Goal: Task Accomplishment & Management: Manage account settings

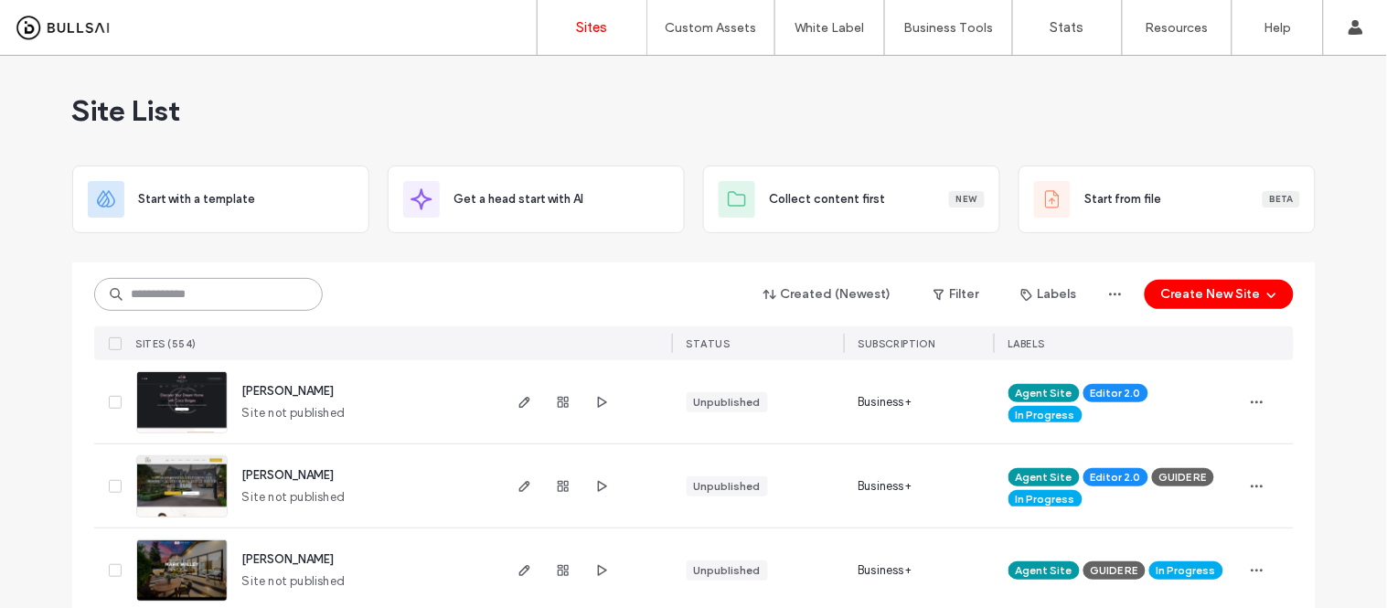
click at [138, 290] on input at bounding box center [208, 294] width 229 height 33
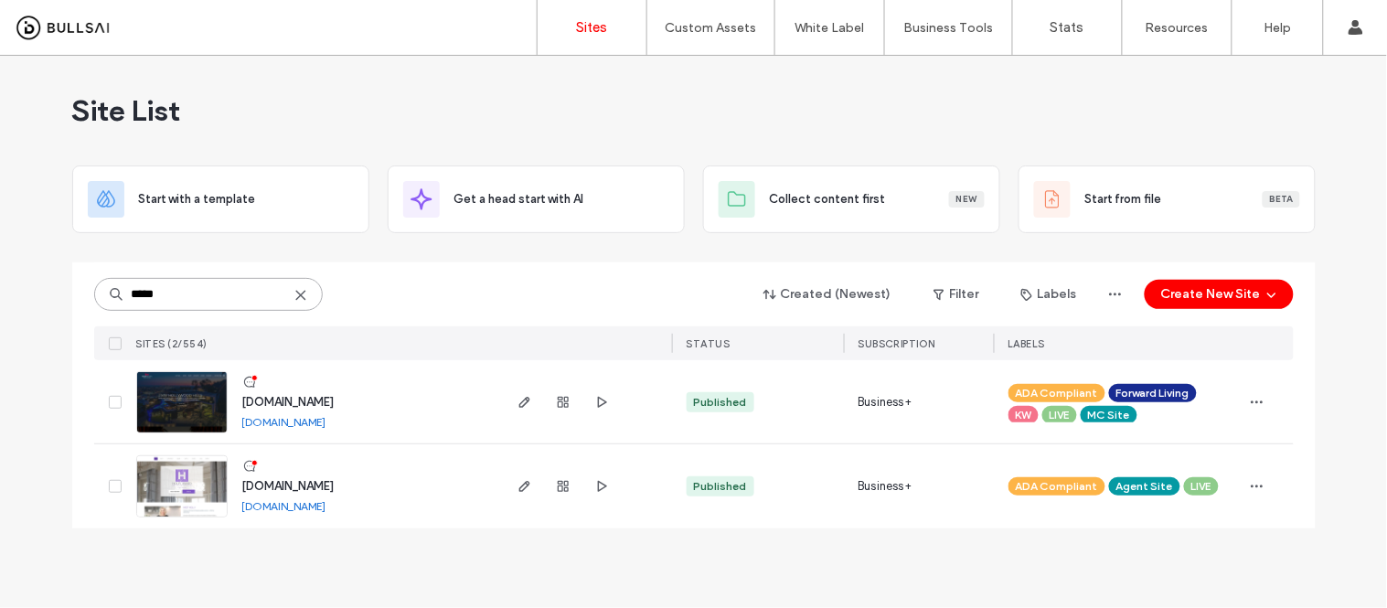
type input "*****"
click at [316, 507] on link "[DOMAIN_NAME]" at bounding box center [284, 506] width 84 height 14
click at [180, 487] on img at bounding box center [182, 518] width 90 height 124
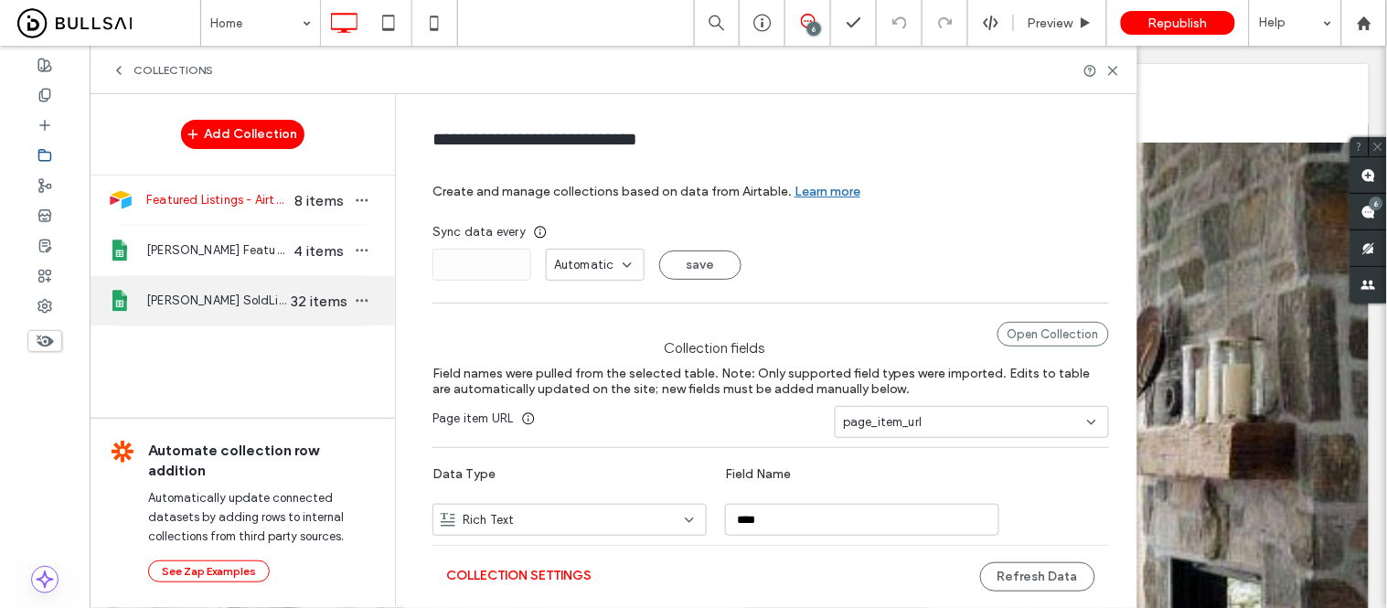
click at [230, 305] on span "Holly Amato SoldListings" at bounding box center [216, 301] width 141 height 18
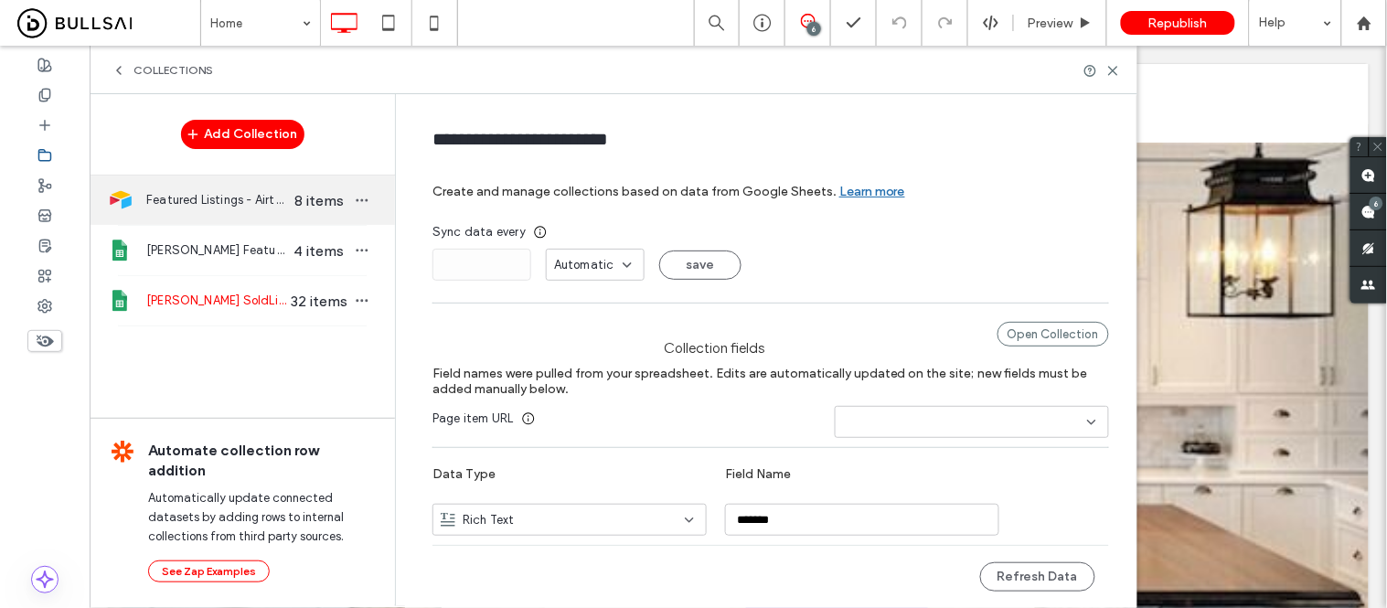
click at [186, 199] on span "Featured Listings - Airtable" at bounding box center [216, 200] width 141 height 18
type input "**********"
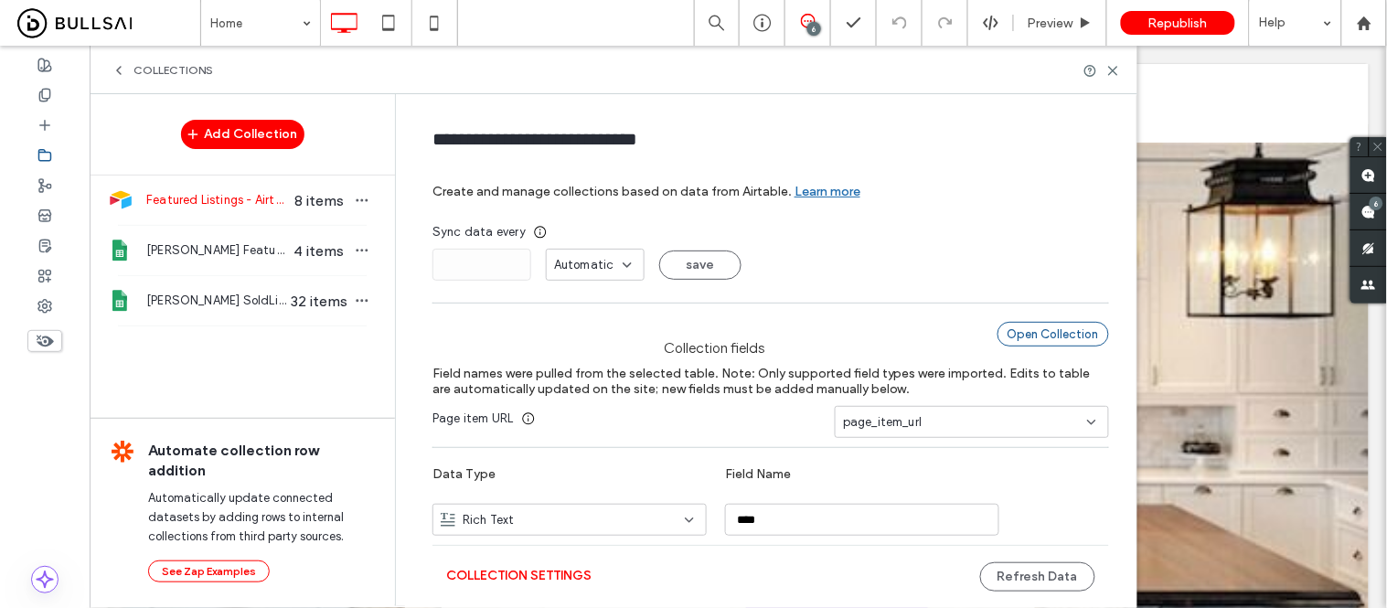
click at [1053, 332] on div "Open Collection" at bounding box center [1054, 334] width 112 height 25
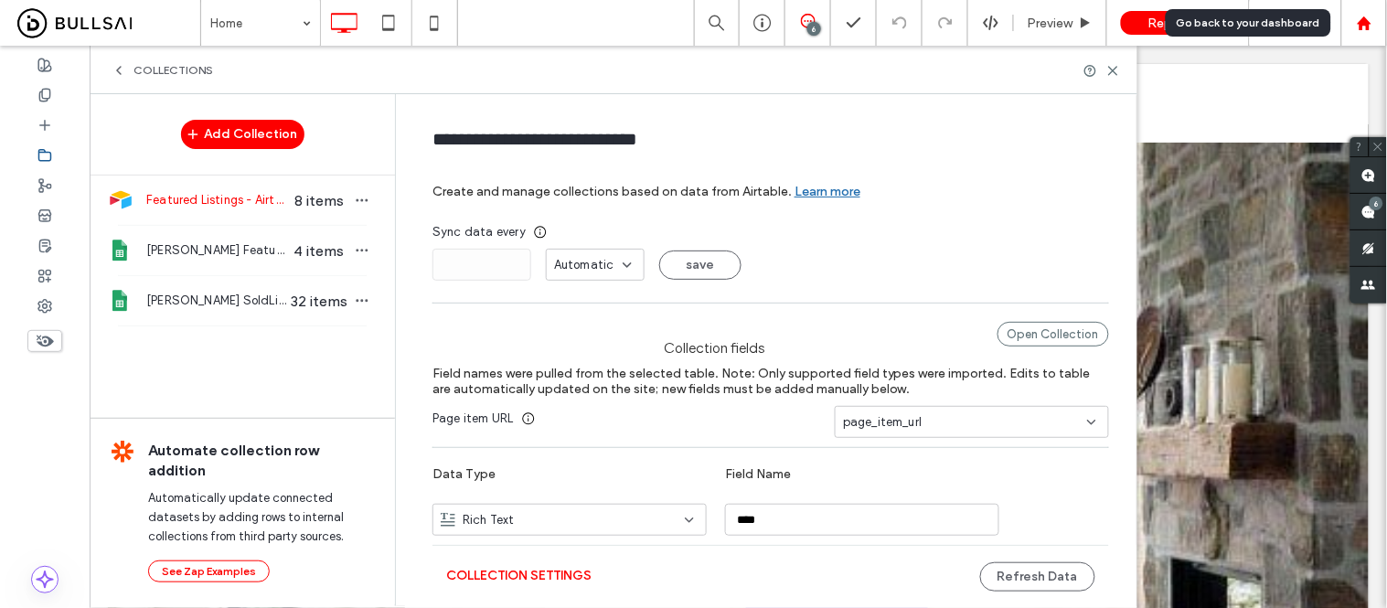
click at [1378, 18] on div at bounding box center [1364, 24] width 44 height 16
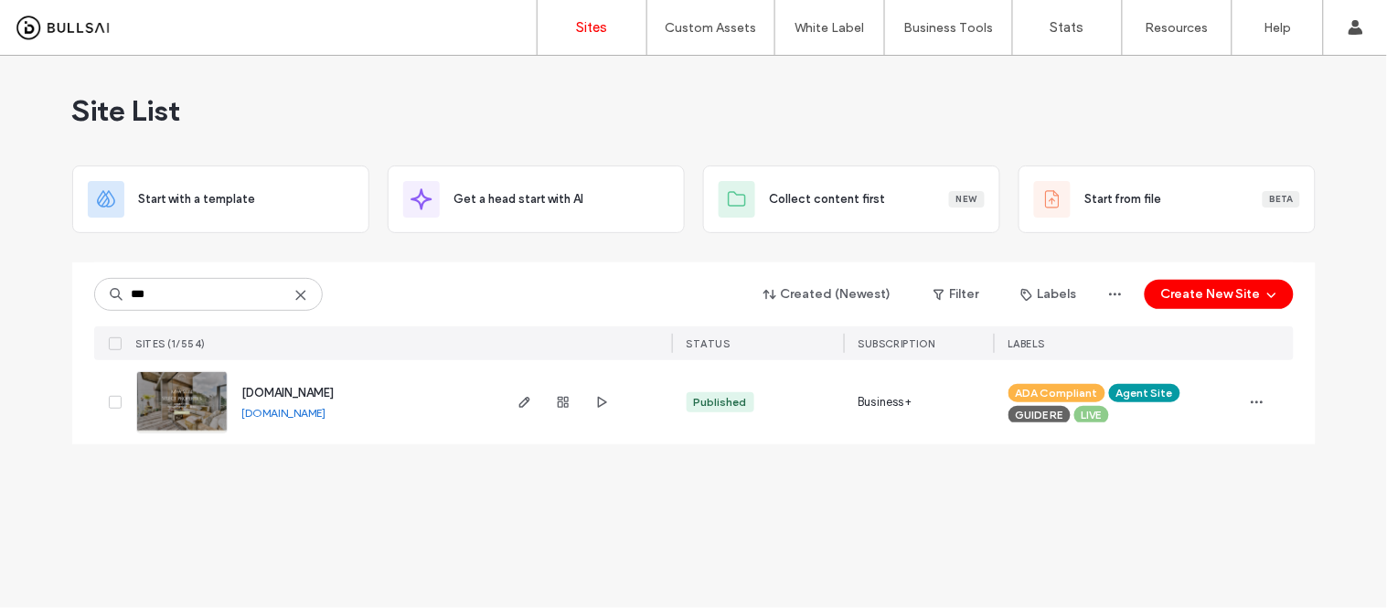
type input "***"
click at [336, 428] on div "www.livingluxwithmya.com www.livingluxwithmya.com" at bounding box center [364, 402] width 272 height 84
click at [326, 413] on link "[DOMAIN_NAME]" at bounding box center [284, 413] width 84 height 14
click at [180, 398] on img at bounding box center [182, 434] width 90 height 124
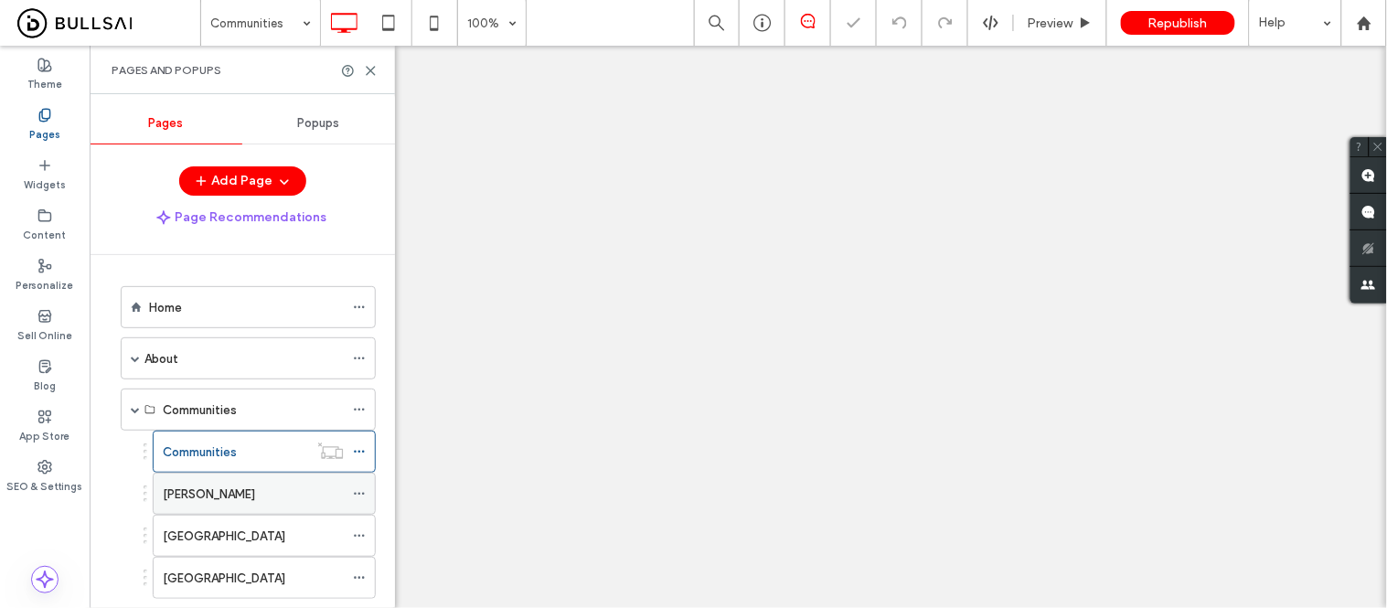
click at [176, 504] on label "Loomis" at bounding box center [209, 494] width 92 height 32
click at [369, 71] on use at bounding box center [371, 71] width 8 height 8
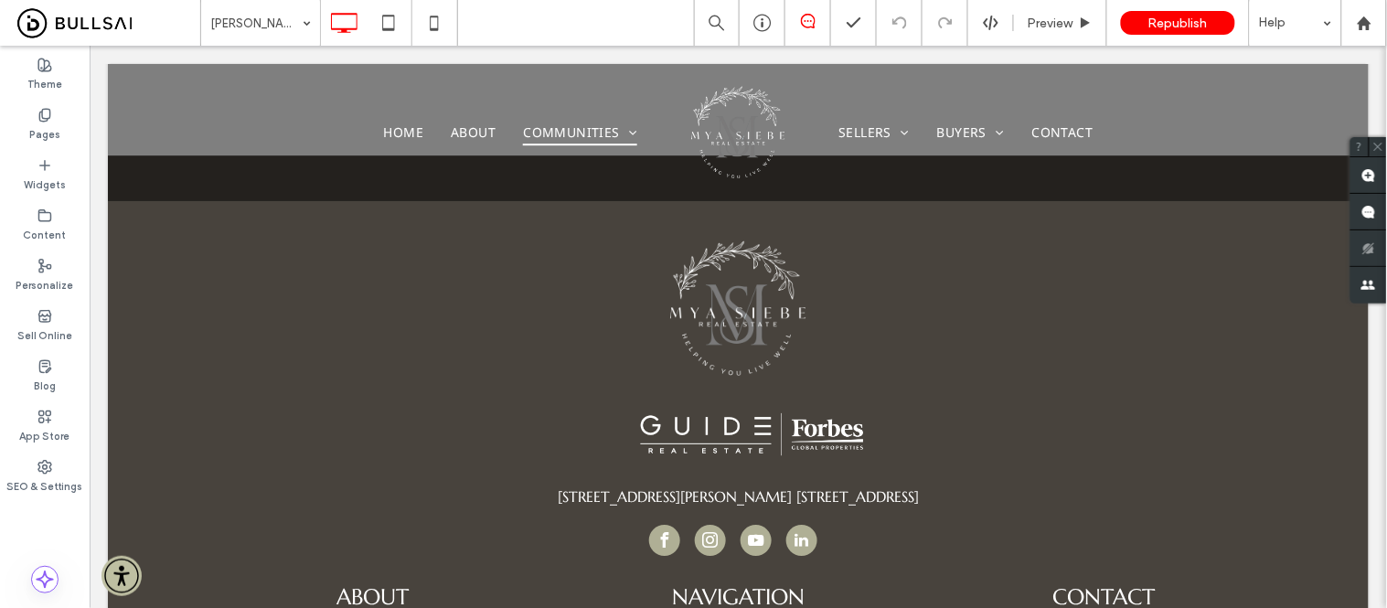
scroll to position [1216, 0]
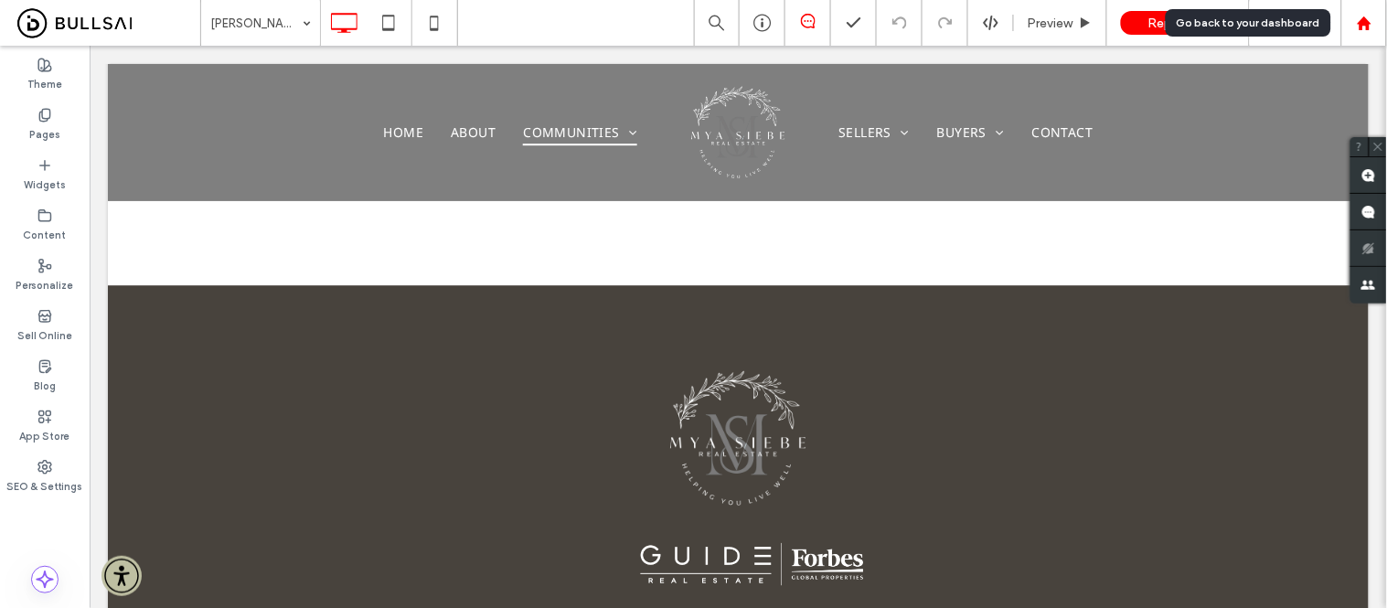
click at [1369, 25] on use at bounding box center [1364, 23] width 14 height 14
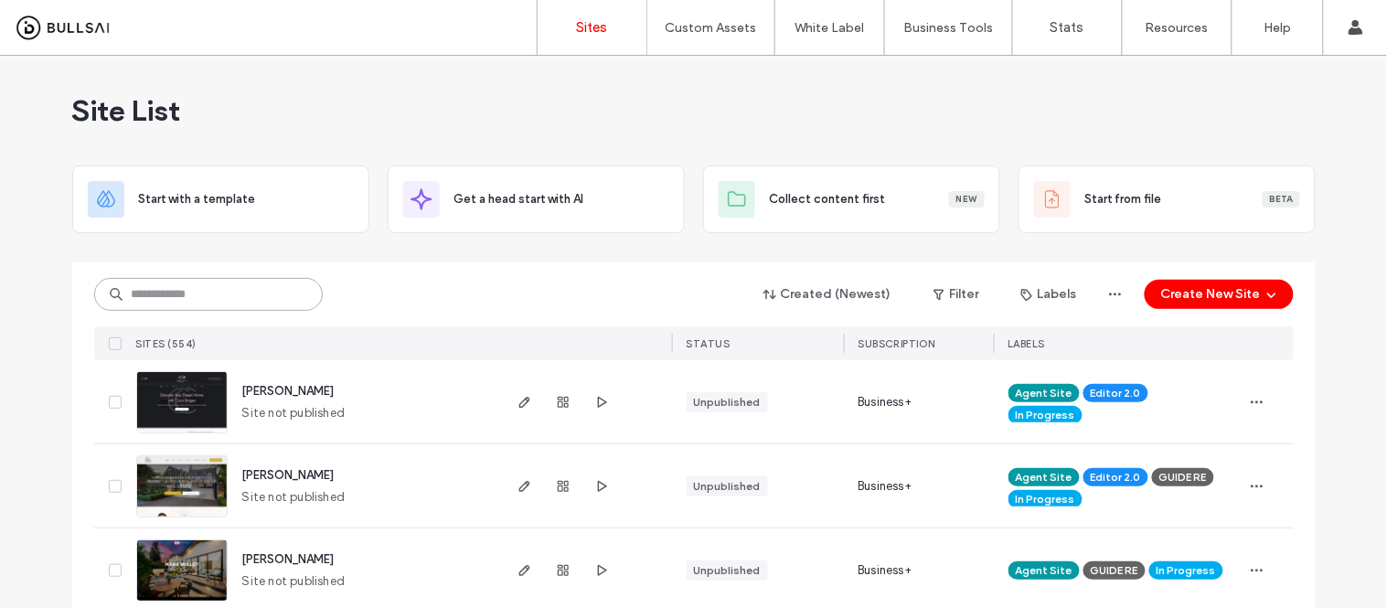
drag, startPoint x: 230, startPoint y: 294, endPoint x: 220, endPoint y: 294, distance: 10.1
click at [230, 294] on input at bounding box center [208, 294] width 229 height 33
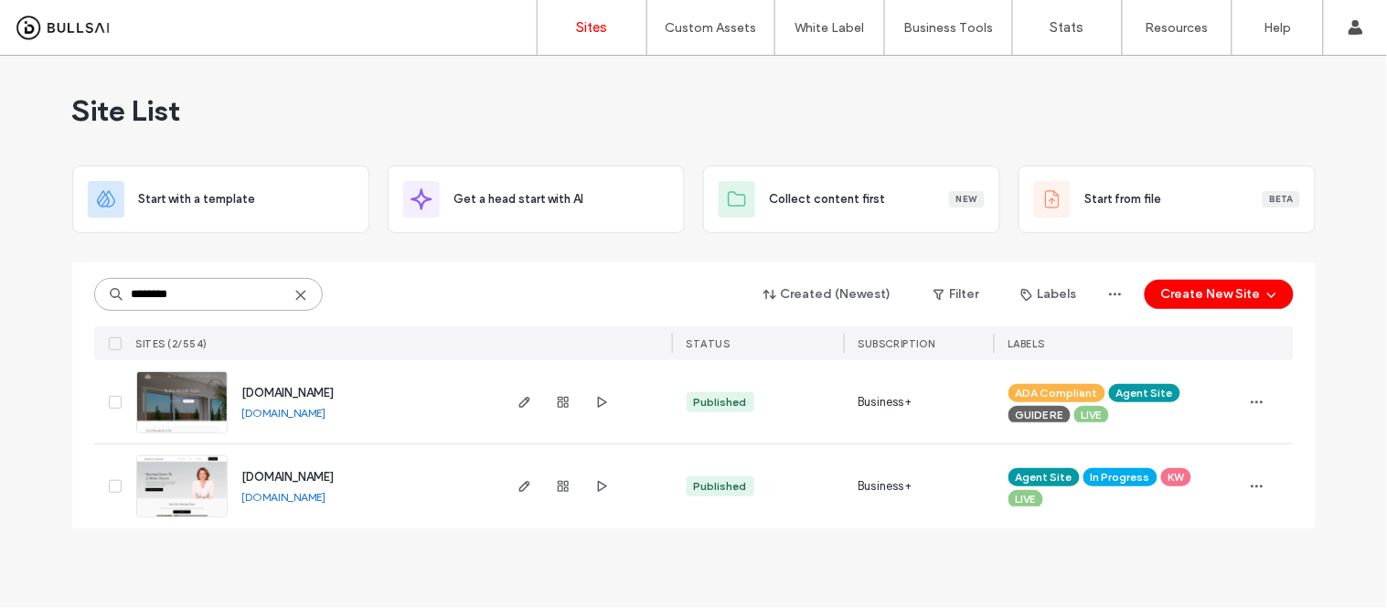
type input "********"
click at [326, 415] on link "www.realtormichelletaylor.com" at bounding box center [284, 413] width 84 height 14
click at [185, 390] on img at bounding box center [182, 434] width 90 height 124
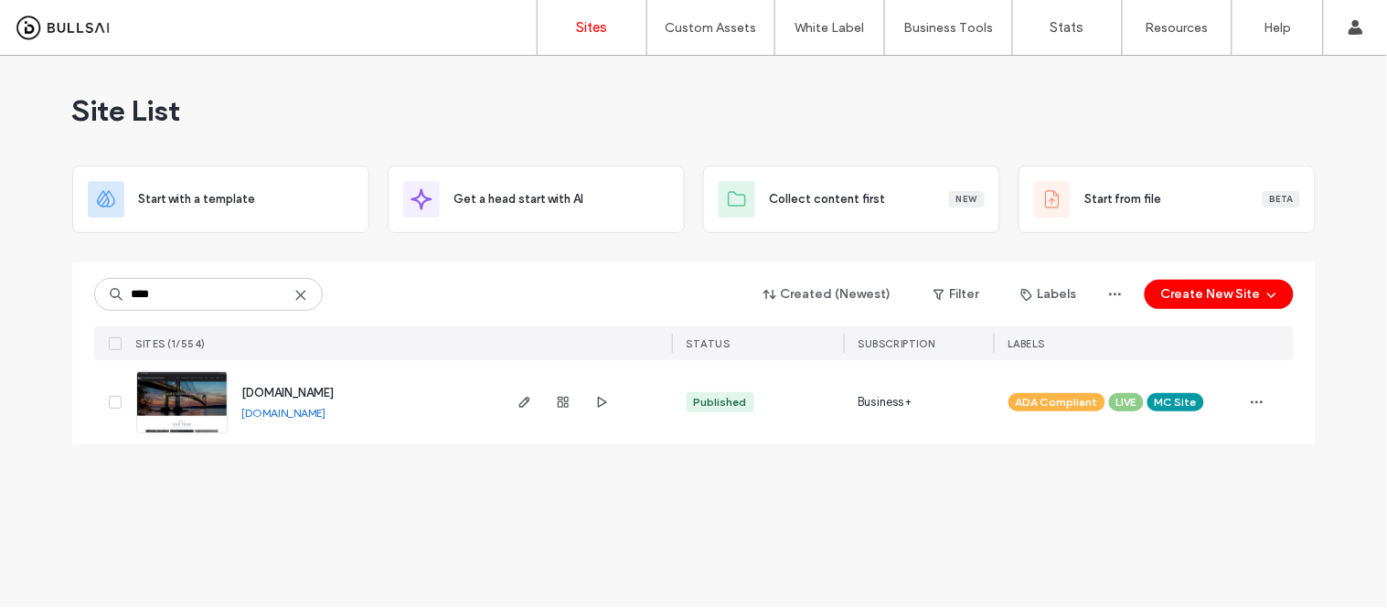
type input "****"
click at [294, 415] on link "www.kwsiny.com" at bounding box center [284, 413] width 84 height 14
click at [208, 398] on img at bounding box center [182, 434] width 90 height 124
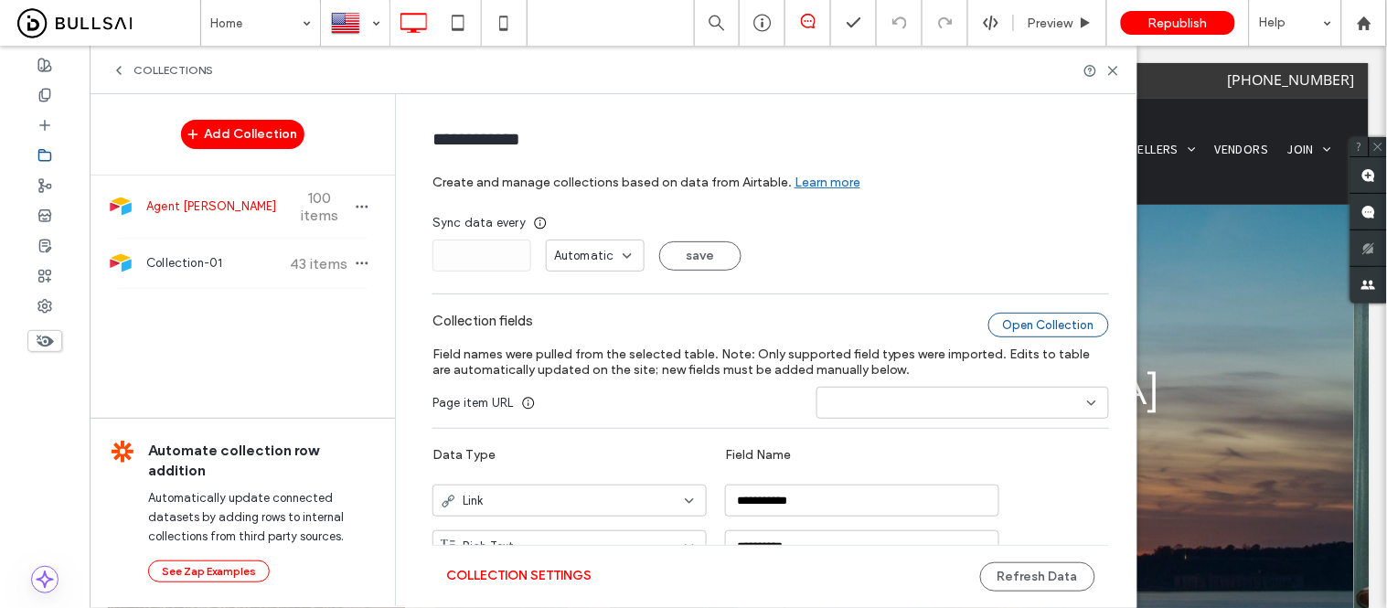
click at [1050, 333] on div "Open Collection" at bounding box center [1049, 325] width 121 height 25
click at [1368, 22] on use at bounding box center [1364, 23] width 14 height 14
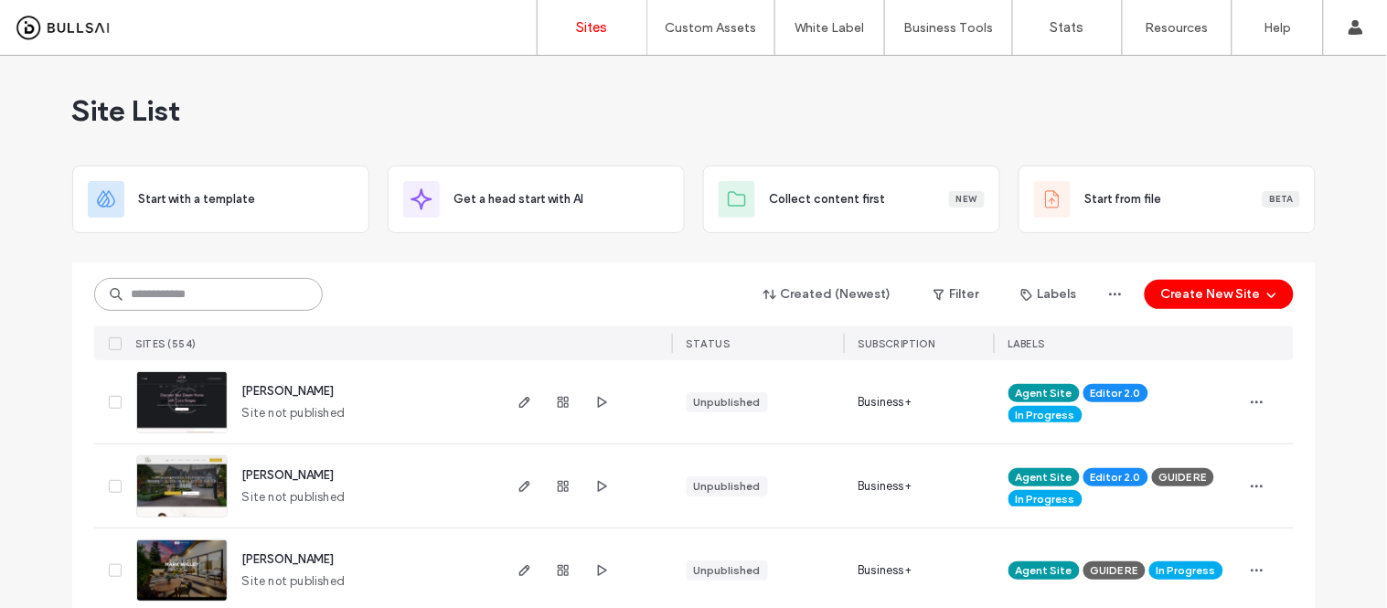
click at [219, 294] on input at bounding box center [208, 294] width 229 height 33
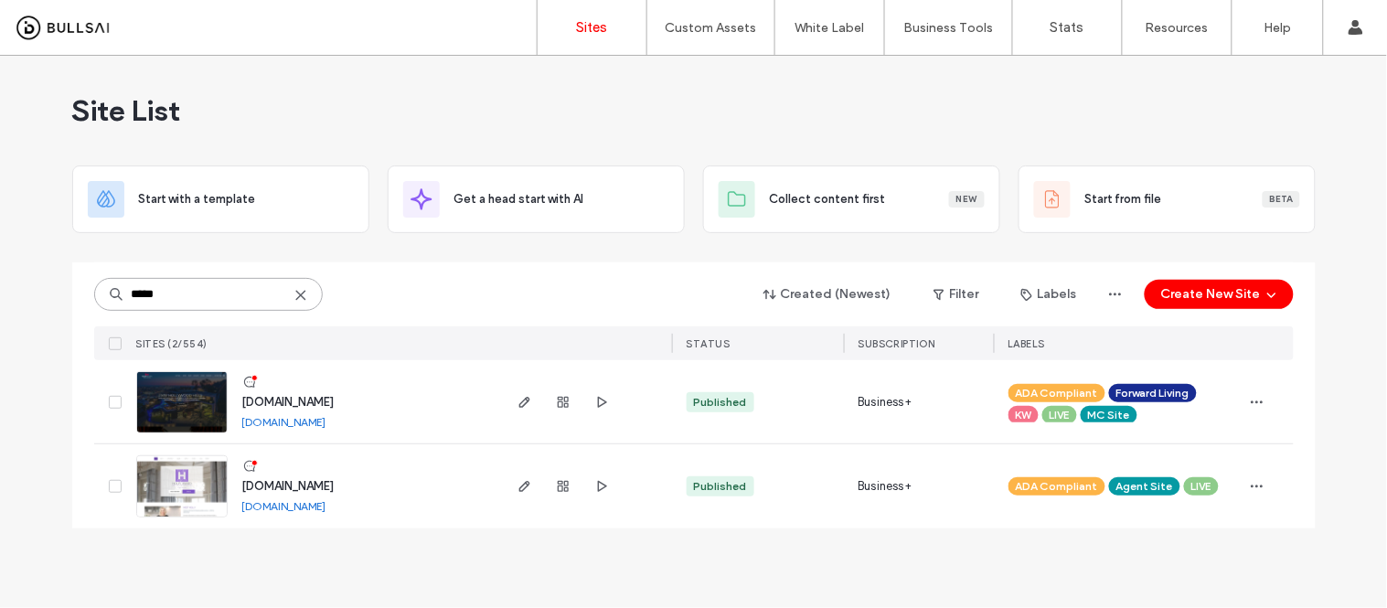
type input "*****"
click at [324, 503] on link "www.hollyamato.com" at bounding box center [284, 506] width 84 height 14
click at [167, 477] on img at bounding box center [182, 518] width 90 height 124
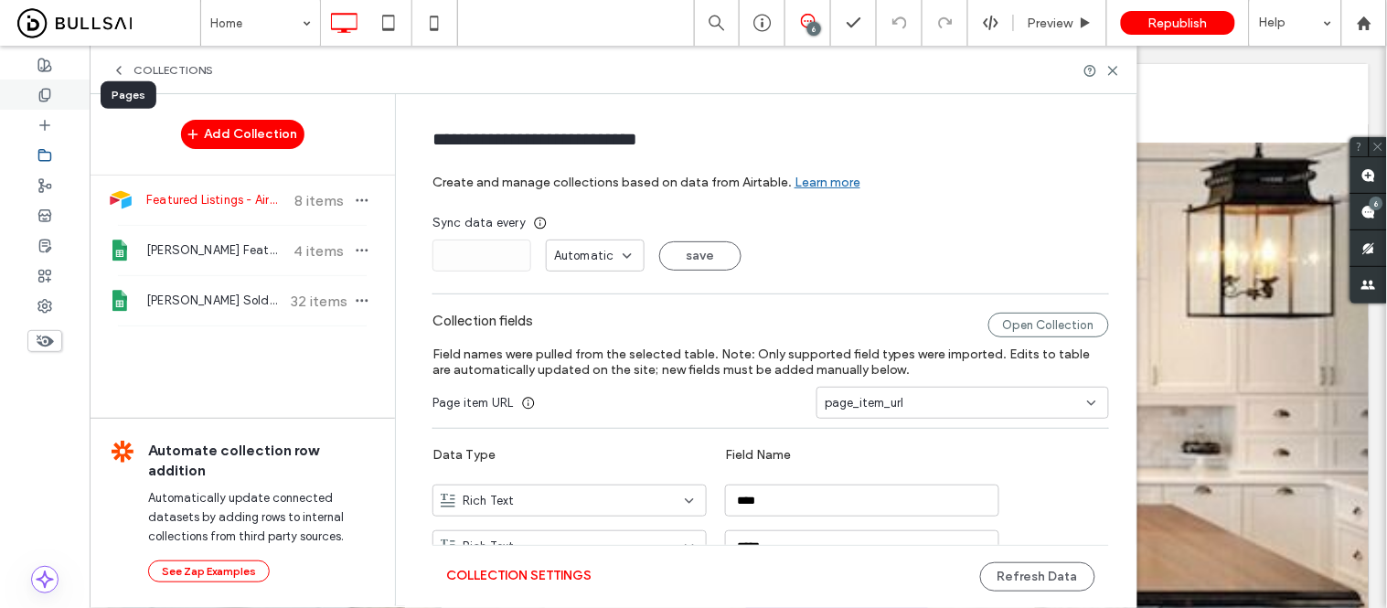
click at [48, 89] on icon at bounding box center [44, 95] width 15 height 15
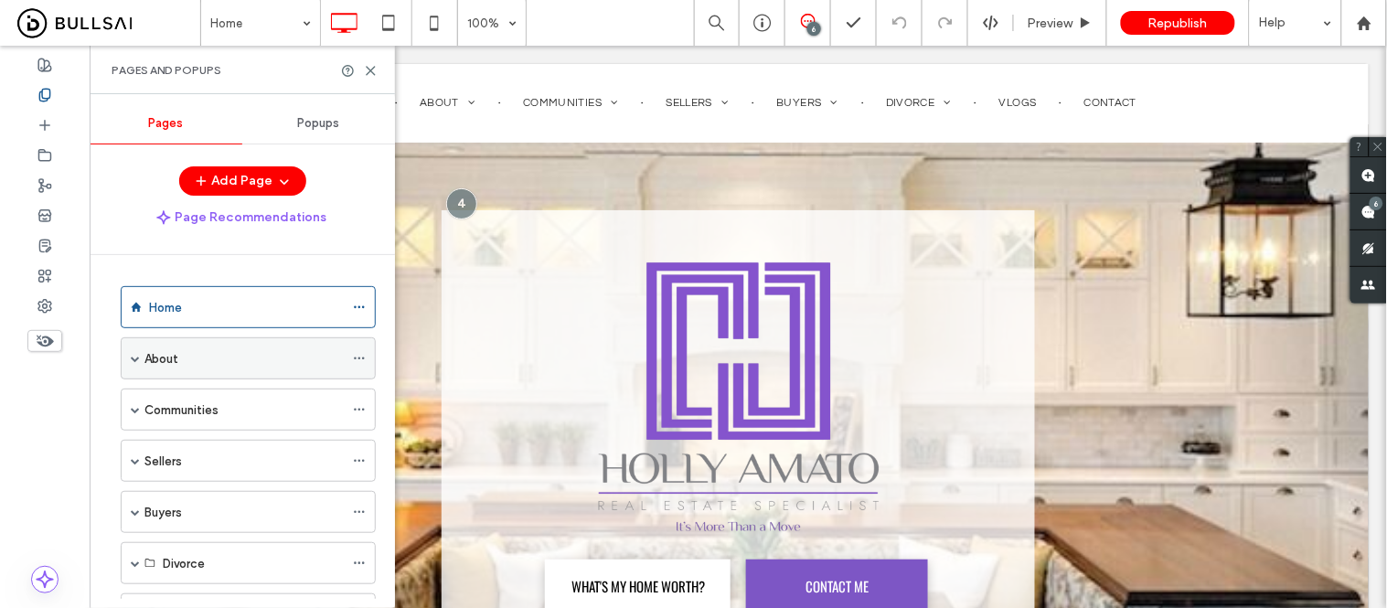
click at [132, 363] on span at bounding box center [135, 358] width 9 height 40
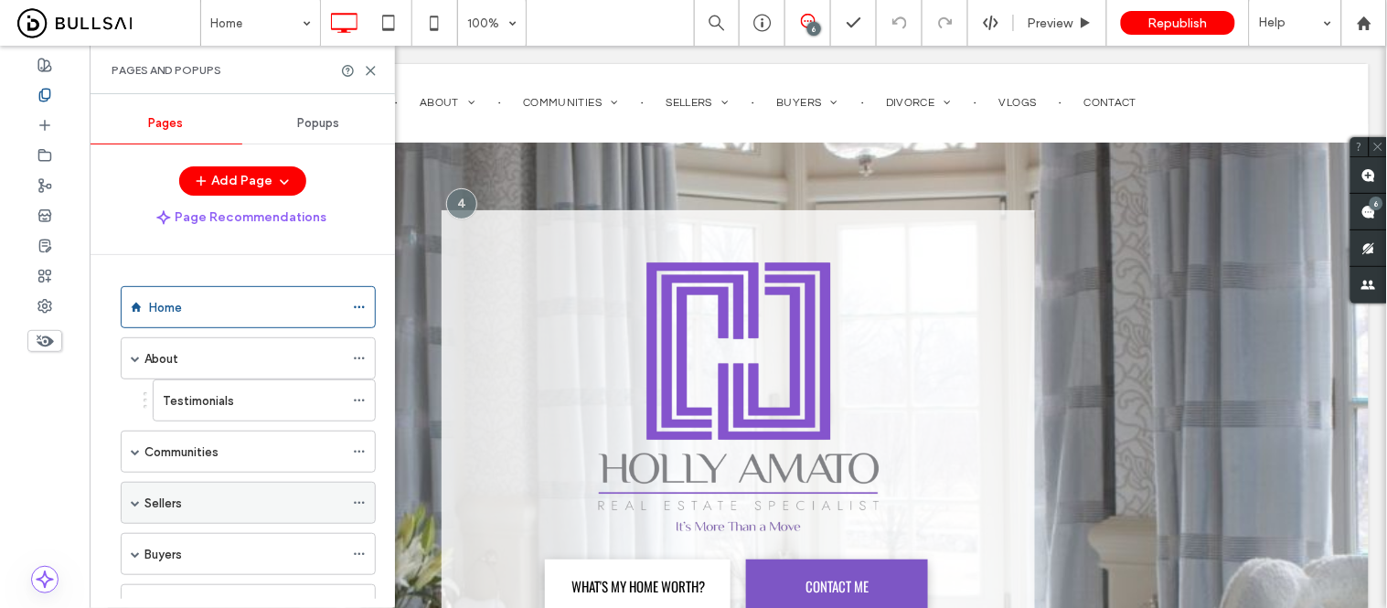
click at [133, 508] on span at bounding box center [135, 502] width 9 height 9
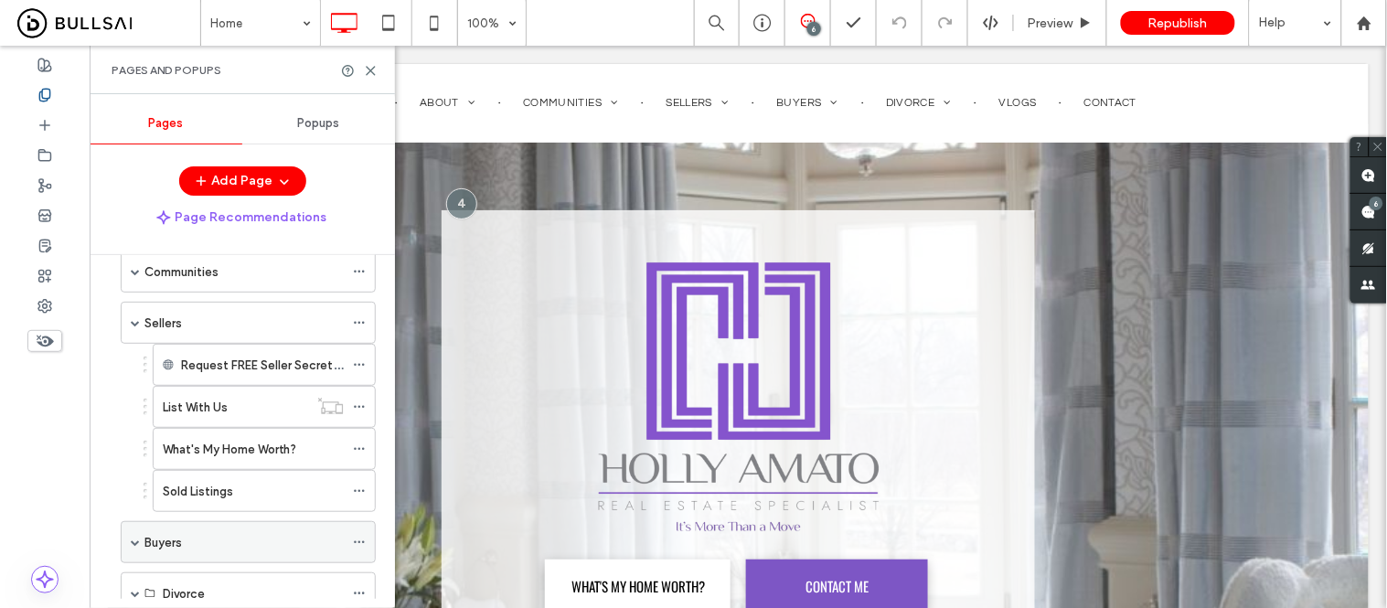
scroll to position [203, 0]
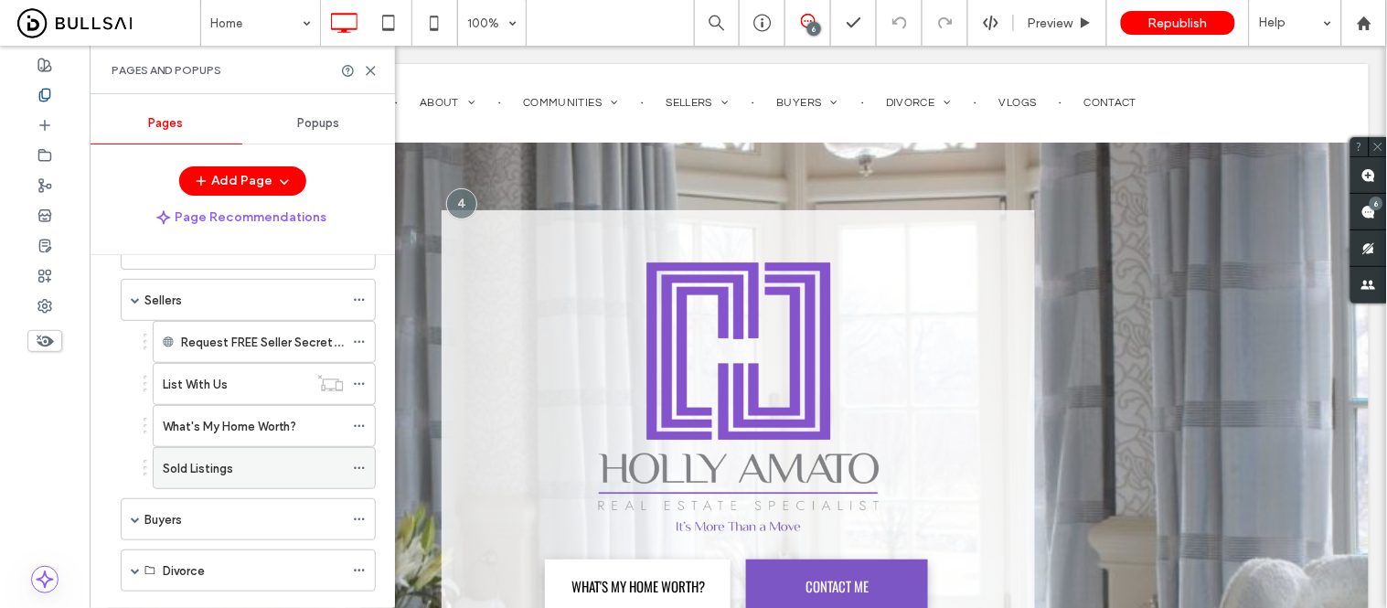
click at [218, 471] on label "Sold Listings" at bounding box center [198, 469] width 70 height 32
click at [370, 73] on icon at bounding box center [371, 71] width 14 height 14
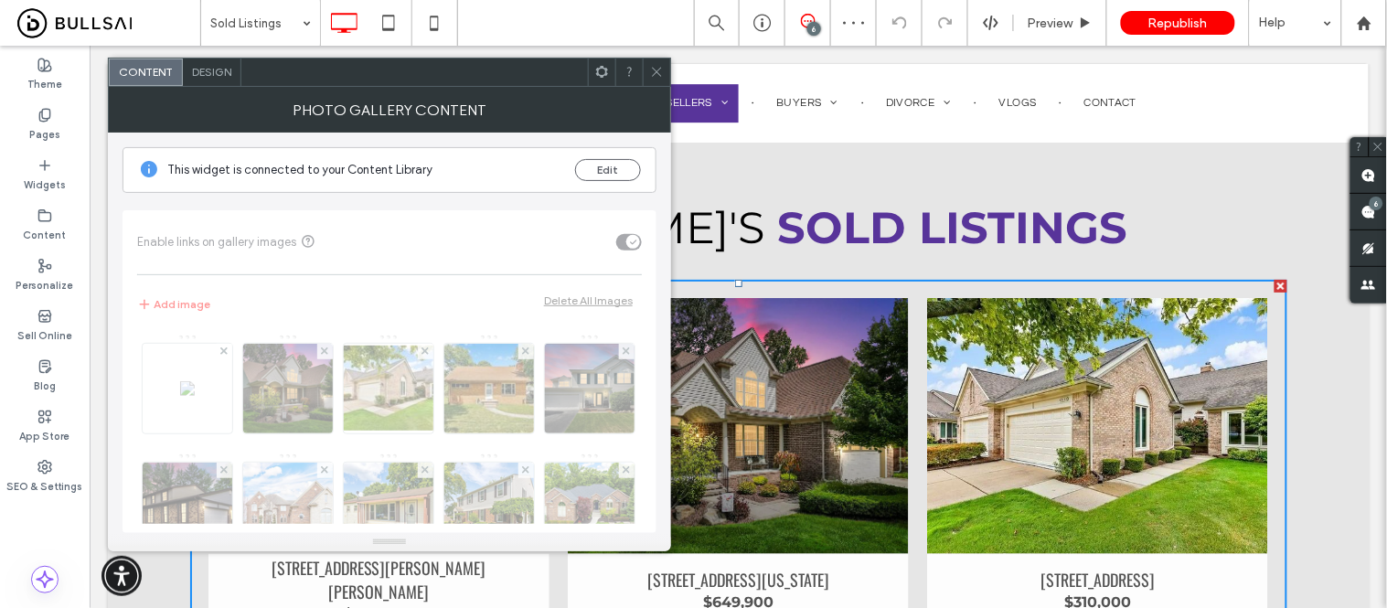
scroll to position [102, 0]
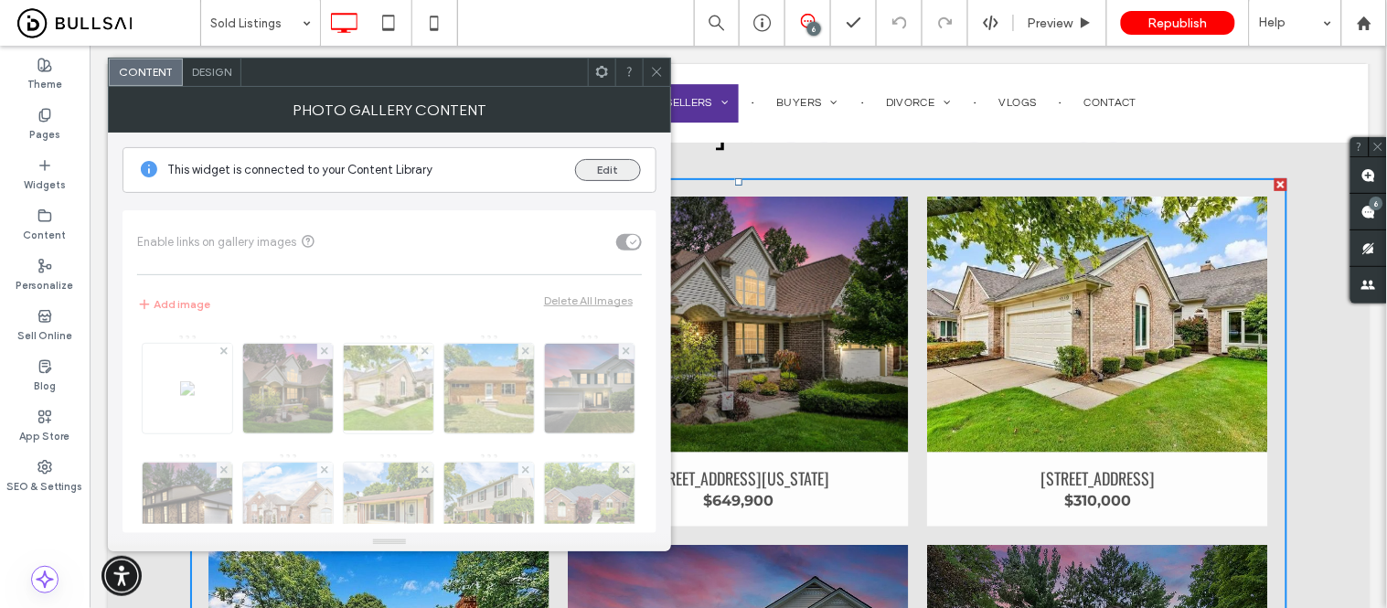
click at [591, 166] on button "Edit" at bounding box center [608, 170] width 66 height 22
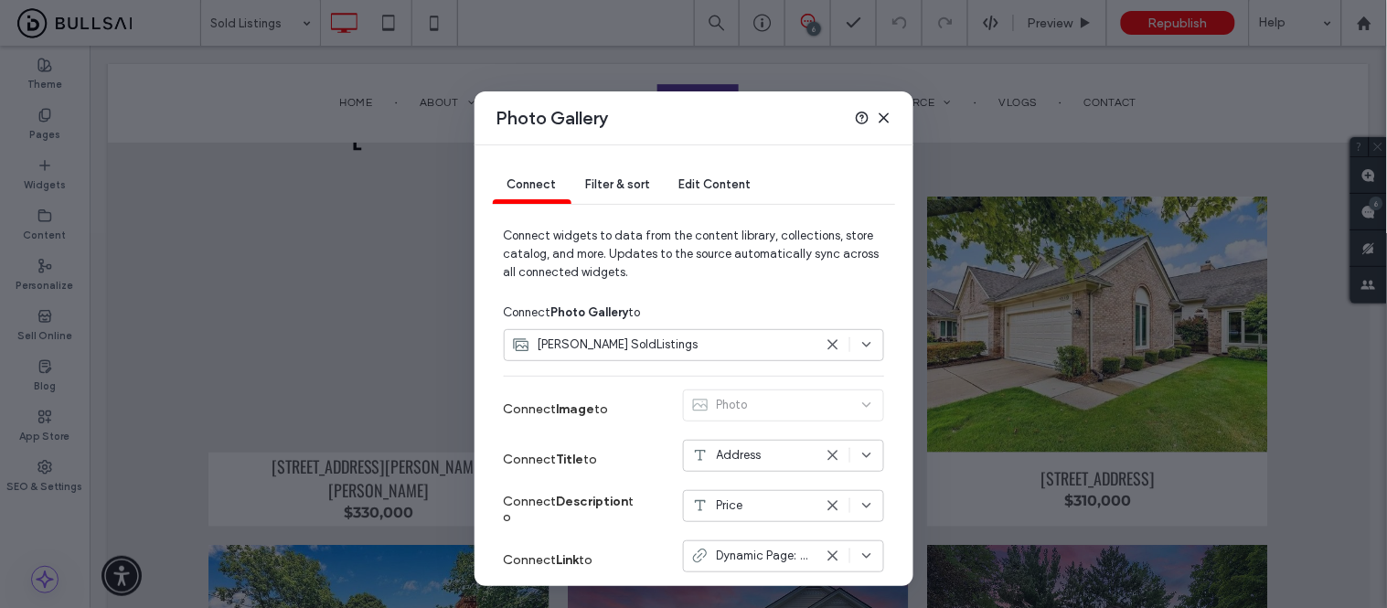
click at [882, 117] on icon at bounding box center [884, 118] width 15 height 15
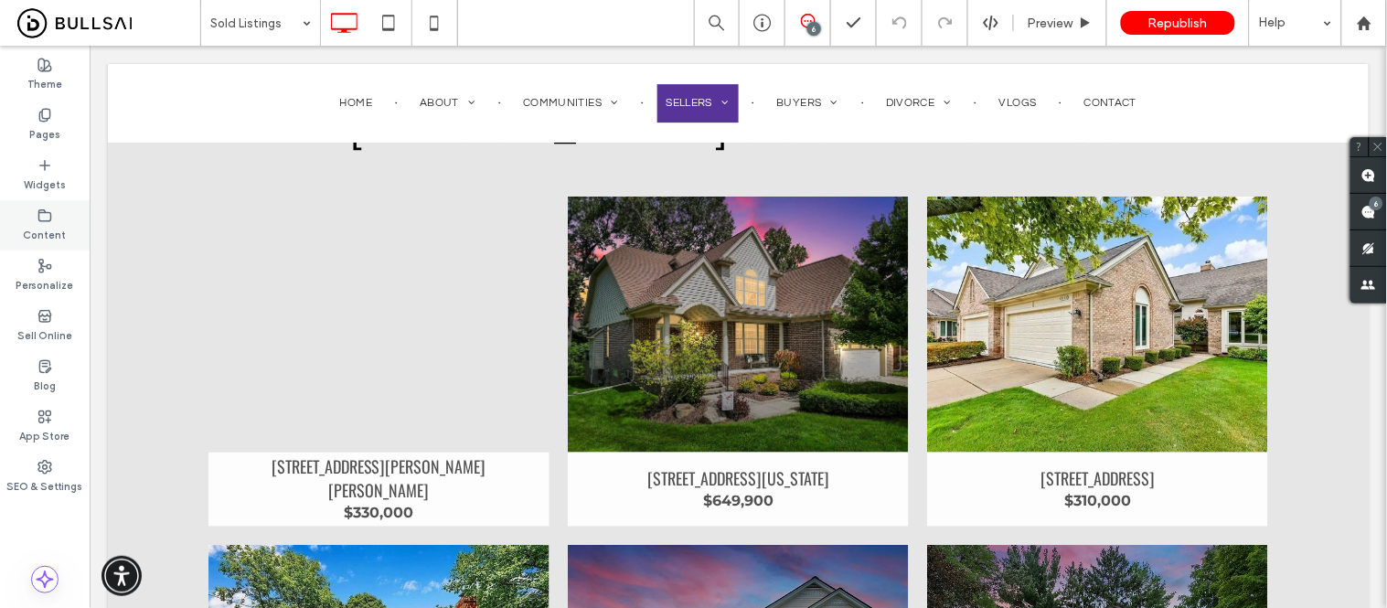
click at [49, 225] on label "Content" at bounding box center [45, 233] width 43 height 20
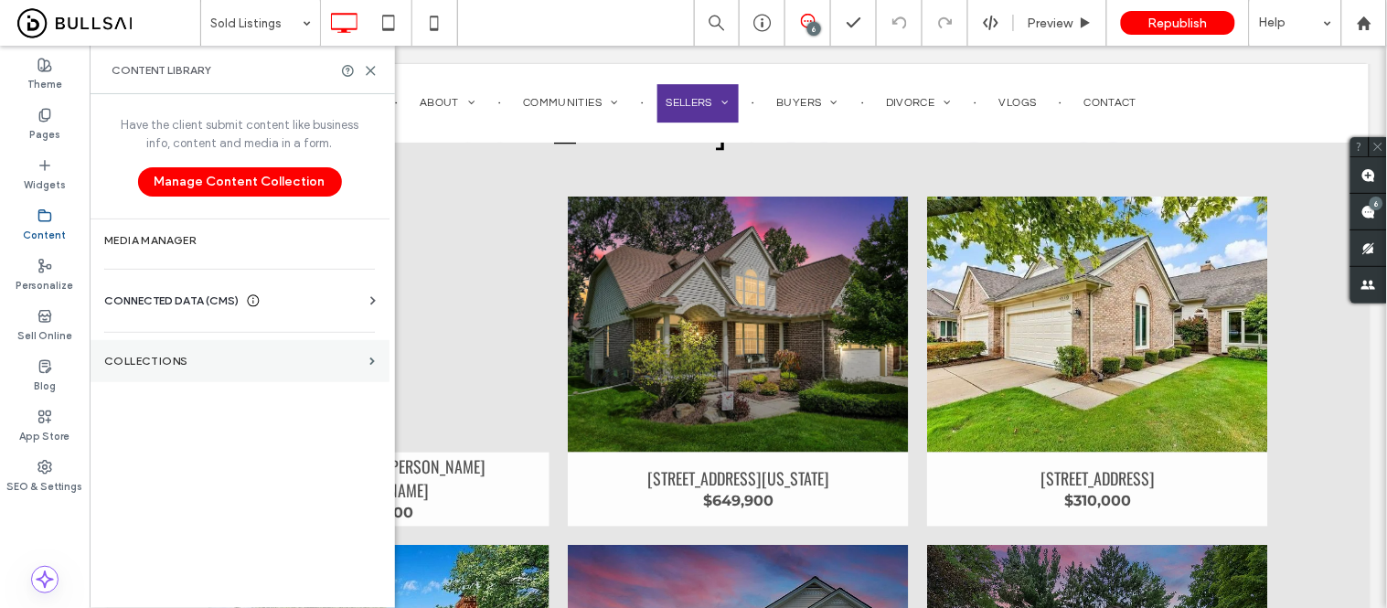
click at [171, 344] on section "Collections" at bounding box center [240, 361] width 300 height 42
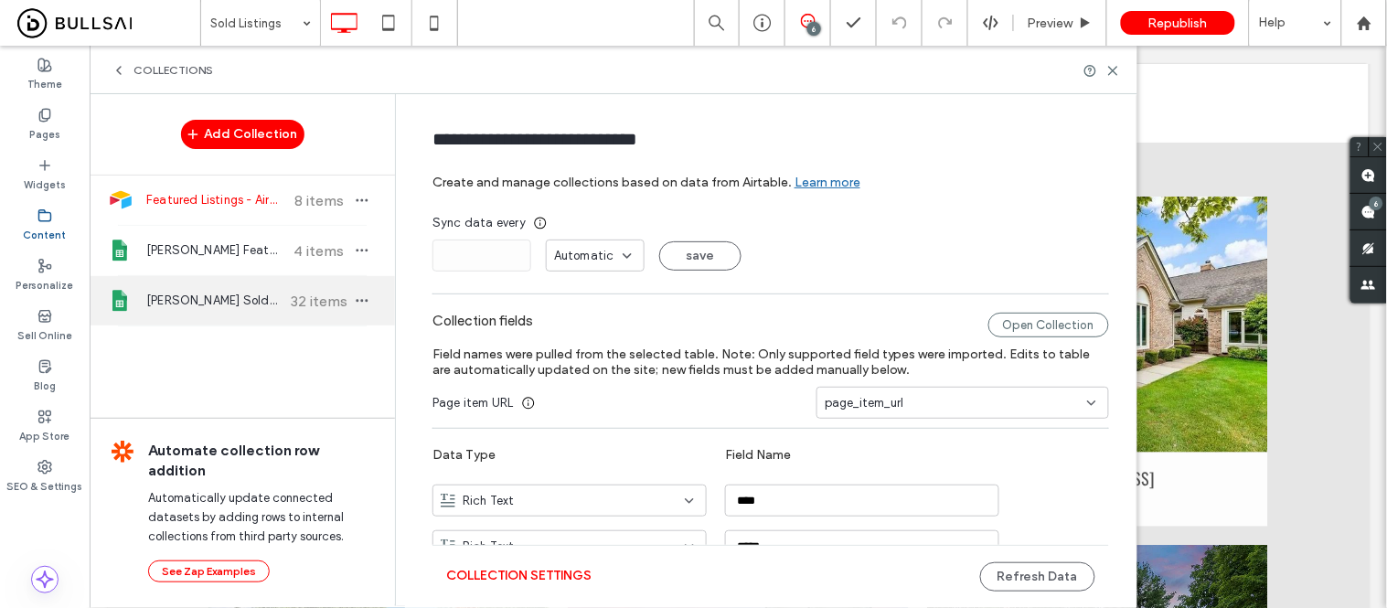
click at [207, 307] on span "Holly Amato SoldListings" at bounding box center [214, 301] width 136 height 18
type input "**********"
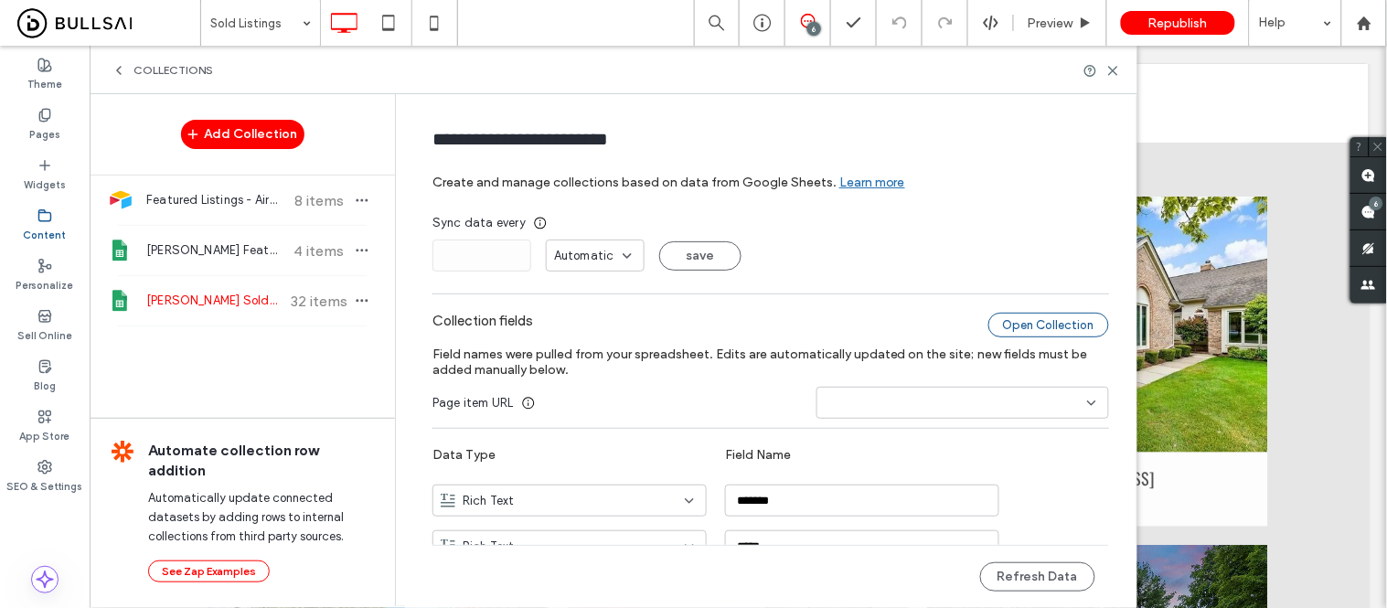
click at [1027, 327] on div "Open Collection" at bounding box center [1049, 325] width 121 height 25
click at [32, 220] on div "Content" at bounding box center [45, 225] width 90 height 50
click at [50, 108] on icon at bounding box center [44, 115] width 15 height 15
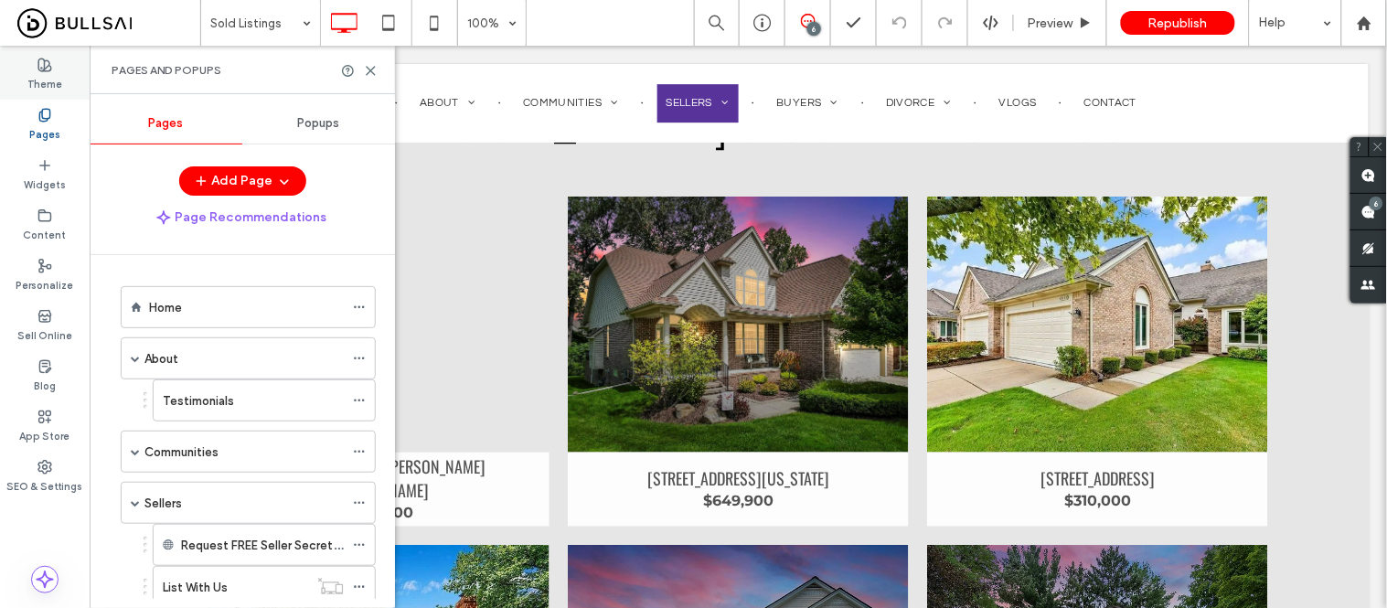
click at [55, 77] on label "Theme" at bounding box center [44, 82] width 35 height 20
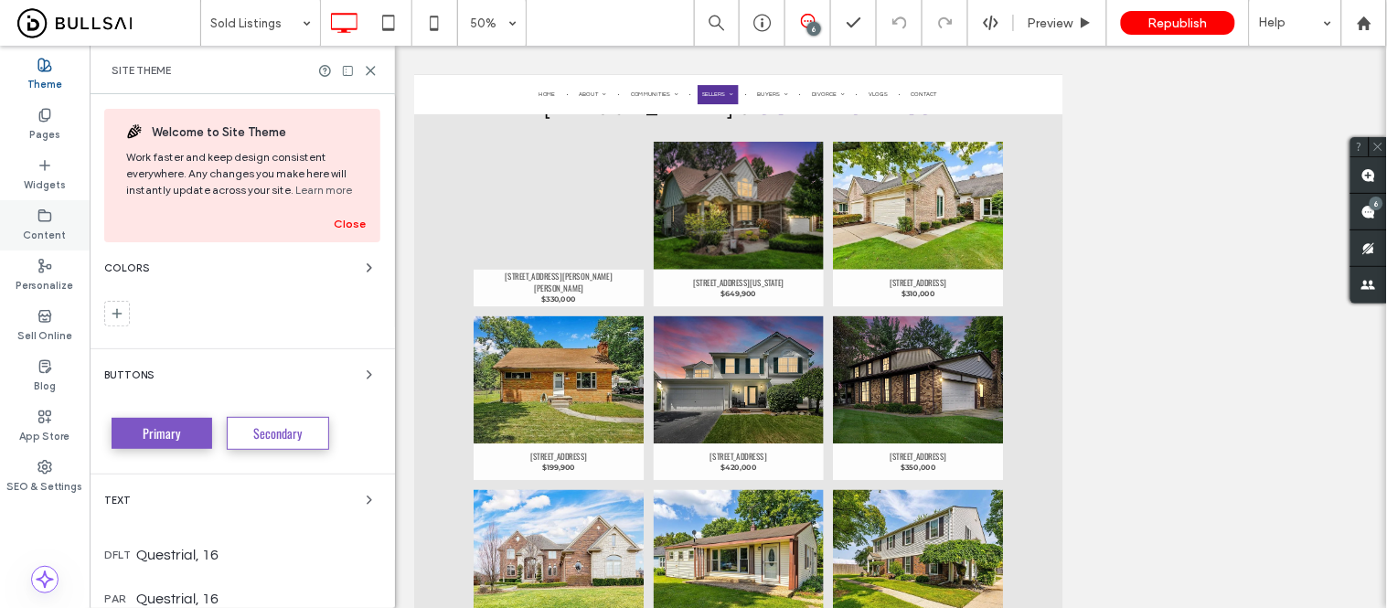
click at [48, 238] on label "Content" at bounding box center [45, 233] width 43 height 20
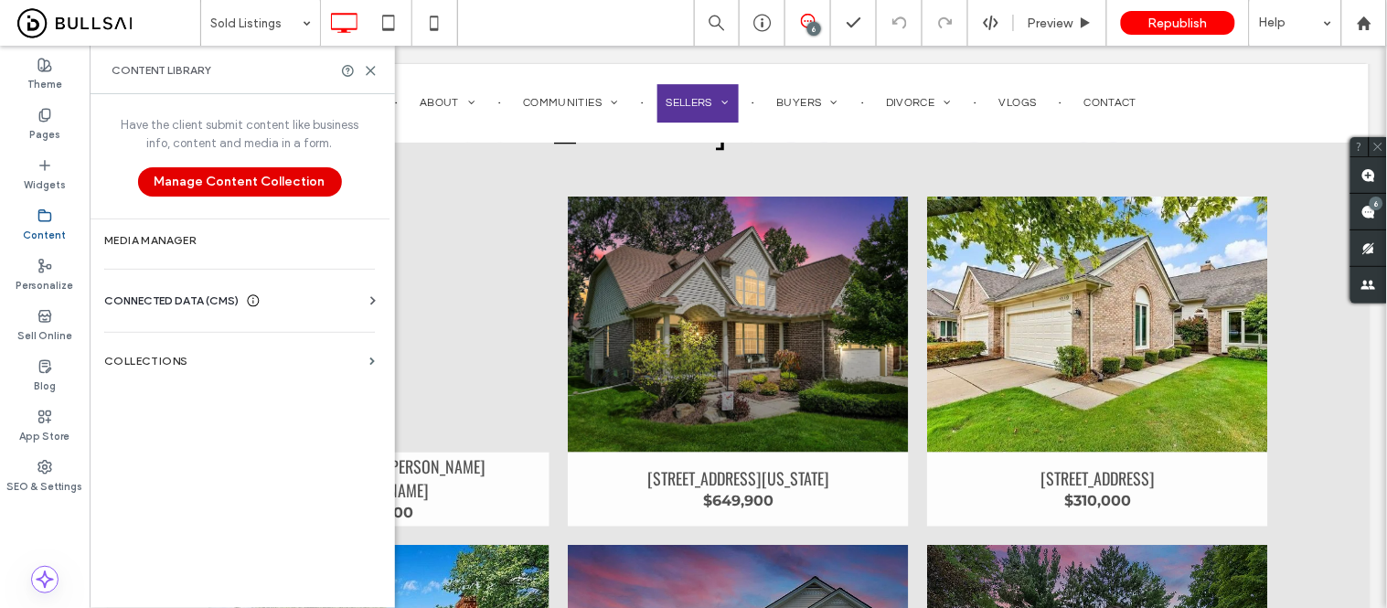
click at [239, 189] on button "Manage Content Collection" at bounding box center [240, 181] width 204 height 29
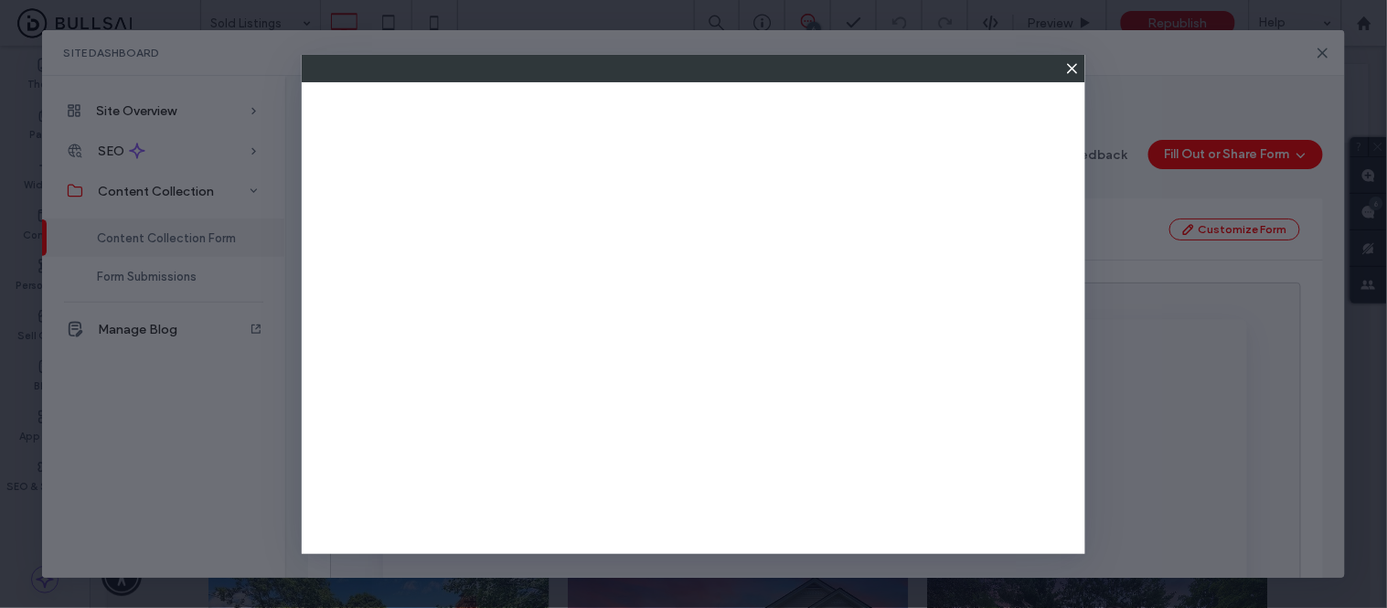
scroll to position [0, 0]
click at [1066, 69] on icon at bounding box center [1072, 68] width 15 height 15
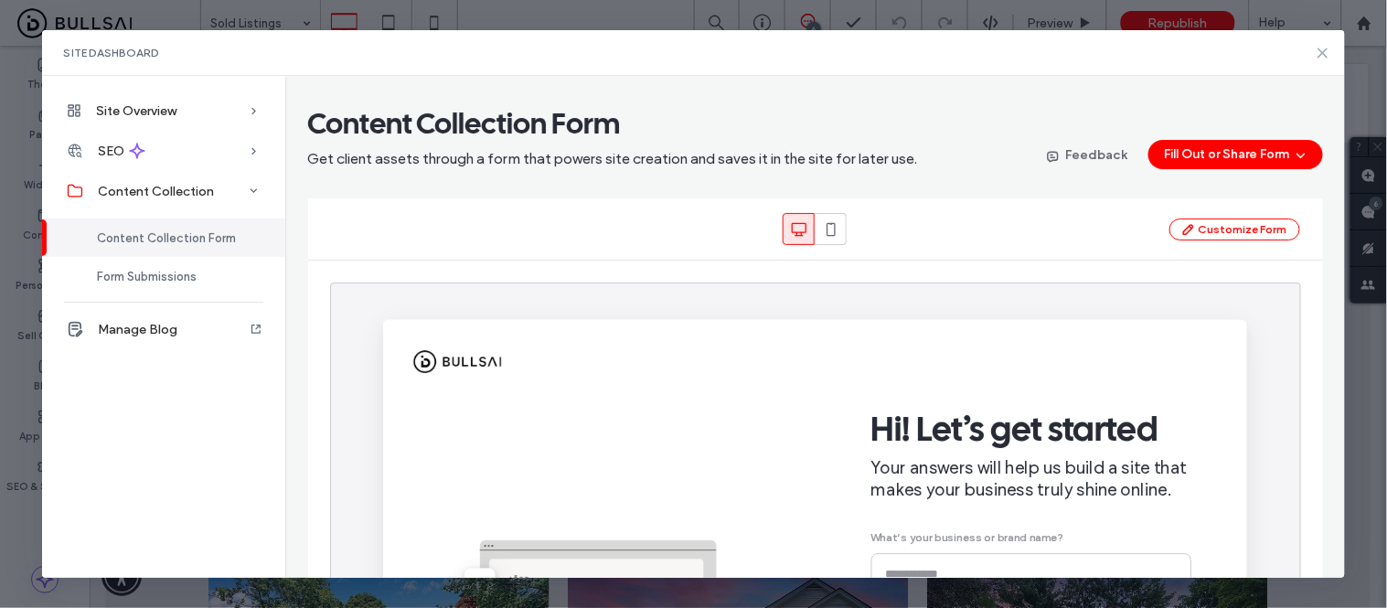
click at [1321, 53] on icon at bounding box center [1323, 53] width 15 height 15
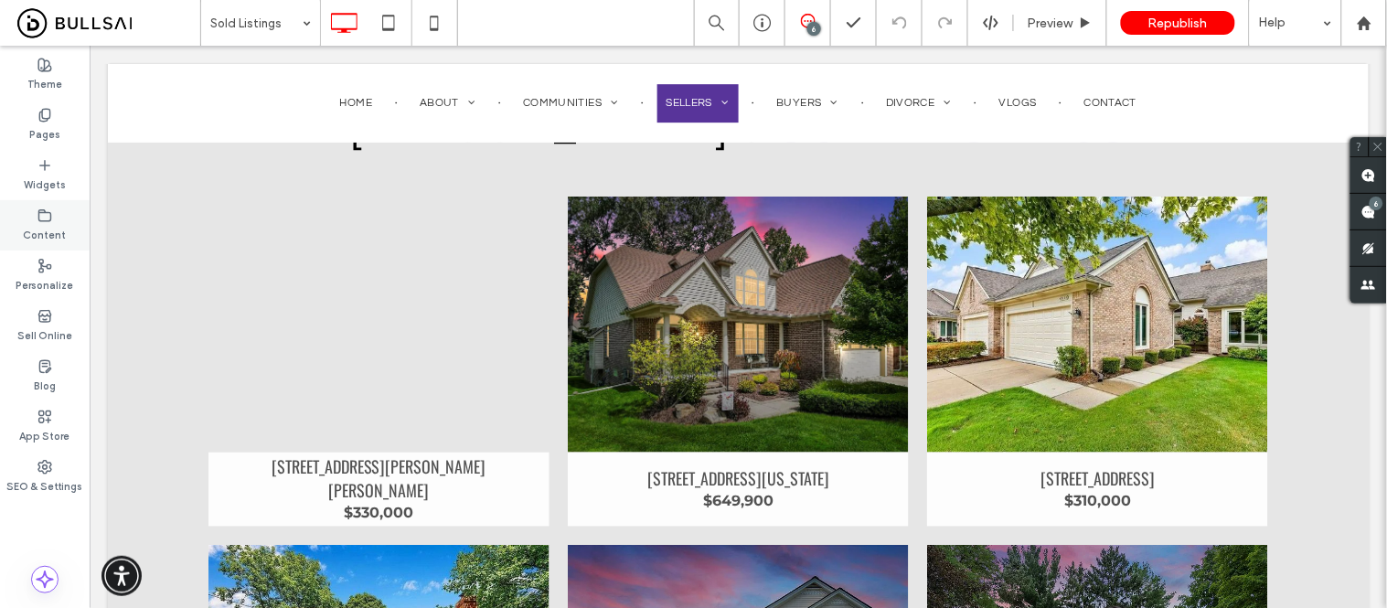
click at [46, 226] on label "Content" at bounding box center [45, 233] width 43 height 20
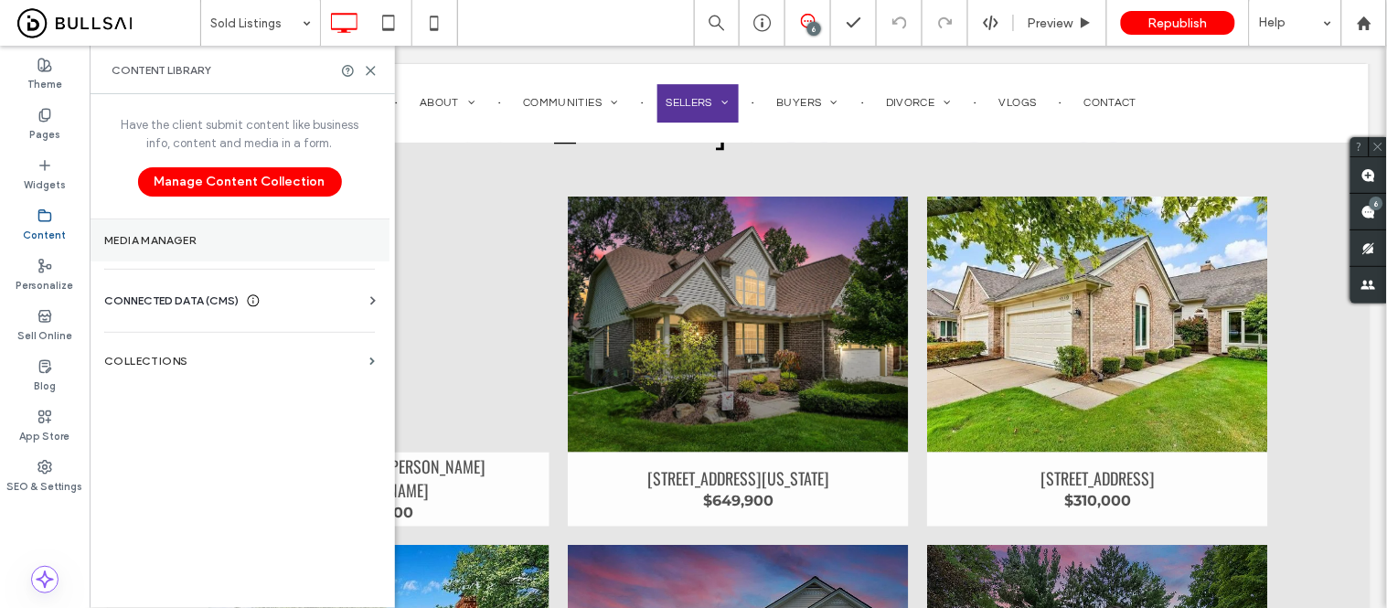
click at [155, 251] on section "Media Manager" at bounding box center [240, 240] width 300 height 42
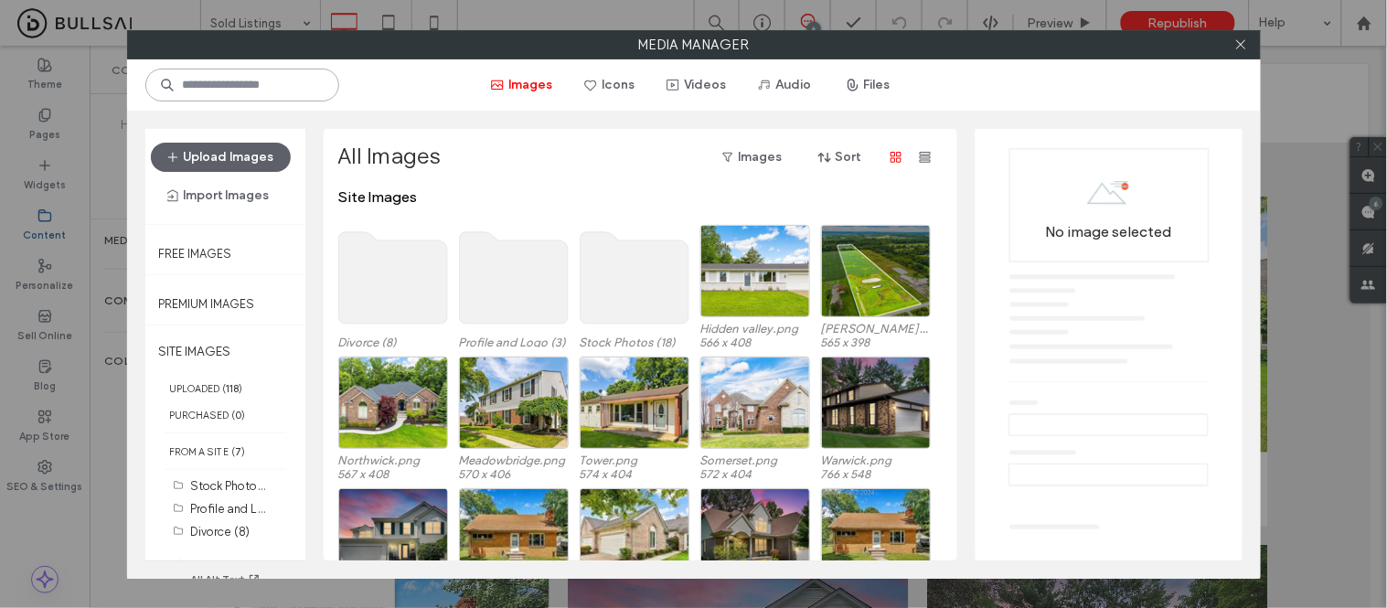
click at [273, 86] on input at bounding box center [242, 85] width 194 height 33
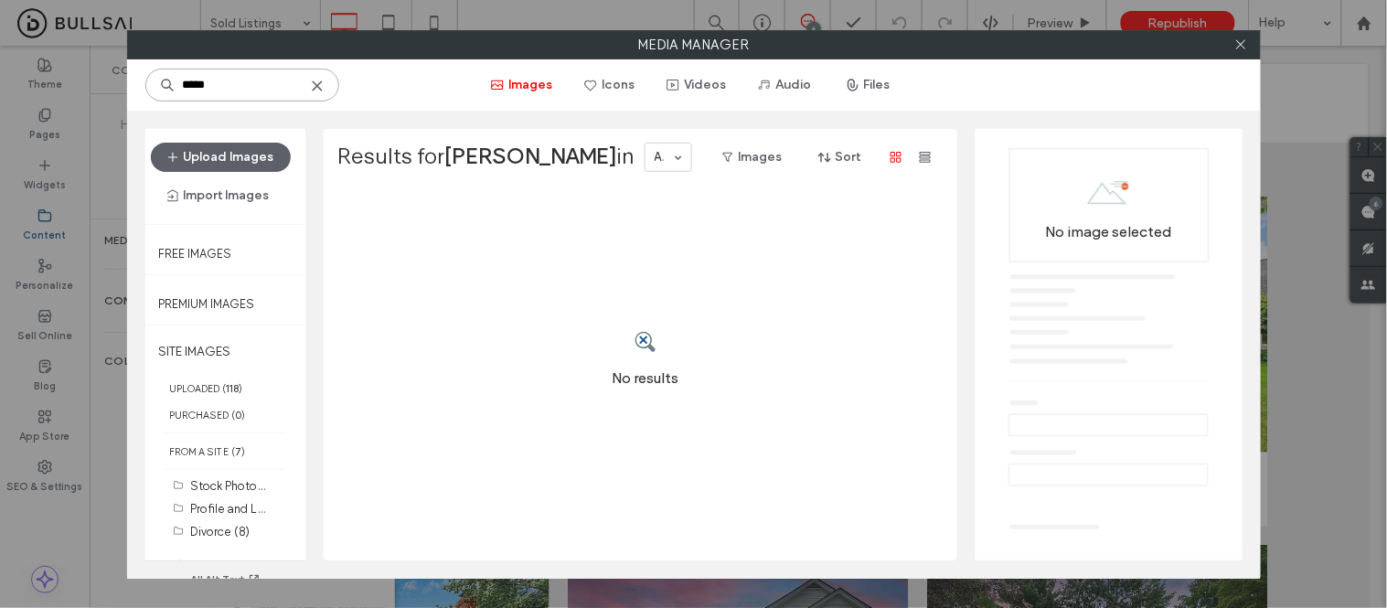
type input "*****"
click at [1246, 44] on icon at bounding box center [1242, 44] width 14 height 14
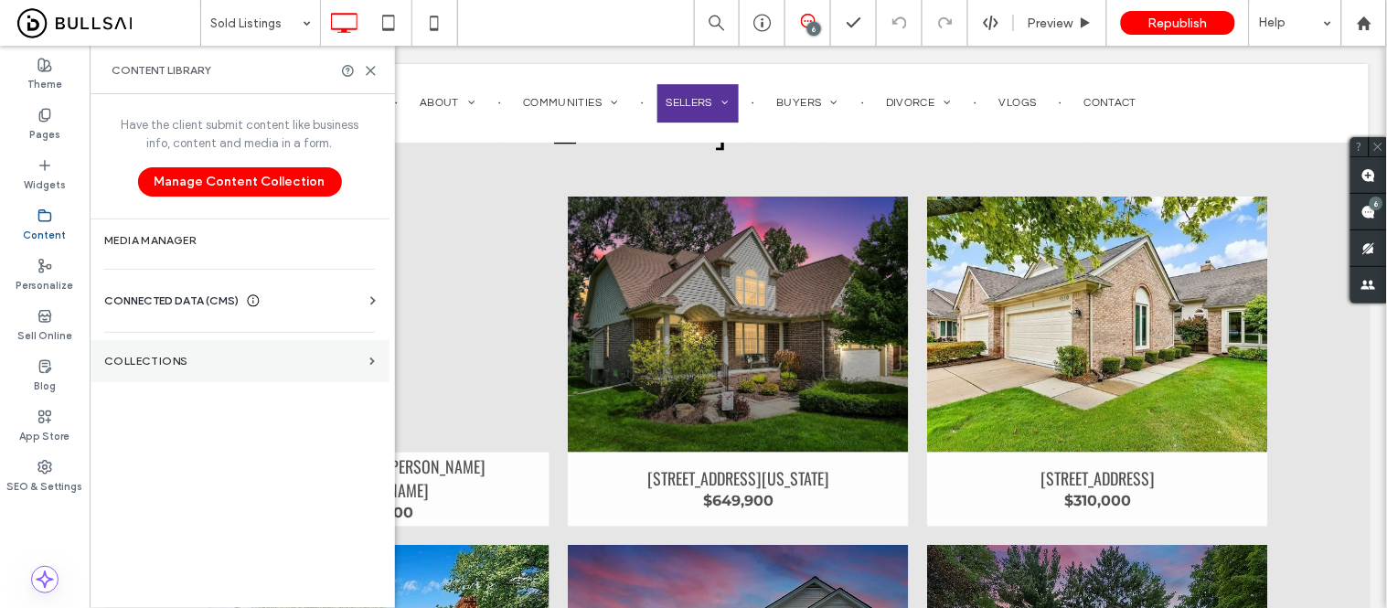
drag, startPoint x: 160, startPoint y: 354, endPoint x: 189, endPoint y: 361, distance: 30.2
click at [160, 355] on label "Collections" at bounding box center [233, 361] width 258 height 13
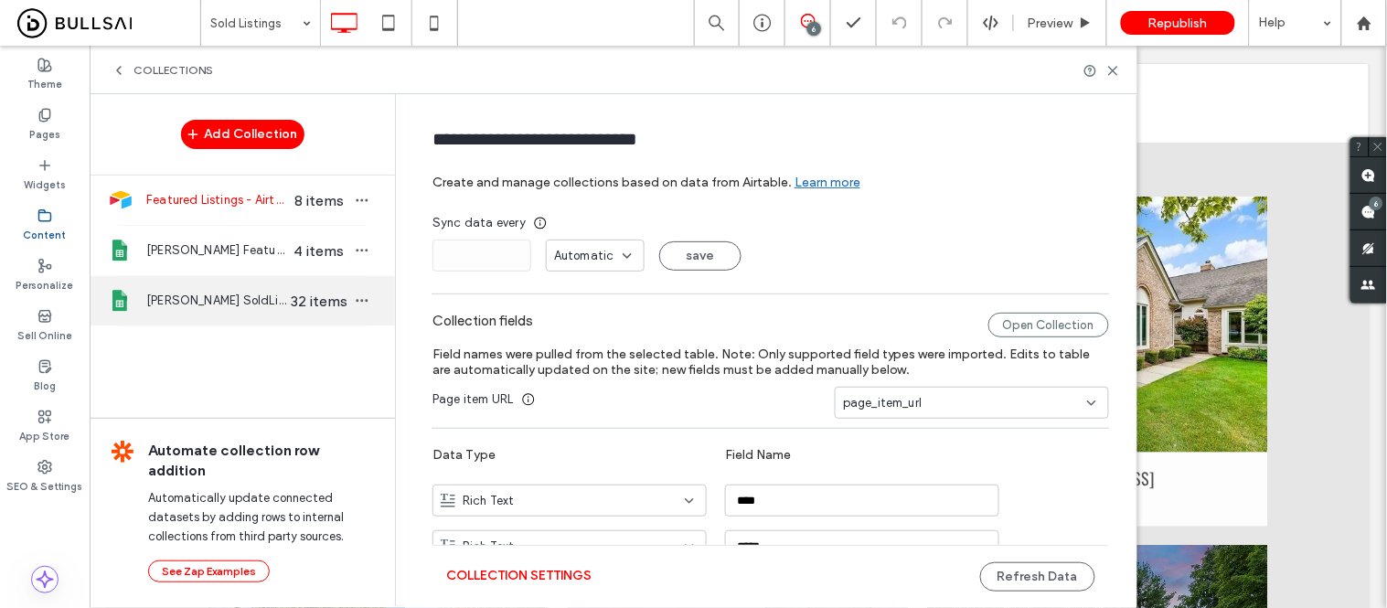
click at [197, 305] on span "Holly Amato SoldListings" at bounding box center [216, 301] width 141 height 18
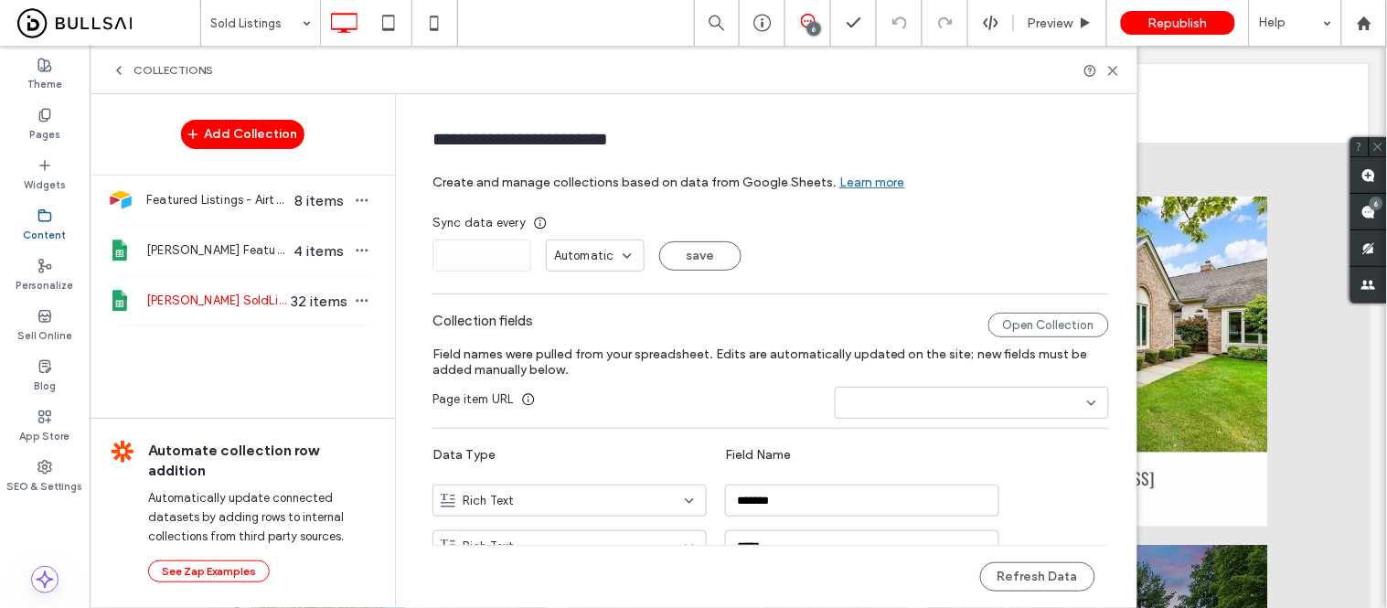
type input "**********"
click at [1034, 579] on button "Refresh Data" at bounding box center [1037, 576] width 115 height 29
click at [37, 224] on label "Content" at bounding box center [45, 233] width 43 height 20
click at [131, 67] on div "Collections" at bounding box center [163, 70] width 102 height 15
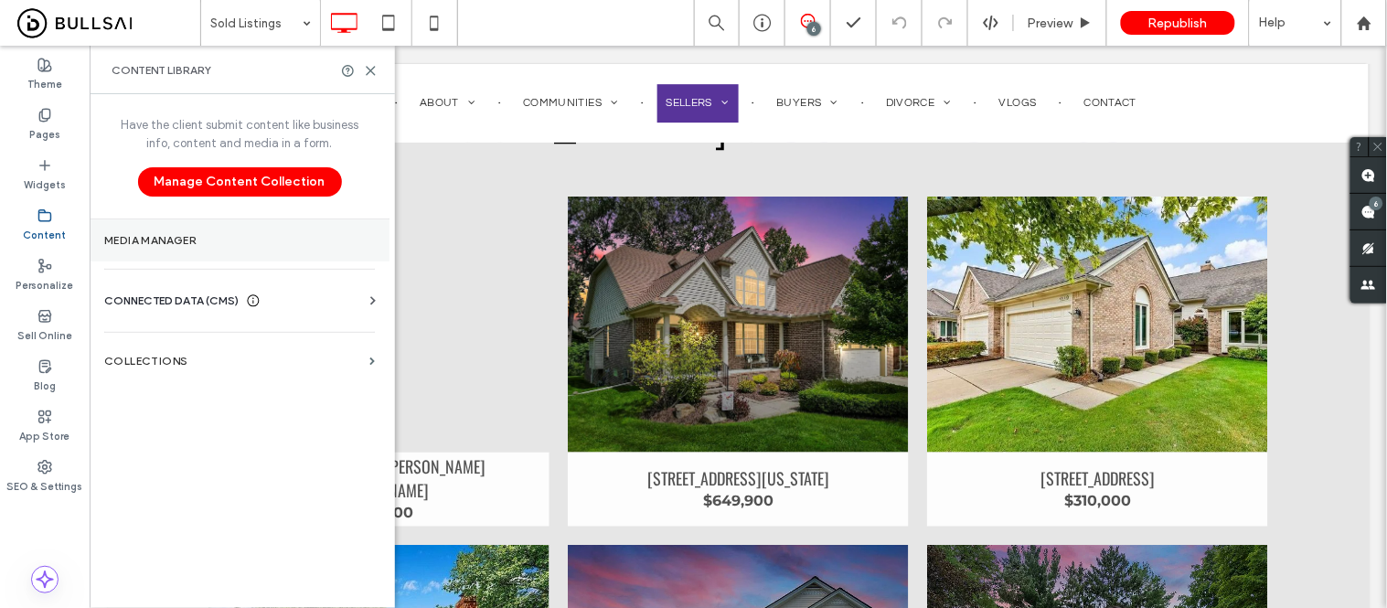
click at [162, 250] on section "Media Manager" at bounding box center [240, 240] width 300 height 42
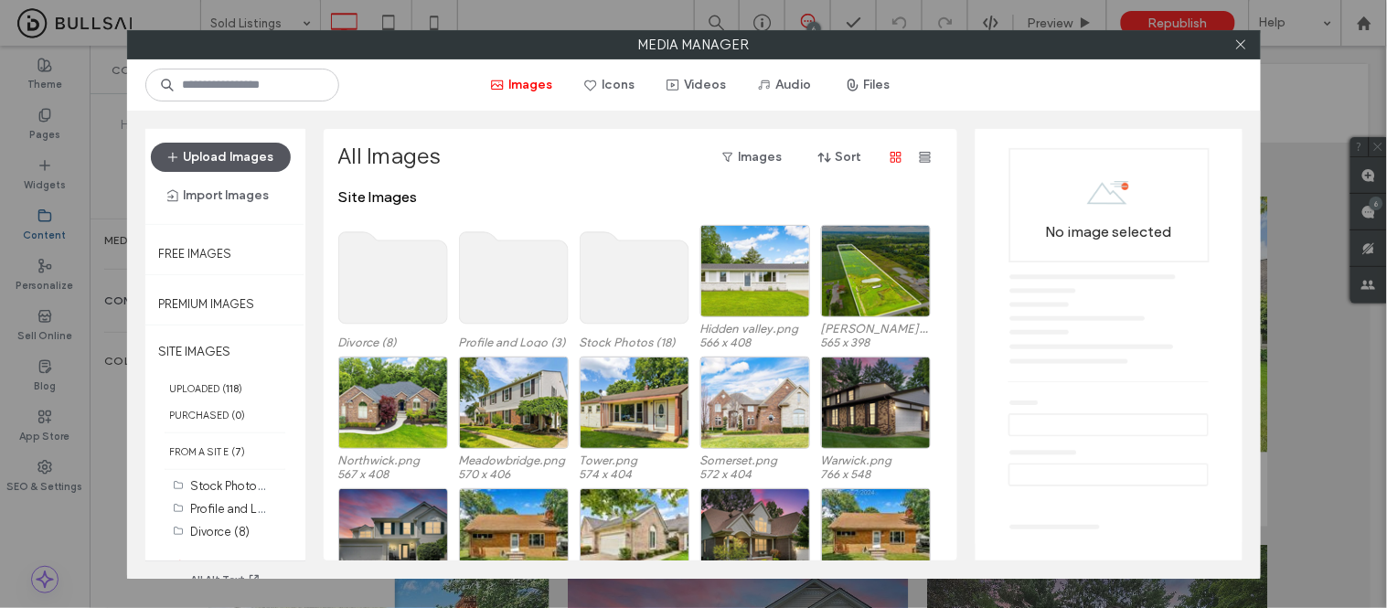
click at [251, 153] on button "Upload Images" at bounding box center [221, 157] width 140 height 29
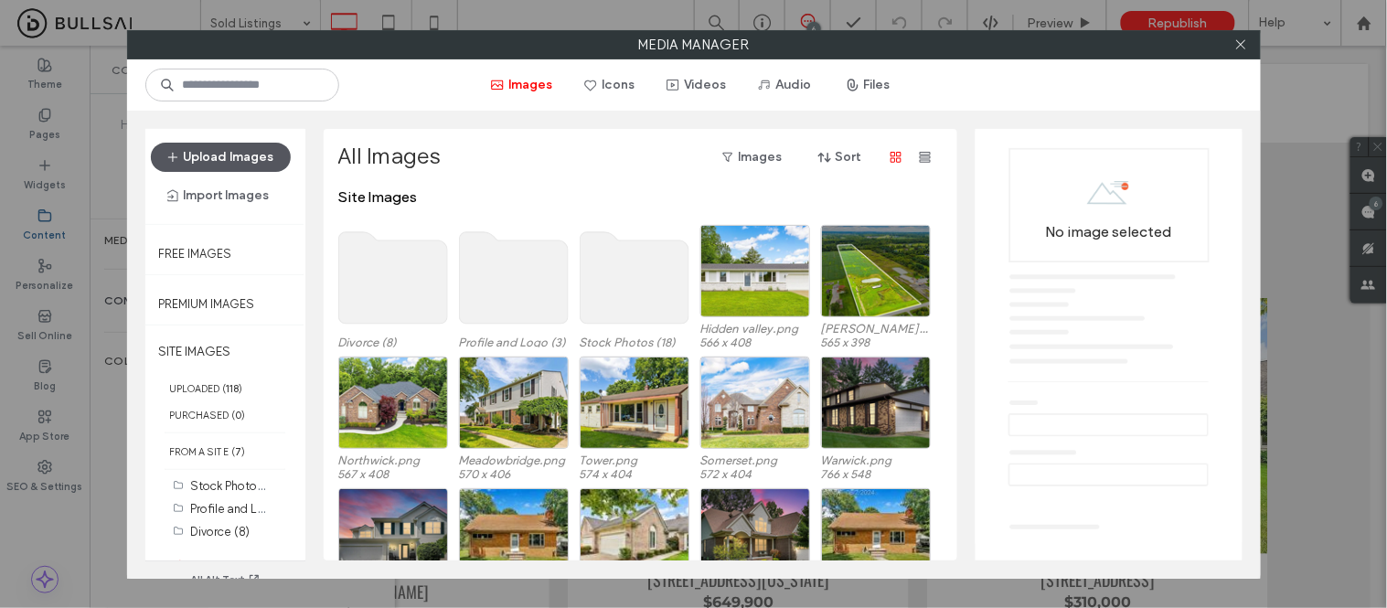
click at [229, 150] on button "Upload Images" at bounding box center [221, 157] width 140 height 29
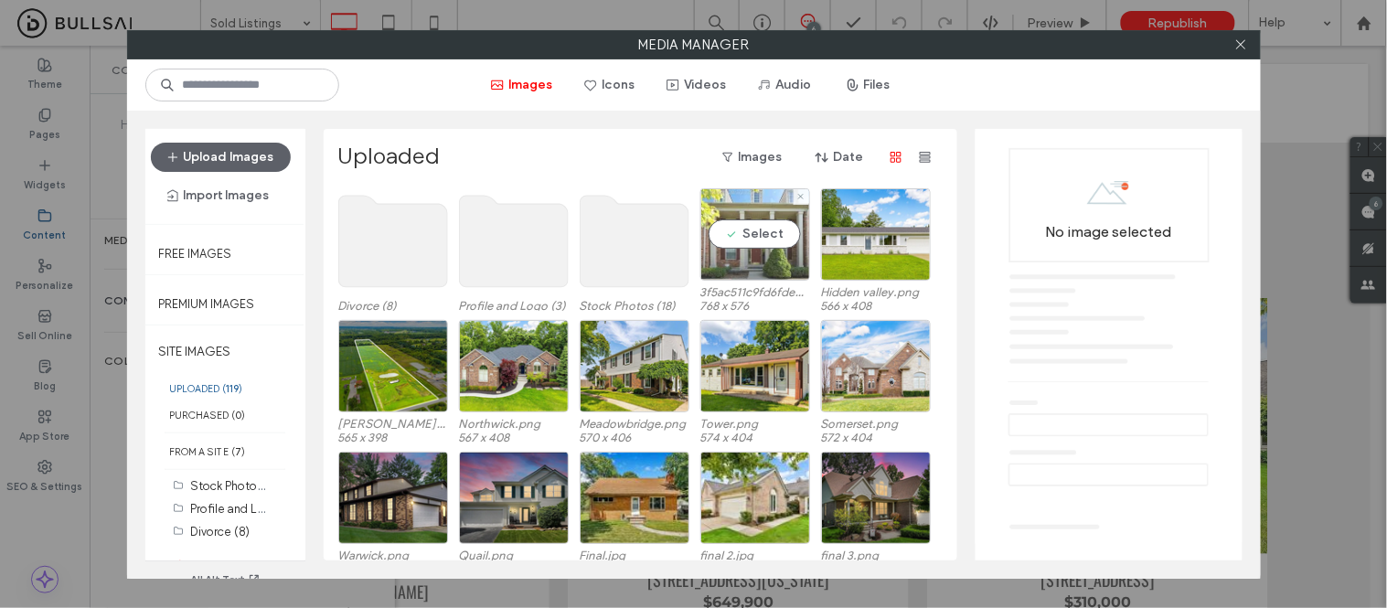
click at [747, 239] on div "Select" at bounding box center [755, 234] width 110 height 92
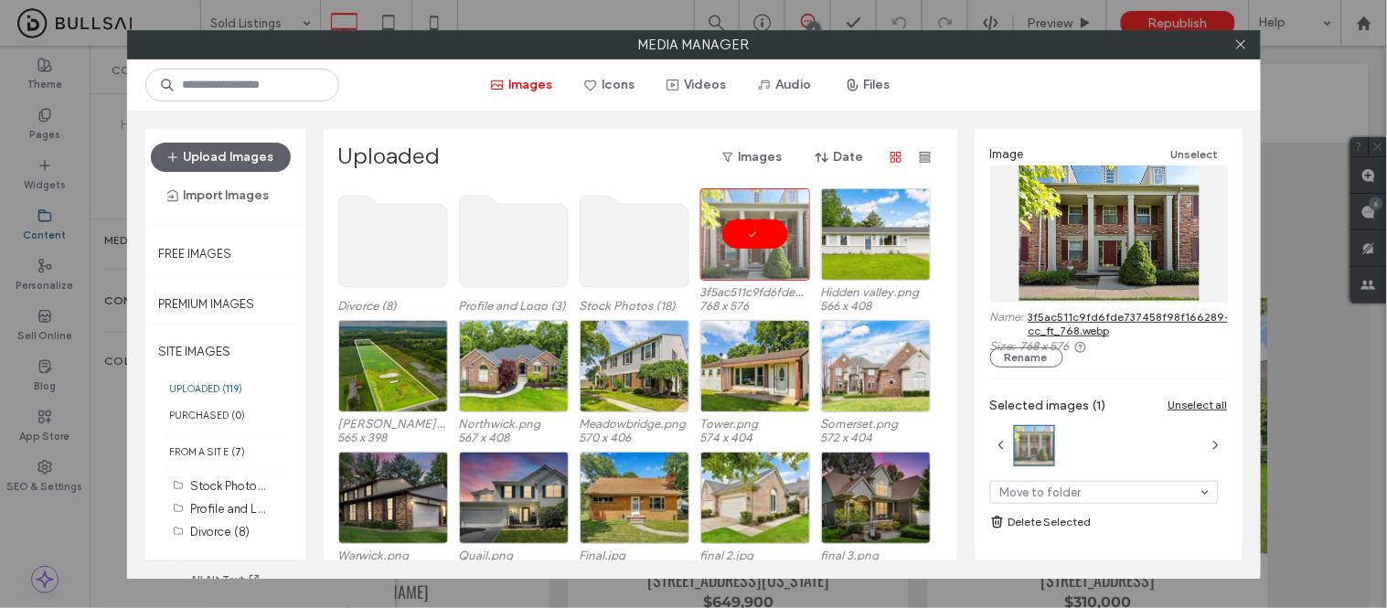
click at [1091, 327] on link "3f5ac511c9fd6fde737458f98f166289-cc_ft_768.webp" at bounding box center [1130, 323] width 202 height 27
click at [253, 159] on button "Upload Images" at bounding box center [221, 157] width 140 height 29
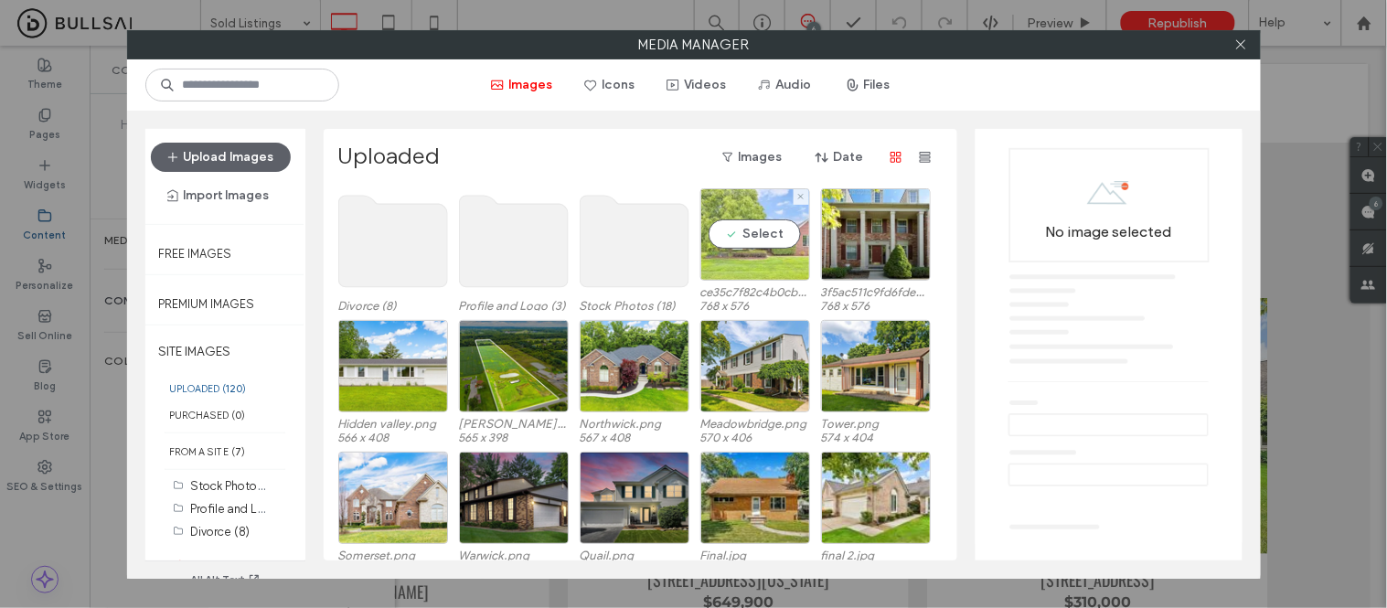
click at [757, 240] on div "Select" at bounding box center [755, 234] width 110 height 92
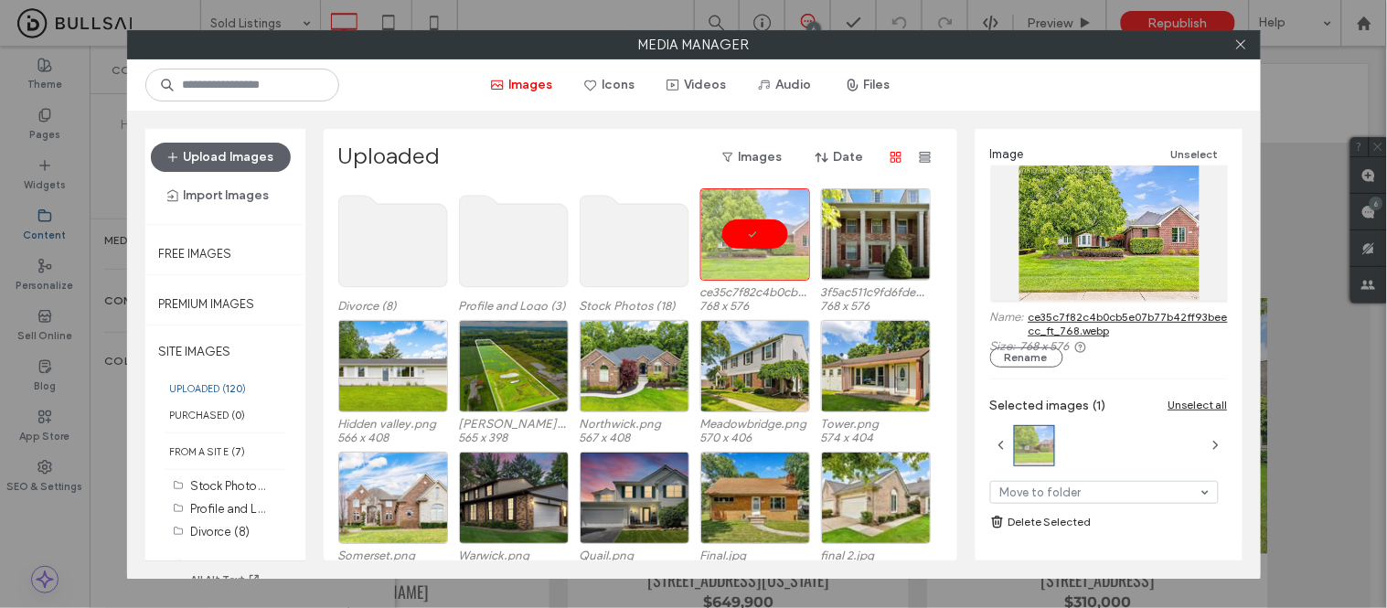
click at [1083, 325] on link "ce35c7f82c4b0cb5e07b77b42ff93bee-cc_ft_768.webp" at bounding box center [1131, 323] width 205 height 27
click at [256, 148] on button "Upload Images" at bounding box center [221, 157] width 140 height 29
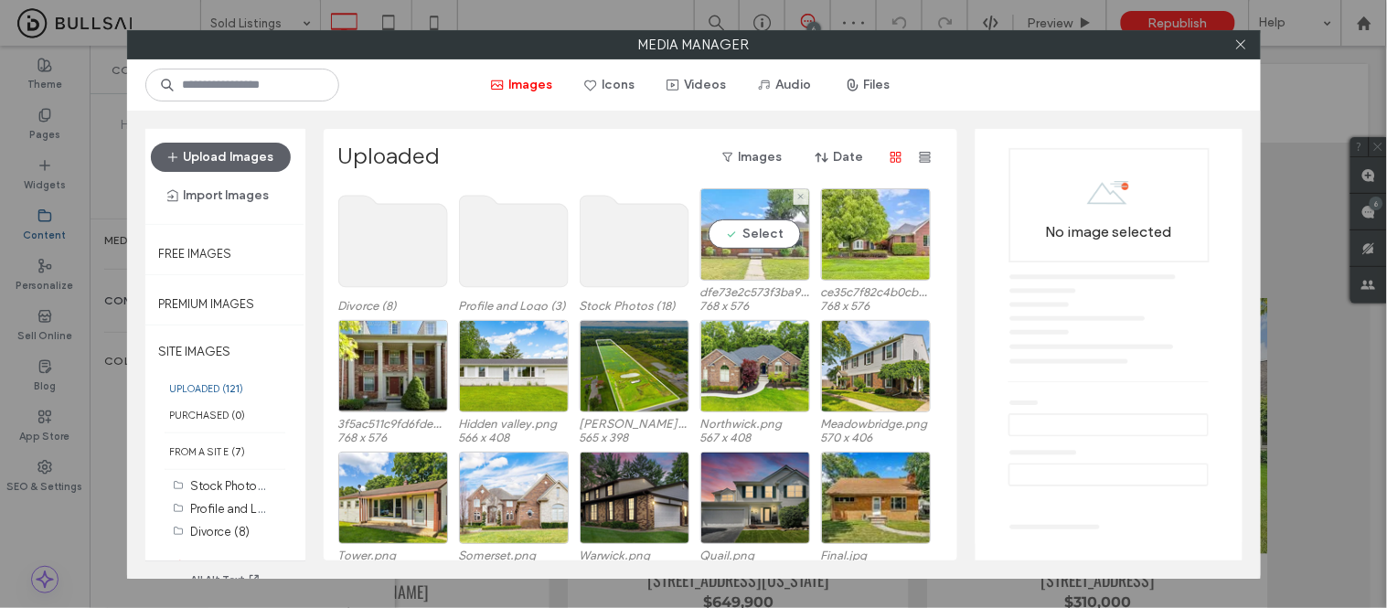
click at [738, 253] on div "Select" at bounding box center [755, 234] width 110 height 92
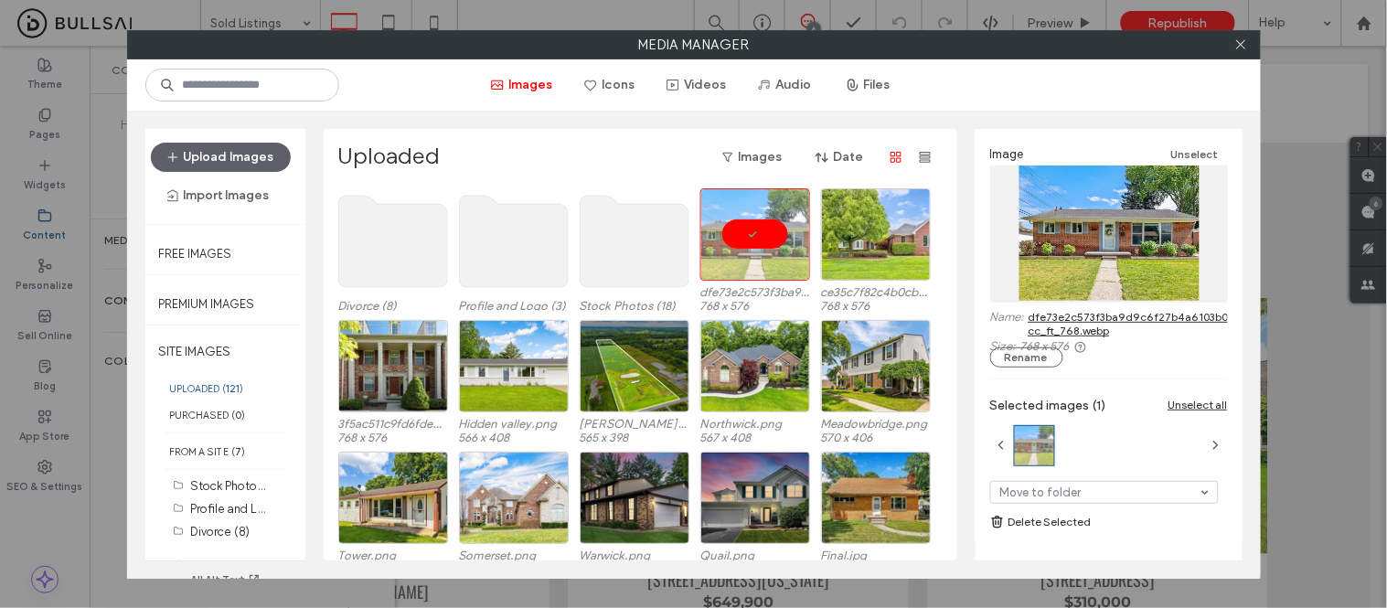
click at [1080, 325] on link "dfe73e2c573f3ba9d9c6f27b4a6103b0-cc_ft_768.webp" at bounding box center [1132, 323] width 206 height 27
click at [259, 157] on button "Upload Images" at bounding box center [221, 157] width 140 height 29
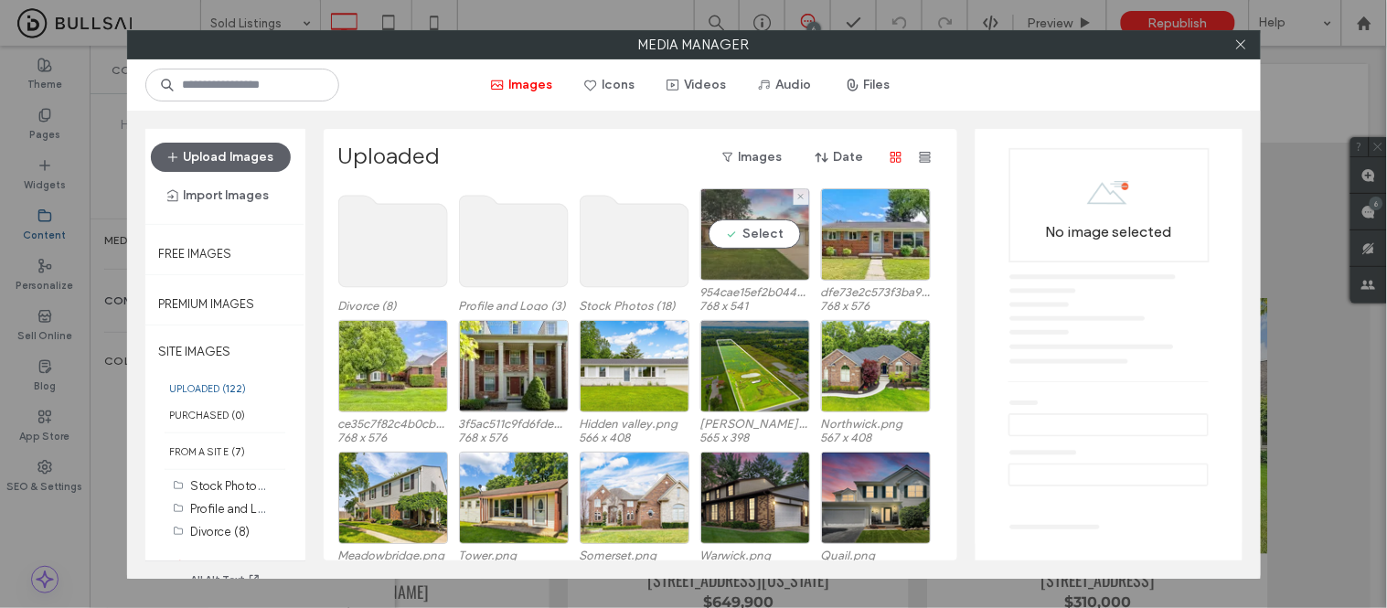
click at [768, 240] on div "Select" at bounding box center [755, 234] width 110 height 92
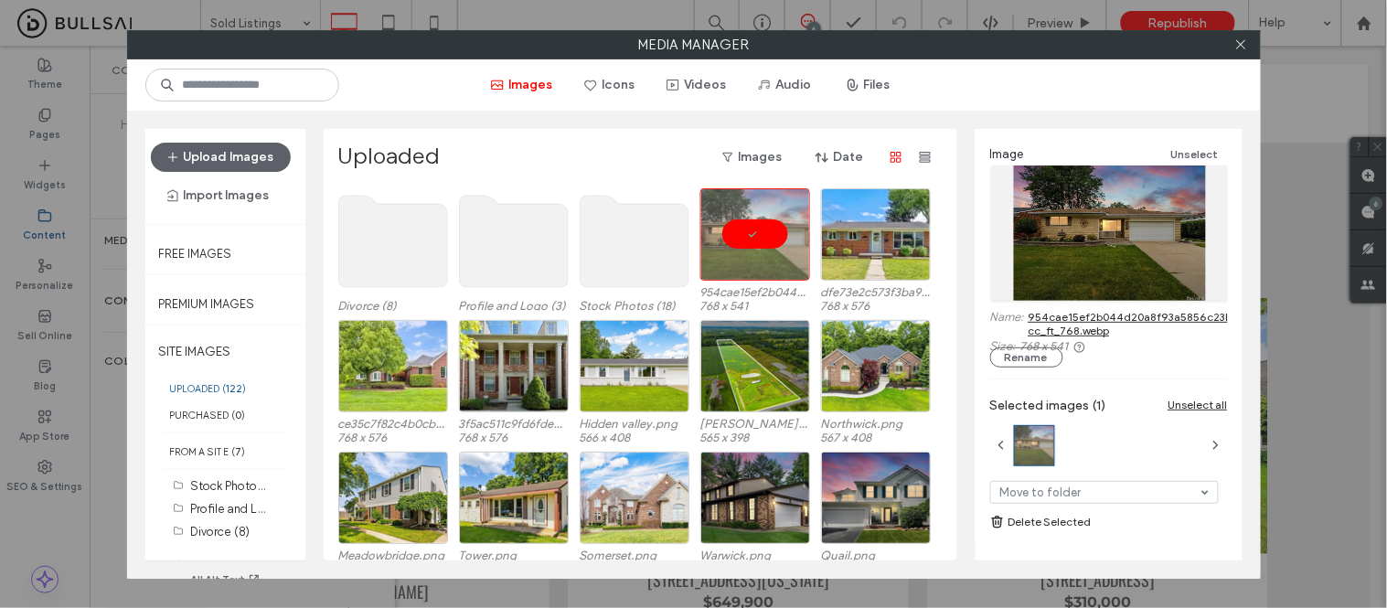
click at [1067, 326] on link "954cae15ef2b044d20a8f93a5856c23b-cc_ft_768.webp" at bounding box center [1133, 323] width 209 height 27
click at [1245, 37] on icon at bounding box center [1242, 44] width 14 height 14
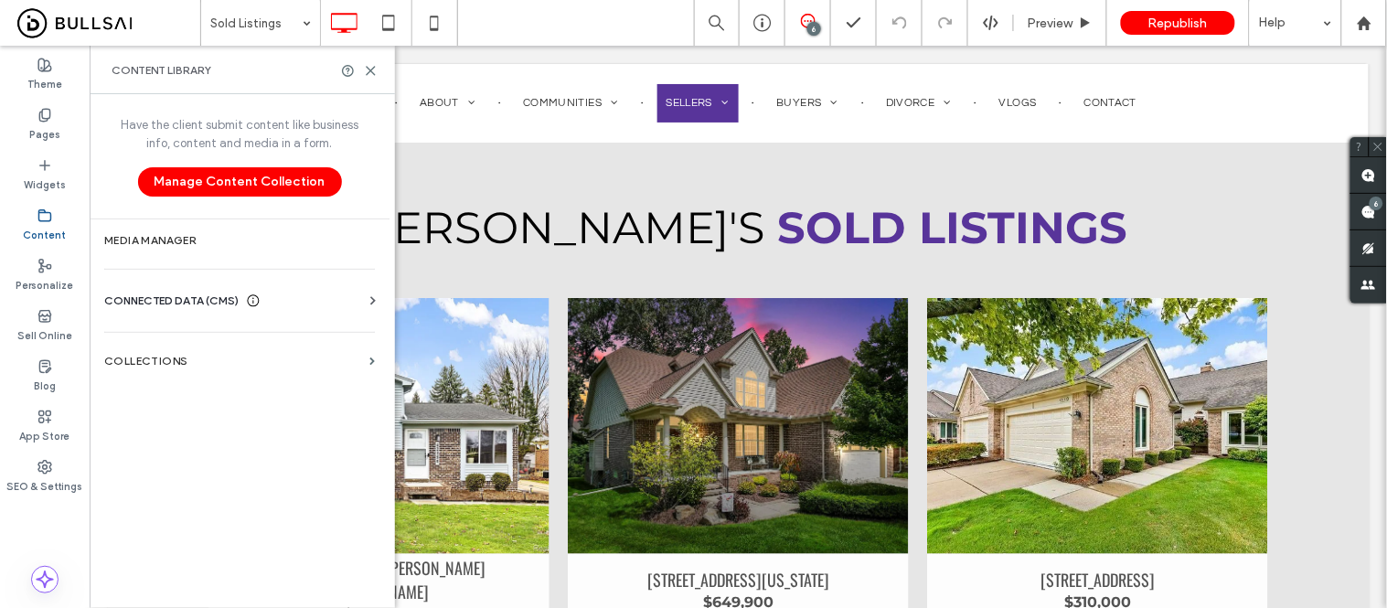
click at [33, 220] on div "Content" at bounding box center [45, 225] width 90 height 50
drag, startPoint x: 168, startPoint y: 345, endPoint x: 218, endPoint y: 302, distance: 65.5
click at [168, 344] on section "Collections" at bounding box center [240, 361] width 300 height 42
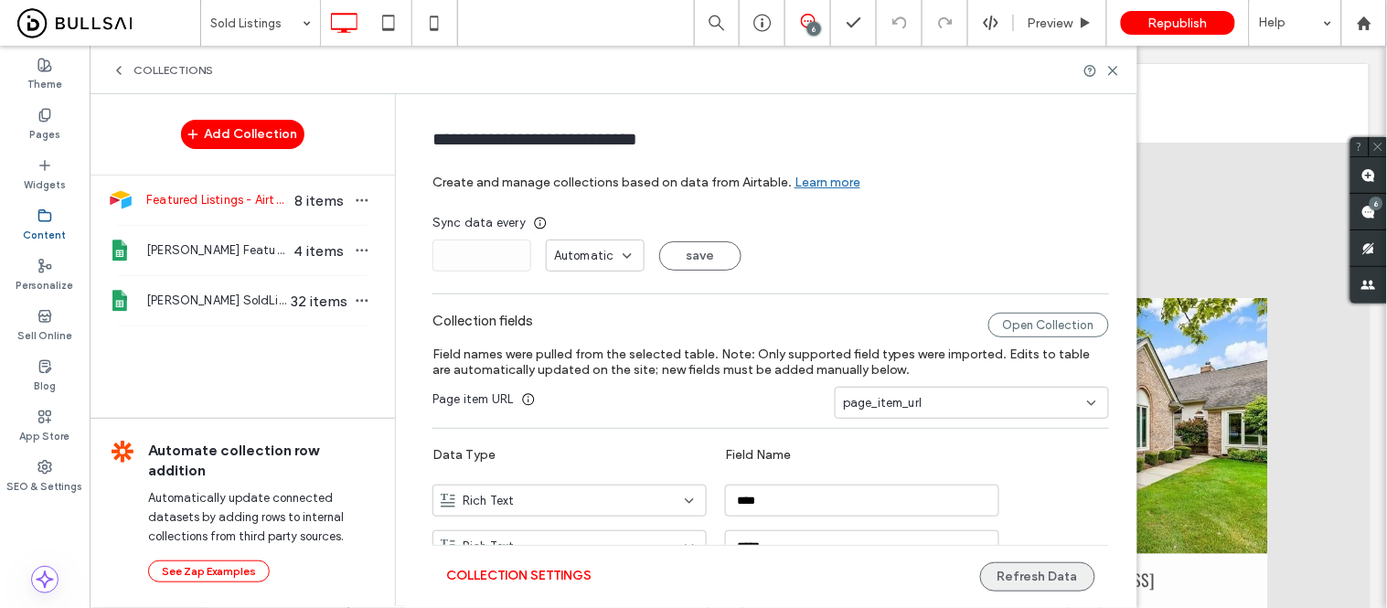
click at [1042, 578] on button "Refresh Data" at bounding box center [1037, 576] width 115 height 29
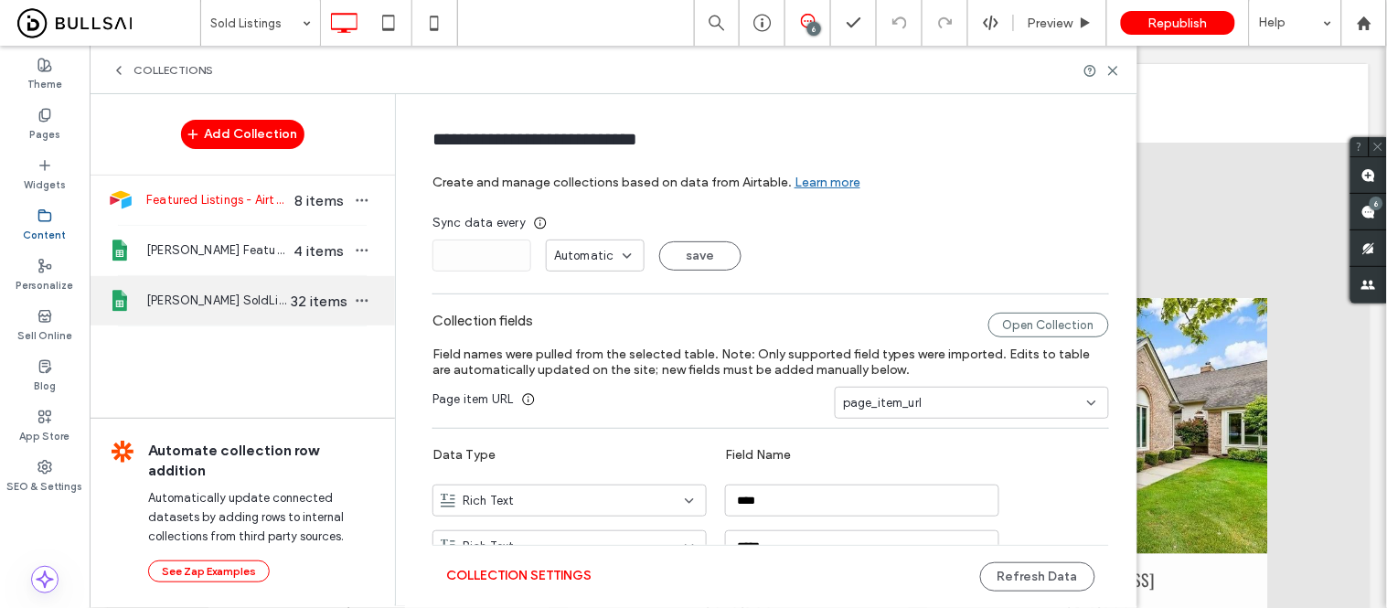
click at [201, 305] on span "Holly Amato SoldListings" at bounding box center [216, 301] width 141 height 18
type input "**********"
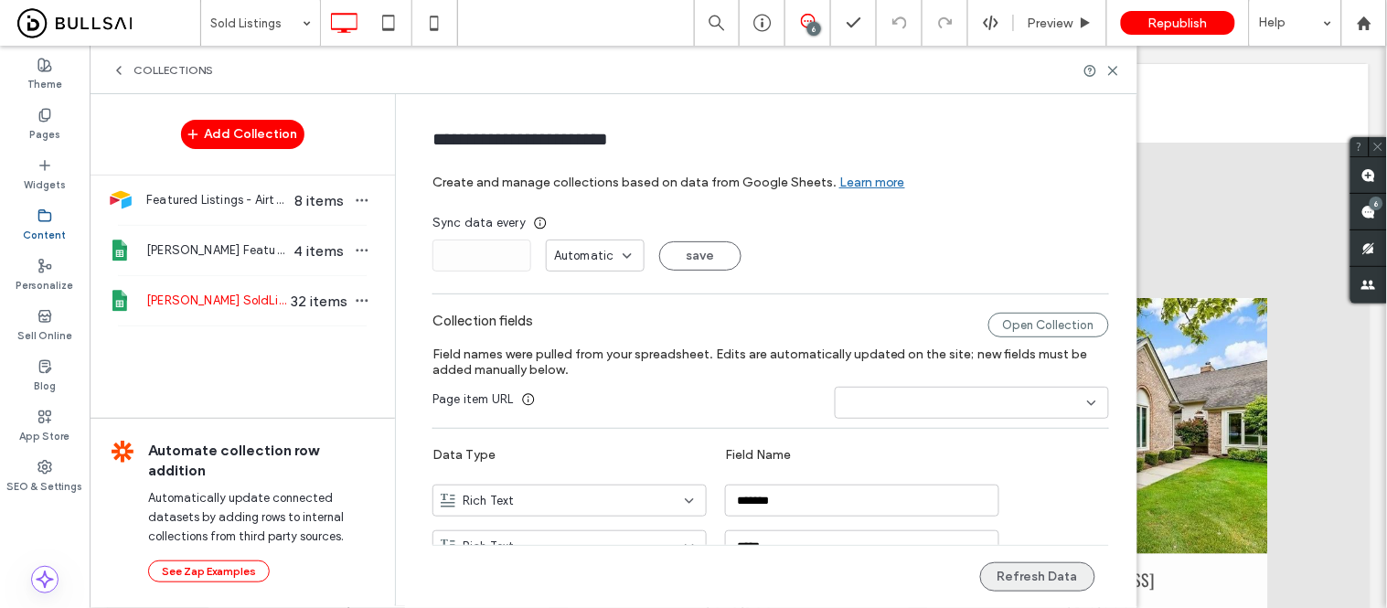
click at [1016, 576] on button "Refresh Data" at bounding box center [1037, 576] width 115 height 29
click at [1363, 25] on use at bounding box center [1364, 23] width 14 height 14
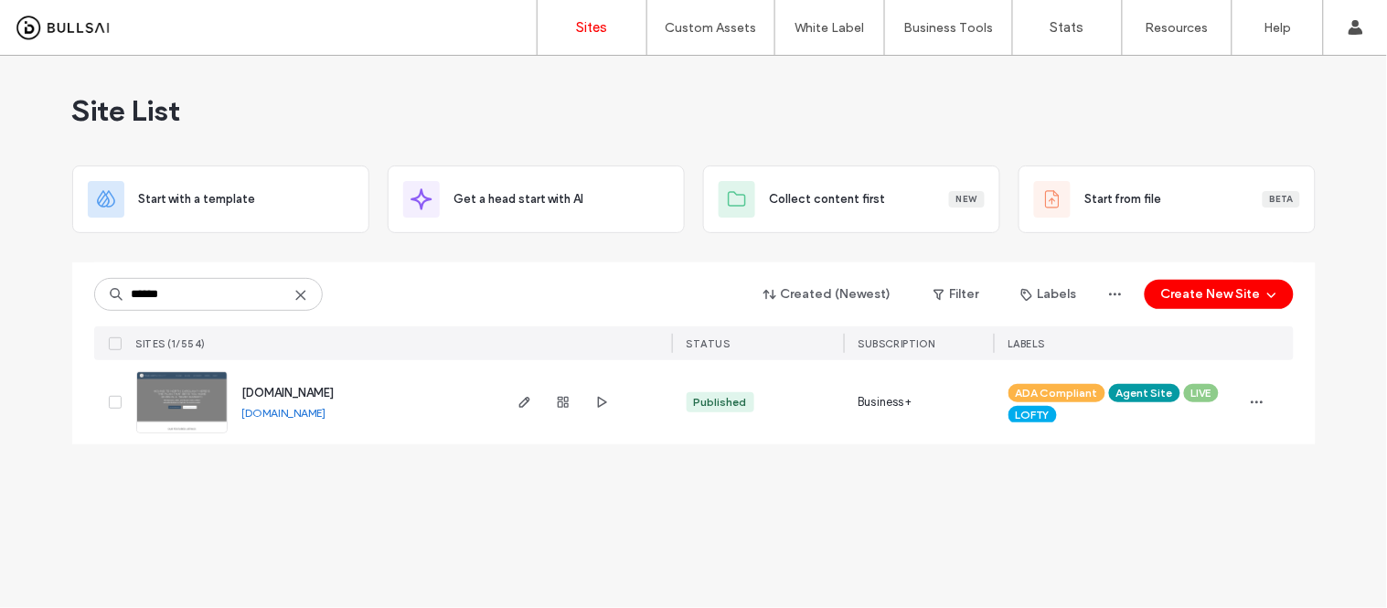
type input "******"
click at [326, 412] on link "[DOMAIN_NAME]" at bounding box center [284, 413] width 84 height 14
click at [188, 421] on img at bounding box center [182, 434] width 90 height 124
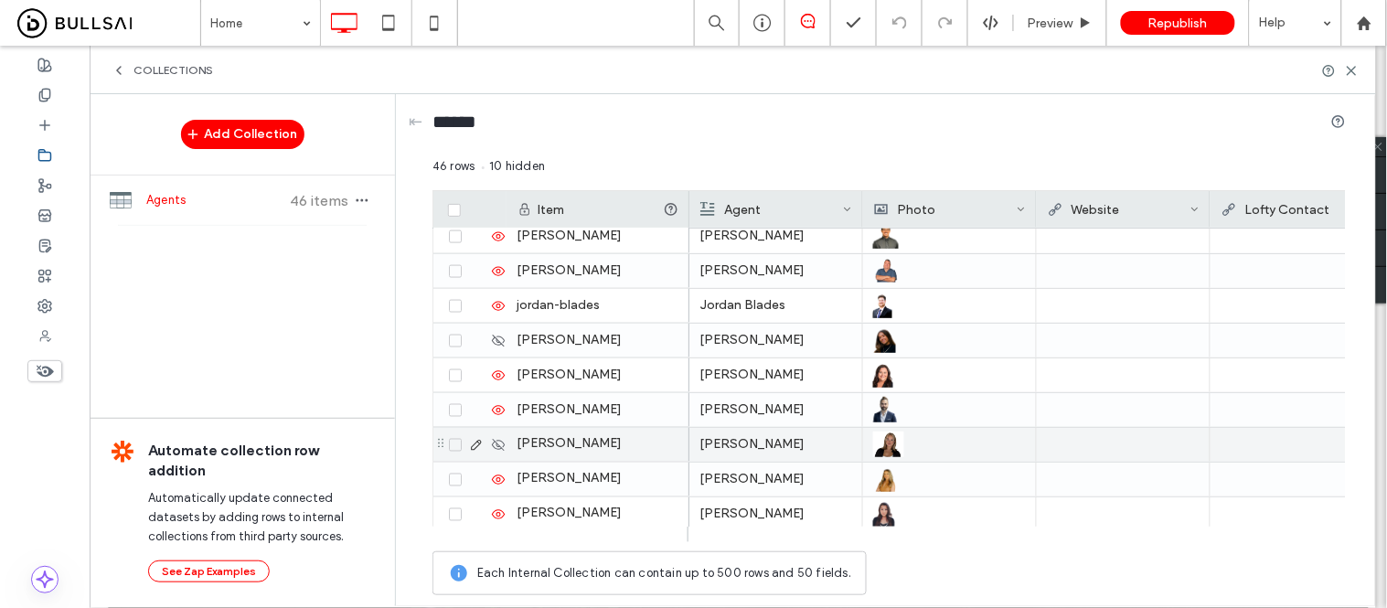
scroll to position [908, 0]
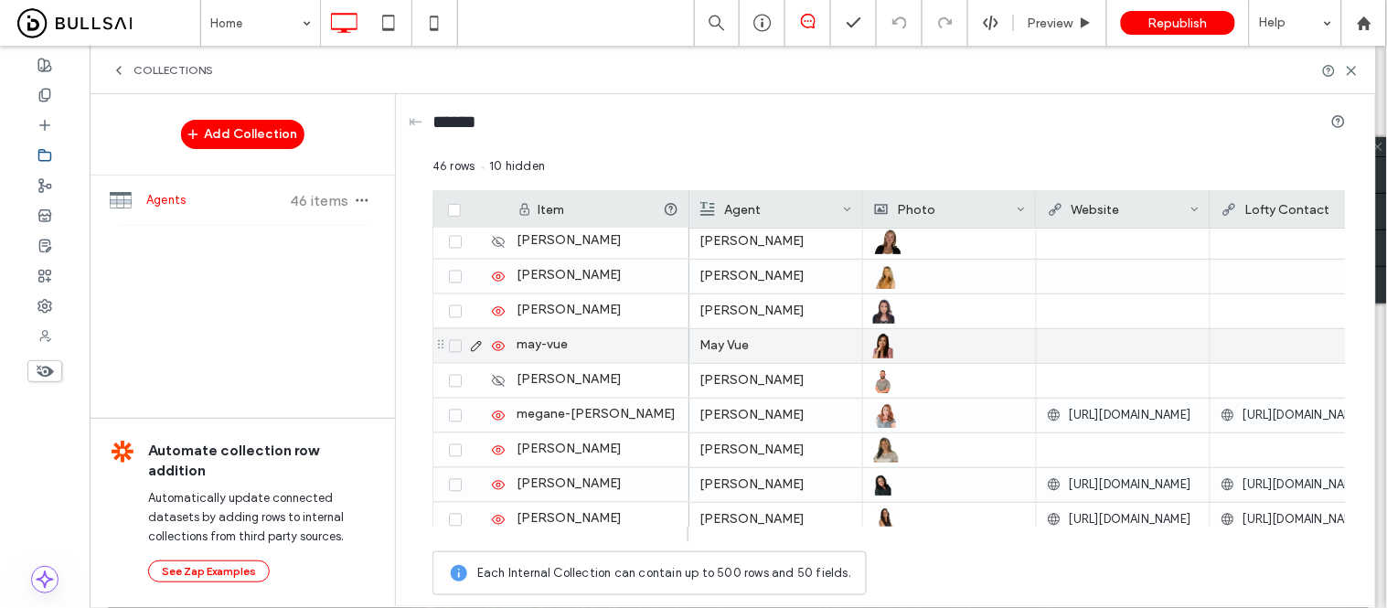
click at [498, 348] on icon at bounding box center [498, 346] width 15 height 15
click at [1177, 22] on span "Republish" at bounding box center [1178, 24] width 59 height 16
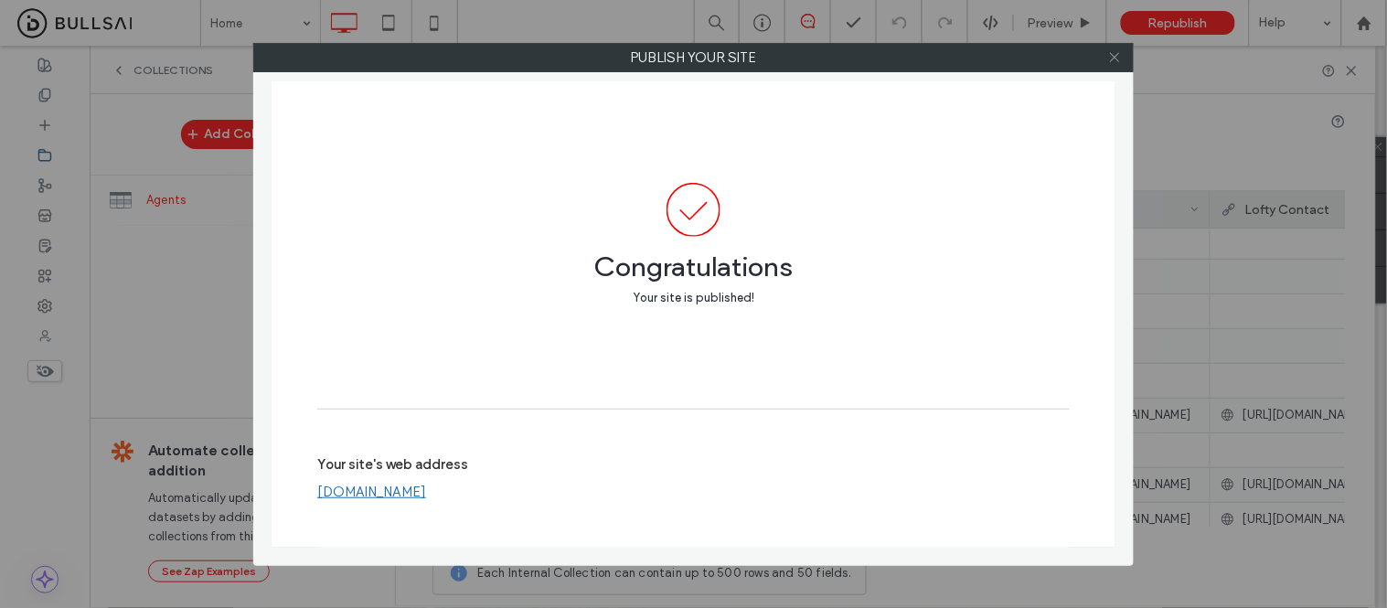
click at [1108, 55] on icon at bounding box center [1115, 57] width 14 height 14
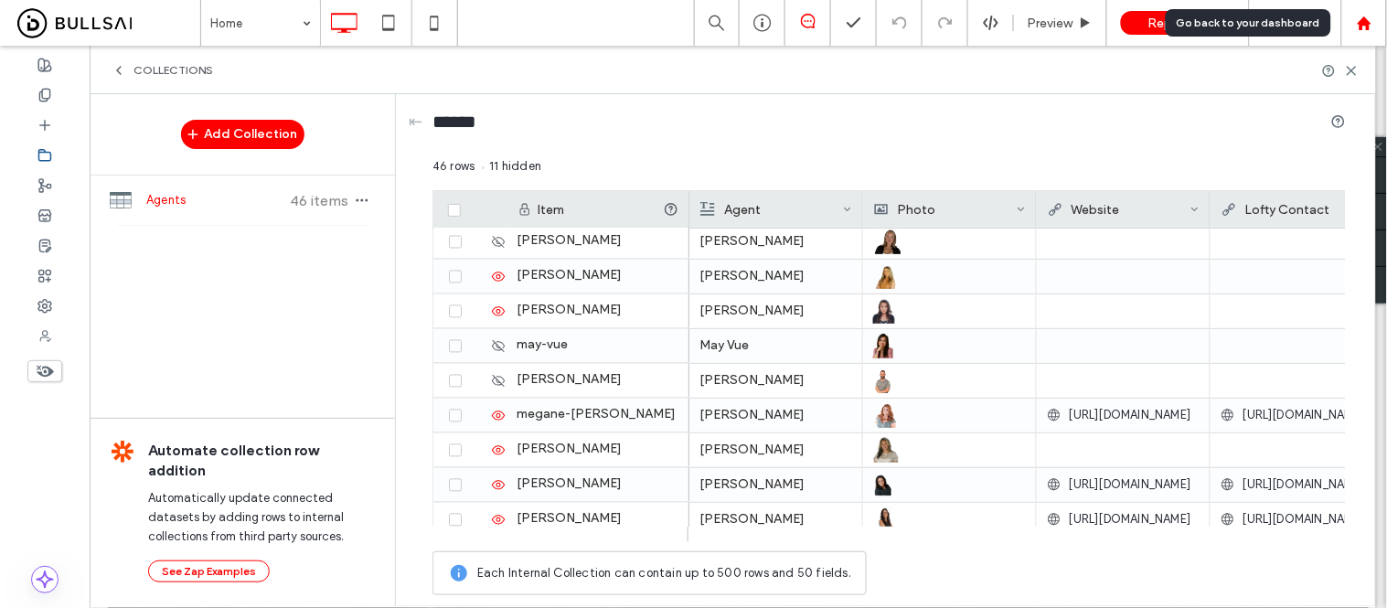
click at [1382, 25] on div at bounding box center [1364, 24] width 44 height 16
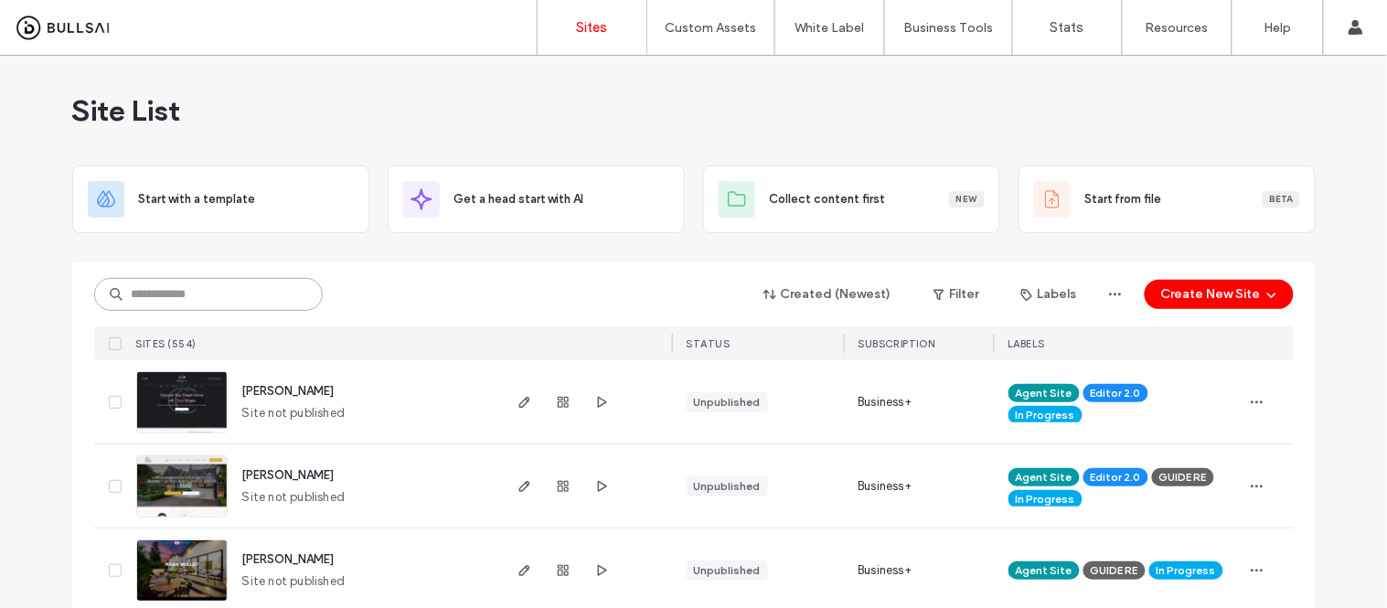
click at [188, 289] on input at bounding box center [208, 294] width 229 height 33
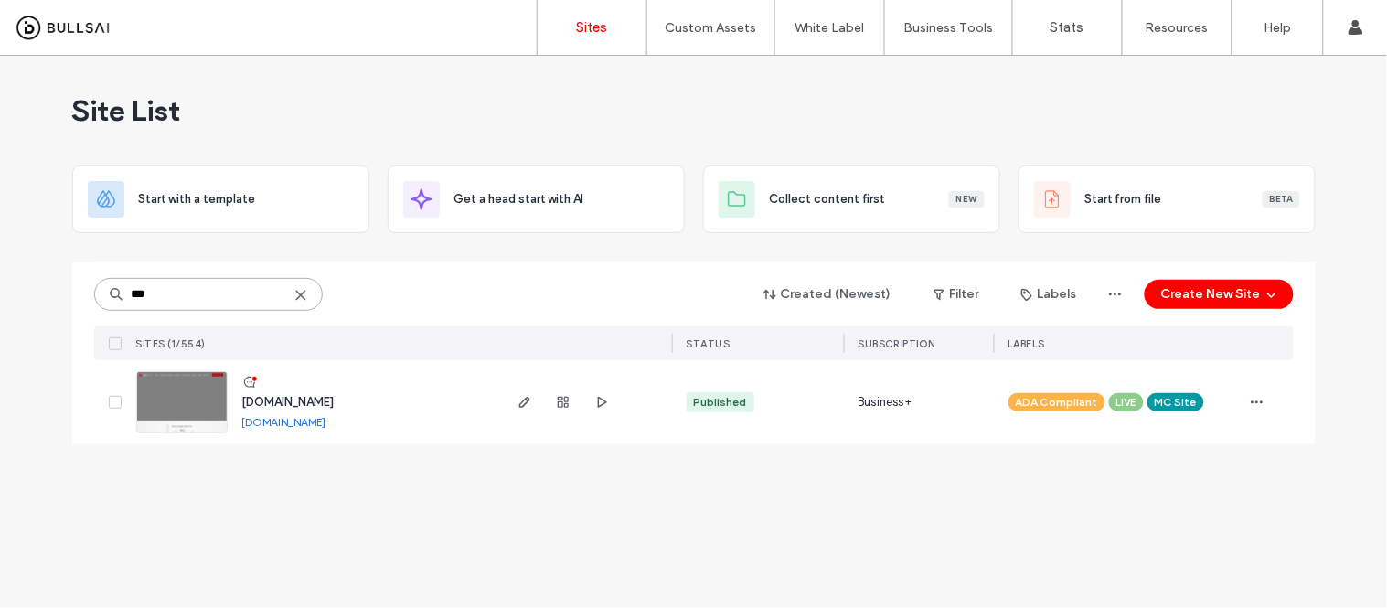
type input "***"
click at [288, 419] on link "www.kwdtc.com" at bounding box center [284, 422] width 84 height 14
click at [158, 380] on img at bounding box center [182, 434] width 90 height 124
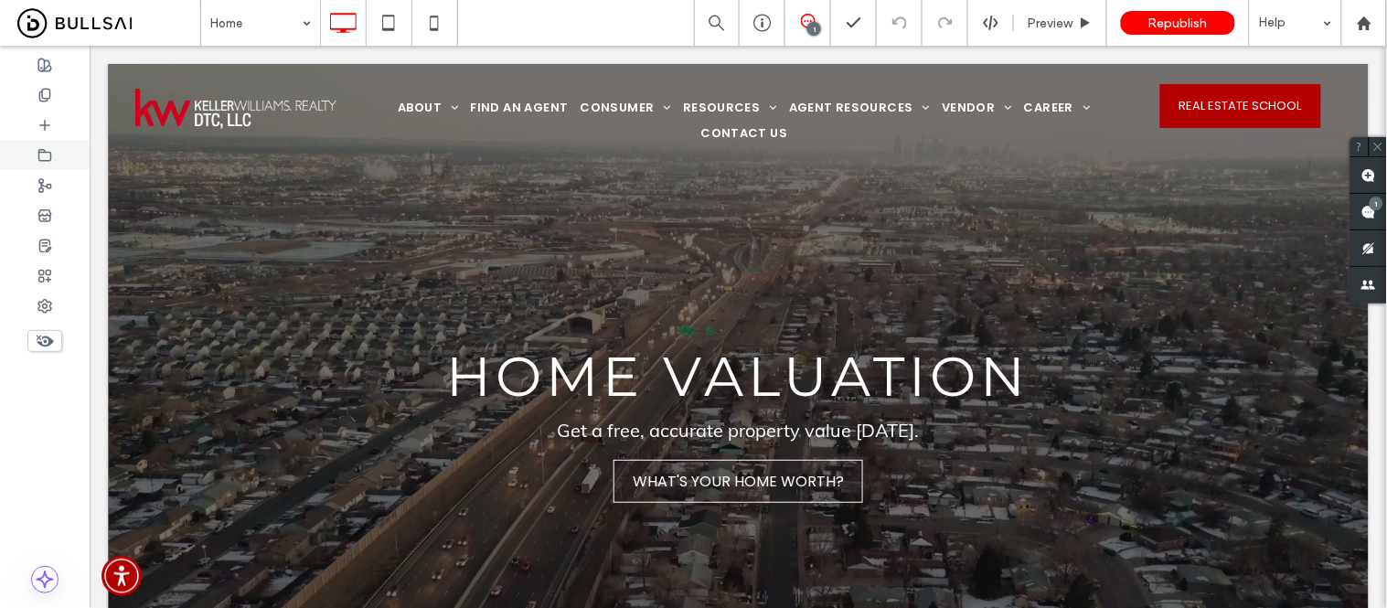
click at [48, 155] on icon at bounding box center [44, 155] width 15 height 15
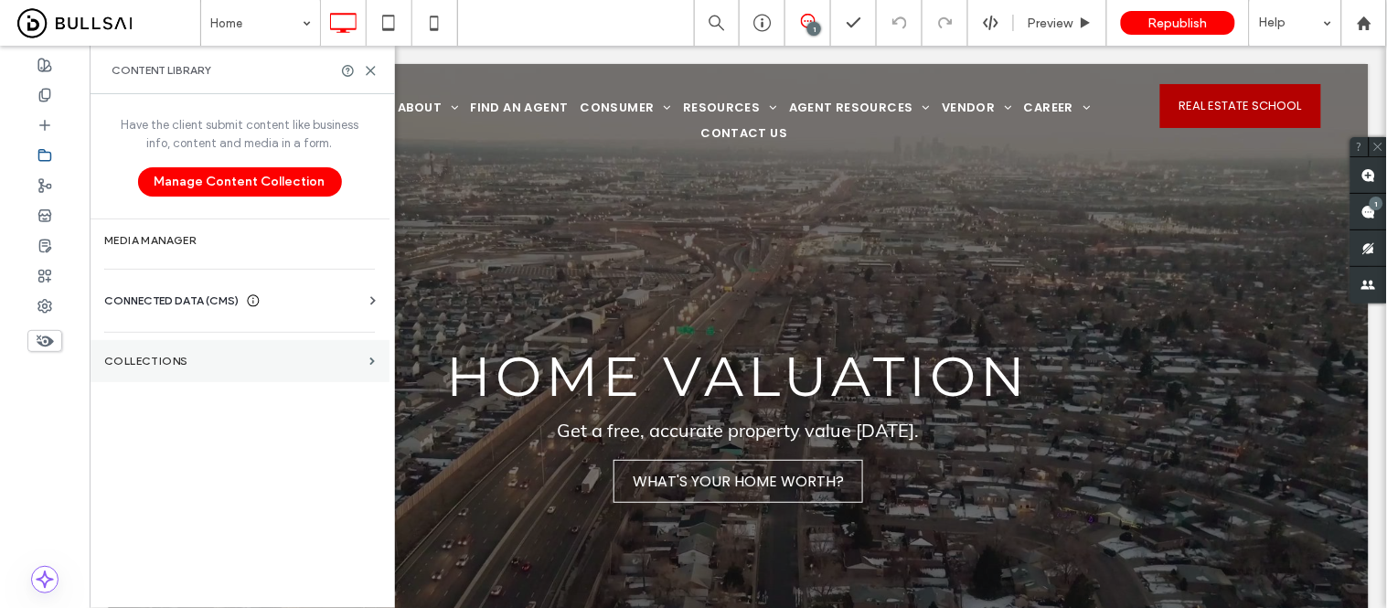
click at [196, 366] on label "Collections" at bounding box center [233, 361] width 258 height 13
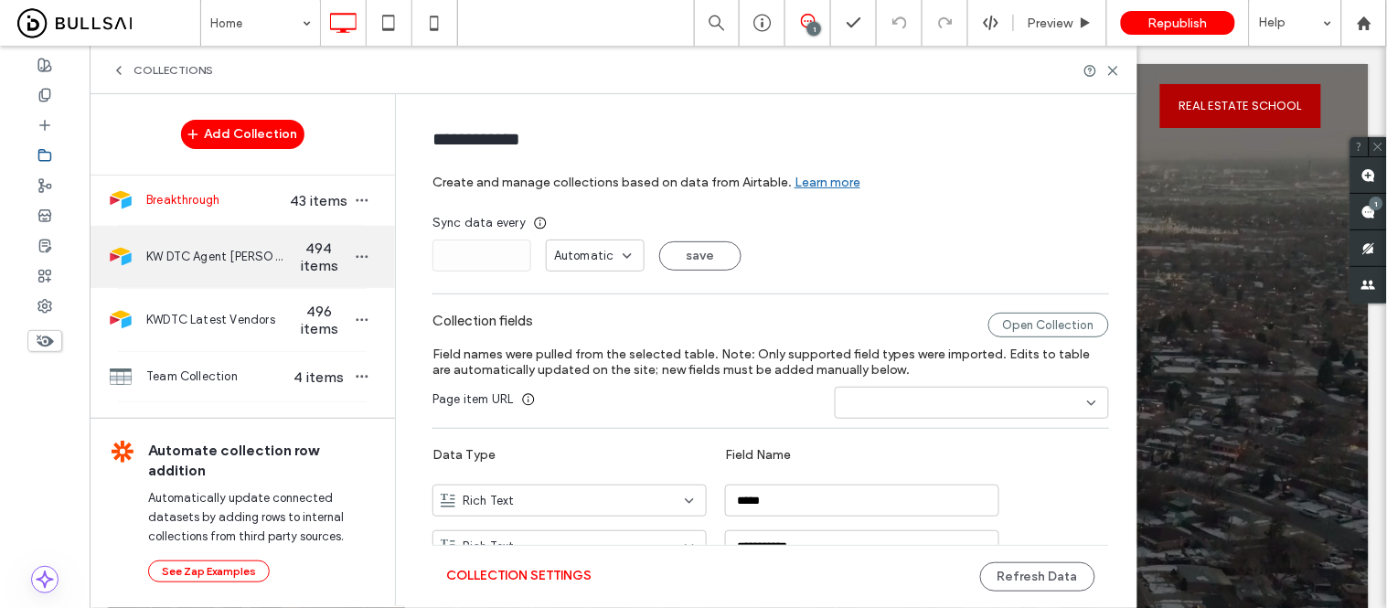
click at [206, 276] on div "KW DTC Agent Roster 494 items" at bounding box center [242, 257] width 305 height 62
type input "**********"
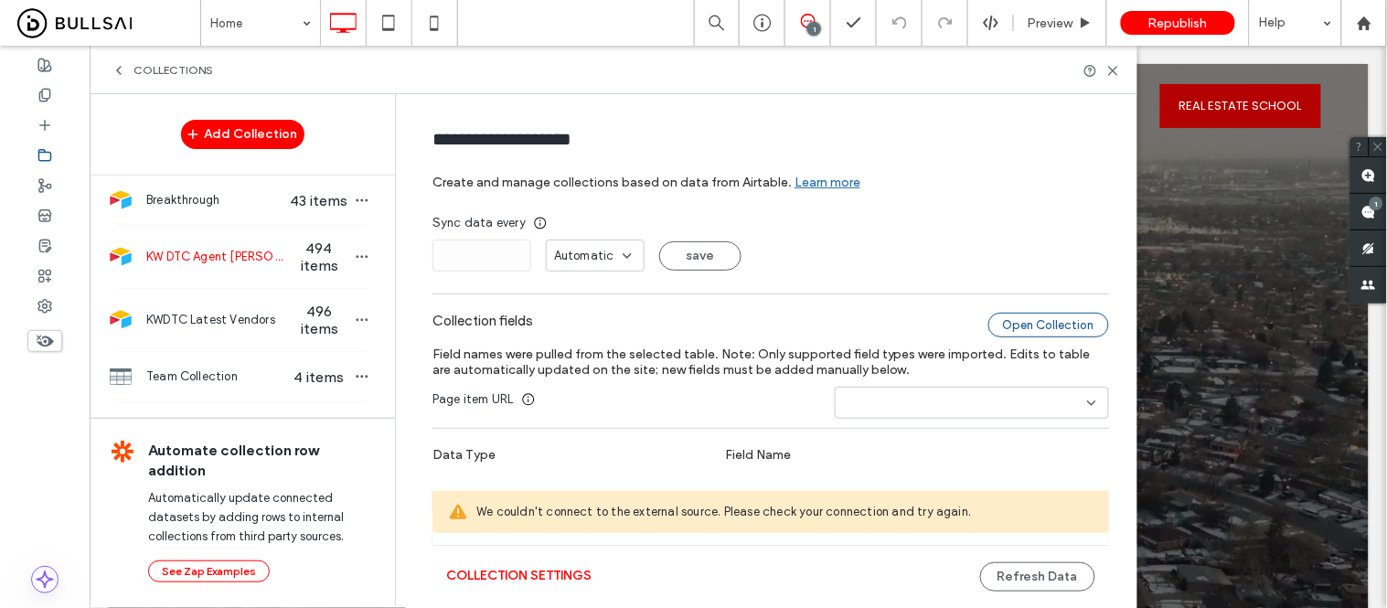
click at [1018, 329] on div "Open Collection" at bounding box center [1049, 325] width 121 height 25
drag, startPoint x: 1366, startPoint y: 30, endPoint x: 1284, endPoint y: 33, distance: 82.3
click at [1366, 30] on icon at bounding box center [1365, 24] width 16 height 16
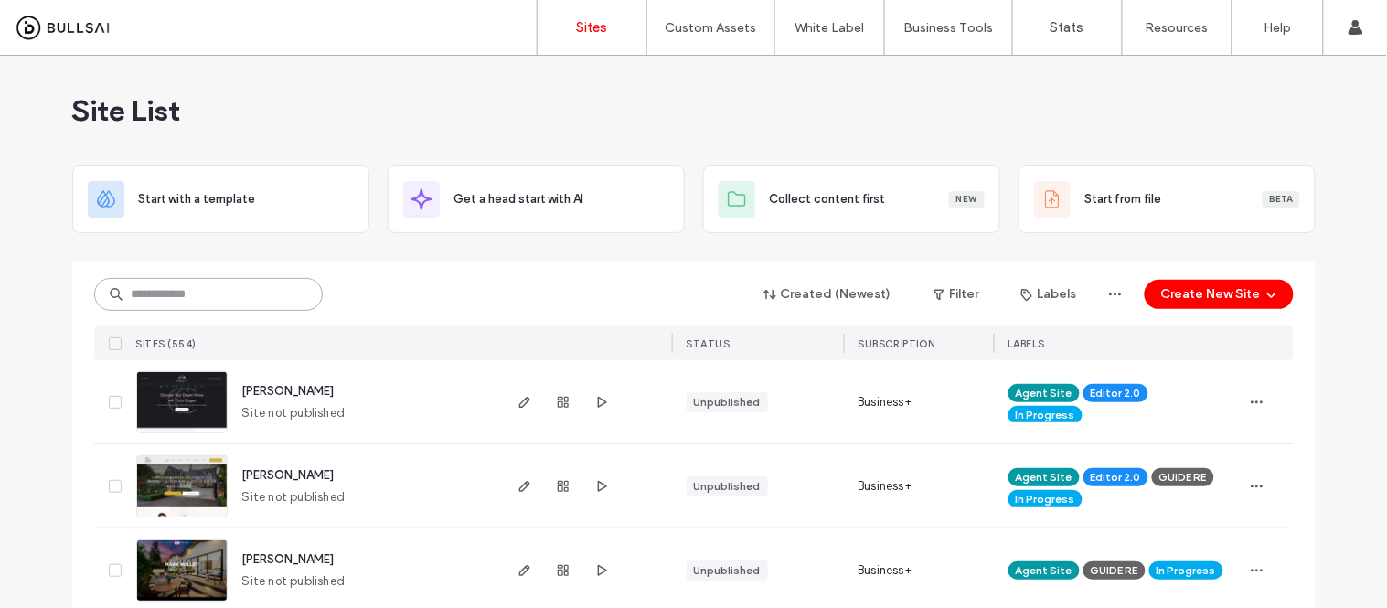
click at [244, 283] on input at bounding box center [208, 294] width 229 height 33
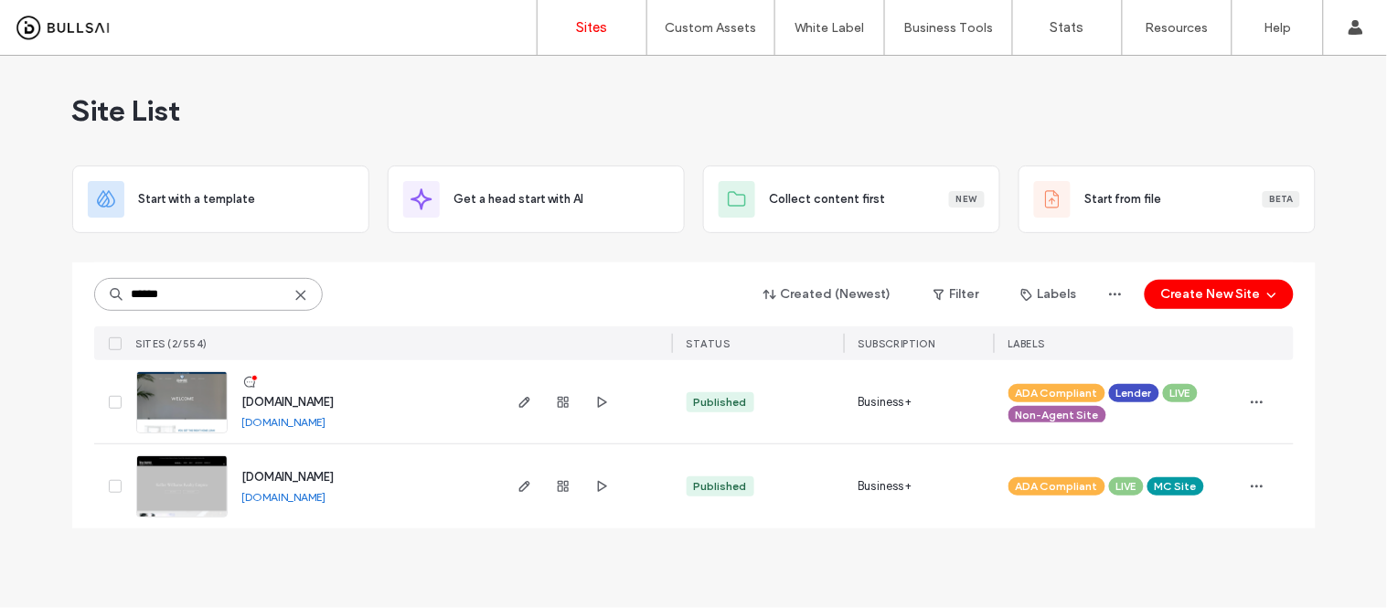
type input "******"
click at [326, 422] on link "[DOMAIN_NAME]" at bounding box center [284, 422] width 84 height 14
click at [180, 395] on img at bounding box center [182, 434] width 90 height 124
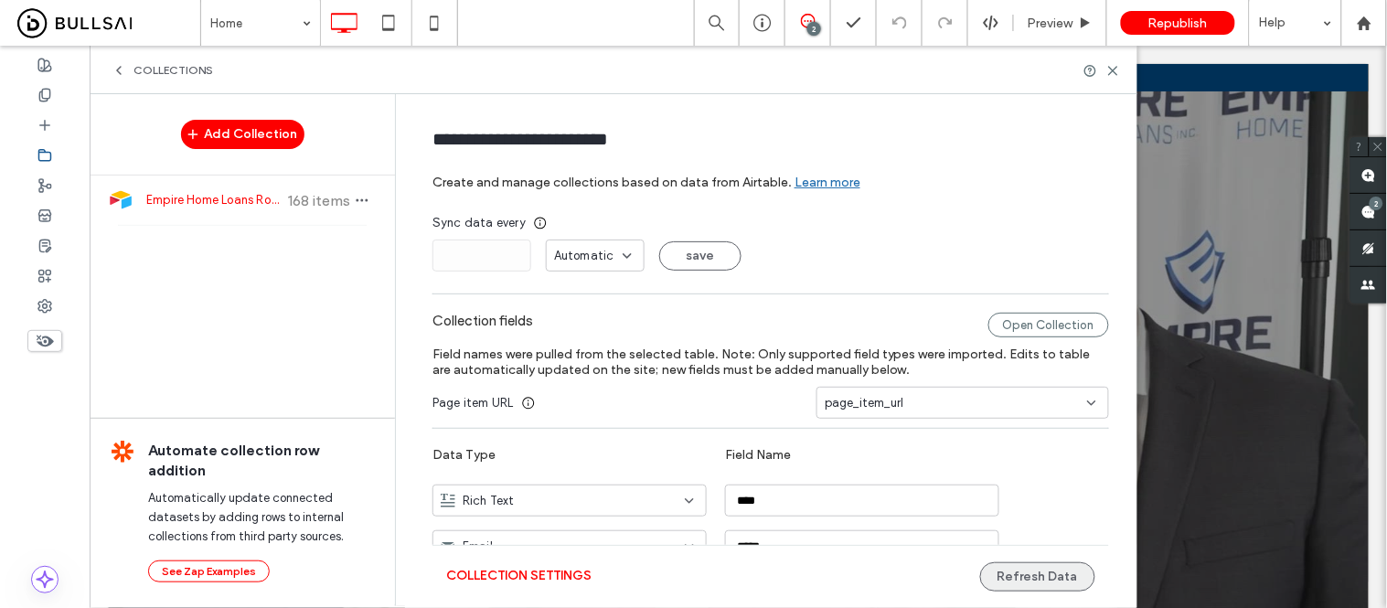
click at [1018, 582] on button "Refresh Data" at bounding box center [1037, 576] width 115 height 29
drag, startPoint x: 48, startPoint y: 309, endPoint x: 197, endPoint y: 355, distance: 155.9
click at [48, 309] on use at bounding box center [44, 306] width 13 height 13
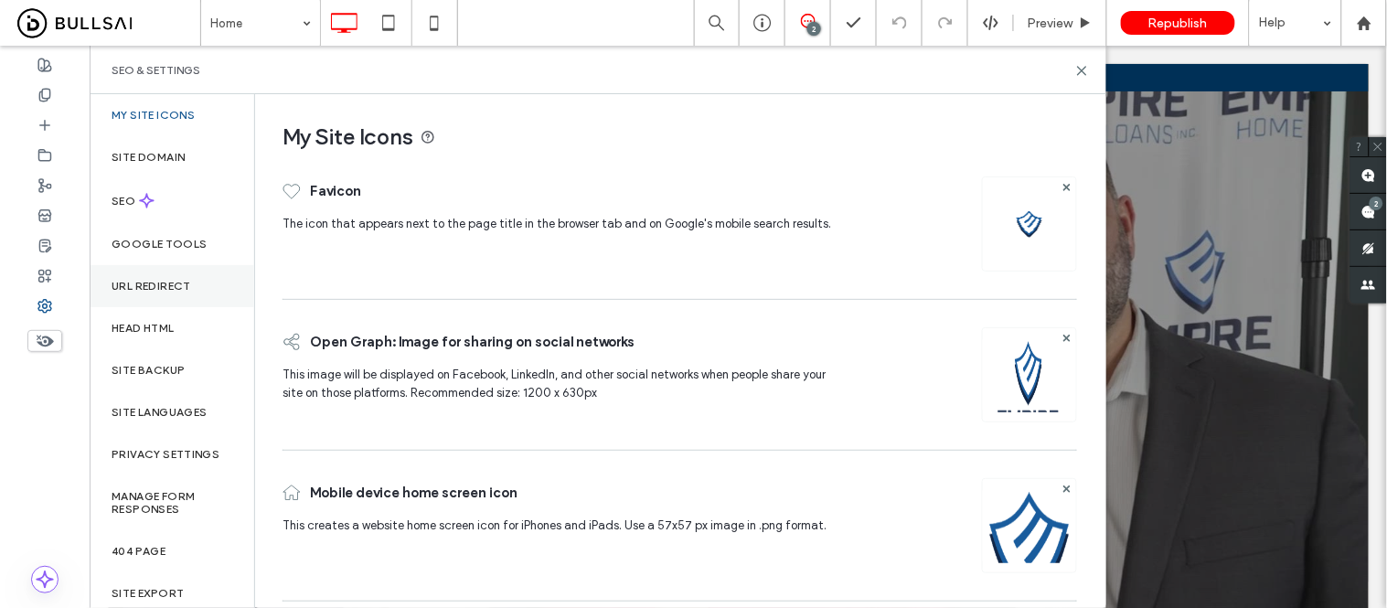
click at [132, 286] on label "URL Redirect" at bounding box center [152, 286] width 80 height 13
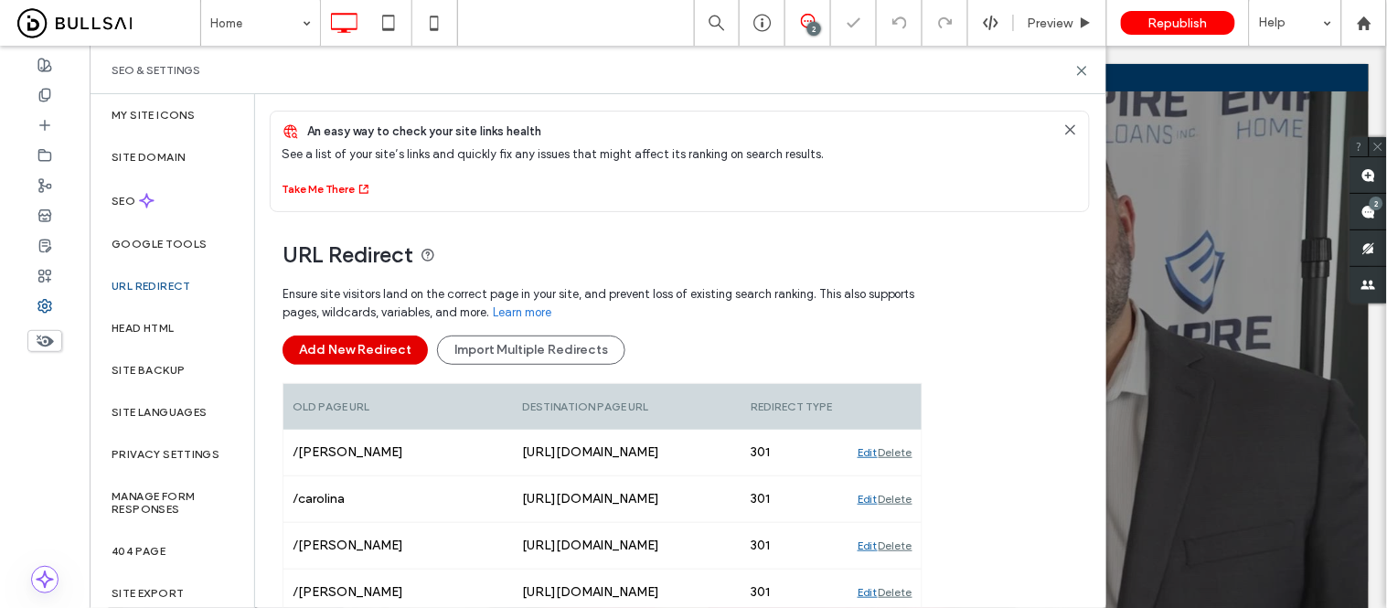
click at [354, 348] on button "Add New Redirect" at bounding box center [355, 350] width 145 height 29
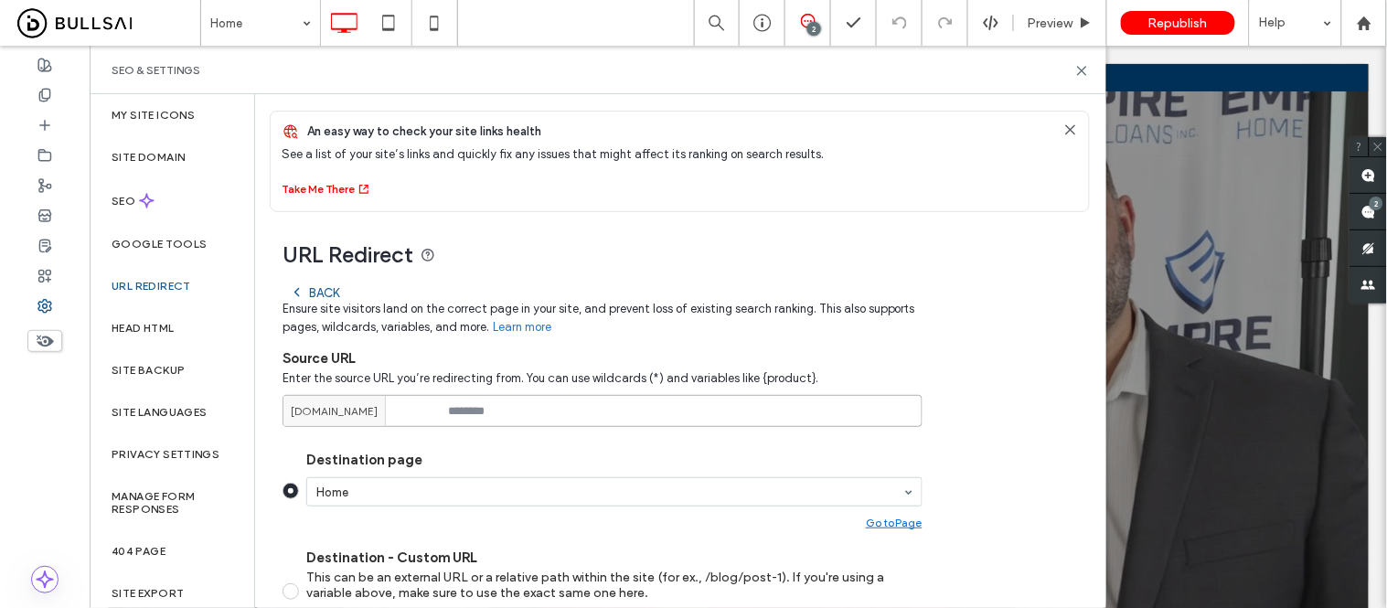
click at [515, 406] on input at bounding box center [603, 411] width 640 height 32
paste input "**********"
type input "**********"
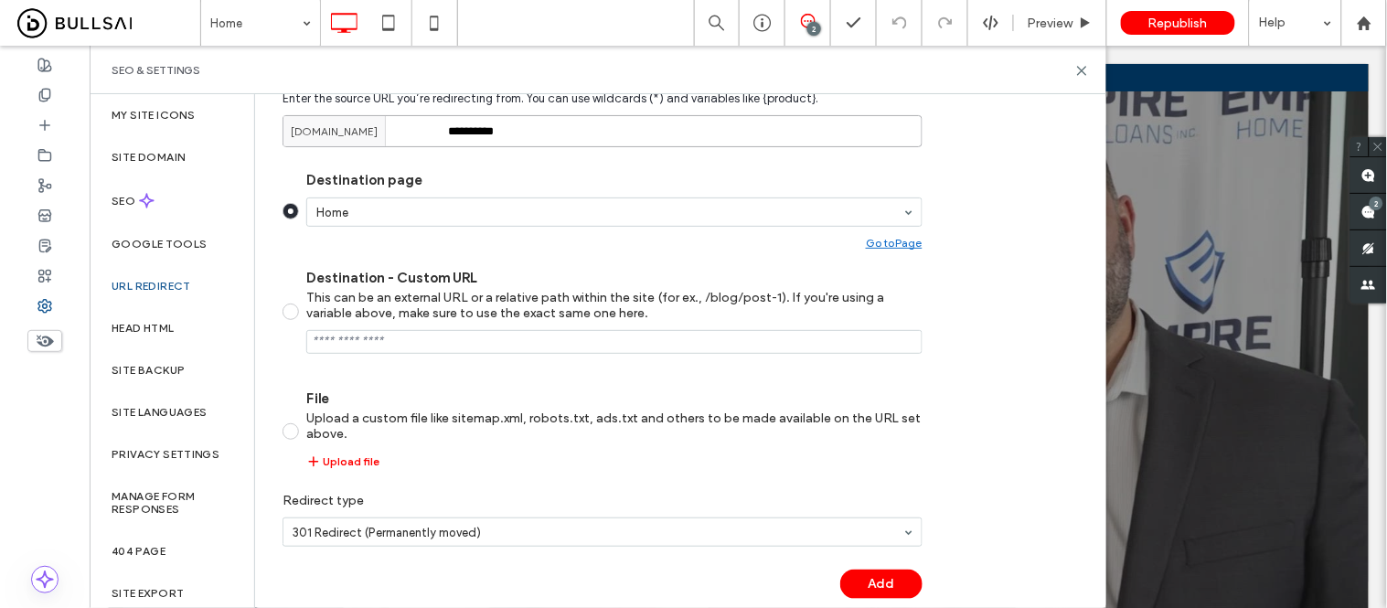
scroll to position [305, 0]
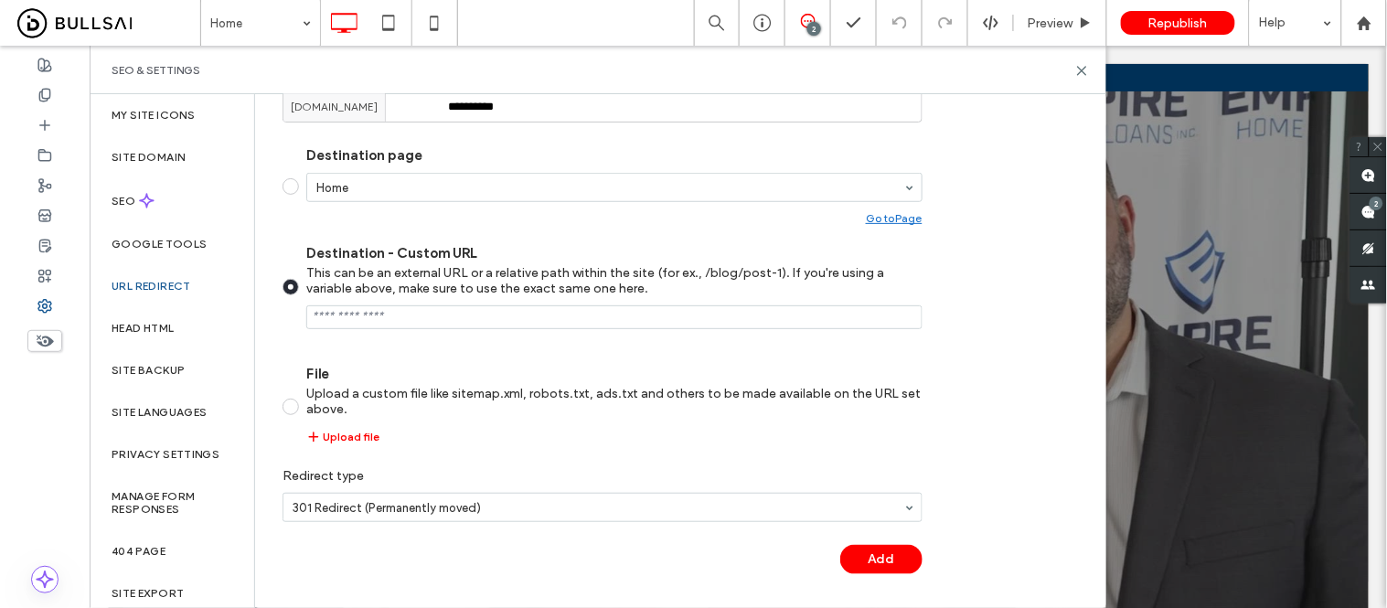
click at [387, 316] on input "Destination - Custom URL This can be an external URL or a relative path within …" at bounding box center [614, 317] width 616 height 24
paste input "**********"
type input "**********"
click at [897, 567] on button "Add" at bounding box center [881, 559] width 82 height 29
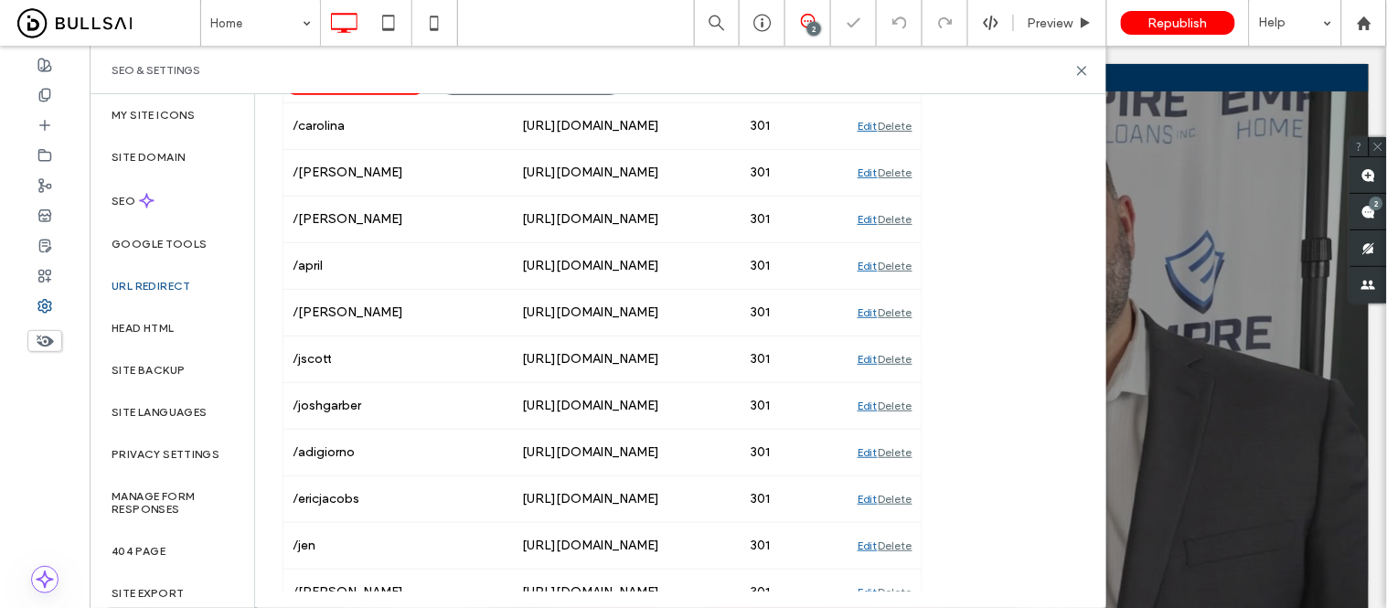
scroll to position [233, 0]
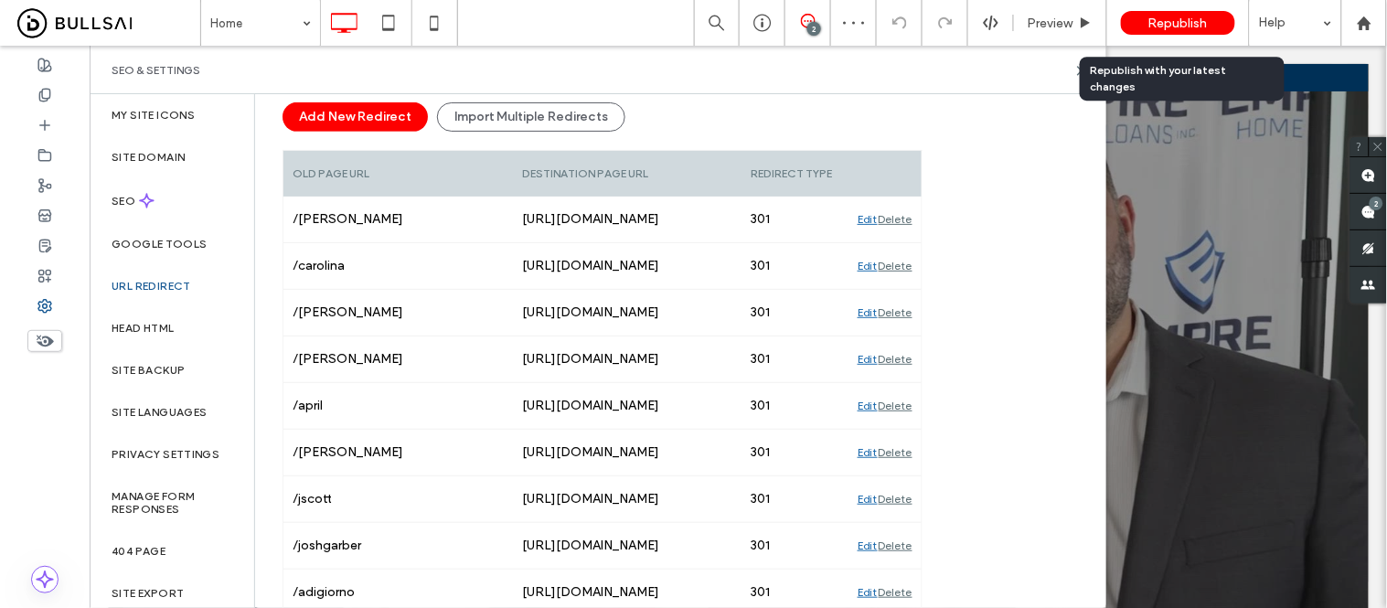
click at [1181, 20] on span "Republish" at bounding box center [1178, 24] width 59 height 16
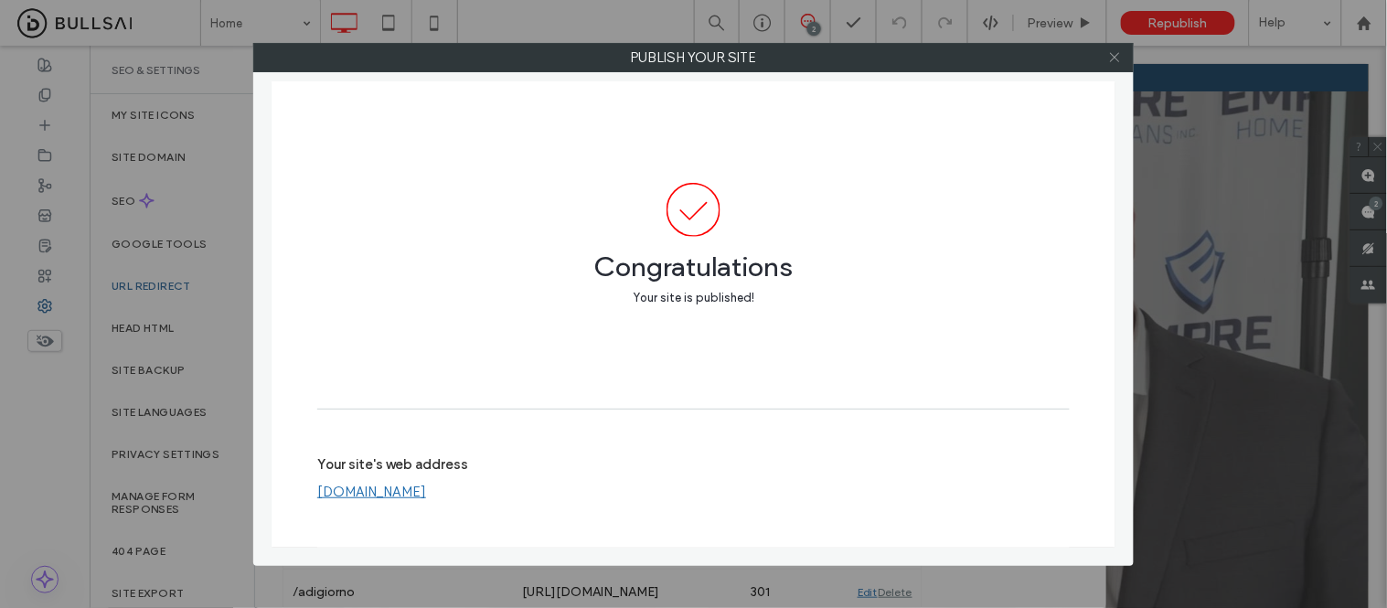
click at [1114, 60] on icon at bounding box center [1115, 57] width 14 height 14
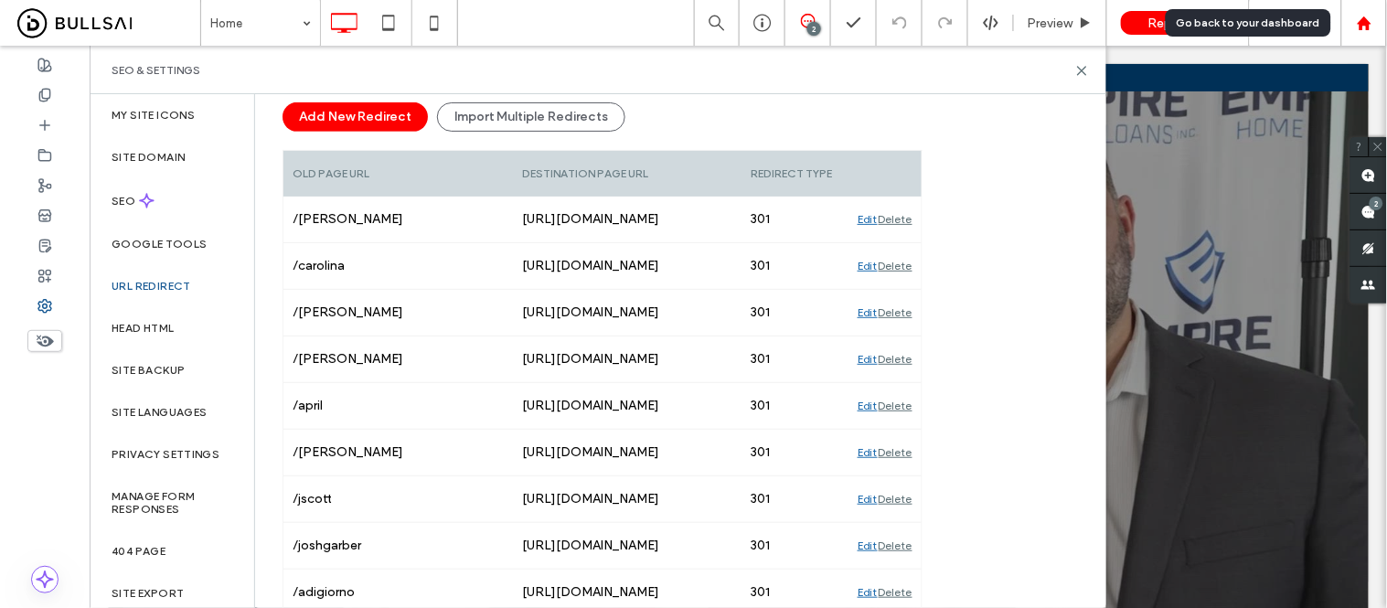
click at [1357, 16] on icon at bounding box center [1365, 24] width 16 height 16
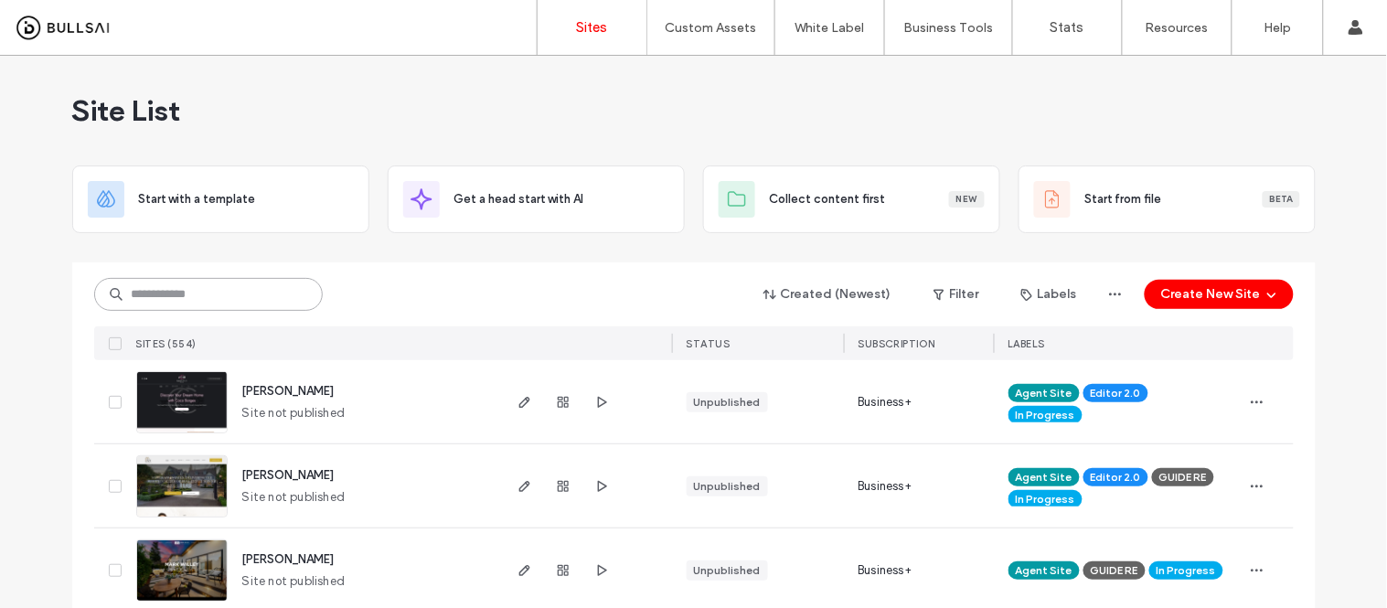
click at [232, 294] on input at bounding box center [208, 294] width 229 height 33
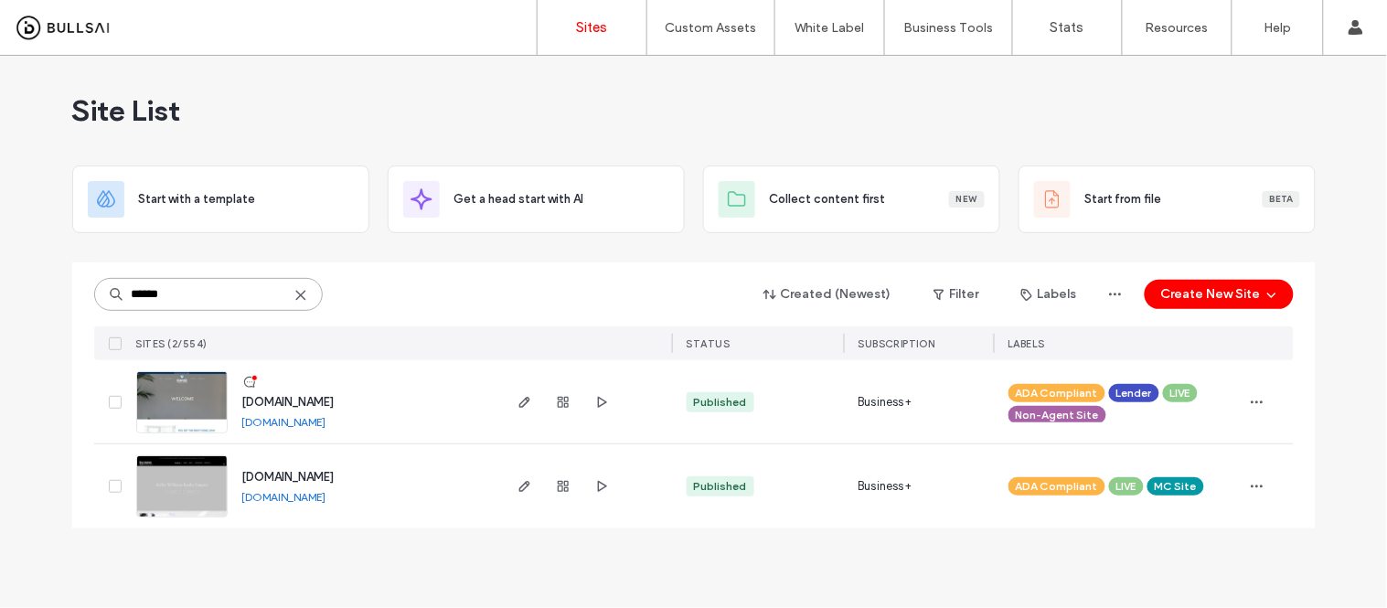
type input "******"
click at [277, 497] on link "[DOMAIN_NAME]" at bounding box center [284, 497] width 84 height 14
click at [192, 479] on img at bounding box center [182, 518] width 90 height 124
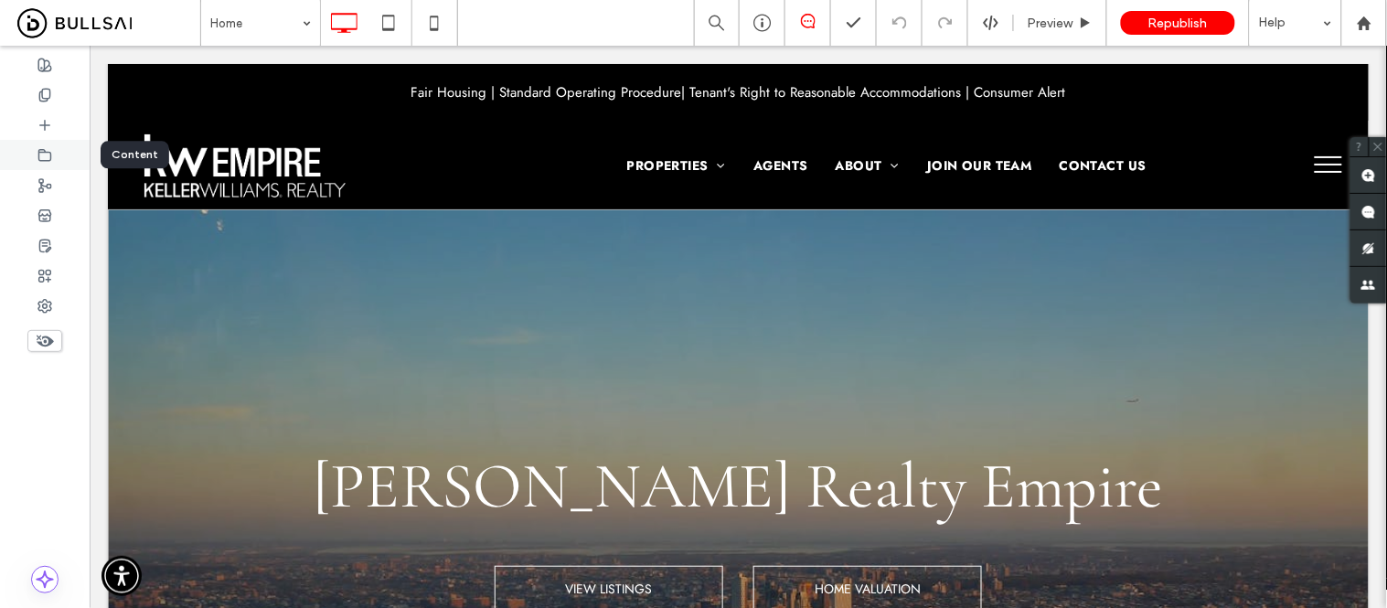
click at [51, 161] on icon at bounding box center [44, 155] width 15 height 15
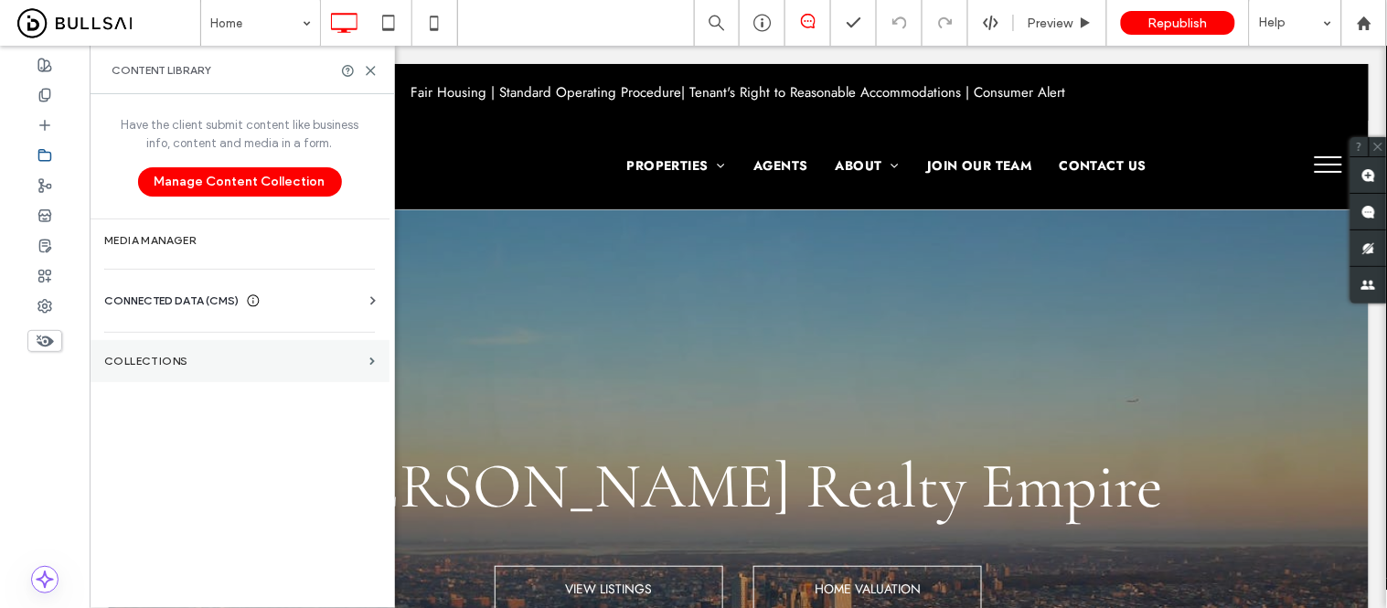
click at [128, 372] on section "Collections" at bounding box center [240, 361] width 300 height 42
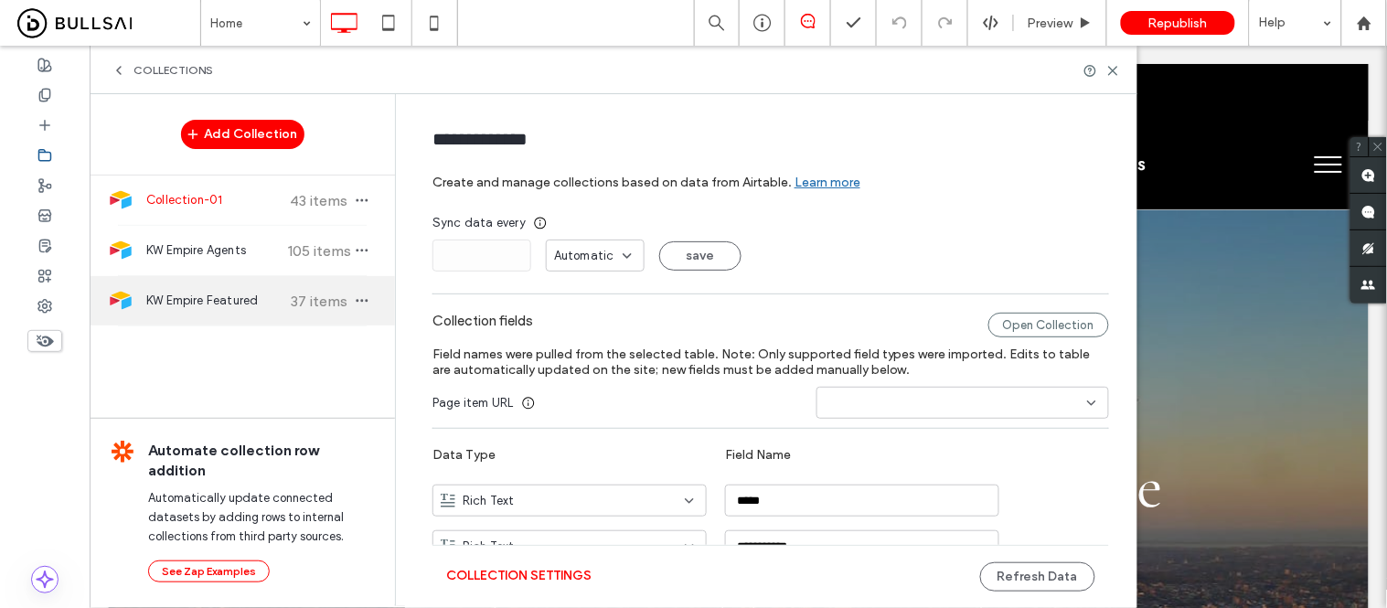
click at [166, 310] on span "KW Empire Featured" at bounding box center [214, 301] width 136 height 18
type input "**********"
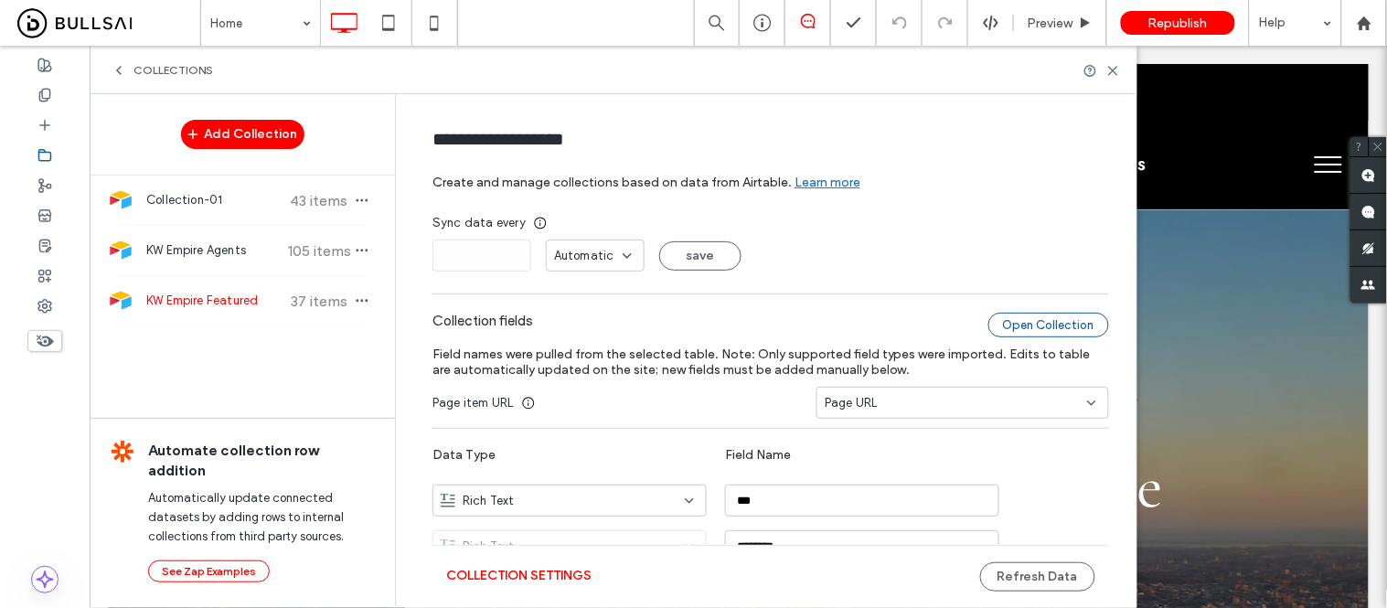
click at [1029, 323] on div "Open Collection" at bounding box center [1049, 325] width 121 height 25
click at [1040, 583] on button "Refresh Data" at bounding box center [1037, 576] width 115 height 29
click at [1025, 568] on button "Refresh Data" at bounding box center [1037, 576] width 115 height 29
click at [1374, 25] on div at bounding box center [1364, 24] width 44 height 16
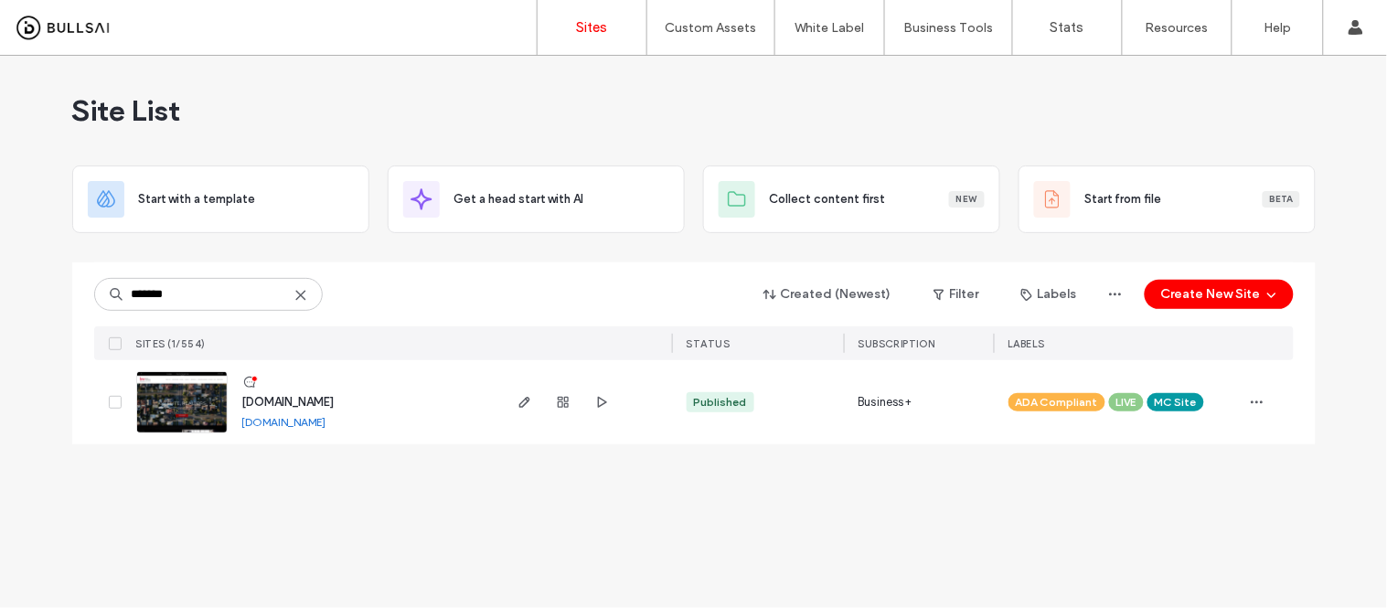
type input "*******"
click at [326, 424] on link "[DOMAIN_NAME]" at bounding box center [284, 422] width 84 height 14
click at [176, 410] on img at bounding box center [182, 434] width 90 height 124
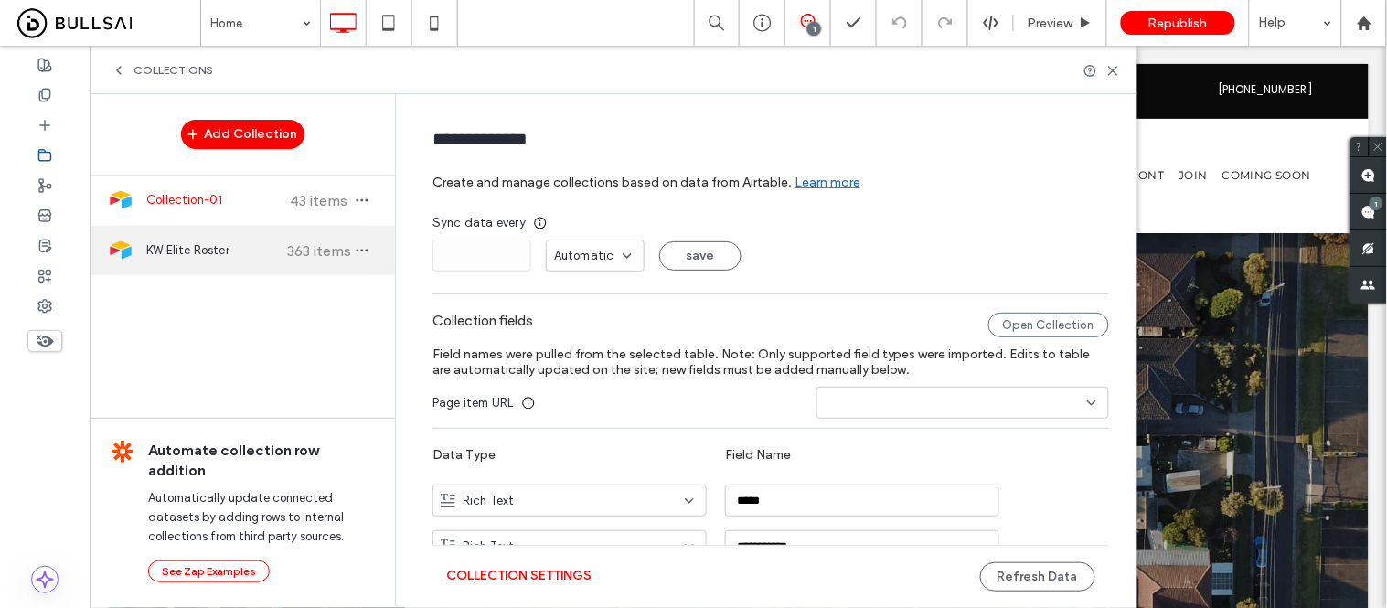
click at [196, 274] on div "KW Elite Roster 363 items" at bounding box center [242, 250] width 305 height 49
type input "**********"
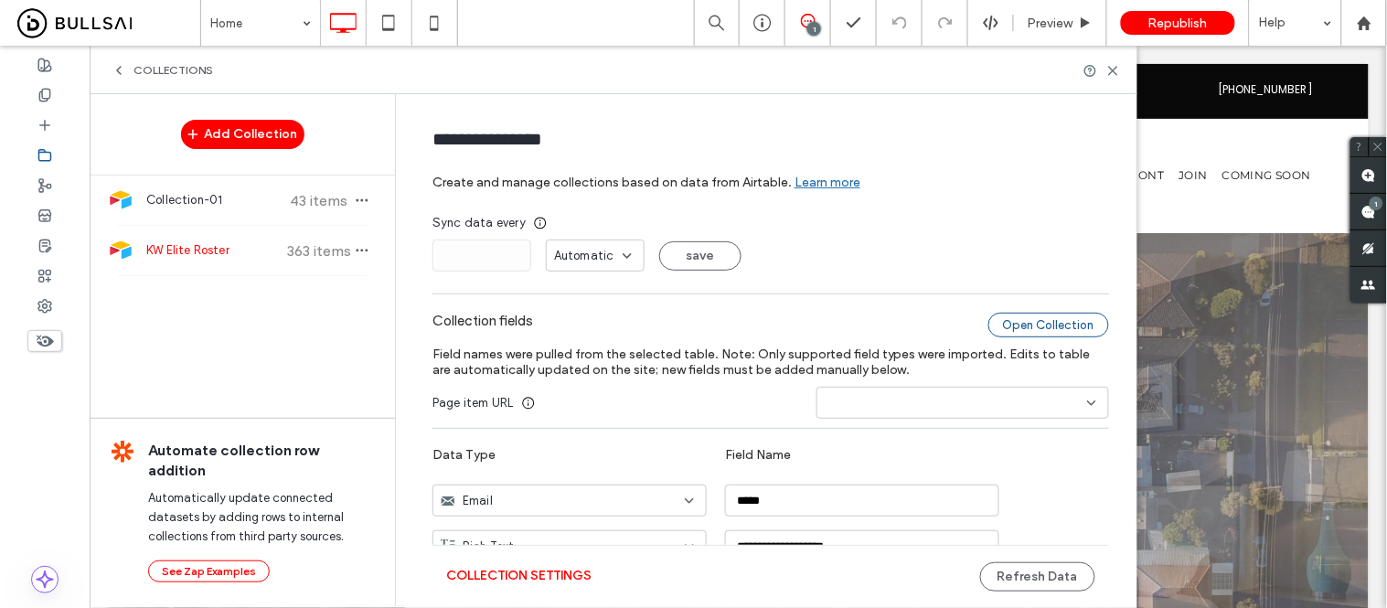
click at [1041, 332] on div "Open Collection" at bounding box center [1049, 325] width 121 height 25
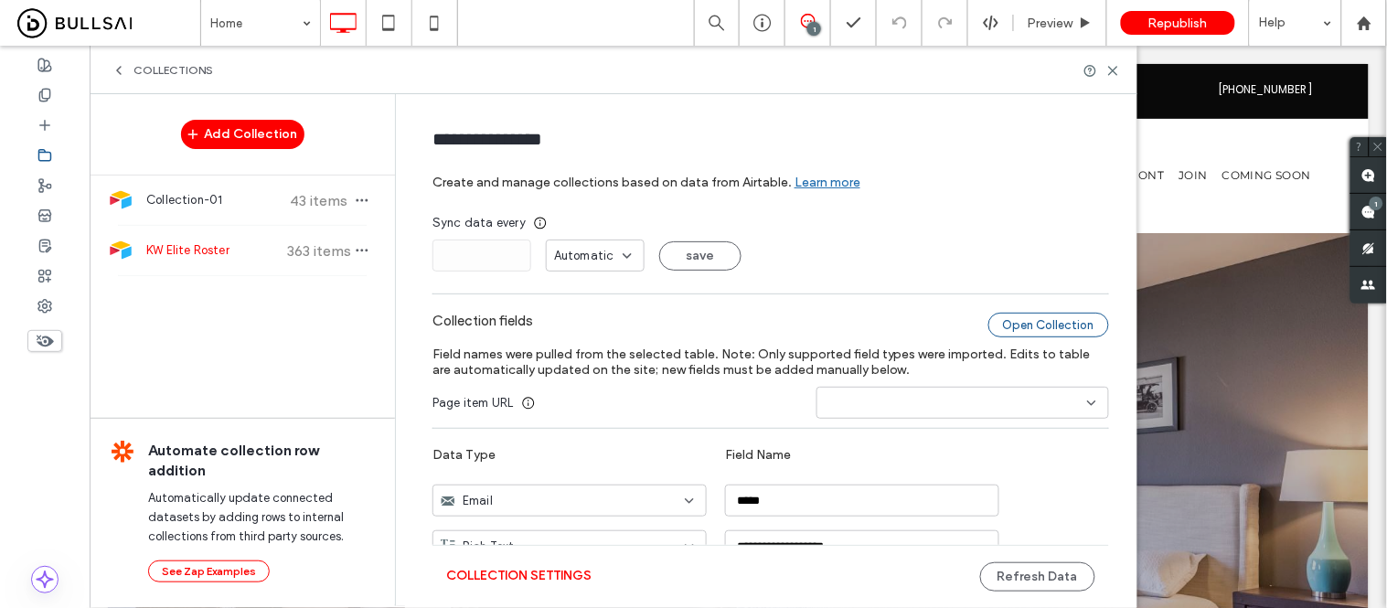
click at [1013, 332] on div "Open Collection" at bounding box center [1049, 325] width 121 height 25
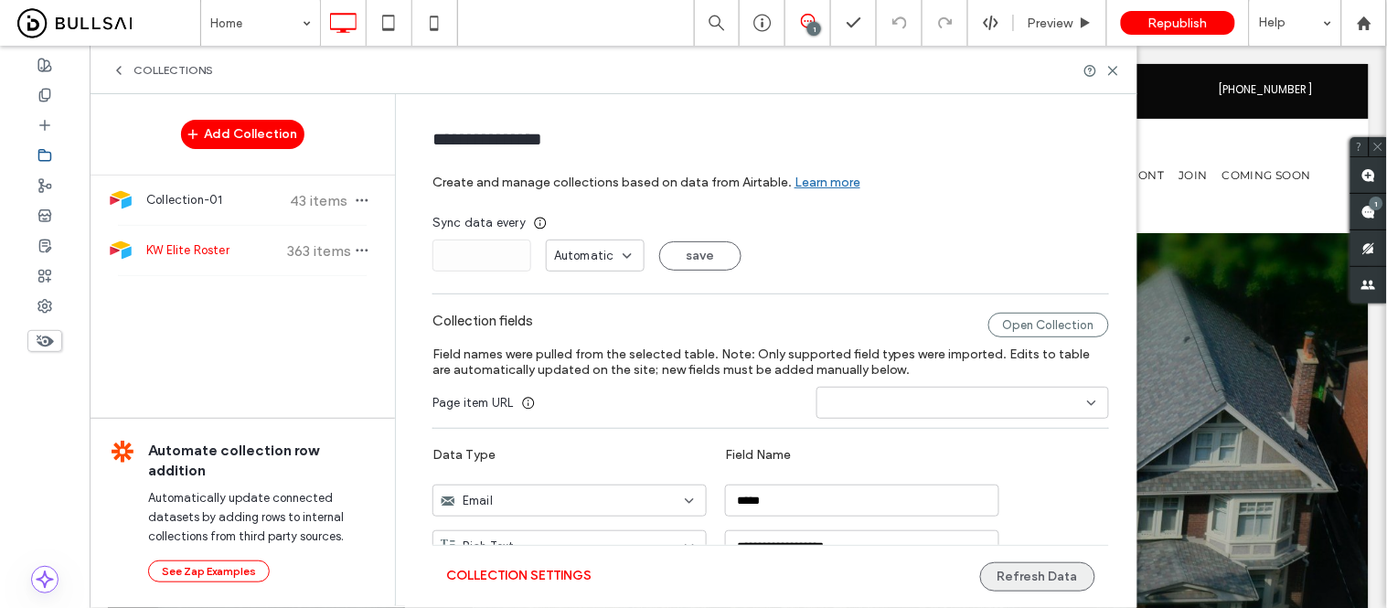
click at [1045, 573] on button "Refresh Data" at bounding box center [1037, 576] width 115 height 29
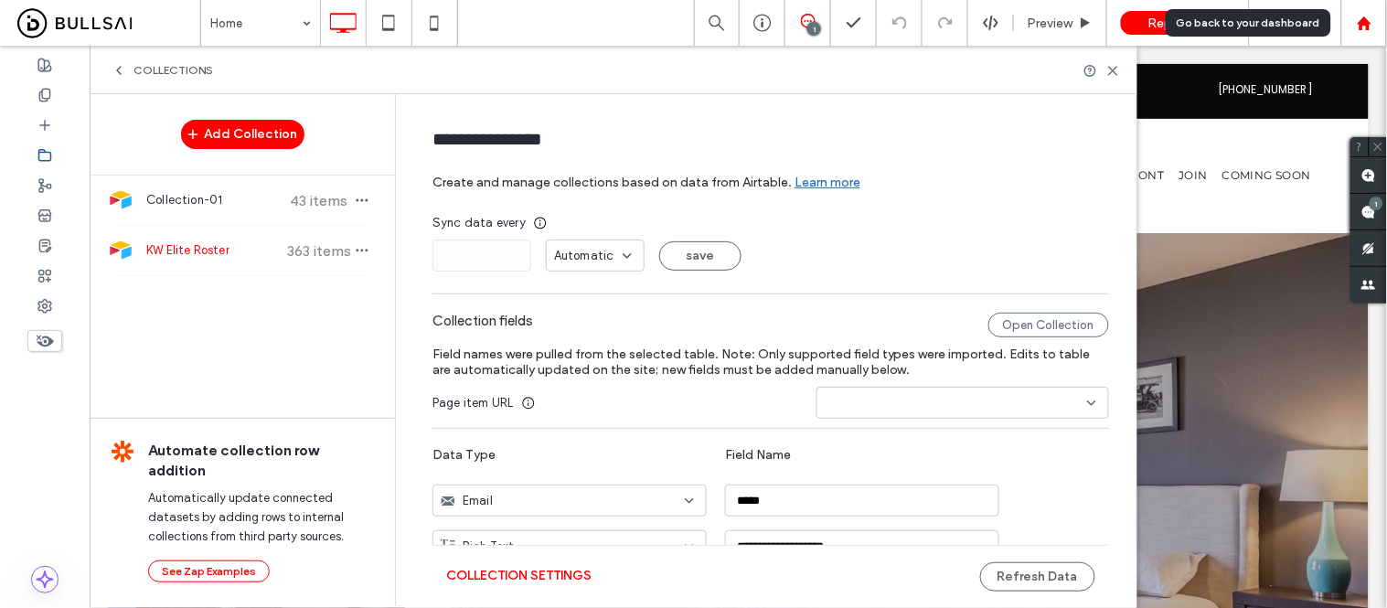
click at [1357, 23] on icon at bounding box center [1365, 24] width 16 height 16
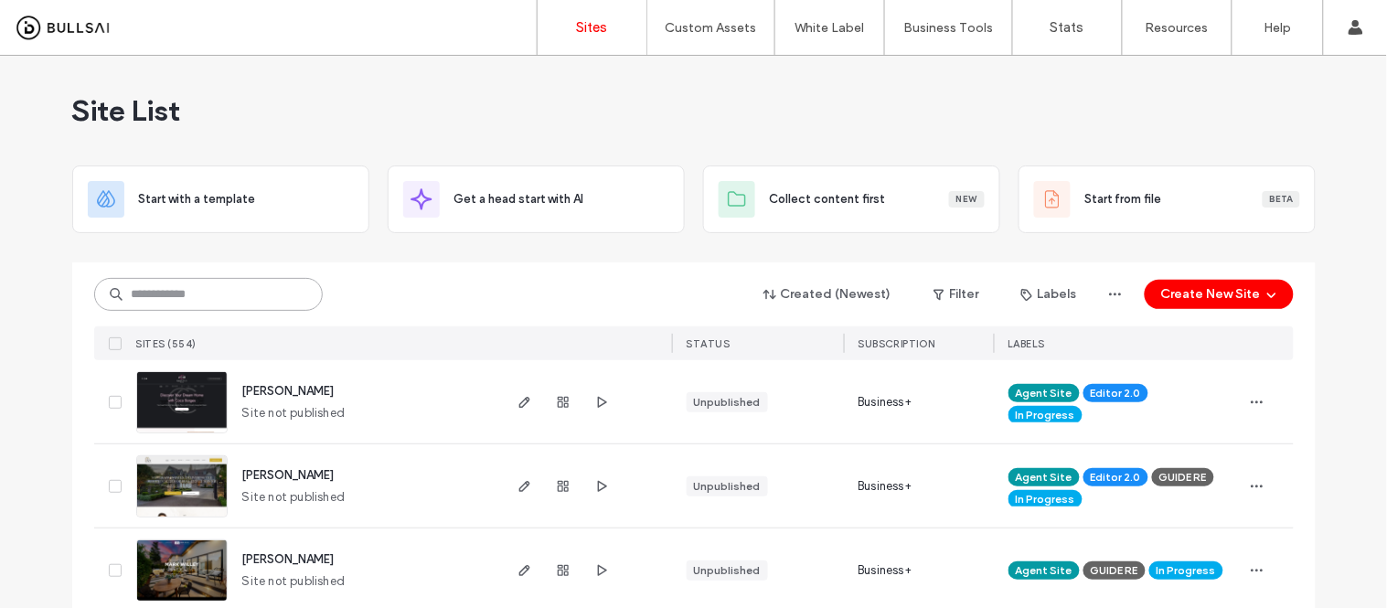
click at [222, 300] on input at bounding box center [208, 294] width 229 height 33
type input "*"
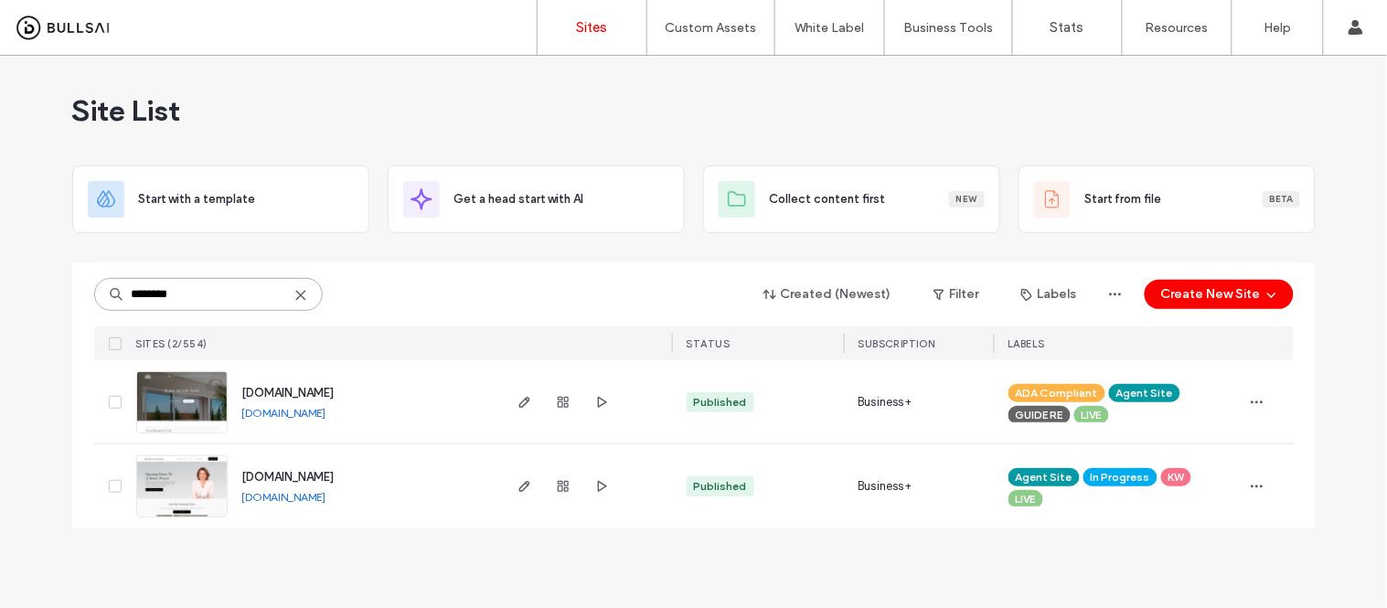
type input "********"
click at [326, 414] on link "[DOMAIN_NAME]" at bounding box center [284, 413] width 84 height 14
click at [162, 404] on img at bounding box center [182, 434] width 90 height 124
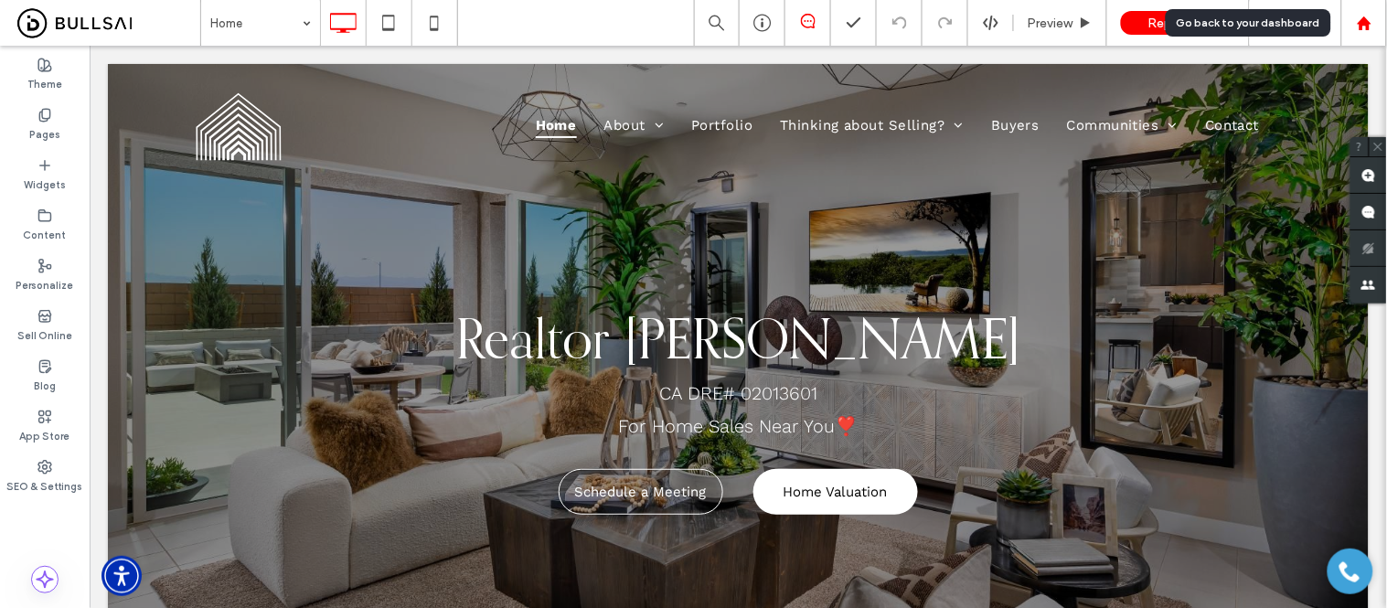
click at [1373, 26] on icon at bounding box center [1365, 24] width 16 height 16
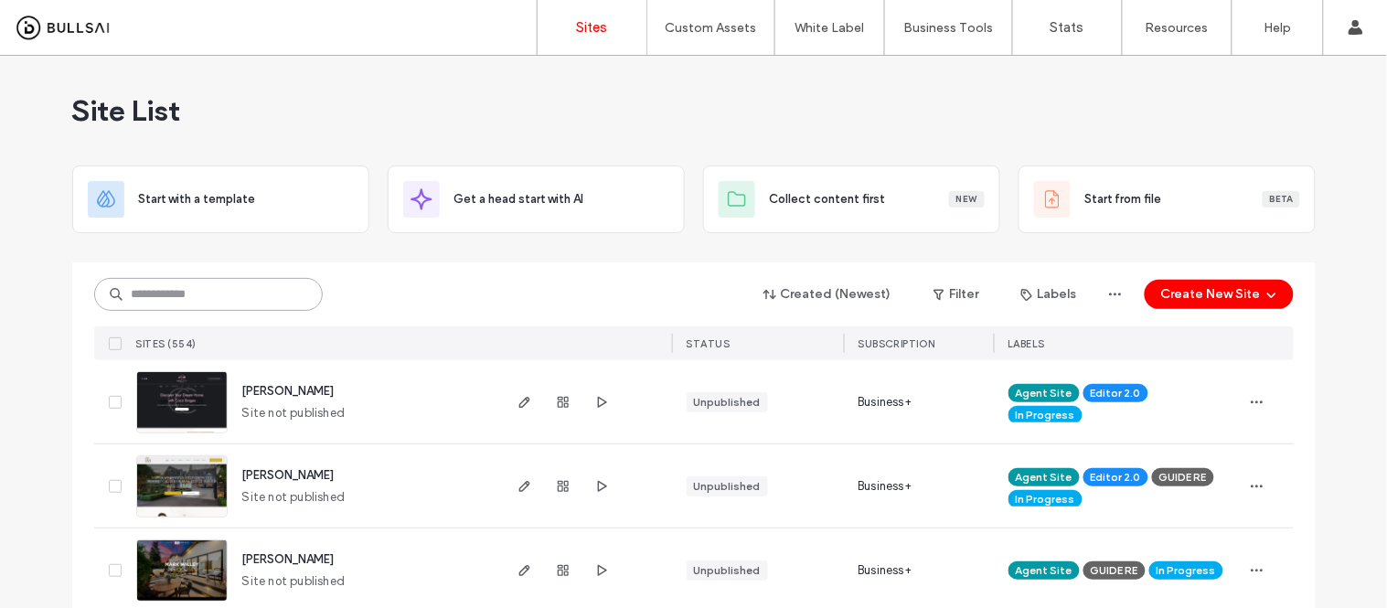
click at [252, 296] on input at bounding box center [208, 294] width 229 height 33
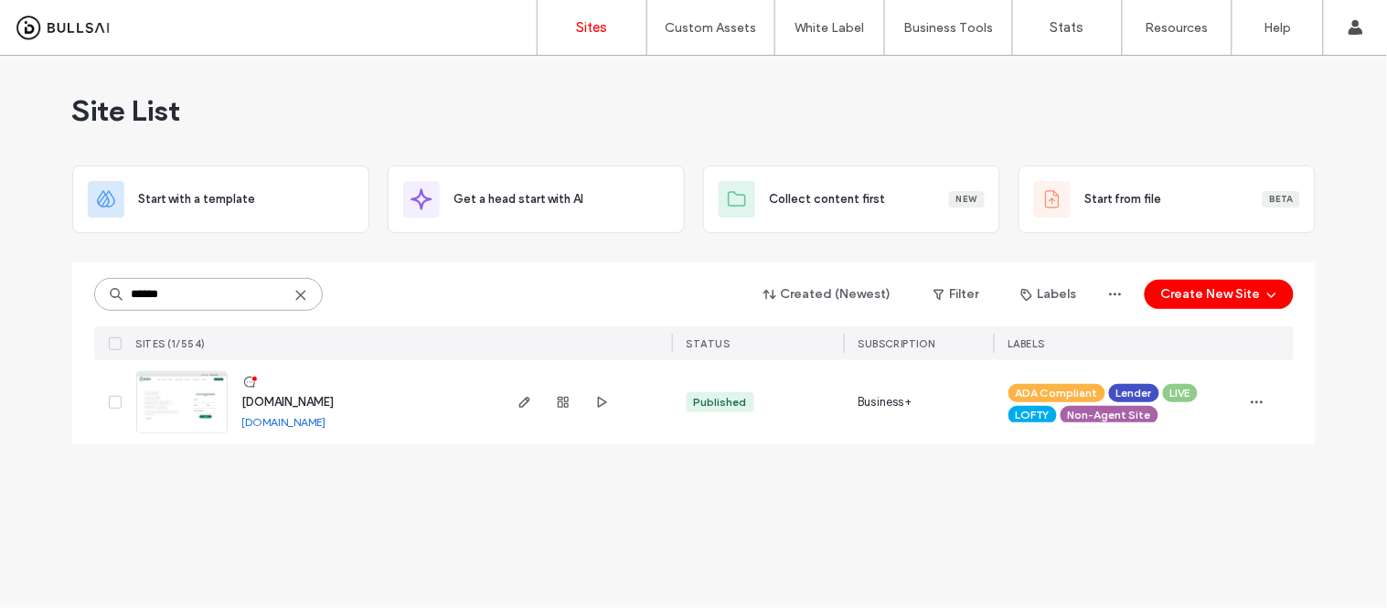
type input "******"
click at [300, 419] on link "[DOMAIN_NAME]" at bounding box center [284, 422] width 84 height 14
click at [183, 410] on img at bounding box center [182, 434] width 90 height 124
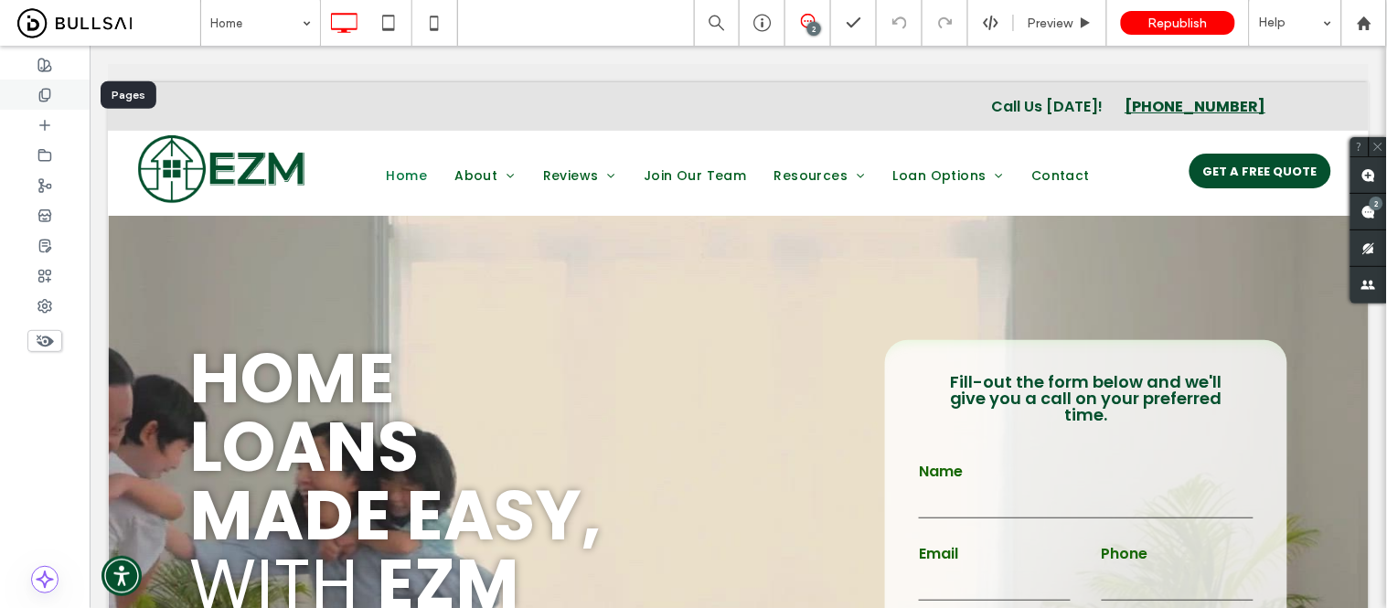
drag, startPoint x: 1289, startPoint y: 259, endPoint x: 49, endPoint y: 105, distance: 1249.5
click at [49, 105] on div at bounding box center [45, 95] width 90 height 30
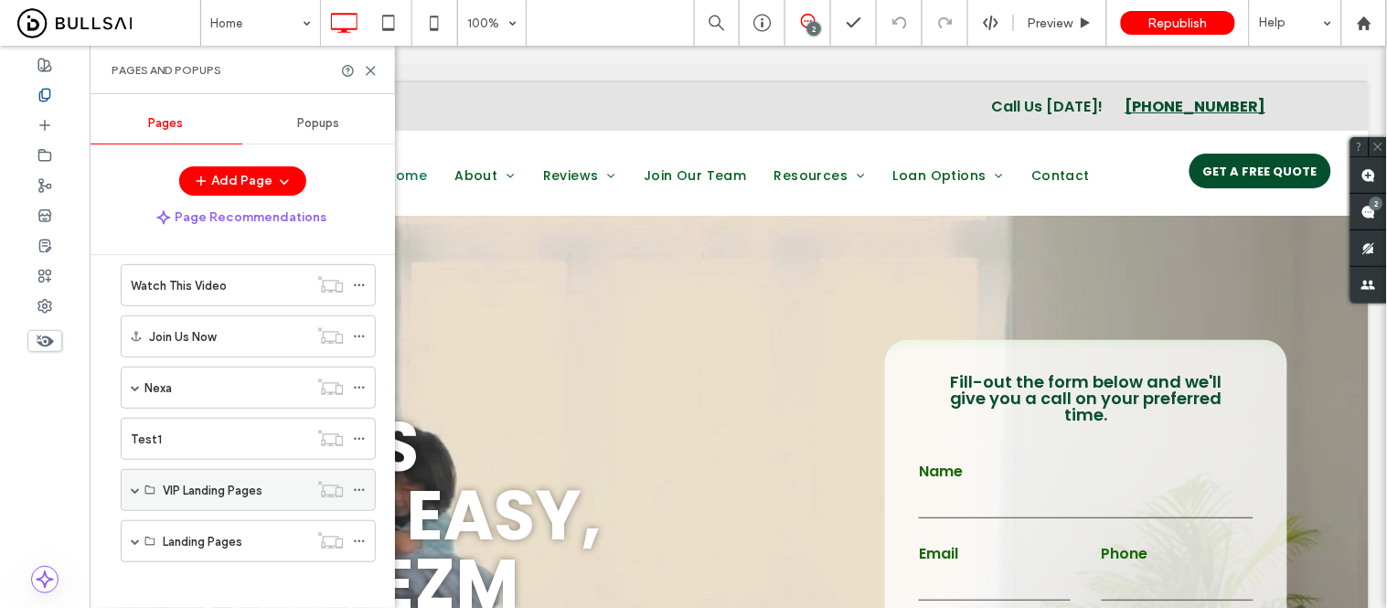
scroll to position [854, 0]
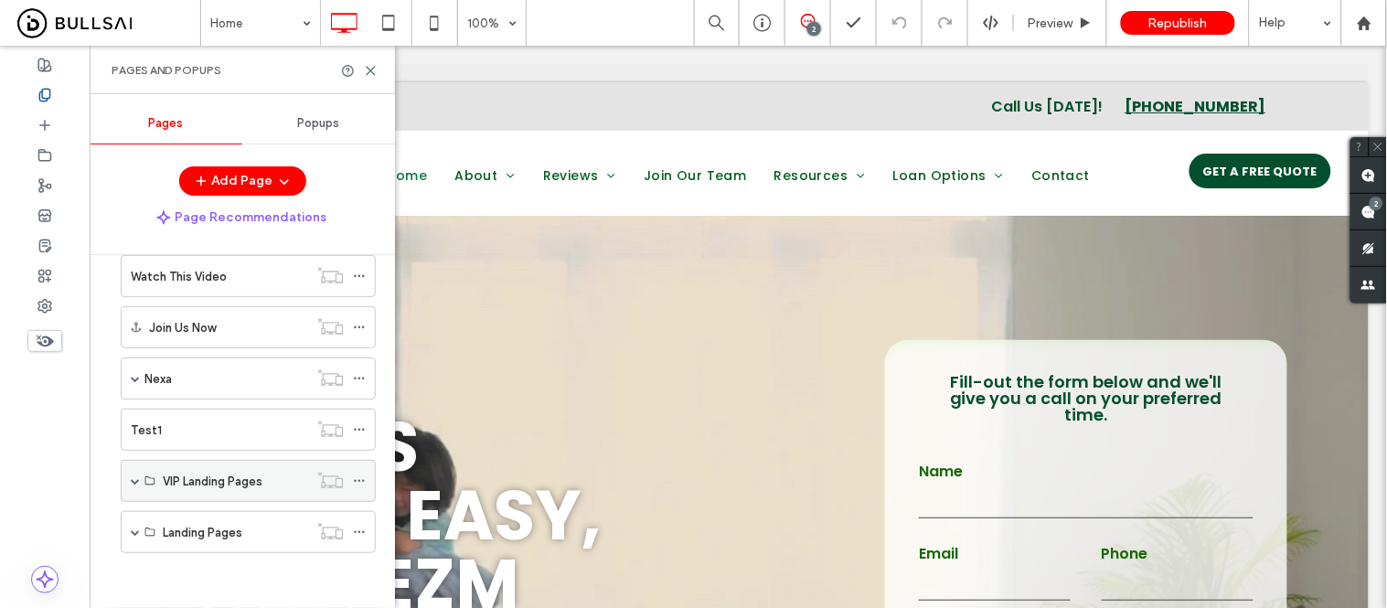
click at [132, 482] on span at bounding box center [135, 480] width 9 height 9
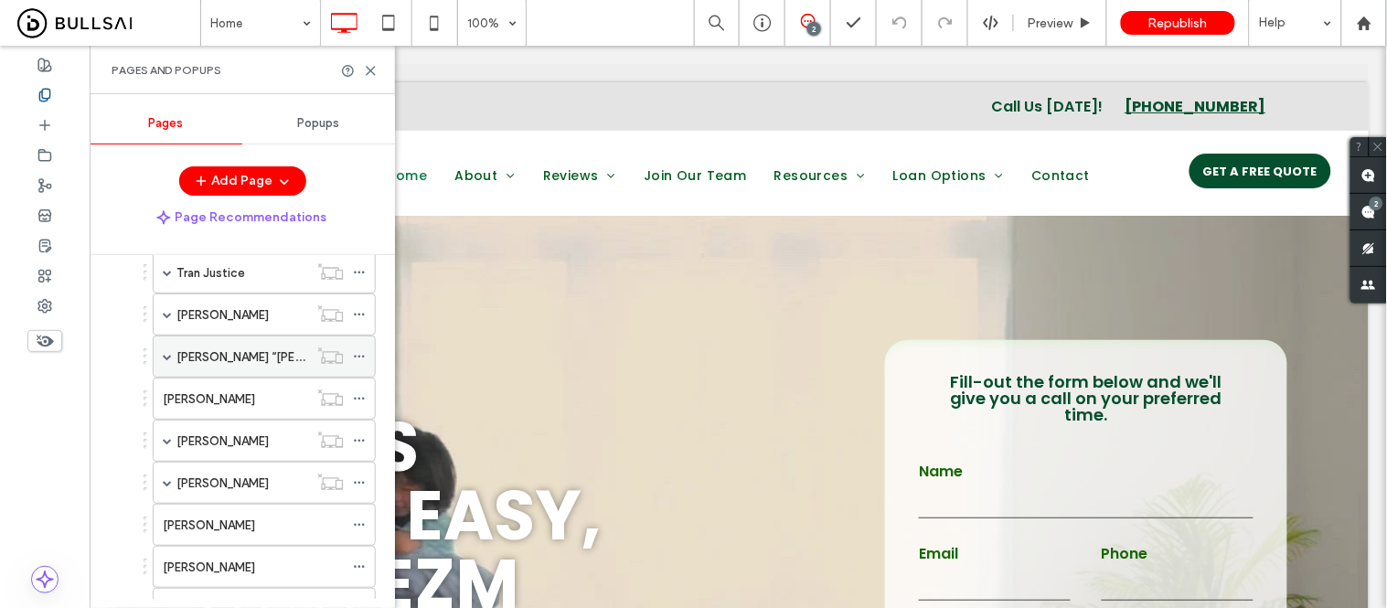
scroll to position [1699, 0]
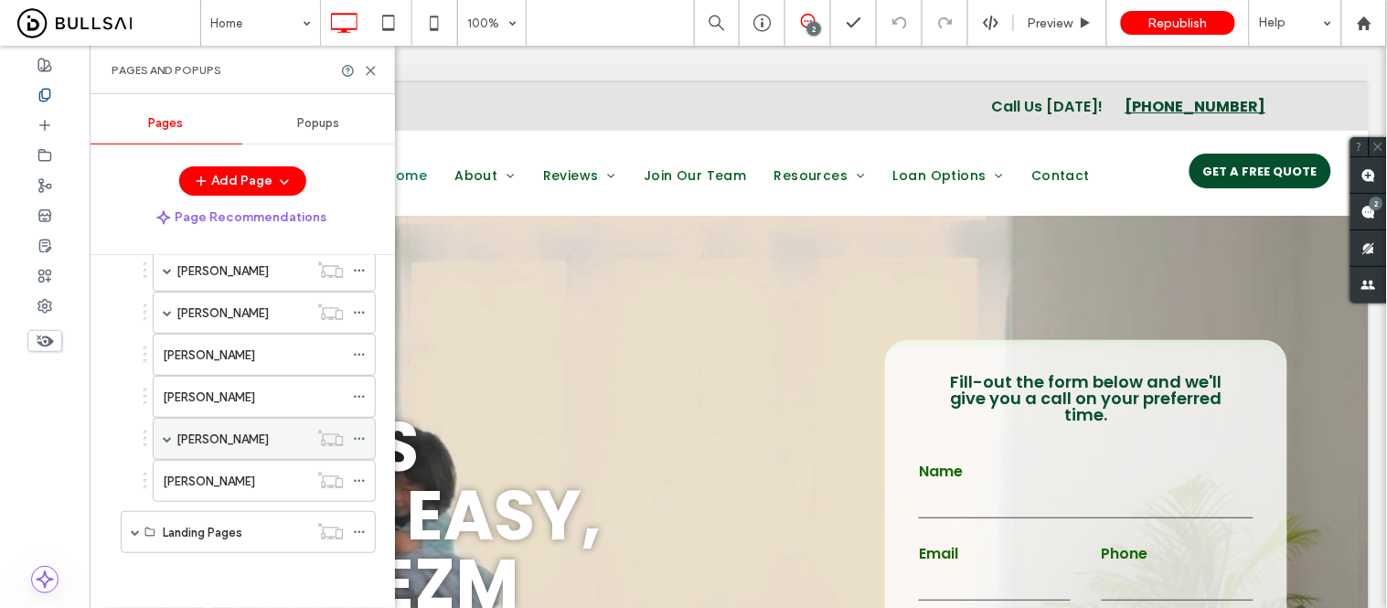
click at [358, 437] on icon at bounding box center [359, 439] width 13 height 13
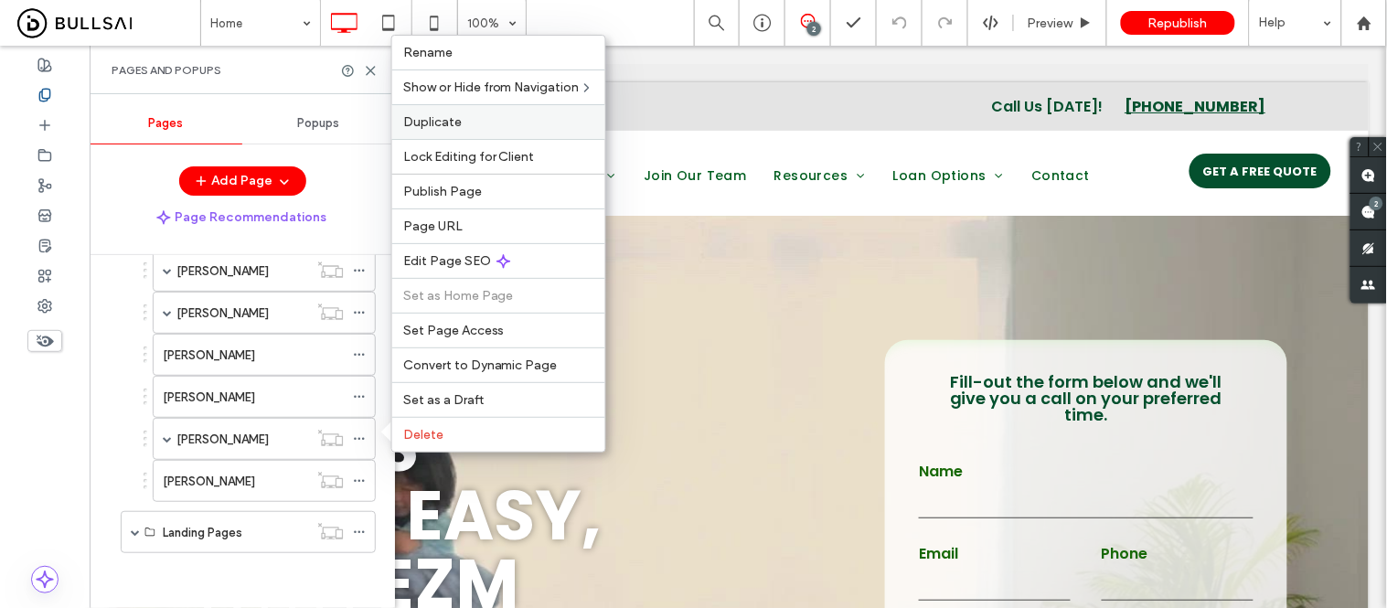
click at [436, 130] on span "Duplicate" at bounding box center [432, 122] width 59 height 16
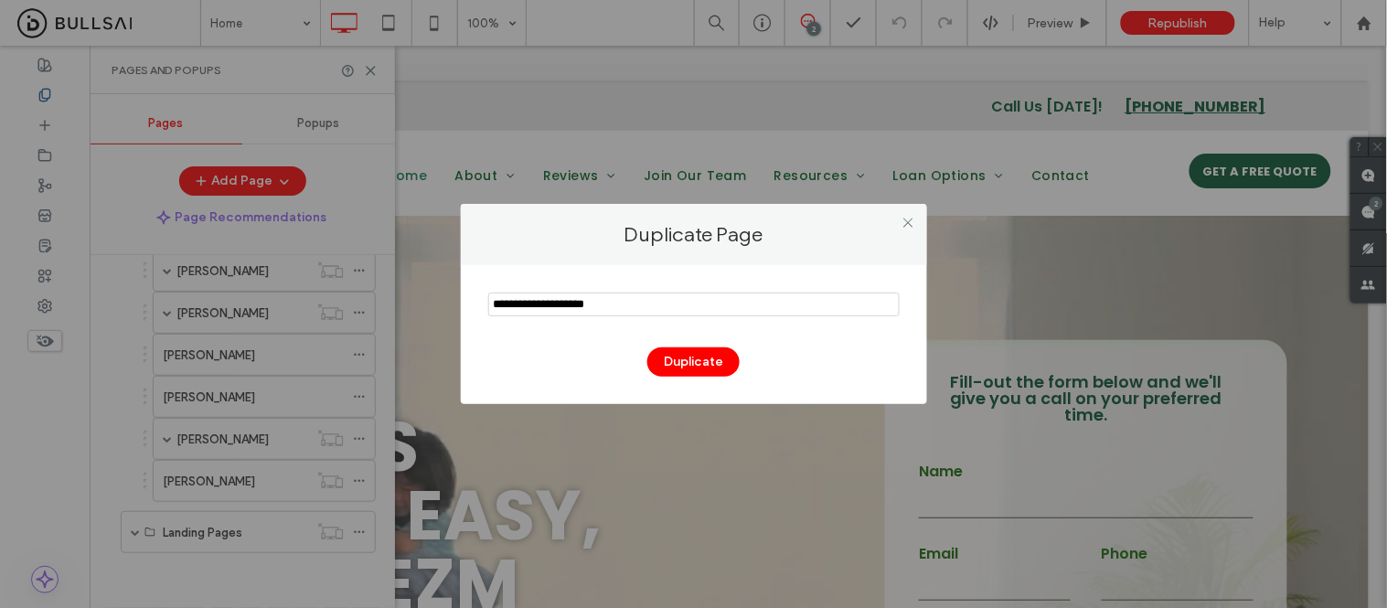
drag, startPoint x: 634, startPoint y: 299, endPoint x: 442, endPoint y: 324, distance: 193.6
click at [442, 324] on div "Duplicate Page Duplicate" at bounding box center [693, 304] width 1387 height 608
click at [668, 307] on input "notEmpty" at bounding box center [694, 305] width 412 height 24
drag, startPoint x: 653, startPoint y: 303, endPoint x: 368, endPoint y: 296, distance: 285.4
click at [368, 296] on div "Duplicate Page Duplicate" at bounding box center [693, 304] width 1387 height 608
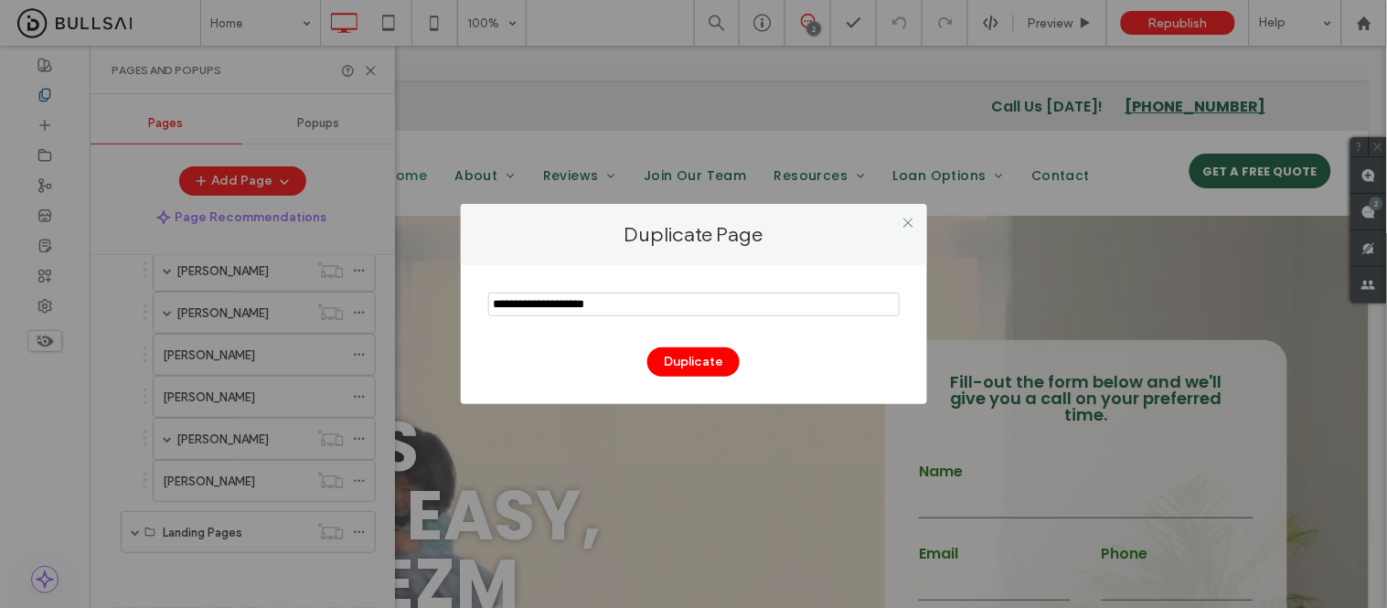
paste input "**********"
type input "**********"
click at [710, 354] on button "Duplicate" at bounding box center [693, 361] width 92 height 29
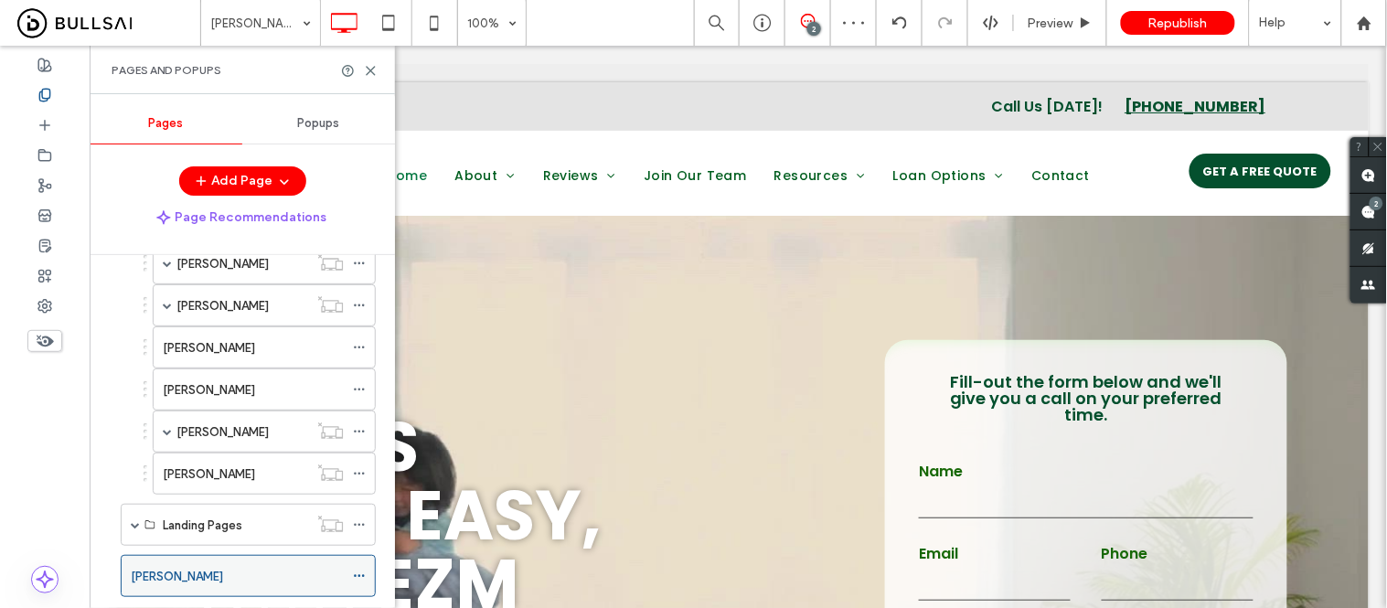
click at [357, 583] on icon at bounding box center [359, 576] width 13 height 13
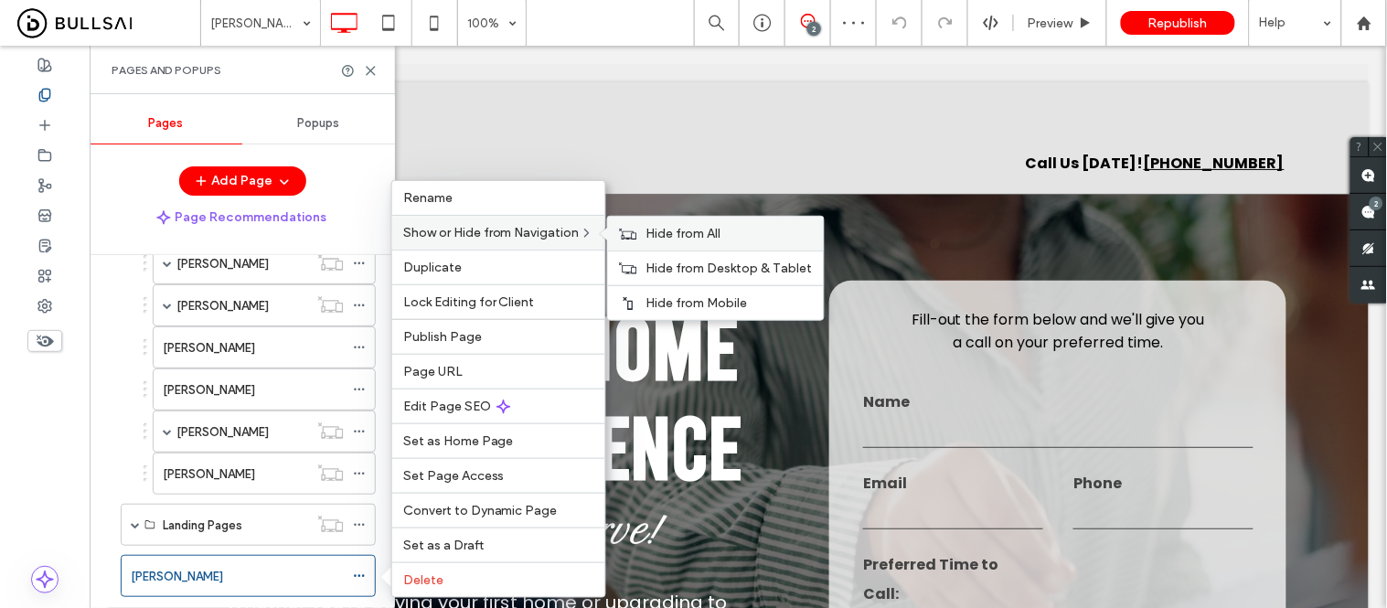
click at [673, 232] on span "Hide from All" at bounding box center [684, 234] width 75 height 16
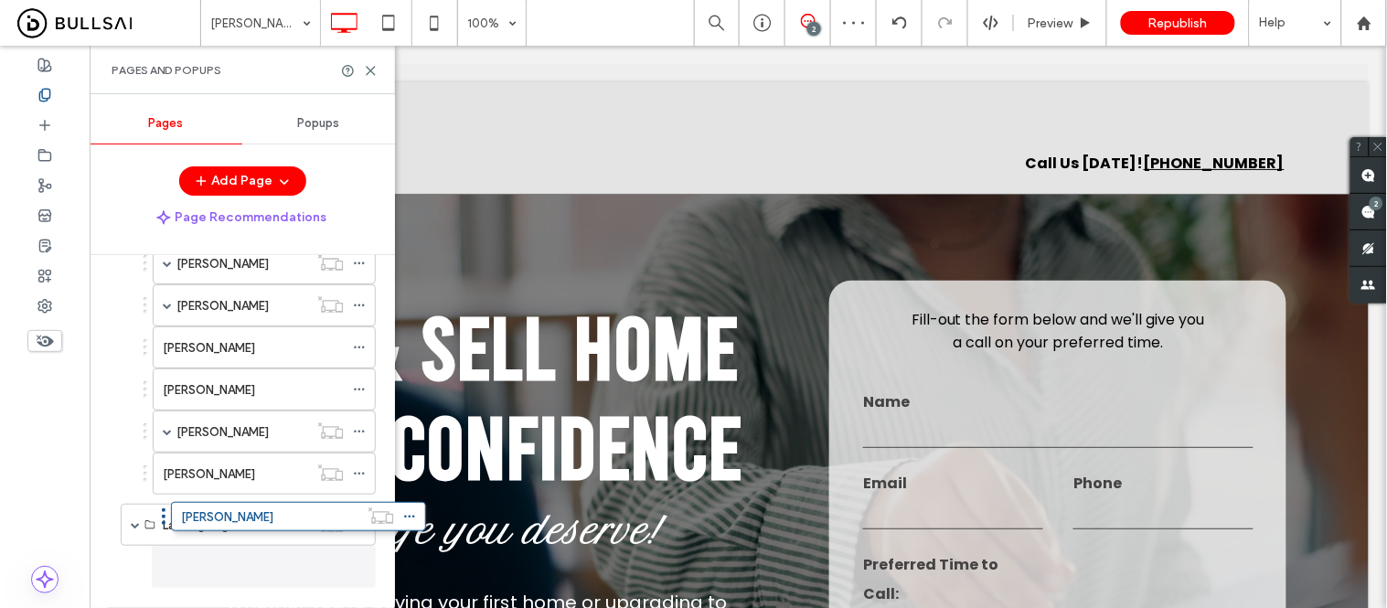
scroll to position [1717, 0]
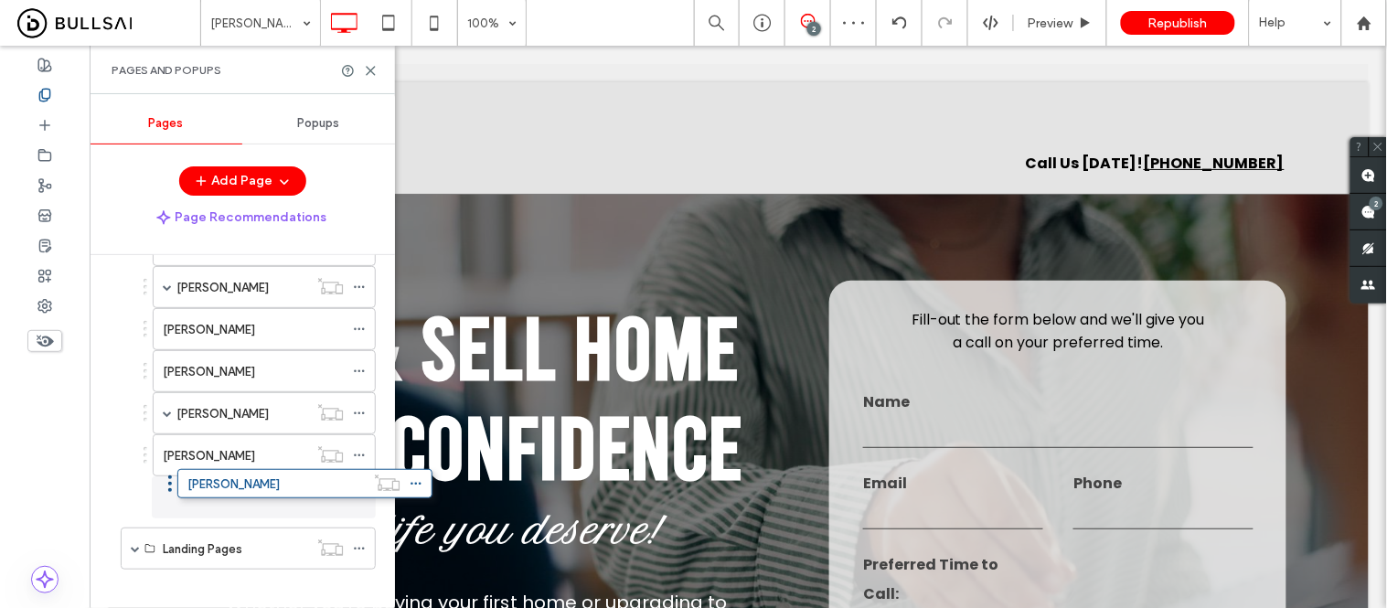
drag, startPoint x: 112, startPoint y: 588, endPoint x: 169, endPoint y: 495, distance: 109.2
click at [169, 418] on span at bounding box center [167, 413] width 9 height 9
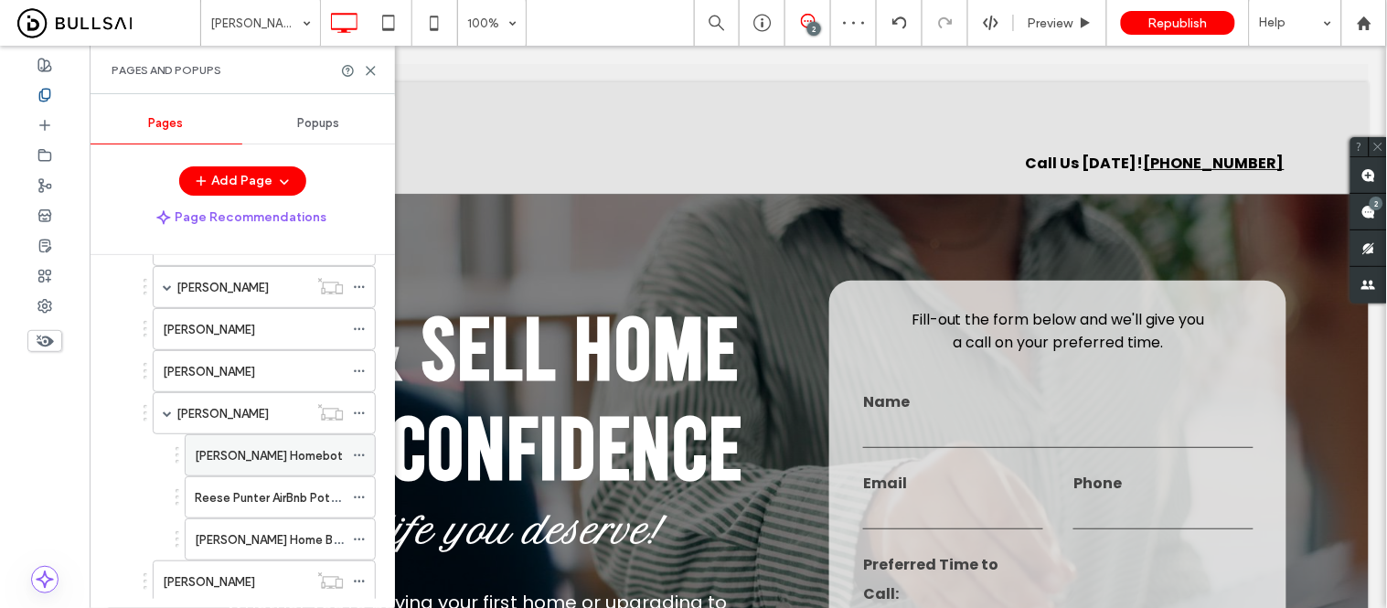
click at [360, 462] on icon at bounding box center [359, 455] width 13 height 13
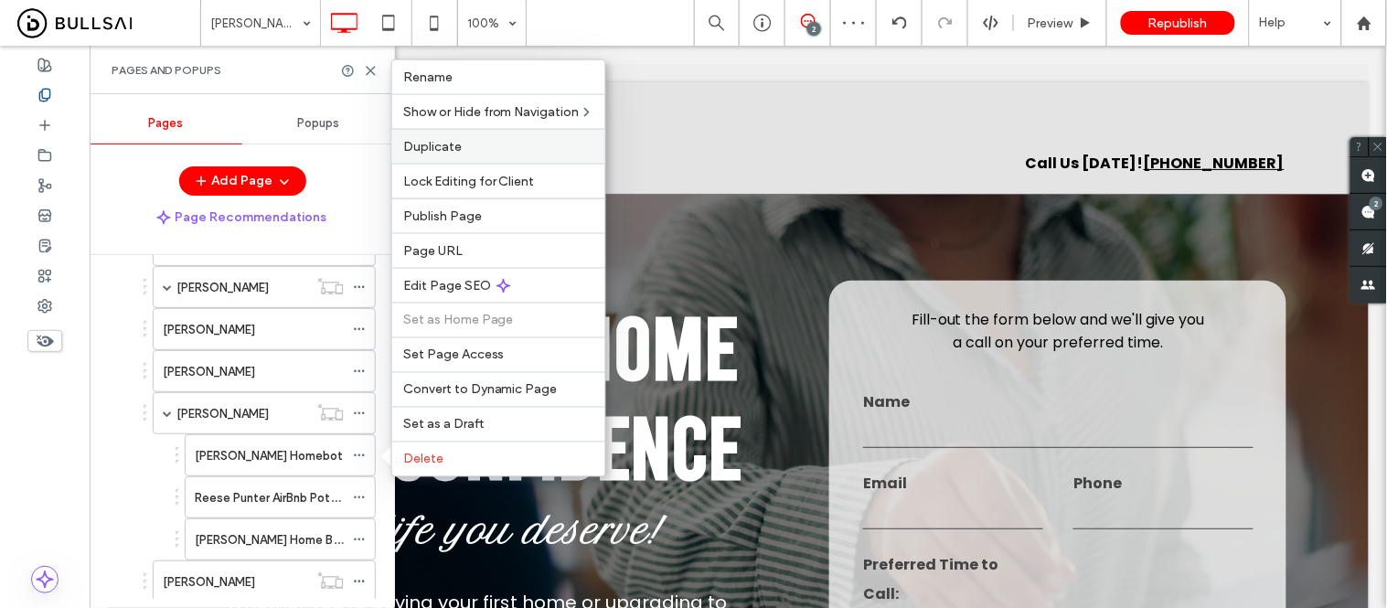
click at [459, 150] on span "Duplicate" at bounding box center [432, 147] width 59 height 16
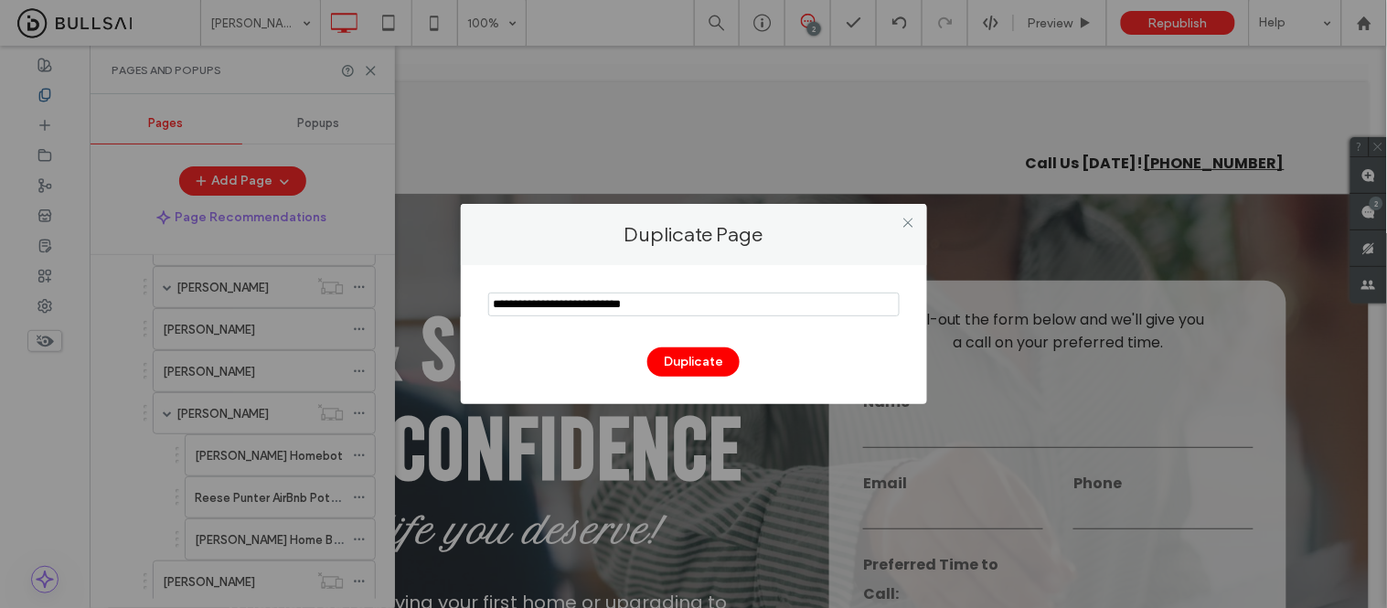
drag, startPoint x: 610, startPoint y: 306, endPoint x: 479, endPoint y: 302, distance: 130.8
click at [479, 302] on div "Duplicate" at bounding box center [694, 334] width 466 height 139
type input "**********"
click at [686, 361] on button "Duplicate" at bounding box center [693, 361] width 92 height 29
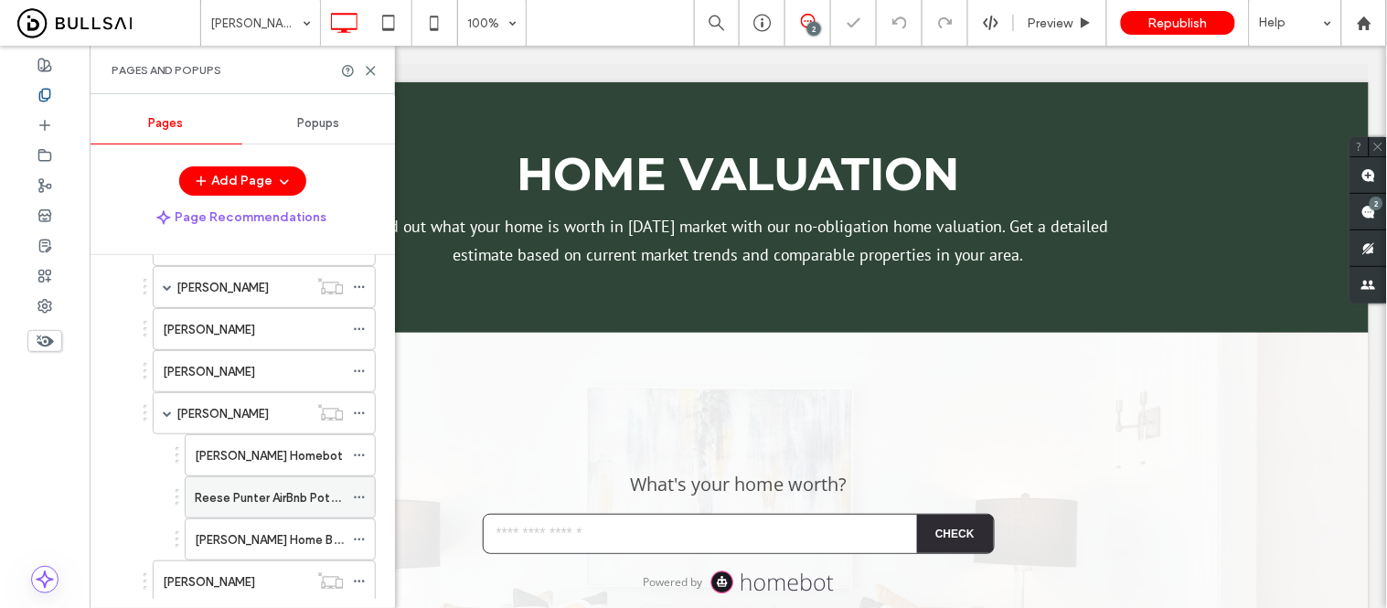
click at [363, 499] on use at bounding box center [359, 498] width 10 height 3
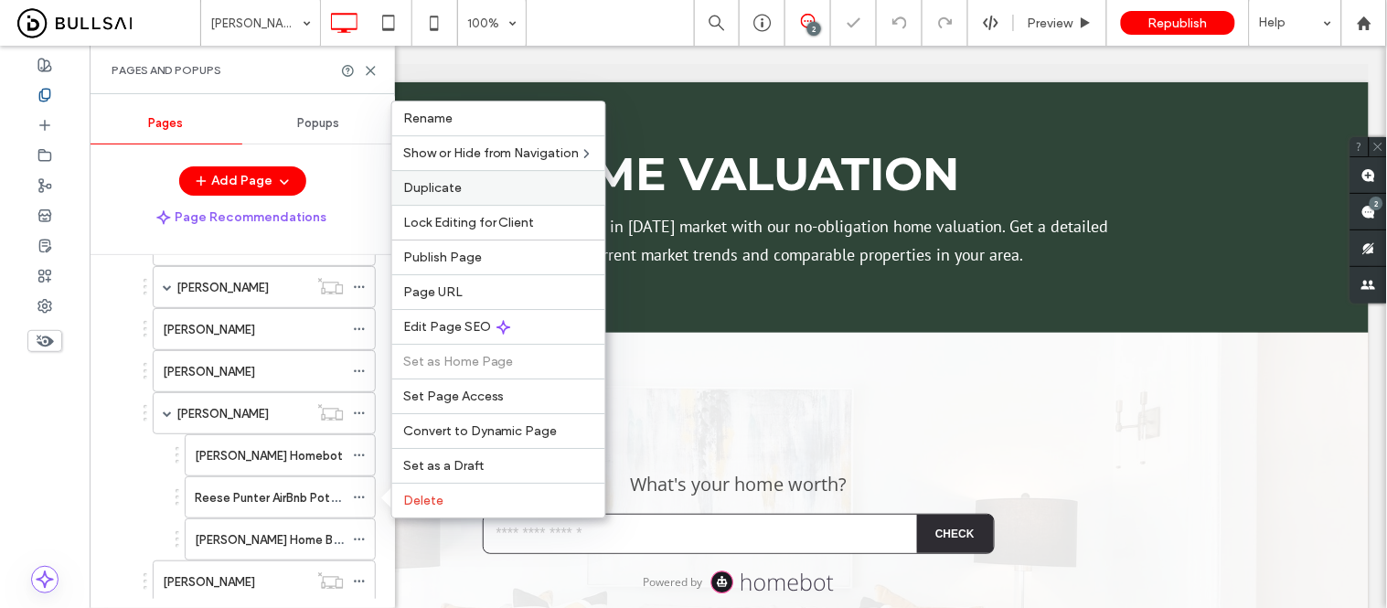
click at [432, 195] on span "Duplicate" at bounding box center [432, 188] width 59 height 16
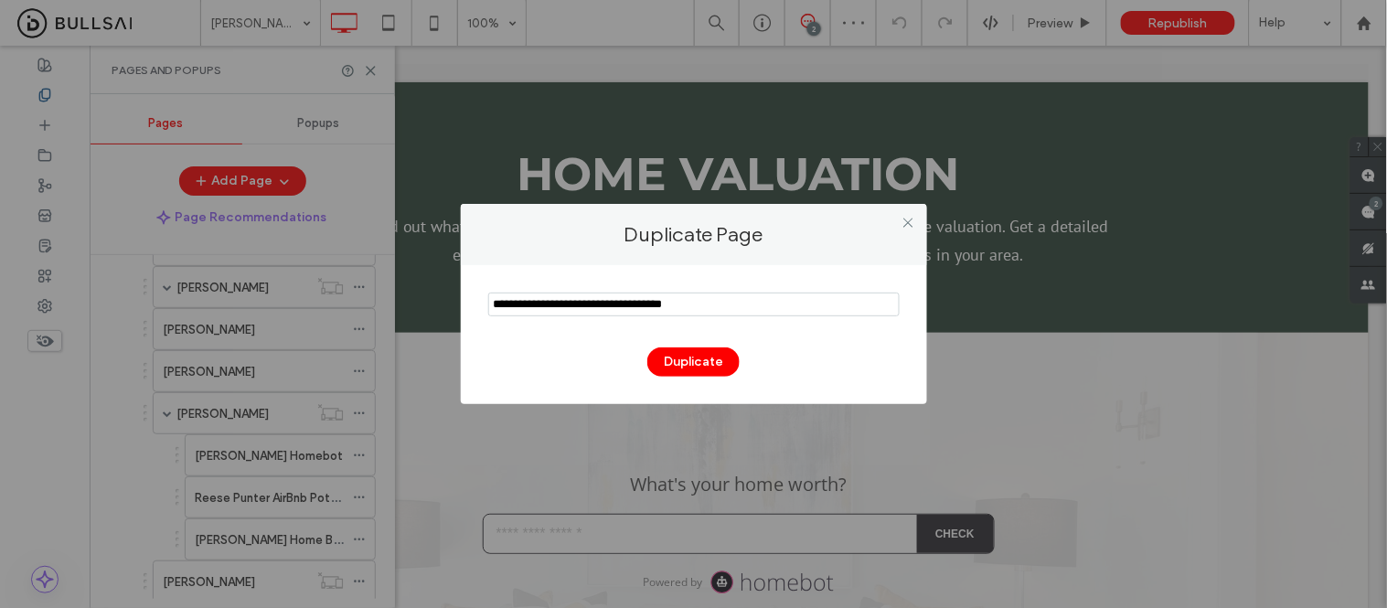
drag, startPoint x: 610, startPoint y: 304, endPoint x: 497, endPoint y: 298, distance: 113.5
click at [497, 298] on input "notEmpty" at bounding box center [694, 305] width 412 height 24
type input "**********"
click at [684, 349] on button "Duplicate" at bounding box center [693, 361] width 92 height 29
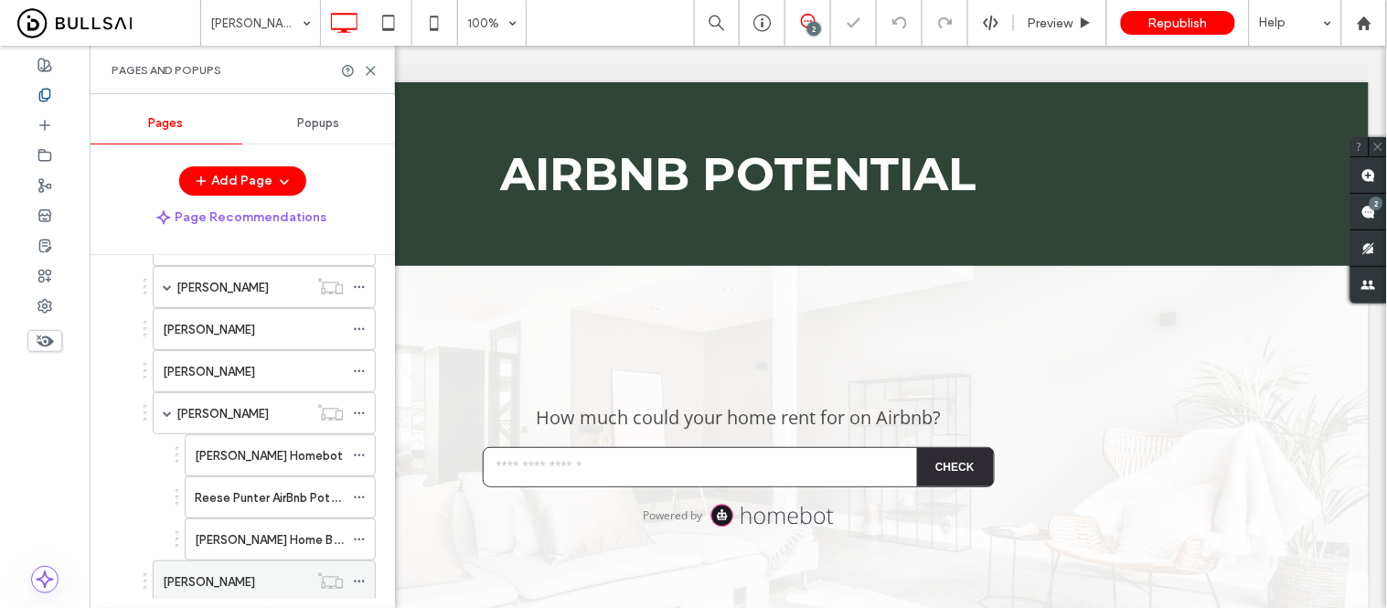
scroll to position [1820, 0]
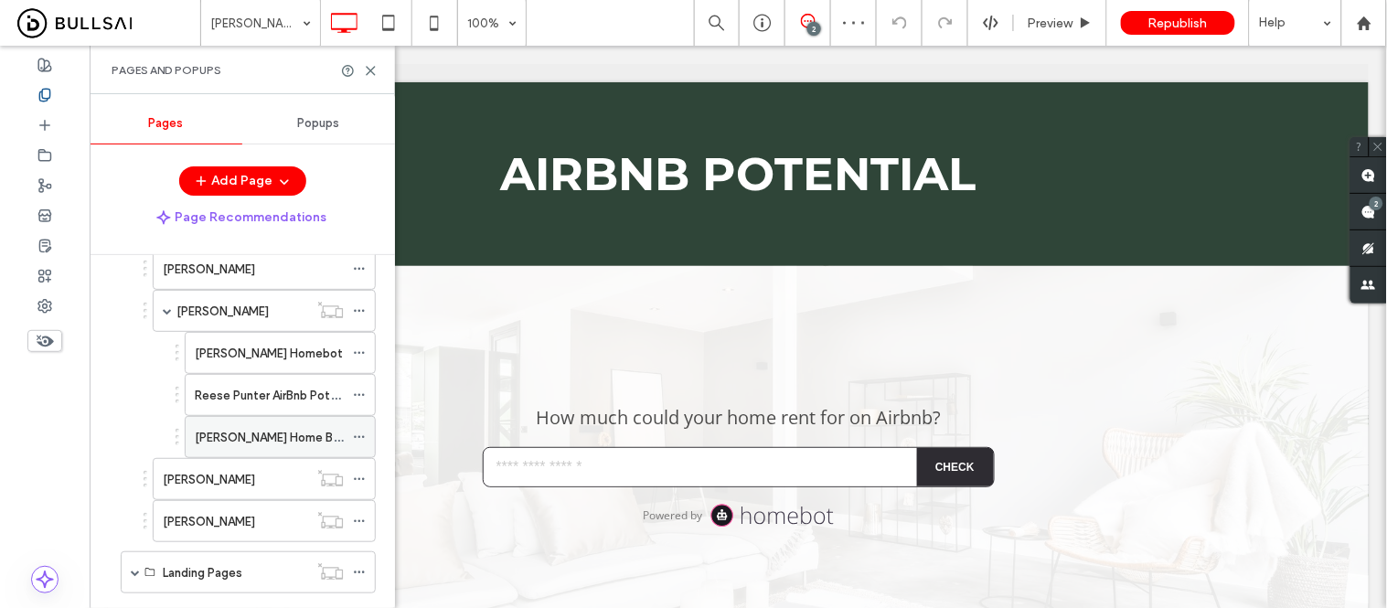
click at [361, 444] on icon at bounding box center [359, 437] width 13 height 13
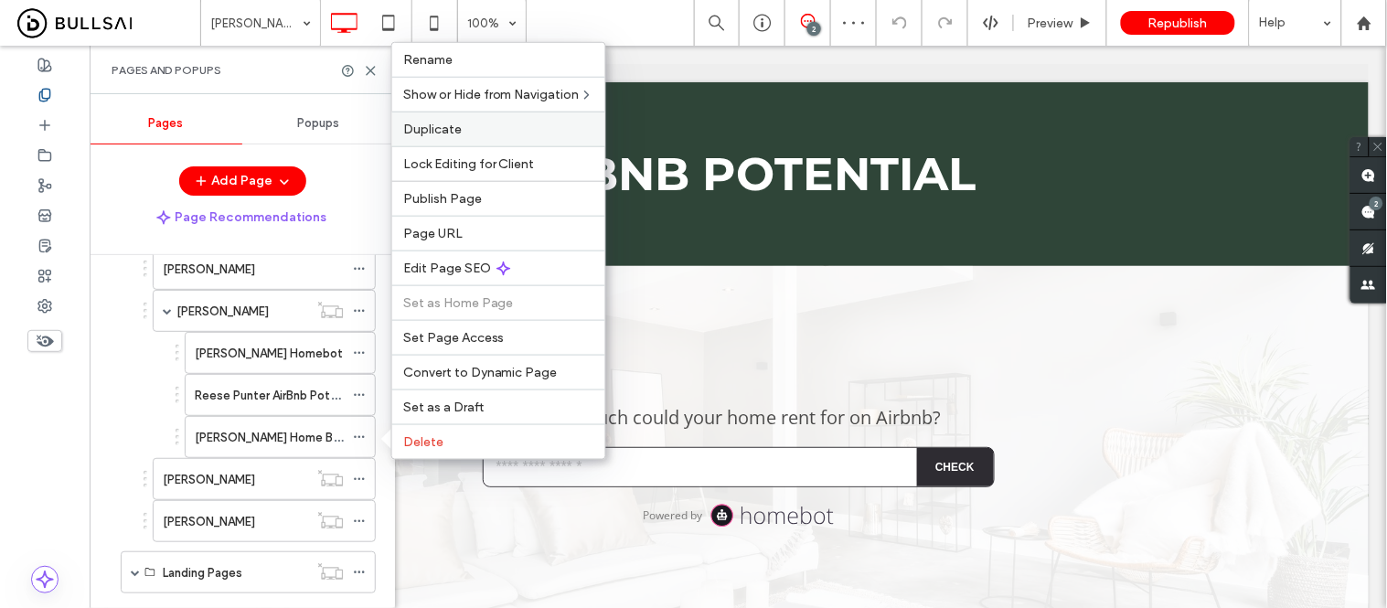
click at [452, 135] on span "Duplicate" at bounding box center [432, 130] width 59 height 16
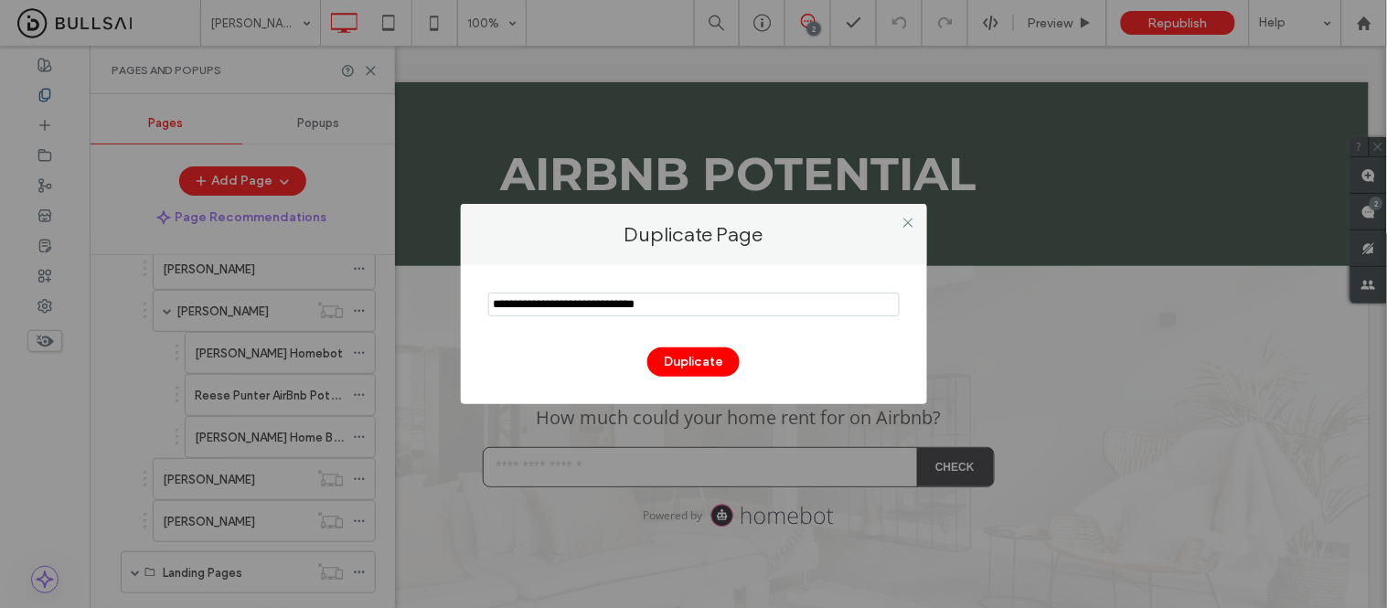
drag, startPoint x: 611, startPoint y: 305, endPoint x: 457, endPoint y: 296, distance: 153.9
click at [457, 296] on div "Duplicate Page Duplicate" at bounding box center [693, 304] width 1387 height 608
type input "**********"
drag, startPoint x: 688, startPoint y: 354, endPoint x: 678, endPoint y: 353, distance: 10.1
click at [688, 355] on button "Duplicate" at bounding box center [693, 361] width 92 height 29
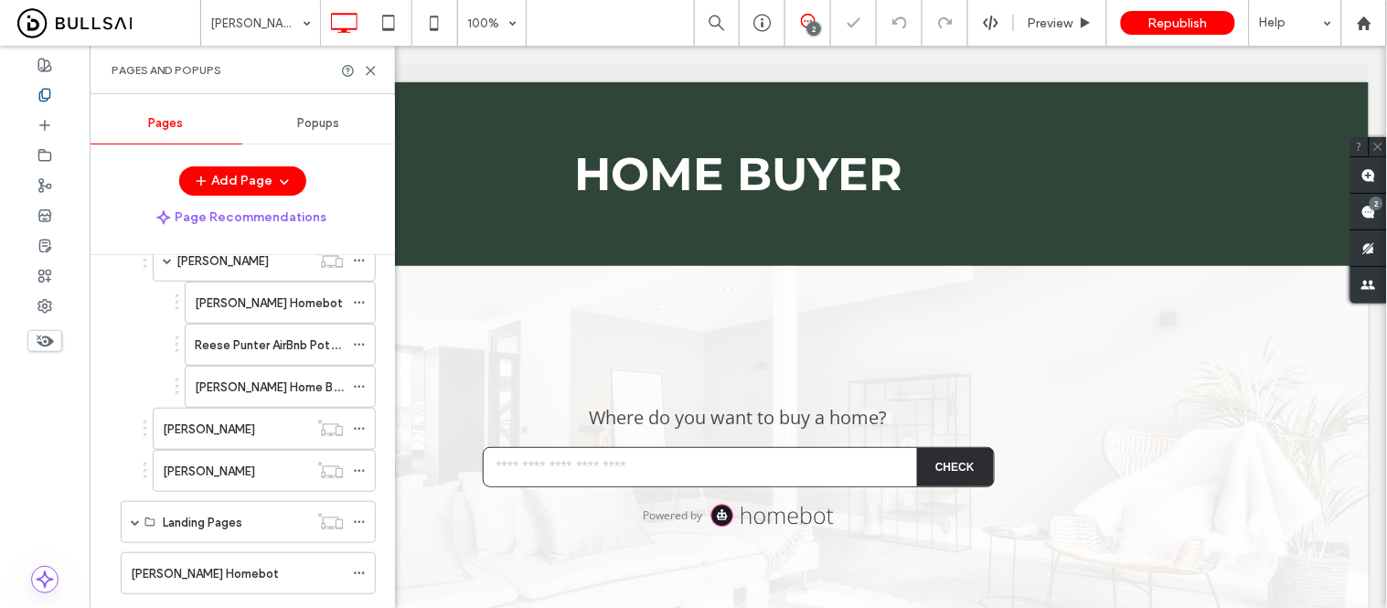
scroll to position [2023, 0]
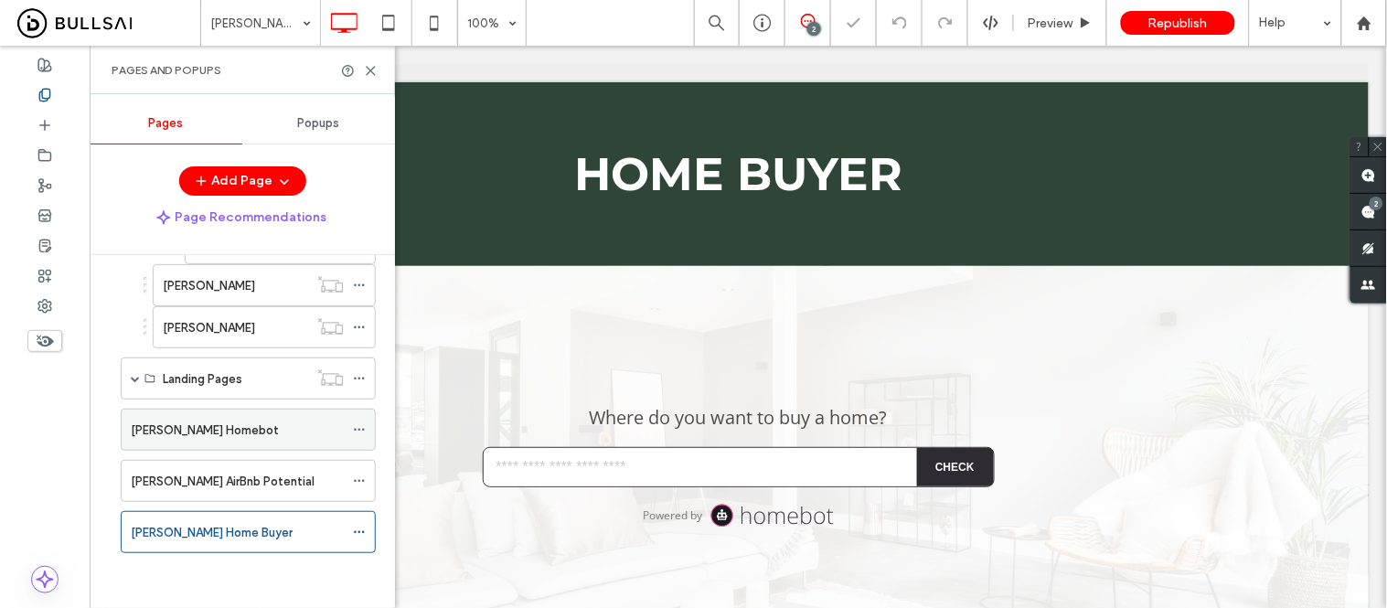
click at [362, 426] on icon at bounding box center [359, 429] width 13 height 13
click at [115, 430] on div "Debra Pughsley Homebot" at bounding box center [244, 430] width 264 height 42
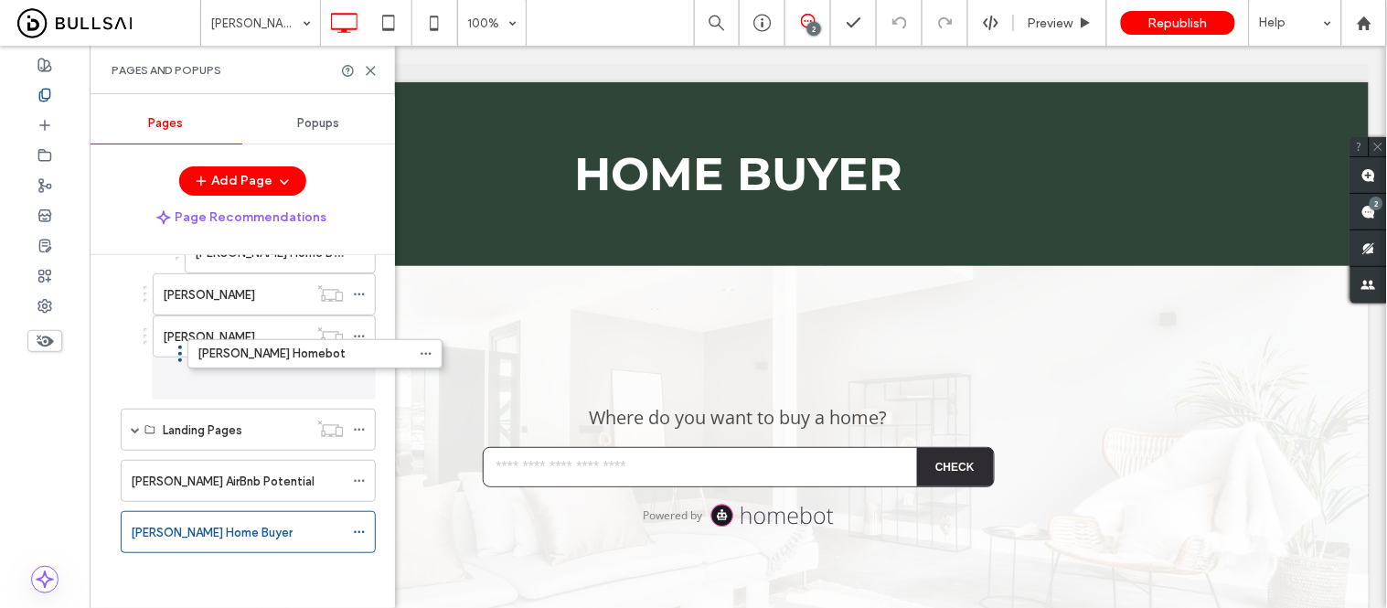
scroll to position [2013, 0]
drag, startPoint x: 112, startPoint y: 431, endPoint x: 187, endPoint y: 345, distance: 114.1
drag, startPoint x: 146, startPoint y: 380, endPoint x: 204, endPoint y: 369, distance: 58.5
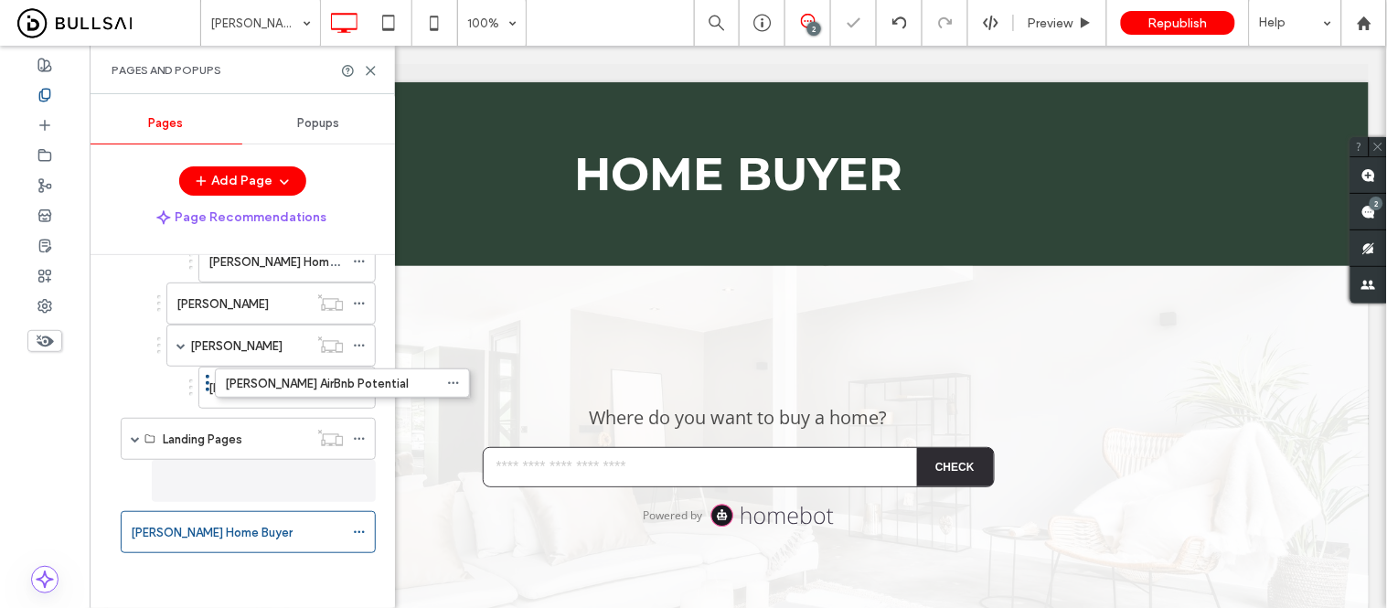
scroll to position [2004, 0]
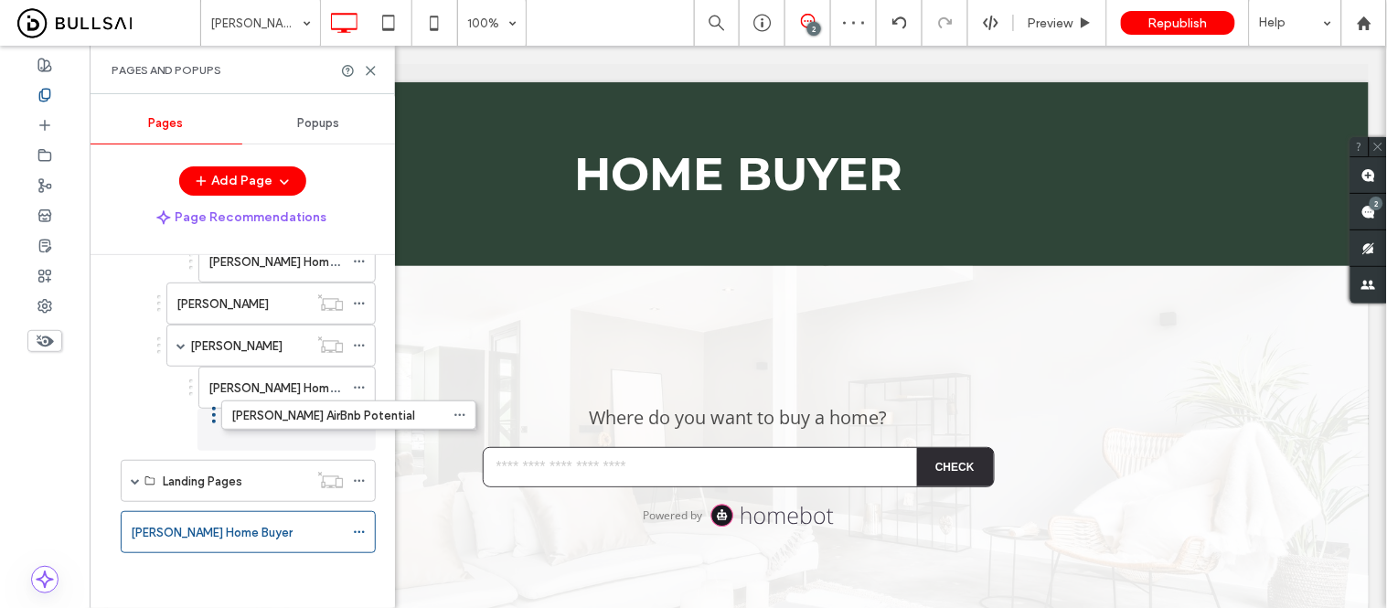
drag, startPoint x: 113, startPoint y: 481, endPoint x: 214, endPoint y: 421, distance: 117.3
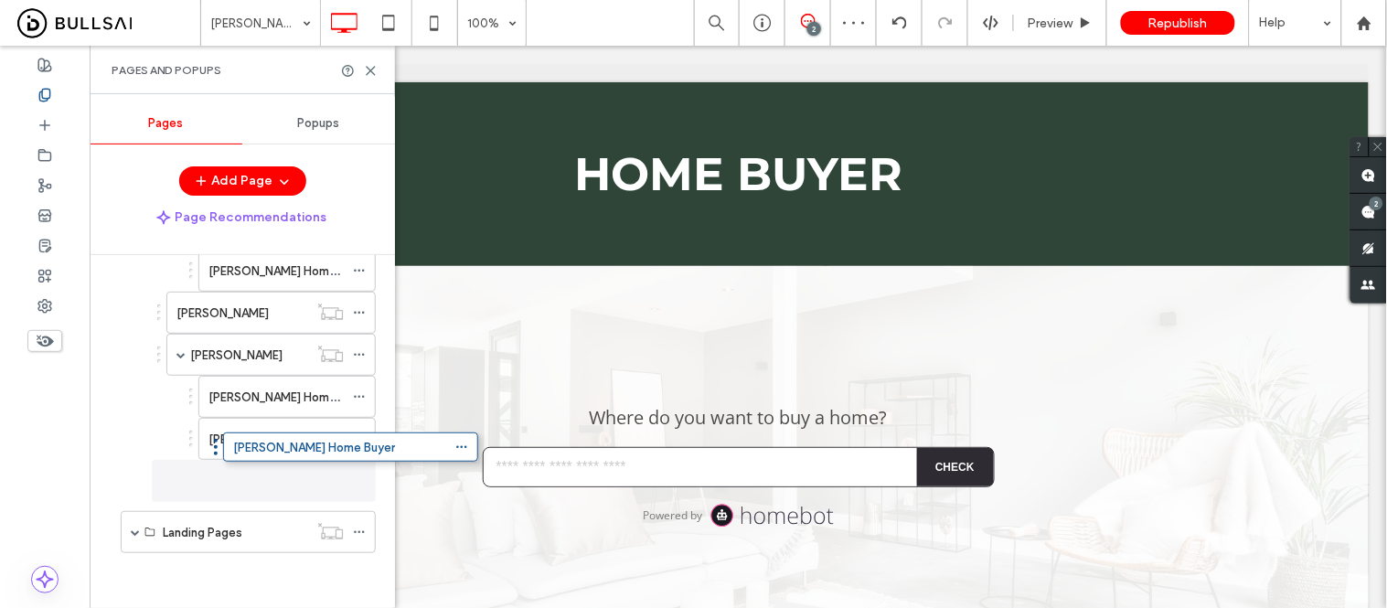
scroll to position [1994, 0]
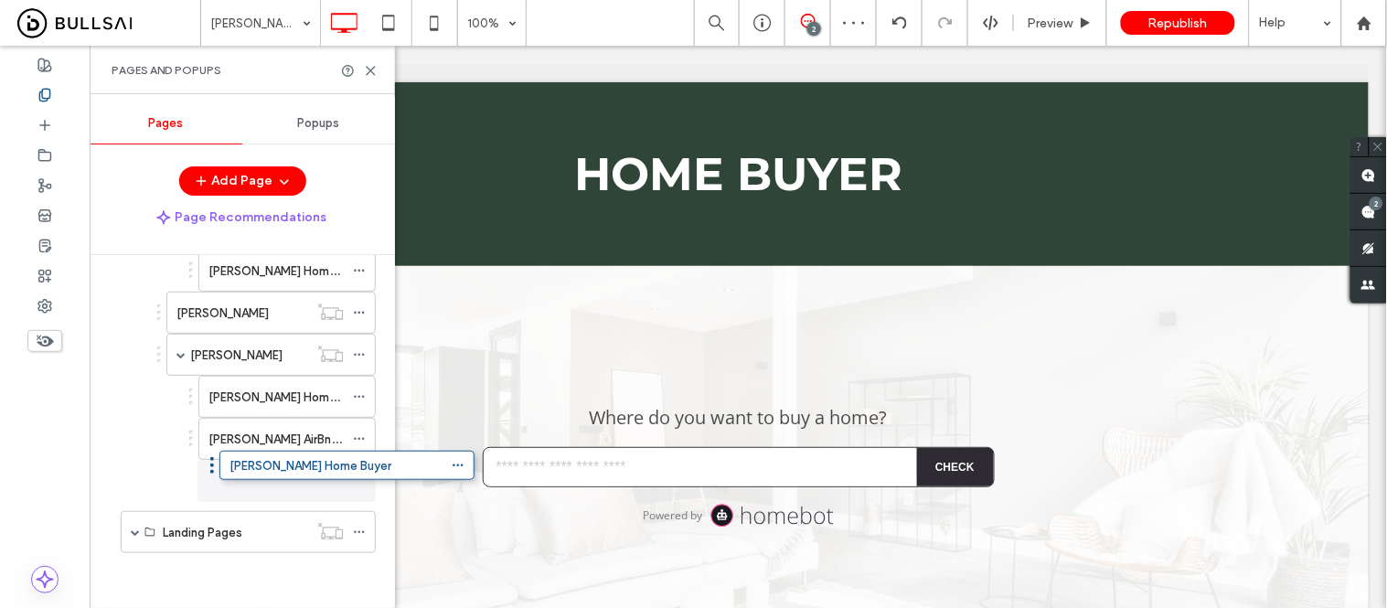
drag, startPoint x: 112, startPoint y: 533, endPoint x: 211, endPoint y: 472, distance: 116.2
click at [354, 483] on icon at bounding box center [359, 481] width 13 height 13
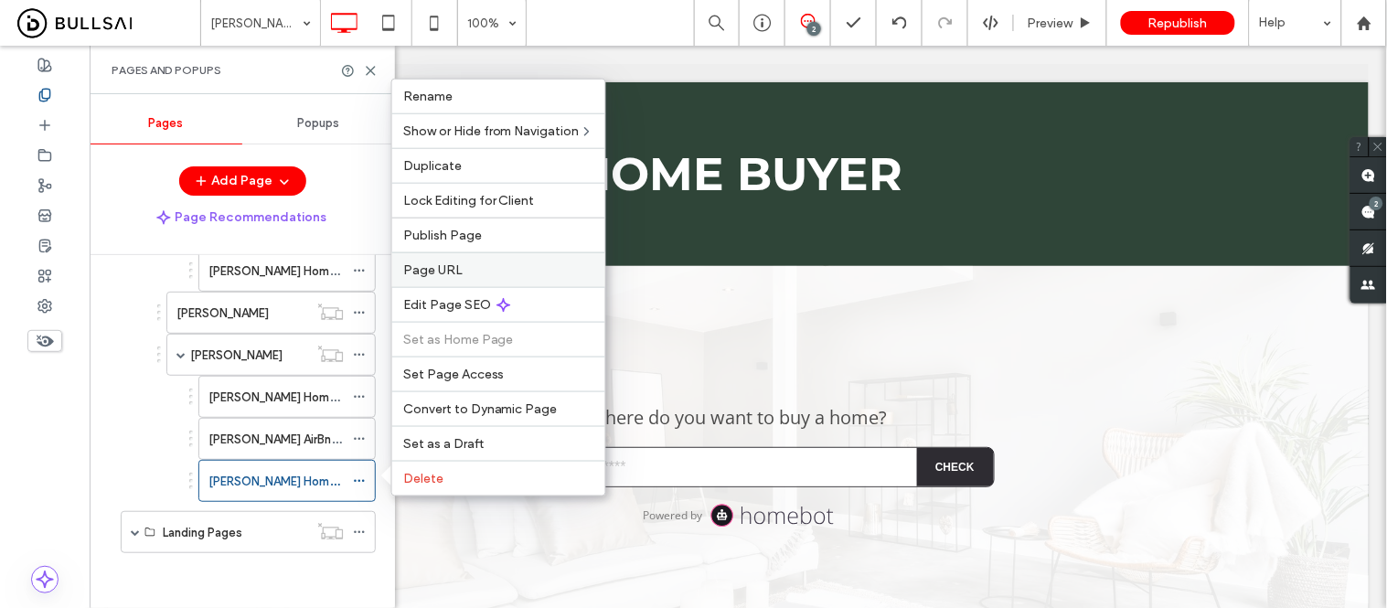
click at [440, 263] on span "Page URL" at bounding box center [432, 270] width 59 height 16
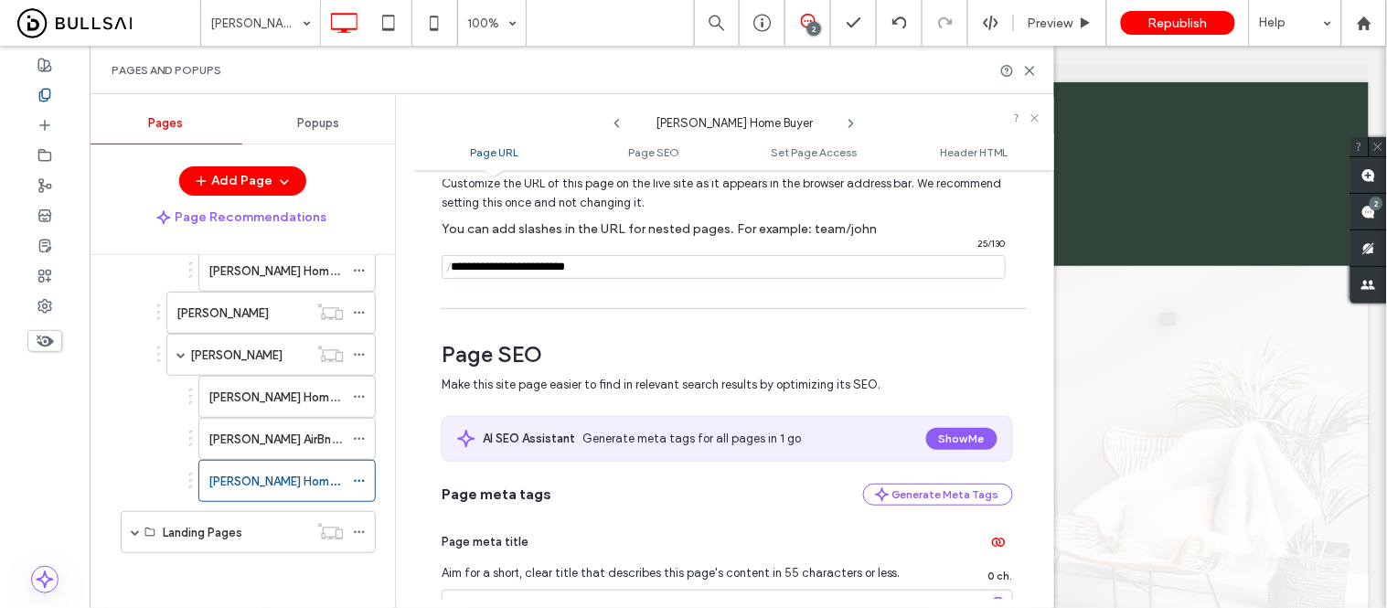
scroll to position [203, 0]
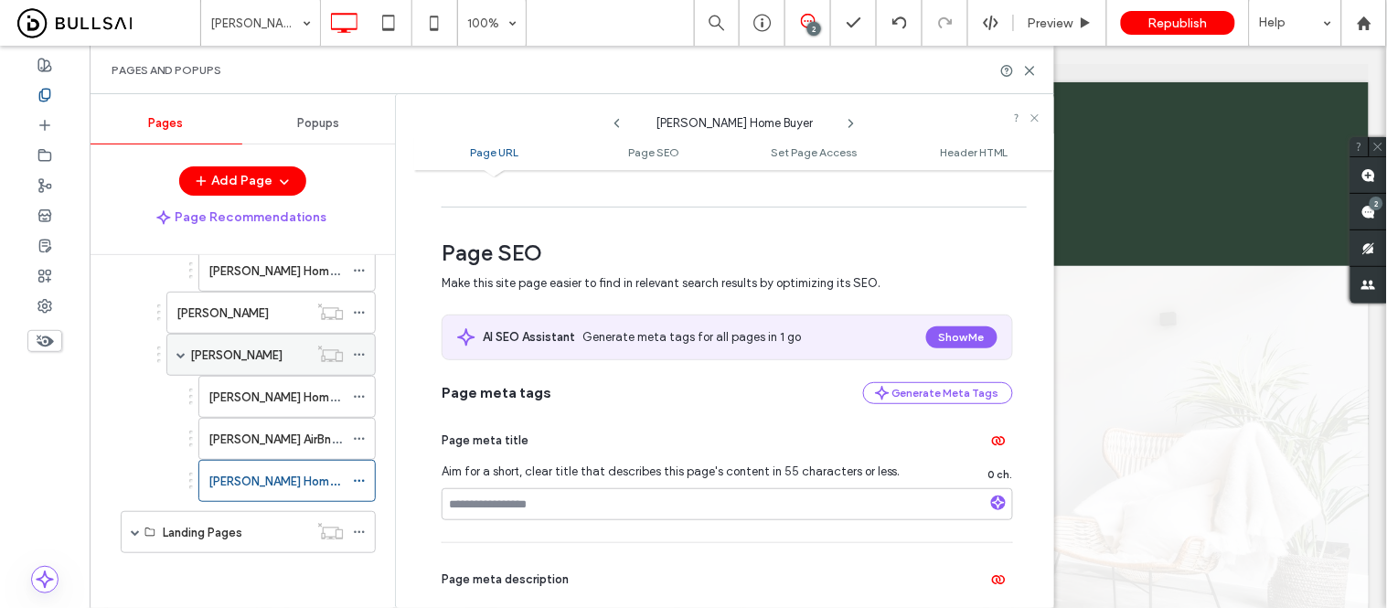
click at [357, 351] on icon at bounding box center [359, 354] width 13 height 13
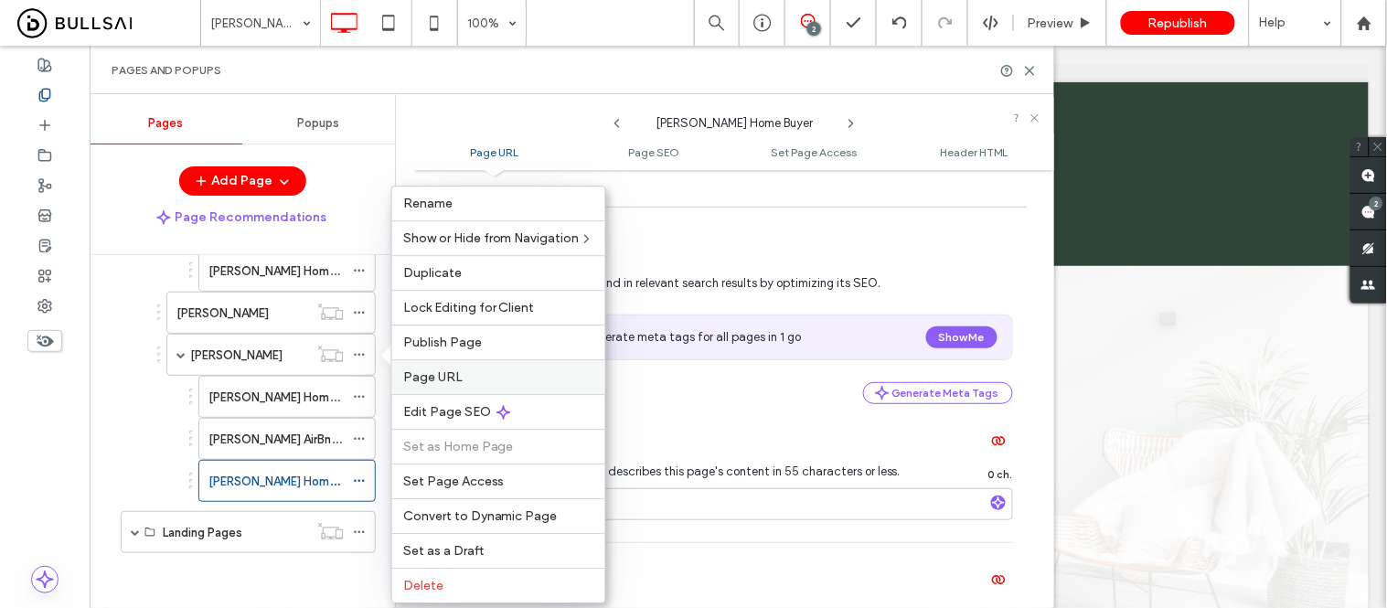
click at [445, 384] on div "Page URL" at bounding box center [498, 376] width 213 height 35
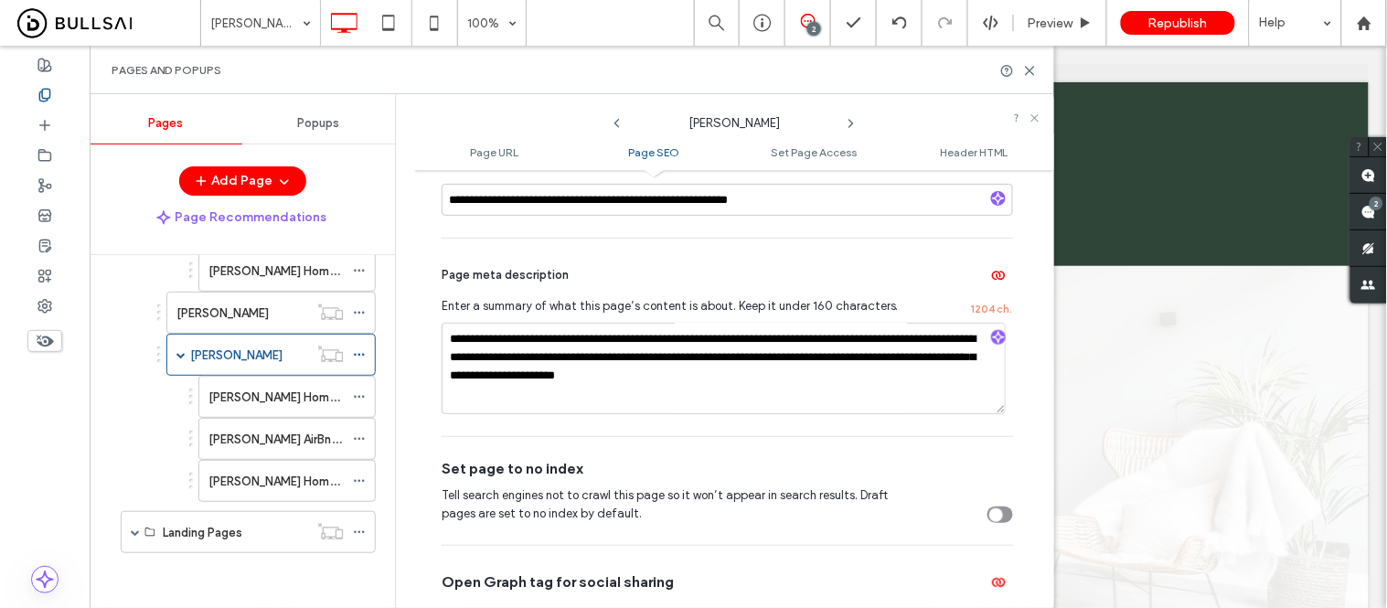
scroll to position [0, 0]
click at [787, 351] on textarea at bounding box center [724, 368] width 564 height 91
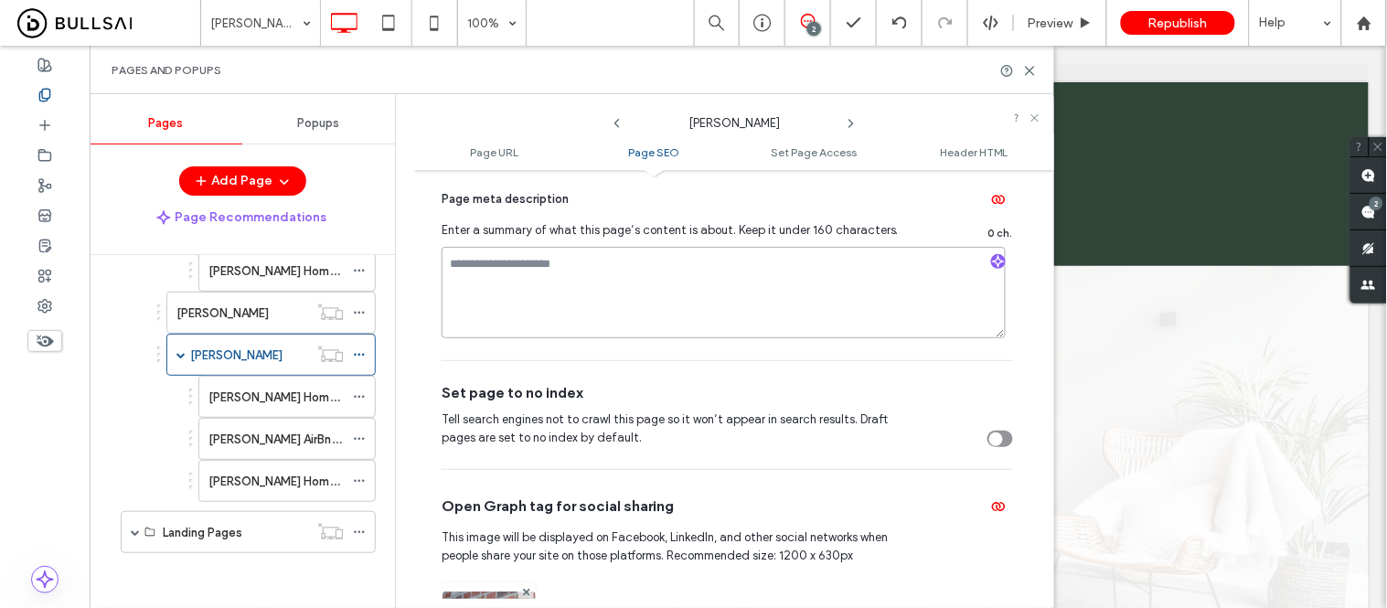
scroll to position [711, 0]
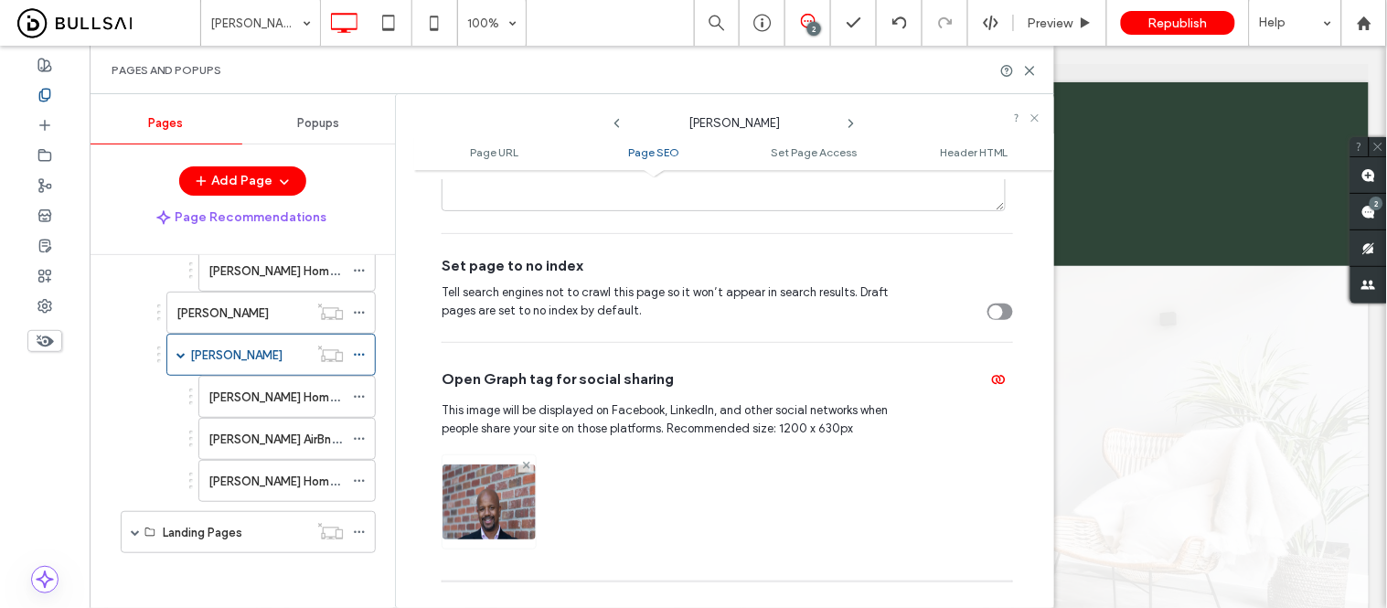
click at [526, 465] on use at bounding box center [525, 465] width 7 height 7
click at [492, 500] on icon at bounding box center [488, 493] width 15 height 15
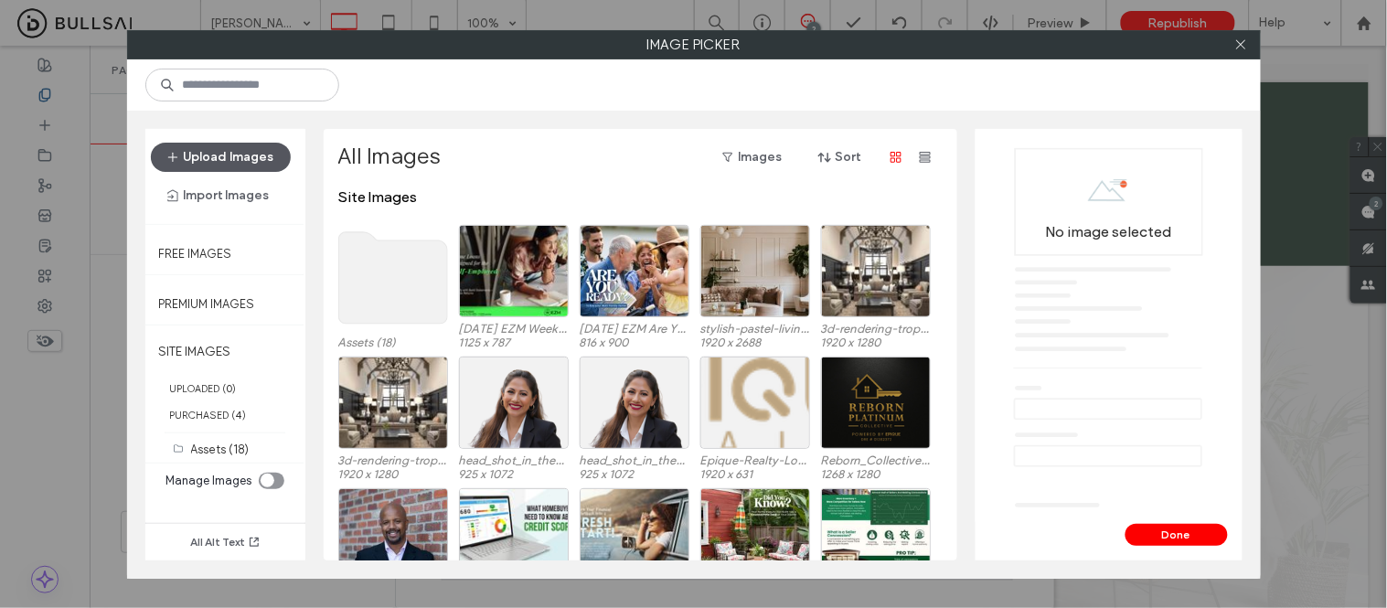
click at [239, 151] on button "Upload Images" at bounding box center [221, 157] width 140 height 29
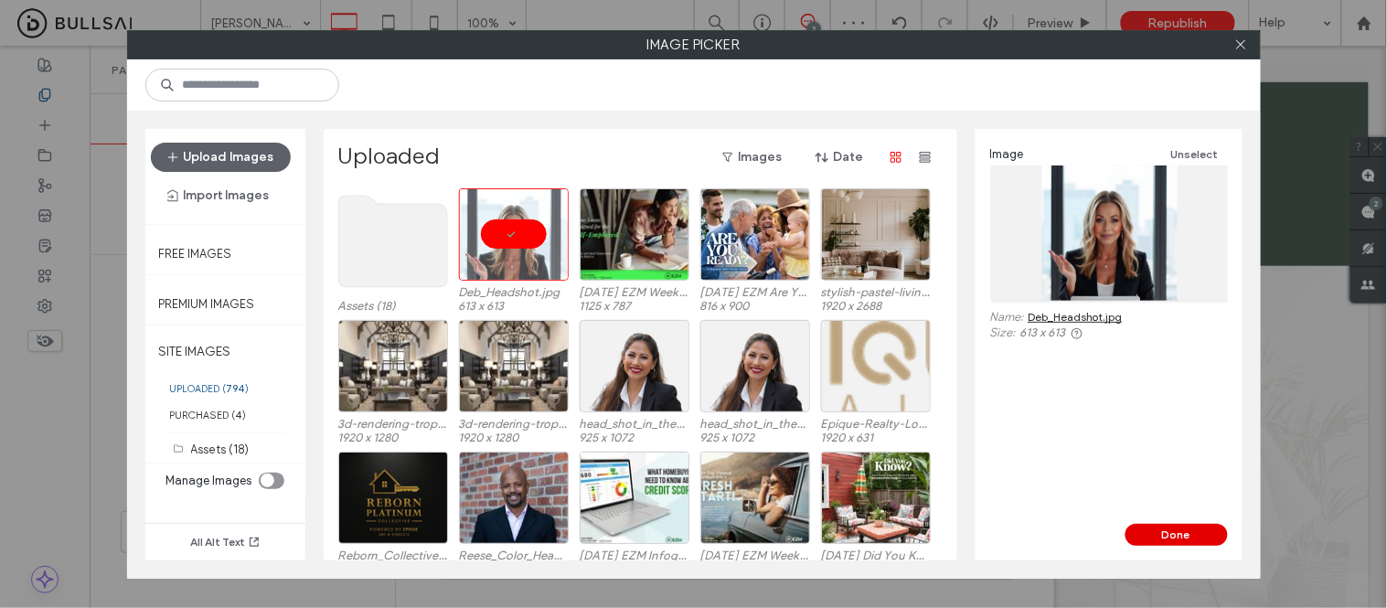
click at [1186, 532] on button "Done" at bounding box center [1177, 535] width 102 height 22
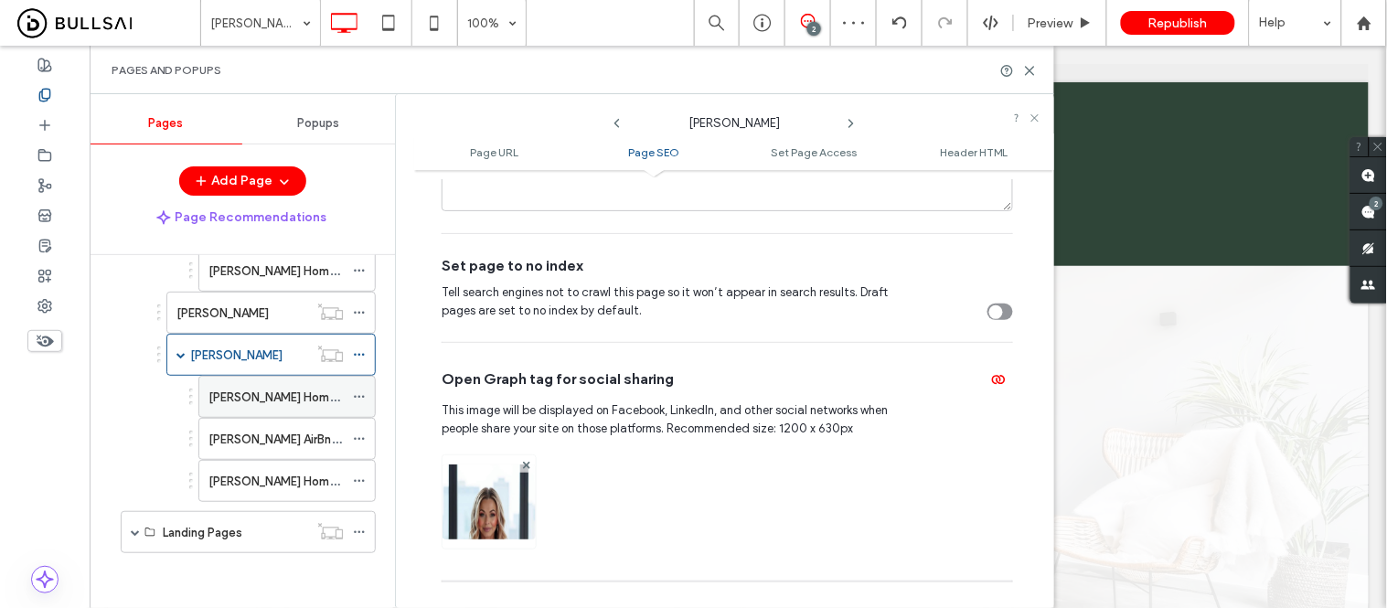
click at [251, 398] on label "Debra Pughsley Homebot" at bounding box center [282, 397] width 148 height 32
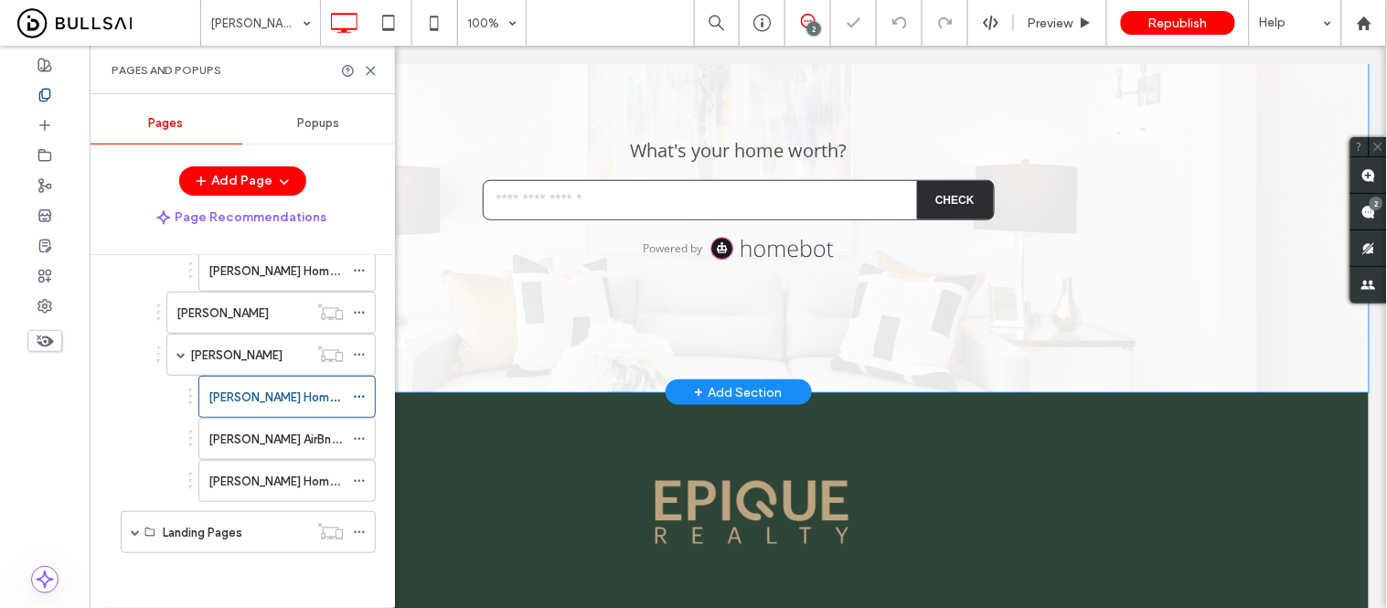
scroll to position [361, 0]
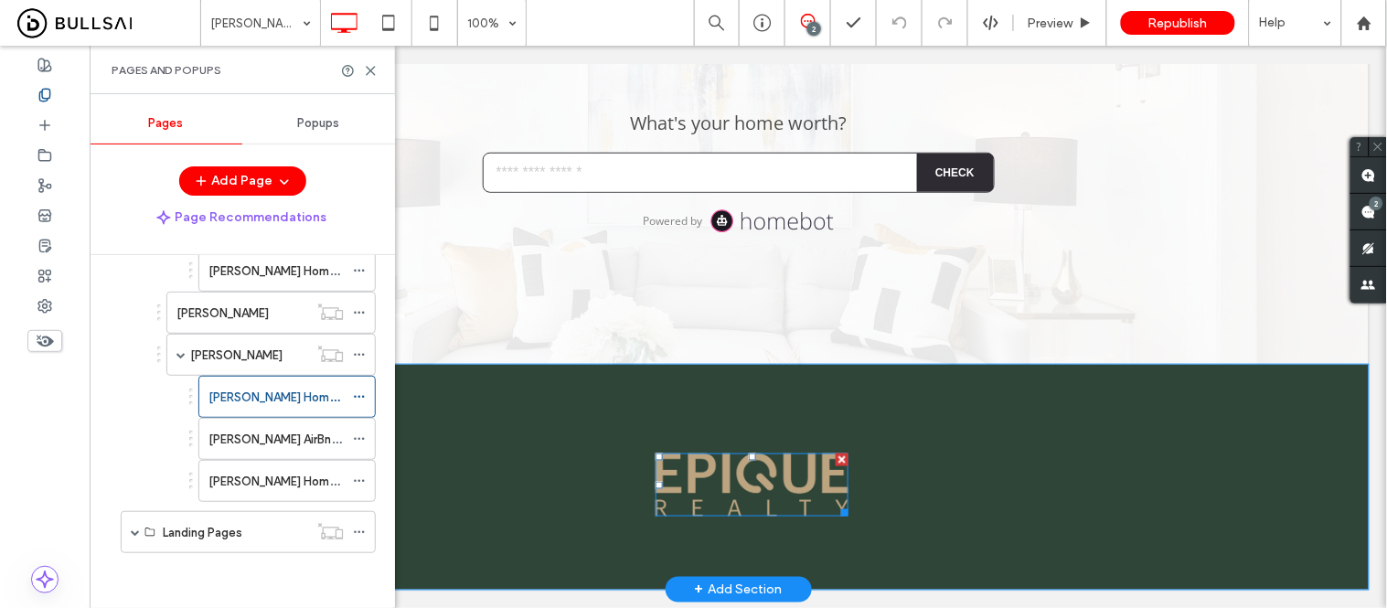
click at [754, 465] on img at bounding box center [751, 484] width 193 height 63
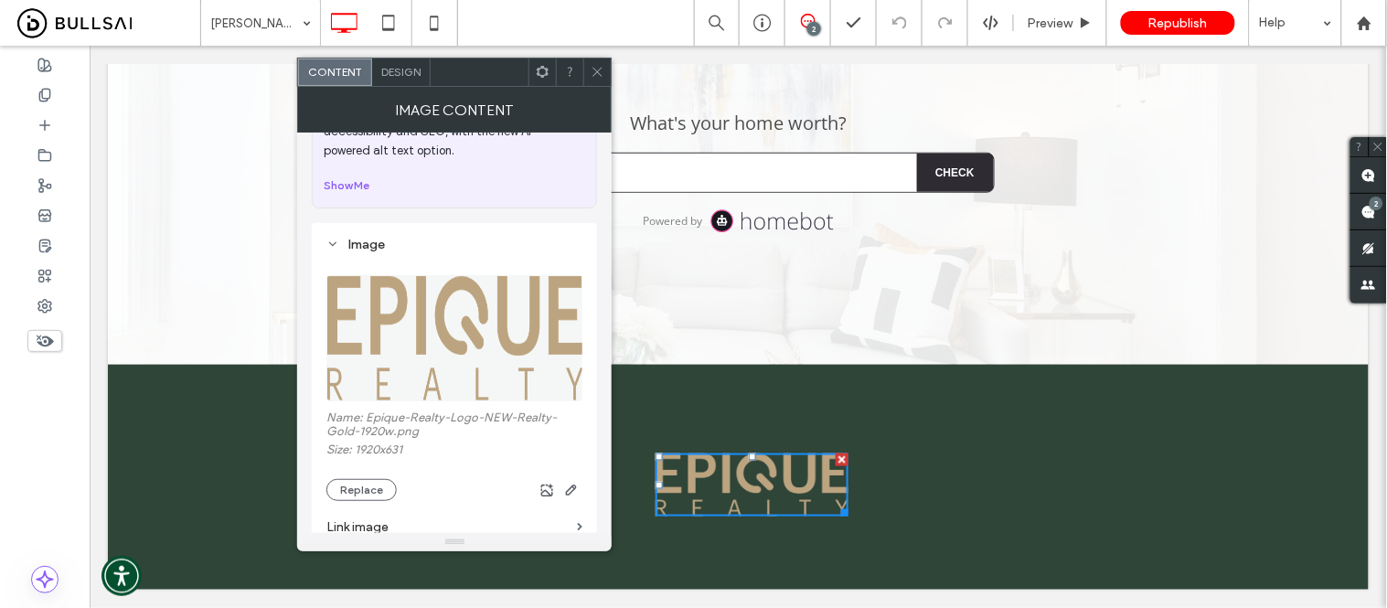
scroll to position [203, 0]
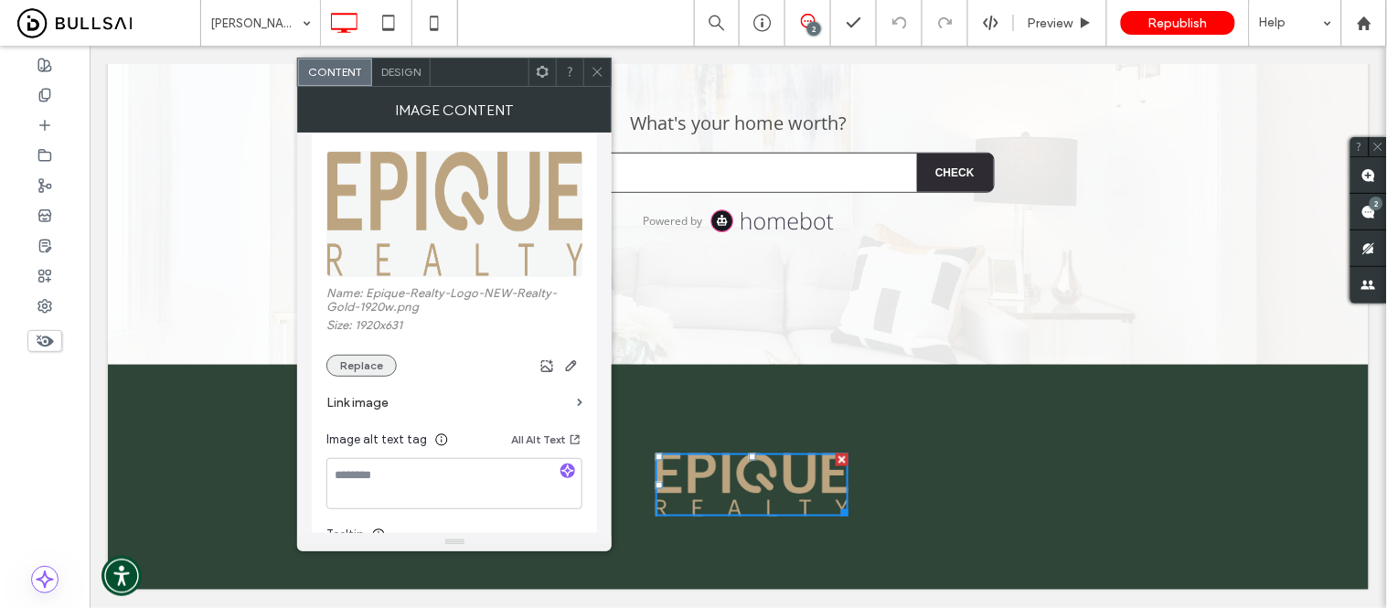
click at [360, 367] on button "Replace" at bounding box center [361, 366] width 70 height 22
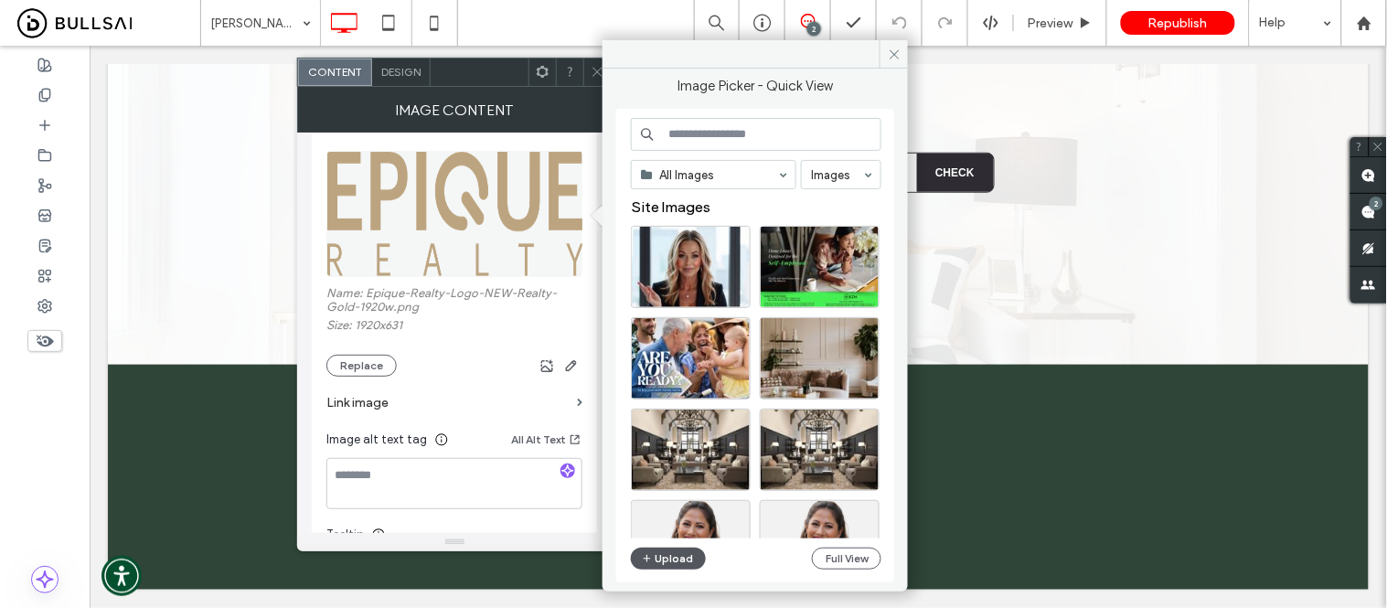
click at [677, 561] on button "Upload" at bounding box center [668, 559] width 75 height 22
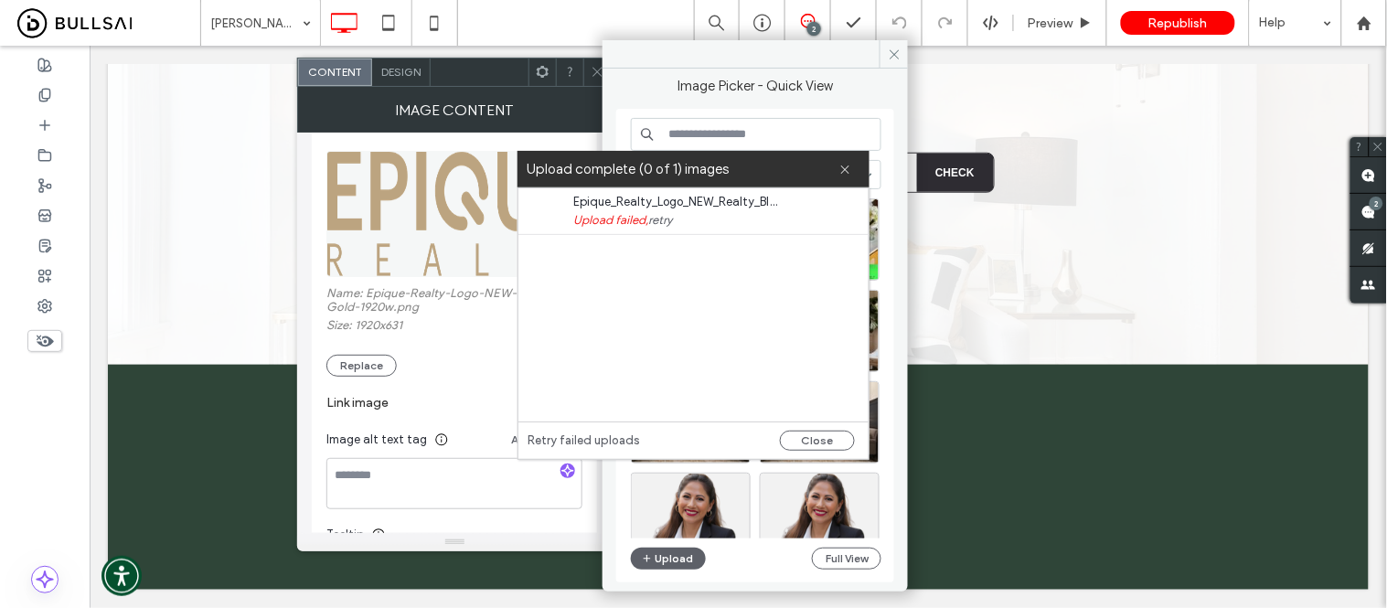
click at [750, 201] on span "Epique_Realty_Logo_NEW_Realty_Black.png" at bounding box center [678, 202] width 210 height 18
click at [672, 219] on link "retry" at bounding box center [660, 220] width 24 height 18
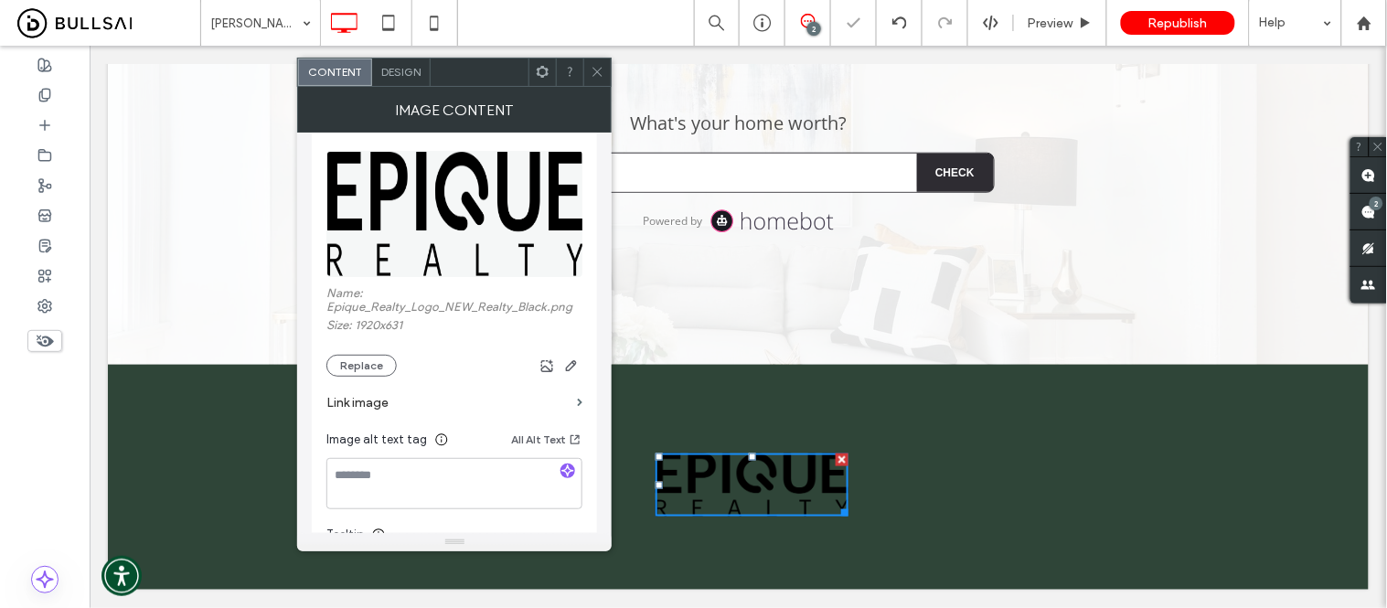
click at [602, 69] on icon at bounding box center [598, 72] width 14 height 14
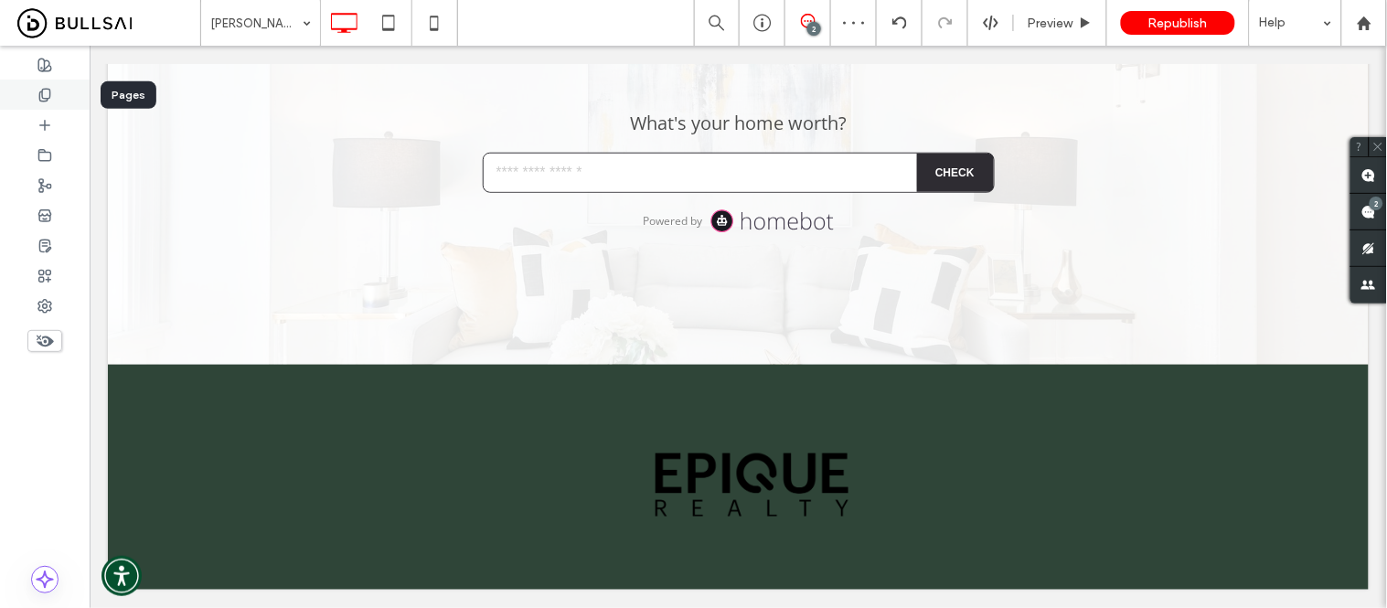
click at [46, 99] on icon at bounding box center [44, 95] width 15 height 15
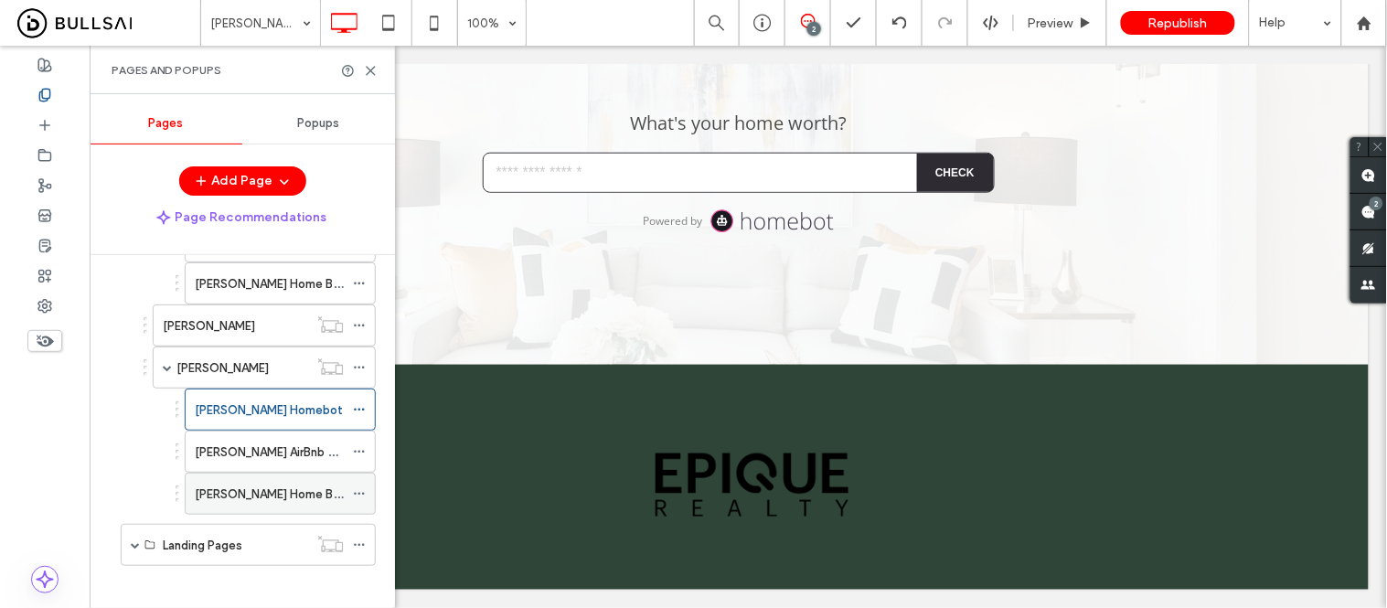
scroll to position [1995, 0]
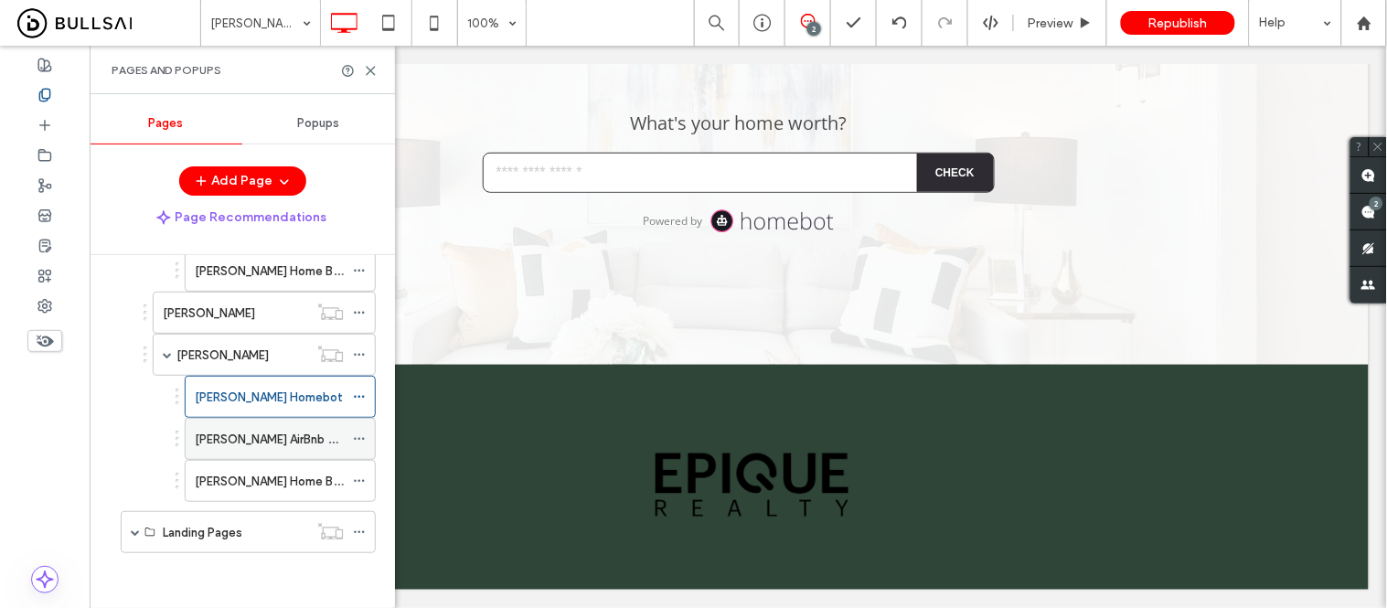
click at [251, 436] on label "Debra Pughsley AirBnb Potential" at bounding box center [287, 439] width 184 height 32
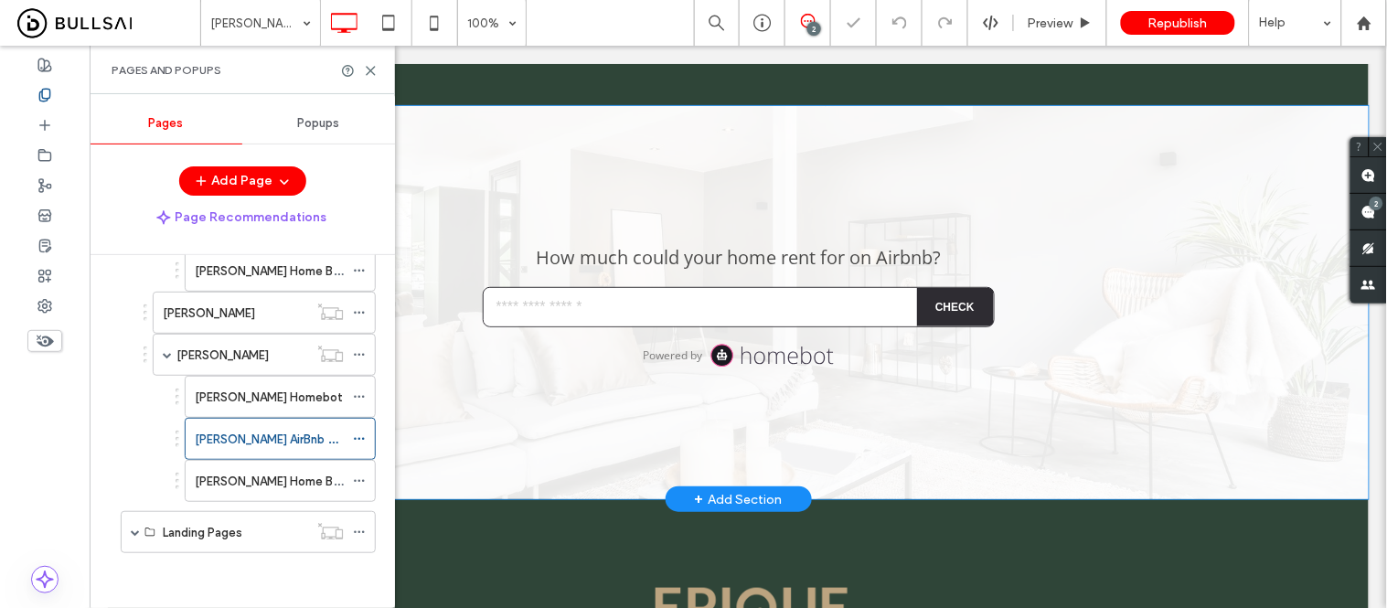
scroll to position [294, 0]
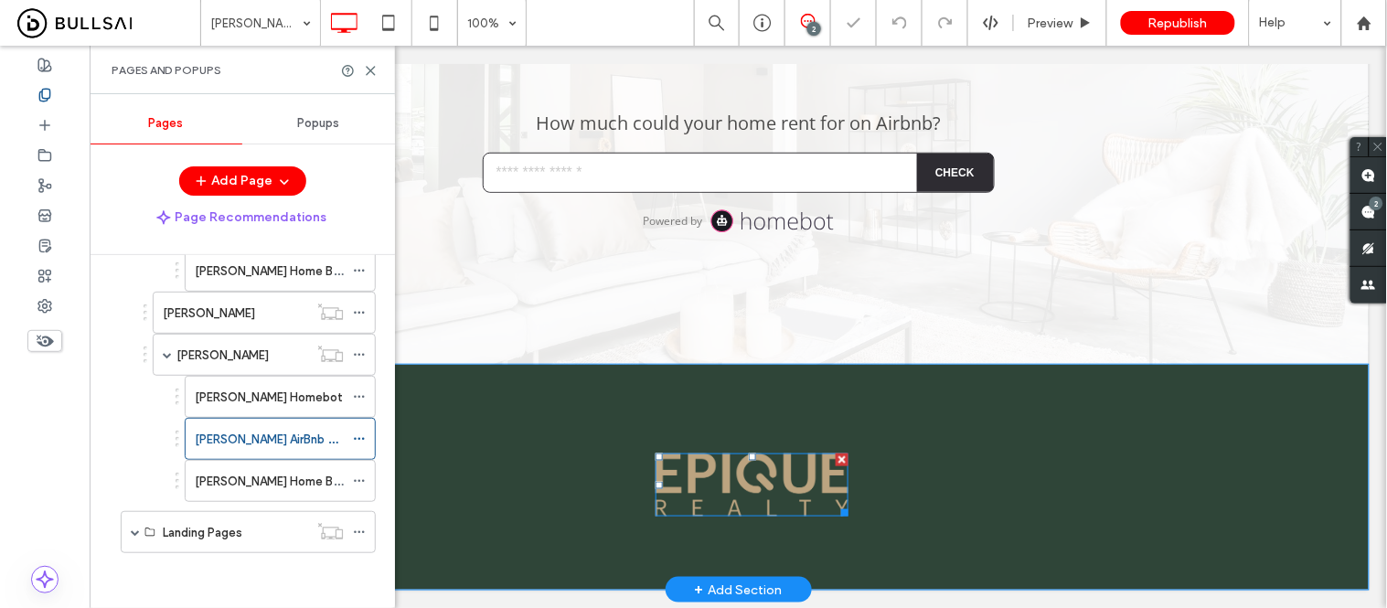
click at [724, 477] on img at bounding box center [751, 484] width 193 height 63
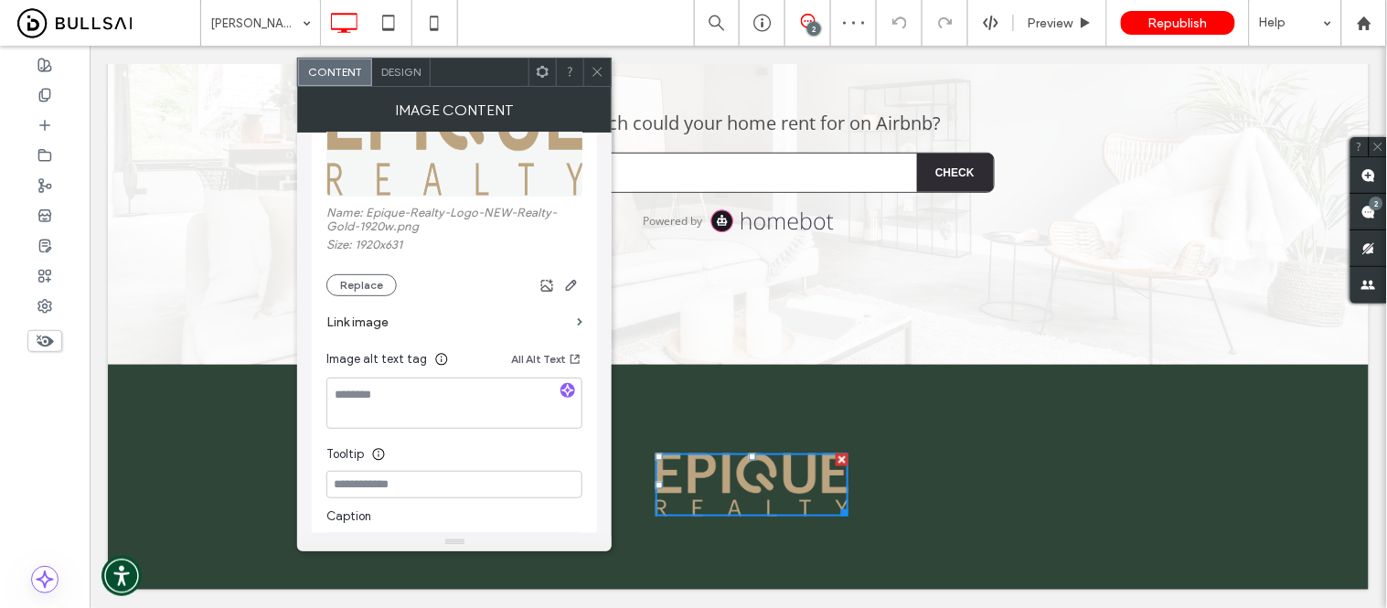
scroll to position [305, 0]
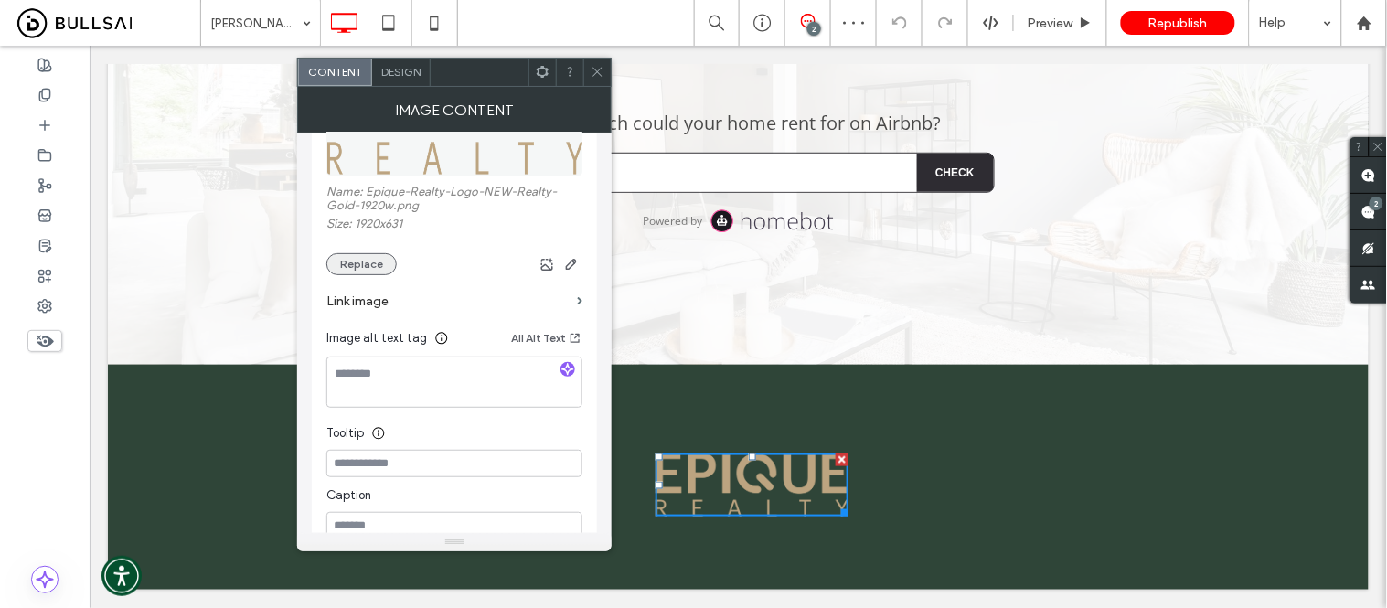
click at [343, 267] on button "Replace" at bounding box center [361, 264] width 70 height 22
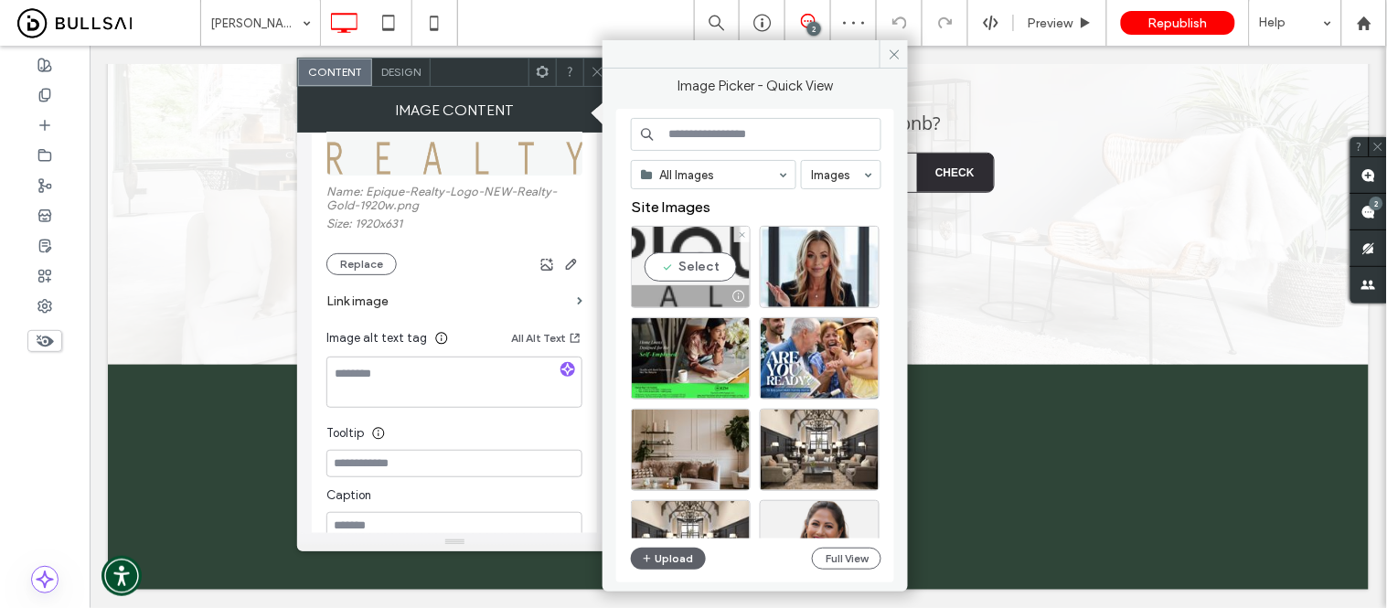
click at [677, 262] on div "Select" at bounding box center [691, 267] width 120 height 82
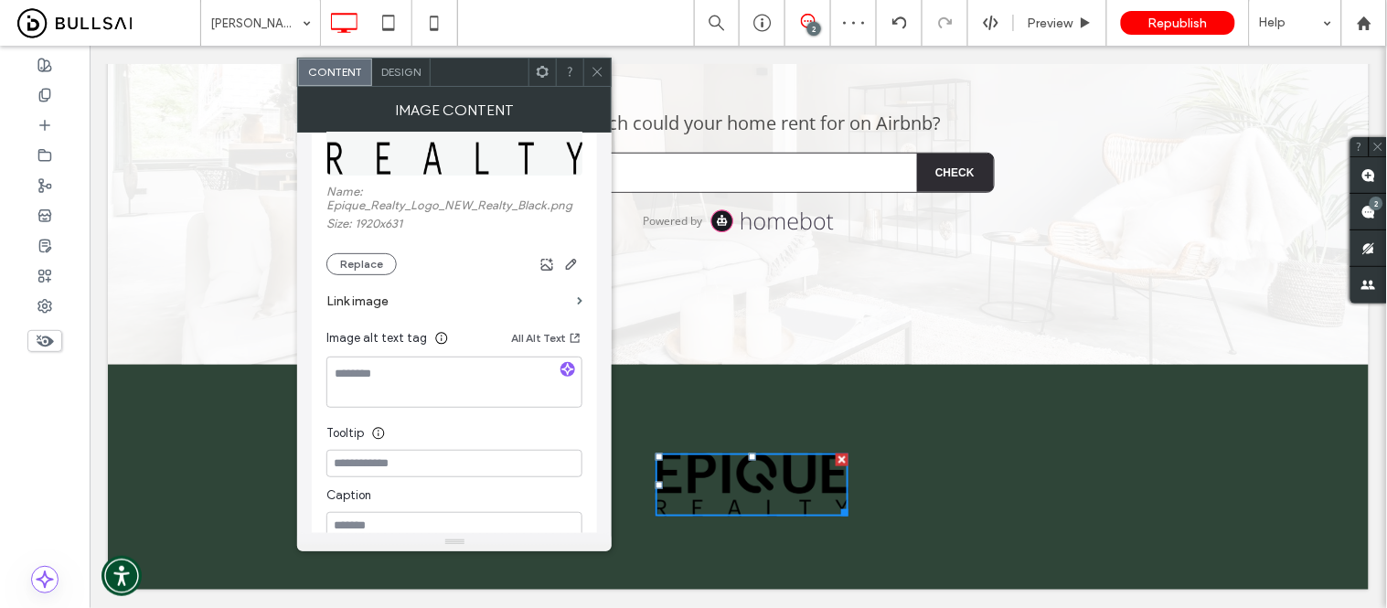
click at [592, 77] on icon at bounding box center [598, 72] width 14 height 14
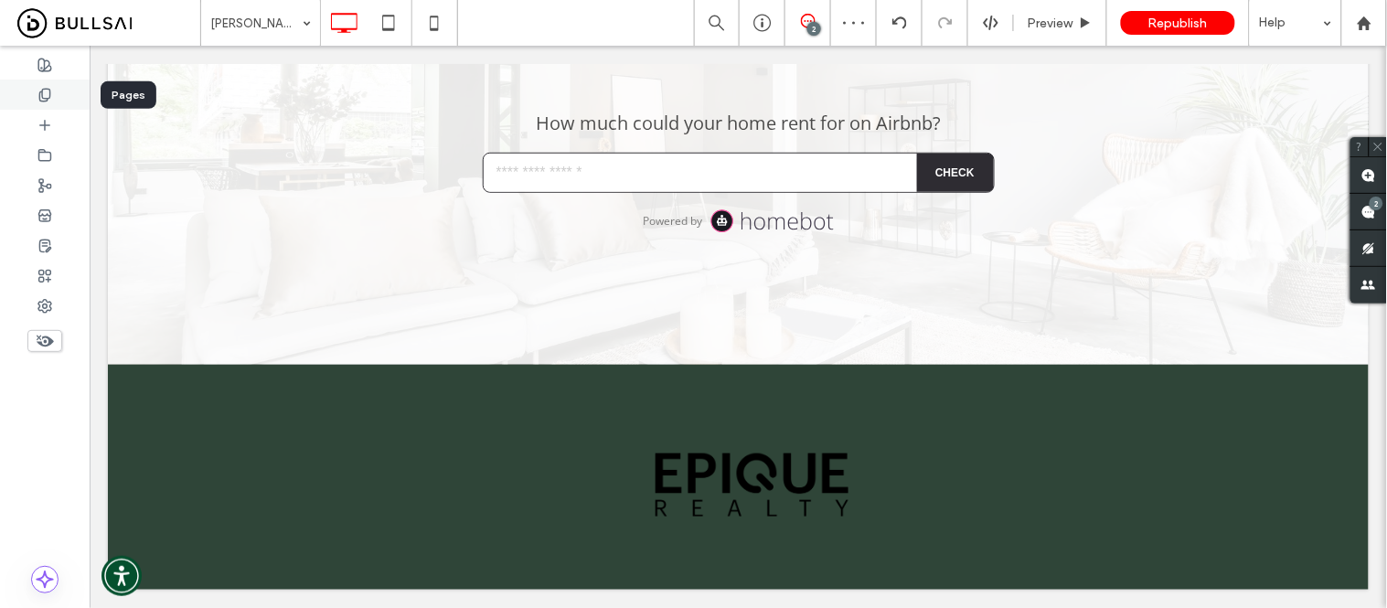
click at [42, 80] on div at bounding box center [45, 95] width 90 height 30
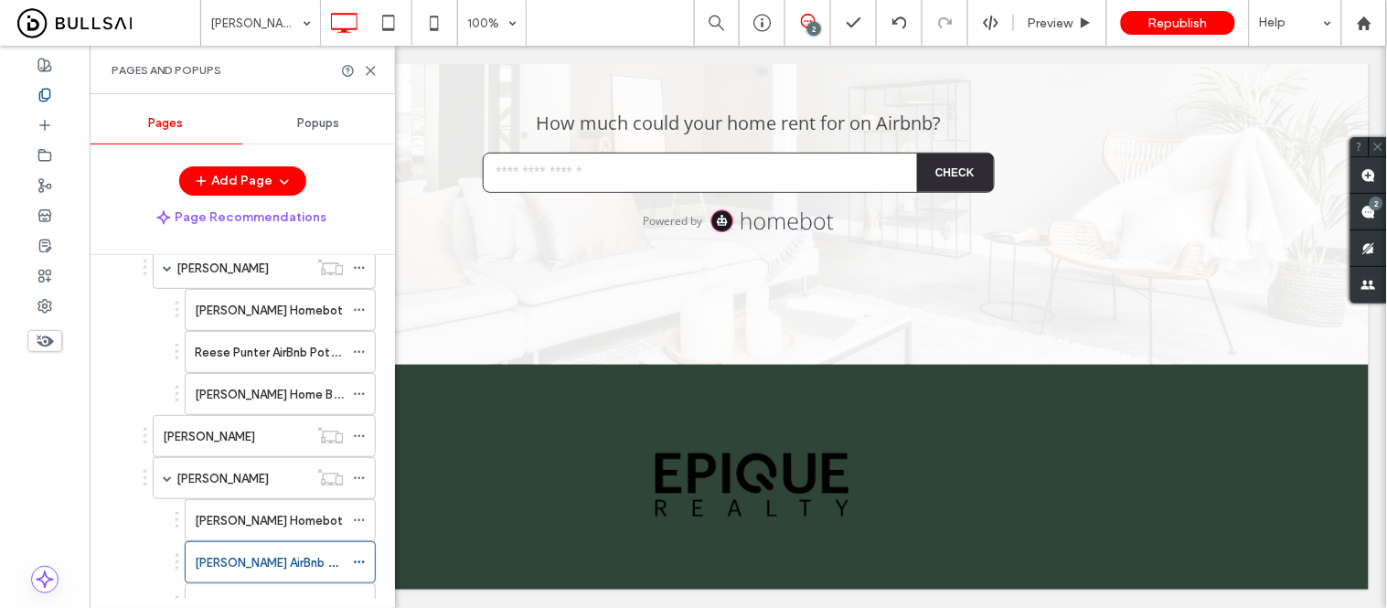
scroll to position [1995, 0]
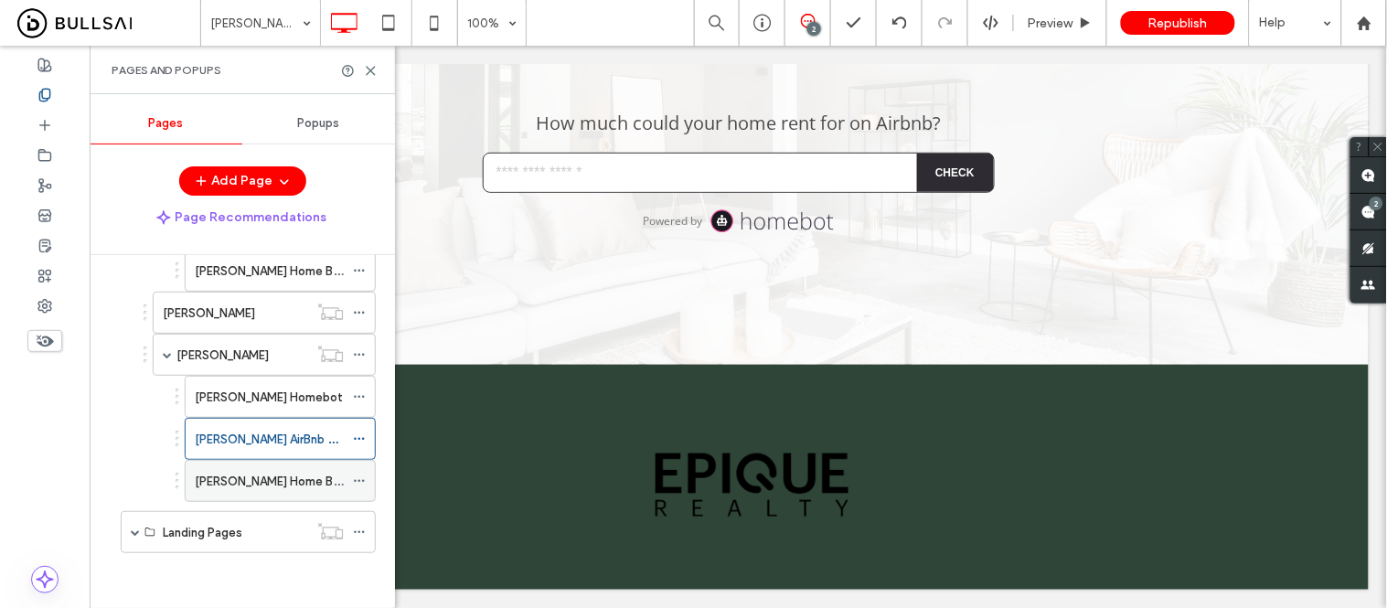
click at [231, 498] on div "Debra Pughsley Home Buyer" at bounding box center [269, 481] width 149 height 40
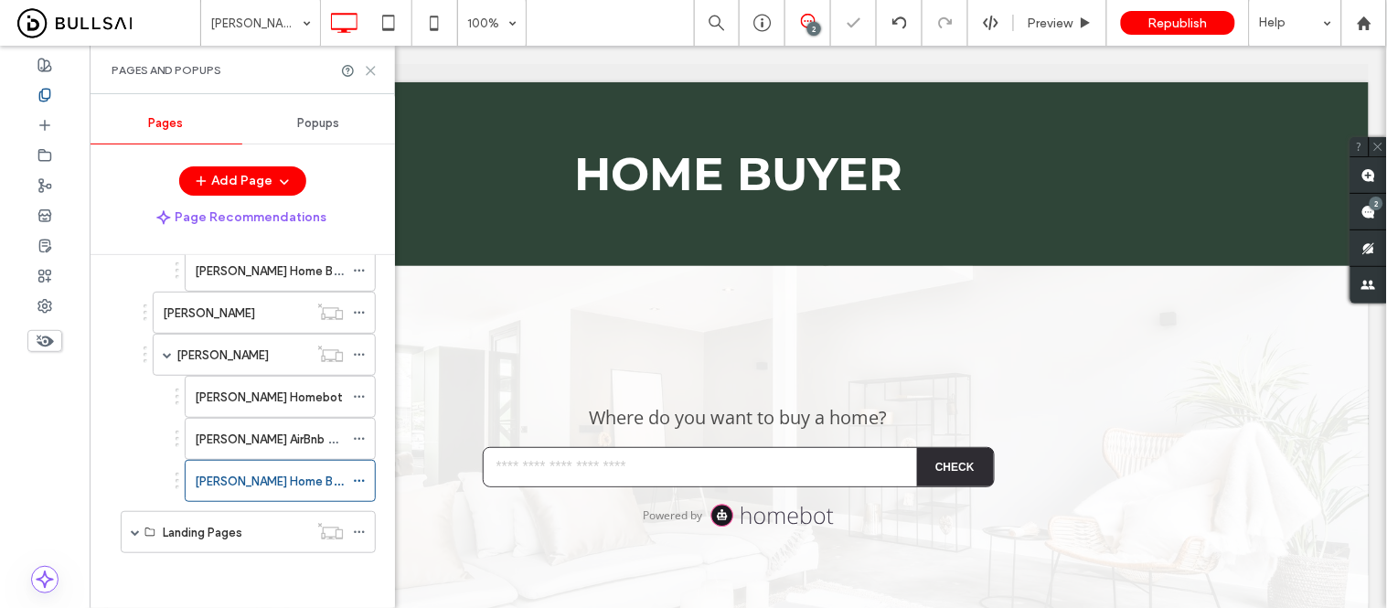
click at [369, 68] on icon at bounding box center [371, 71] width 14 height 14
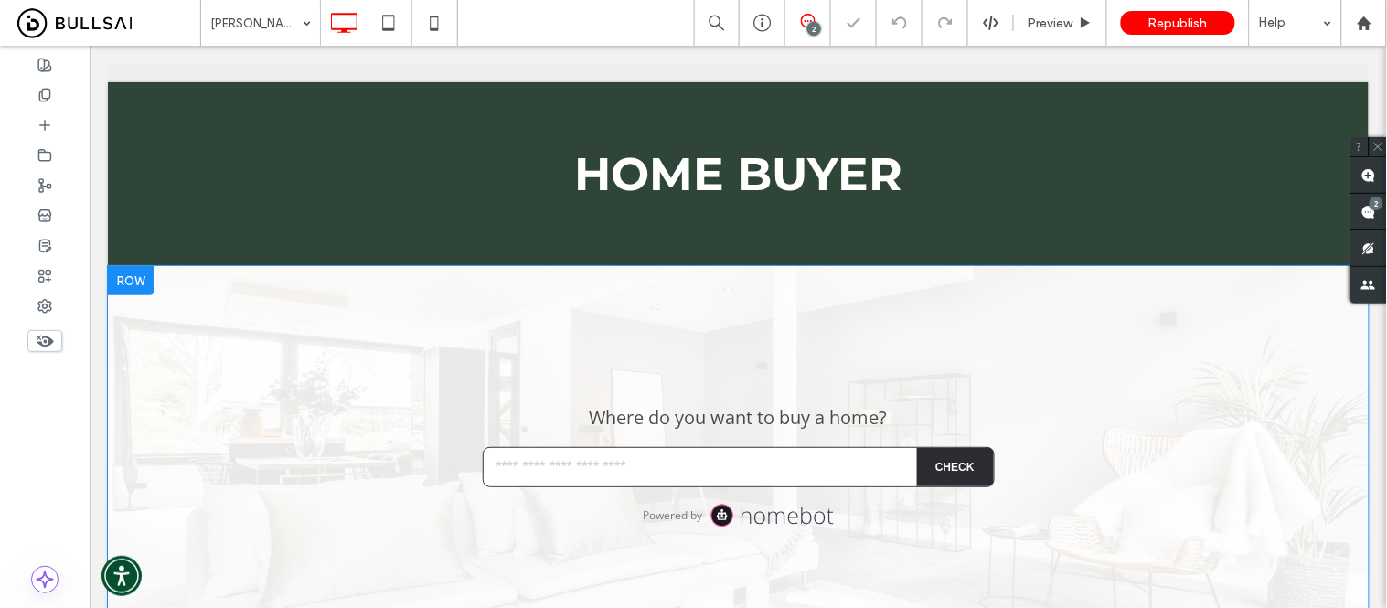
scroll to position [294, 0]
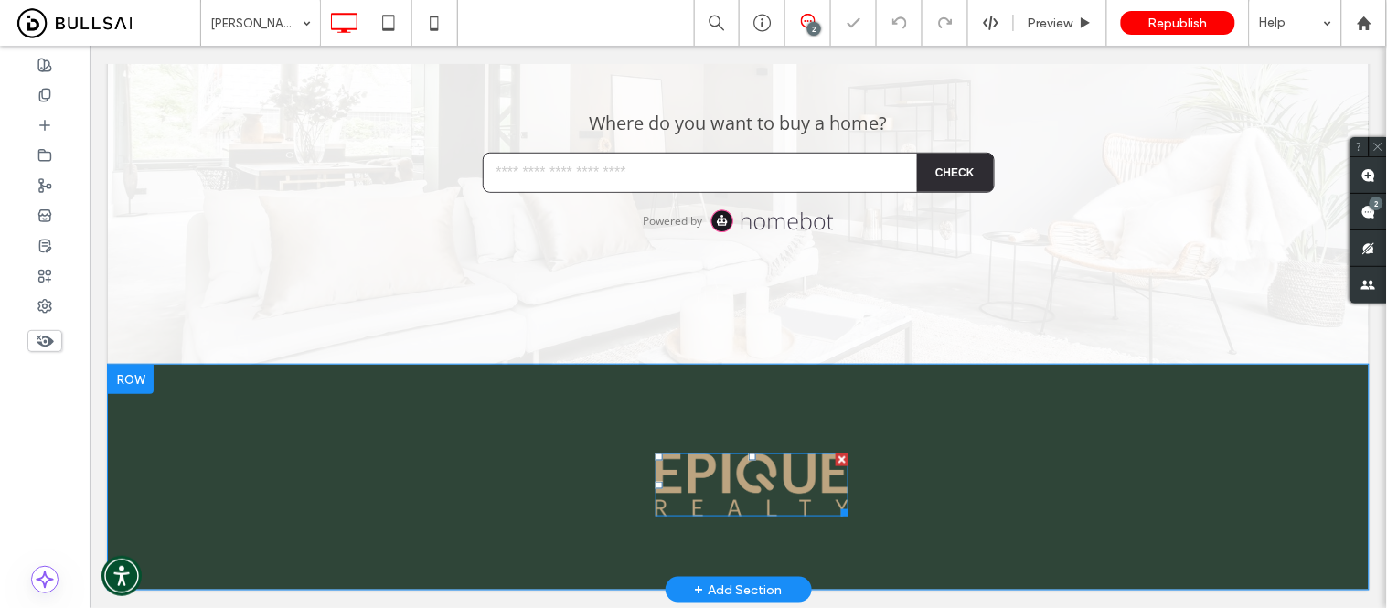
click at [726, 457] on img at bounding box center [751, 484] width 193 height 63
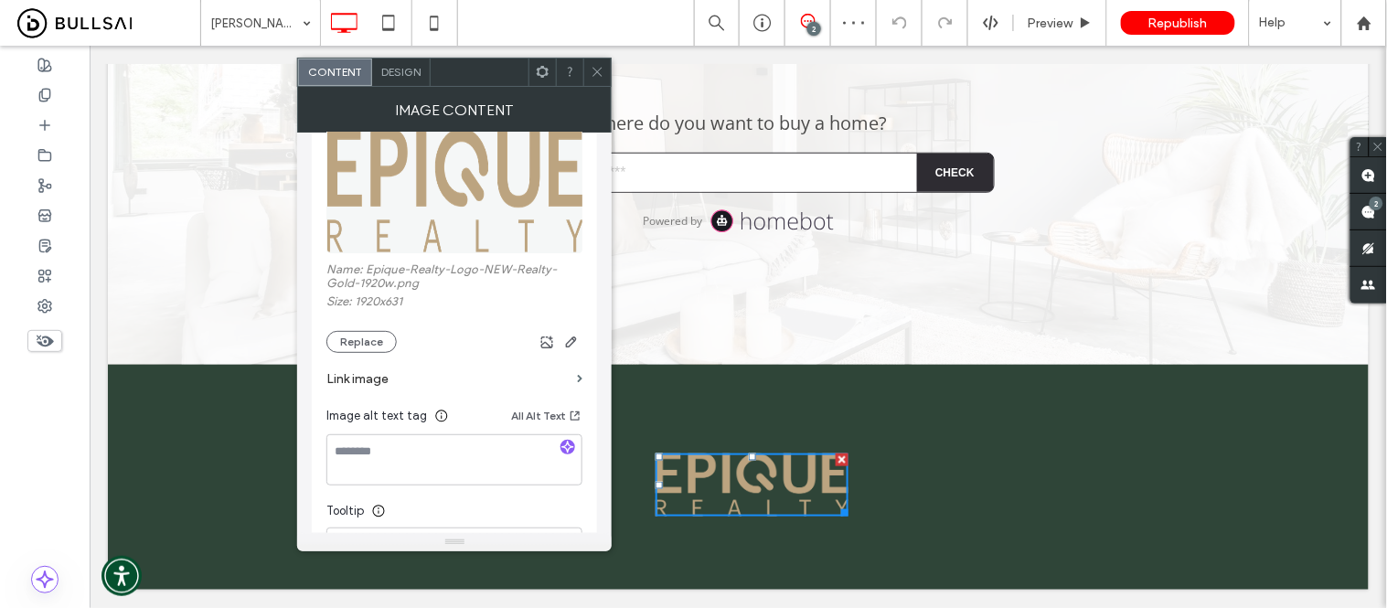
scroll to position [305, 0]
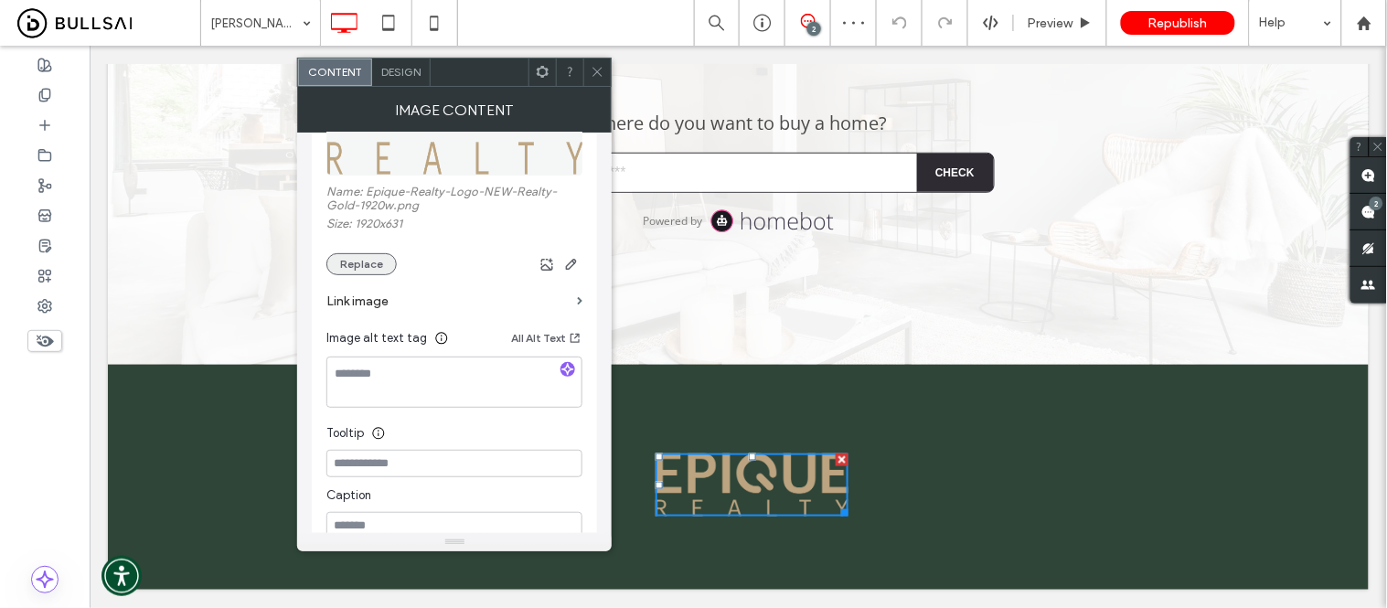
click at [355, 265] on button "Replace" at bounding box center [361, 264] width 70 height 22
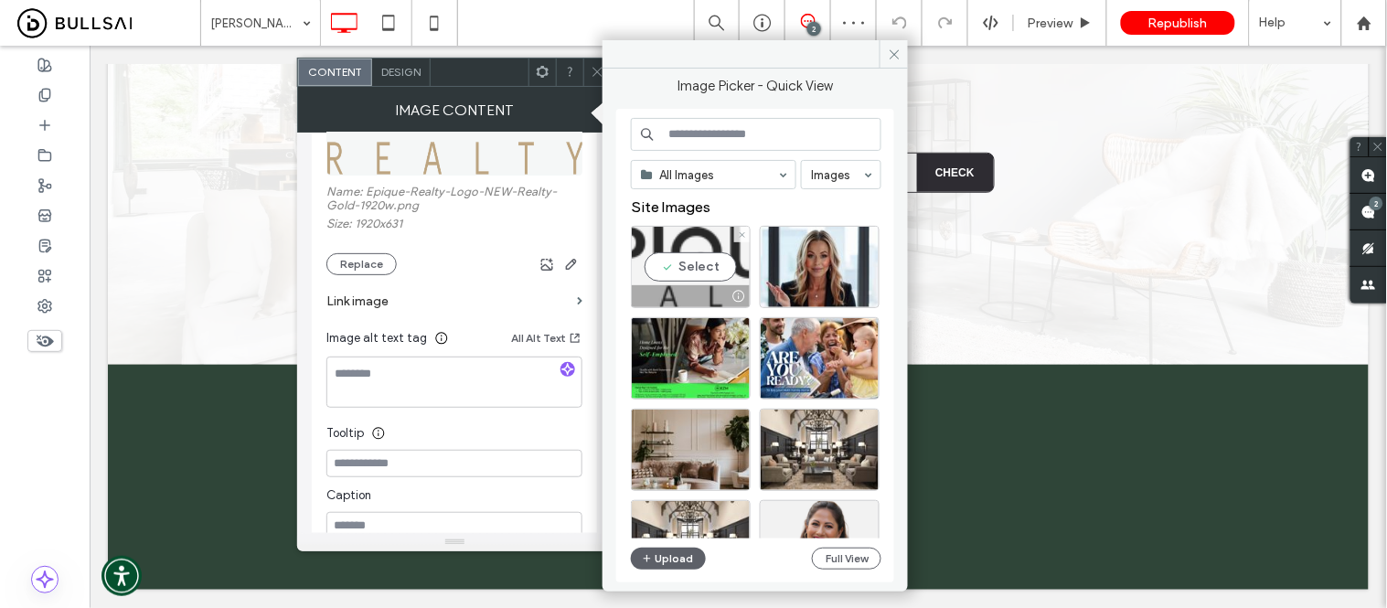
click at [687, 250] on div "Select" at bounding box center [691, 267] width 120 height 82
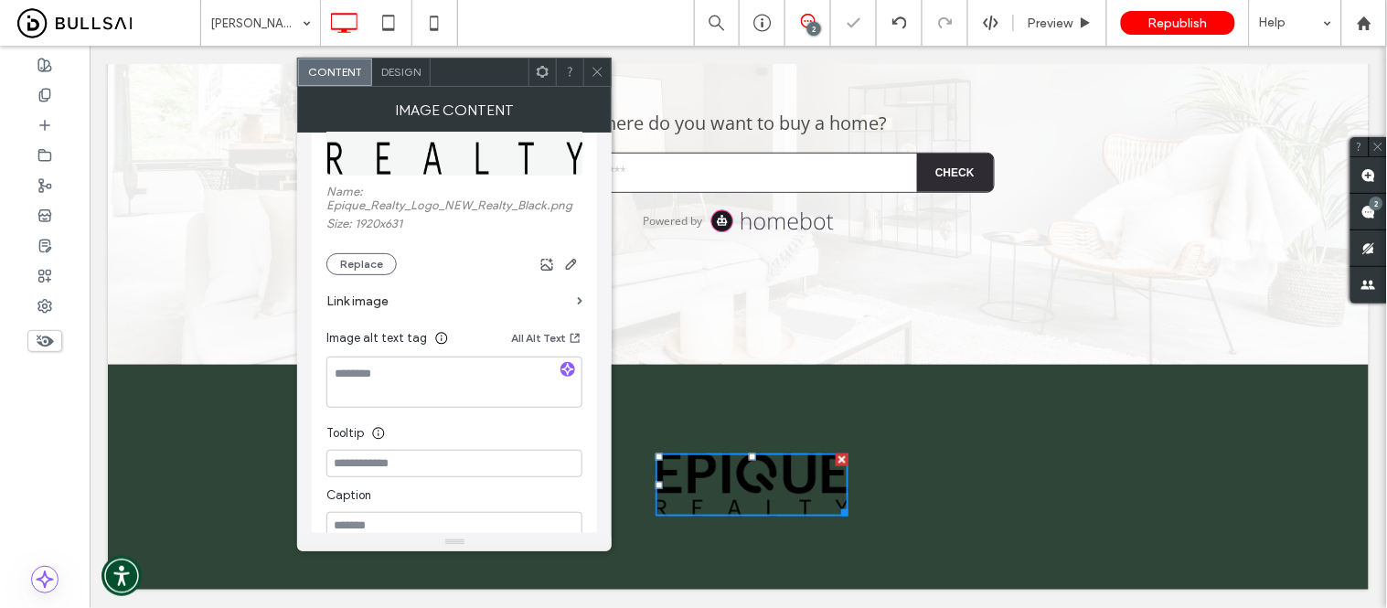
click at [600, 61] on span at bounding box center [598, 72] width 14 height 27
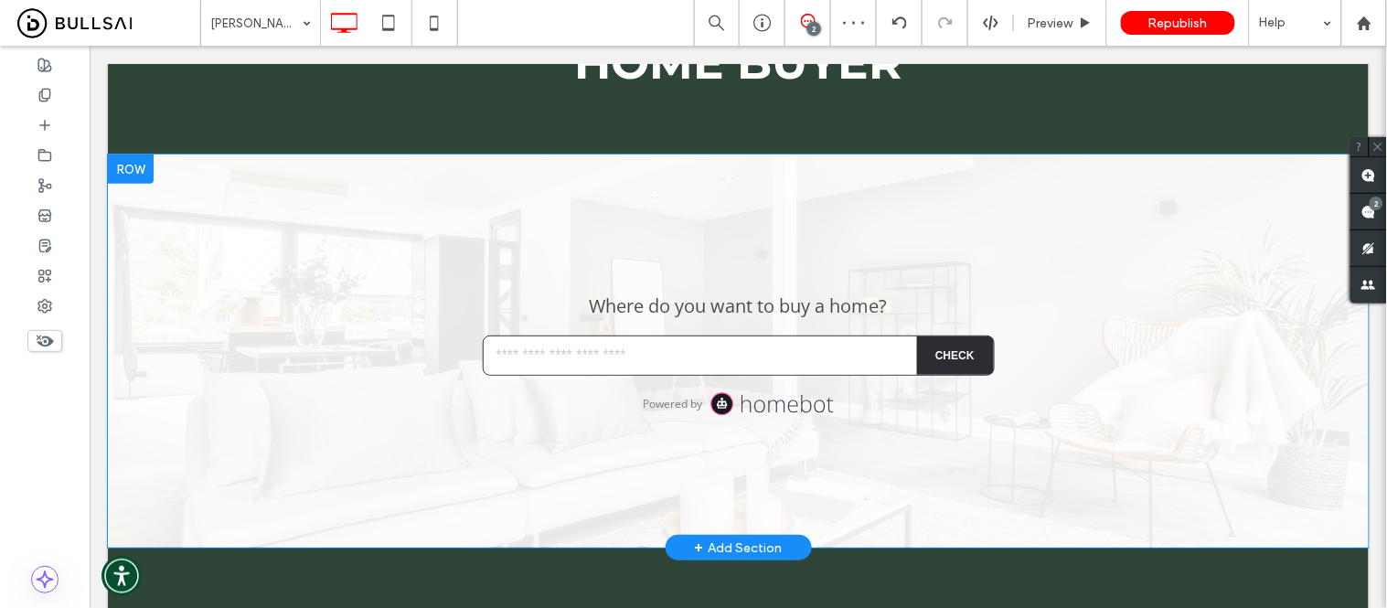
scroll to position [0, 0]
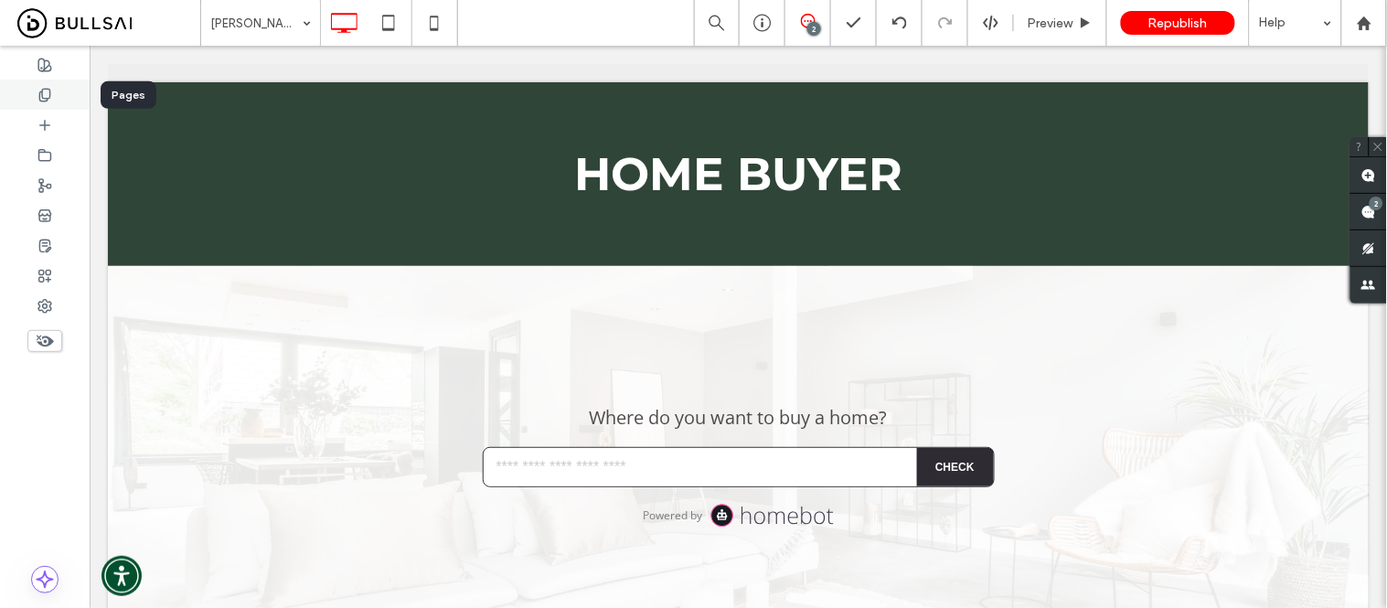
click at [47, 93] on icon at bounding box center [44, 95] width 15 height 15
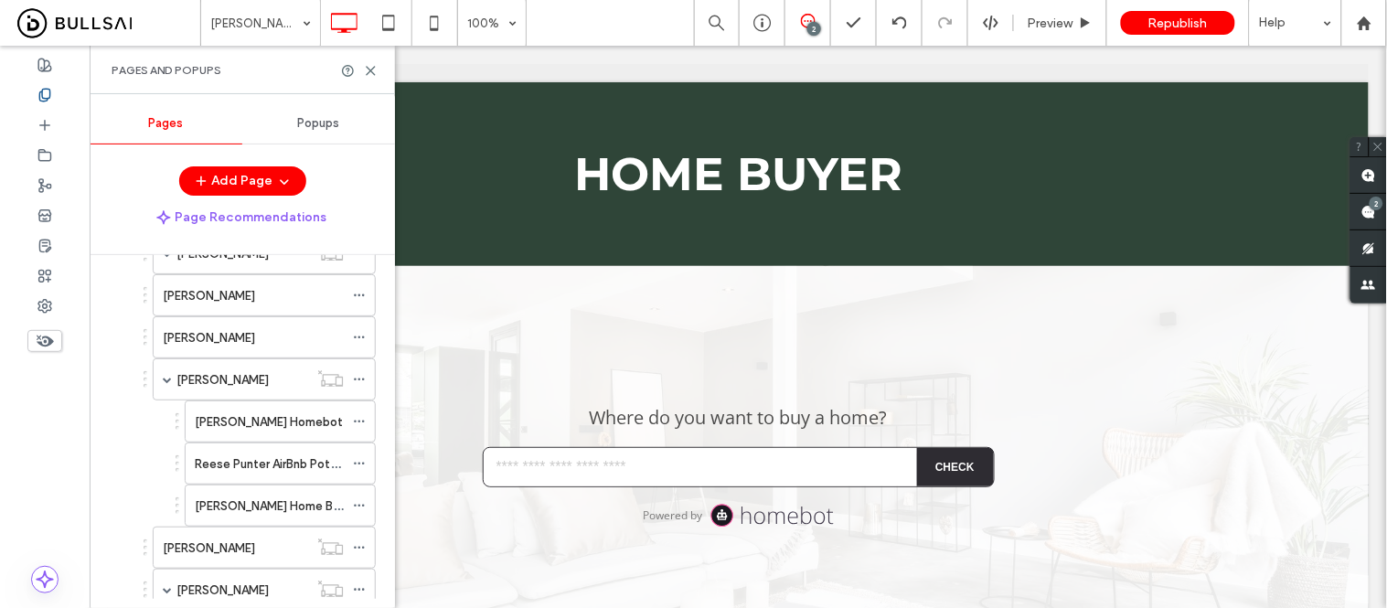
scroll to position [1930, 0]
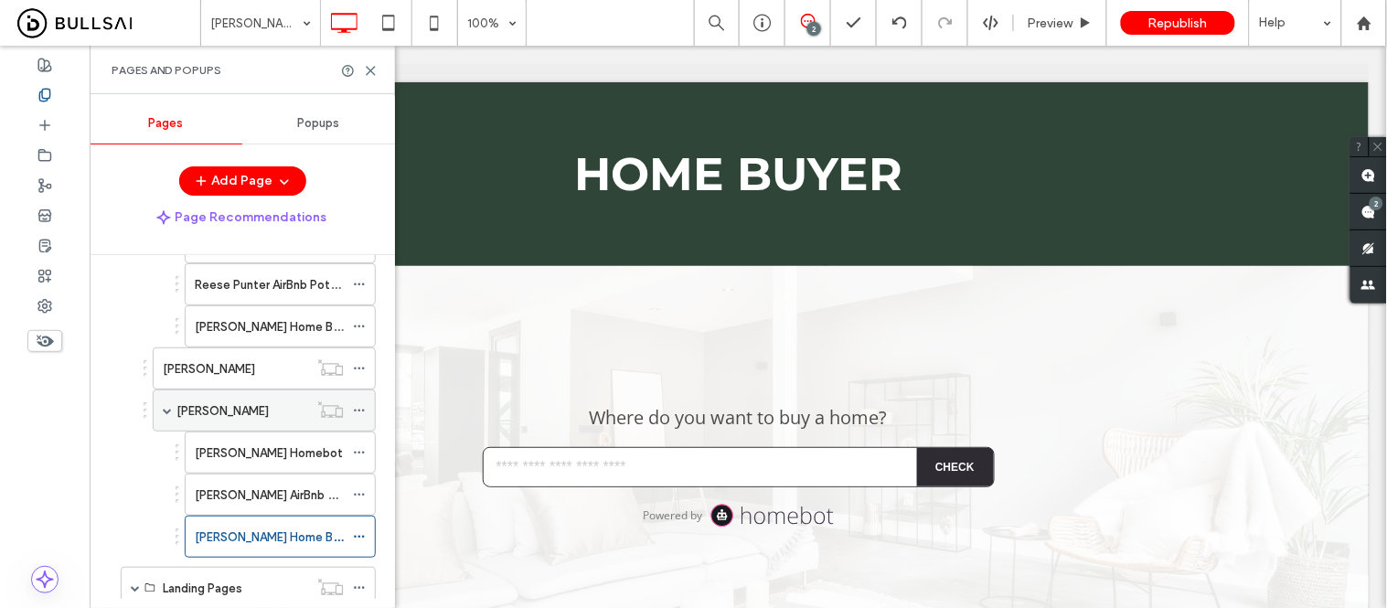
click at [224, 413] on label "Debra Pughsley" at bounding box center [222, 411] width 92 height 32
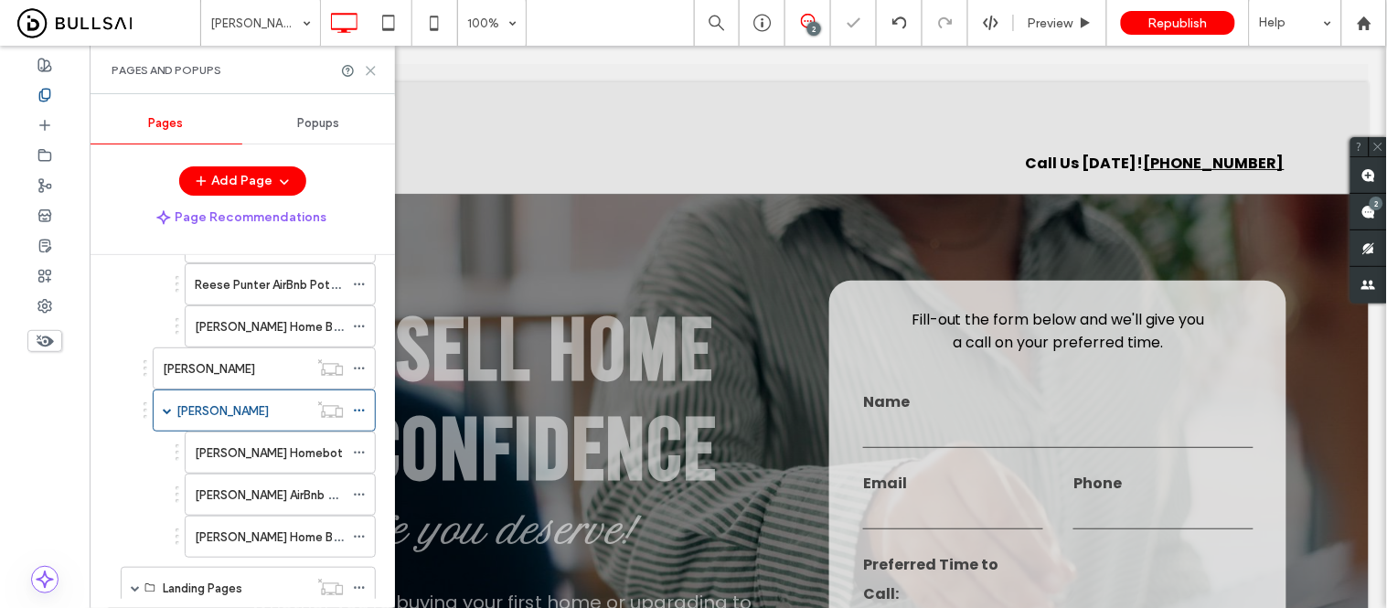
click at [369, 68] on use at bounding box center [371, 71] width 8 height 8
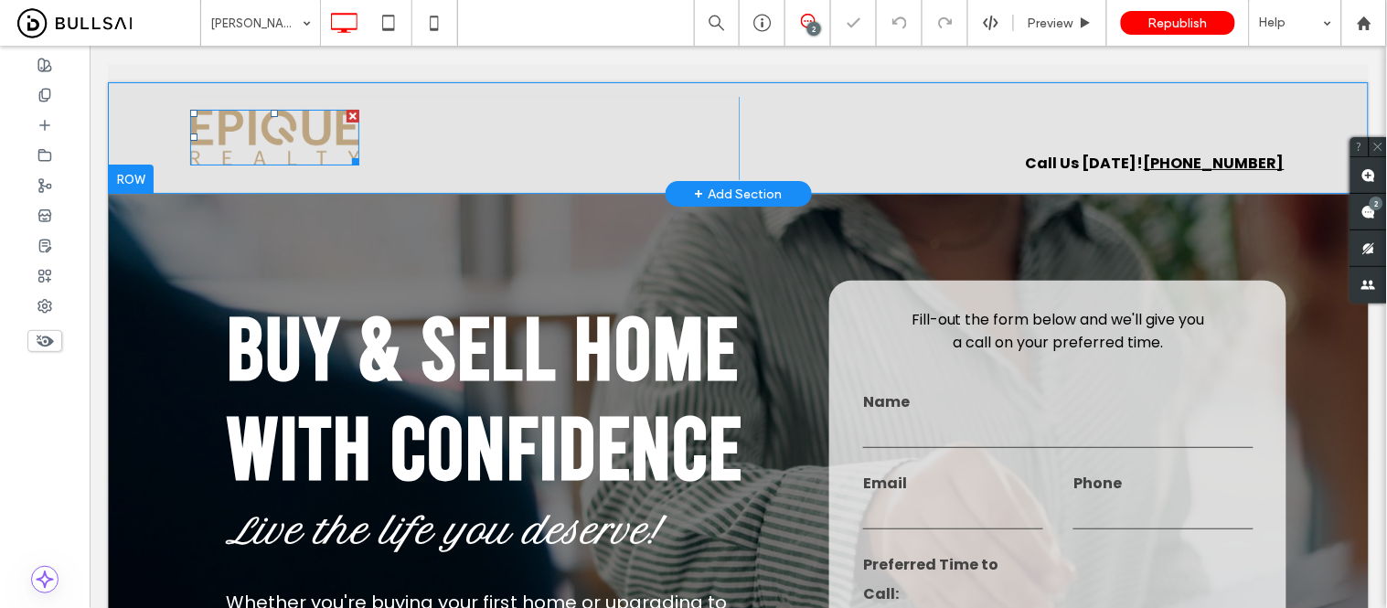
click at [248, 141] on img at bounding box center [274, 137] width 170 height 56
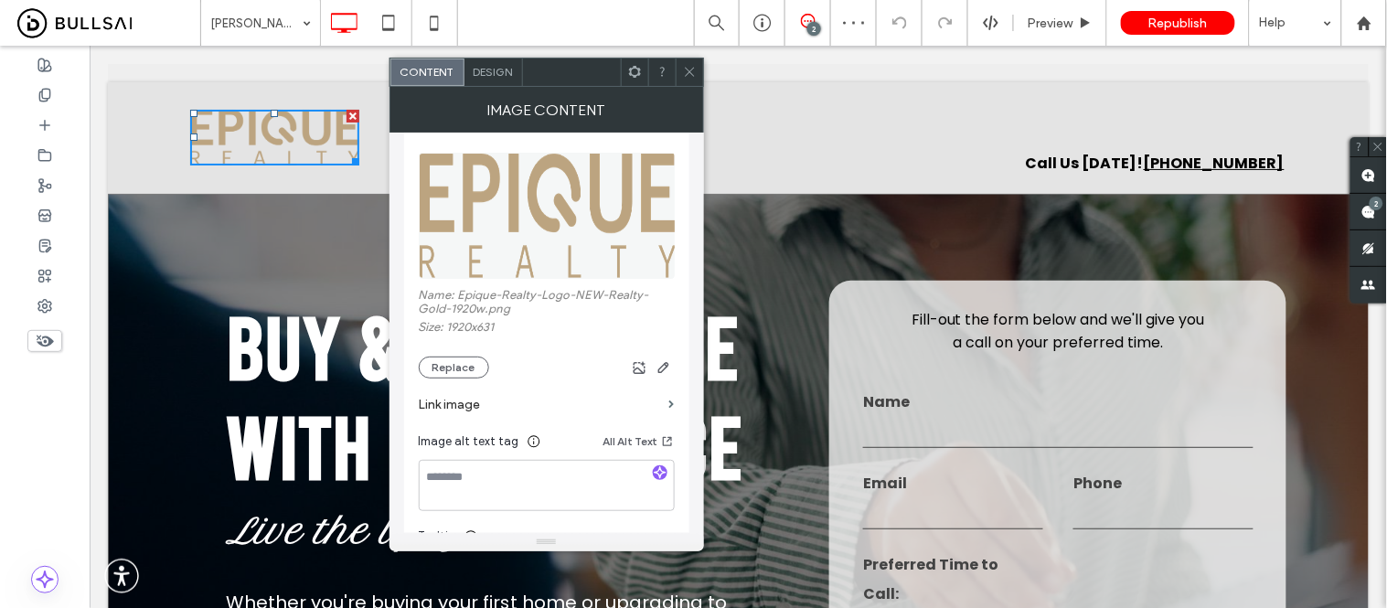
scroll to position [203, 0]
click at [461, 362] on button "Replace" at bounding box center [454, 366] width 70 height 22
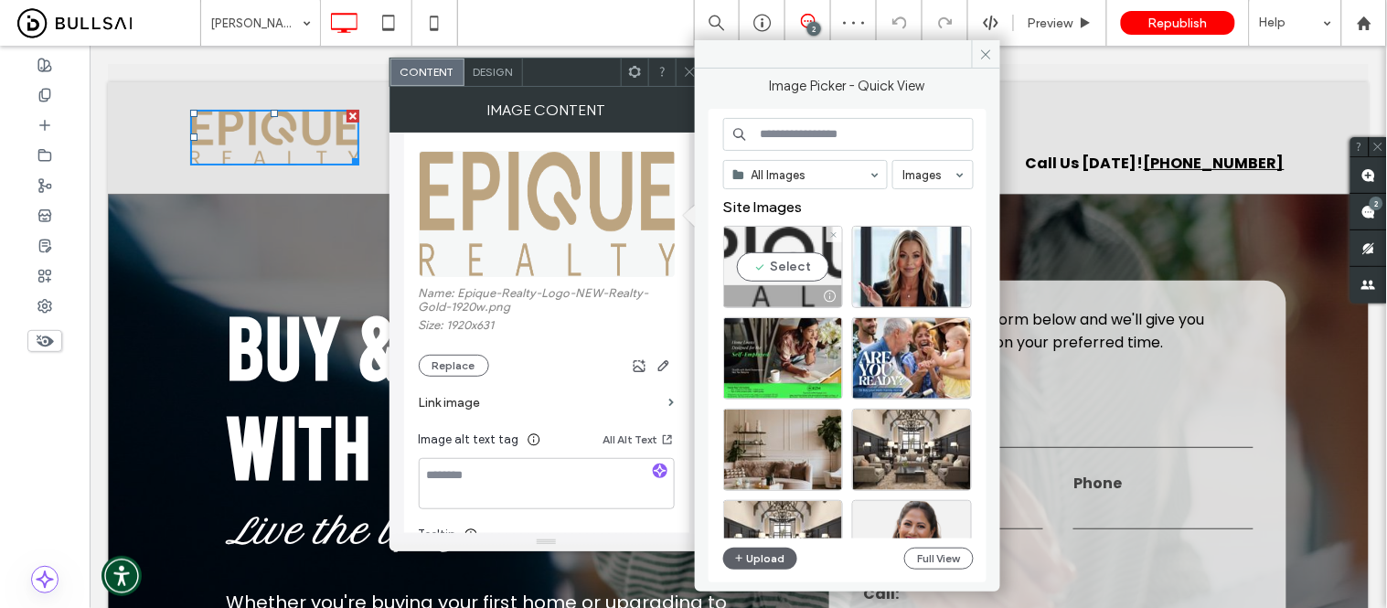
click at [754, 254] on div "Select" at bounding box center [783, 267] width 120 height 82
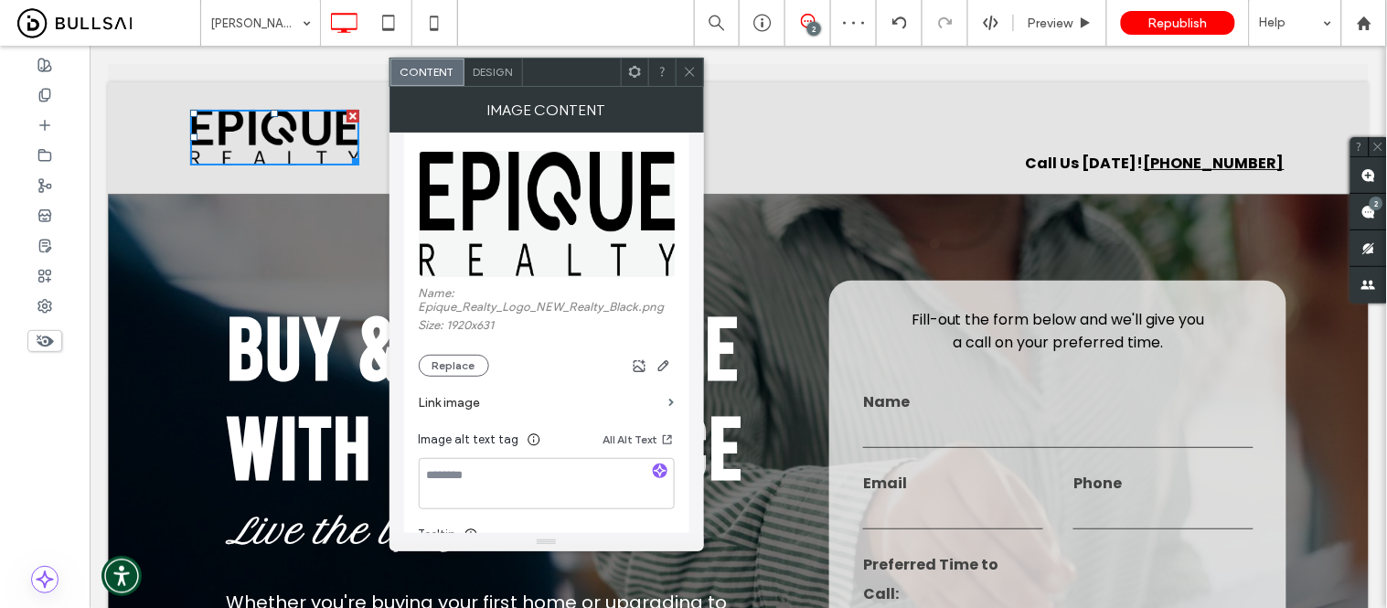
click at [690, 66] on icon at bounding box center [690, 72] width 14 height 14
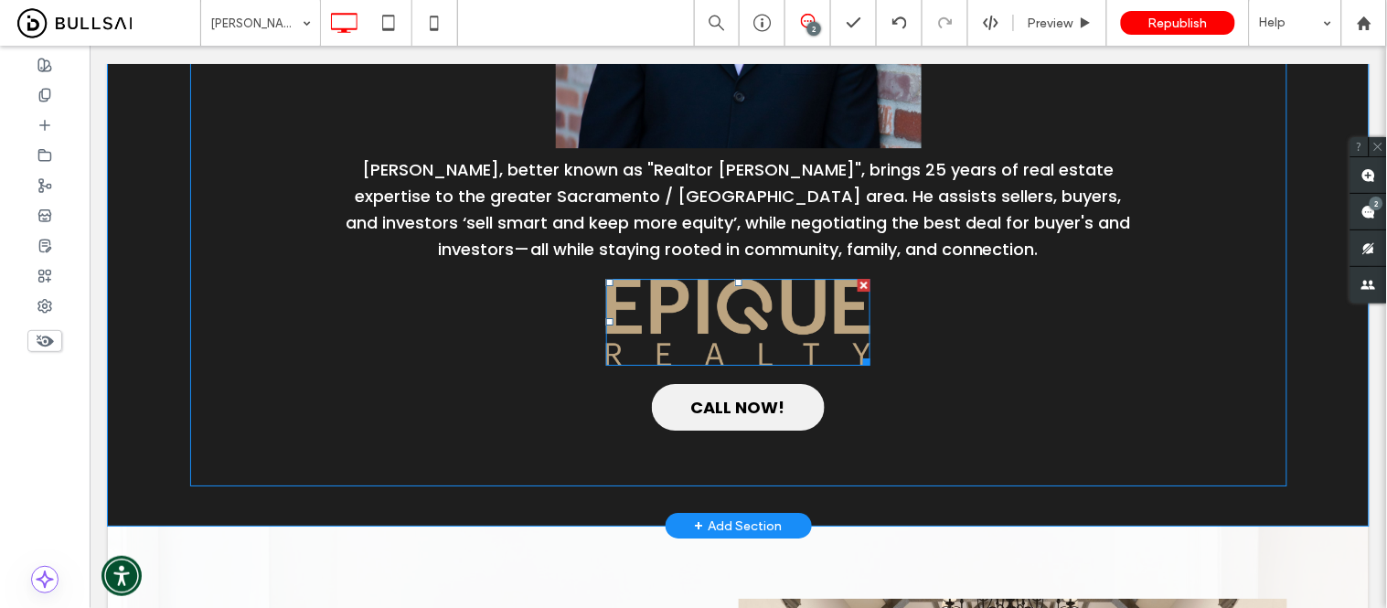
scroll to position [1320, 0]
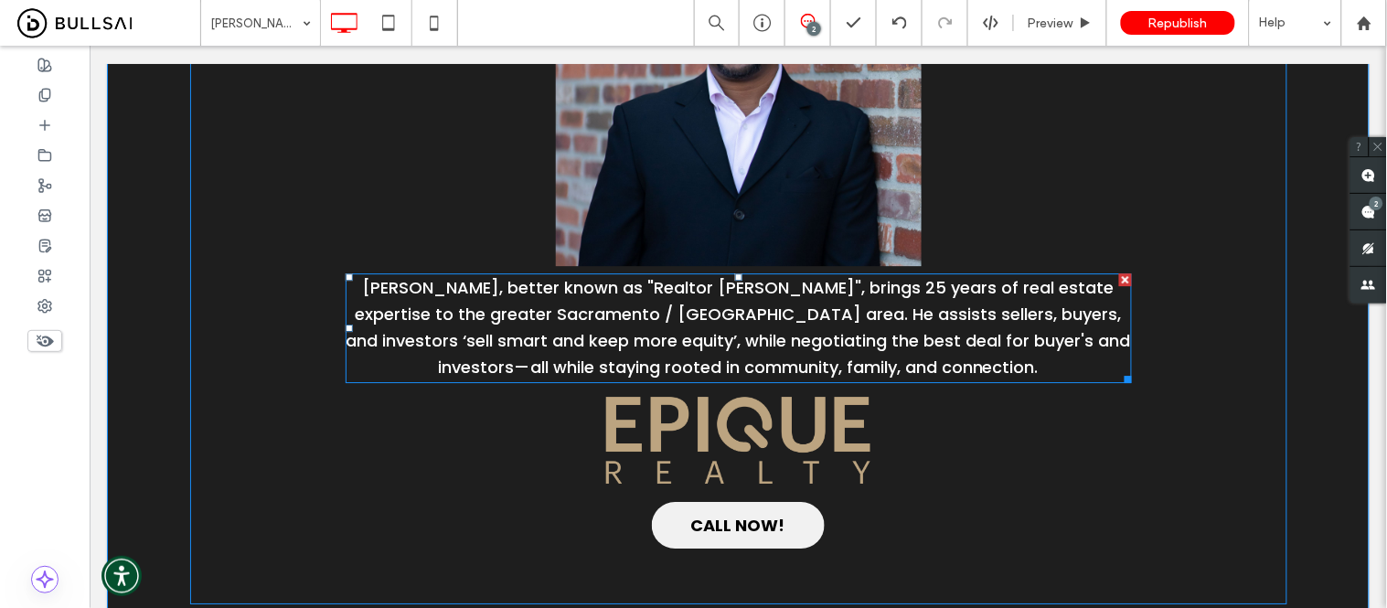
click at [728, 427] on img at bounding box center [737, 439] width 265 height 87
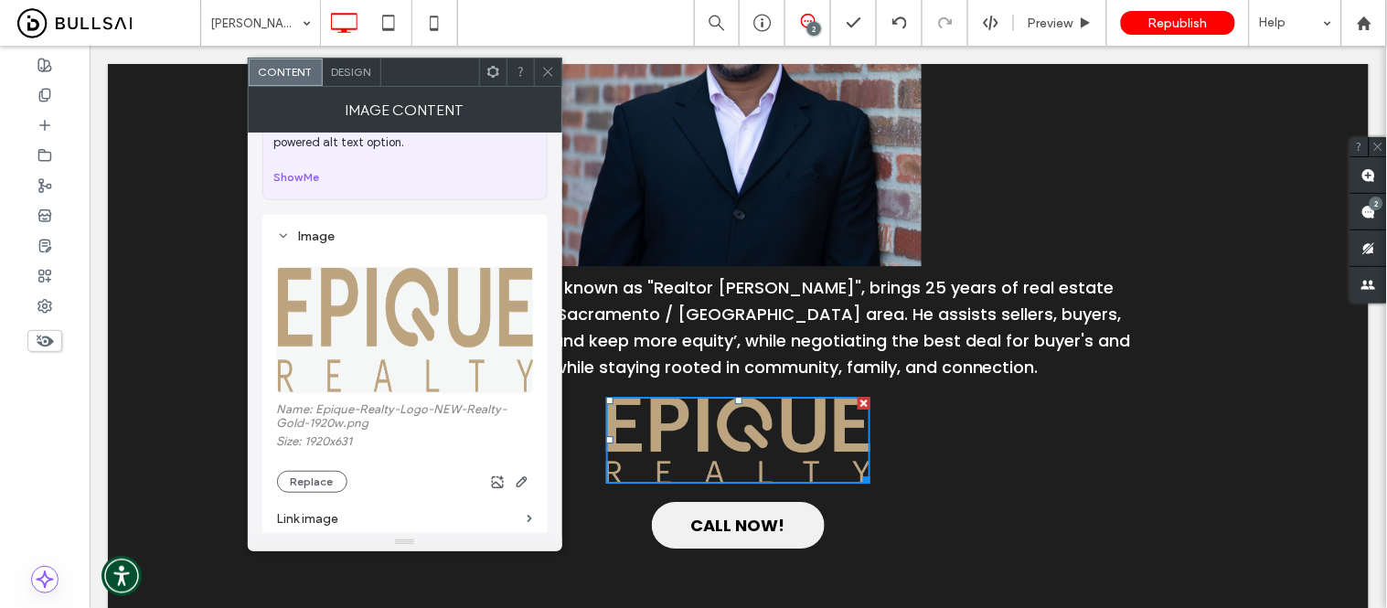
scroll to position [203, 0]
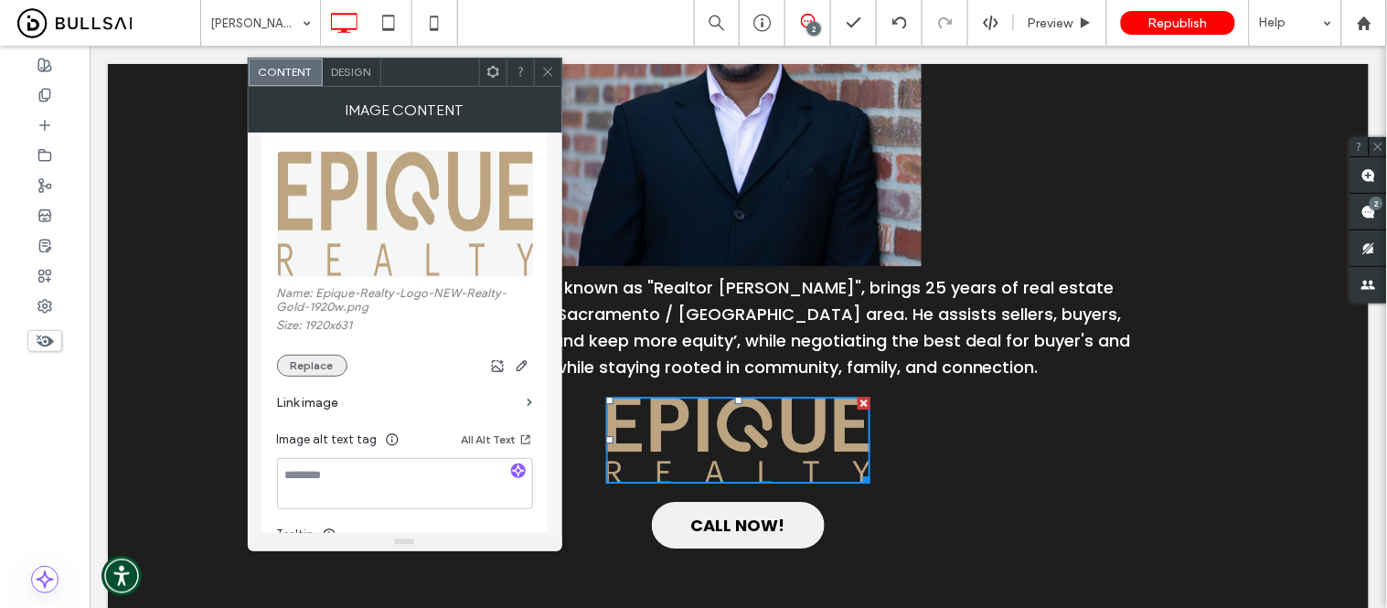
click at [308, 367] on button "Replace" at bounding box center [312, 366] width 70 height 22
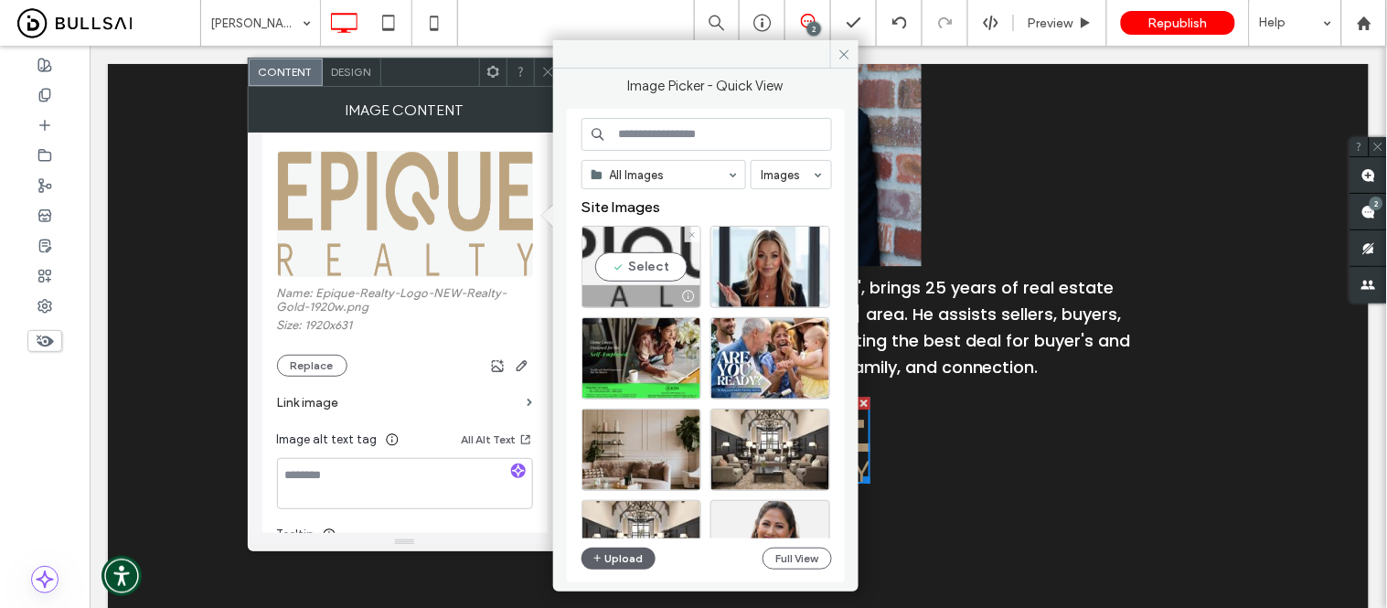
click at [635, 260] on div "Select" at bounding box center [642, 267] width 120 height 82
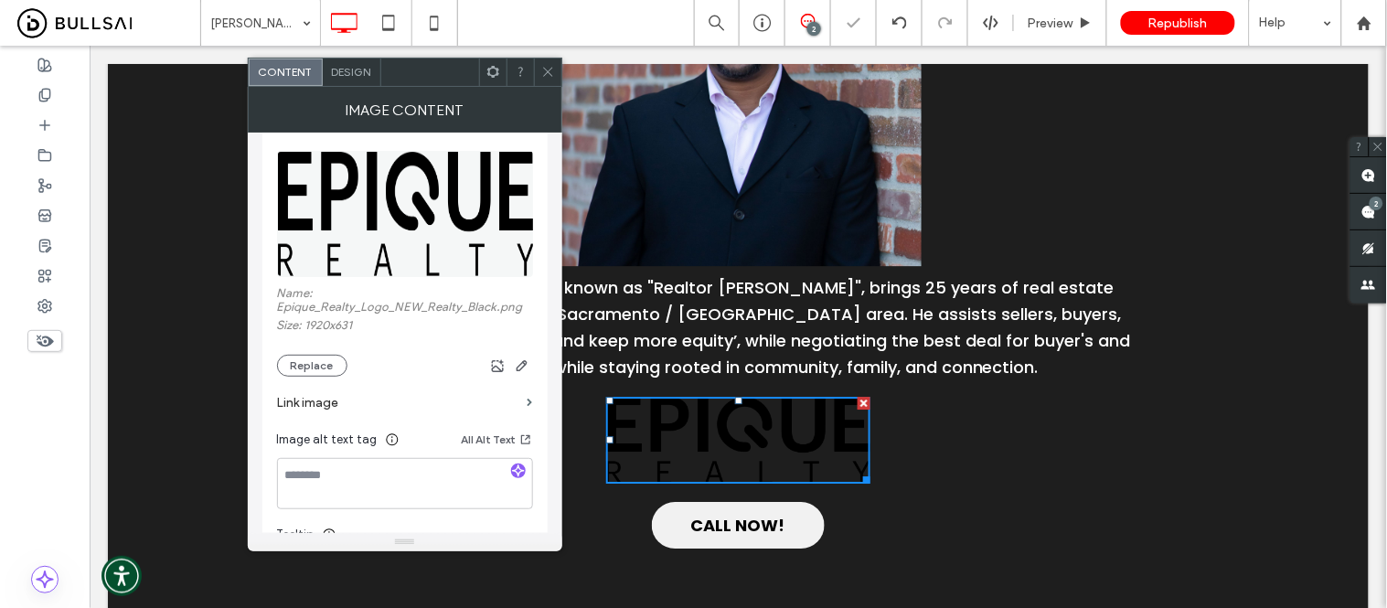
click at [551, 73] on icon at bounding box center [548, 72] width 14 height 14
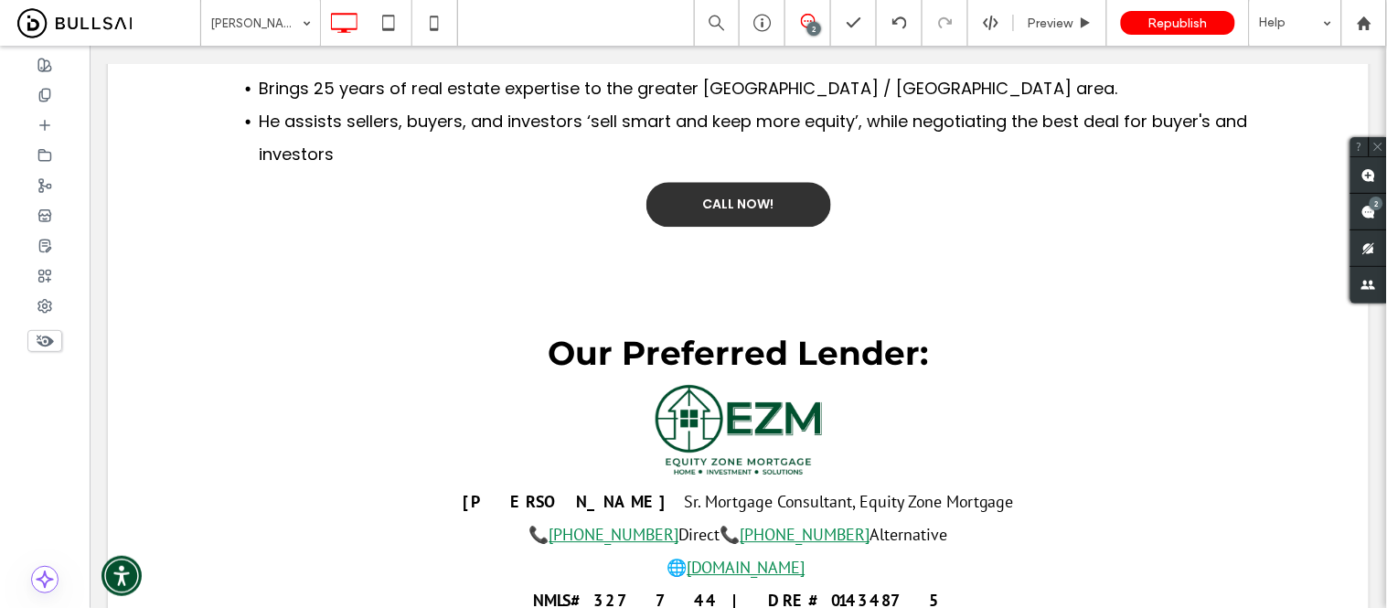
scroll to position [4833, 0]
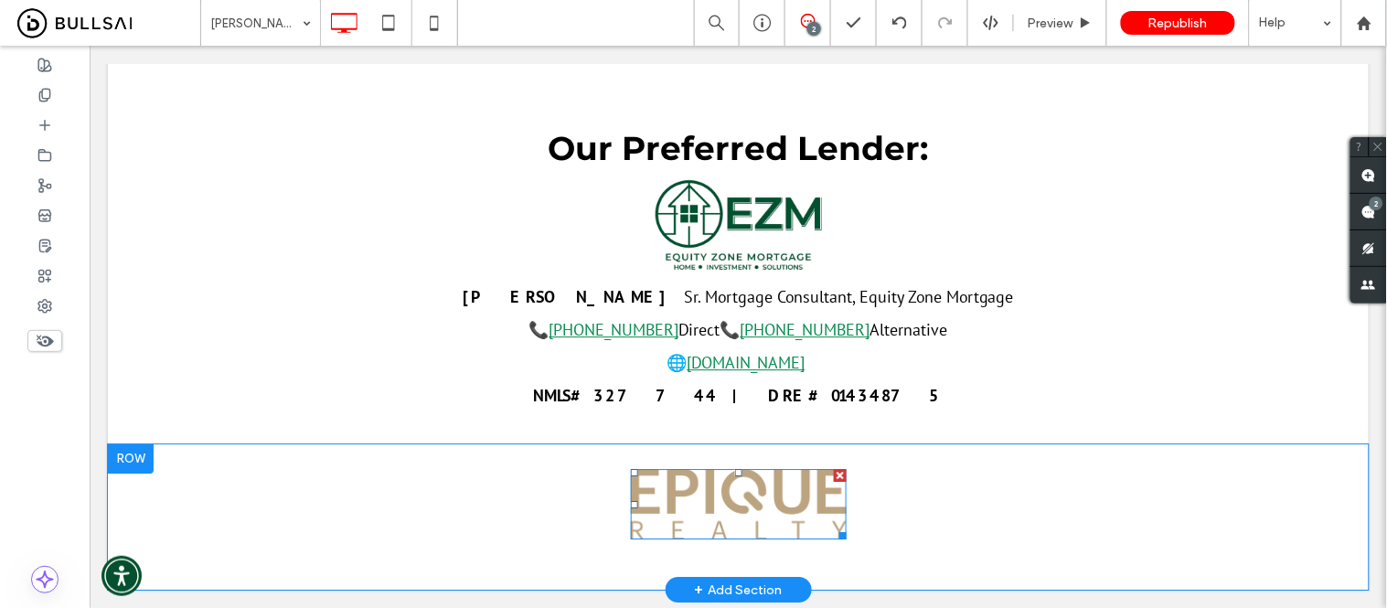
click at [680, 495] on img at bounding box center [738, 503] width 216 height 71
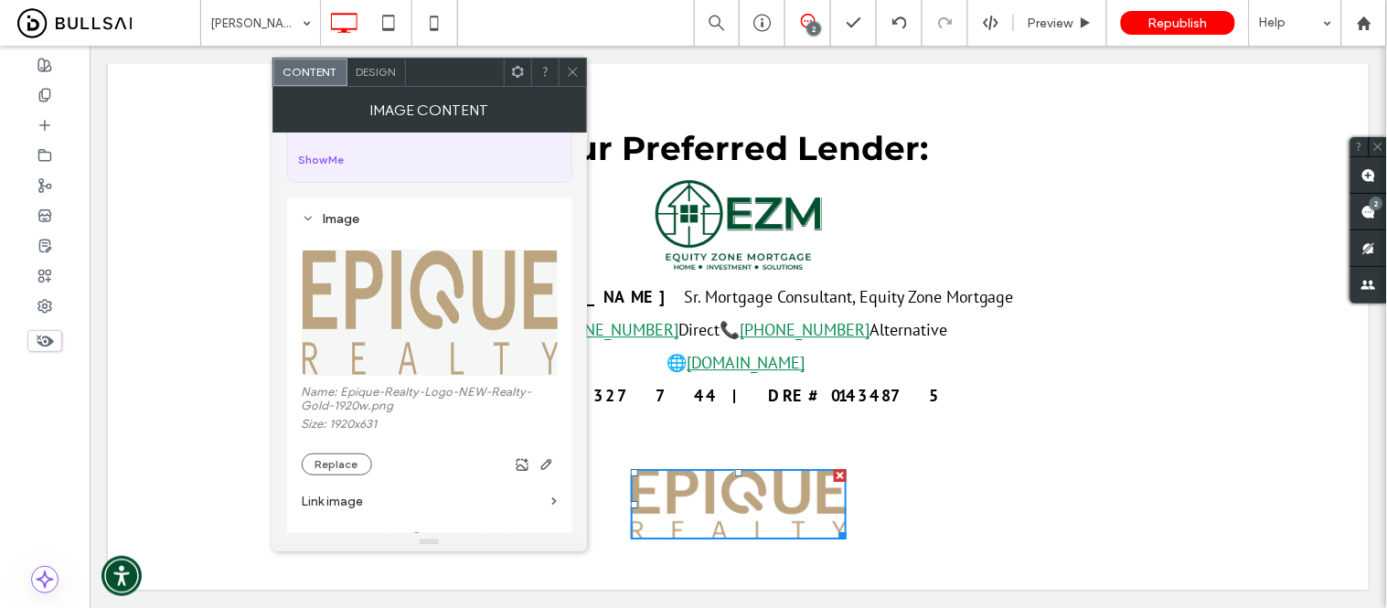
scroll to position [203, 0]
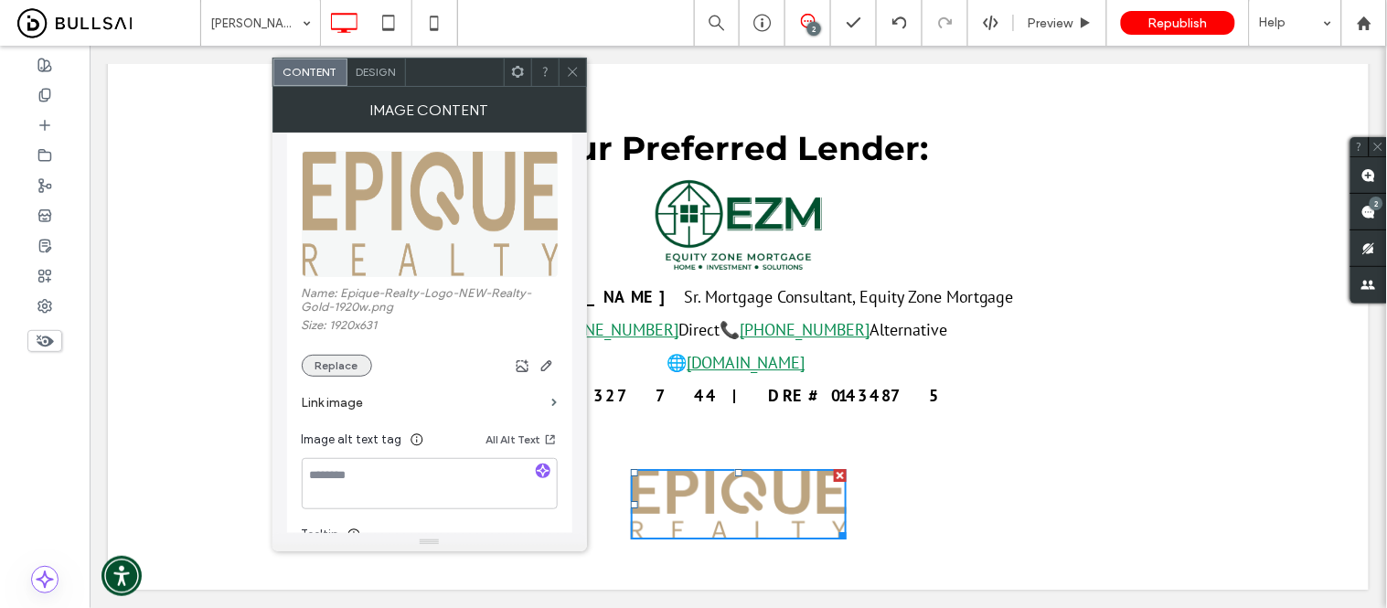
click at [341, 362] on button "Replace" at bounding box center [337, 366] width 70 height 22
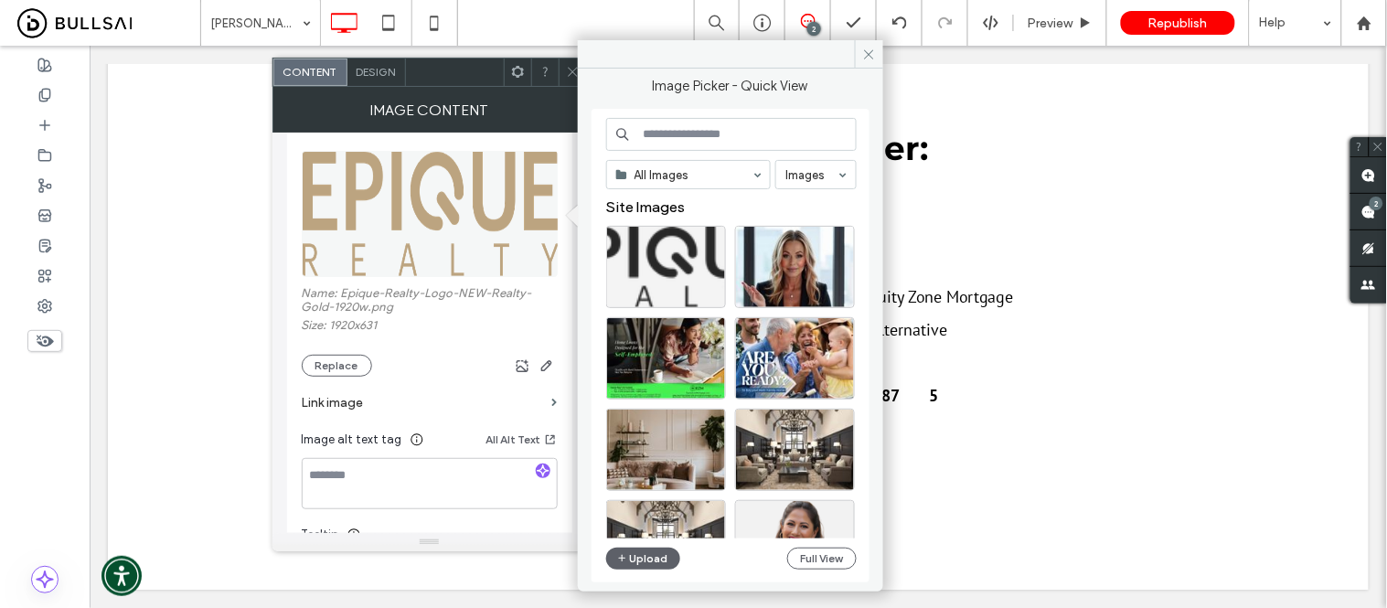
click at [668, 244] on div at bounding box center [666, 267] width 120 height 82
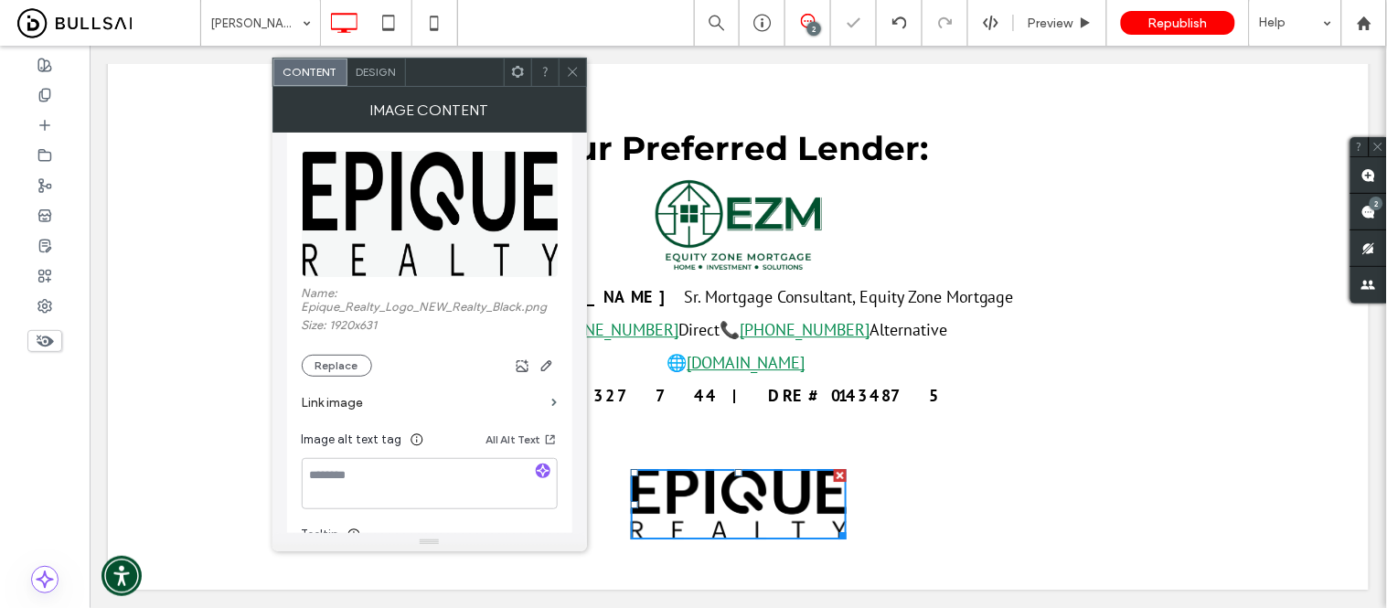
click at [567, 83] on span at bounding box center [573, 72] width 14 height 27
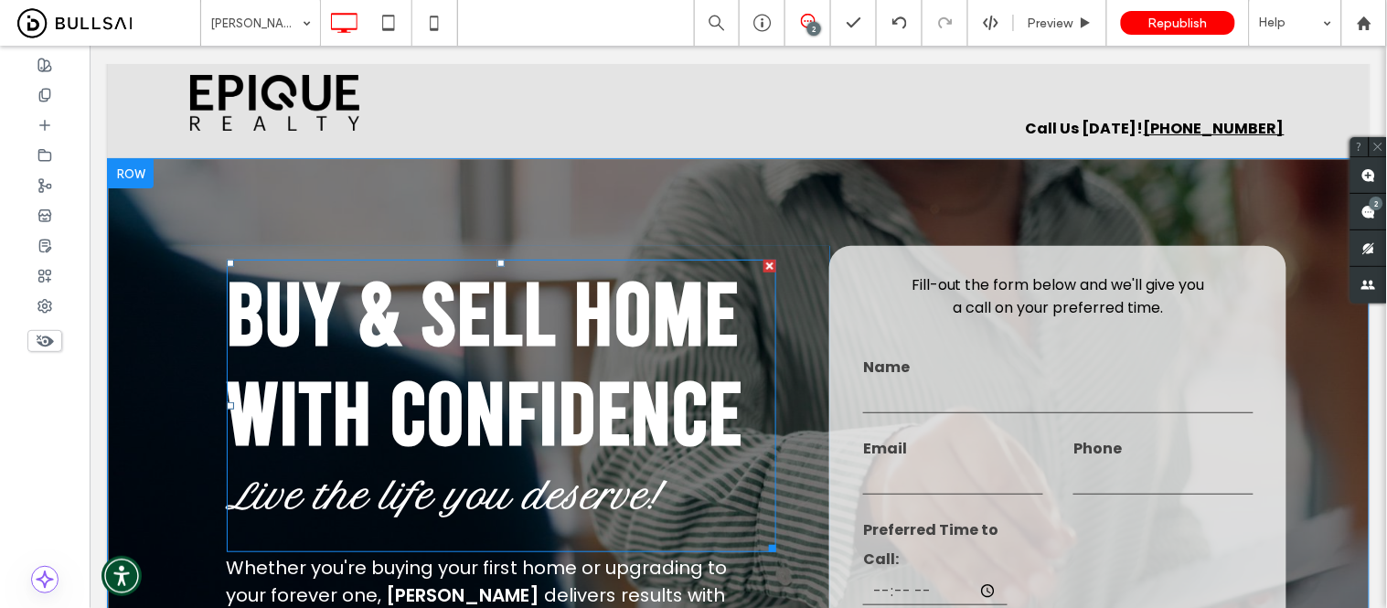
scroll to position [0, 0]
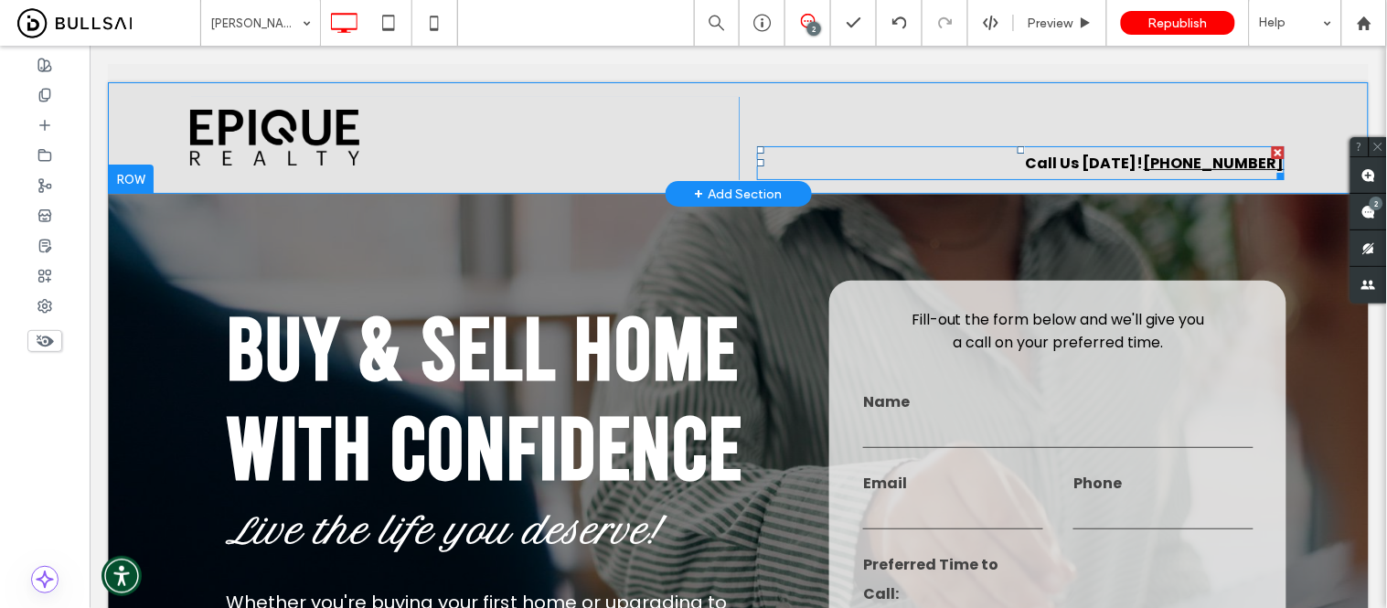
click at [1204, 159] on strong "916-804-7526" at bounding box center [1213, 162] width 141 height 21
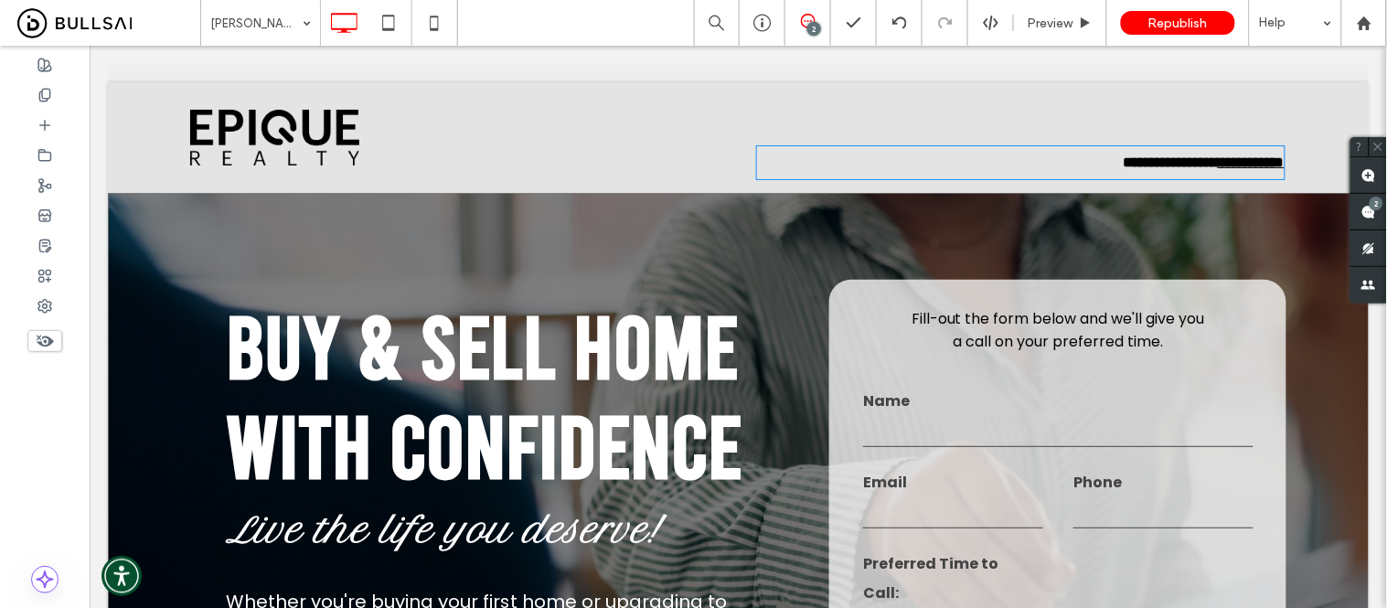
type input "*******"
type input "**"
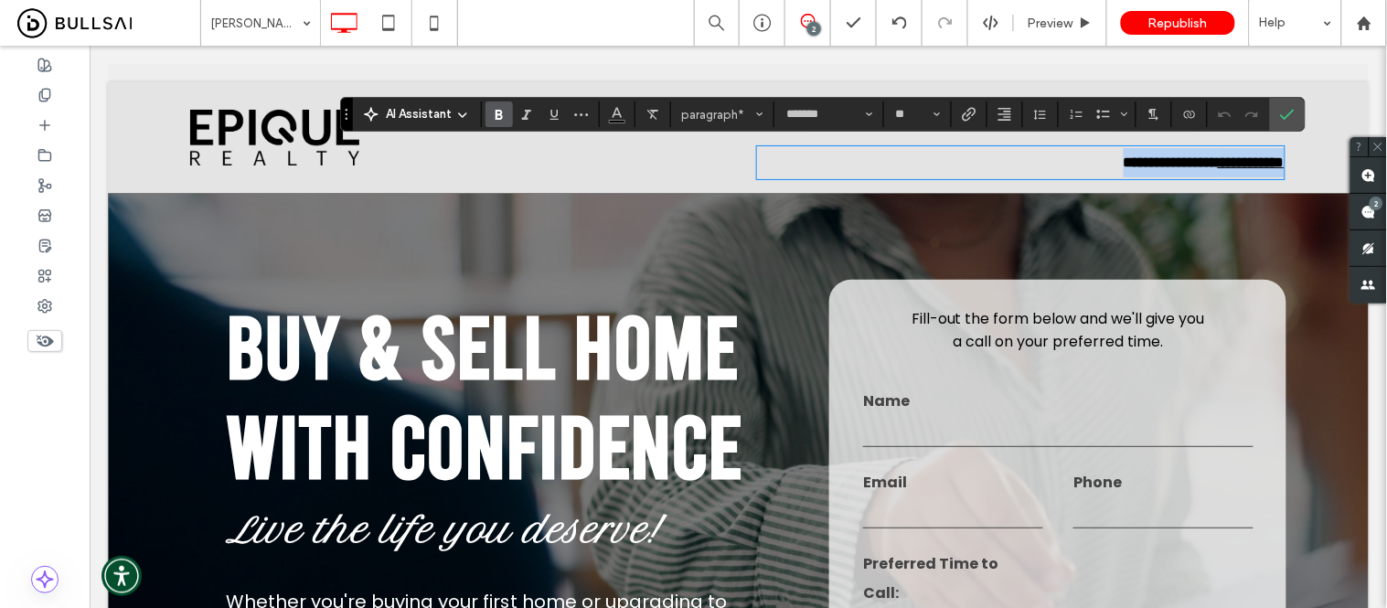
click at [1217, 155] on strong "**********" at bounding box center [1250, 162] width 67 height 14
drag, startPoint x: 1173, startPoint y: 158, endPoint x: 1273, endPoint y: 162, distance: 99.7
click at [1273, 162] on strong "**********" at bounding box center [1250, 162] width 67 height 14
type input "*******"
type input "**"
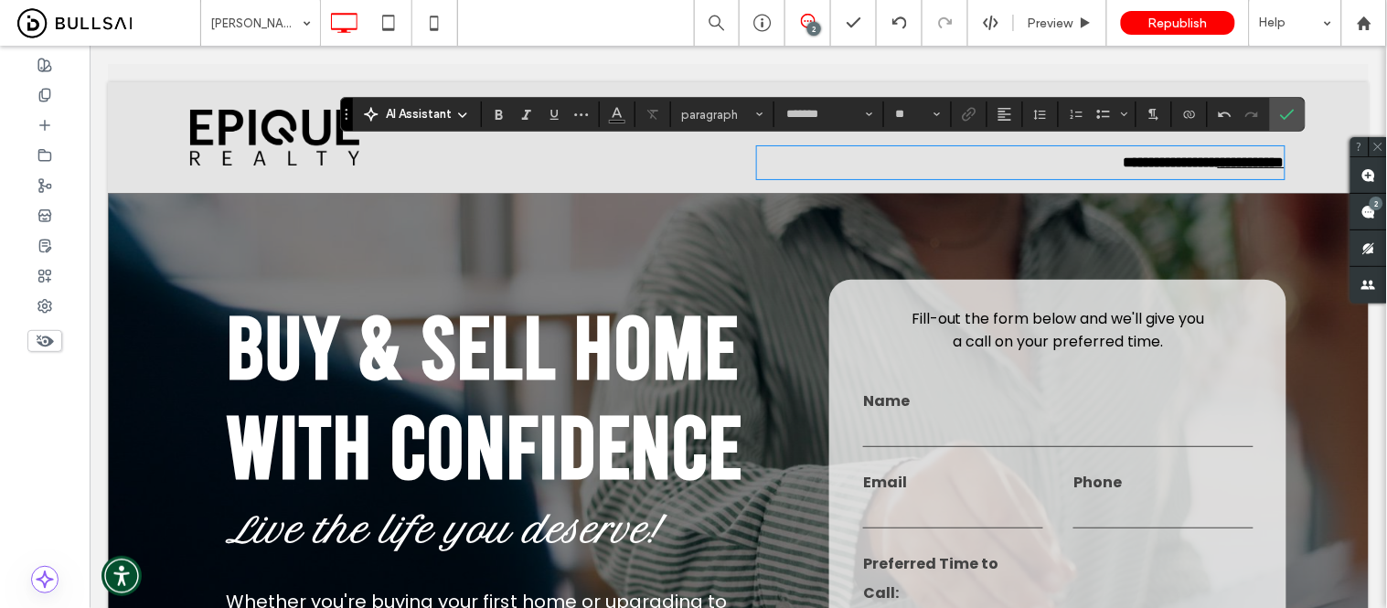
type input "*******"
type input "**"
drag, startPoint x: 1174, startPoint y: 161, endPoint x: 1282, endPoint y: 164, distance: 107.9
click at [1282, 164] on div "**********" at bounding box center [737, 136] width 1261 height 111
click at [965, 110] on icon "Link" at bounding box center [969, 114] width 15 height 15
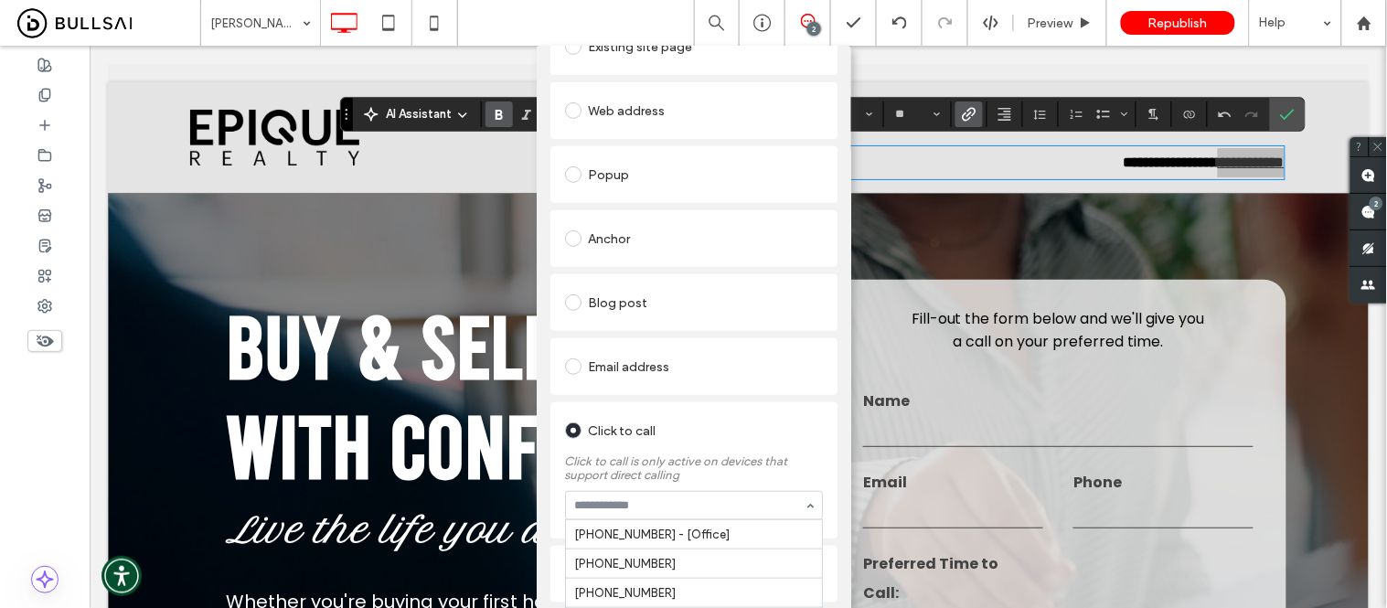
scroll to position [1072, 0]
type input "**********"
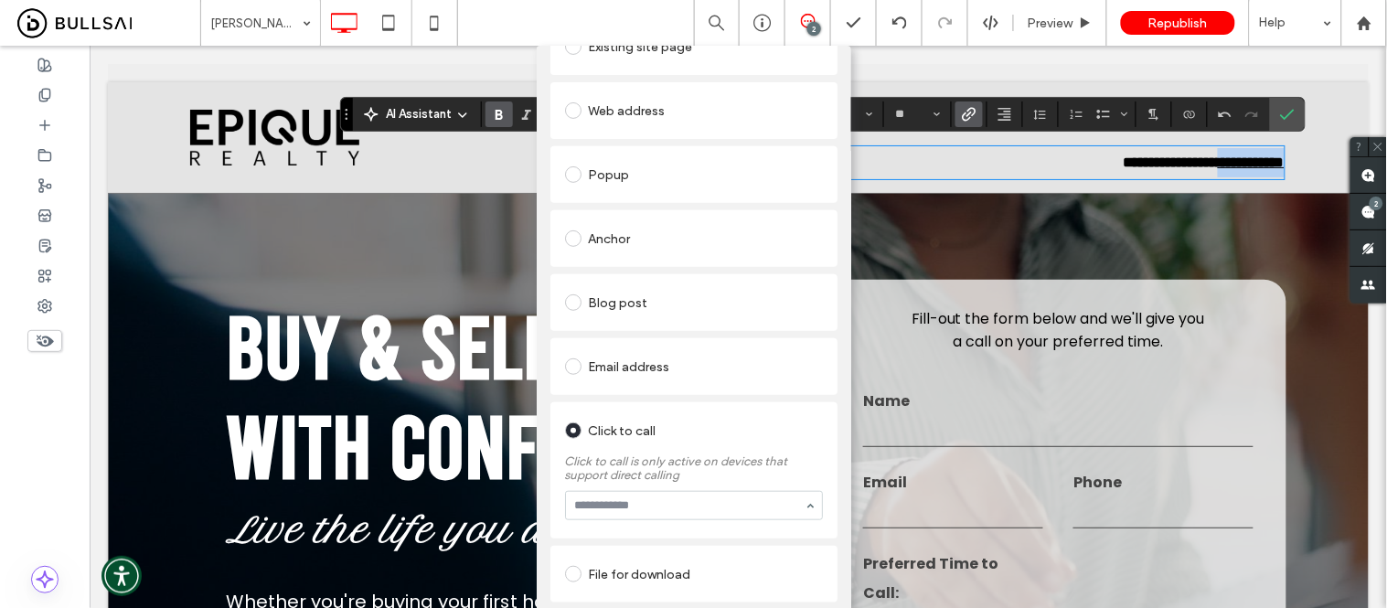
click at [782, 412] on div "Click to call" at bounding box center [694, 429] width 258 height 34
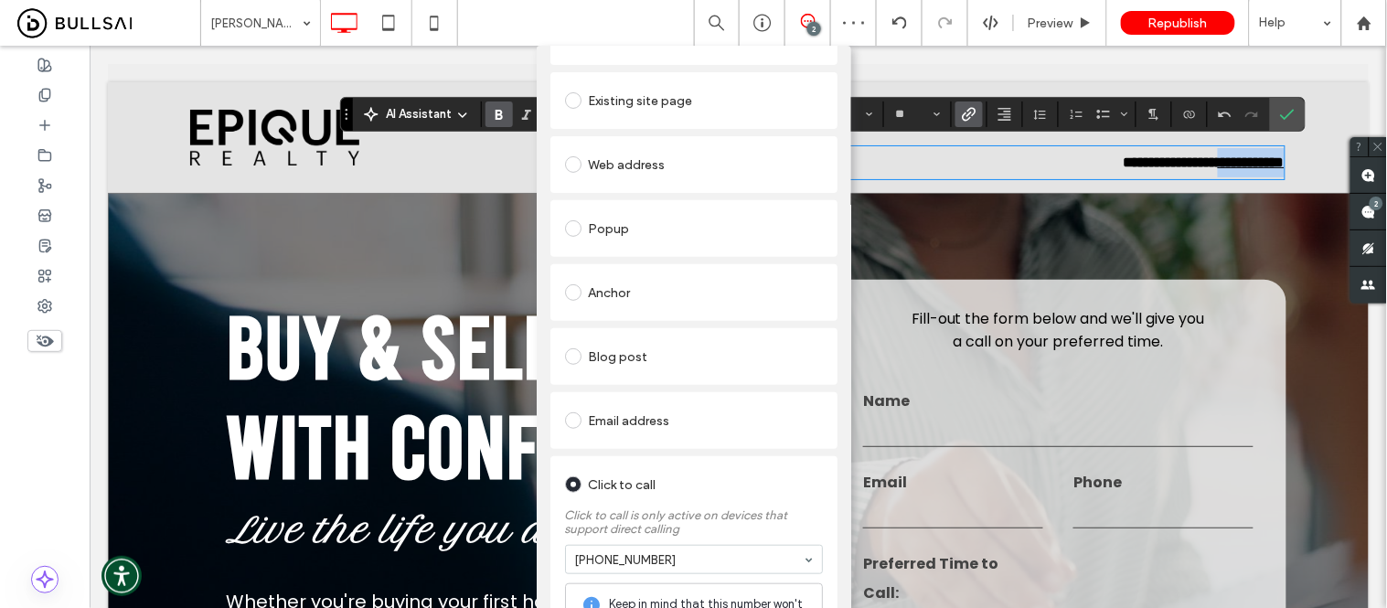
scroll to position [0, 0]
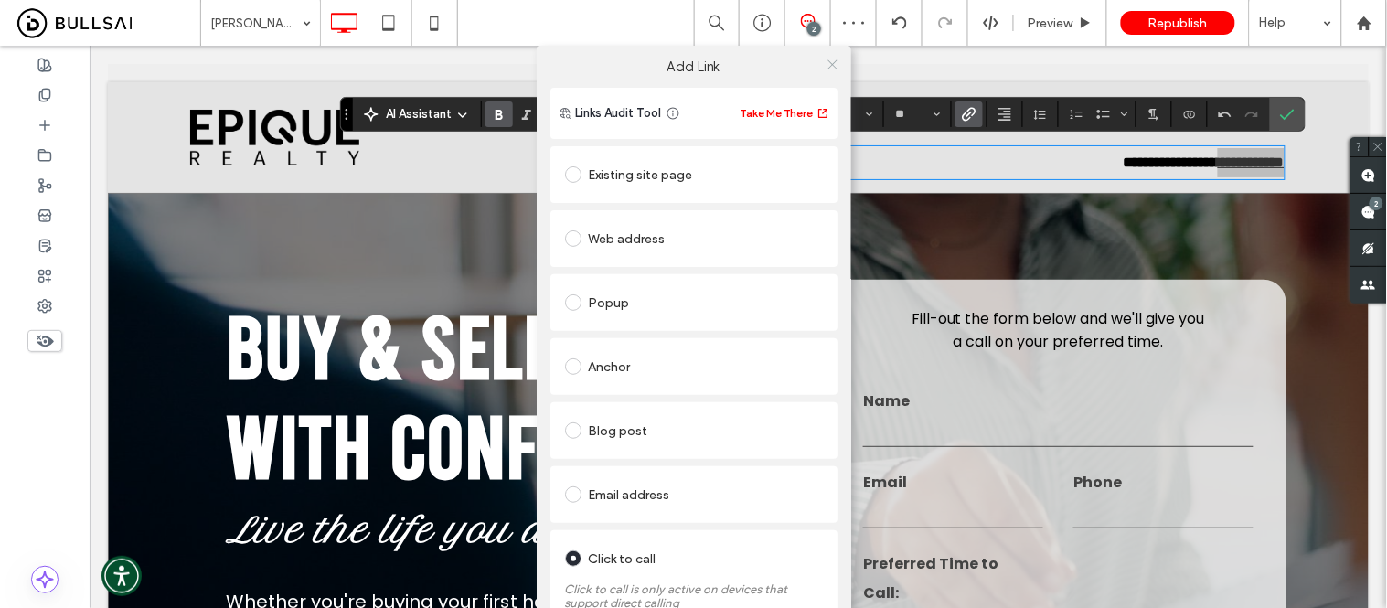
click at [826, 66] on icon at bounding box center [833, 65] width 14 height 14
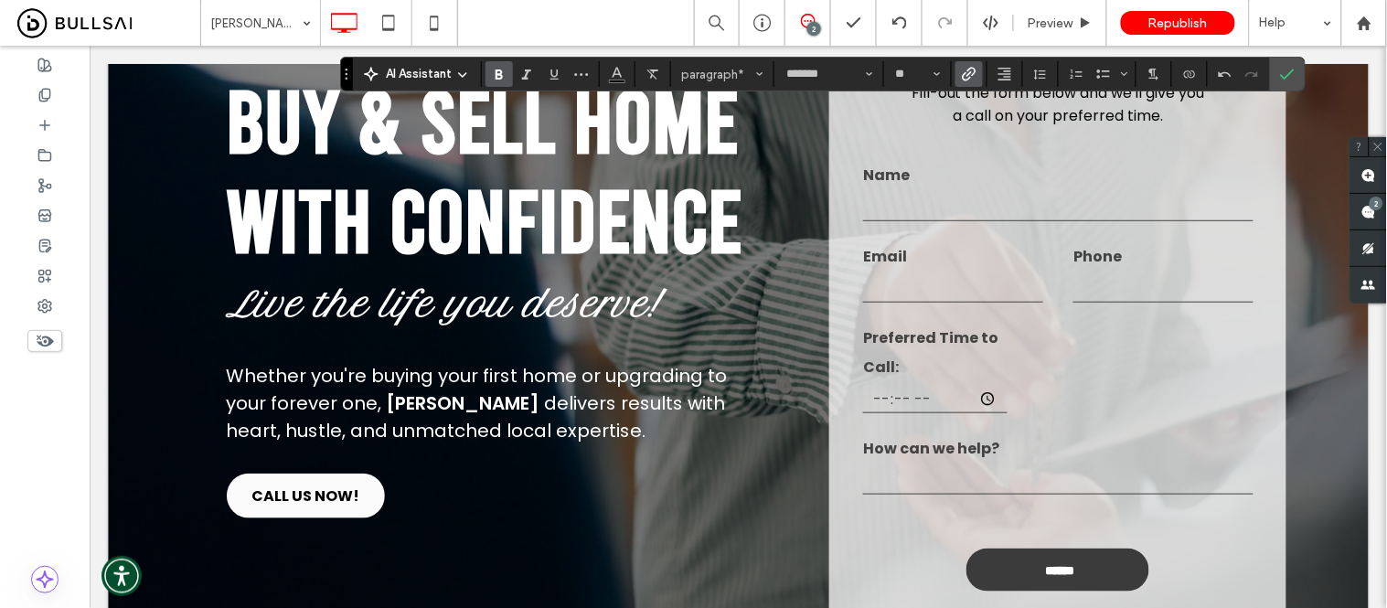
scroll to position [305, 0]
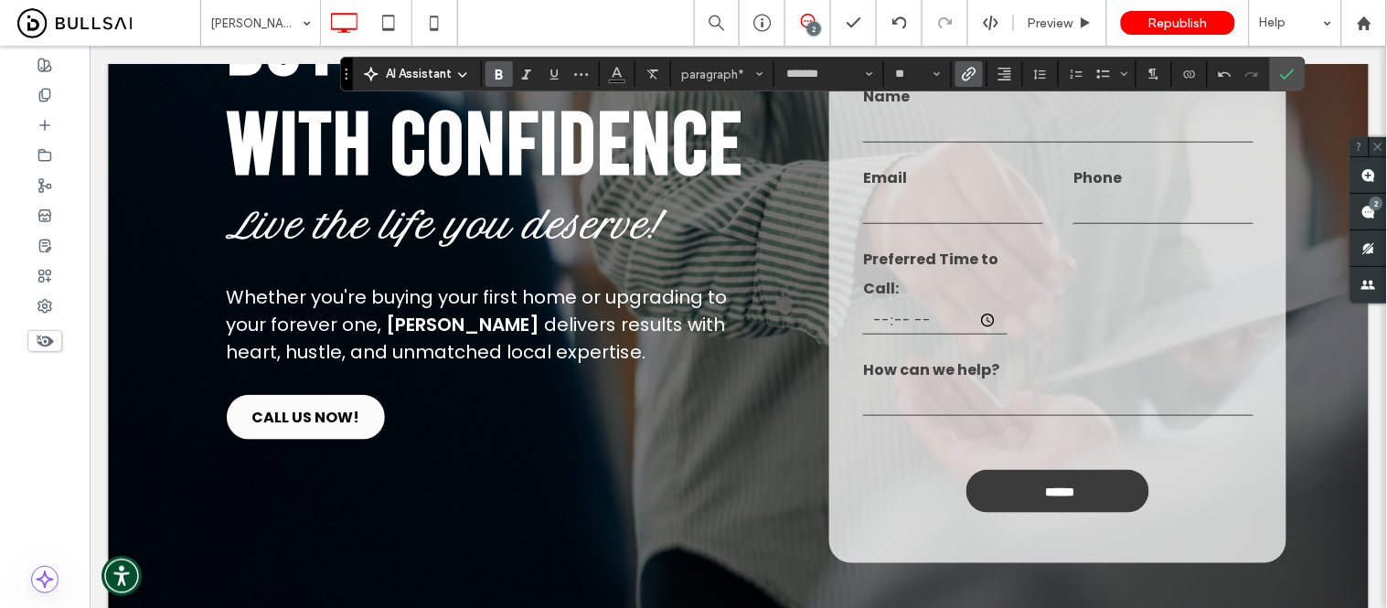
click at [434, 283] on span "Whether you're buying your first home or upgrading to your forever one," at bounding box center [476, 309] width 501 height 53
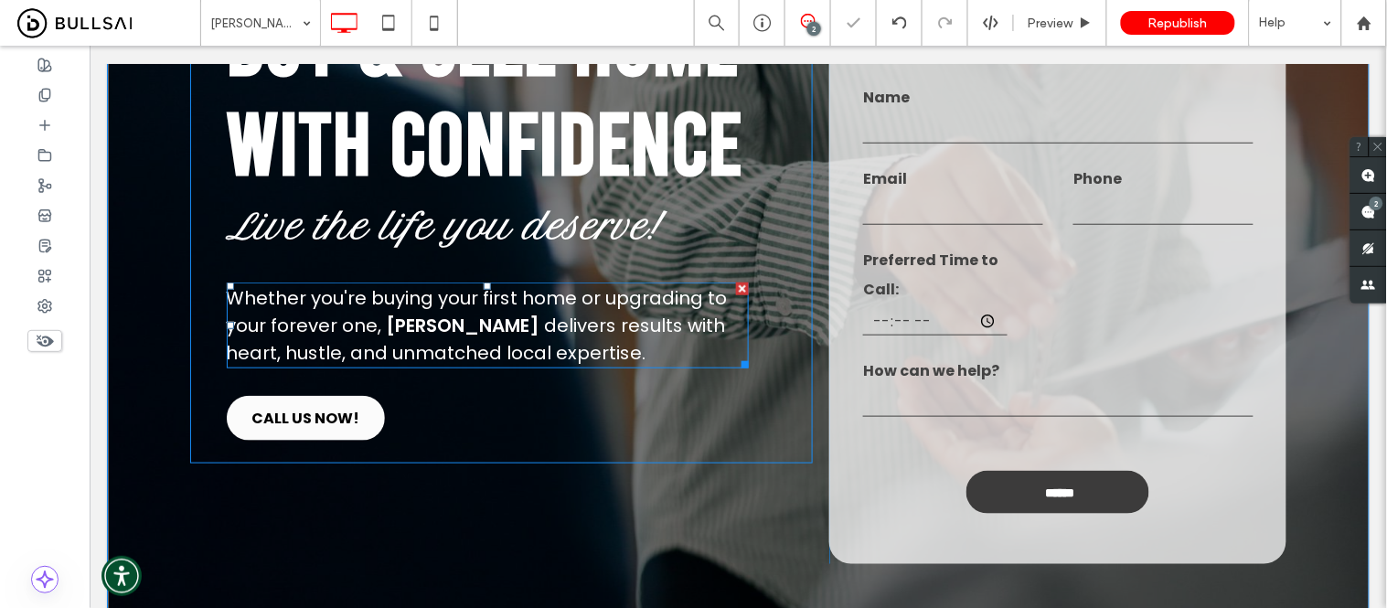
click at [451, 326] on span "Reese Punter" at bounding box center [463, 325] width 154 height 26
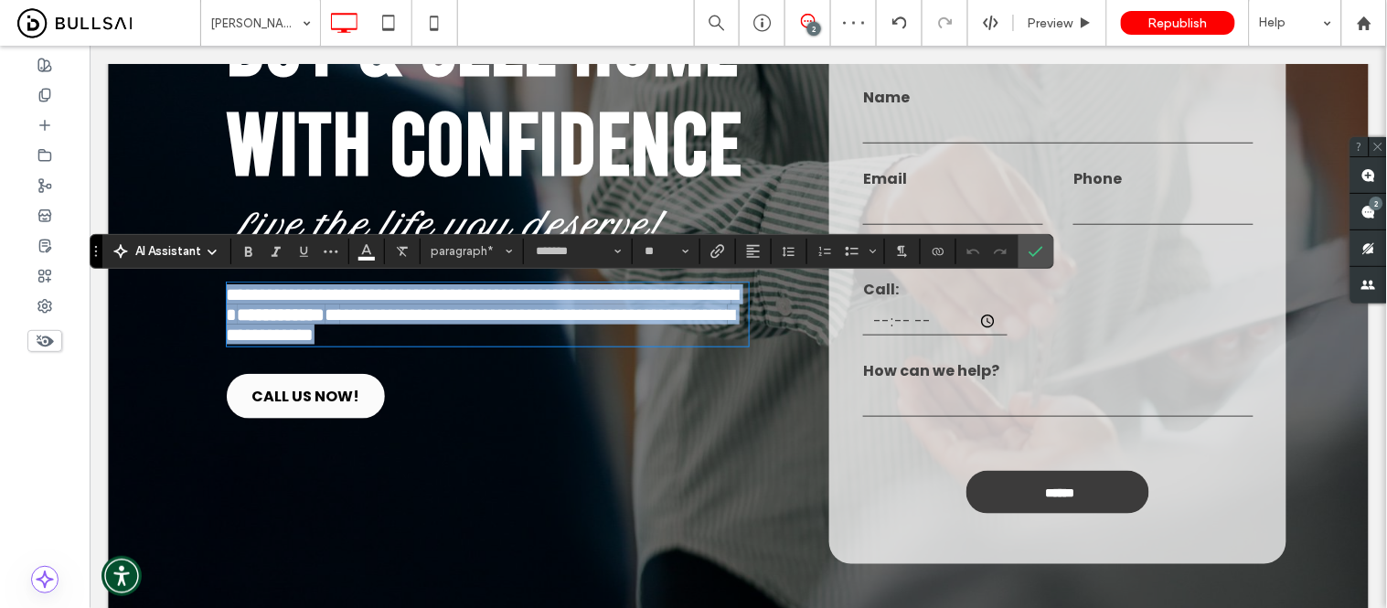
click at [325, 323] on span "**********" at bounding box center [281, 314] width 88 height 18
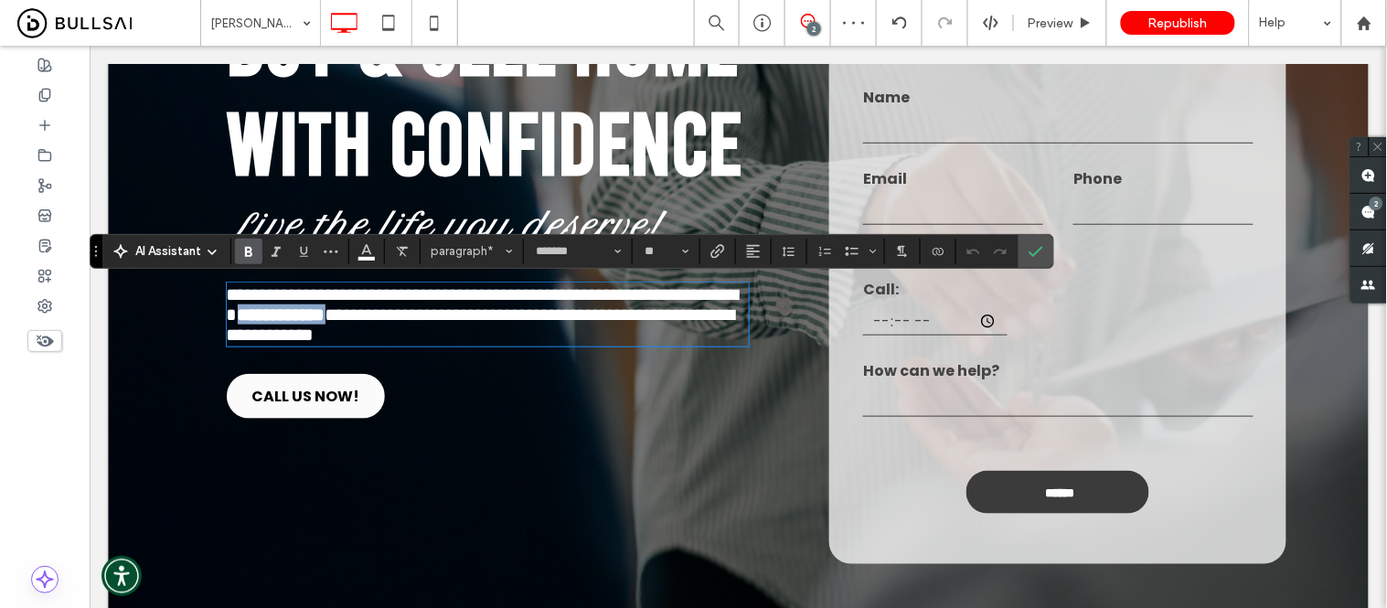
drag, startPoint x: 378, startPoint y: 324, endPoint x: 496, endPoint y: 325, distance: 118.0
click at [496, 325] on p "**********" at bounding box center [487, 313] width 522 height 60
type input "*******"
type input "**"
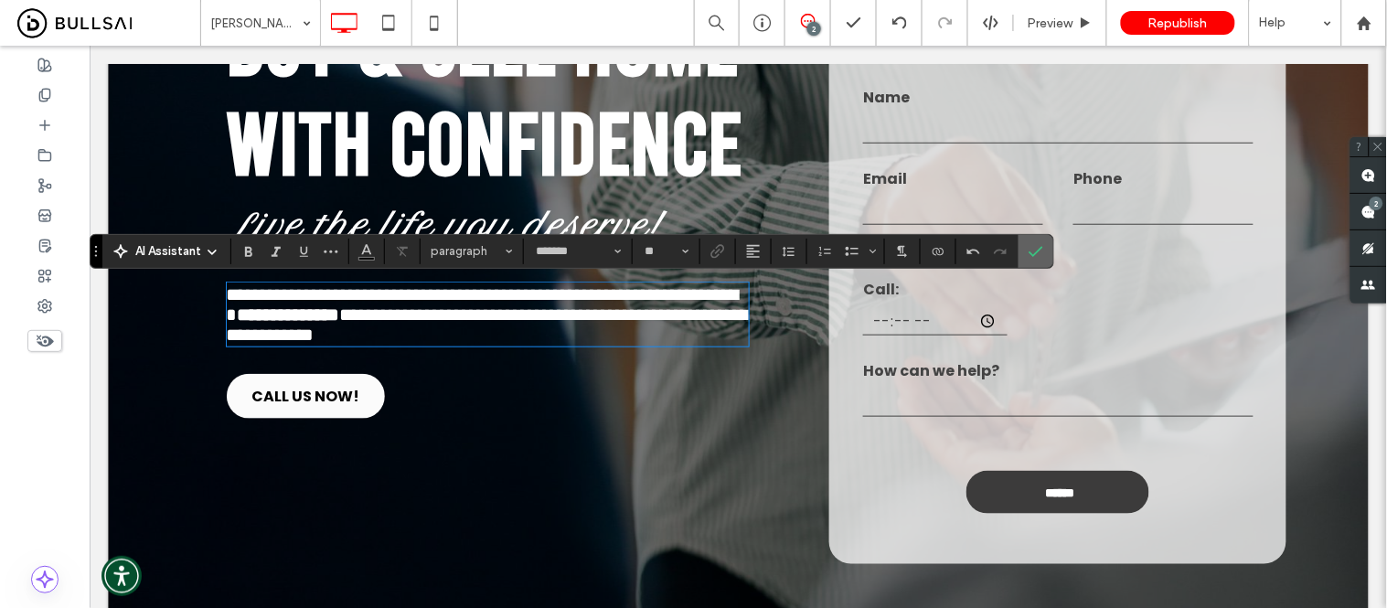
click at [1038, 249] on icon "Confirm" at bounding box center [1036, 251] width 15 height 15
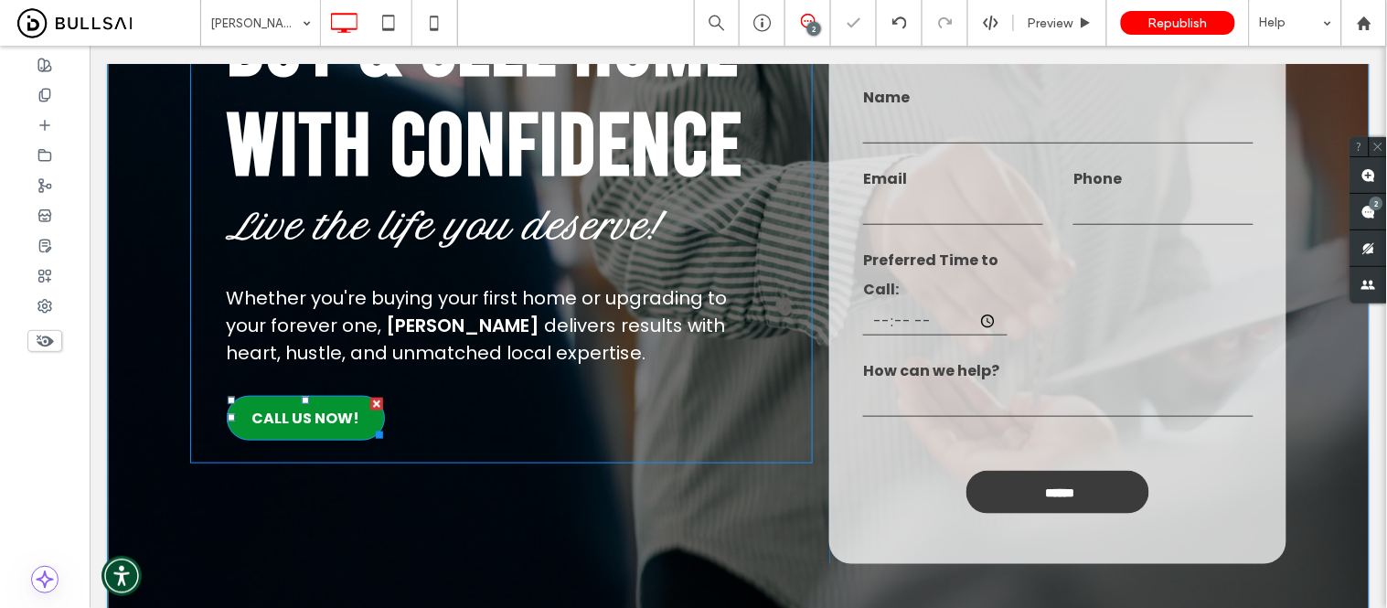
click at [270, 430] on span "CALL US NOW!" at bounding box center [305, 417] width 108 height 41
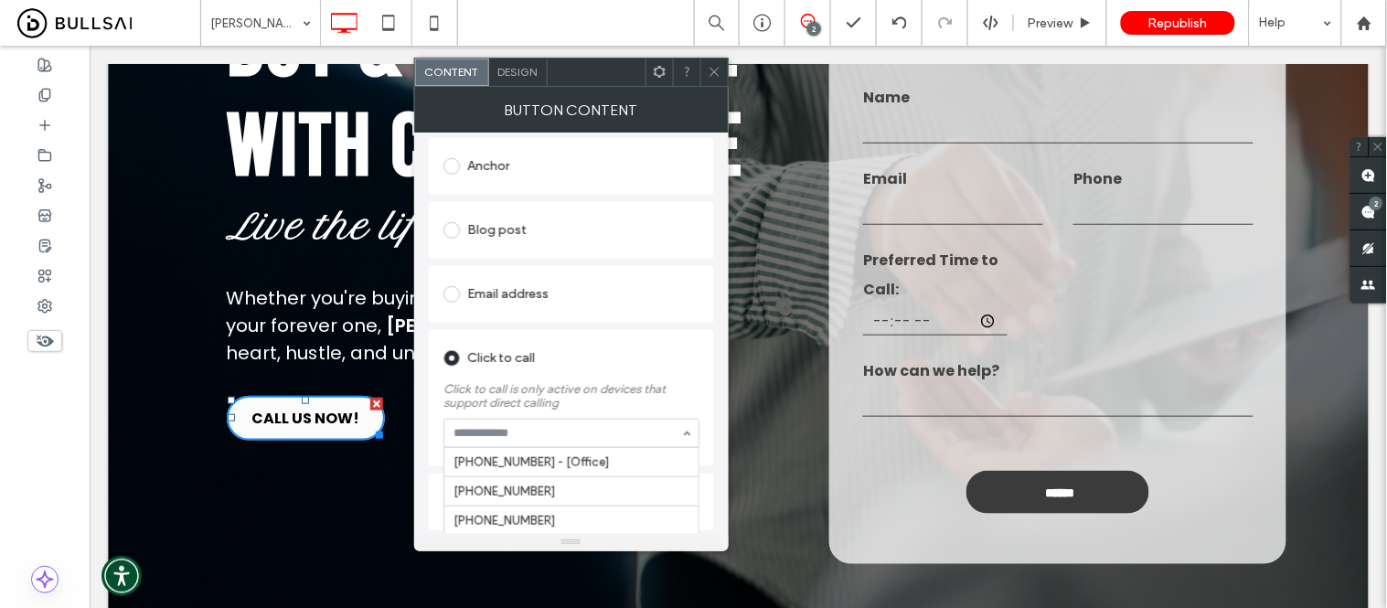
scroll to position [1101, 0]
paste input "**********"
type input "**********"
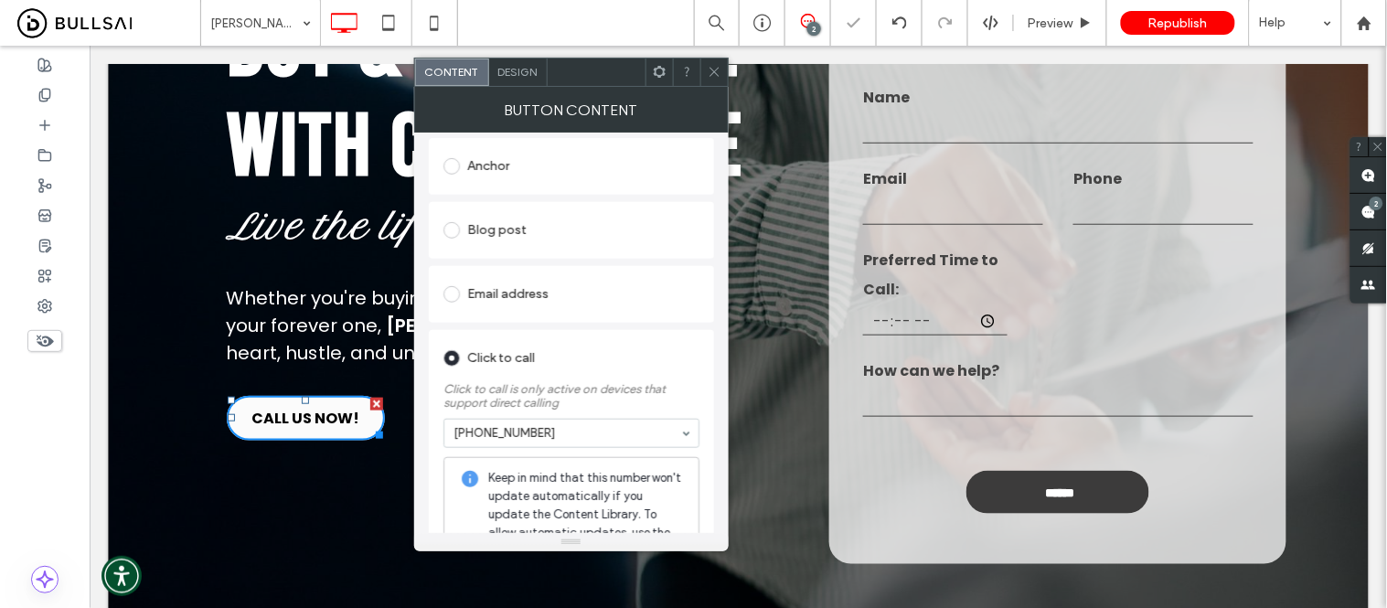
click at [714, 64] on span at bounding box center [715, 72] width 14 height 27
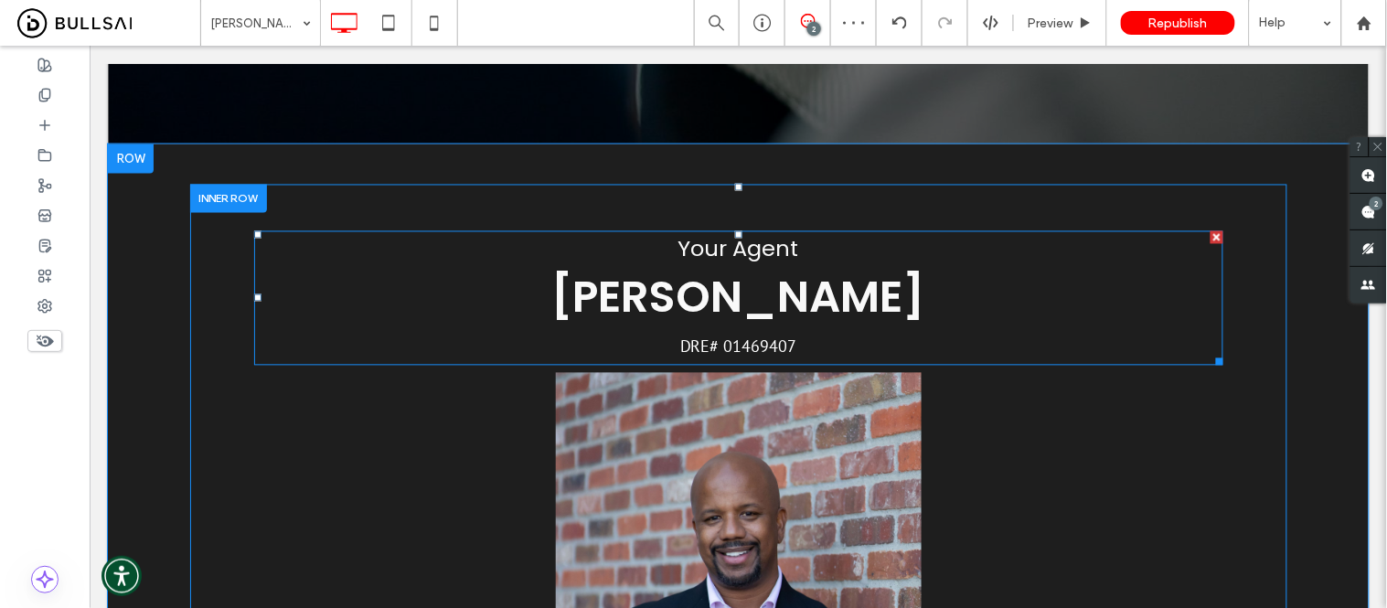
scroll to position [812, 0]
click at [714, 284] on span "REESE PUNTER" at bounding box center [737, 295] width 373 height 61
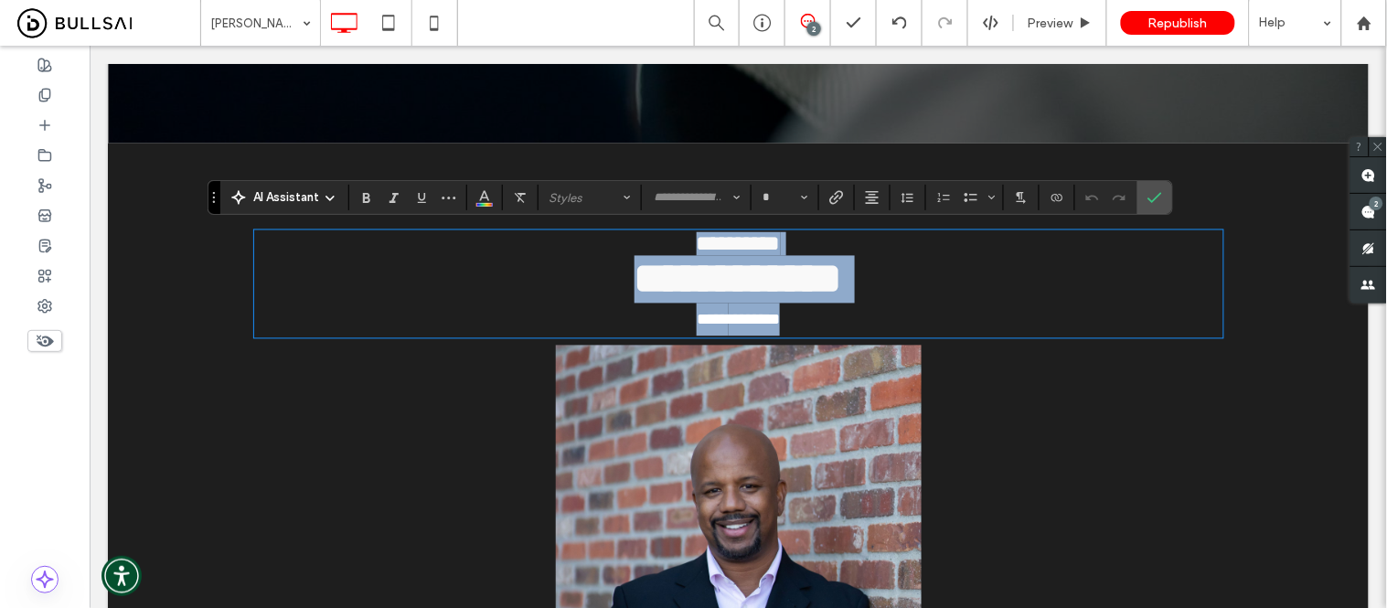
click at [699, 294] on span "**********" at bounding box center [738, 278] width 208 height 43
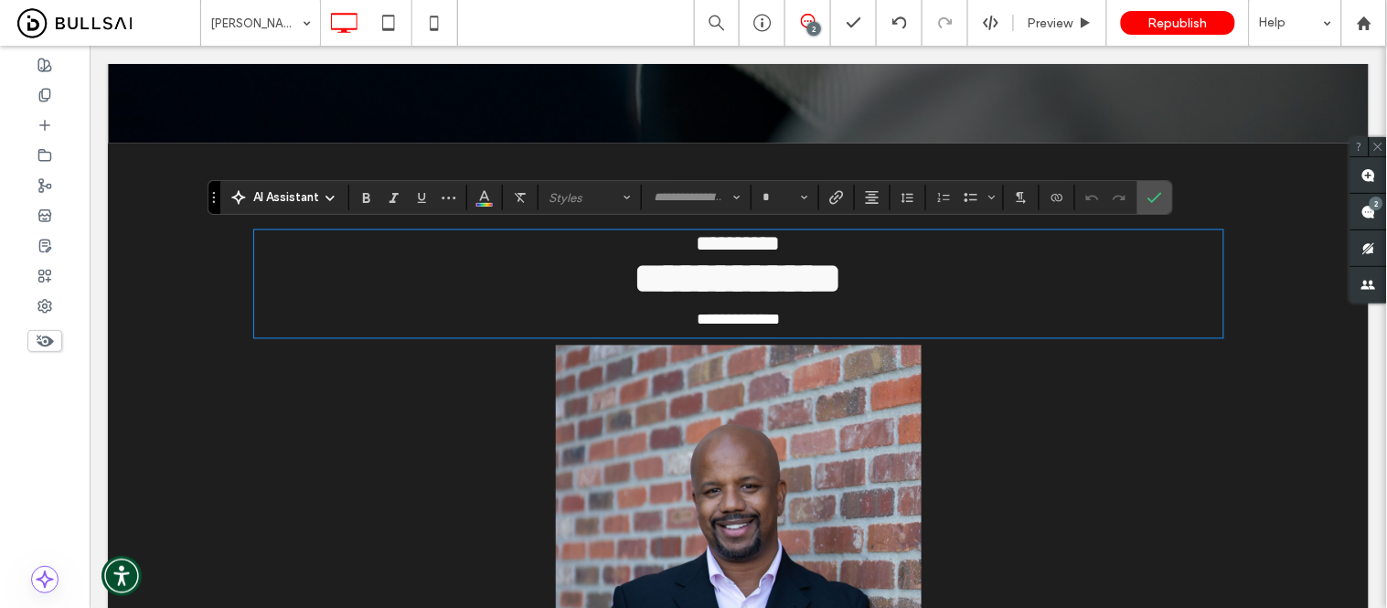
type input "*******"
type input "**"
drag, startPoint x: 703, startPoint y: 302, endPoint x: 584, endPoint y: 305, distance: 118.9
click at [634, 300] on span "**********" at bounding box center [738, 278] width 208 height 43
drag, startPoint x: 903, startPoint y: 299, endPoint x: 793, endPoint y: 308, distance: 110.1
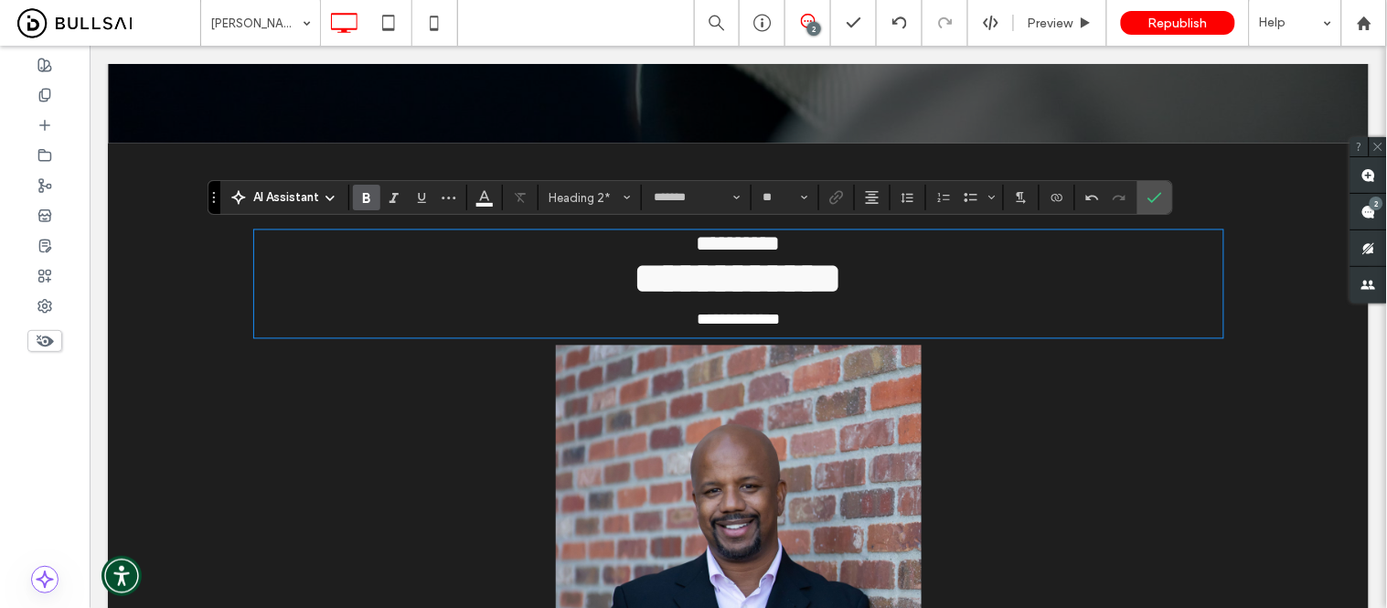
click at [897, 299] on h2 "**********" at bounding box center [737, 266] width 969 height 71
click at [792, 300] on span "**********" at bounding box center [738, 278] width 208 height 43
drag, startPoint x: 784, startPoint y: 299, endPoint x: 896, endPoint y: 297, distance: 112.5
click at [896, 297] on h2 "**********" at bounding box center [737, 266] width 969 height 71
click at [1155, 201] on use "Confirm" at bounding box center [1155, 198] width 15 height 11
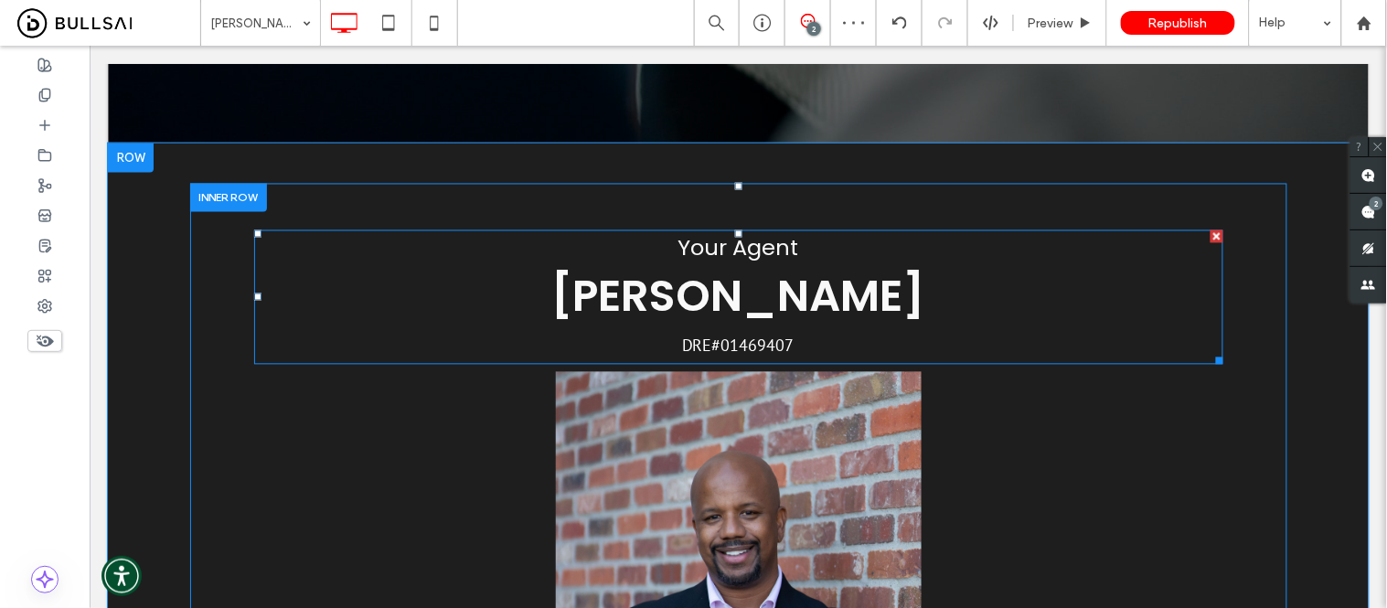
click at [752, 347] on span "01469407" at bounding box center [757, 345] width 73 height 21
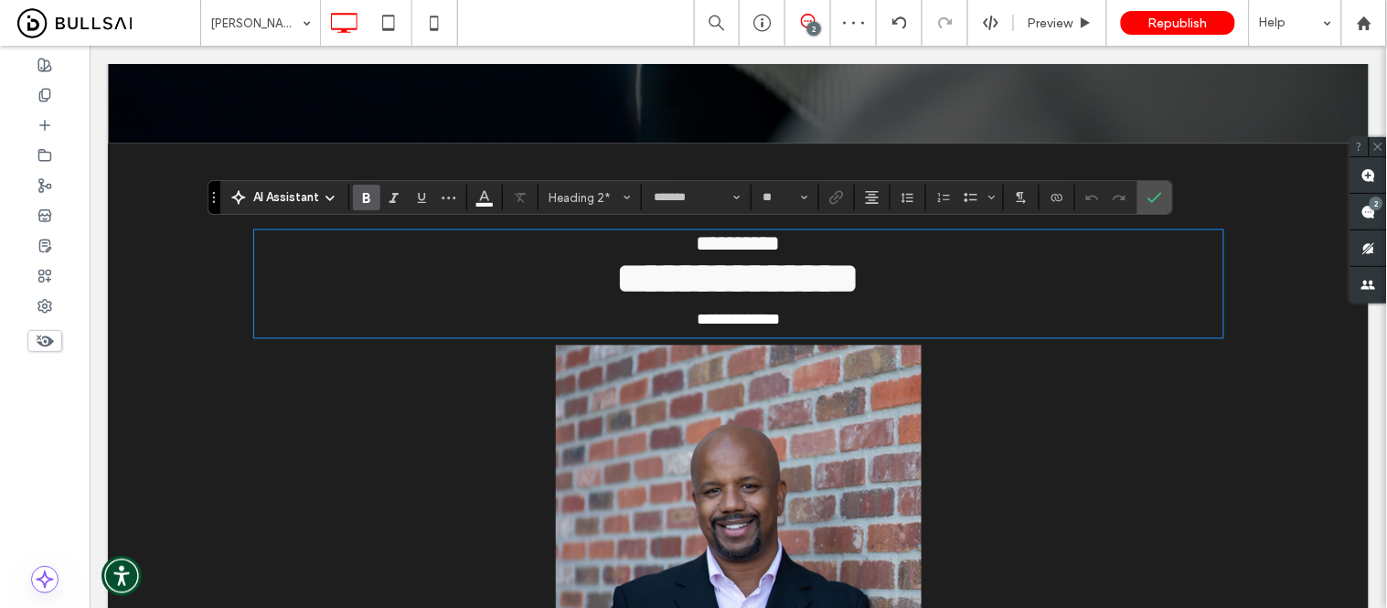
type input "*******"
type input "**"
click at [806, 336] on p "**** ********" at bounding box center [737, 319] width 969 height 33
drag, startPoint x: 764, startPoint y: 341, endPoint x: 717, endPoint y: 348, distance: 48.1
click at [717, 336] on p "**** ********" at bounding box center [737, 319] width 969 height 33
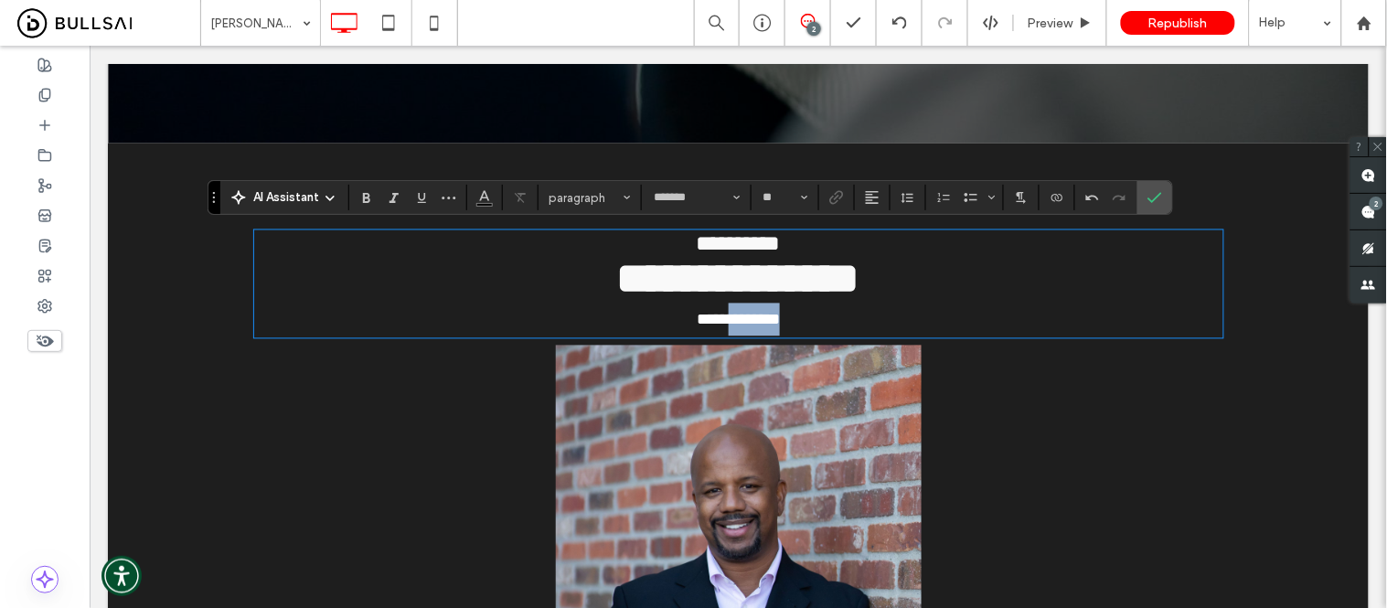
scroll to position [0, 0]
click at [1155, 201] on use "Confirm" at bounding box center [1155, 198] width 15 height 11
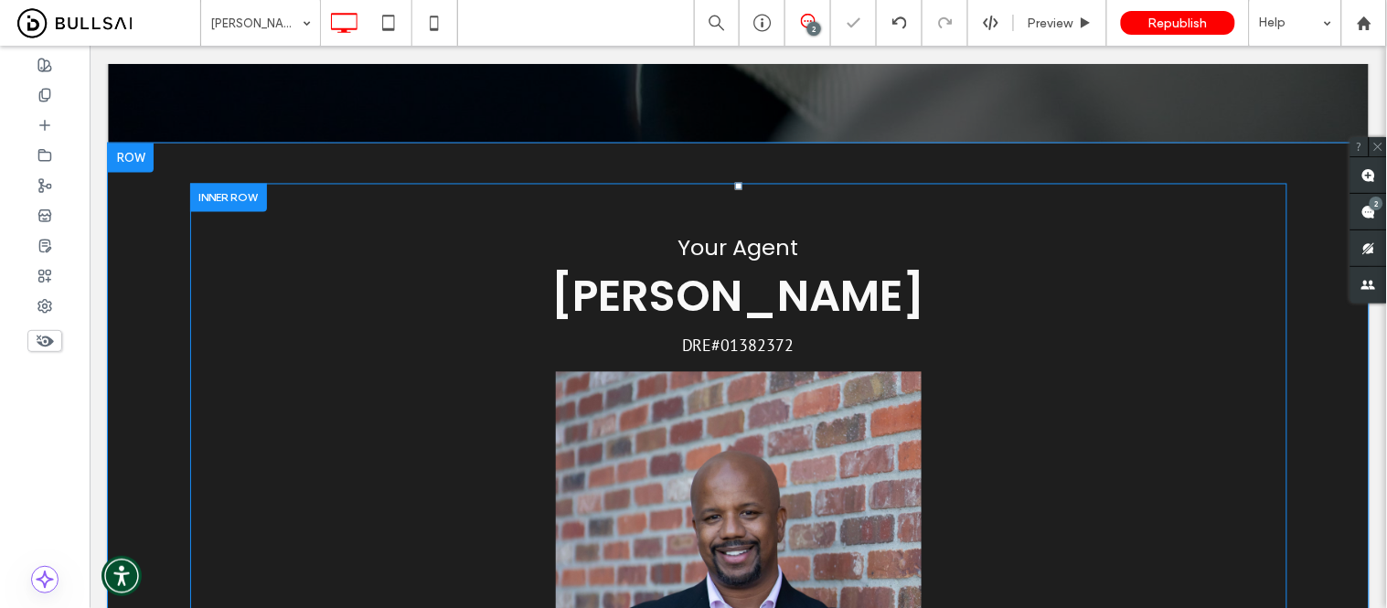
click at [736, 461] on img at bounding box center [738, 572] width 366 height 403
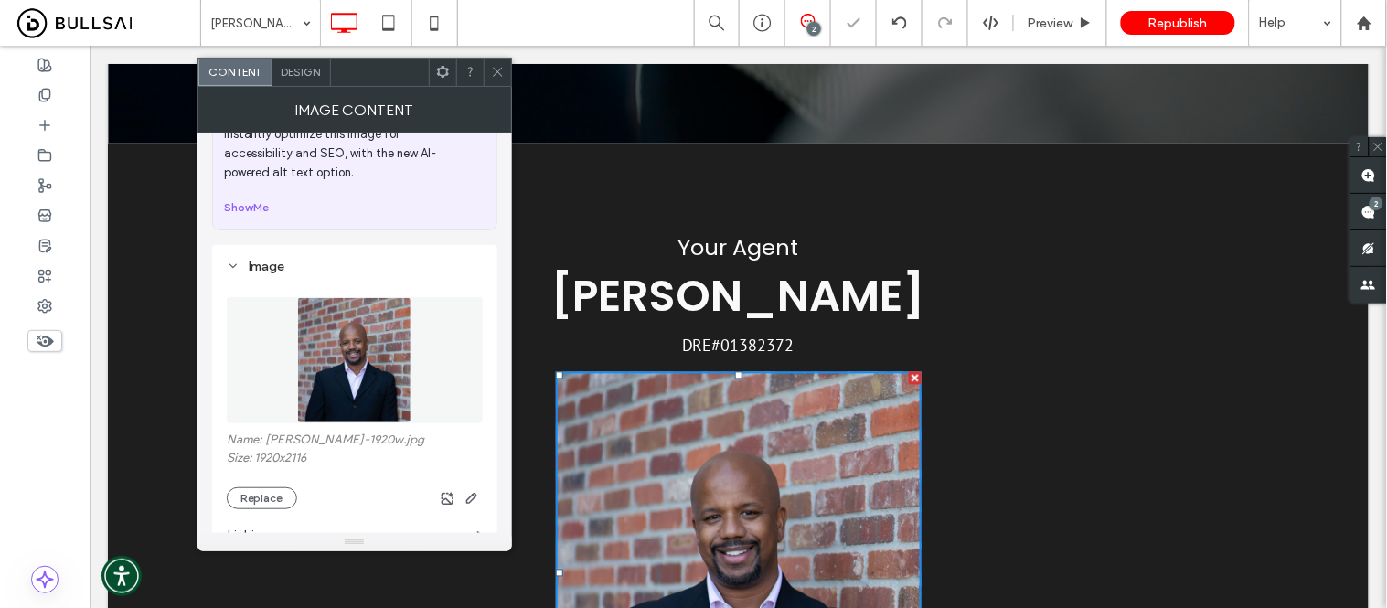
scroll to position [102, 0]
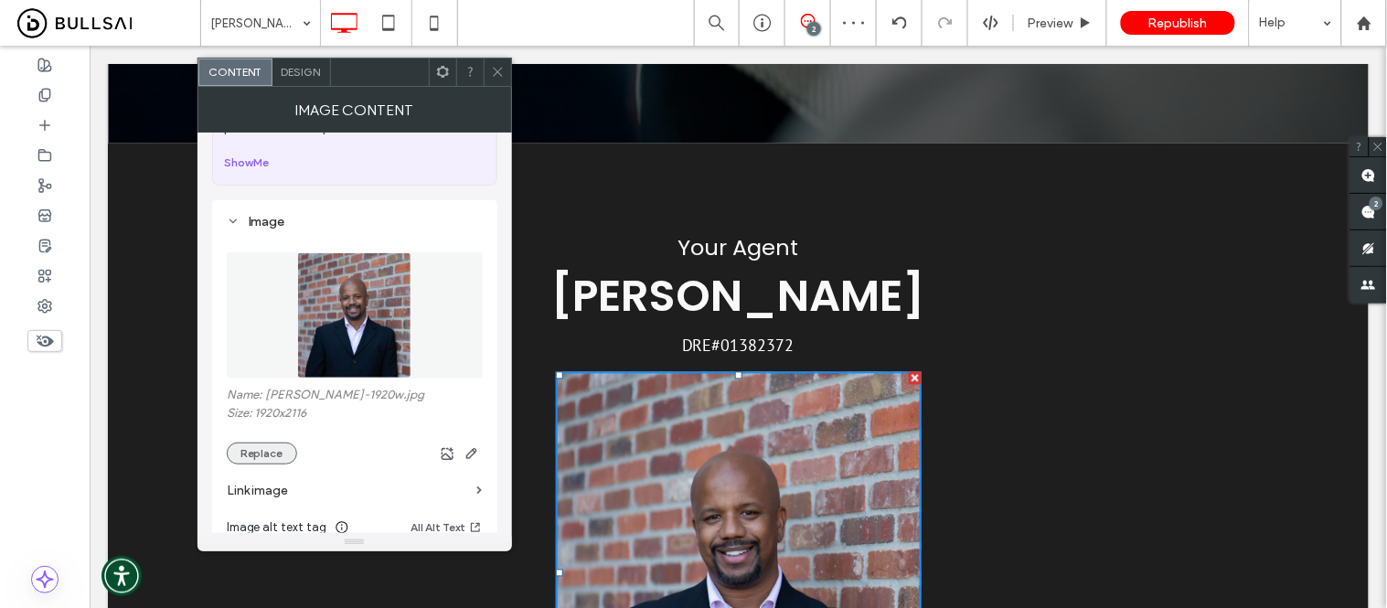
click at [259, 461] on button "Replace" at bounding box center [262, 454] width 70 height 22
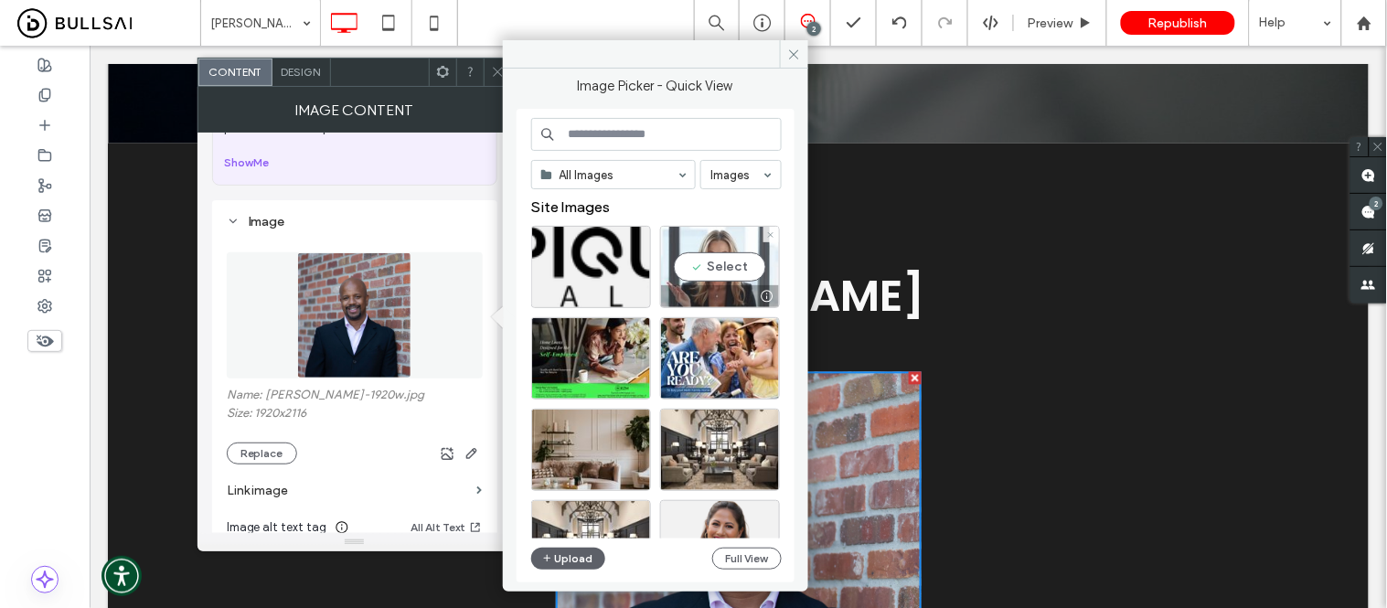
click at [725, 263] on div "Select" at bounding box center [720, 267] width 120 height 82
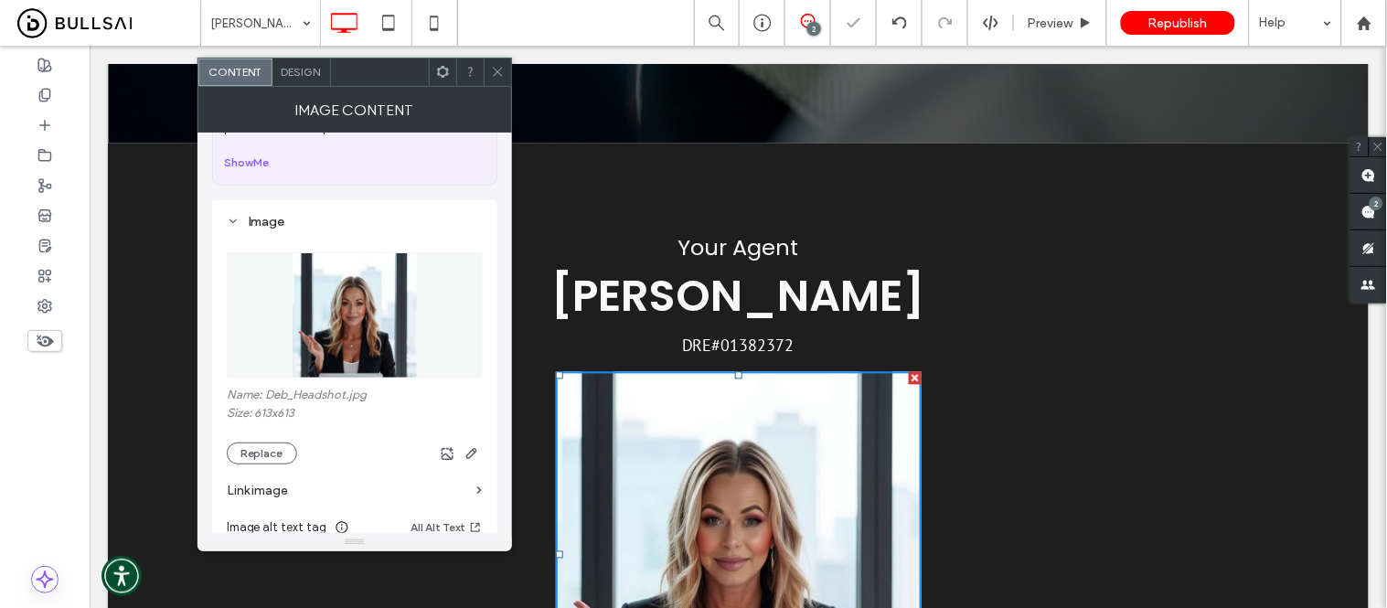
click at [497, 67] on icon at bounding box center [498, 72] width 14 height 14
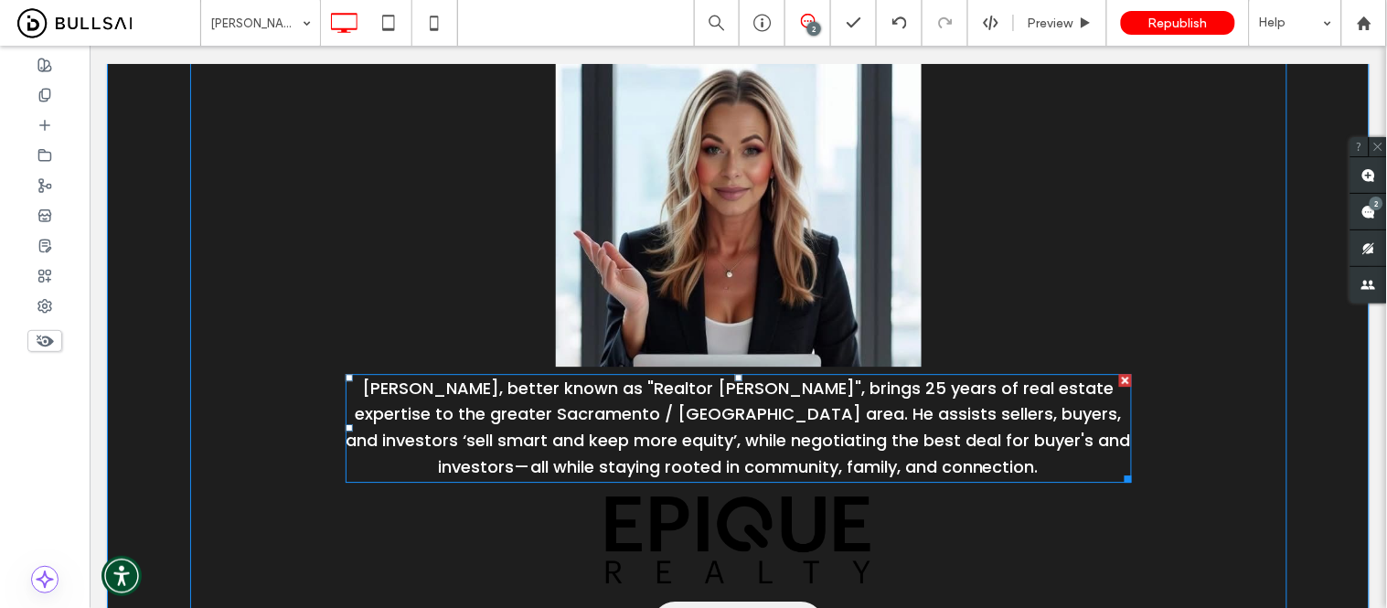
scroll to position [1320, 0]
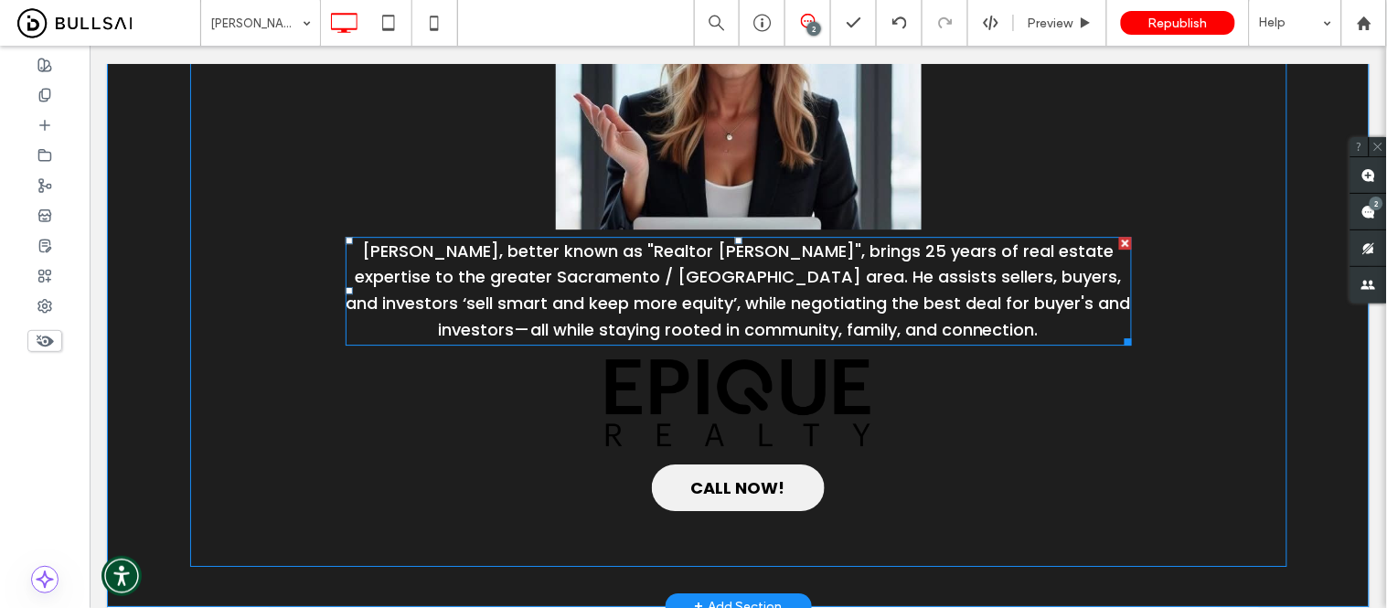
drag, startPoint x: 1113, startPoint y: 238, endPoint x: 1166, endPoint y: 303, distance: 83.8
click at [1118, 238] on div at bounding box center [1124, 242] width 13 height 13
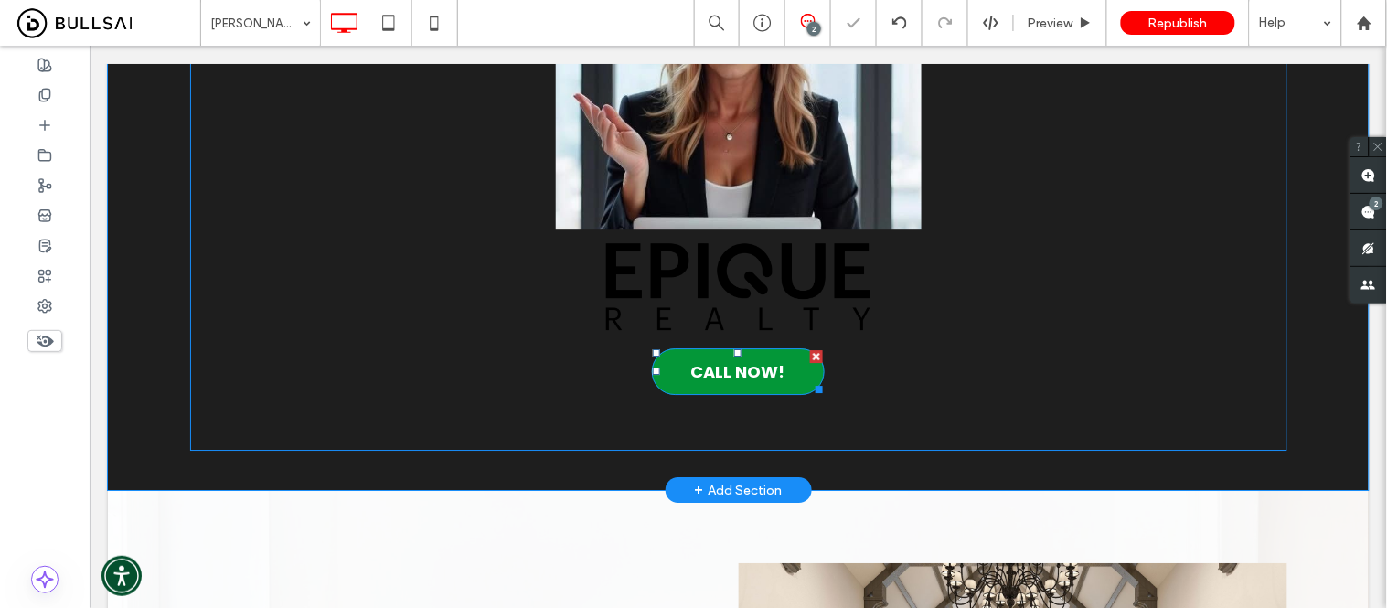
click at [732, 371] on span "CALL NOW!" at bounding box center [737, 370] width 94 height 43
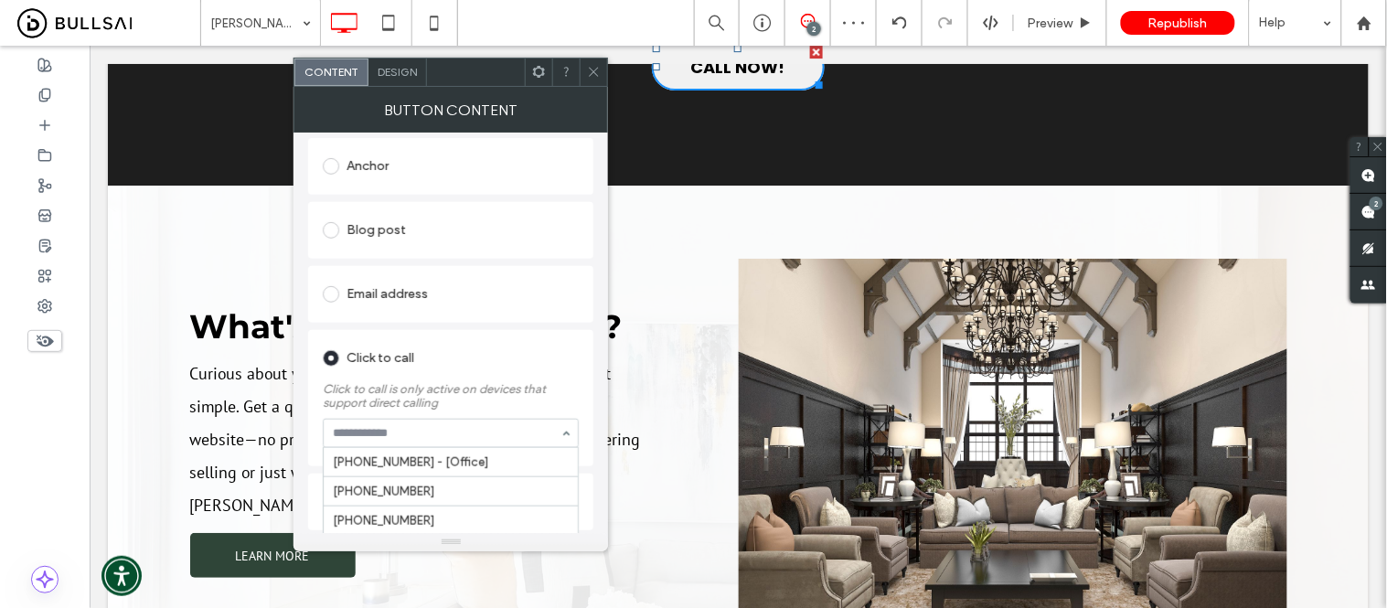
scroll to position [1101, 0]
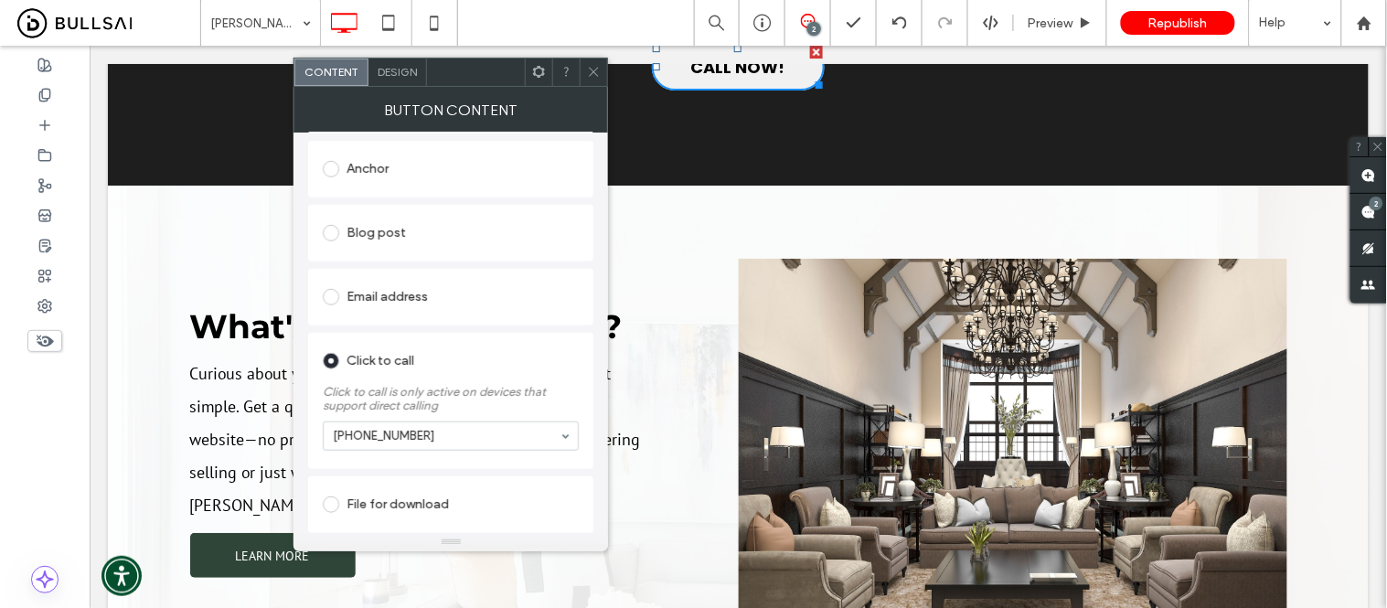
click at [434, 439] on input at bounding box center [446, 436] width 227 height 13
paste input "**********"
type input "**********"
click at [532, 329] on div "Existing site page Web address Popup Anchor Blog post Email address Click to ca…" at bounding box center [450, 239] width 285 height 588
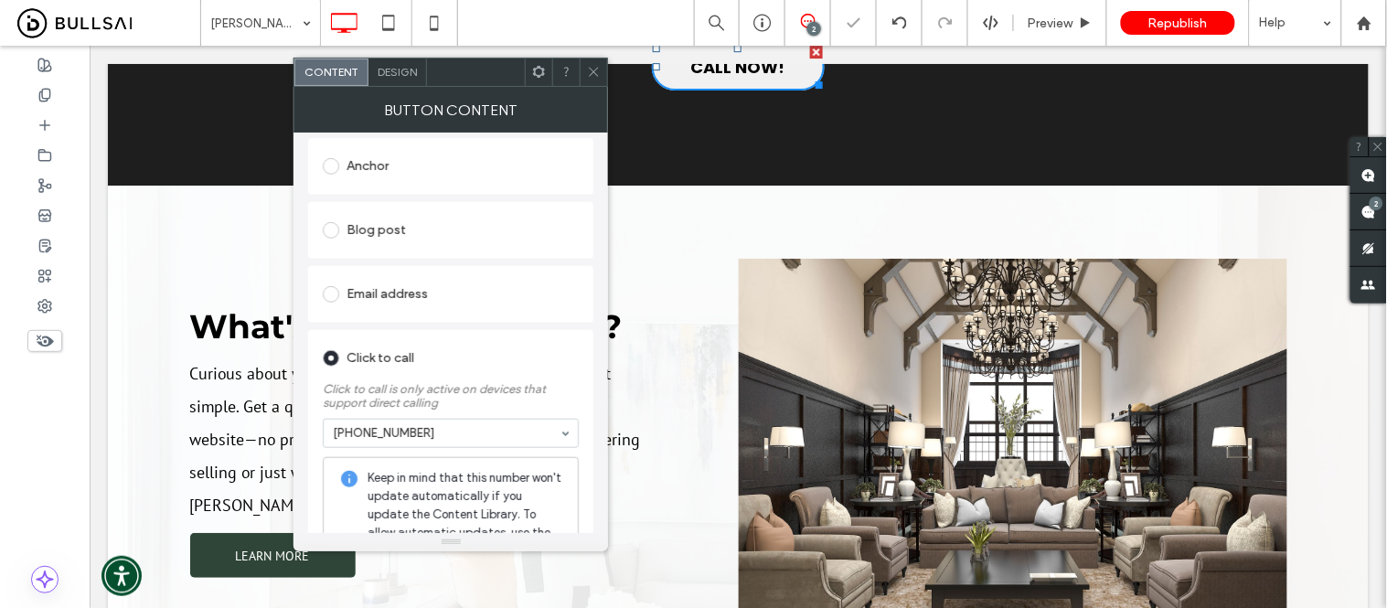
click at [593, 69] on icon at bounding box center [594, 72] width 14 height 14
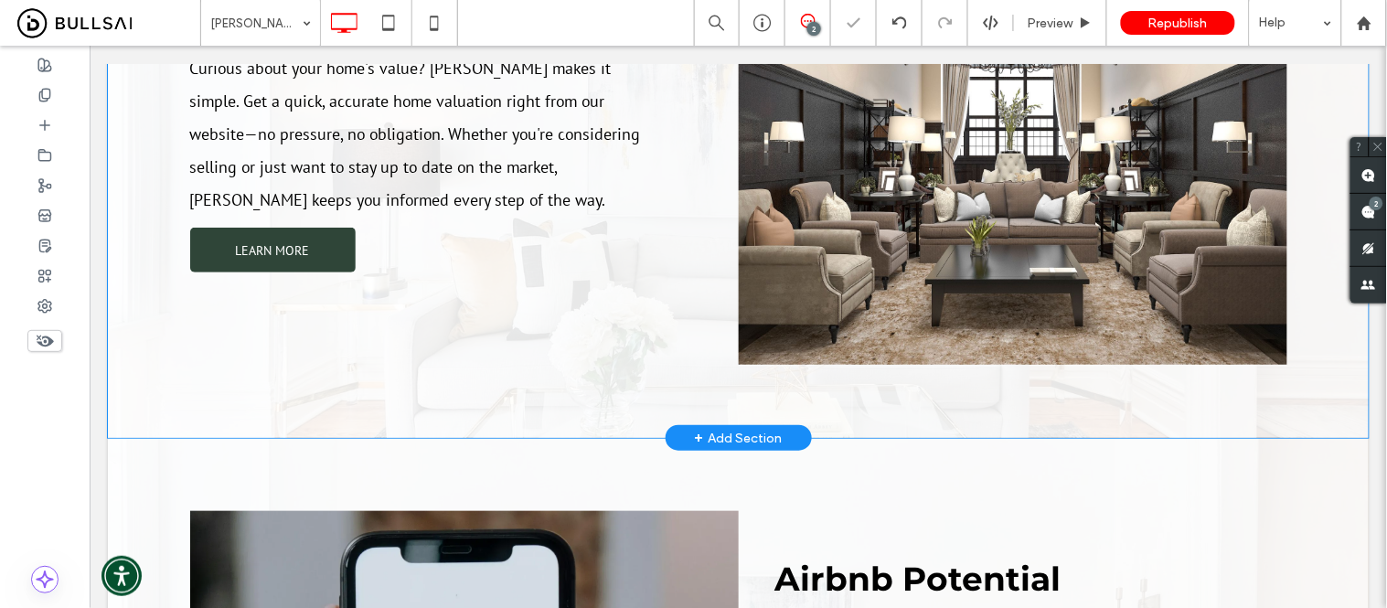
scroll to position [1829, 0]
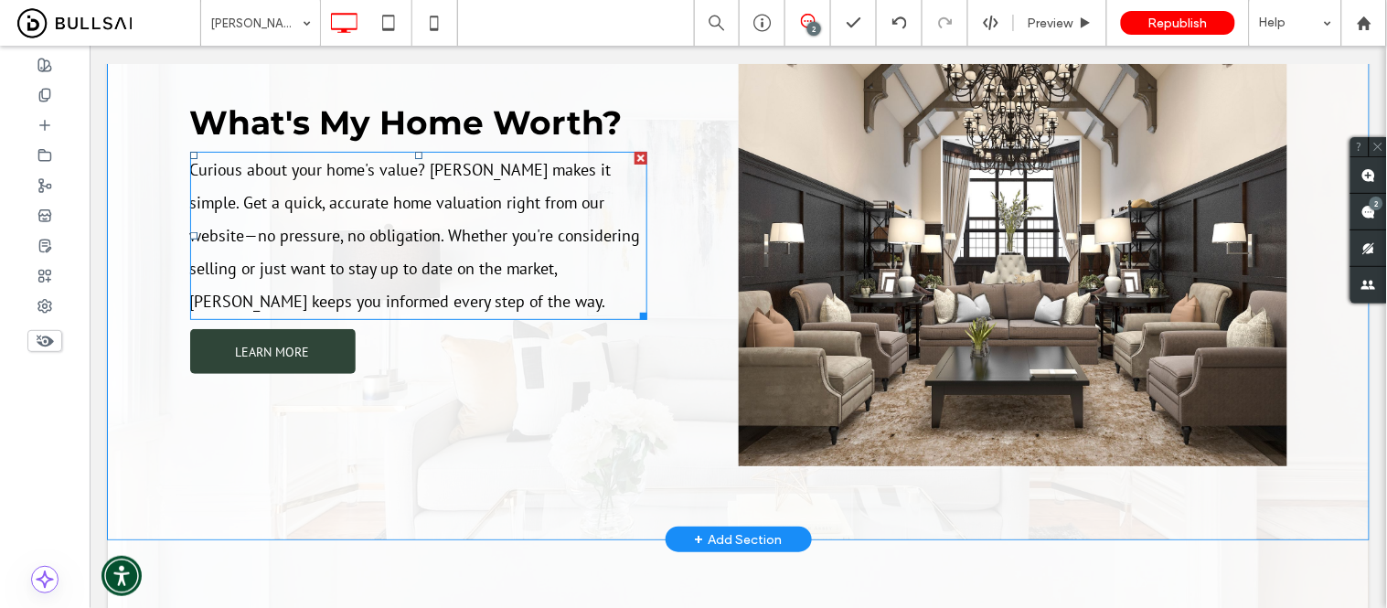
click at [424, 226] on span "makes it simple. Get a quick, accurate home valuation right from our website—no…" at bounding box center [414, 218] width 451 height 120
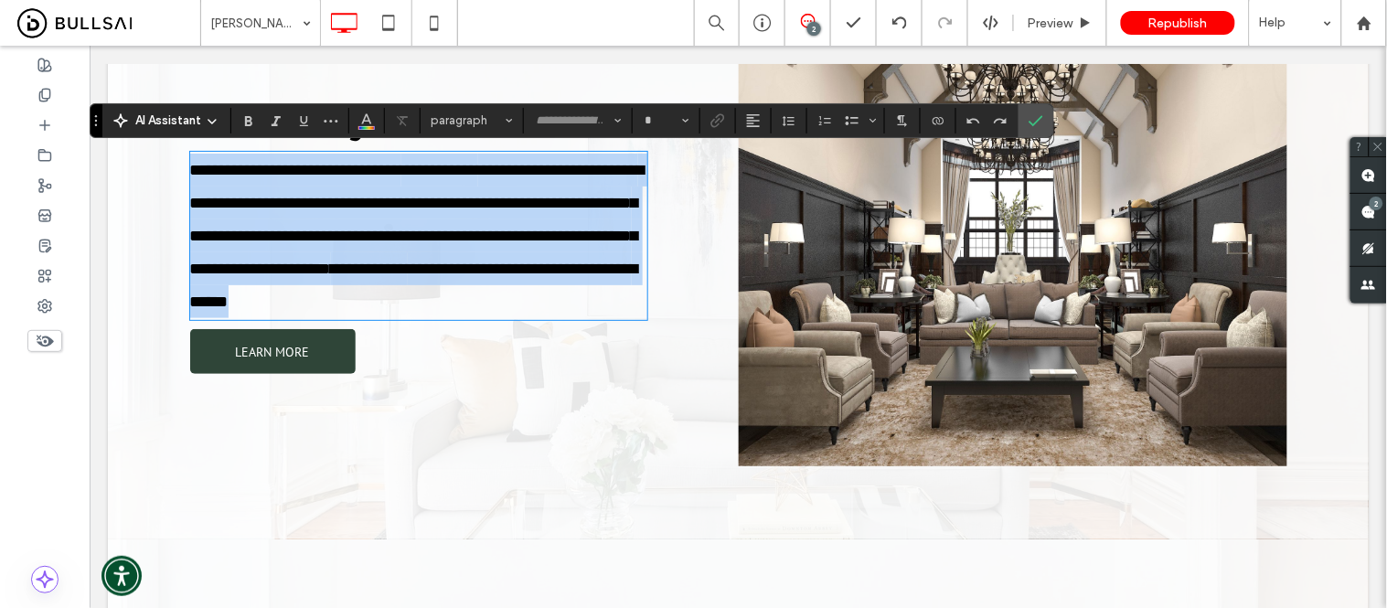
type input "*******"
type input "**"
click at [436, 156] on p "**********" at bounding box center [417, 235] width 457 height 165
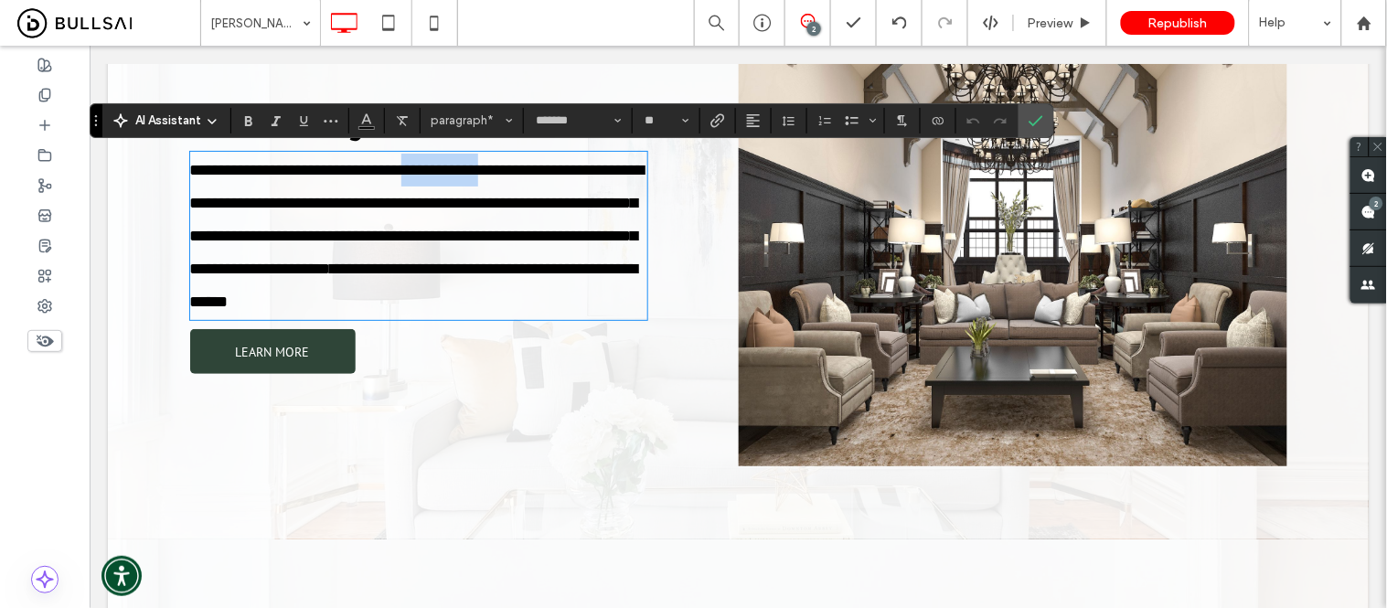
drag, startPoint x: 431, startPoint y: 170, endPoint x: 511, endPoint y: 166, distance: 80.6
click at [511, 166] on p "**********" at bounding box center [417, 235] width 457 height 165
click at [1041, 124] on icon "Confirm" at bounding box center [1036, 120] width 15 height 15
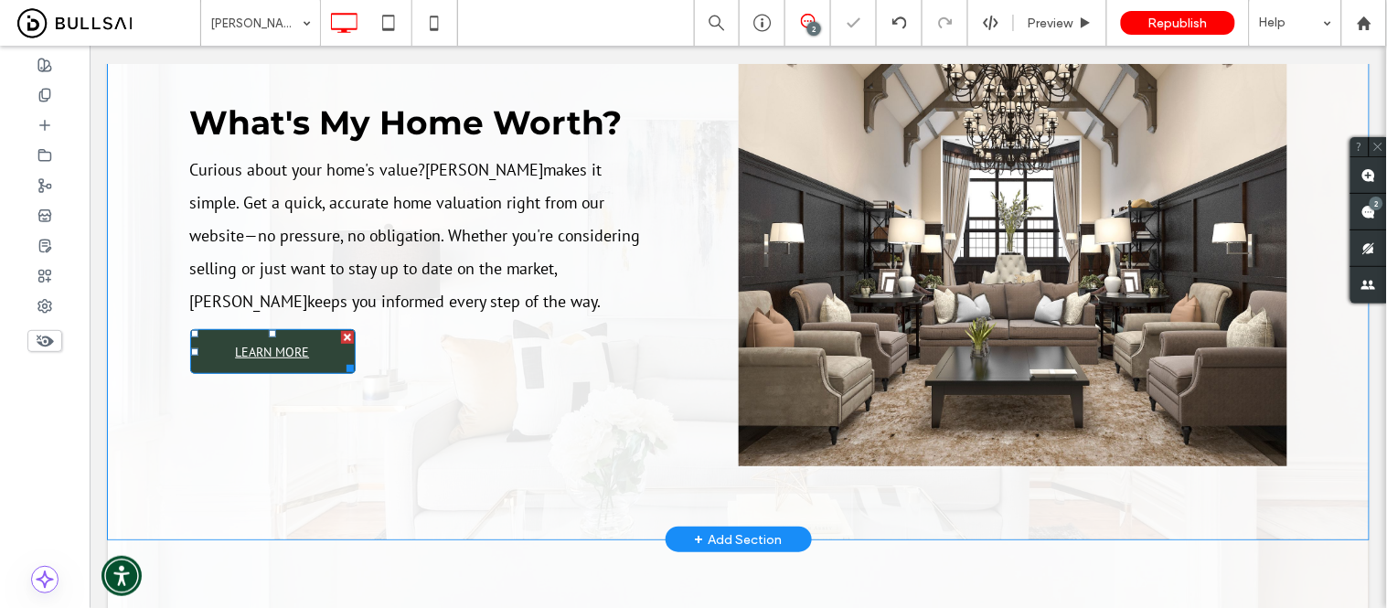
click at [221, 367] on link "LEARN MORE" at bounding box center [272, 350] width 166 height 45
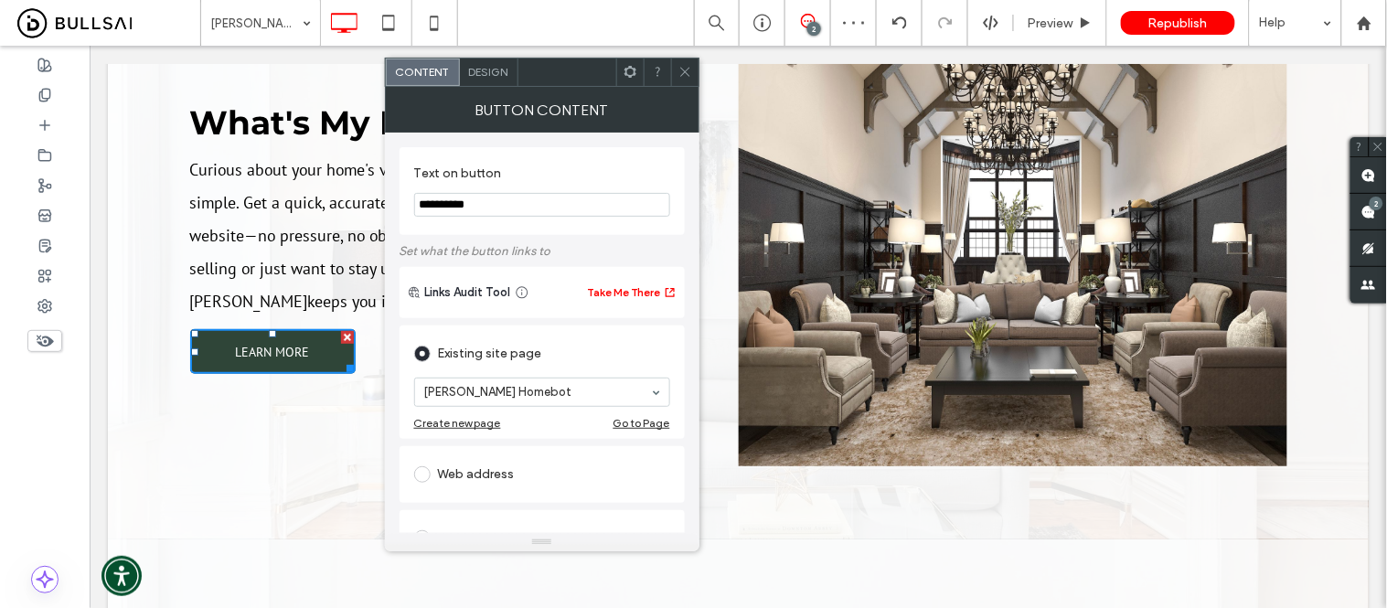
click at [682, 73] on icon at bounding box center [686, 72] width 14 height 14
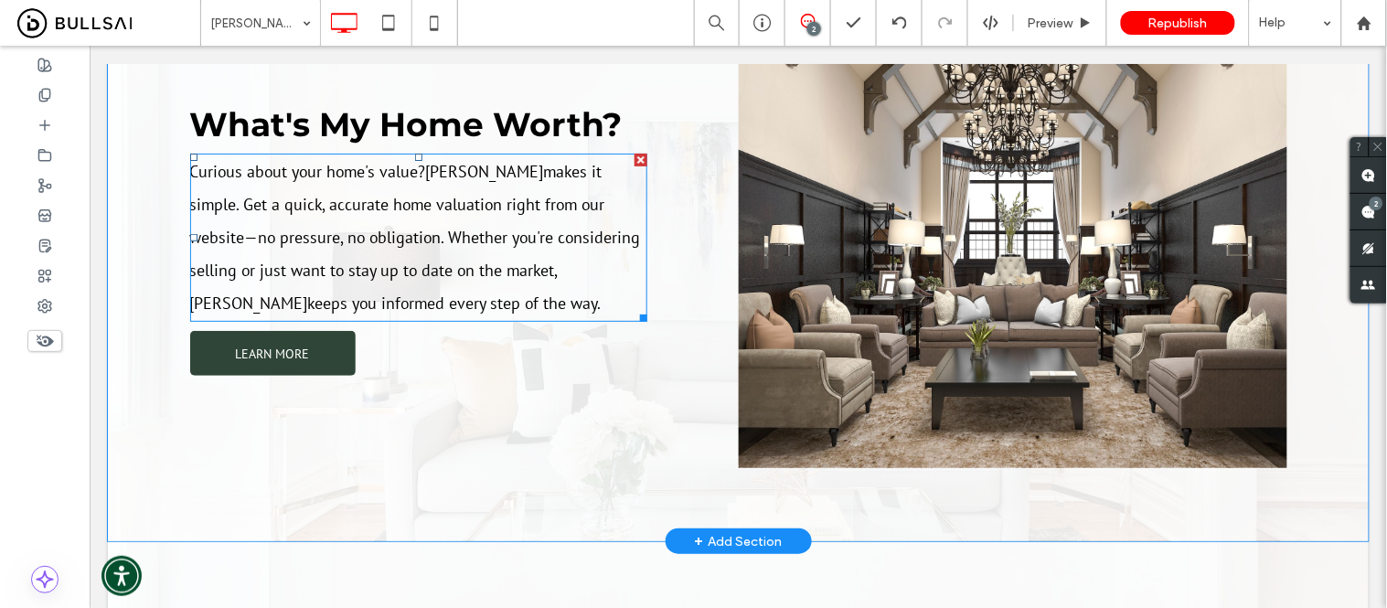
scroll to position [1829, 0]
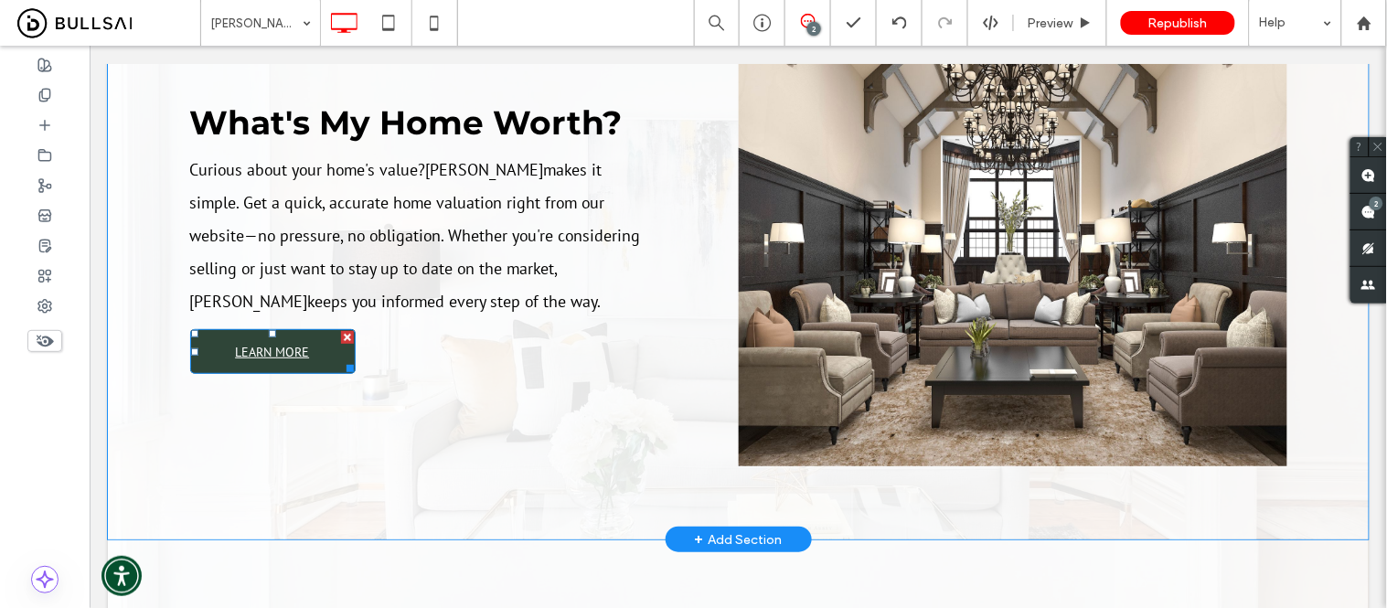
click at [259, 367] on span "LEARN MORE" at bounding box center [271, 351] width 74 height 35
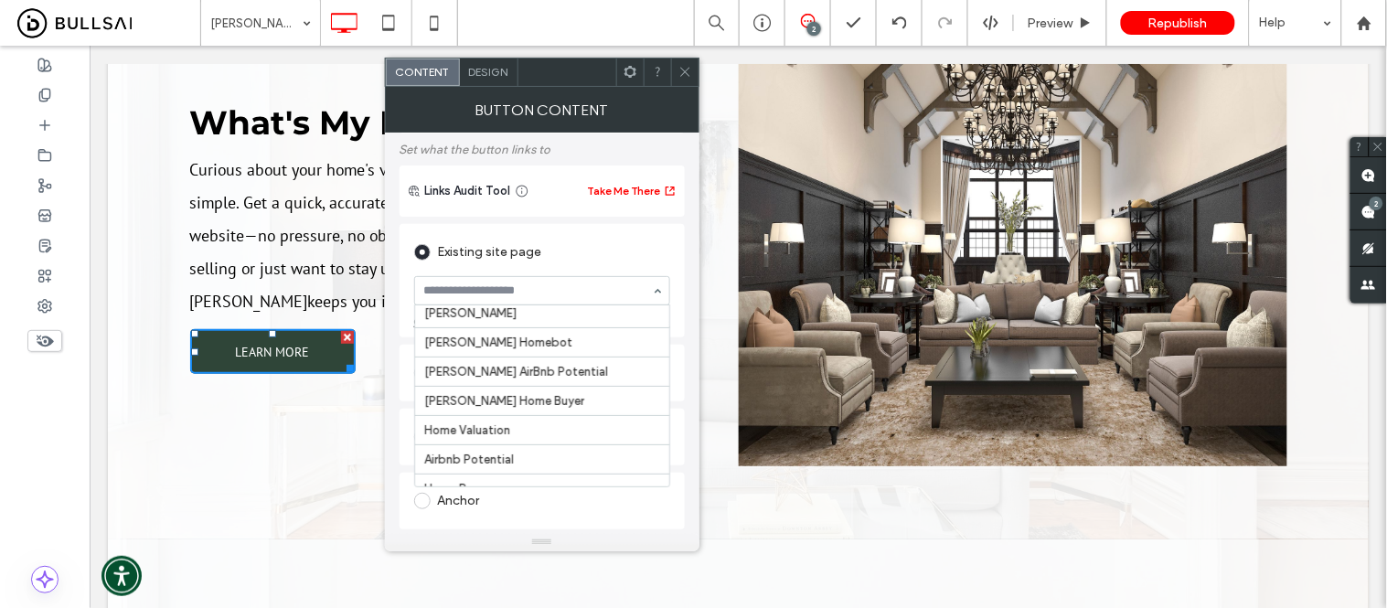
scroll to position [2937, 0]
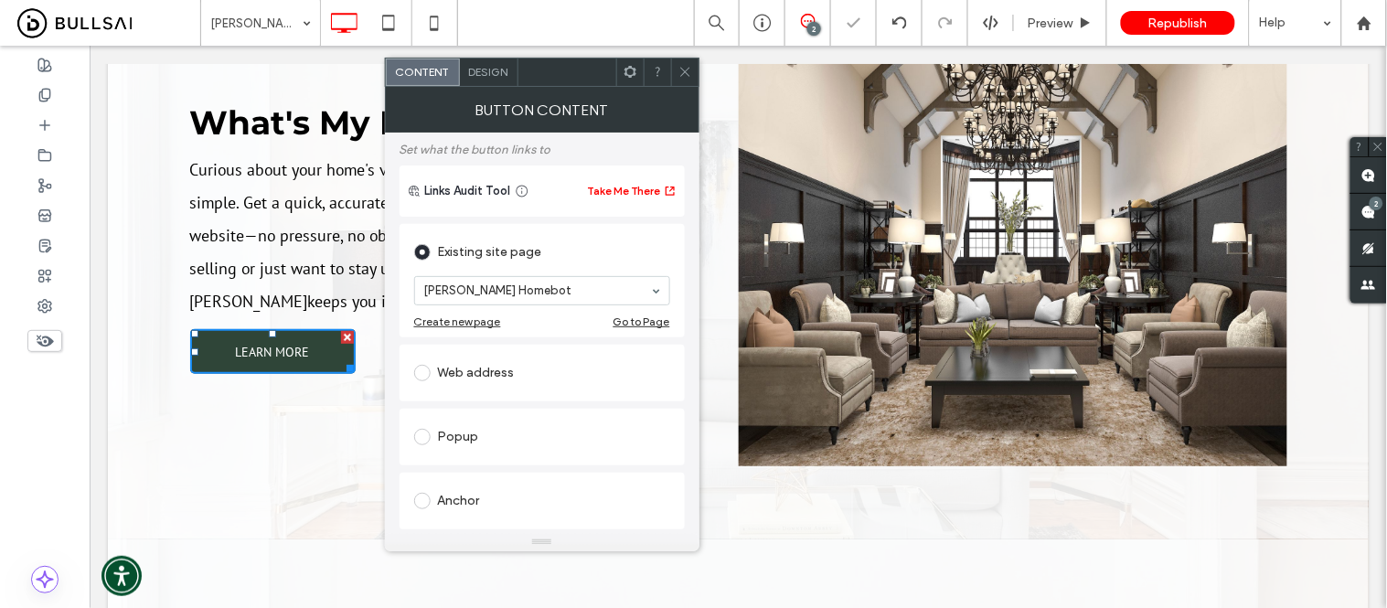
click at [679, 71] on icon at bounding box center [686, 72] width 14 height 14
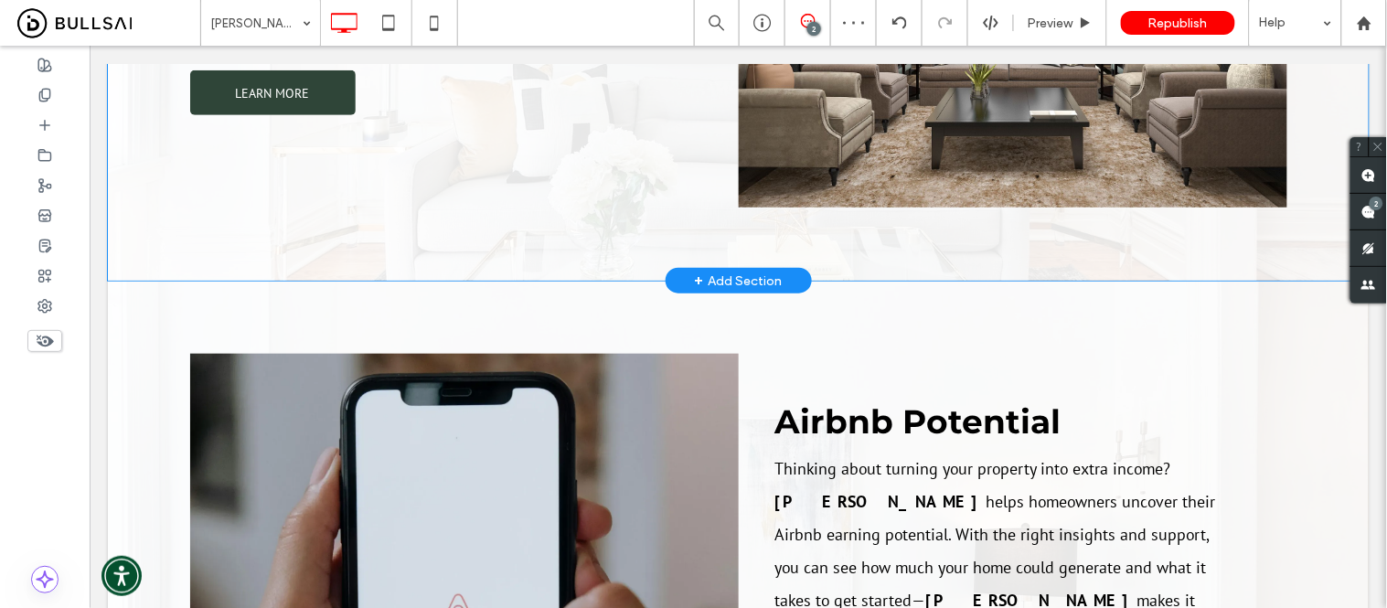
scroll to position [2235, 0]
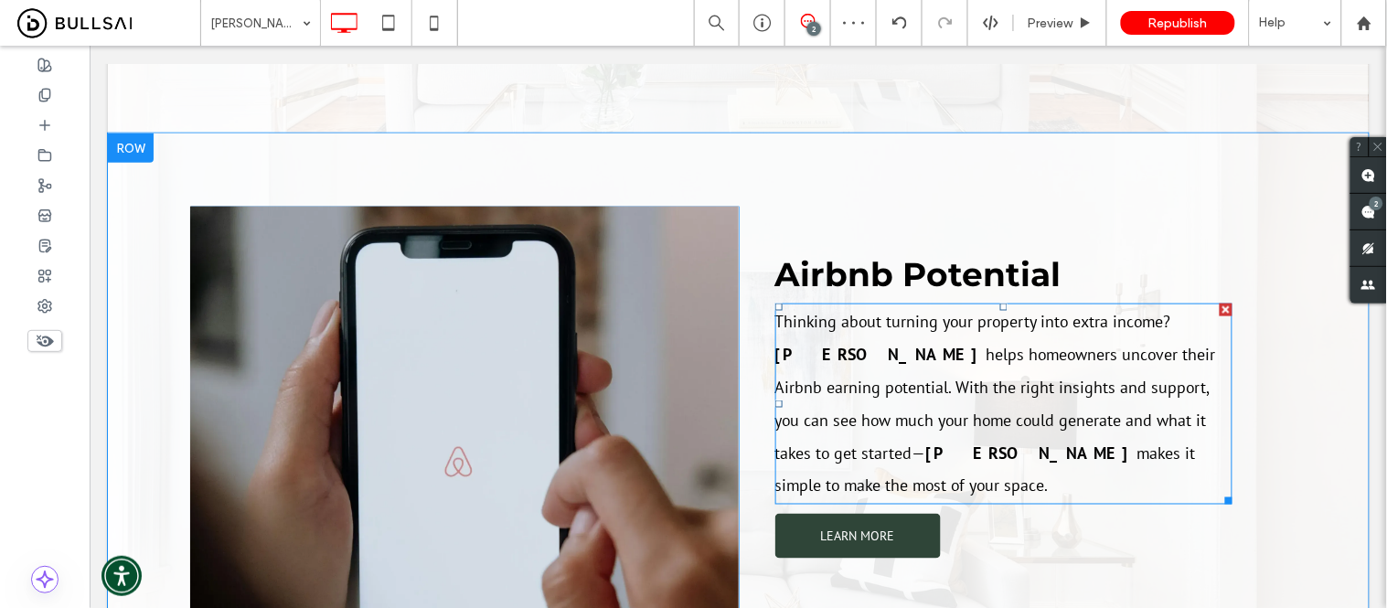
click at [1045, 358] on span "helps homeowners uncover their Airbnb earning potential. With the right insight…" at bounding box center [995, 403] width 441 height 120
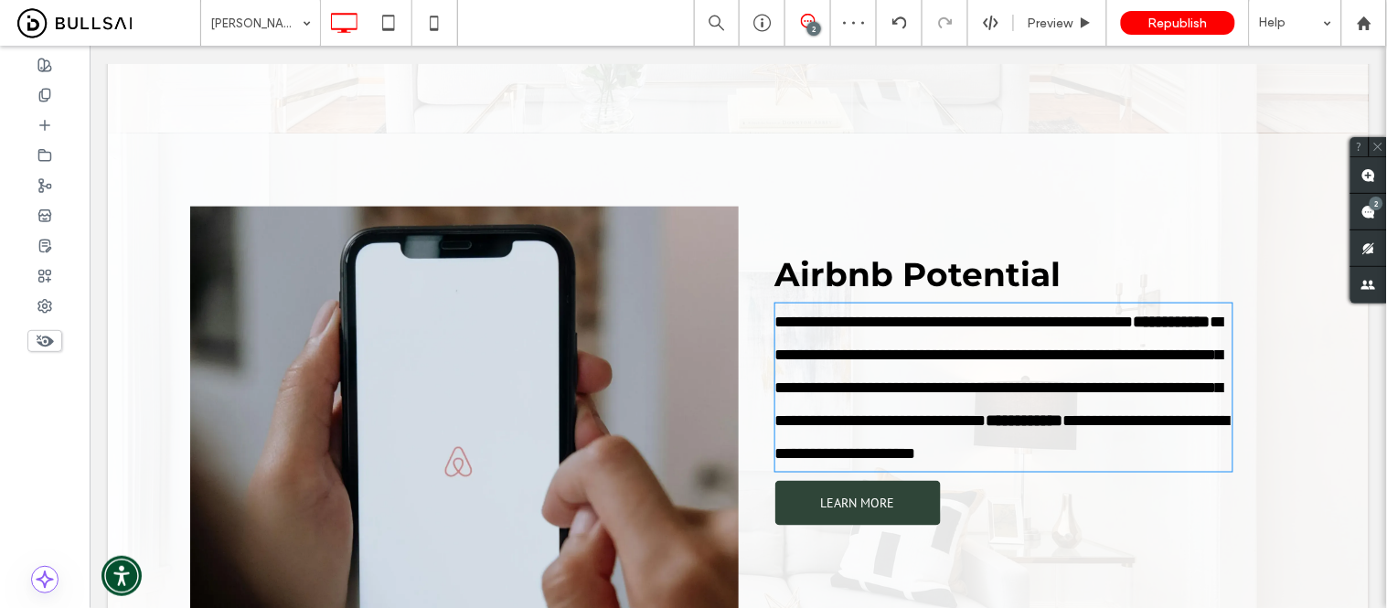
type input "*******"
type input "**"
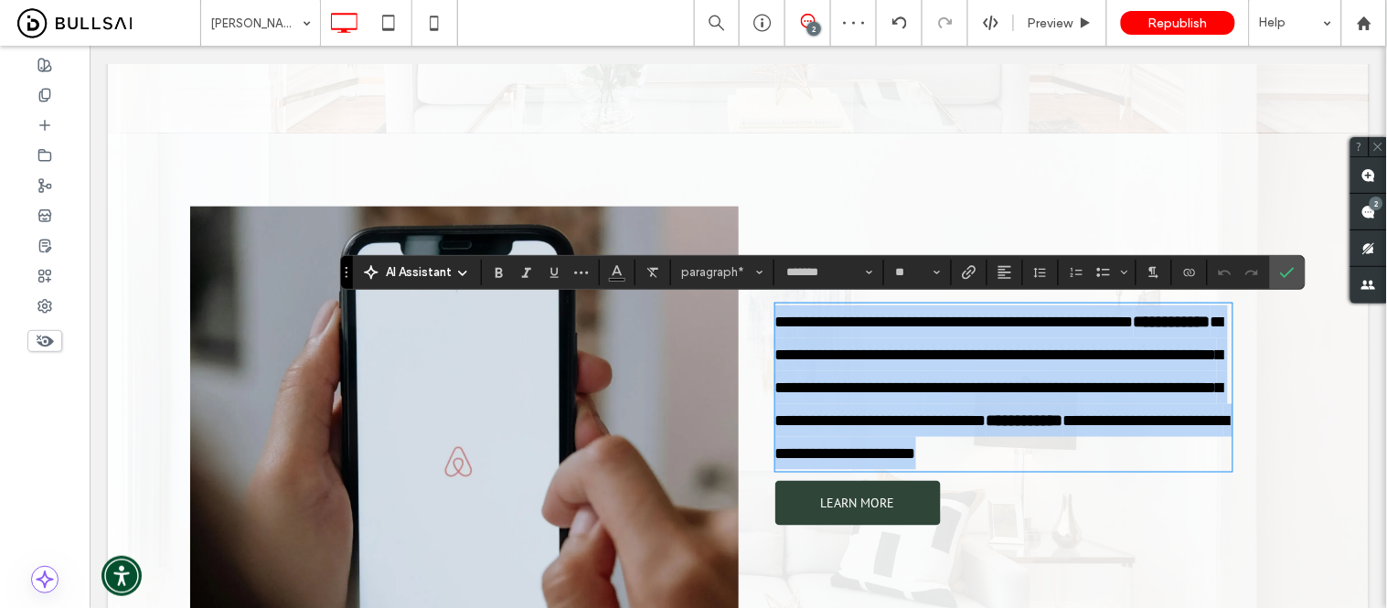
click at [1165, 356] on p "**********" at bounding box center [1003, 387] width 457 height 165
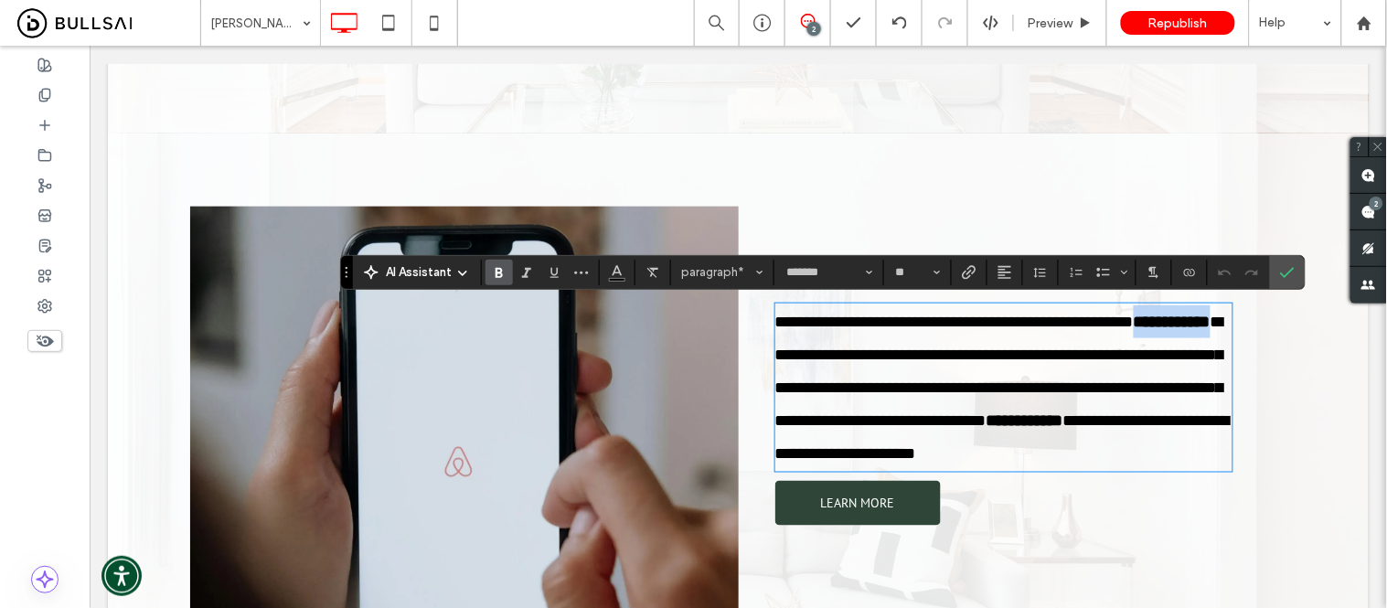
click at [815, 345] on p "**********" at bounding box center [1003, 387] width 457 height 165
drag, startPoint x: 786, startPoint y: 456, endPoint x: 873, endPoint y: 454, distance: 86.9
click at [873, 454] on p "**********" at bounding box center [1003, 387] width 457 height 165
drag, startPoint x: 1290, startPoint y: 270, endPoint x: 1150, endPoint y: 251, distance: 141.2
click at [1290, 270] on icon "Confirm" at bounding box center [1287, 272] width 15 height 15
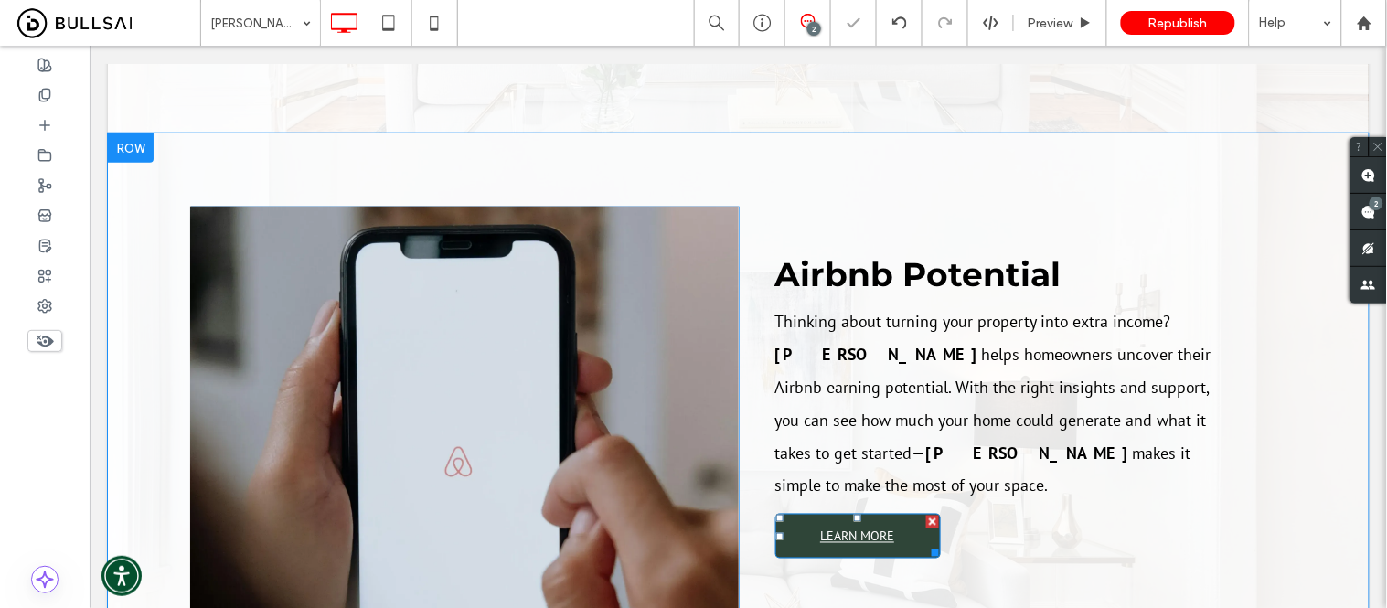
click at [853, 522] on span "LEARN MORE" at bounding box center [856, 535] width 74 height 35
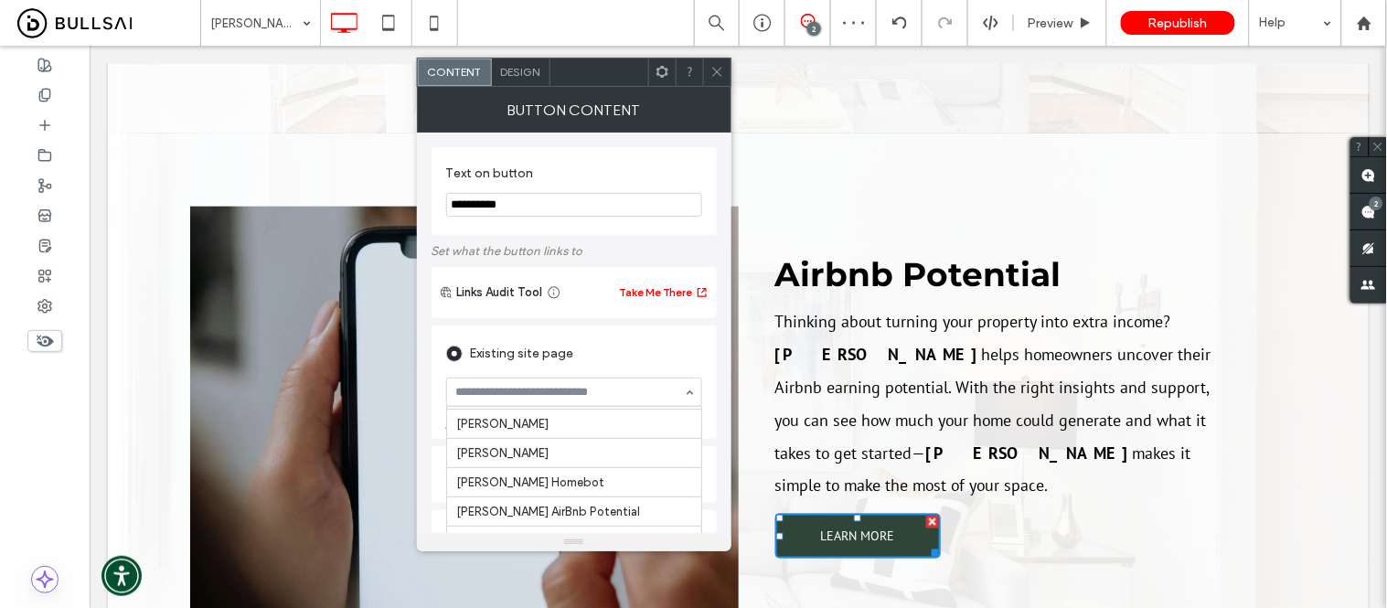
scroll to position [2967, 0]
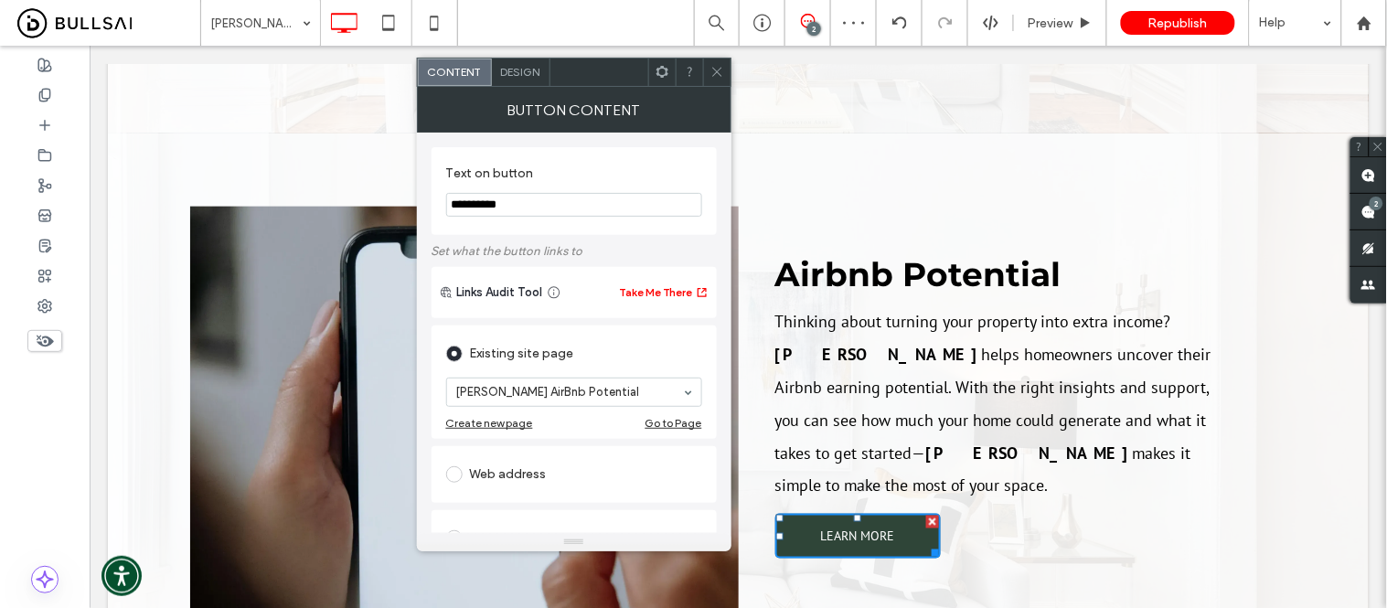
click at [722, 80] on span at bounding box center [718, 72] width 14 height 27
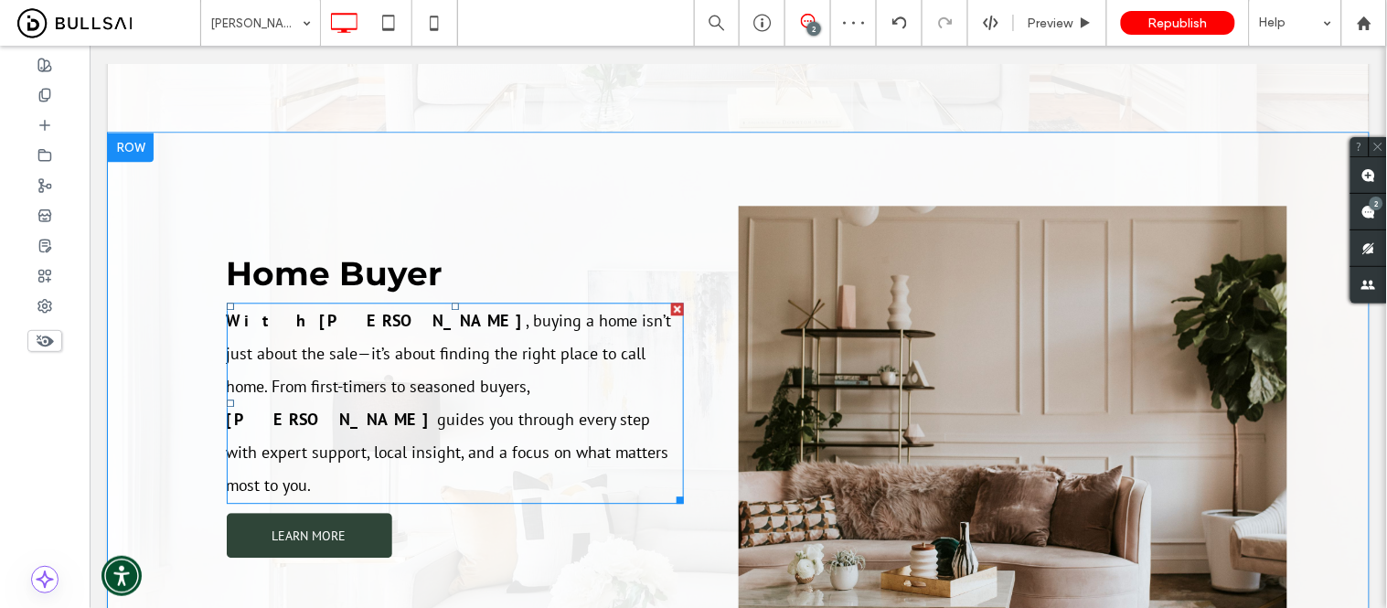
scroll to position [2845, 0]
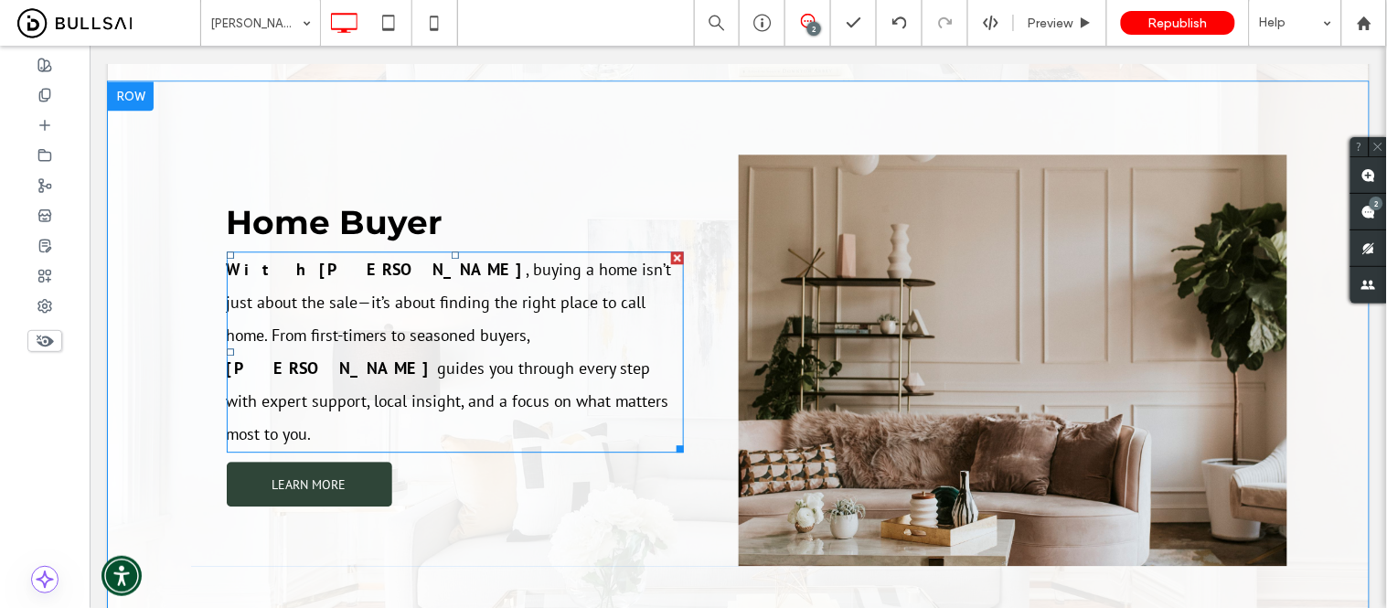
click at [319, 278] on strong "Reese Punter" at bounding box center [422, 268] width 207 height 21
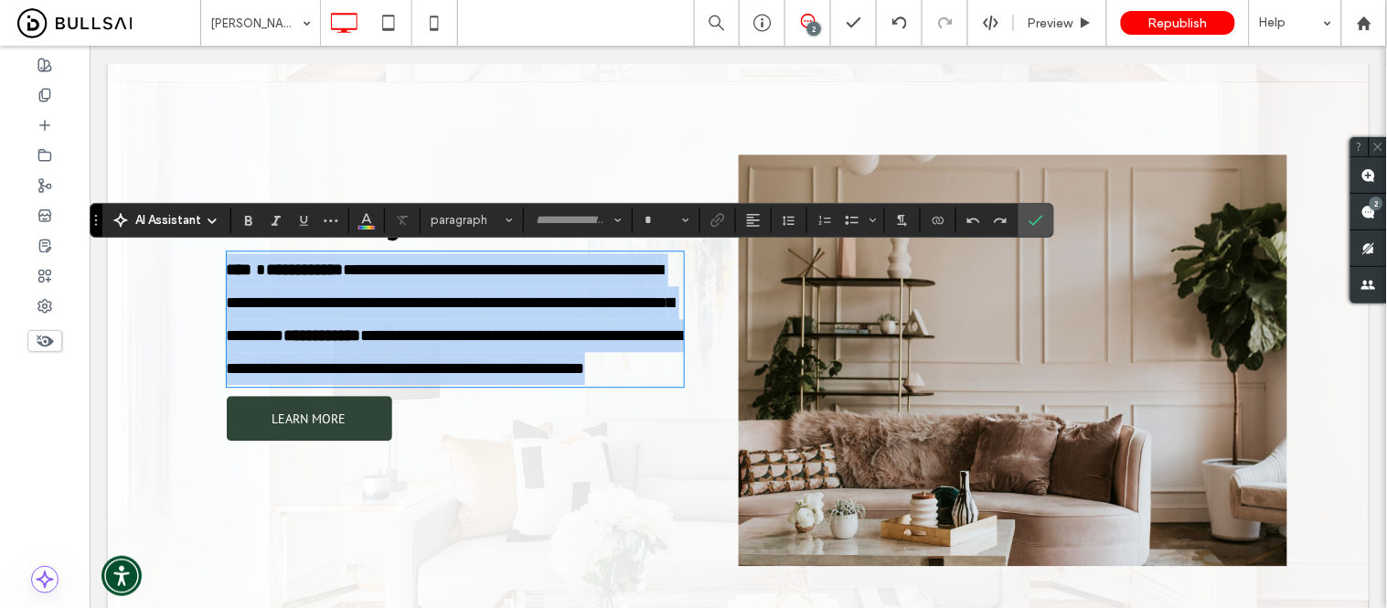
type input "*******"
type input "**"
click at [260, 270] on p "**********" at bounding box center [454, 318] width 457 height 132
click at [328, 299] on span "**********" at bounding box center [450, 302] width 448 height 82
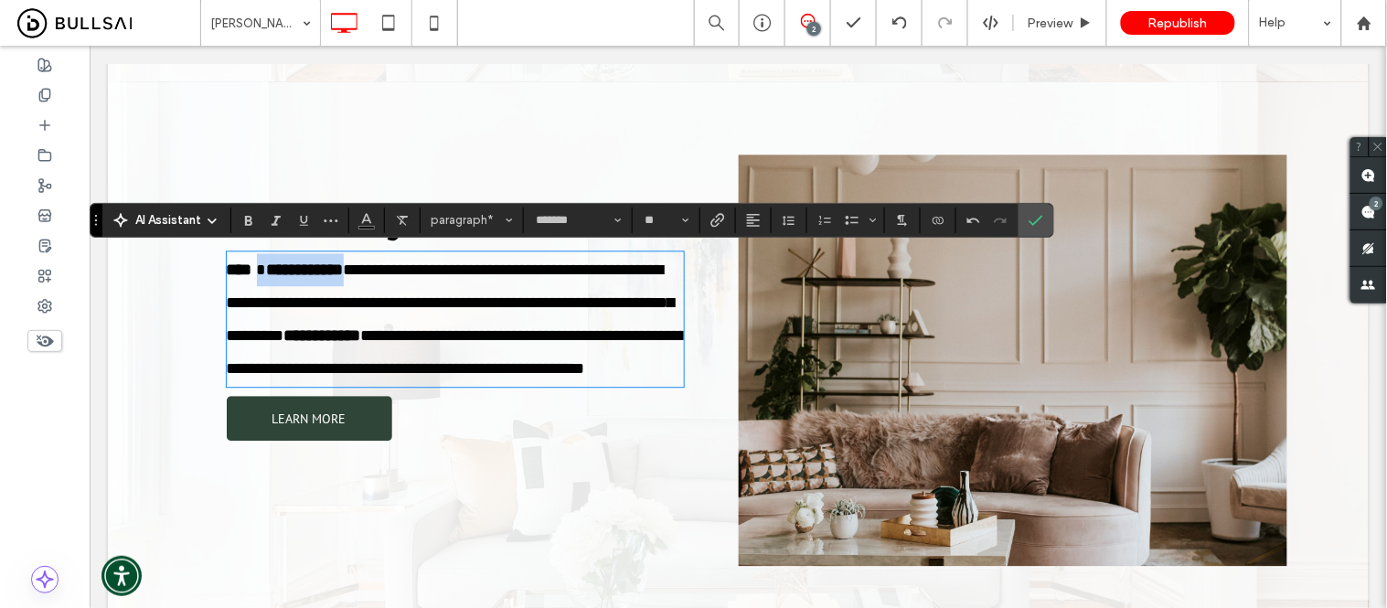
drag, startPoint x: 351, startPoint y: 264, endPoint x: 256, endPoint y: 270, distance: 95.3
click at [256, 270] on p "**********" at bounding box center [454, 318] width 457 height 132
drag, startPoint x: 365, startPoint y: 270, endPoint x: 251, endPoint y: 250, distance: 116.1
click at [259, 272] on span "**********" at bounding box center [450, 302] width 448 height 82
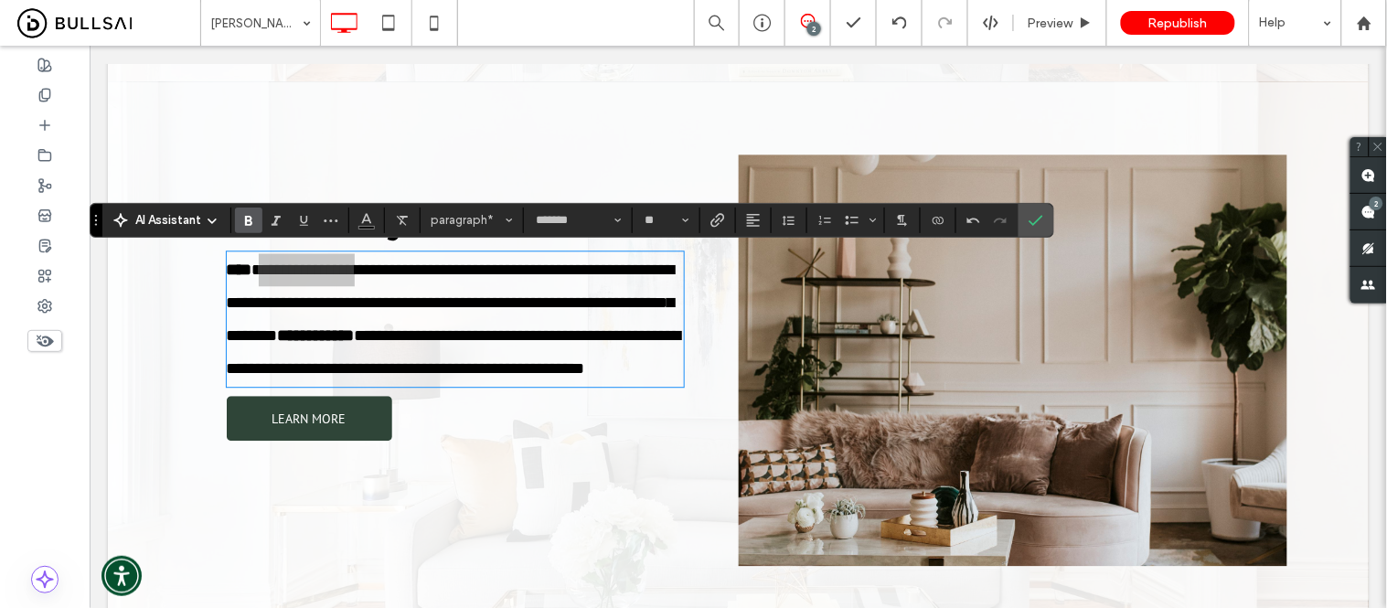
click at [251, 221] on icon "Bold" at bounding box center [248, 220] width 15 height 15
click at [363, 301] on span "**********" at bounding box center [452, 302] width 453 height 82
drag, startPoint x: 358, startPoint y: 334, endPoint x: 449, endPoint y: 332, distance: 91.5
click at [449, 332] on p "**********" at bounding box center [454, 318] width 457 height 132
click at [366, 358] on span "**********" at bounding box center [456, 350] width 461 height 49
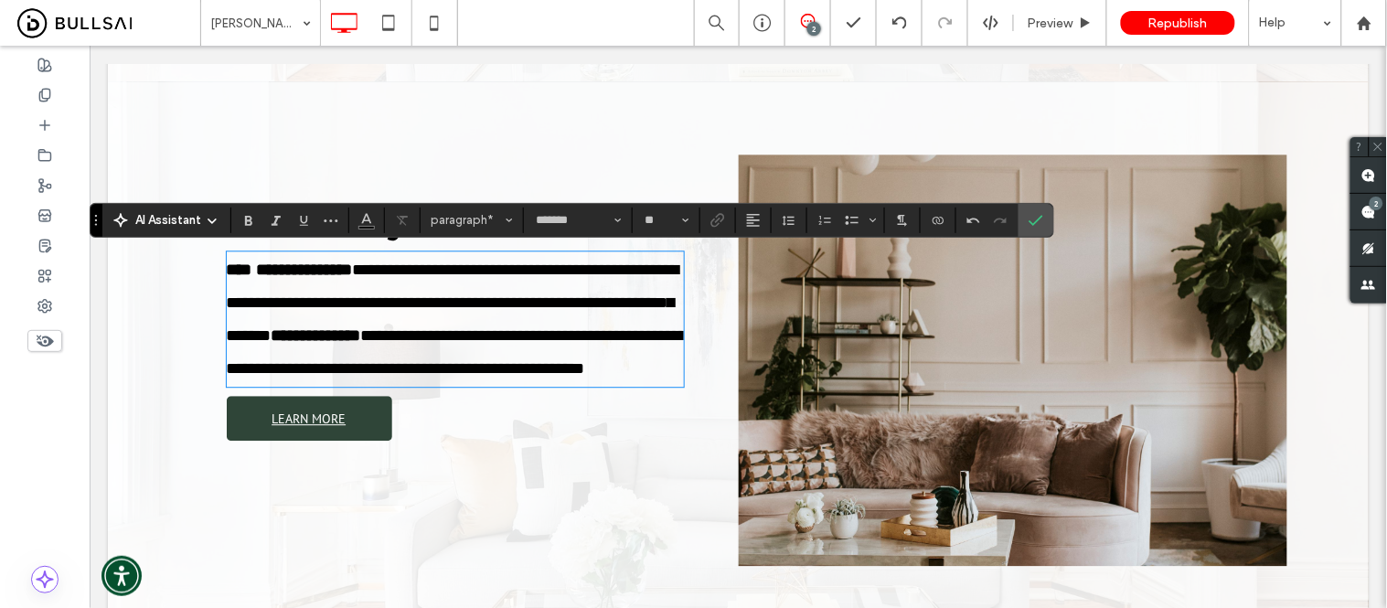
click at [303, 435] on span "LEARN MORE" at bounding box center [308, 418] width 74 height 35
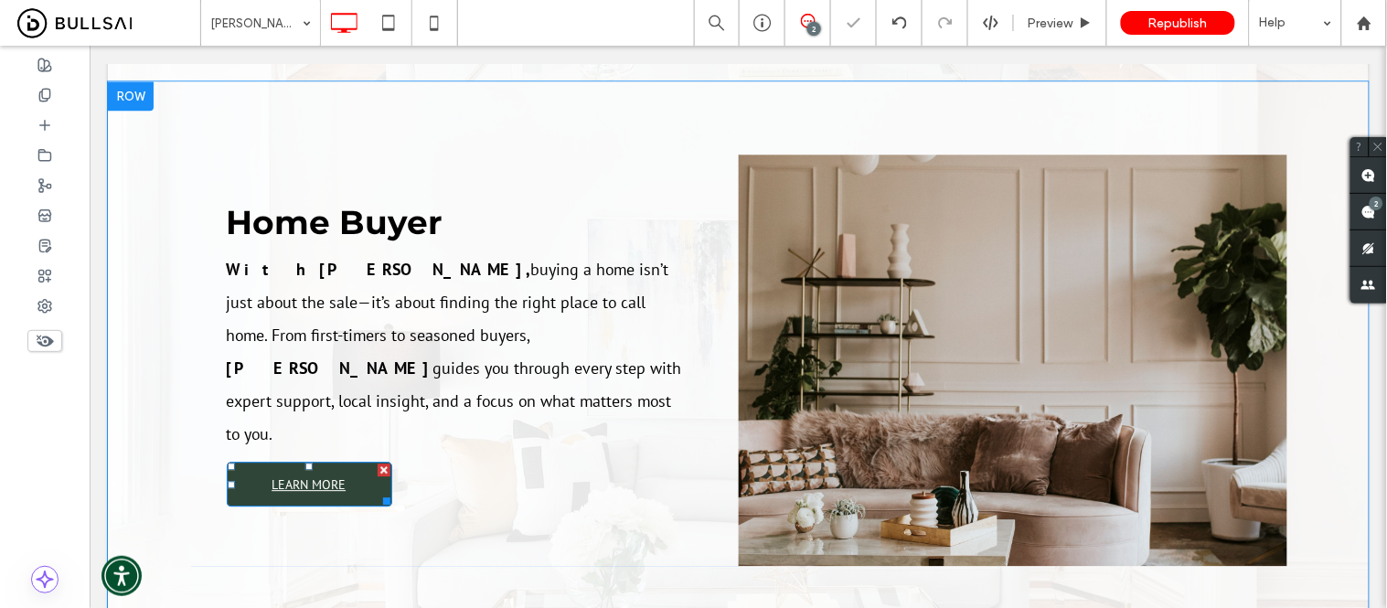
click at [311, 466] on span "LEARN MORE" at bounding box center [308, 483] width 74 height 35
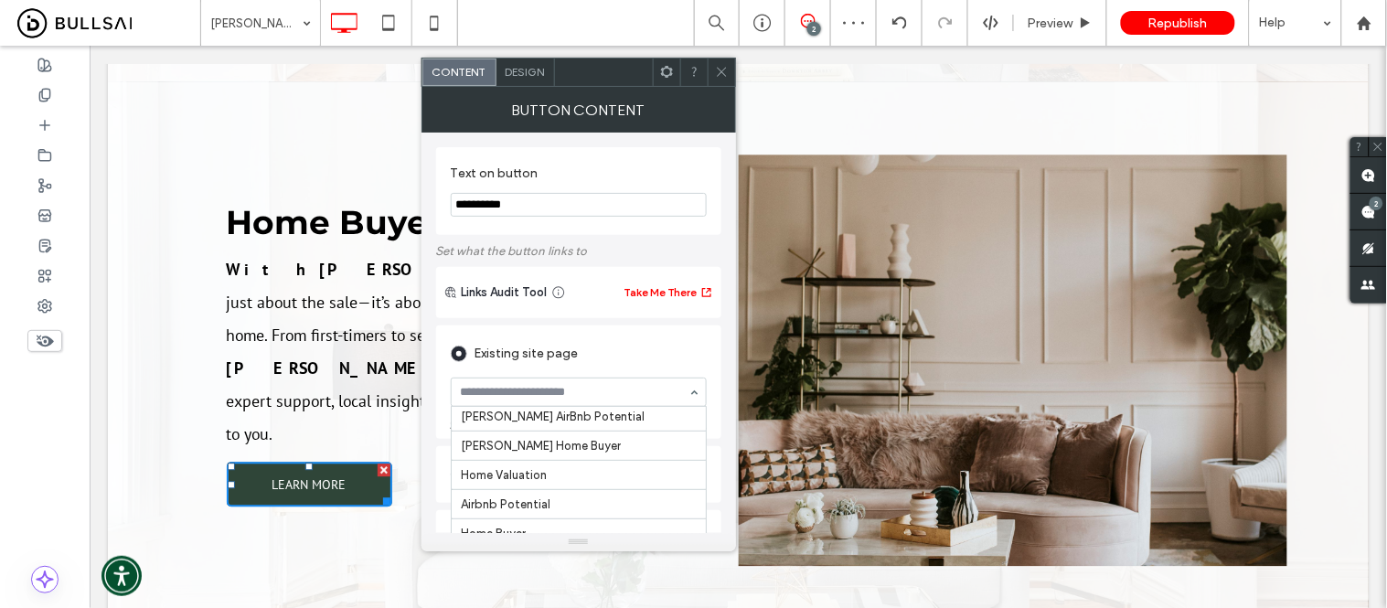
scroll to position [2996, 0]
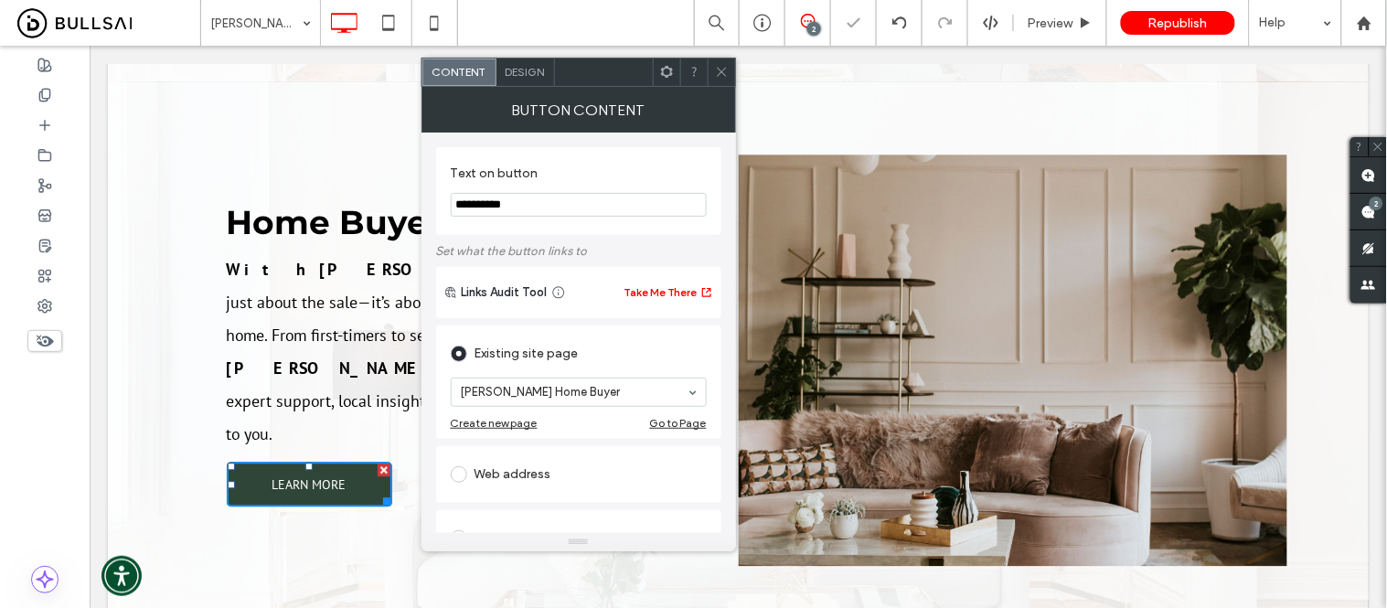
click at [721, 77] on icon at bounding box center [722, 72] width 14 height 14
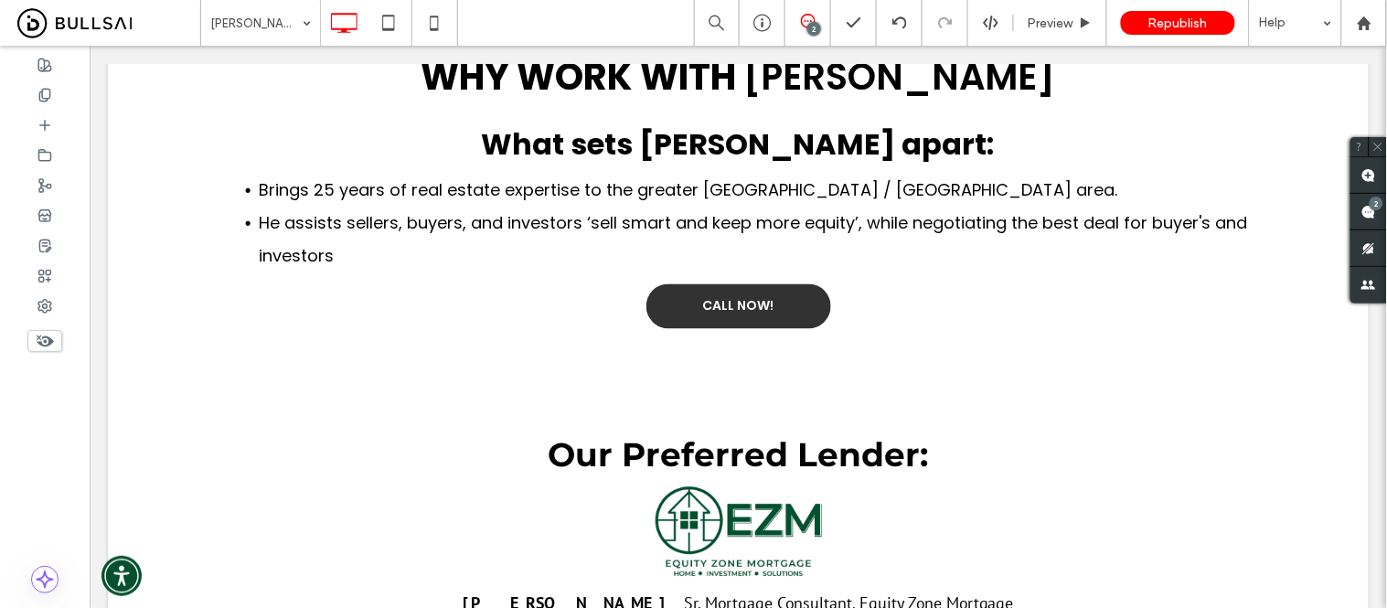
scroll to position [4165, 0]
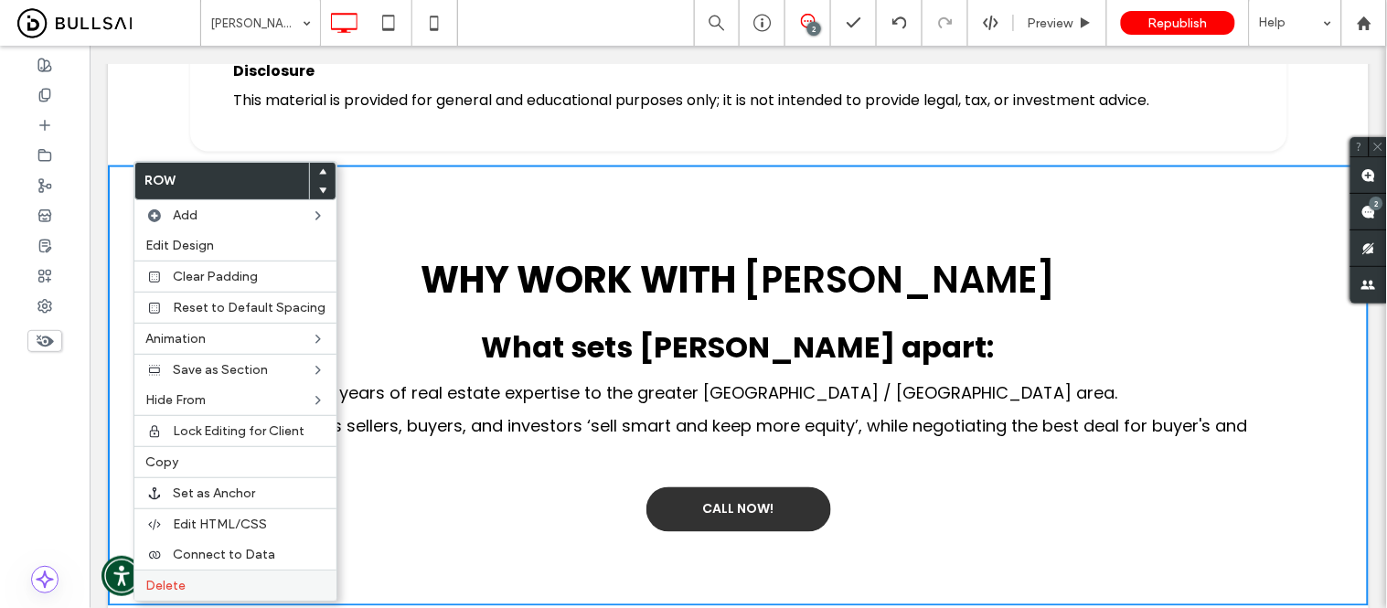
click at [176, 582] on span "Delete" at bounding box center [165, 586] width 40 height 16
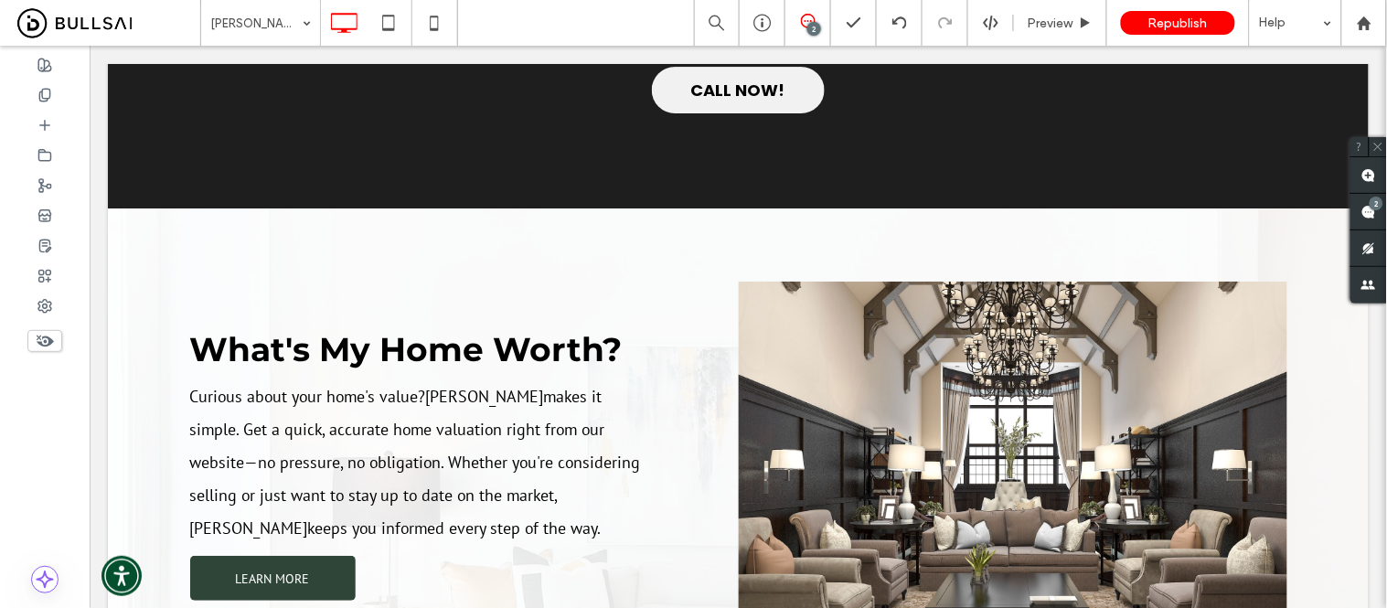
scroll to position [1796, 0]
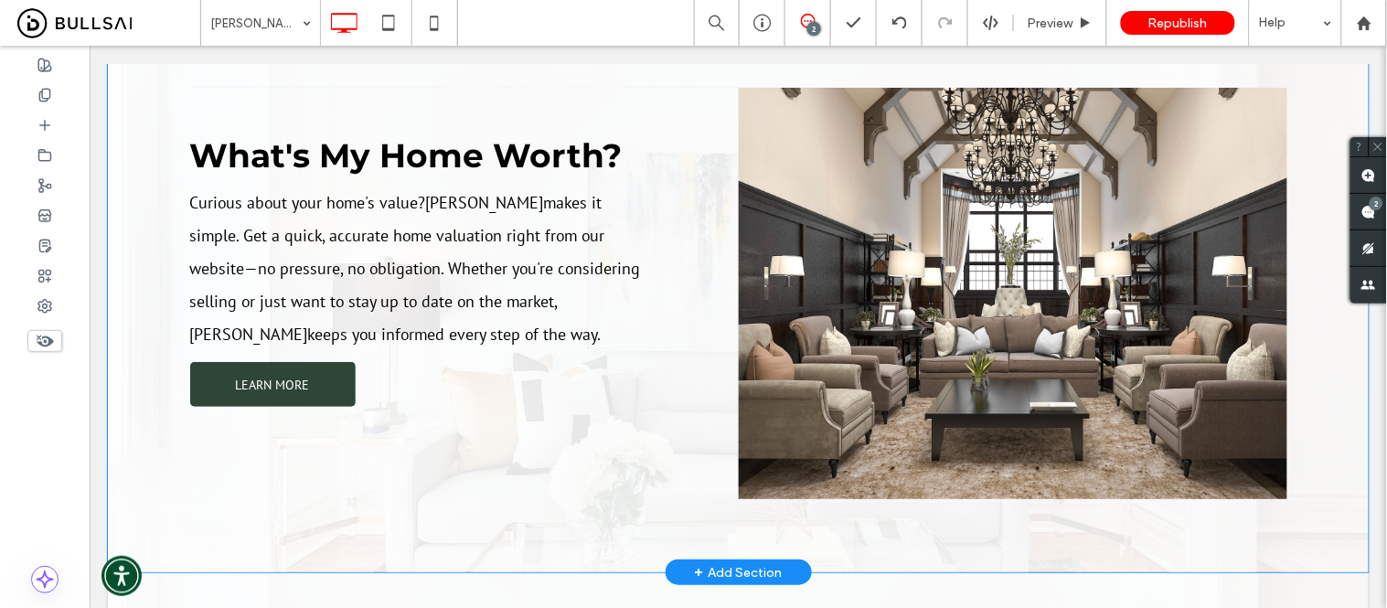
click at [1223, 299] on div "Click To Paste" at bounding box center [1012, 293] width 549 height 412
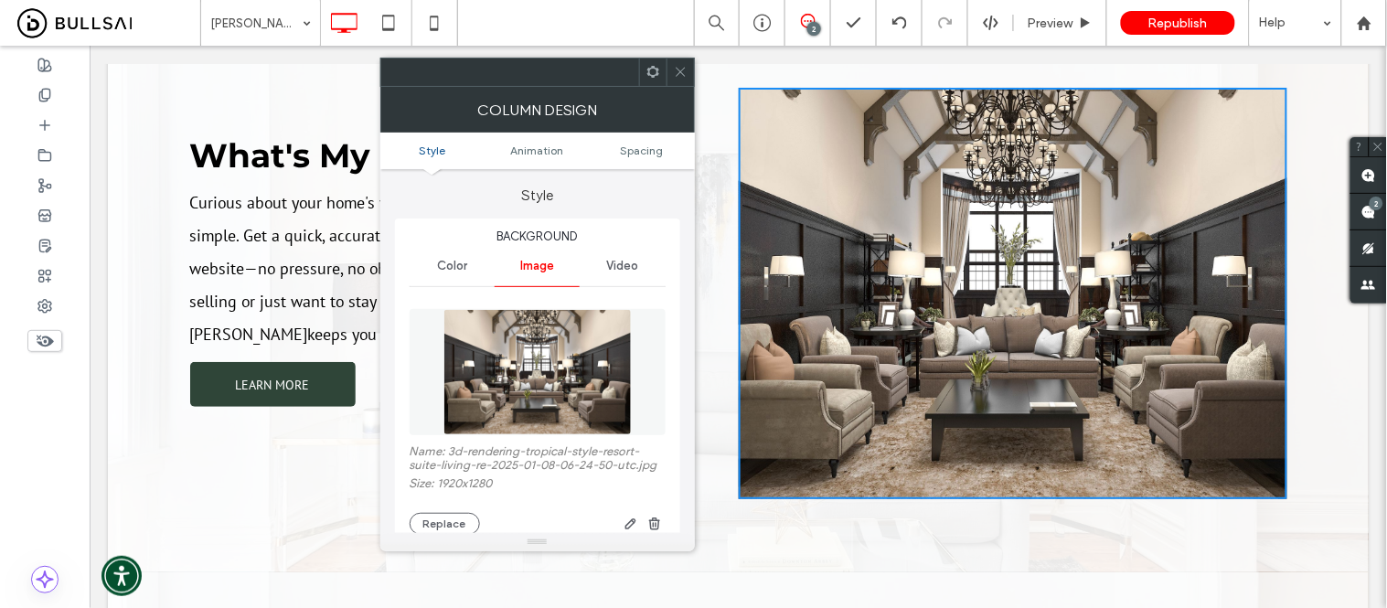
scroll to position [102, 0]
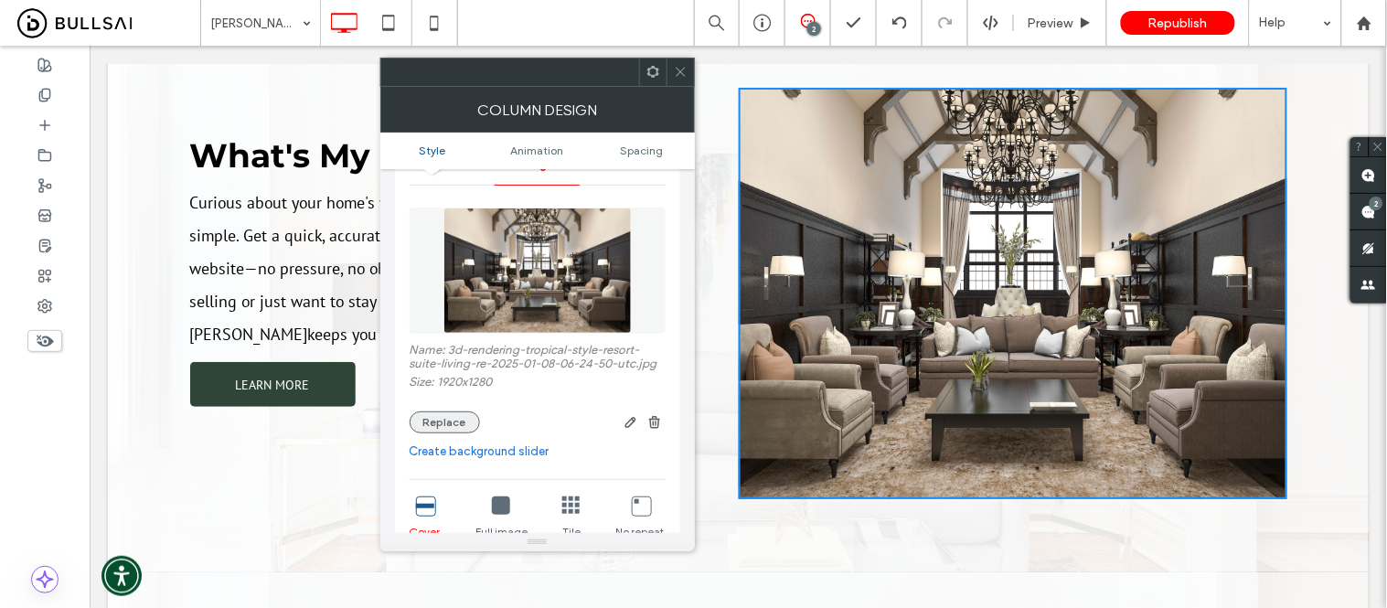
click at [446, 432] on button "Replace" at bounding box center [445, 423] width 70 height 22
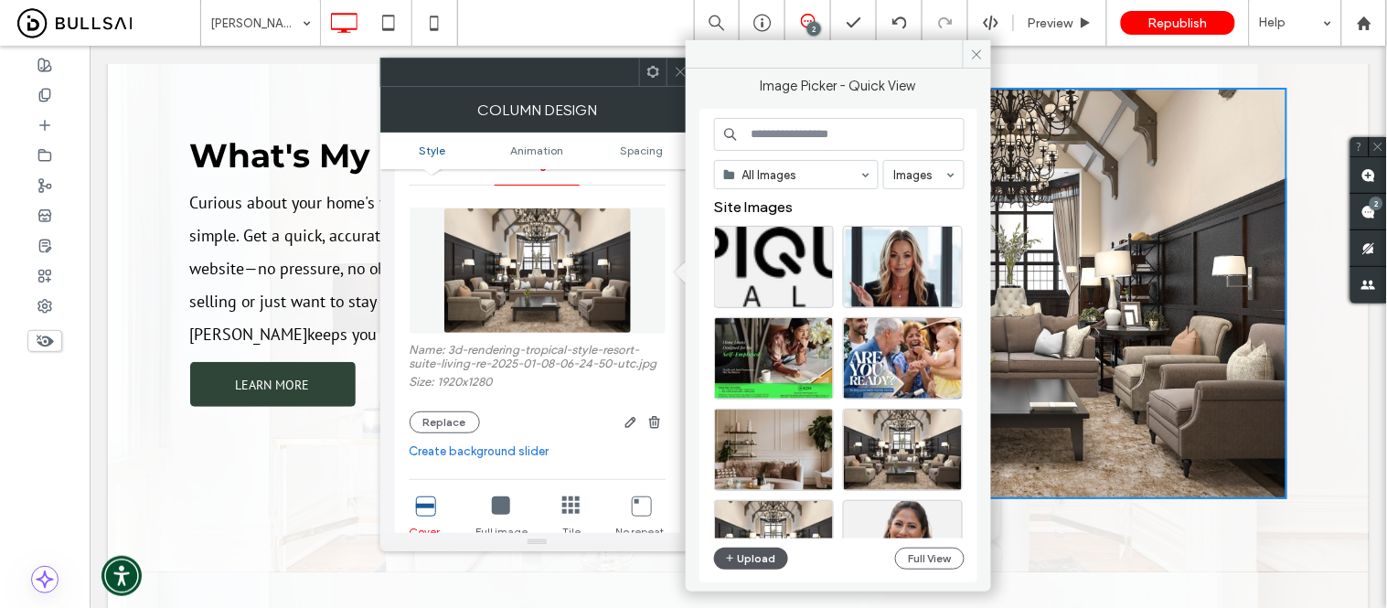
click at [756, 559] on button "Upload" at bounding box center [751, 559] width 75 height 22
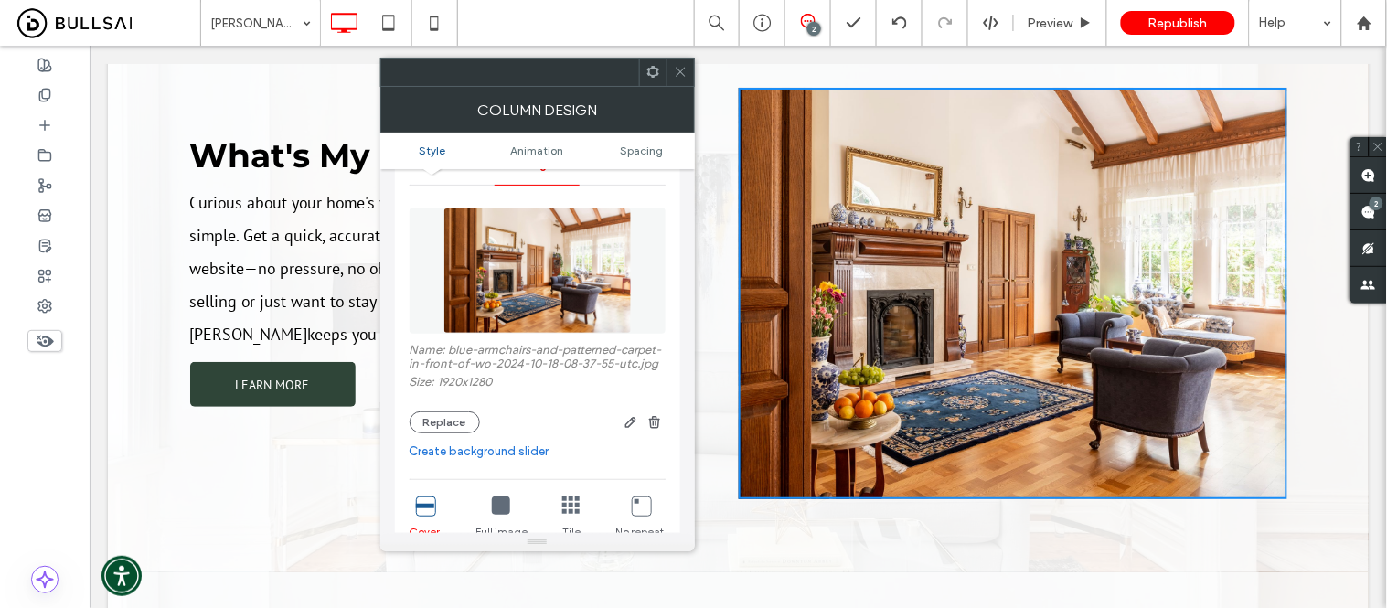
click at [684, 76] on use at bounding box center [680, 72] width 9 height 9
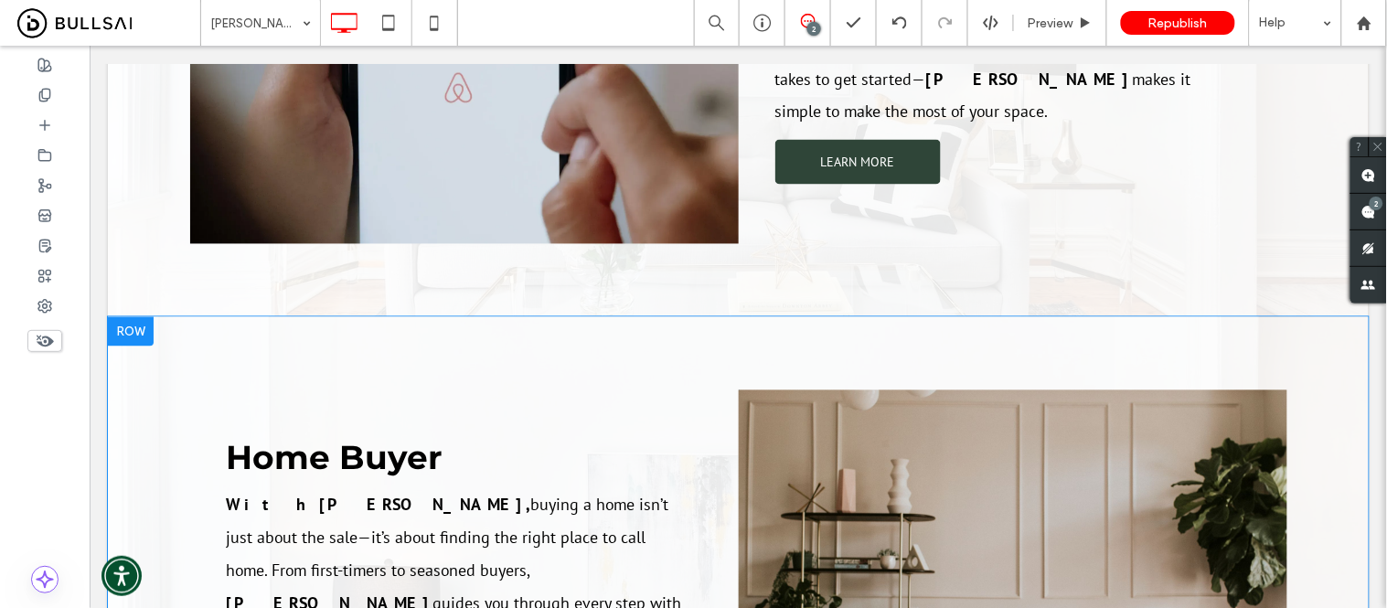
scroll to position [2913, 0]
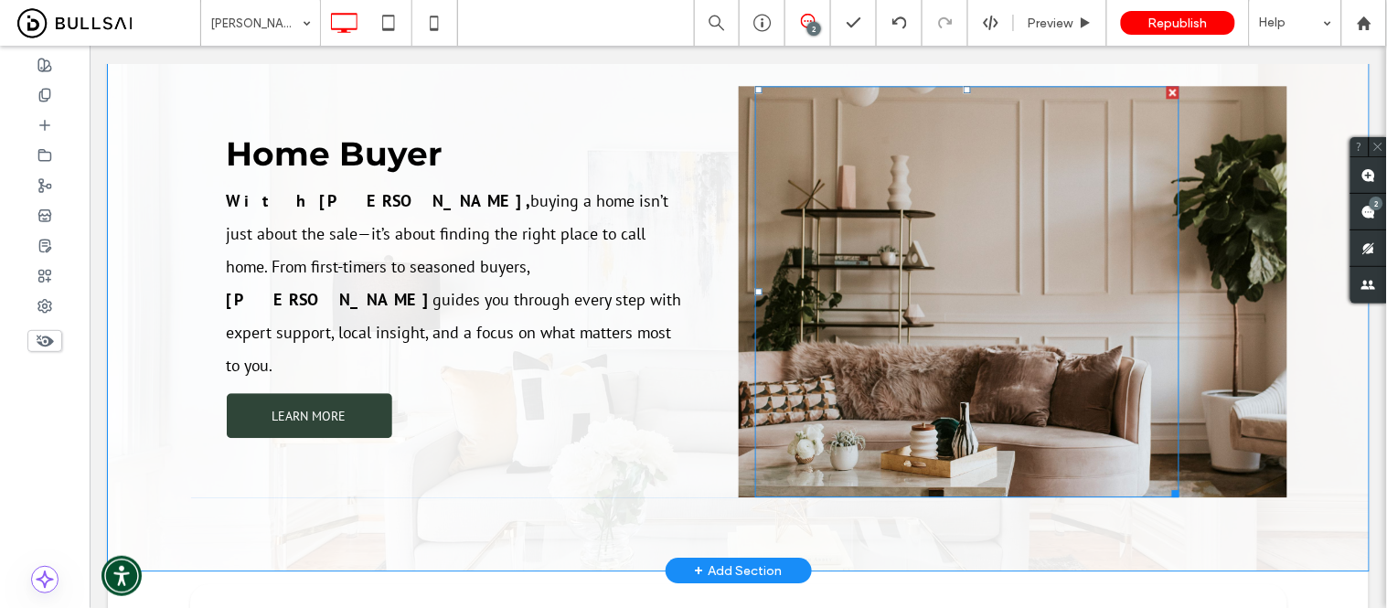
click at [908, 294] on div at bounding box center [966, 291] width 424 height 412
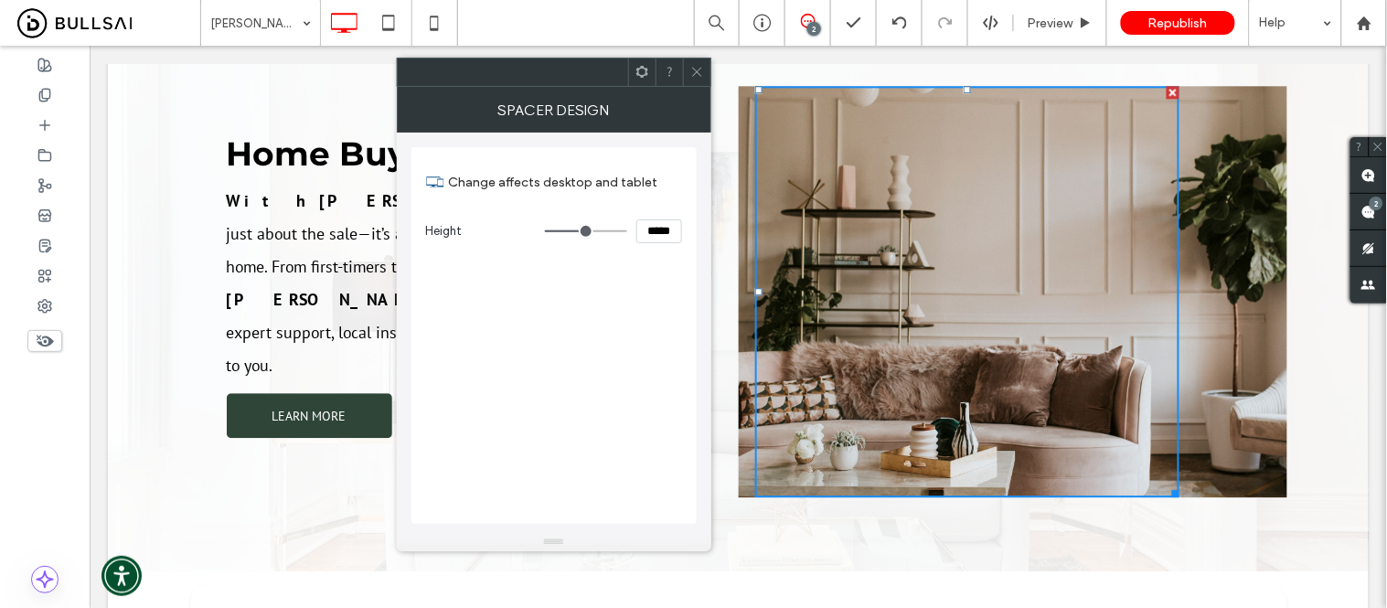
click at [1229, 257] on div "Click To Paste" at bounding box center [1012, 291] width 549 height 412
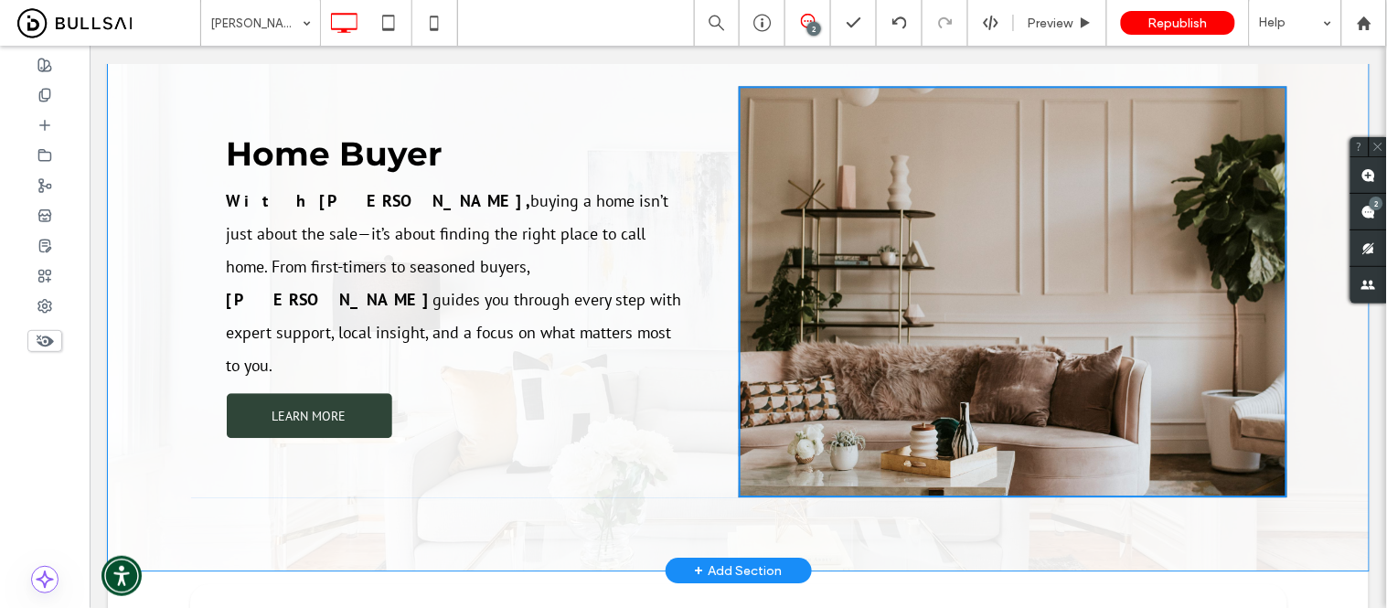
click at [1225, 244] on div "Click To Paste" at bounding box center [1012, 291] width 549 height 412
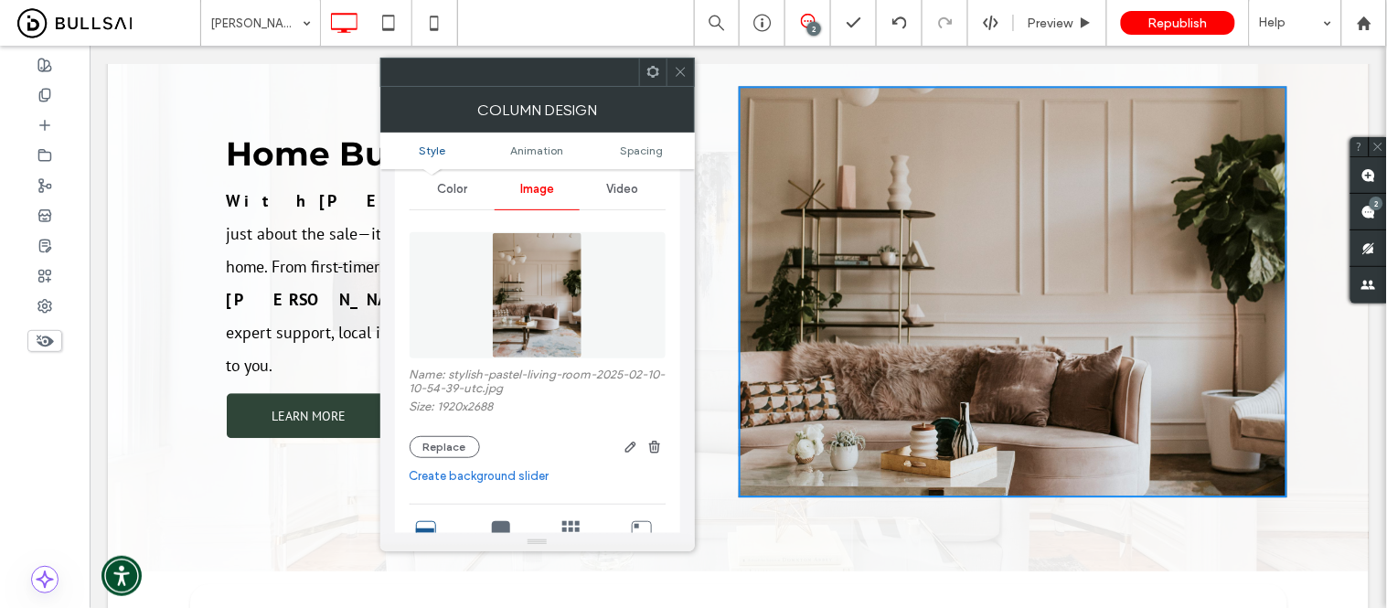
scroll to position [203, 0]
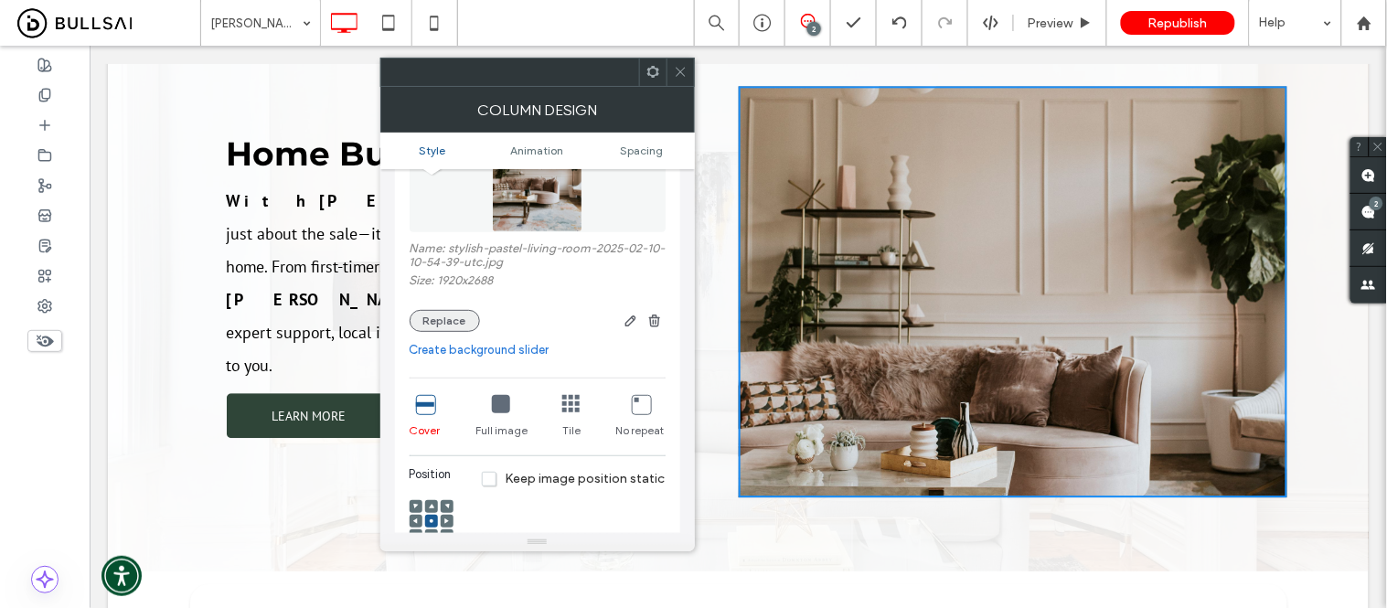
click at [439, 323] on button "Replace" at bounding box center [445, 321] width 70 height 22
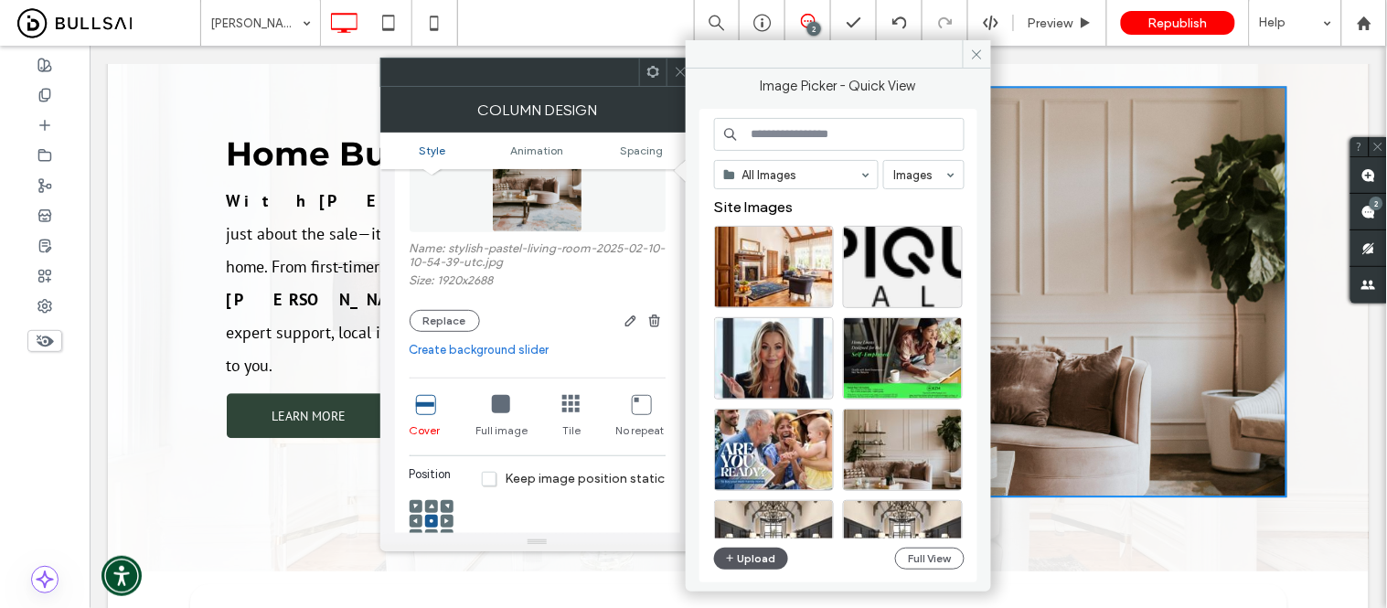
click at [745, 562] on button "Upload" at bounding box center [751, 559] width 75 height 22
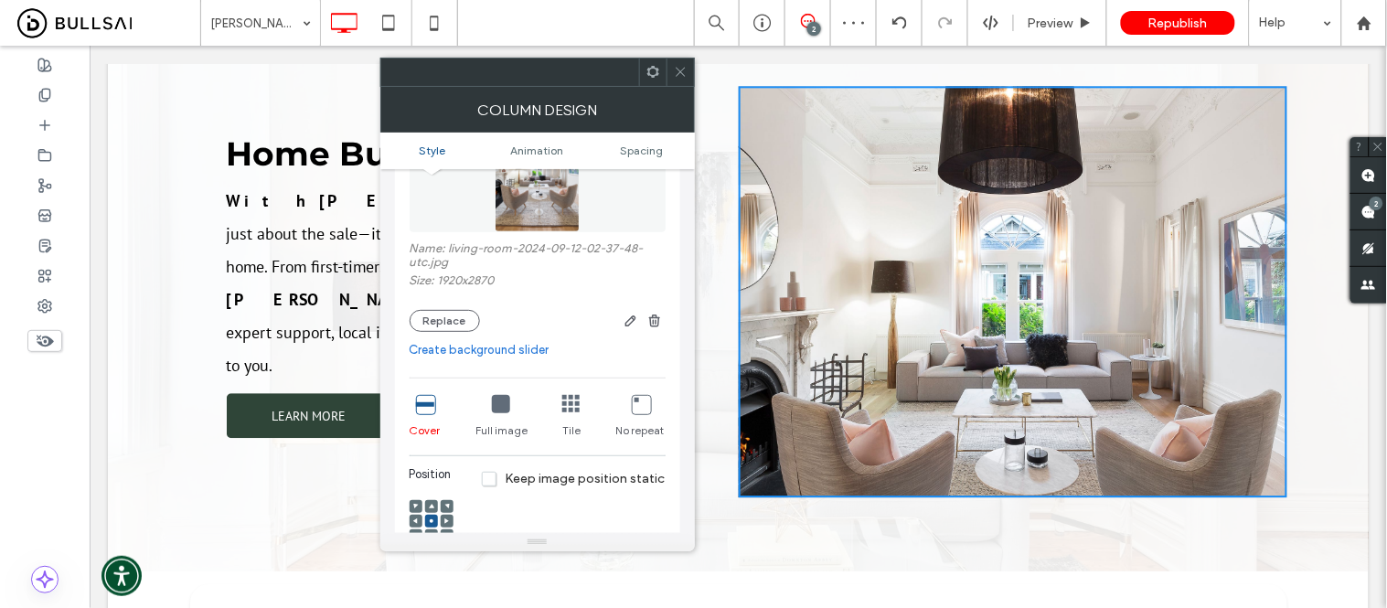
click at [679, 71] on icon at bounding box center [681, 72] width 14 height 14
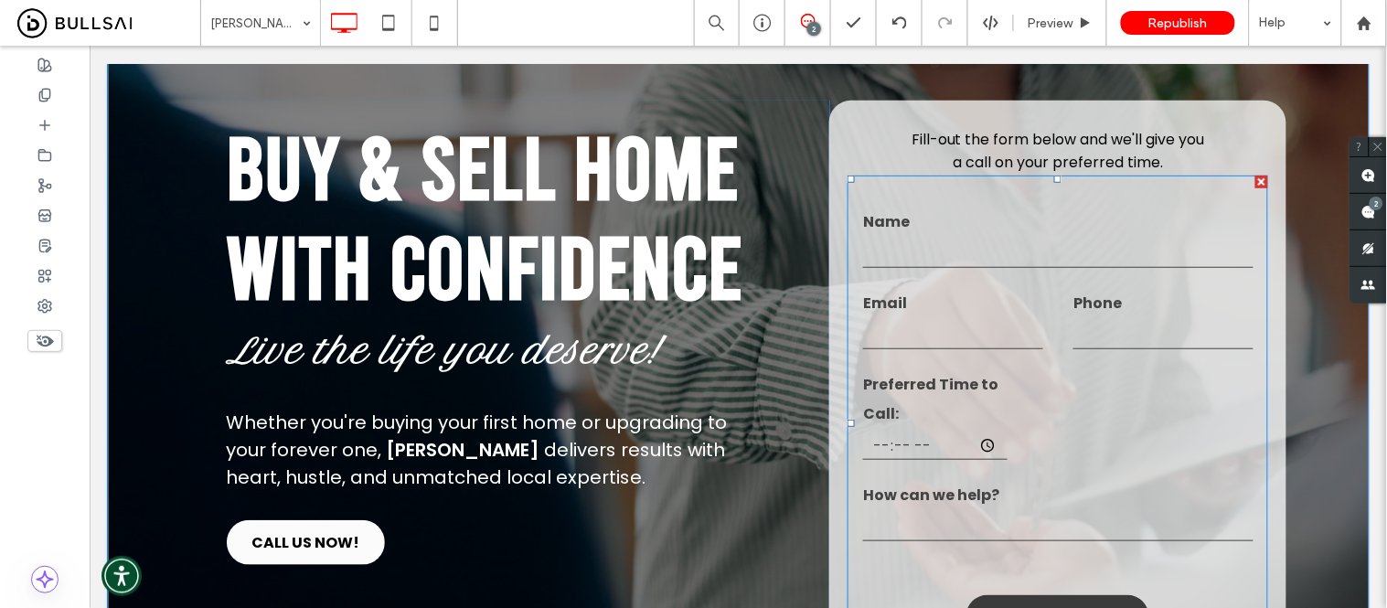
scroll to position [170, 0]
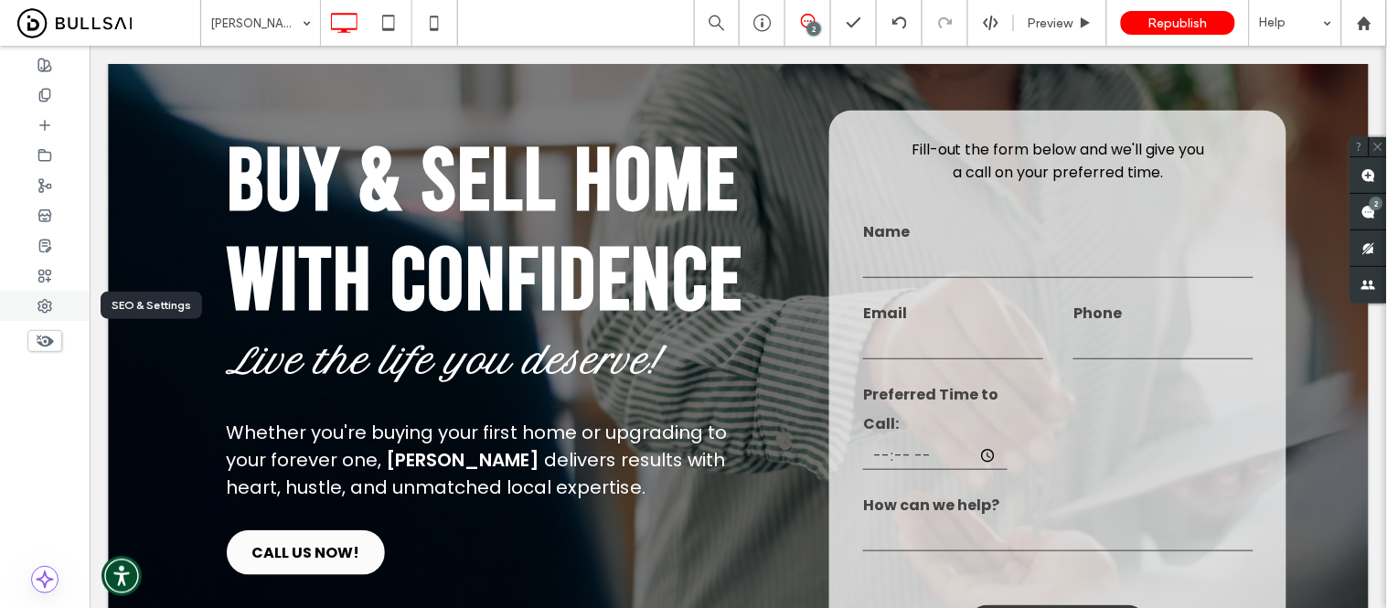
click at [41, 308] on icon at bounding box center [44, 306] width 15 height 15
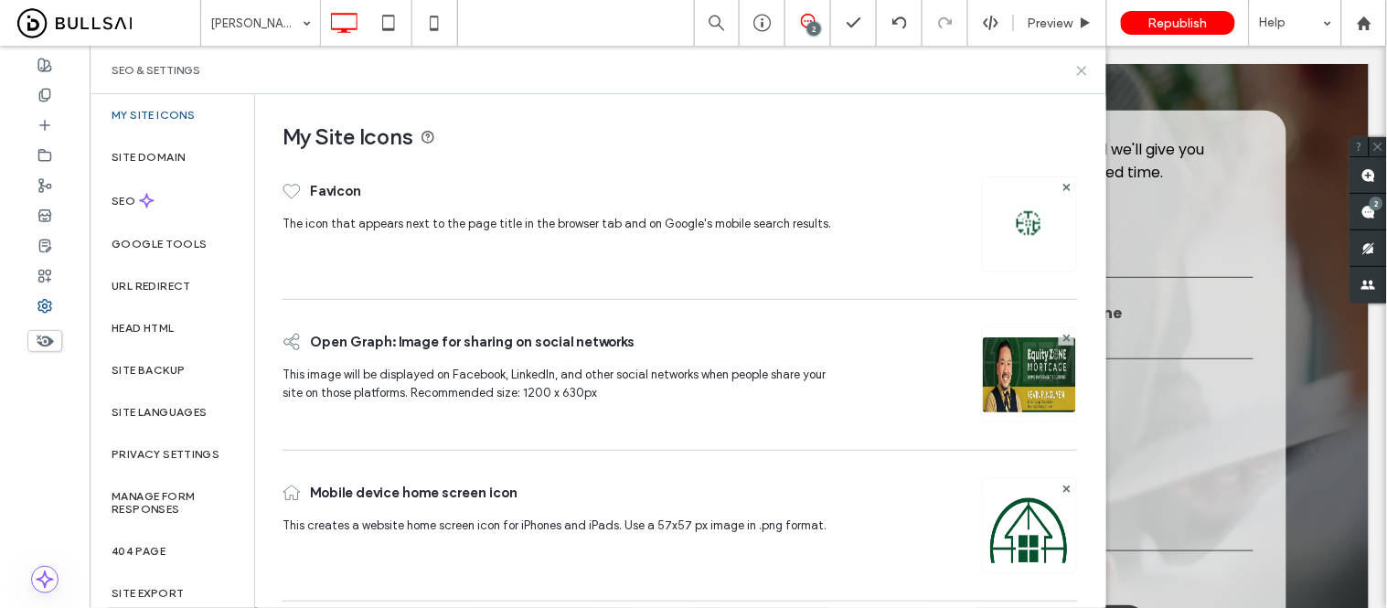
click at [1082, 73] on icon at bounding box center [1082, 71] width 14 height 14
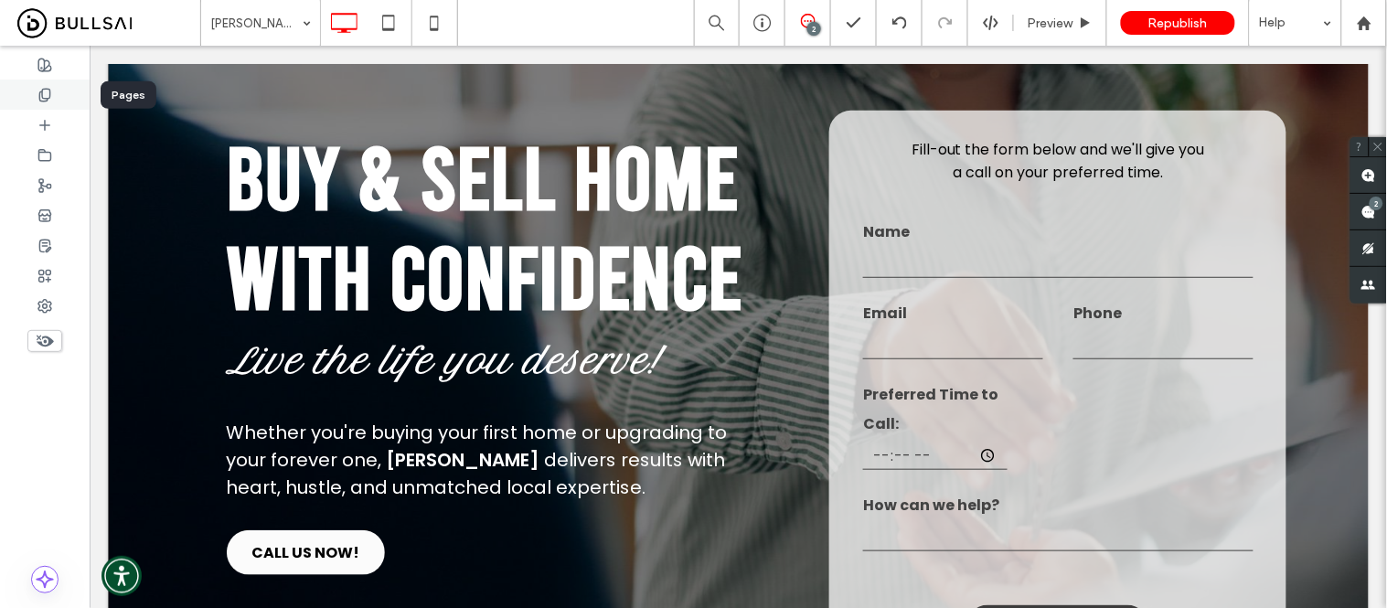
click at [38, 95] on icon at bounding box center [44, 95] width 15 height 15
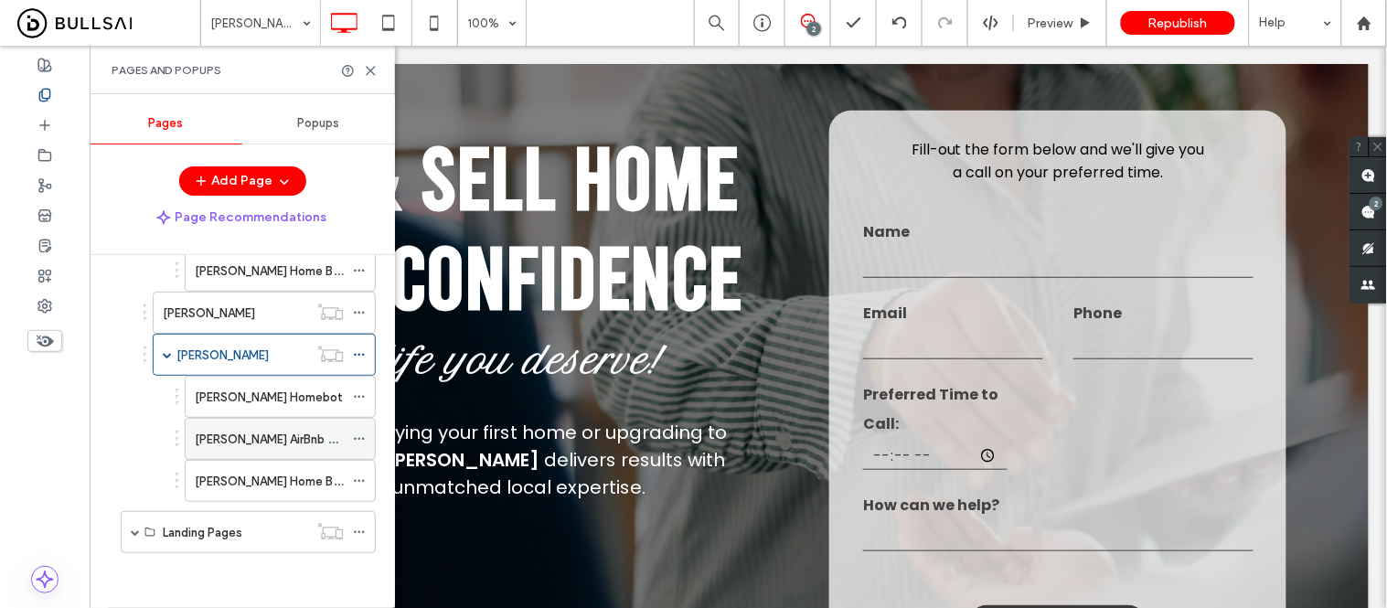
scroll to position [1995, 0]
click at [363, 354] on use at bounding box center [359, 355] width 10 height 3
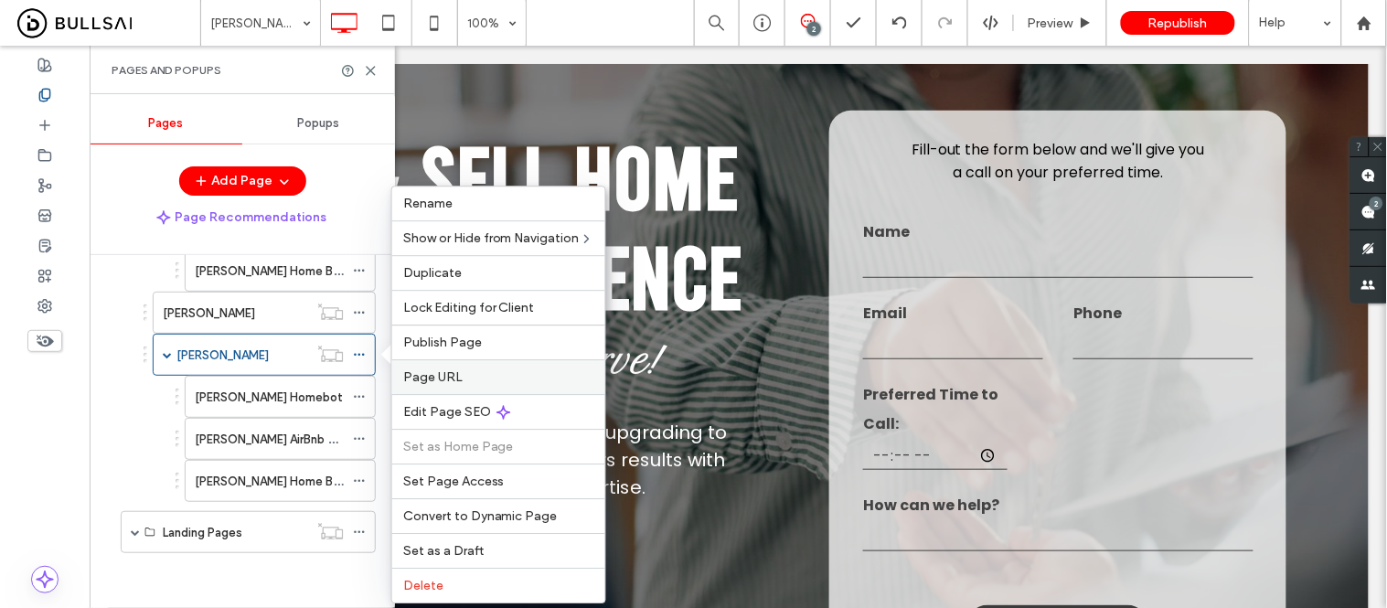
click at [435, 381] on span "Page URL" at bounding box center [432, 377] width 59 height 16
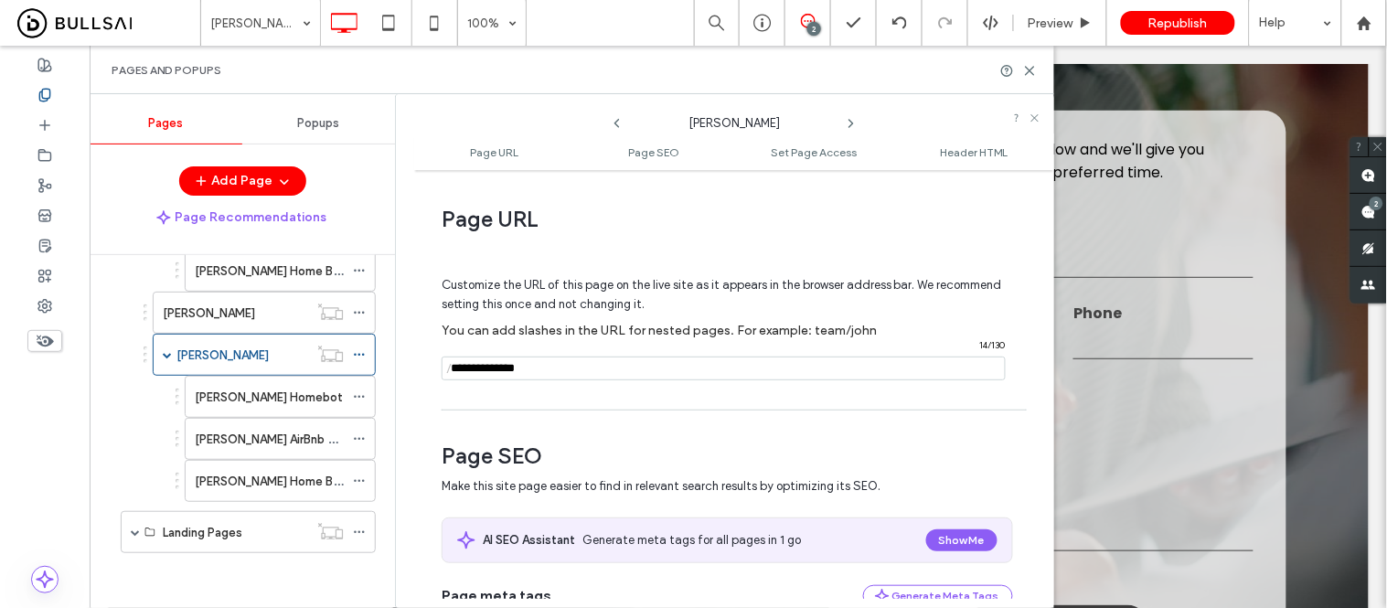
drag, startPoint x: 570, startPoint y: 372, endPoint x: 452, endPoint y: 364, distance: 118.3
click at [452, 364] on div "/ 14 / 130" at bounding box center [724, 369] width 564 height 24
click at [1175, 22] on span "Republish" at bounding box center [1178, 24] width 59 height 16
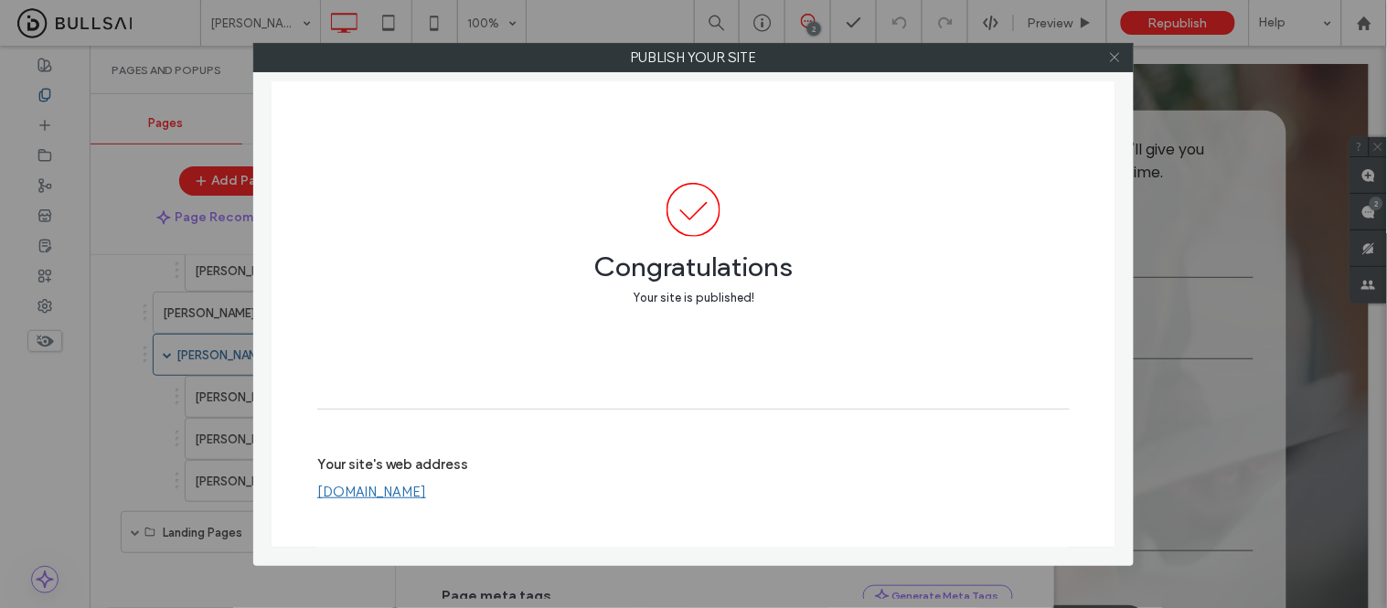
click at [1116, 59] on icon at bounding box center [1115, 57] width 14 height 14
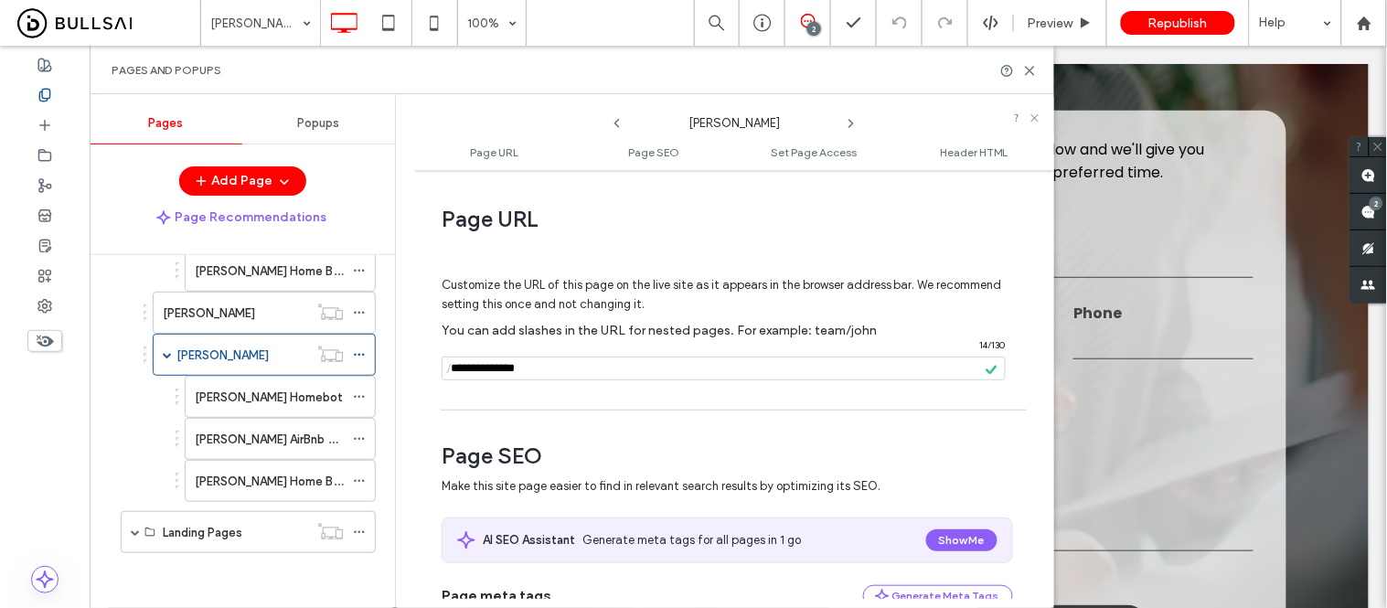
click at [163, 360] on span at bounding box center [167, 355] width 9 height 40
click at [166, 292] on ol "Reese Punter Homebot Reese Punter AirBnb Potential Reese Punter Home Buyer" at bounding box center [269, 229] width 214 height 126
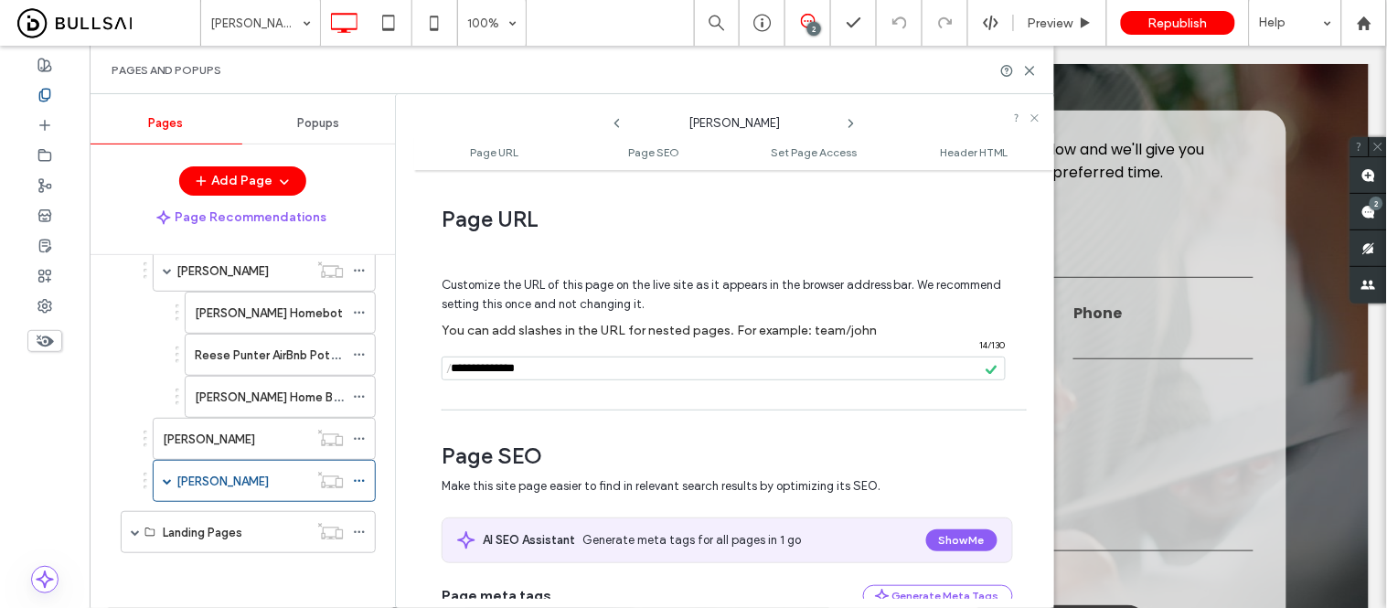
scroll to position [1868, 0]
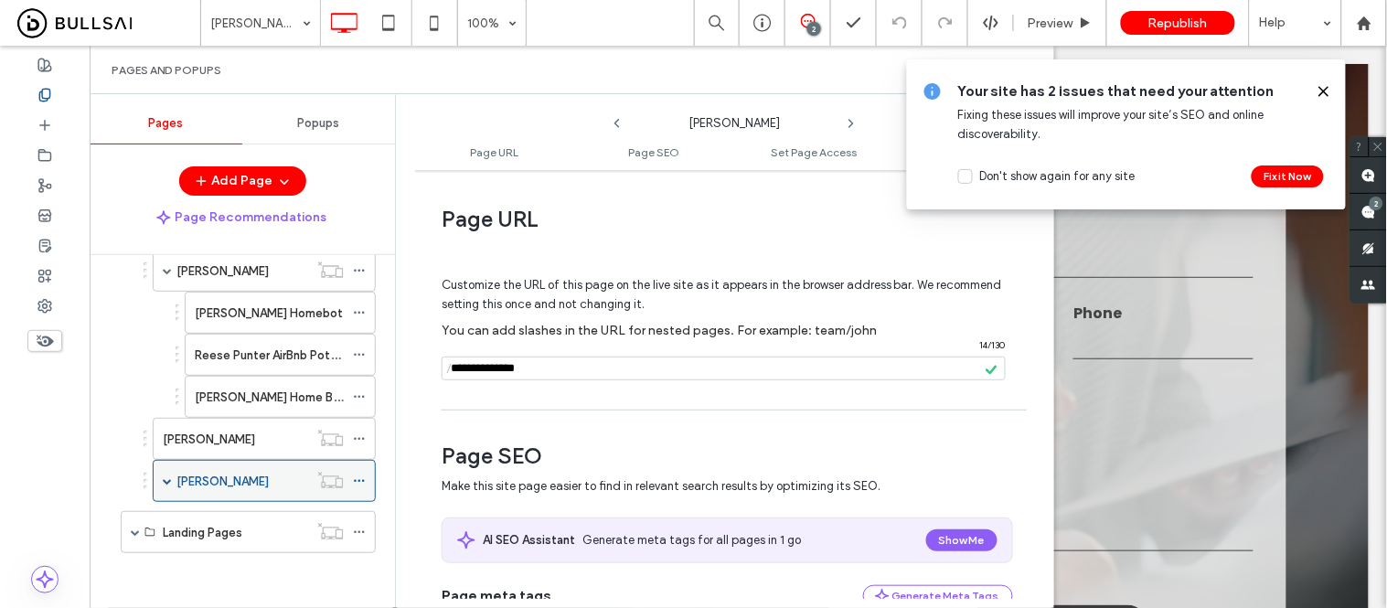
click at [360, 485] on icon at bounding box center [359, 481] width 13 height 13
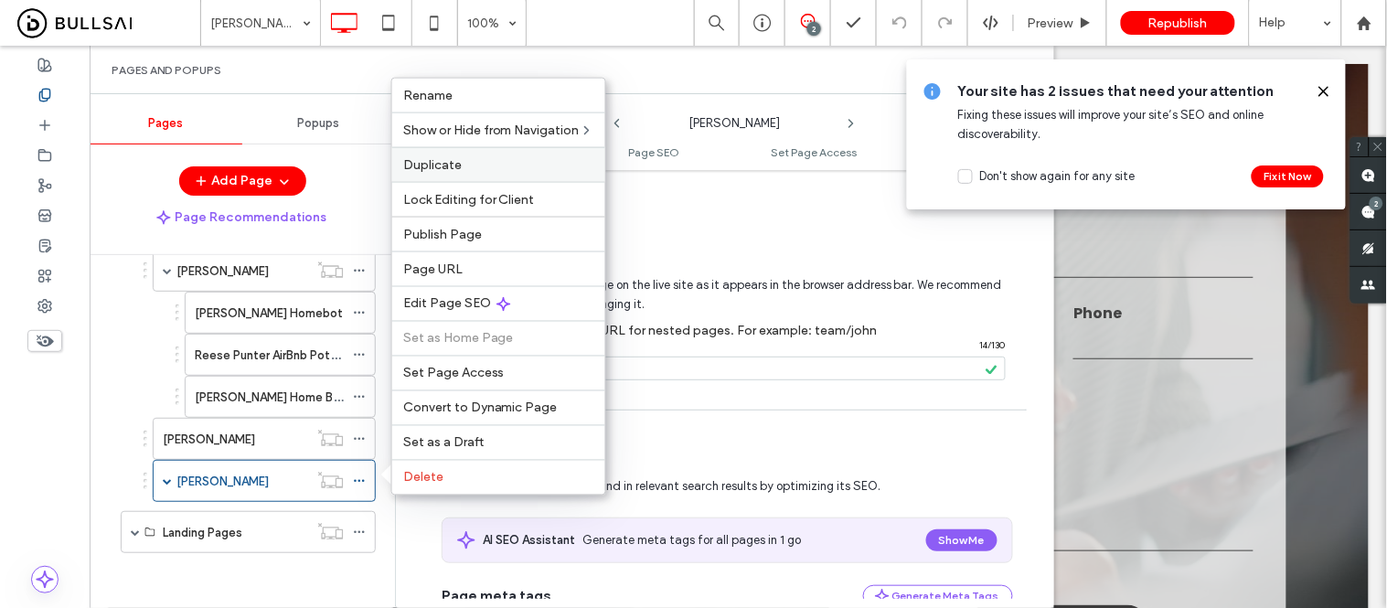
click at [440, 172] on span "Duplicate" at bounding box center [432, 165] width 59 height 16
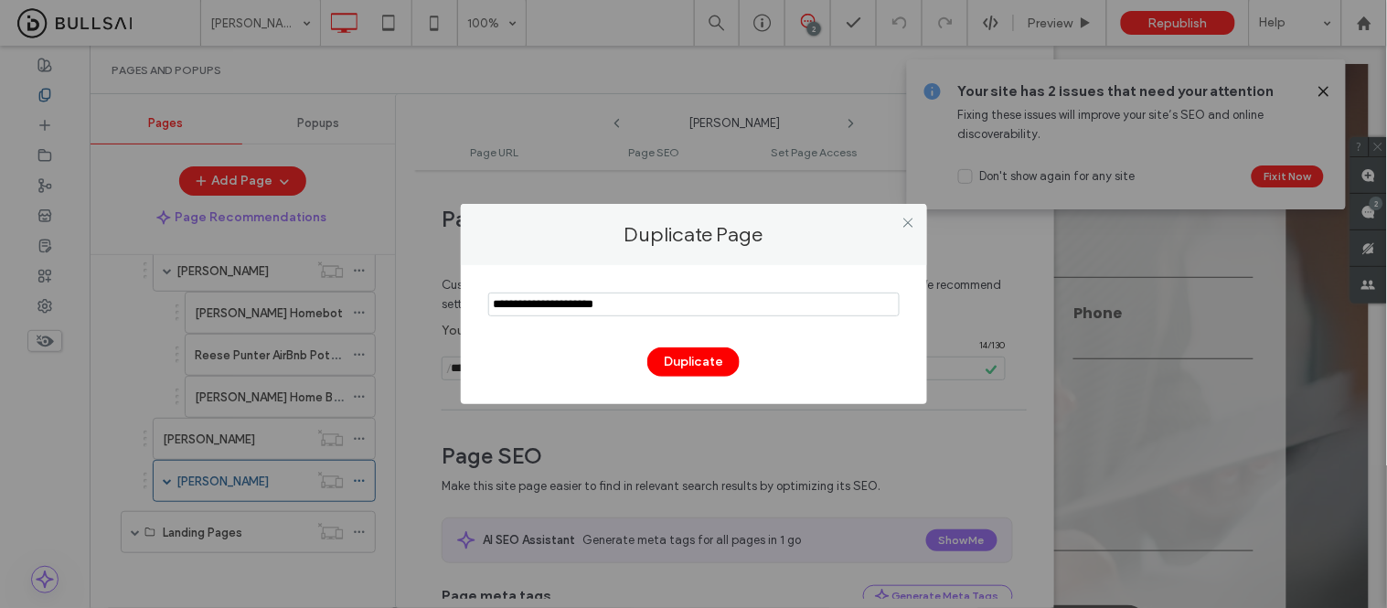
drag, startPoint x: 673, startPoint y: 305, endPoint x: 470, endPoint y: 311, distance: 203.1
click at [470, 311] on div "Duplicate" at bounding box center [694, 334] width 466 height 139
paste input "**********"
type input "**********"
click at [687, 352] on button "Duplicate" at bounding box center [693, 361] width 92 height 29
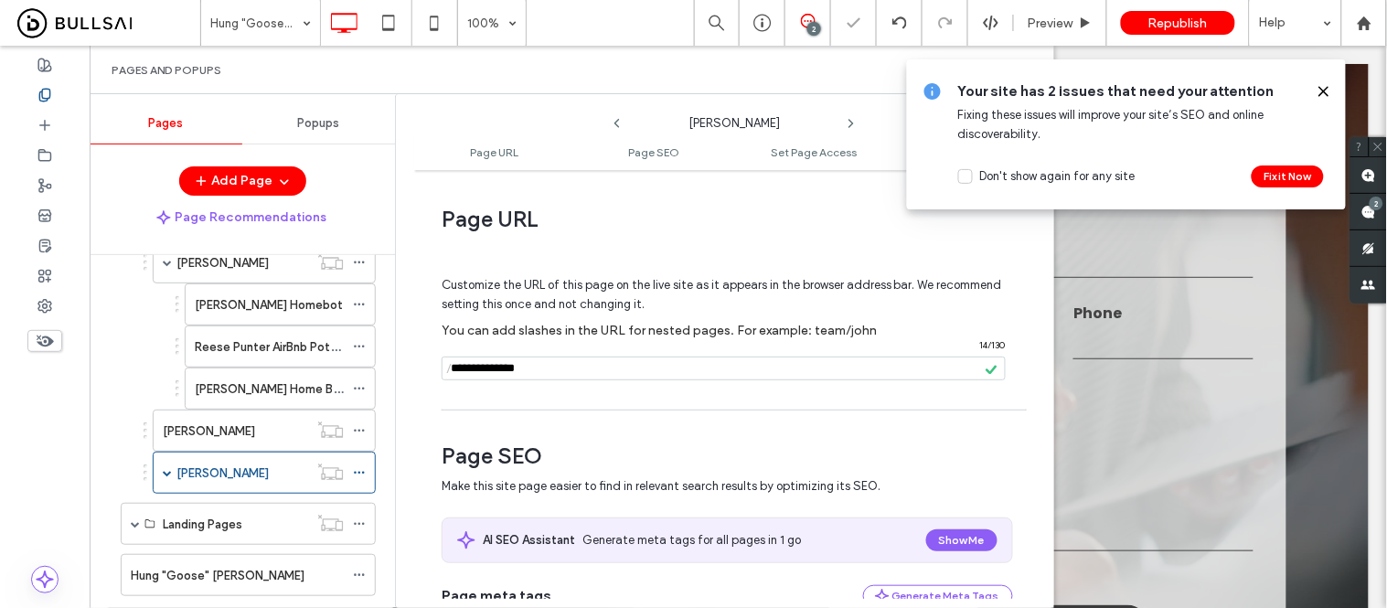
scroll to position [1919, 0]
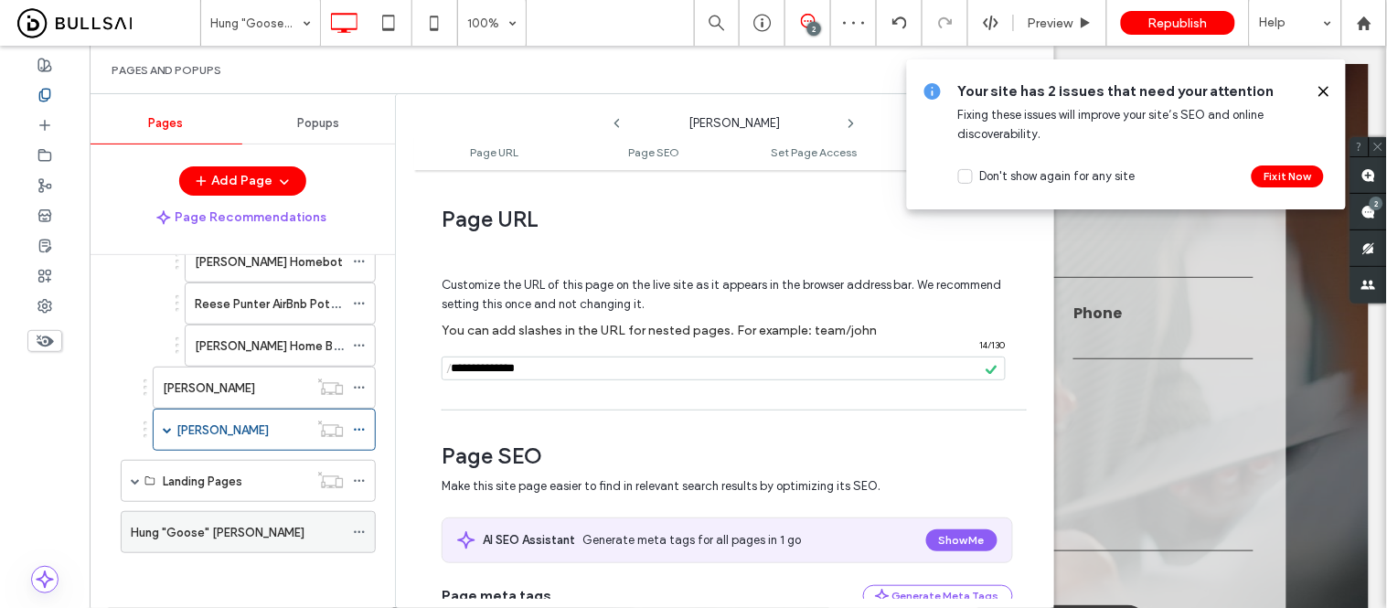
click at [359, 532] on use at bounding box center [359, 532] width 10 height 3
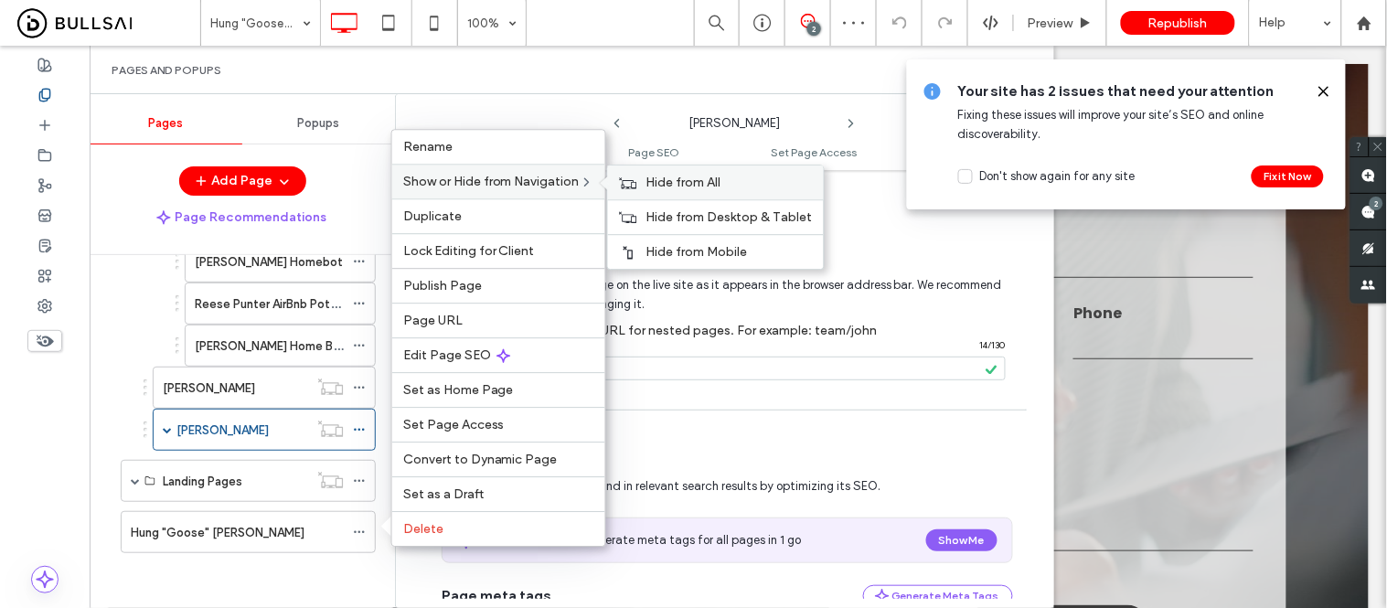
click at [661, 178] on span "Hide from All" at bounding box center [684, 183] width 75 height 16
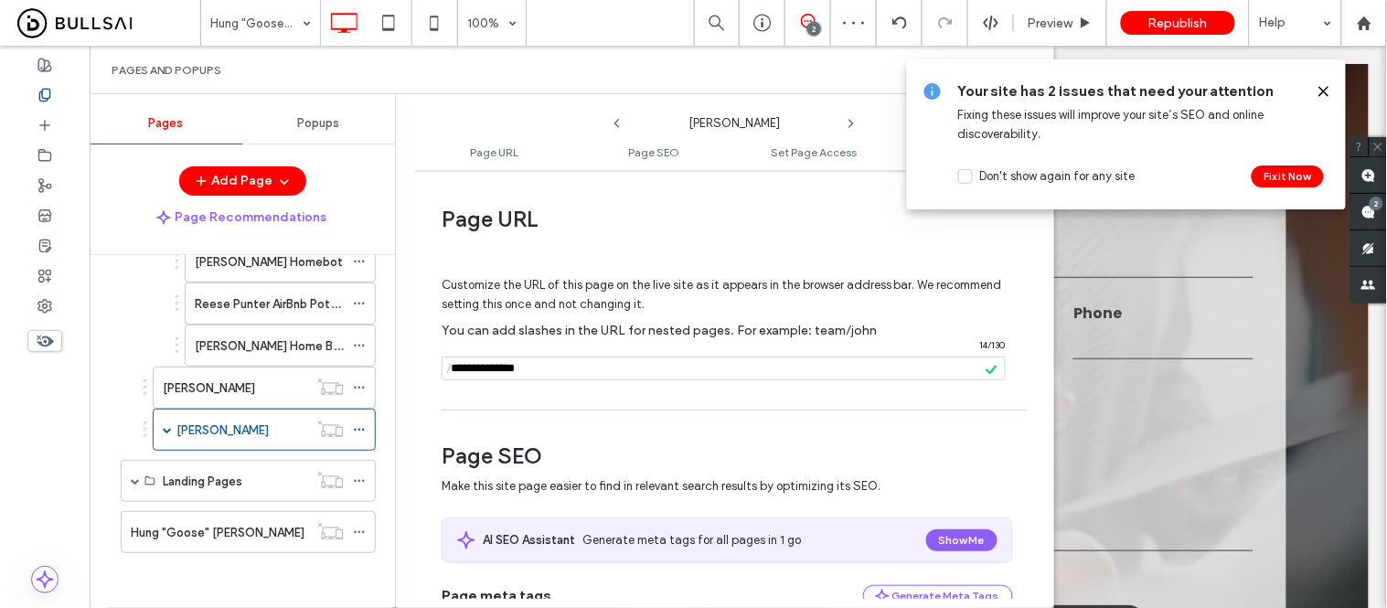
click at [99, 540] on div "Home About Meet Our Team Kevin Ngyuyen Nancy Nguyen Cecilia Chuong Kevin Fong G…" at bounding box center [242, 427] width 305 height 344
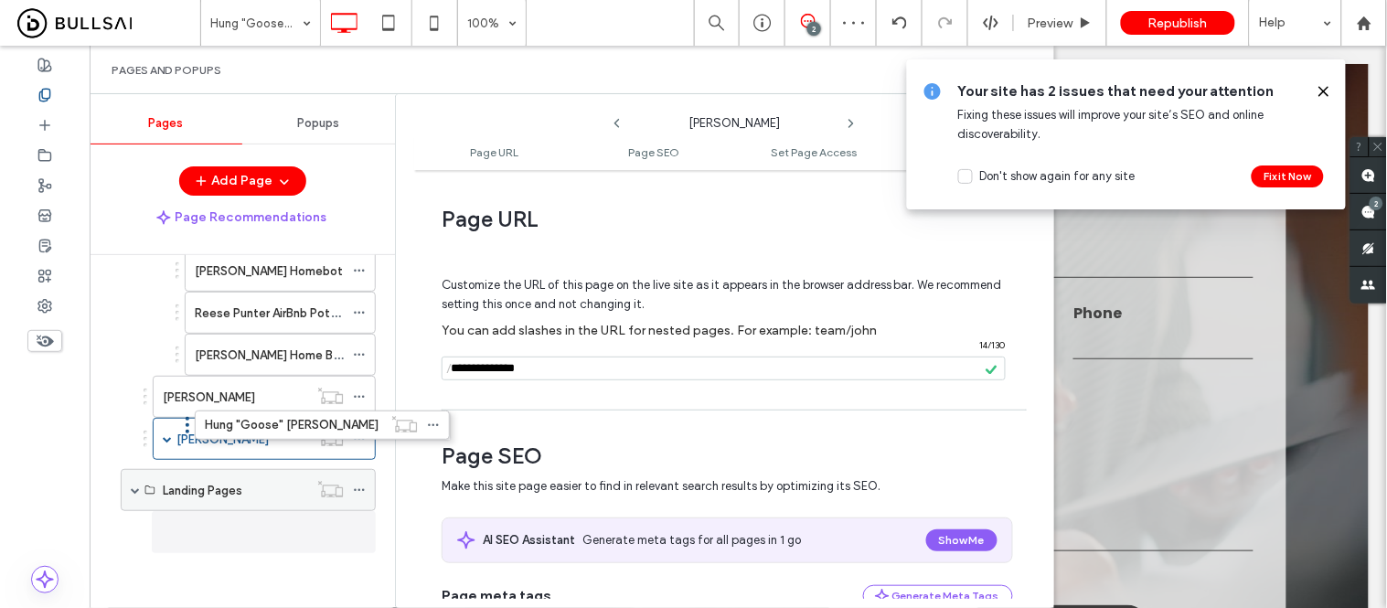
scroll to position [1909, 0]
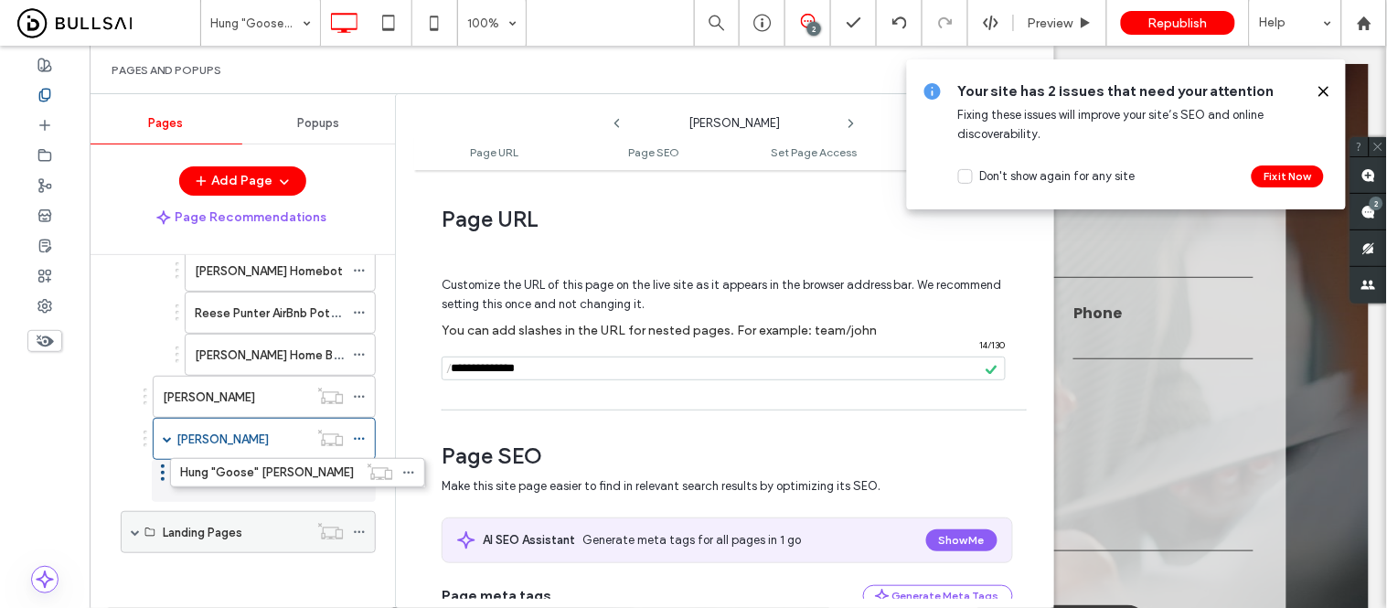
drag, startPoint x: 112, startPoint y: 537, endPoint x: 162, endPoint y: 525, distance: 50.8
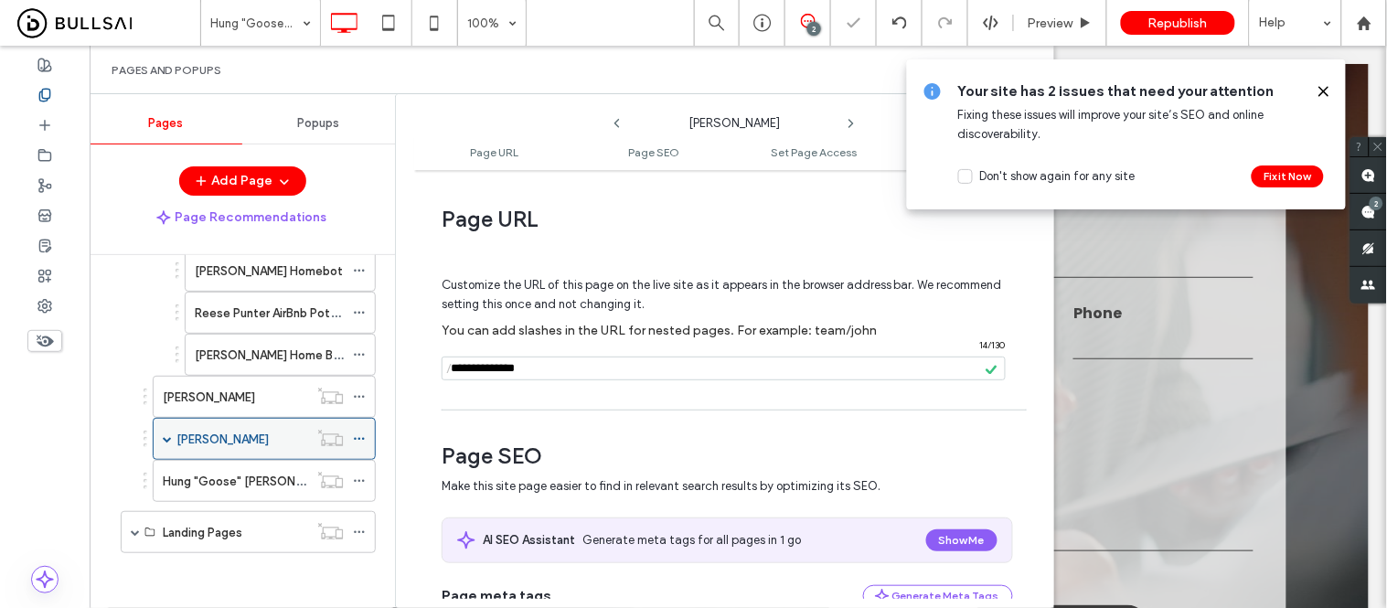
click at [166, 442] on span at bounding box center [167, 438] width 9 height 9
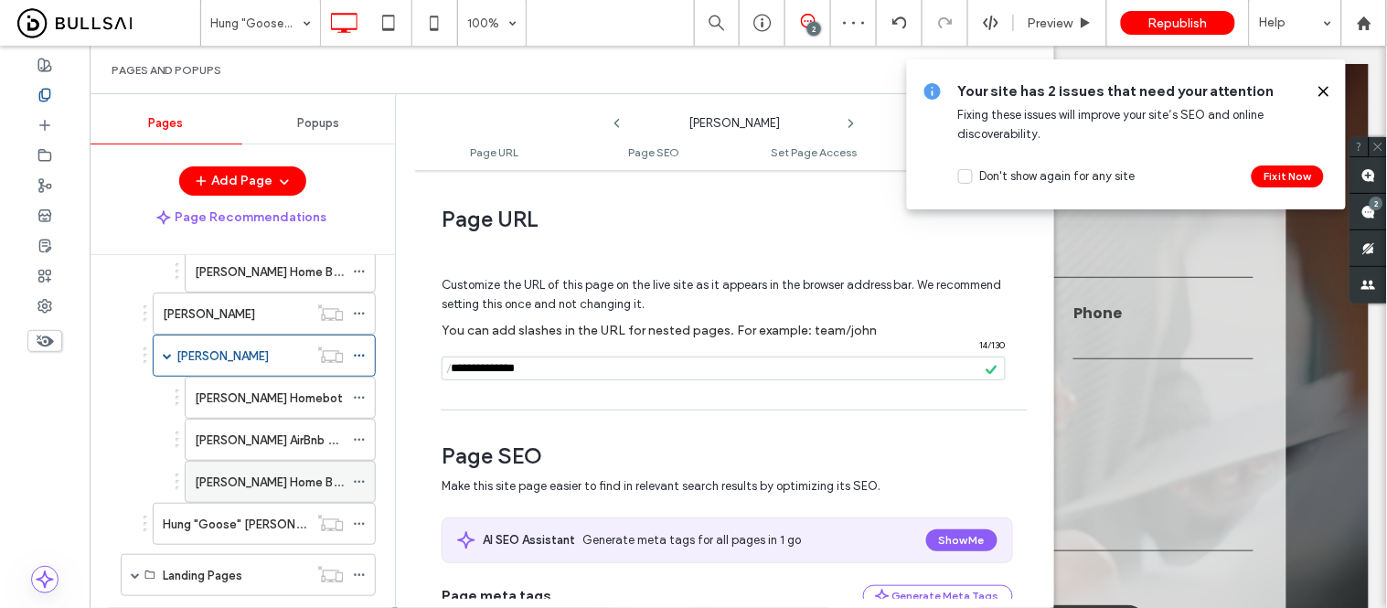
scroll to position [2037, 0]
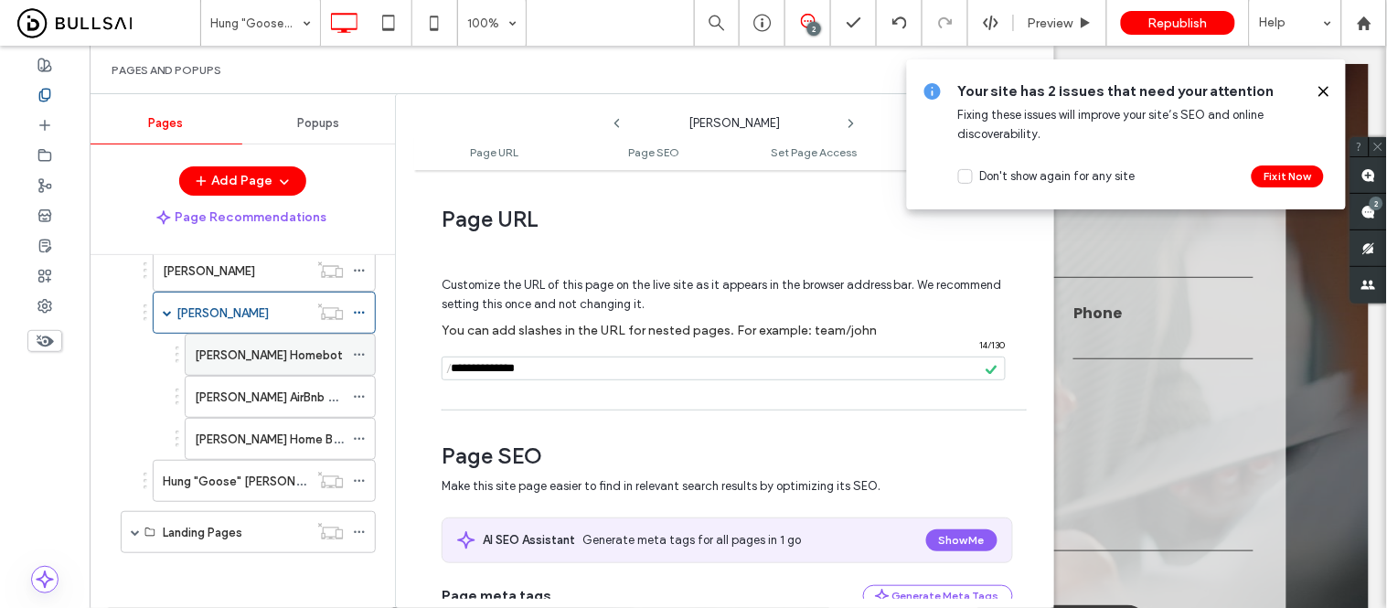
click at [359, 352] on icon at bounding box center [359, 354] width 13 height 13
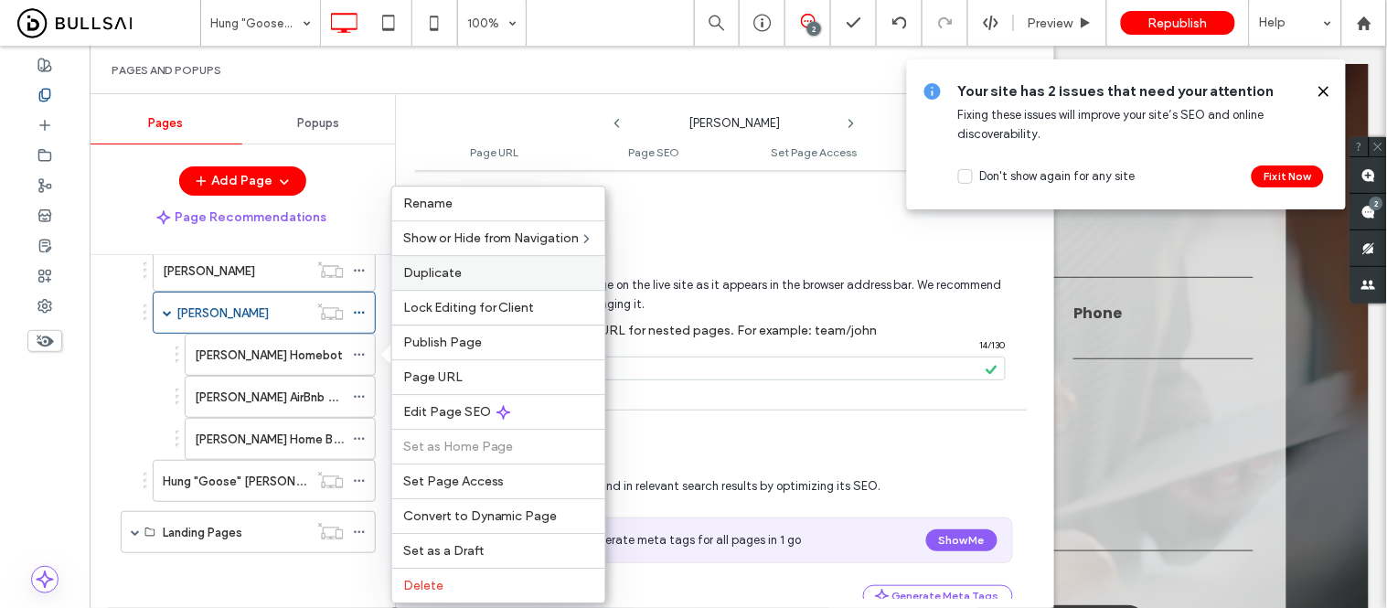
click at [451, 279] on span "Duplicate" at bounding box center [432, 273] width 59 height 16
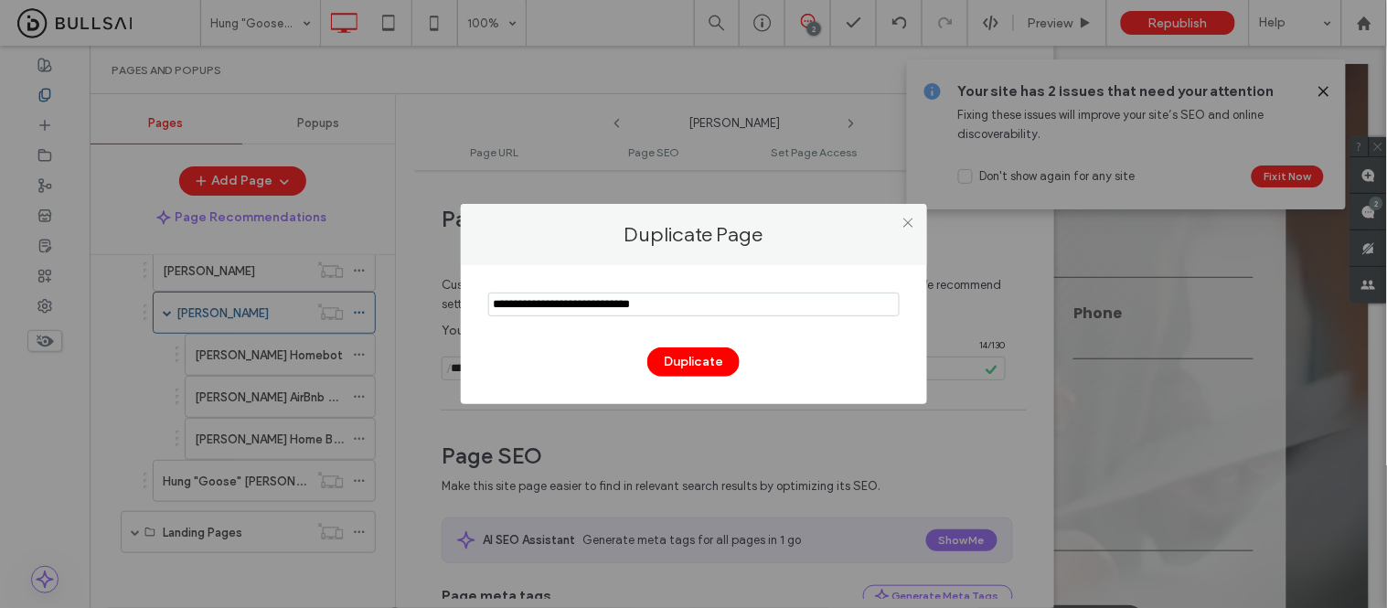
drag, startPoint x: 625, startPoint y: 305, endPoint x: 496, endPoint y: 308, distance: 129.0
click at [496, 308] on input "notEmpty" at bounding box center [694, 305] width 412 height 24
type input "**********"
click at [700, 354] on button "Duplicate" at bounding box center [693, 361] width 92 height 29
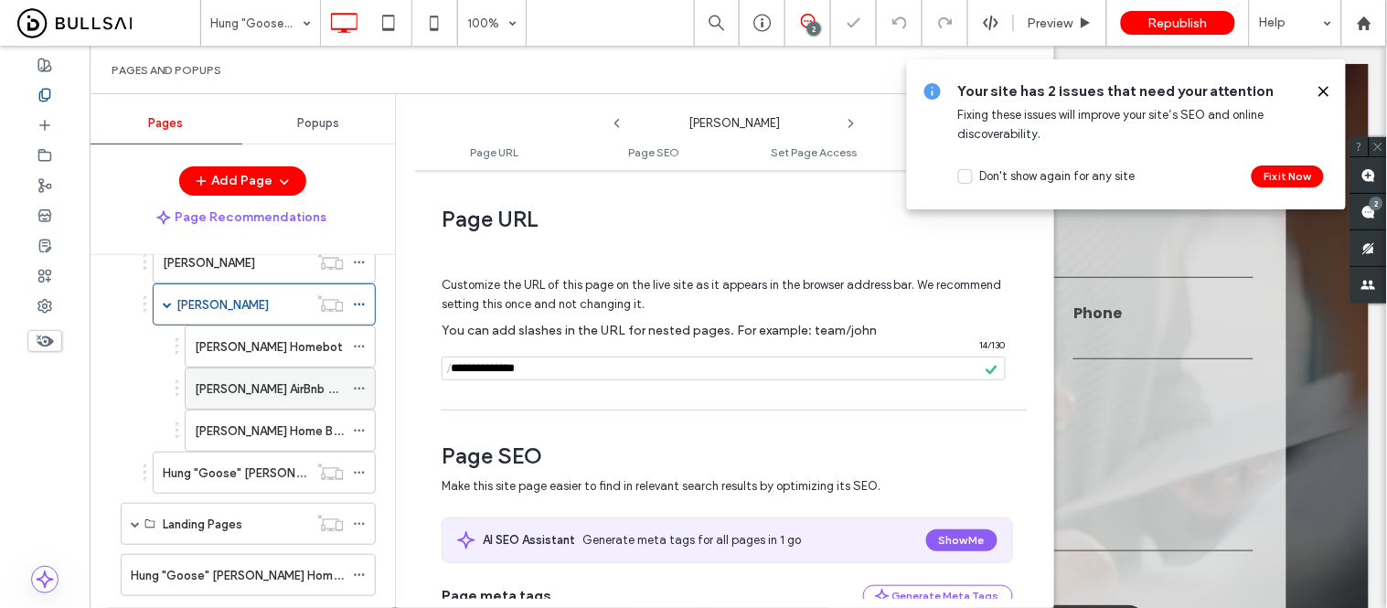
click at [364, 395] on icon at bounding box center [359, 388] width 13 height 13
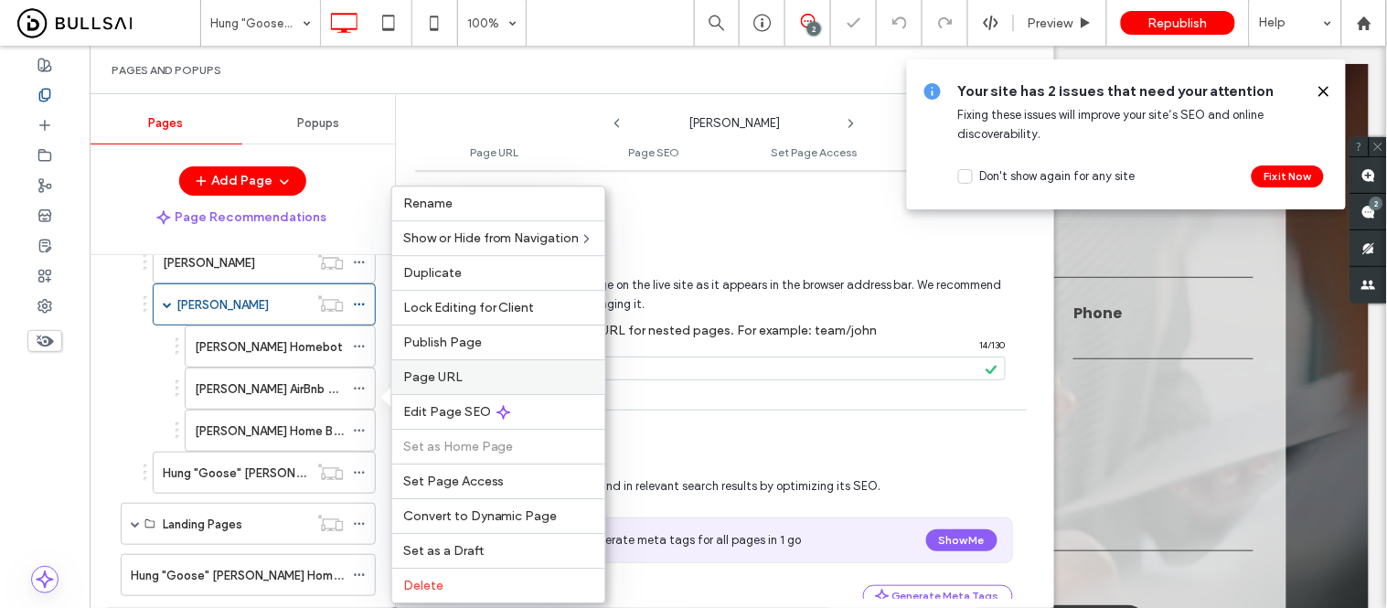
click at [448, 377] on span "Page URL" at bounding box center [432, 377] width 59 height 16
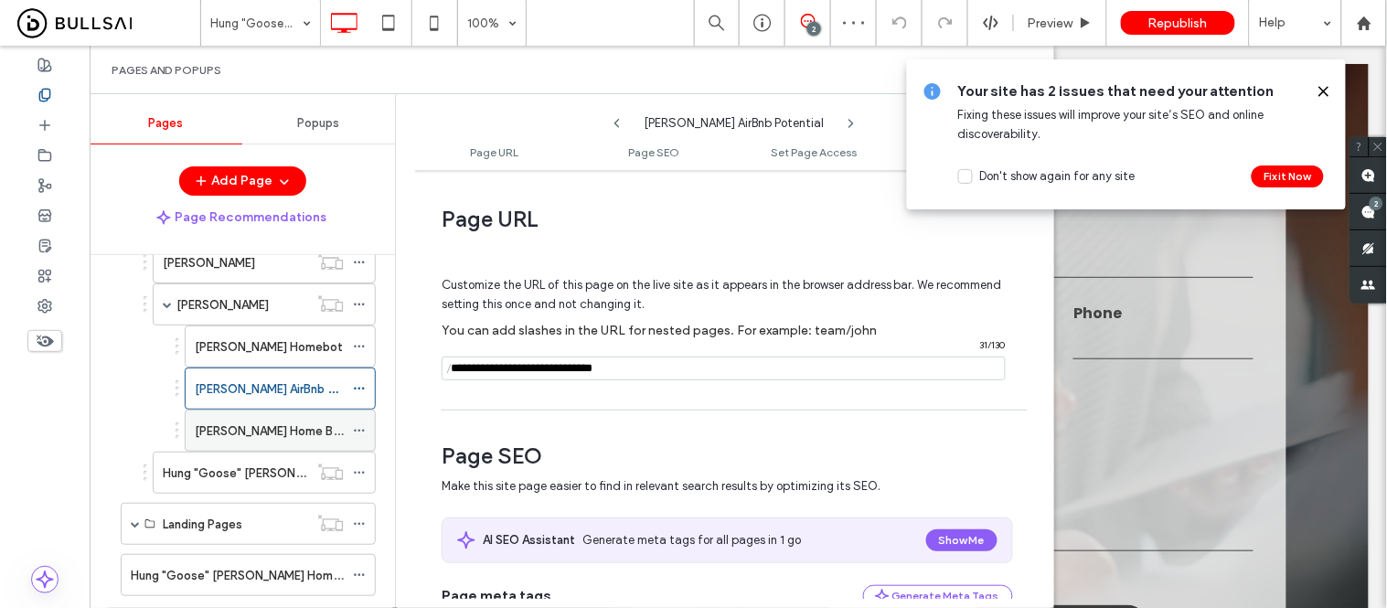
scroll to position [2089, 0]
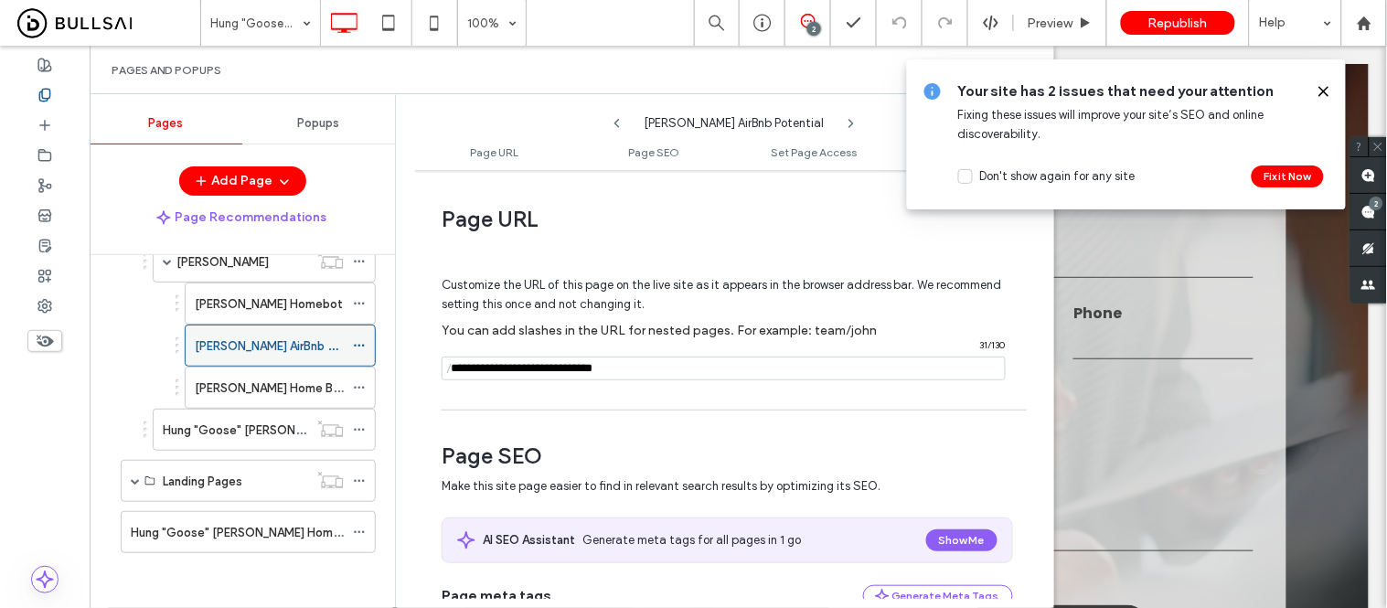
click at [357, 342] on icon at bounding box center [359, 345] width 13 height 13
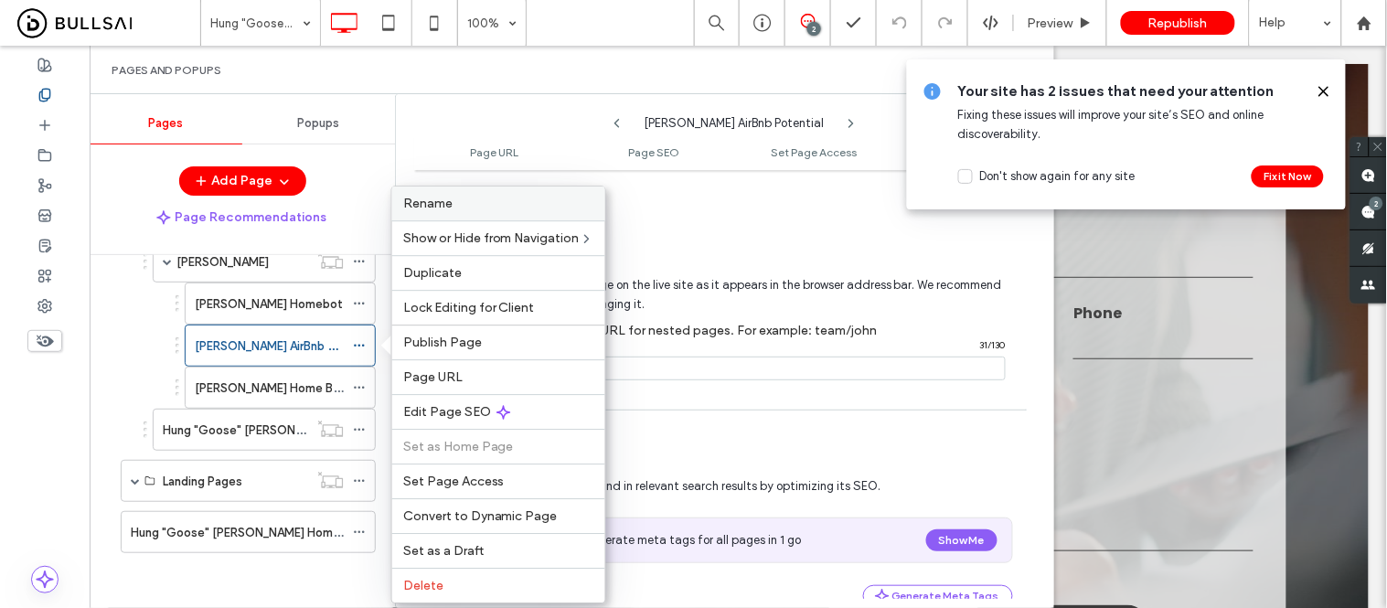
click at [458, 201] on label "Rename" at bounding box center [498, 204] width 191 height 16
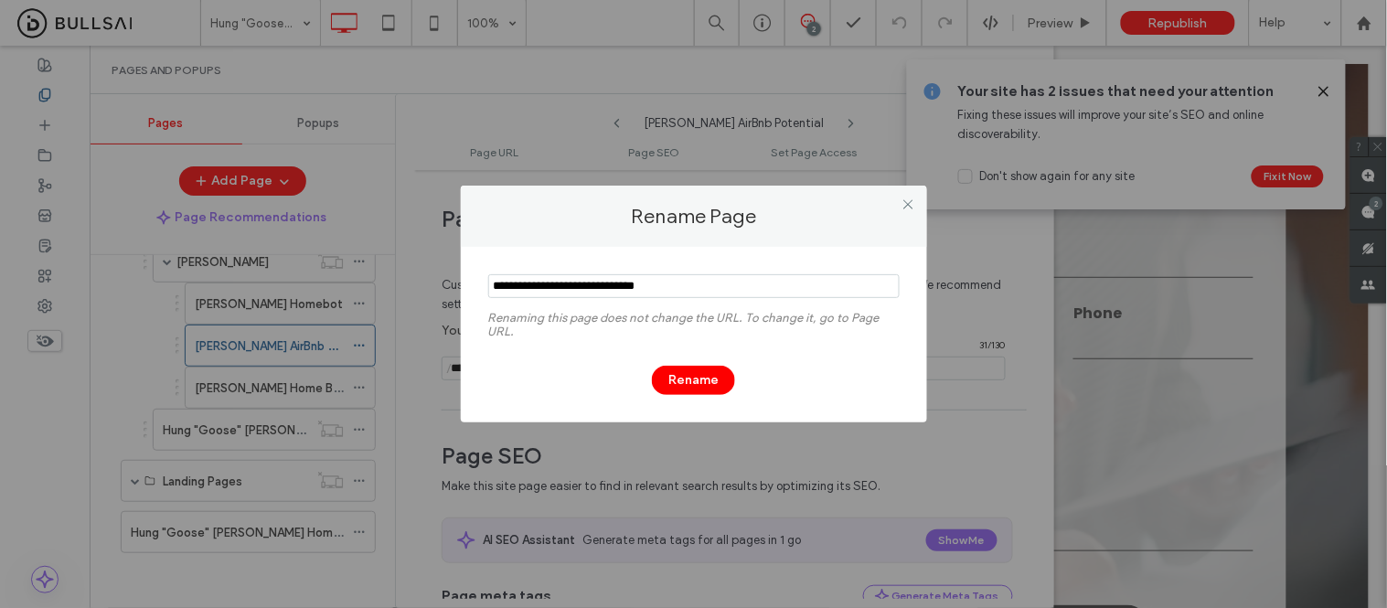
drag, startPoint x: 580, startPoint y: 283, endPoint x: 473, endPoint y: 291, distance: 107.2
click at [473, 291] on div "Renaming this page does not change the URL. To change it, go to Page URL. Rename" at bounding box center [694, 335] width 466 height 176
type input "**********"
click at [673, 372] on button "Rename" at bounding box center [693, 380] width 83 height 29
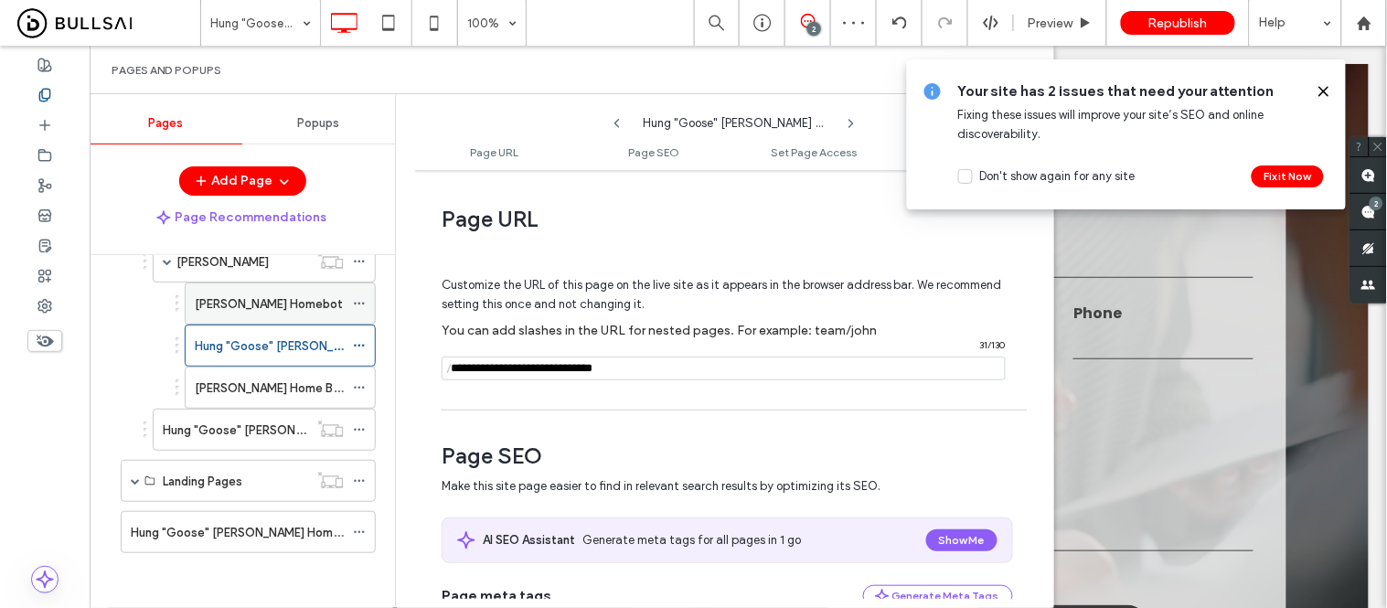
click at [359, 299] on icon at bounding box center [359, 303] width 13 height 13
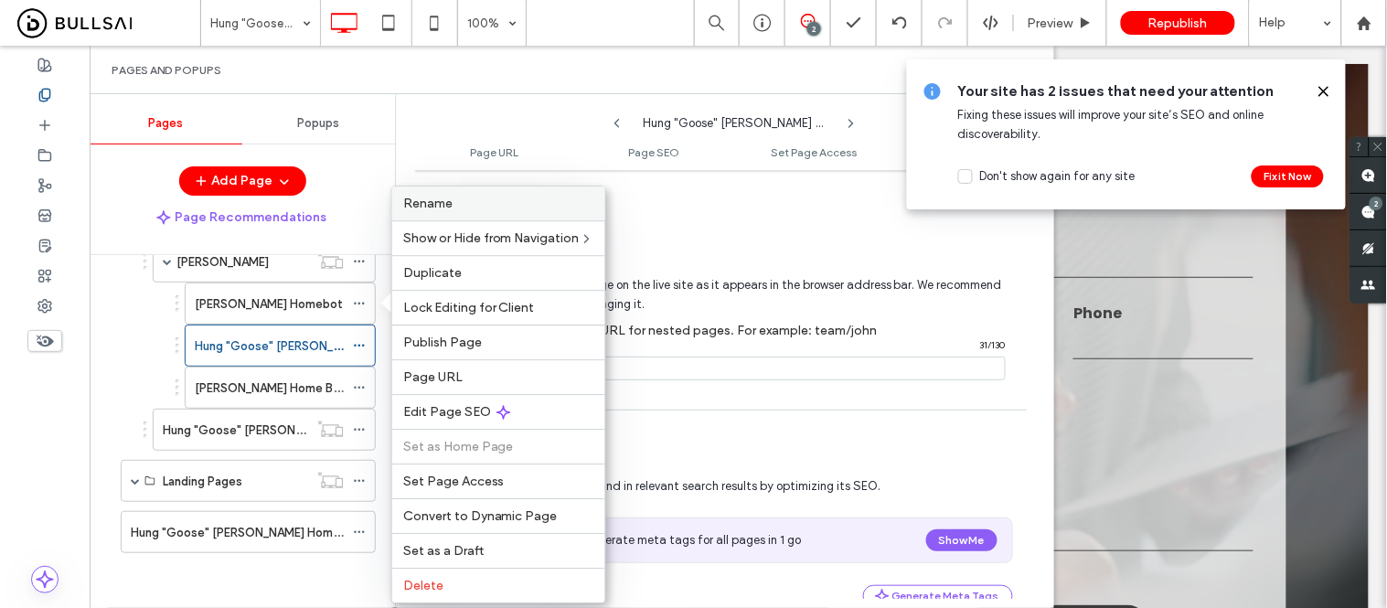
click at [452, 210] on label "Rename" at bounding box center [498, 204] width 191 height 16
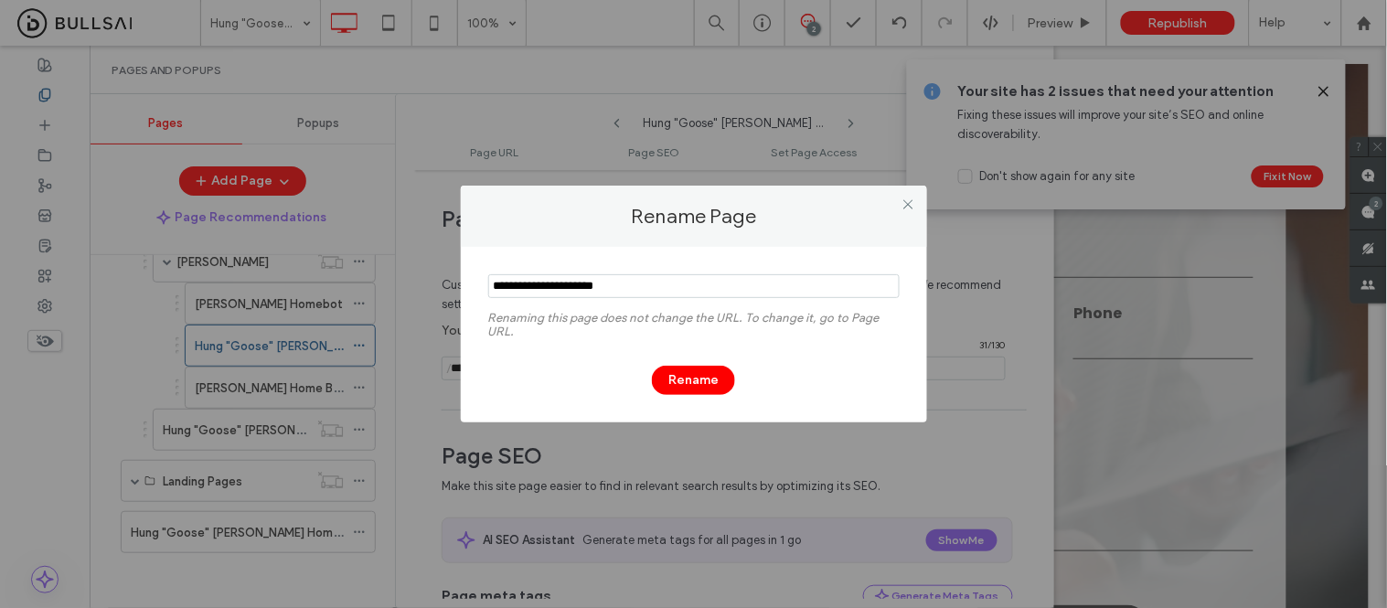
drag, startPoint x: 576, startPoint y: 284, endPoint x: 474, endPoint y: 294, distance: 102.8
click at [474, 294] on div "Renaming this page does not change the URL. To change it, go to Page URL. Rename" at bounding box center [694, 335] width 466 height 176
drag, startPoint x: 582, startPoint y: 286, endPoint x: 483, endPoint y: 293, distance: 99.0
click at [483, 293] on div "Renaming this page does not change the URL. To change it, go to Page URL. Rename" at bounding box center [694, 335] width 466 height 176
click at [909, 204] on use at bounding box center [907, 203] width 9 height 9
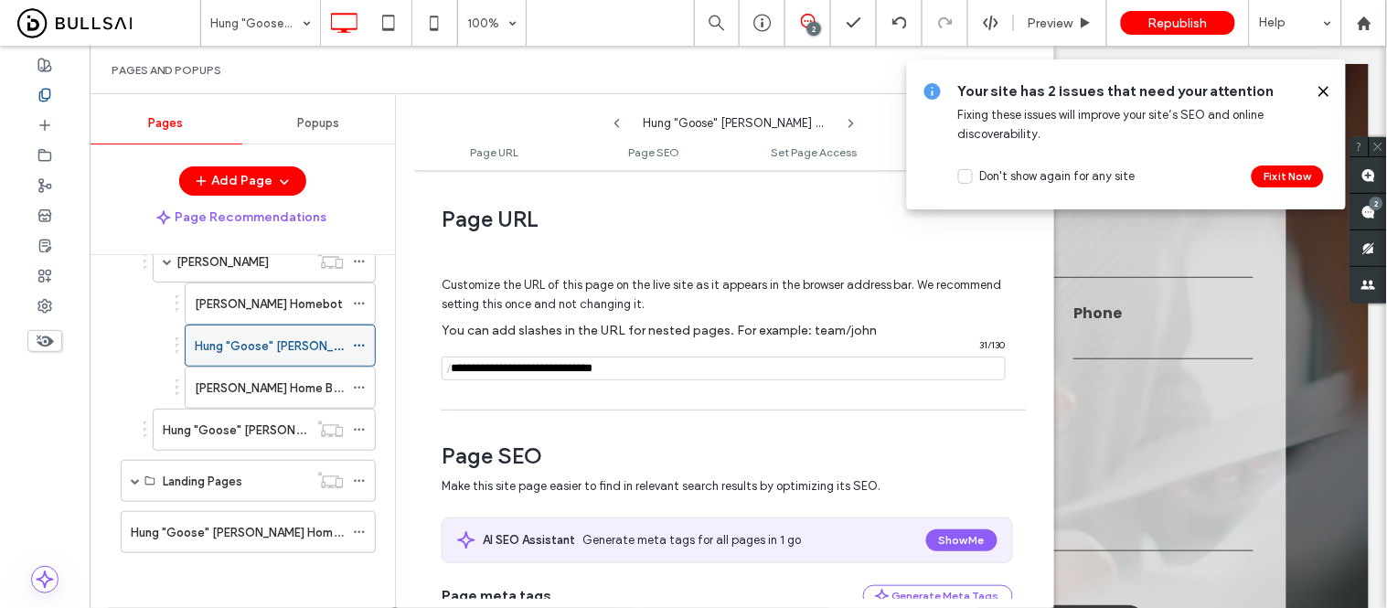
click at [360, 342] on icon at bounding box center [359, 345] width 13 height 13
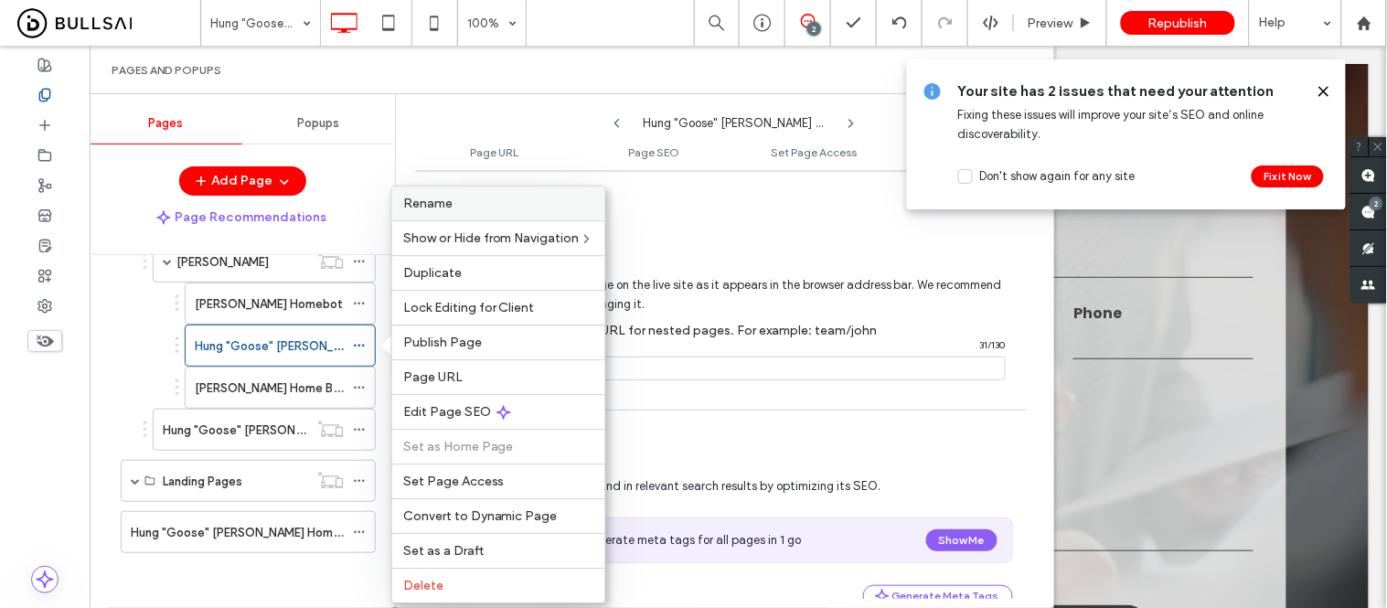
click at [439, 204] on span "Rename" at bounding box center [427, 204] width 49 height 16
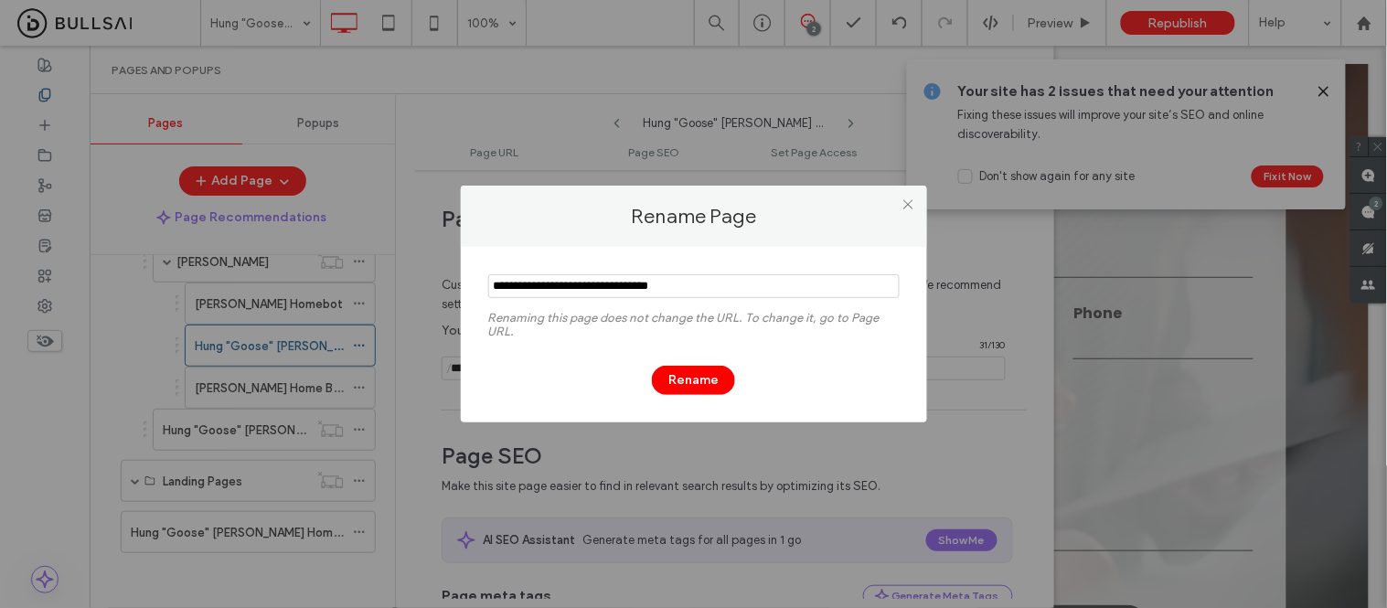
drag, startPoint x: 595, startPoint y: 284, endPoint x: 487, endPoint y: 287, distance: 107.9
click at [488, 287] on input "notEmpty" at bounding box center [694, 286] width 412 height 24
type input "**********"
click at [679, 376] on button "Rename" at bounding box center [693, 380] width 83 height 29
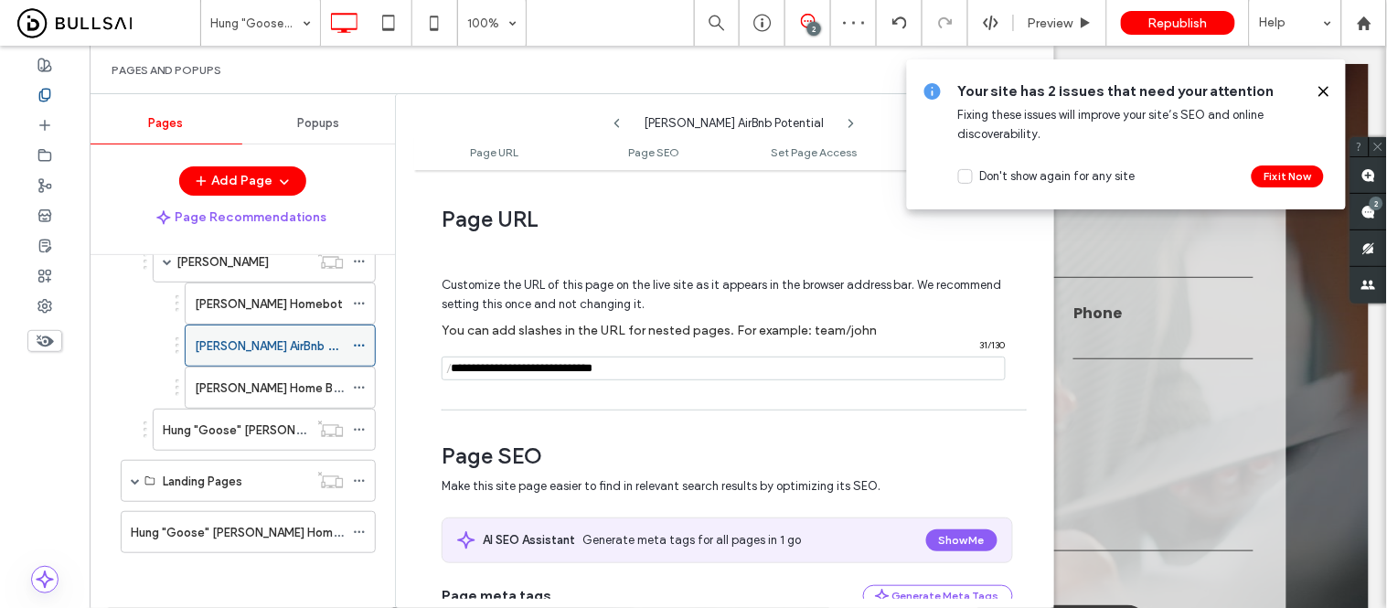
click at [358, 340] on icon at bounding box center [359, 345] width 13 height 13
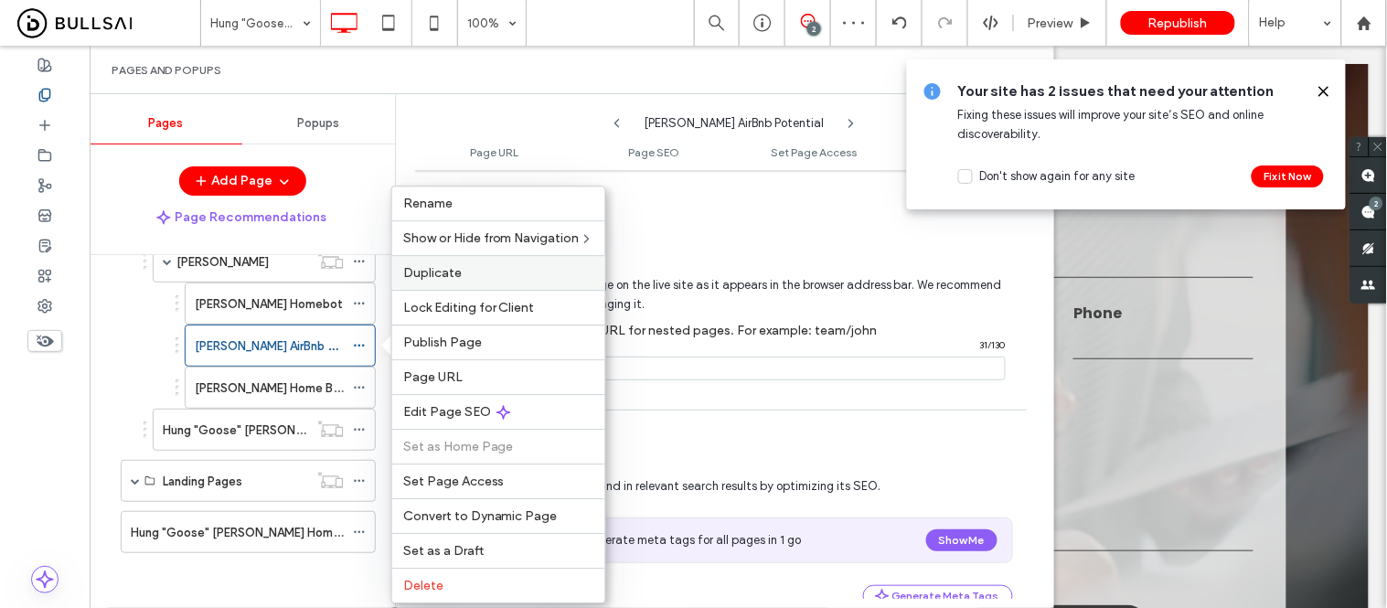
click at [445, 277] on span "Duplicate" at bounding box center [432, 273] width 59 height 16
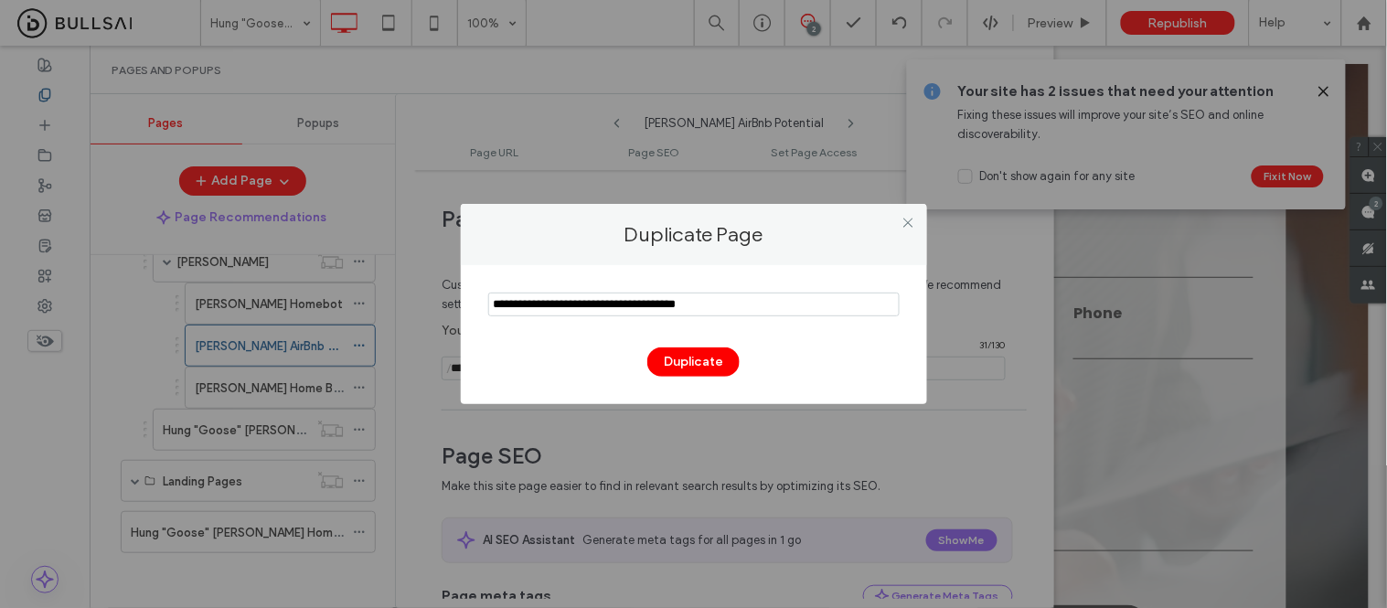
drag, startPoint x: 523, startPoint y: 306, endPoint x: 485, endPoint y: 306, distance: 38.4
click at [485, 306] on div "Duplicate" at bounding box center [694, 334] width 466 height 139
paste input "**********"
type input "**********"
click at [700, 366] on button "Duplicate" at bounding box center [693, 361] width 92 height 29
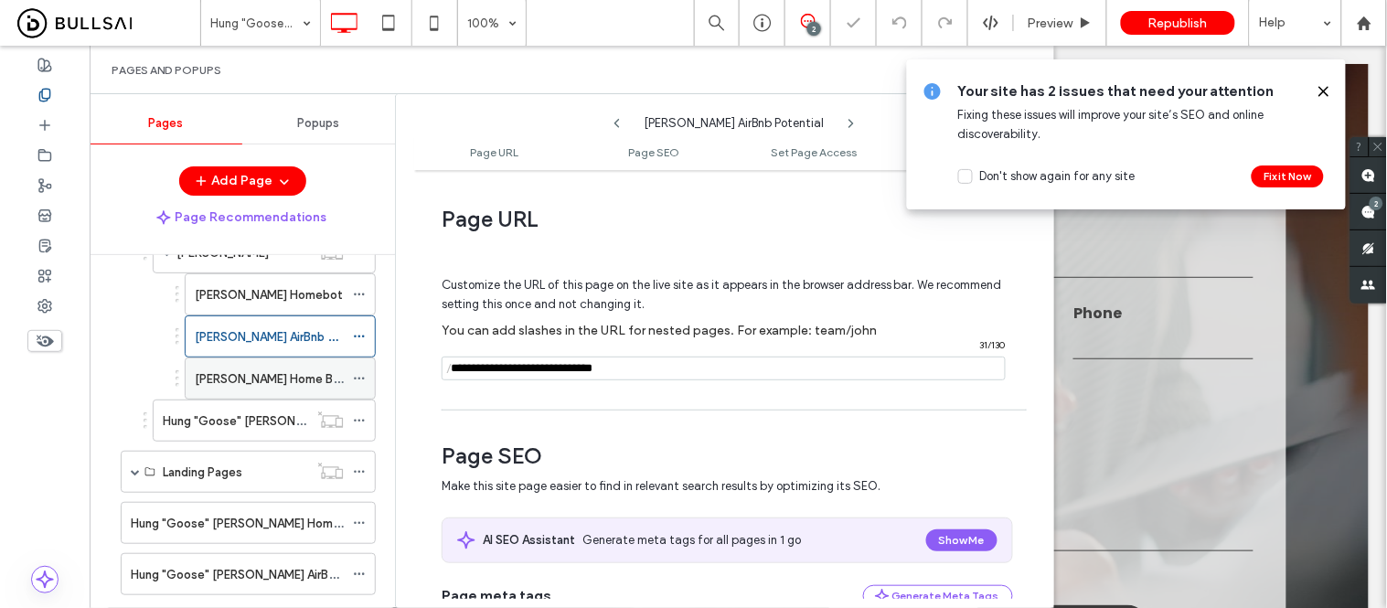
click at [355, 380] on use at bounding box center [359, 379] width 10 height 3
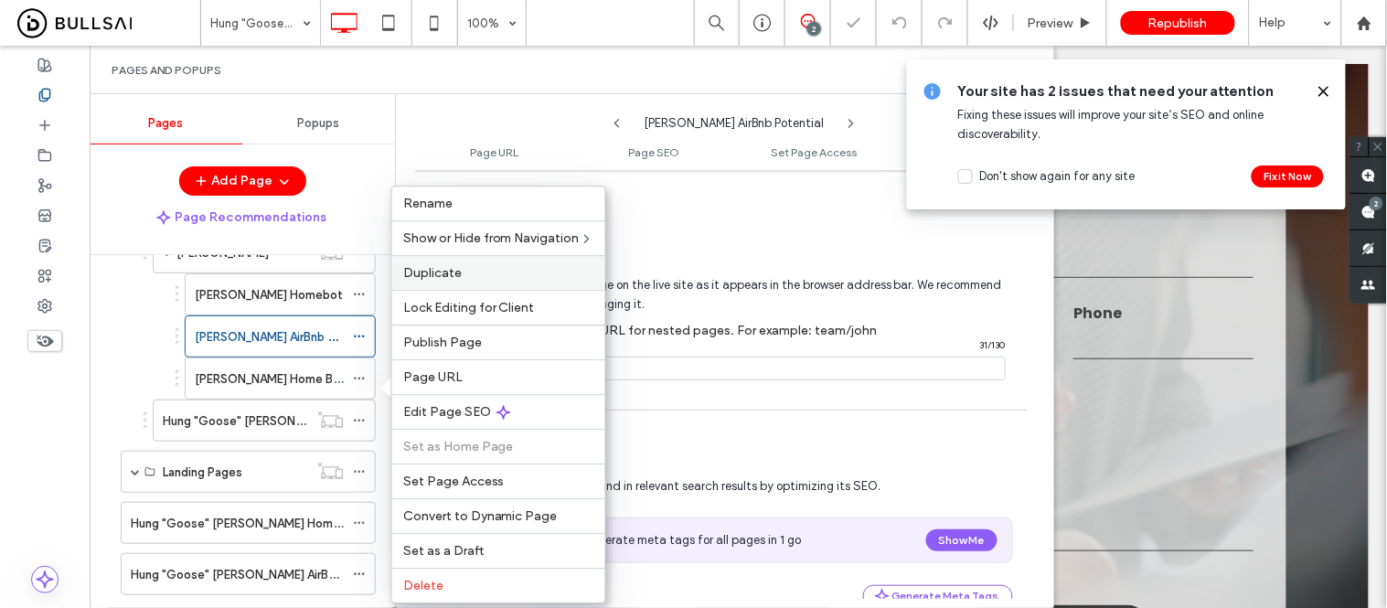
click at [452, 265] on span "Duplicate" at bounding box center [432, 273] width 59 height 16
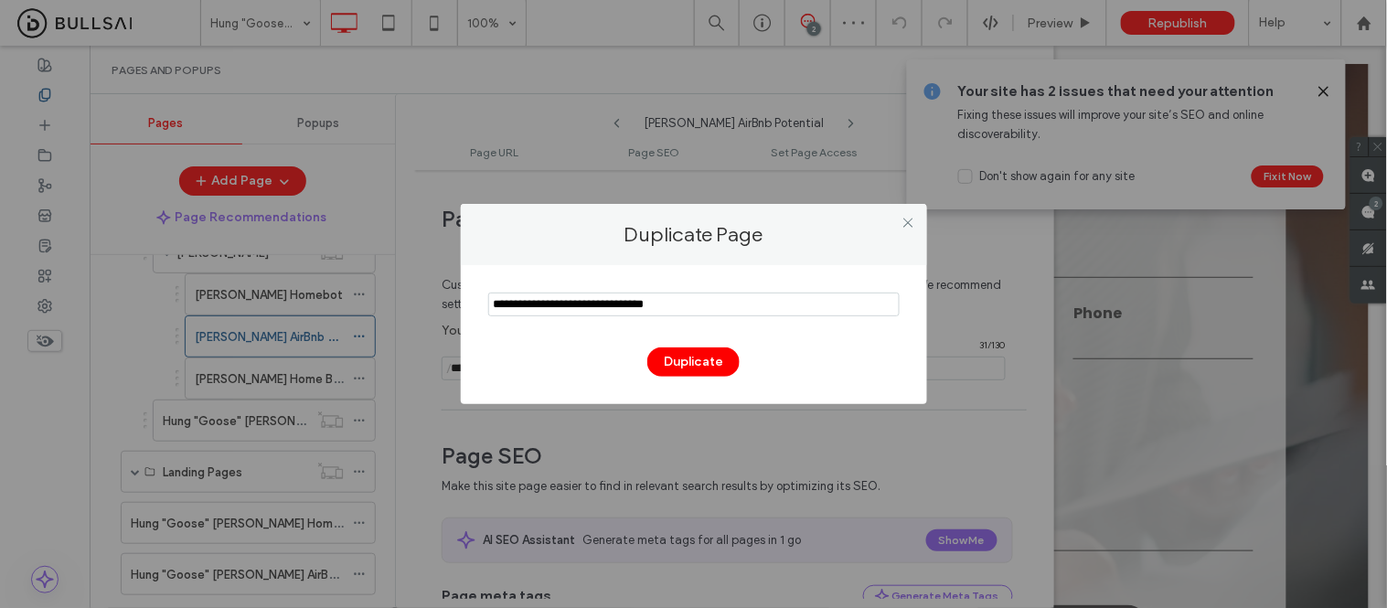
drag, startPoint x: 625, startPoint y: 305, endPoint x: 470, endPoint y: 309, distance: 155.5
click at [470, 309] on div "Duplicate" at bounding box center [694, 334] width 466 height 139
type input "**********"
click at [700, 358] on button "Duplicate" at bounding box center [693, 361] width 92 height 29
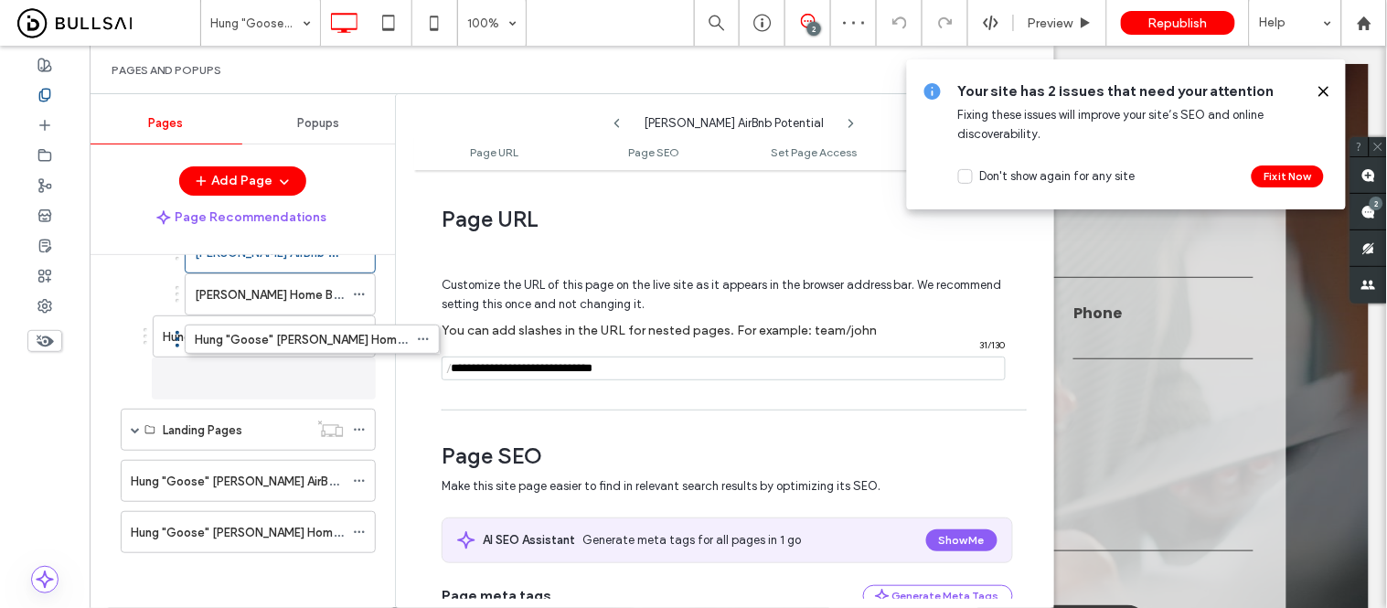
scroll to position [2182, 0]
drag, startPoint x: 114, startPoint y: 436, endPoint x: 194, endPoint y: 357, distance: 112.5
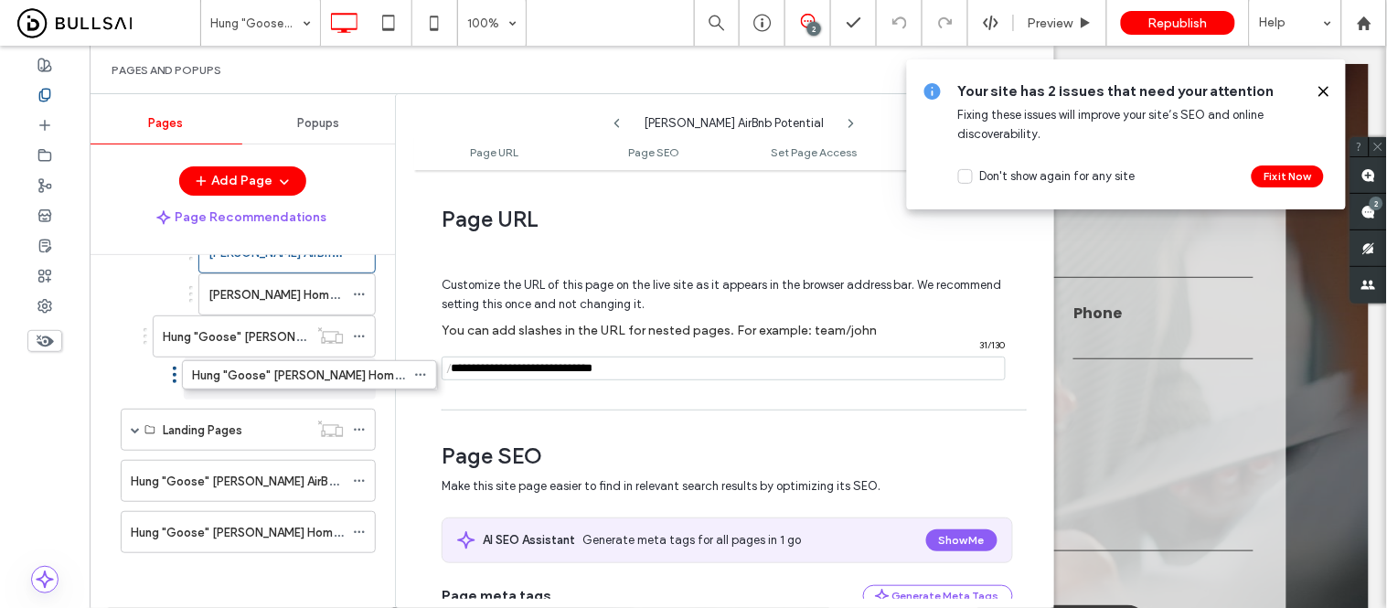
drag, startPoint x: 113, startPoint y: 436, endPoint x: 175, endPoint y: 379, distance: 84.1
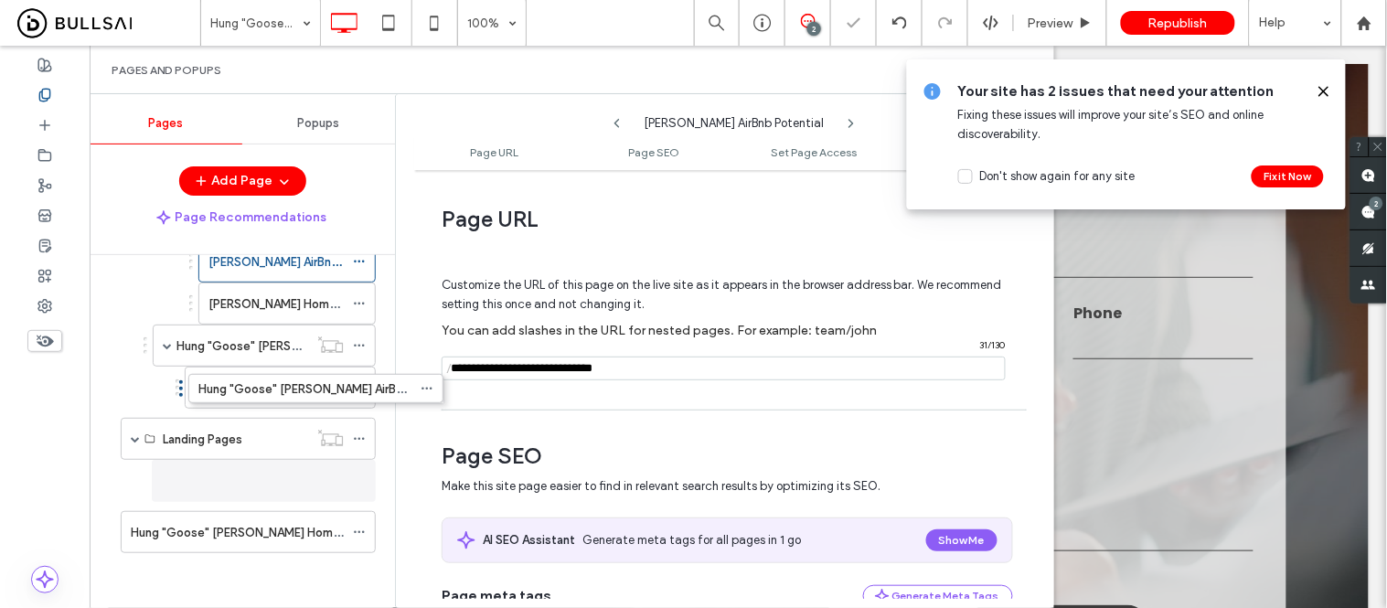
scroll to position [2173, 0]
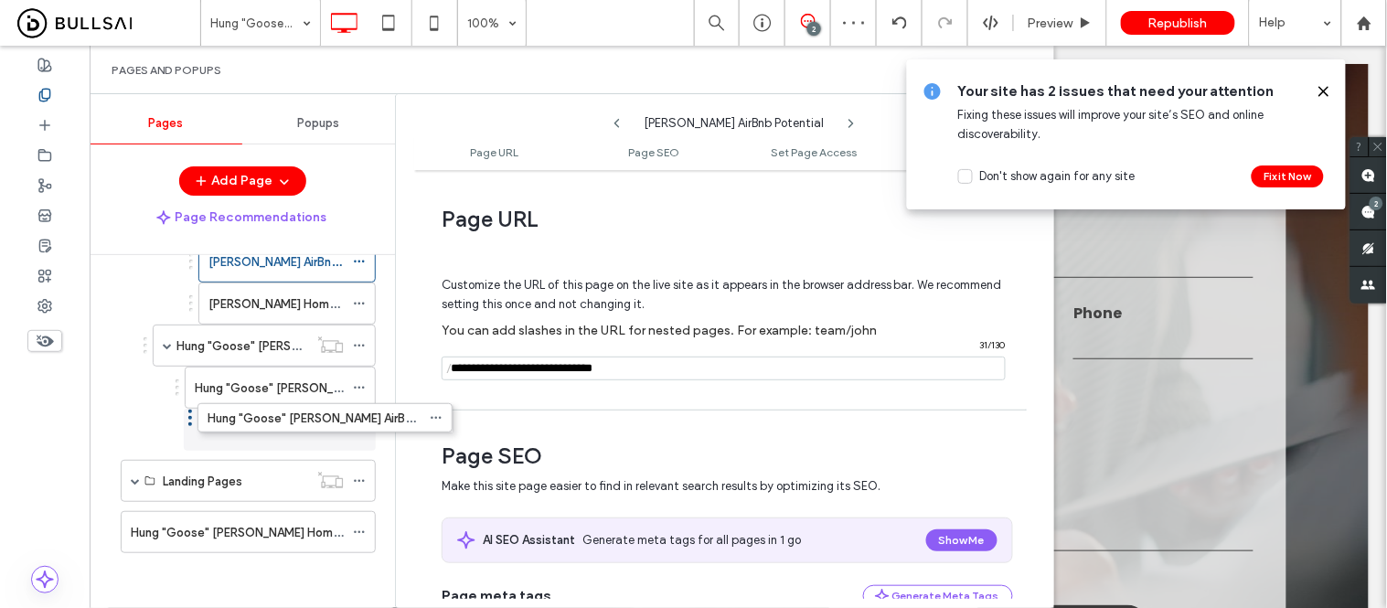
drag, startPoint x: 112, startPoint y: 482, endPoint x: 189, endPoint y: 425, distance: 95.5
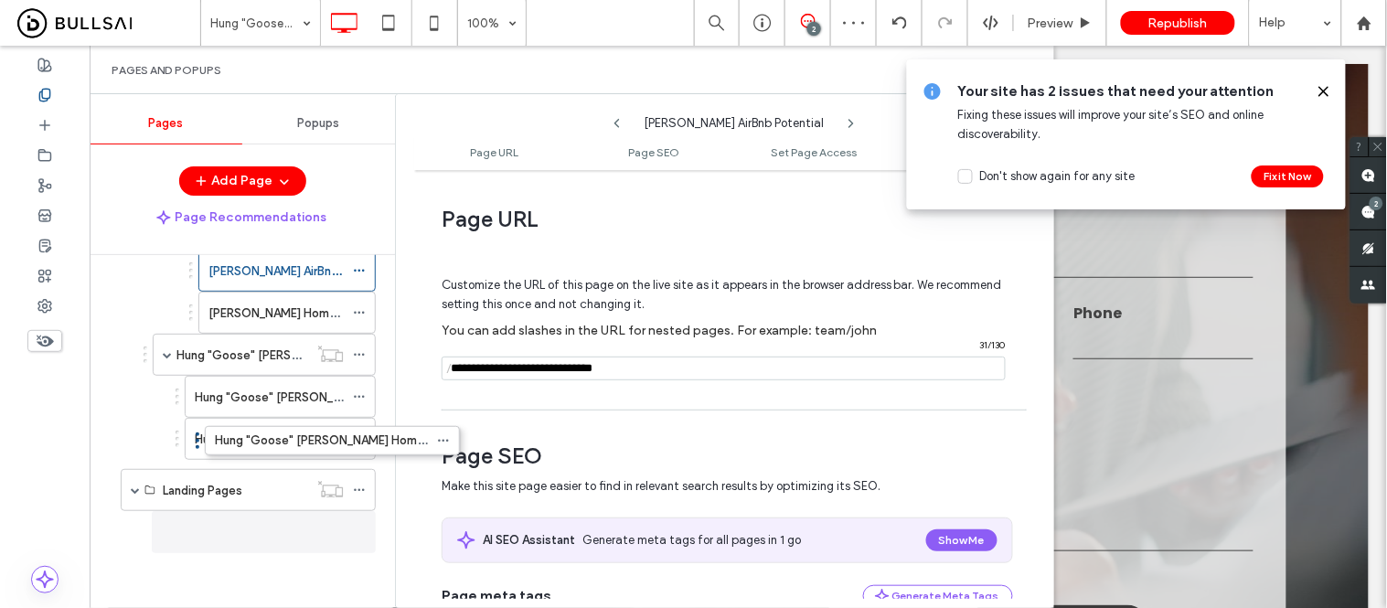
scroll to position [2164, 0]
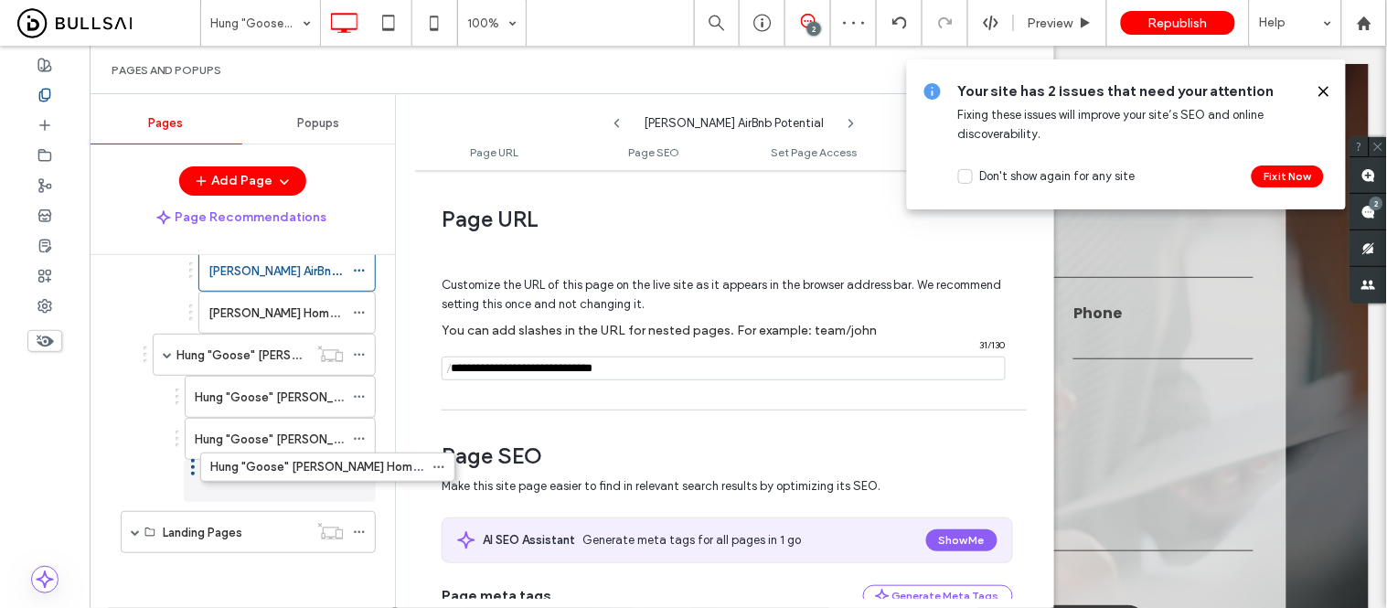
drag, startPoint x: 113, startPoint y: 537, endPoint x: 193, endPoint y: 477, distance: 99.3
click at [222, 358] on label "Hung "Goose" Tran" at bounding box center [263, 355] width 174 height 32
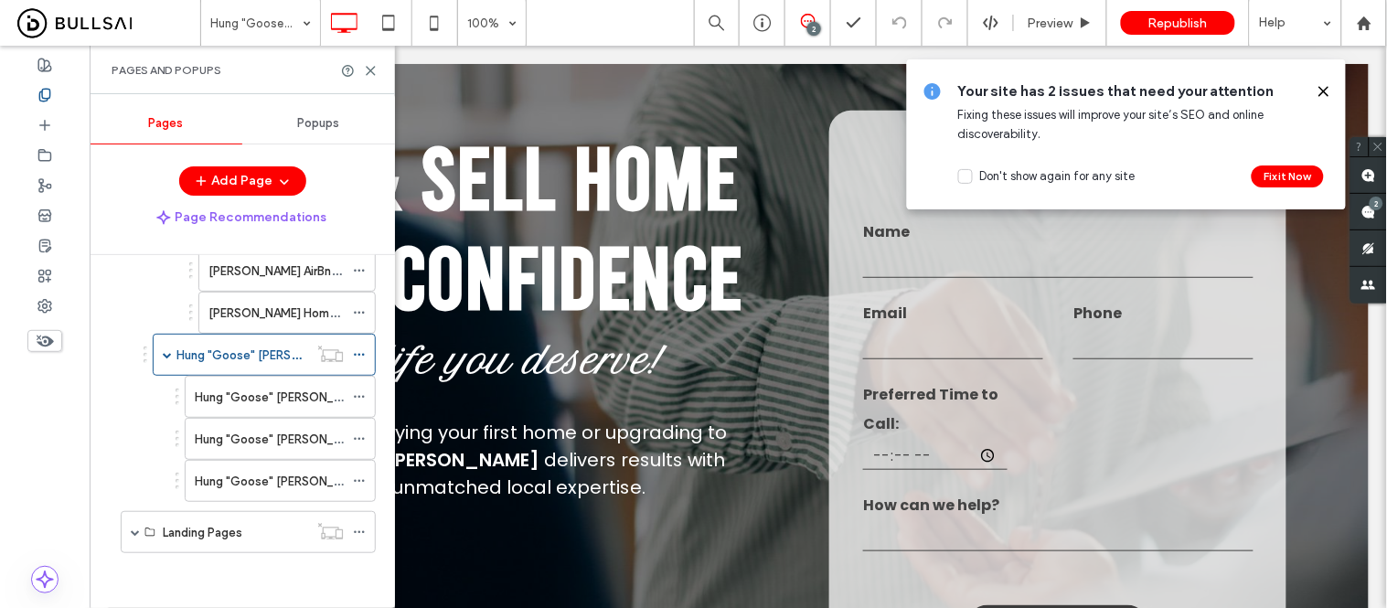
click at [1326, 95] on icon at bounding box center [1324, 91] width 15 height 15
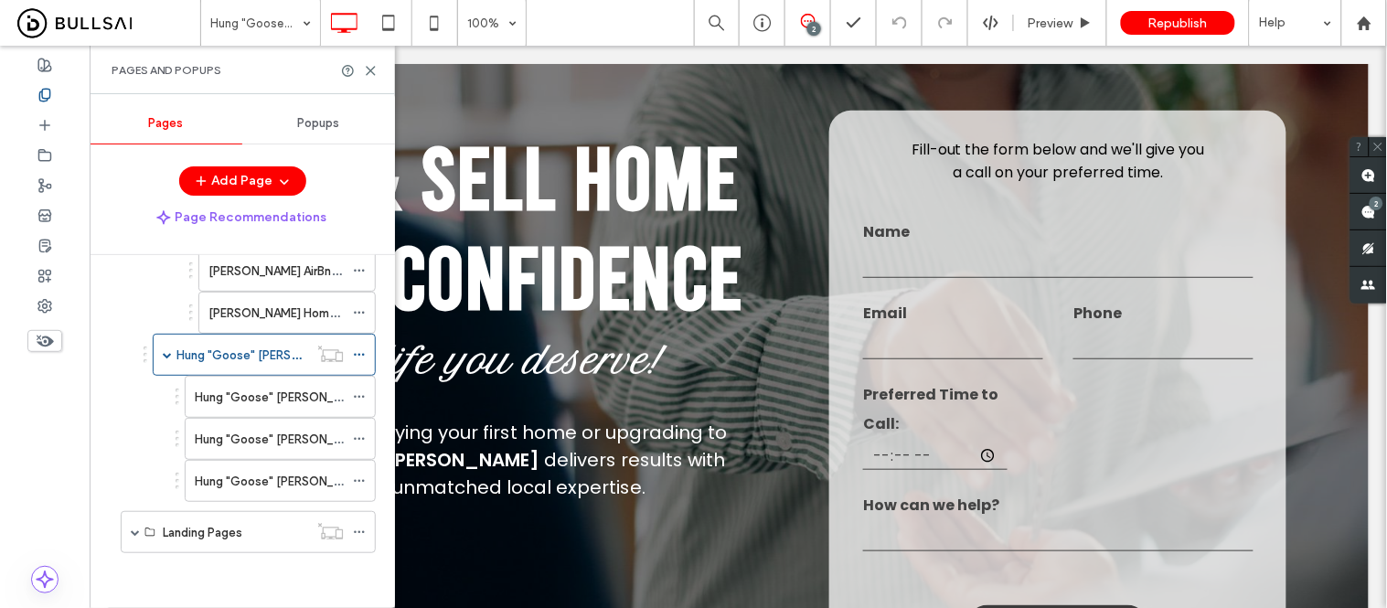
click at [372, 79] on div "Pages and Popups" at bounding box center [242, 70] width 305 height 48
click at [369, 67] on icon at bounding box center [371, 71] width 14 height 14
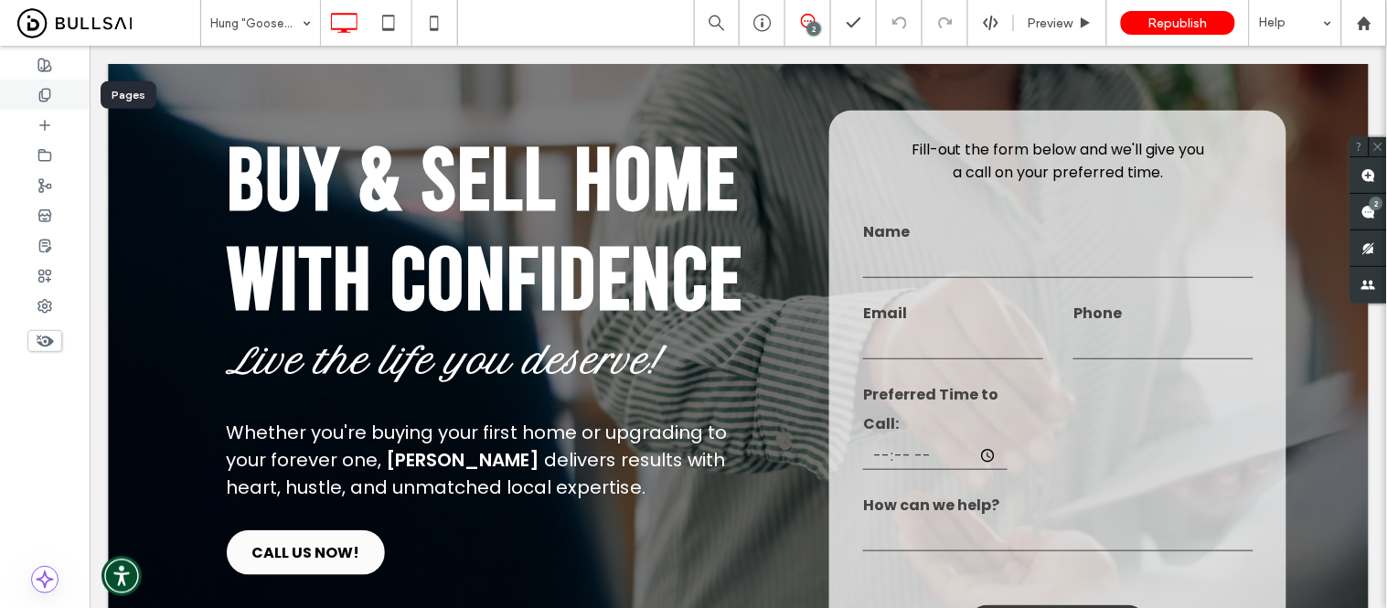
click at [51, 84] on div at bounding box center [45, 95] width 90 height 30
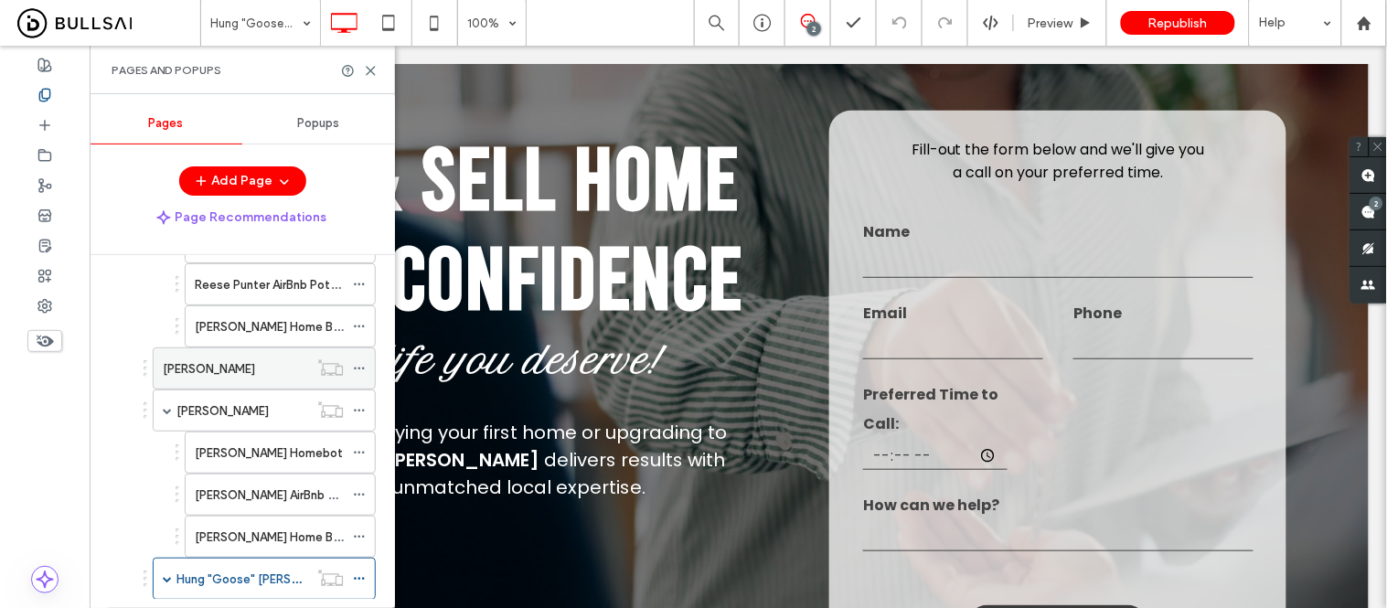
scroll to position [2164, 0]
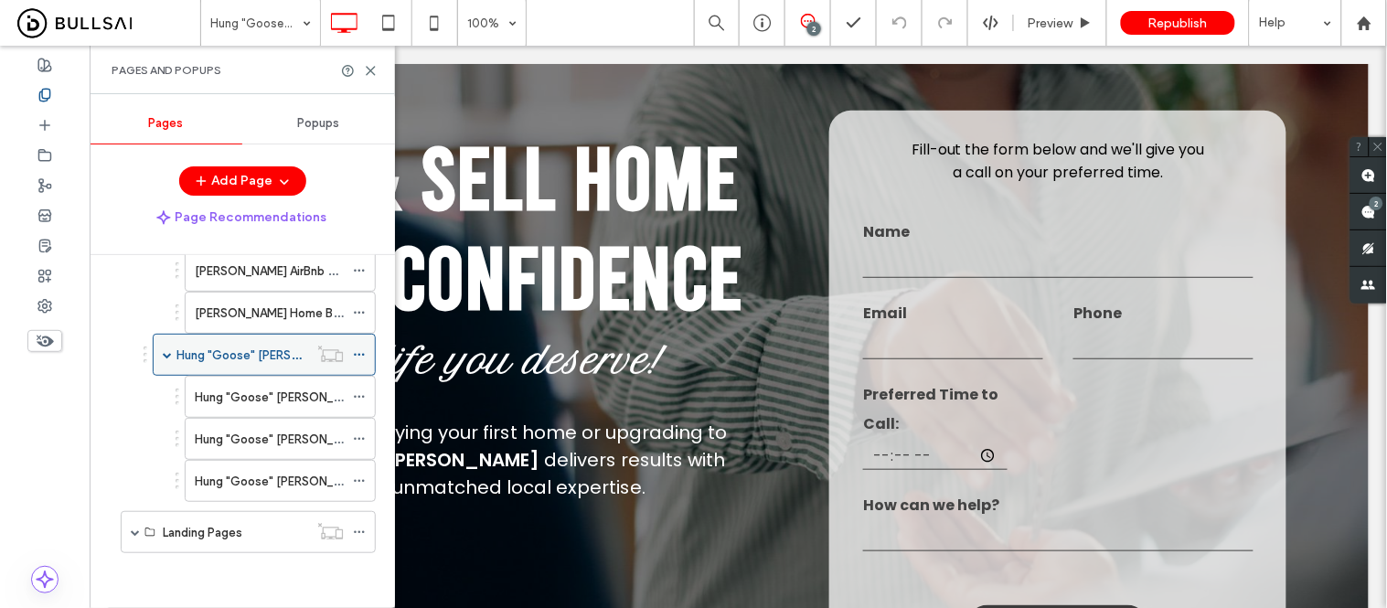
click at [361, 355] on icon at bounding box center [359, 354] width 13 height 13
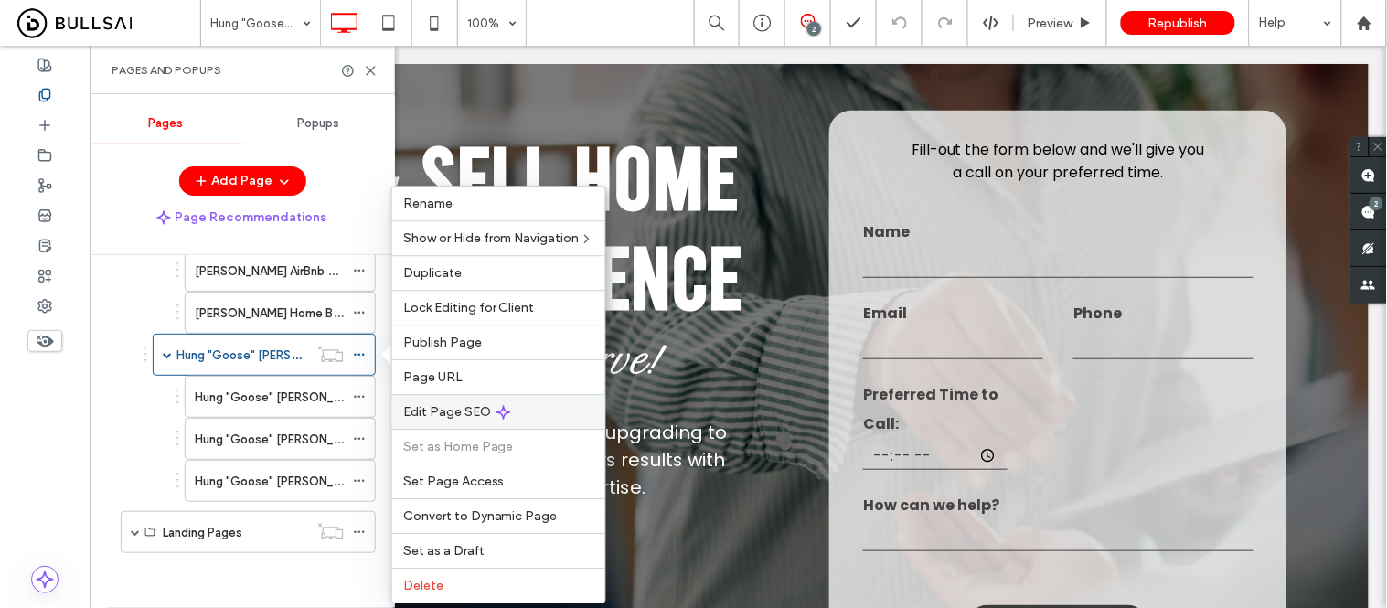
click at [413, 408] on span "Edit Page SEO" at bounding box center [447, 412] width 88 height 16
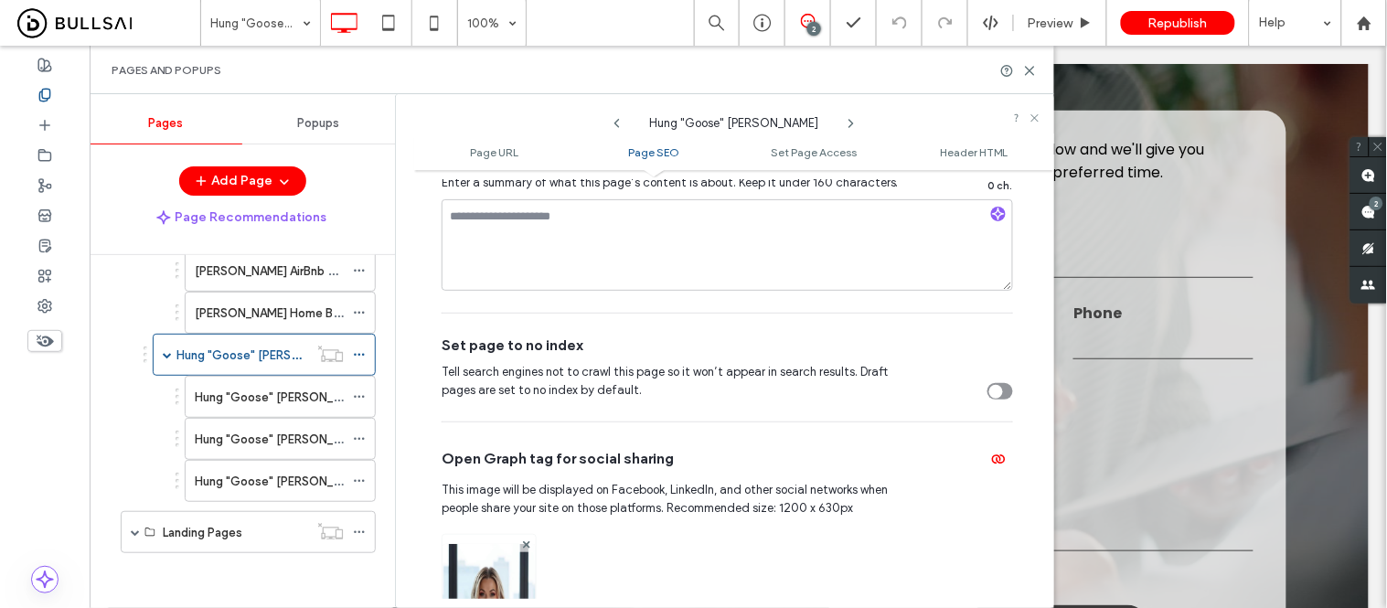
scroll to position [935, 0]
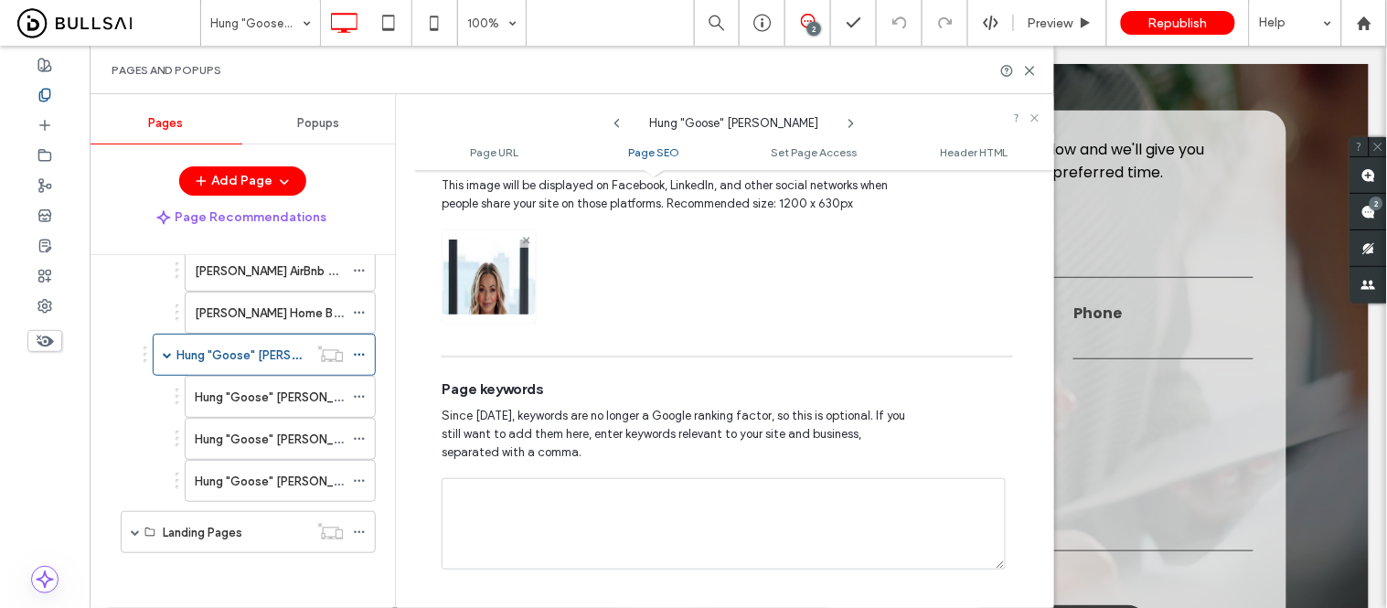
click at [528, 243] on use at bounding box center [525, 240] width 7 height 7
click at [491, 267] on icon at bounding box center [488, 269] width 15 height 15
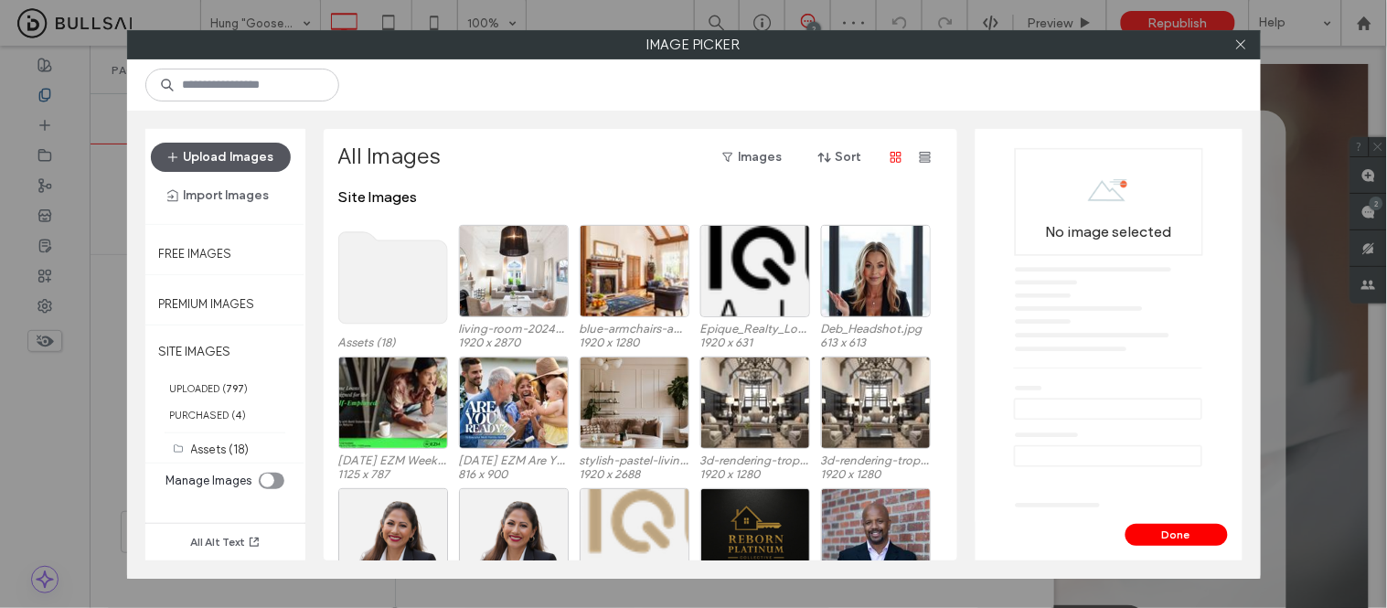
click at [238, 154] on button "Upload Images" at bounding box center [221, 157] width 140 height 29
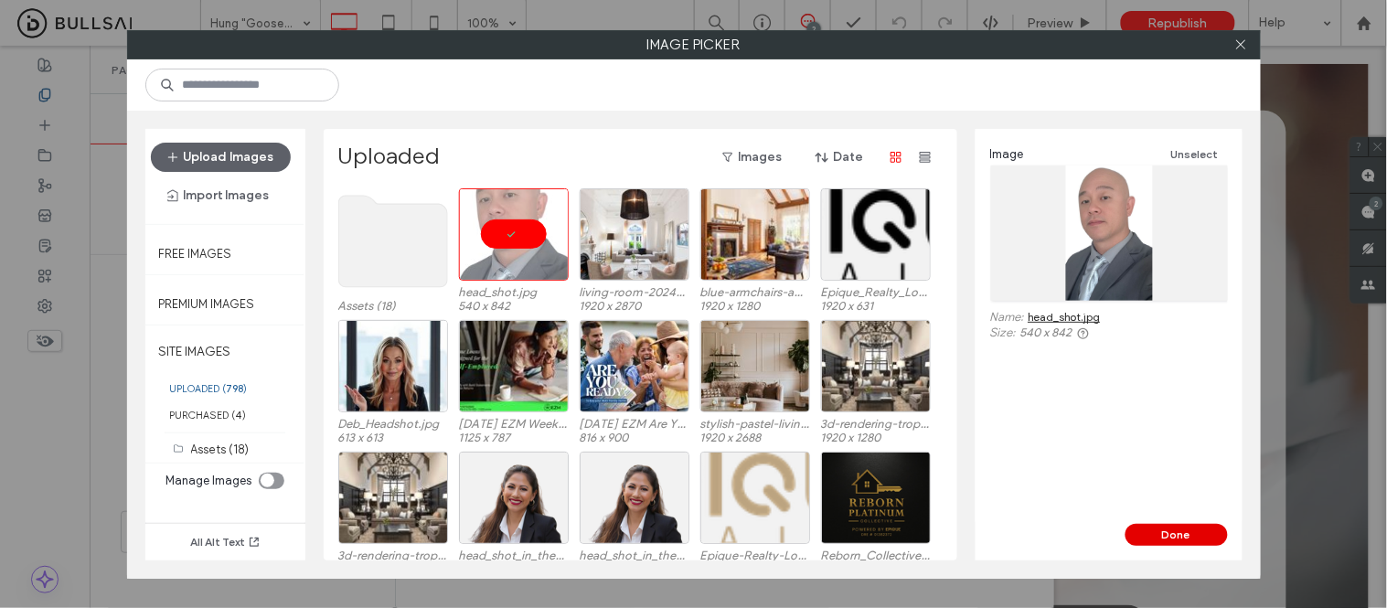
click at [1168, 536] on button "Done" at bounding box center [1177, 535] width 102 height 22
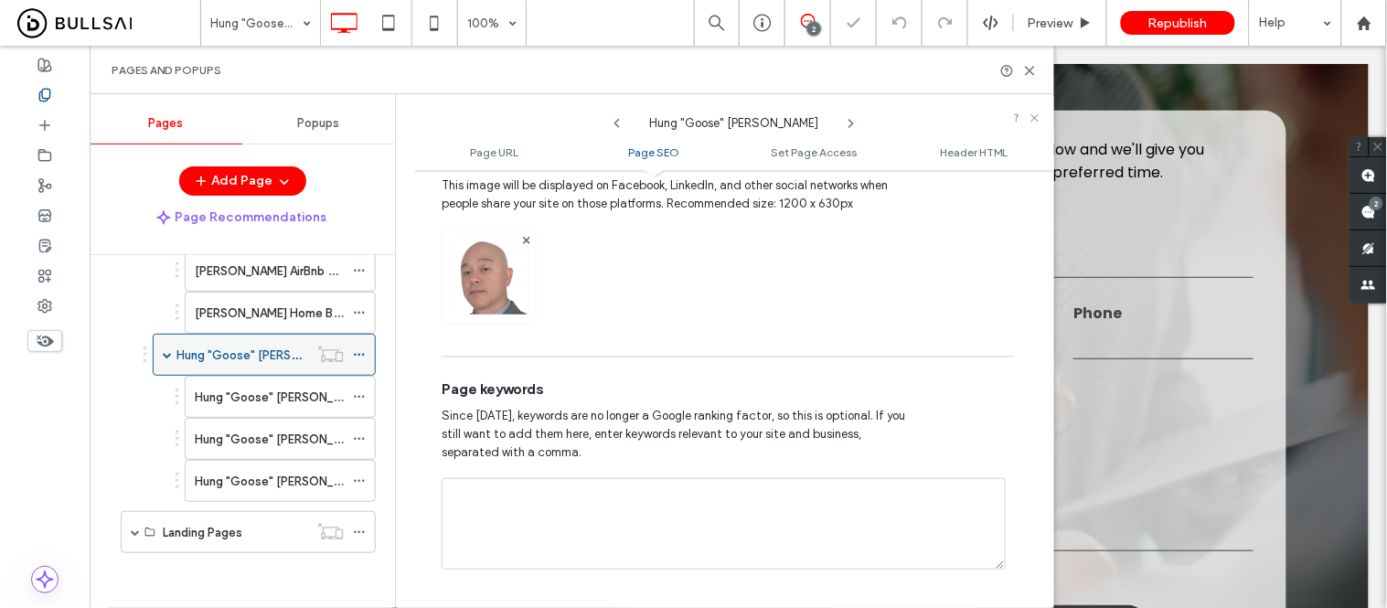
click at [208, 354] on label "Hung "Goose" Tran" at bounding box center [263, 355] width 174 height 32
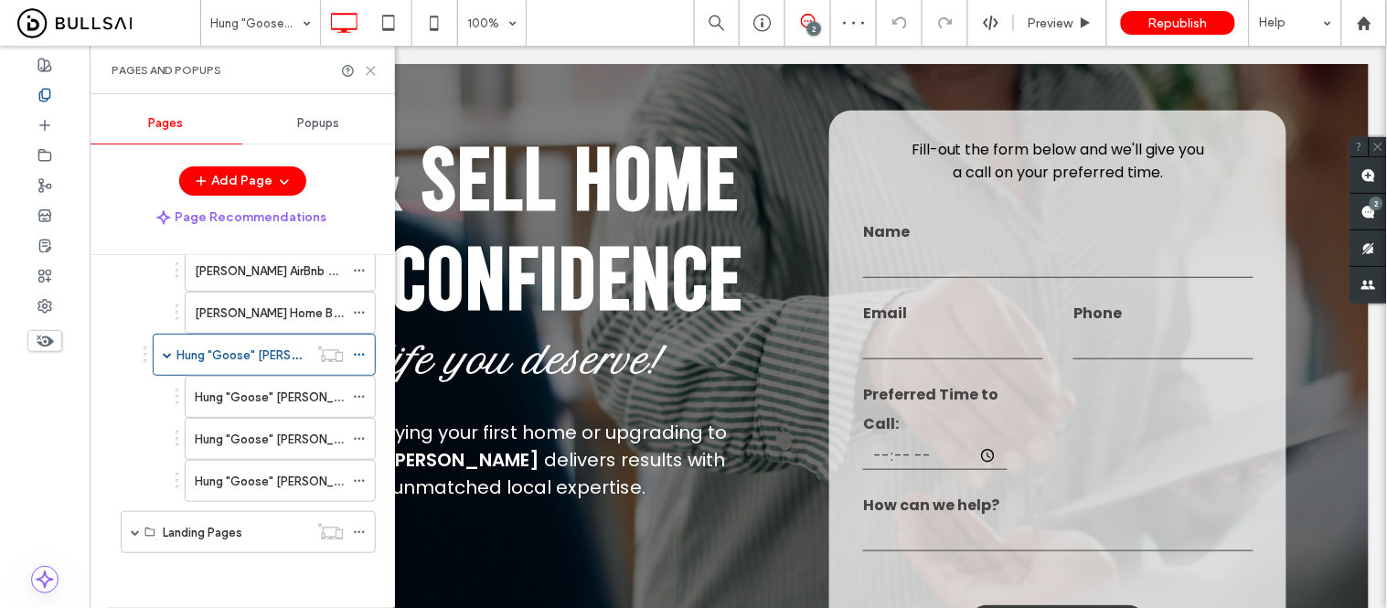
click at [369, 71] on use at bounding box center [371, 71] width 8 height 8
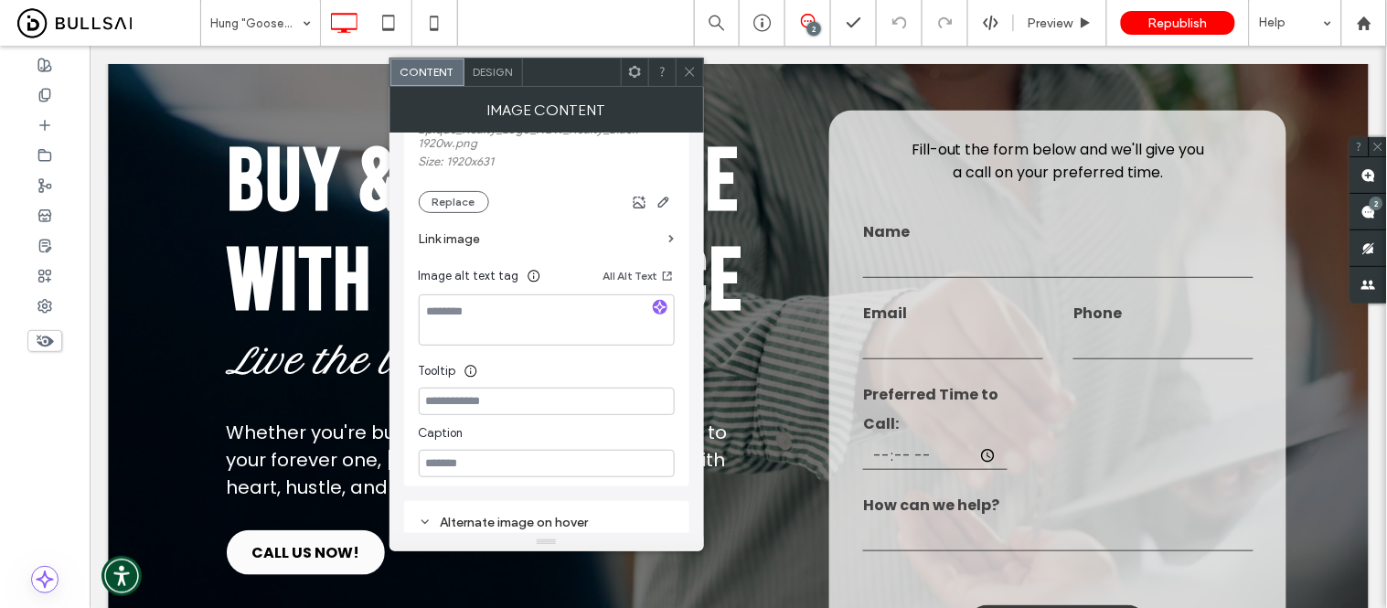
scroll to position [406, 0]
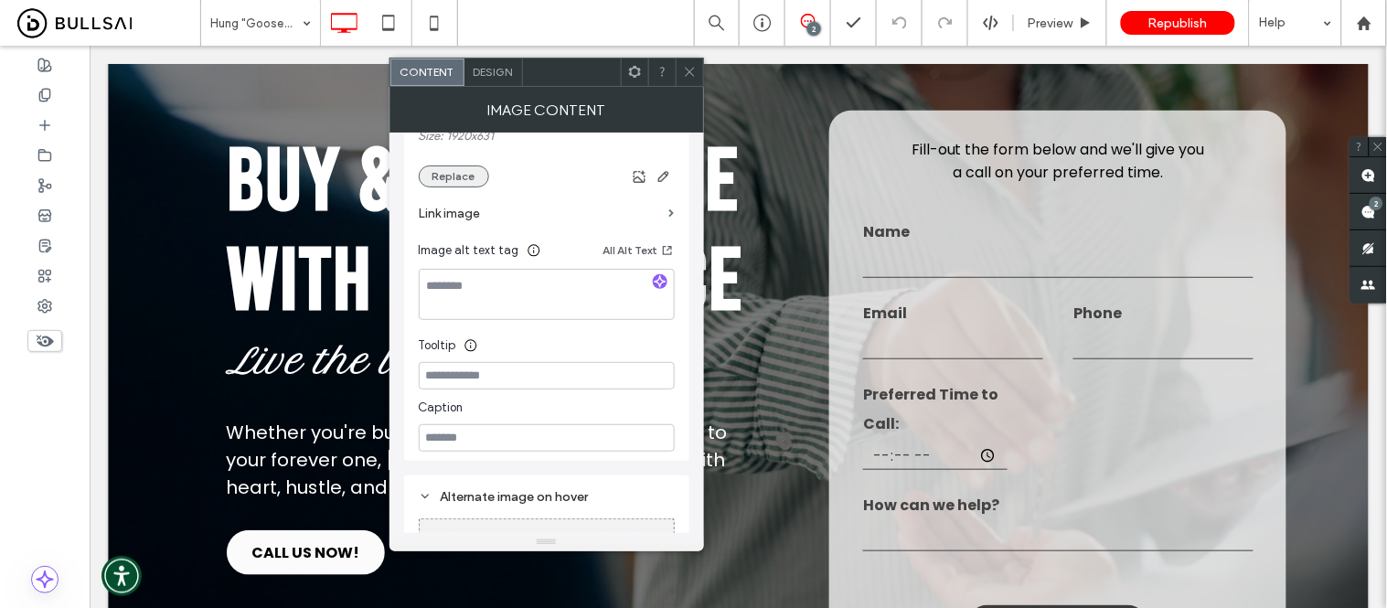
click at [448, 171] on button "Replace" at bounding box center [454, 177] width 70 height 22
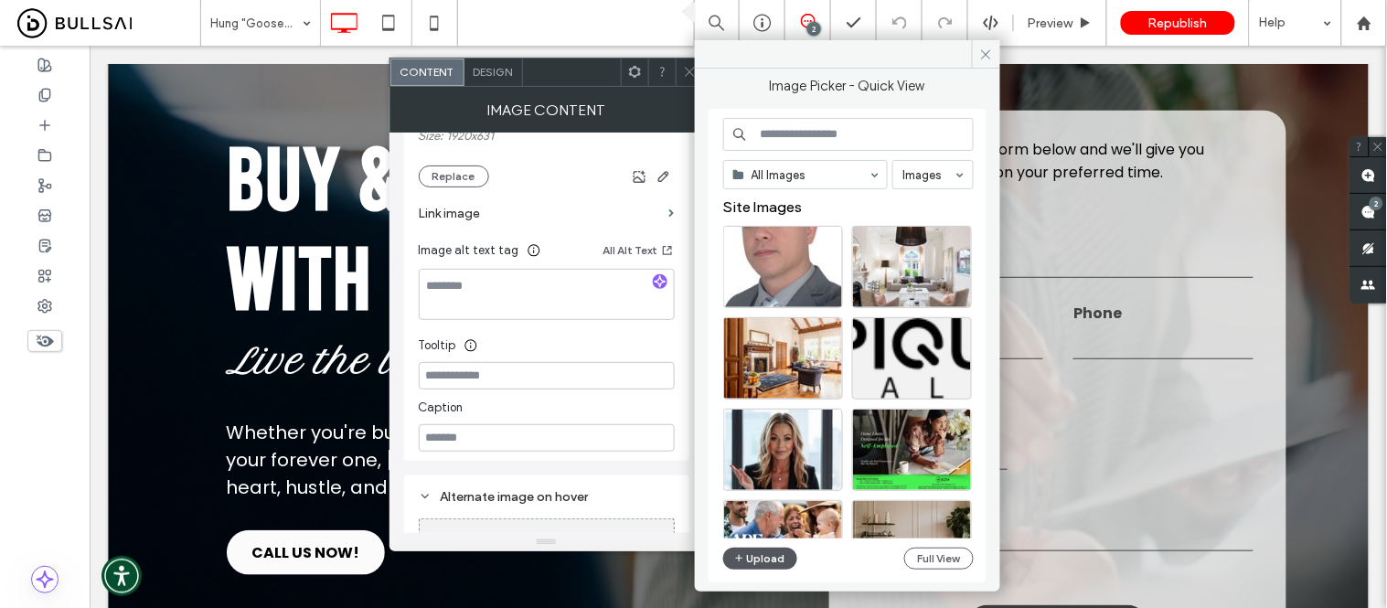
click at [739, 554] on icon "button" at bounding box center [739, 558] width 11 height 15
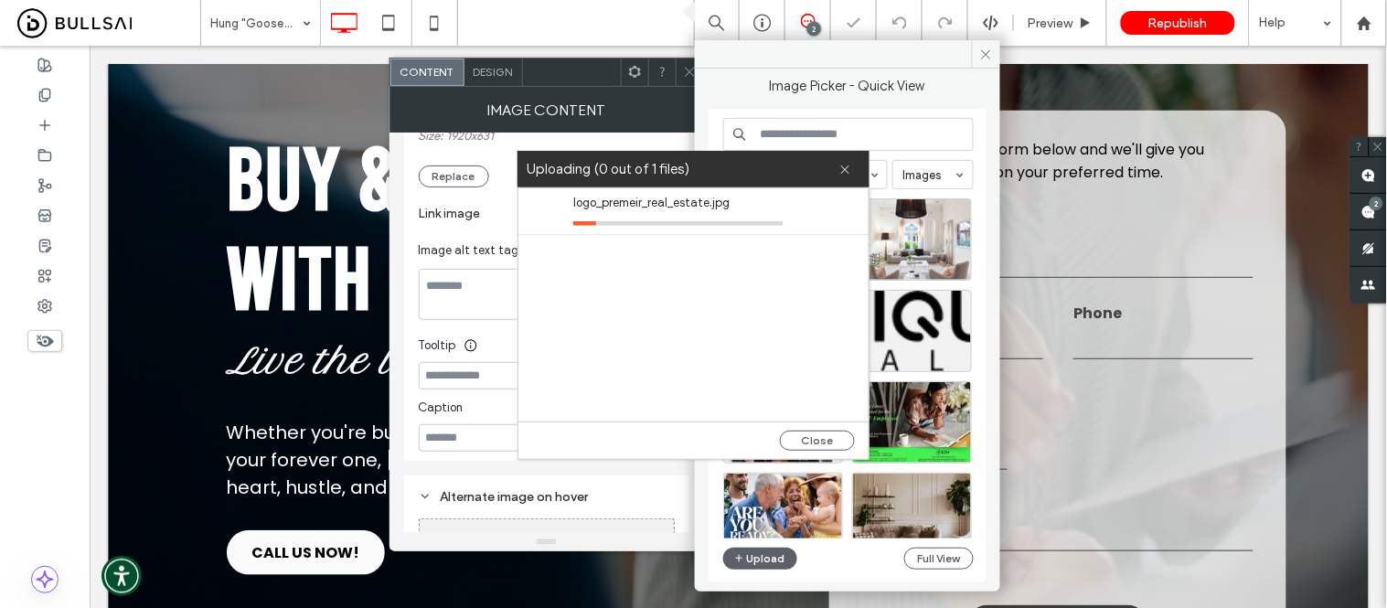
scroll to position [378, 0]
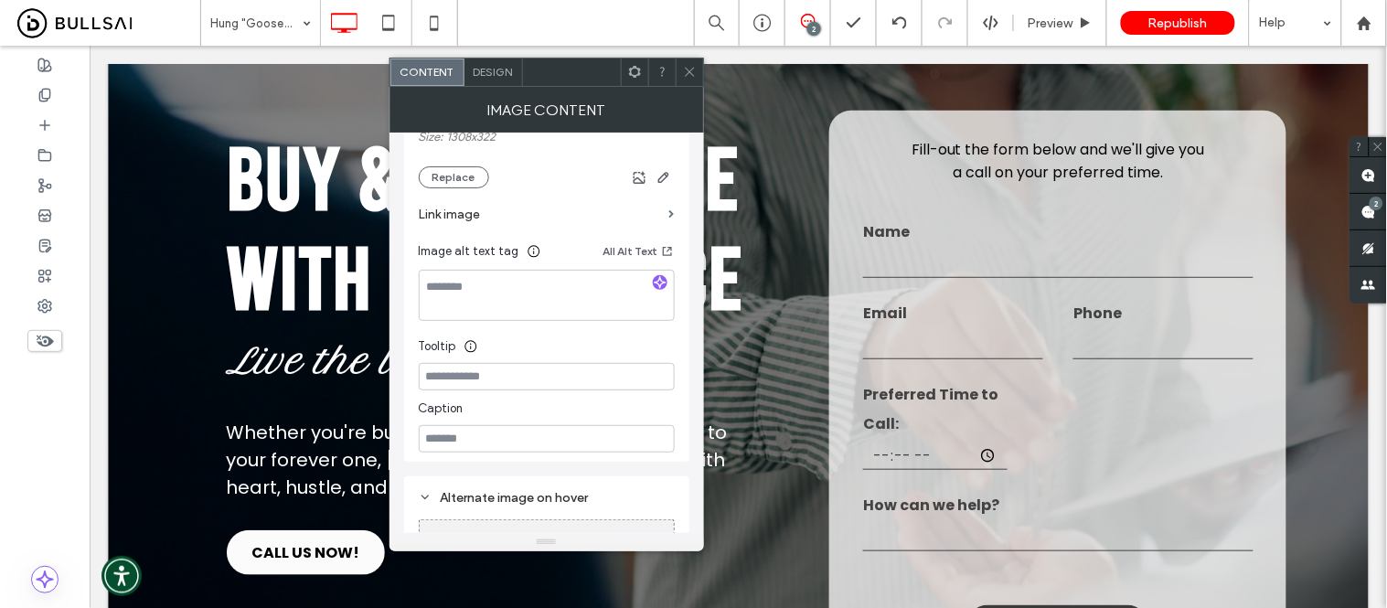
drag, startPoint x: 692, startPoint y: 75, endPoint x: 647, endPoint y: 87, distance: 46.4
click at [692, 75] on use at bounding box center [689, 72] width 9 height 9
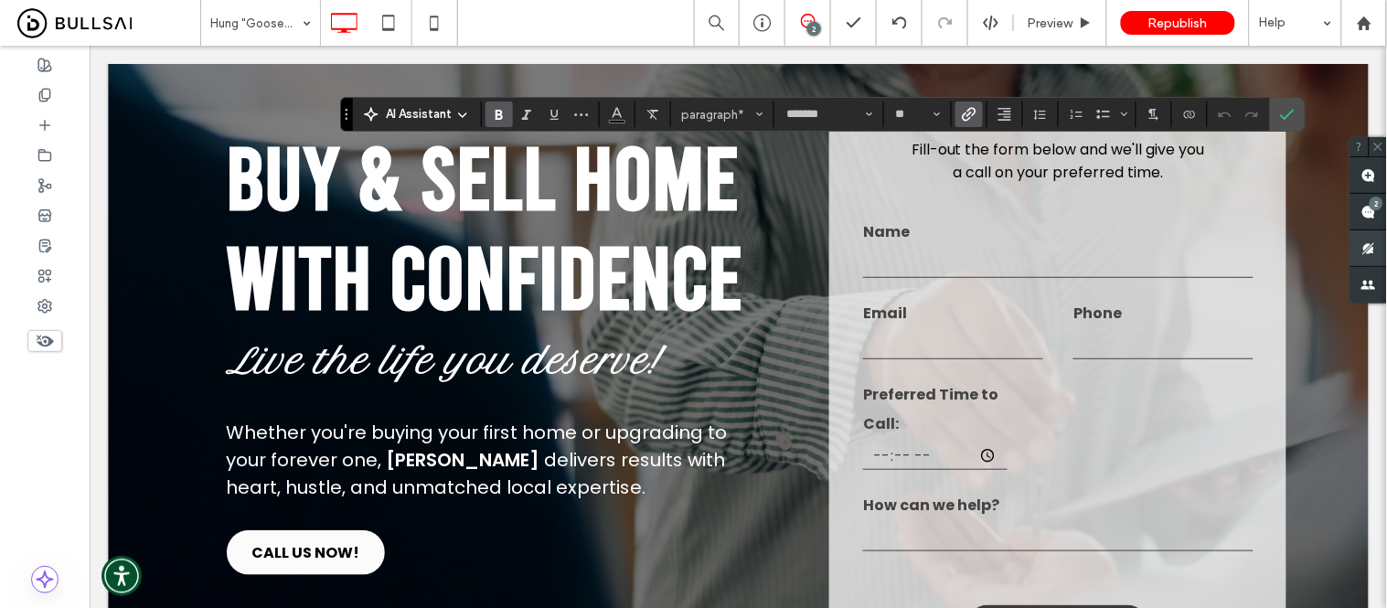
type input "*******"
type input "**"
click at [969, 112] on icon "Link" at bounding box center [969, 114] width 15 height 15
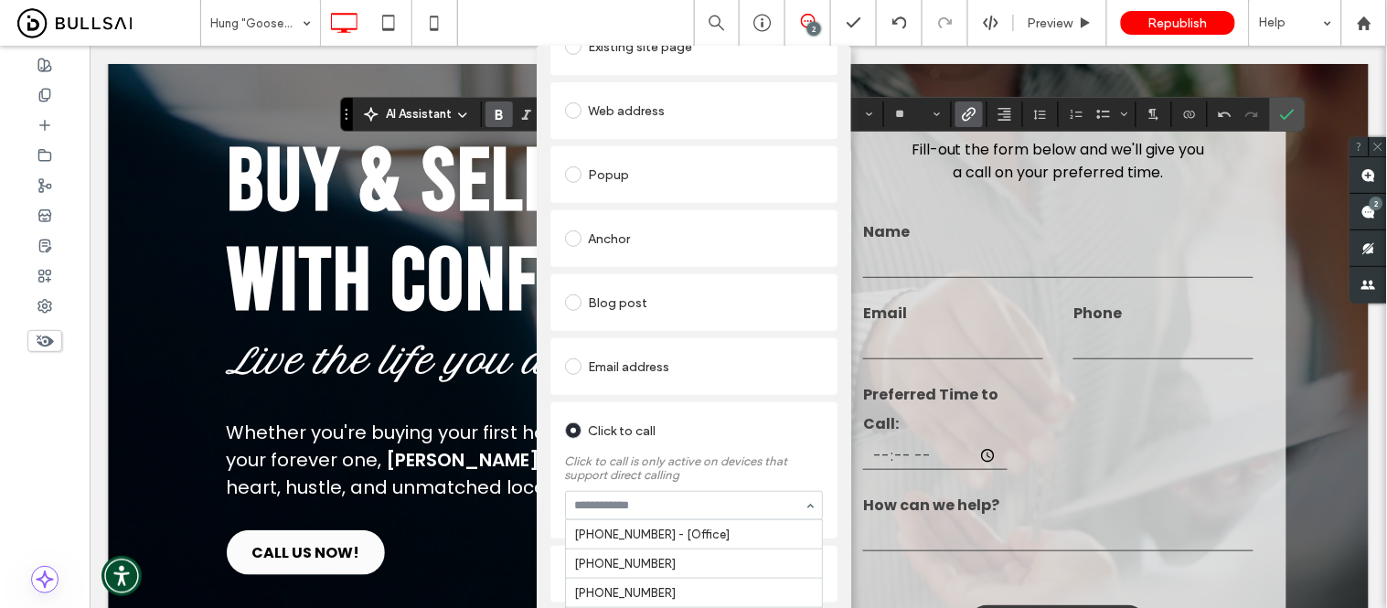
scroll to position [1101, 0]
paste input "**********"
type input "**********"
click at [773, 399] on div "Existing site page Web address Popup Anchor Blog post Email address Click to ca…" at bounding box center [694, 309] width 287 height 588
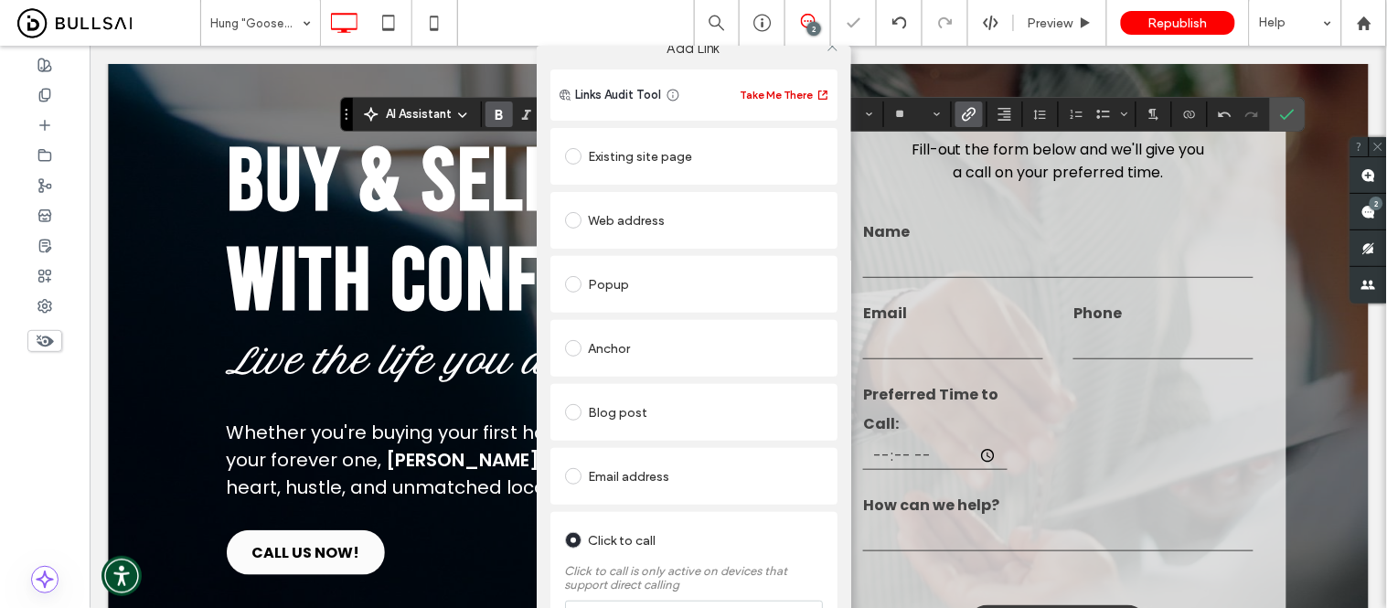
scroll to position [0, 0]
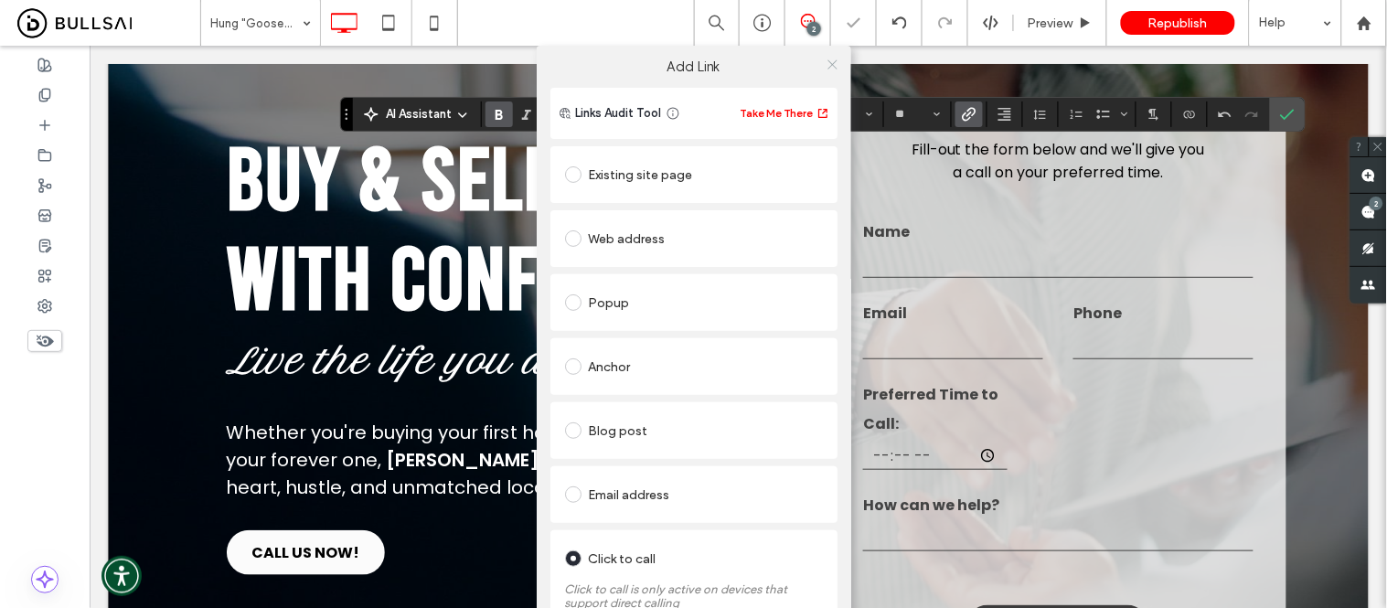
click at [826, 61] on icon at bounding box center [833, 65] width 14 height 14
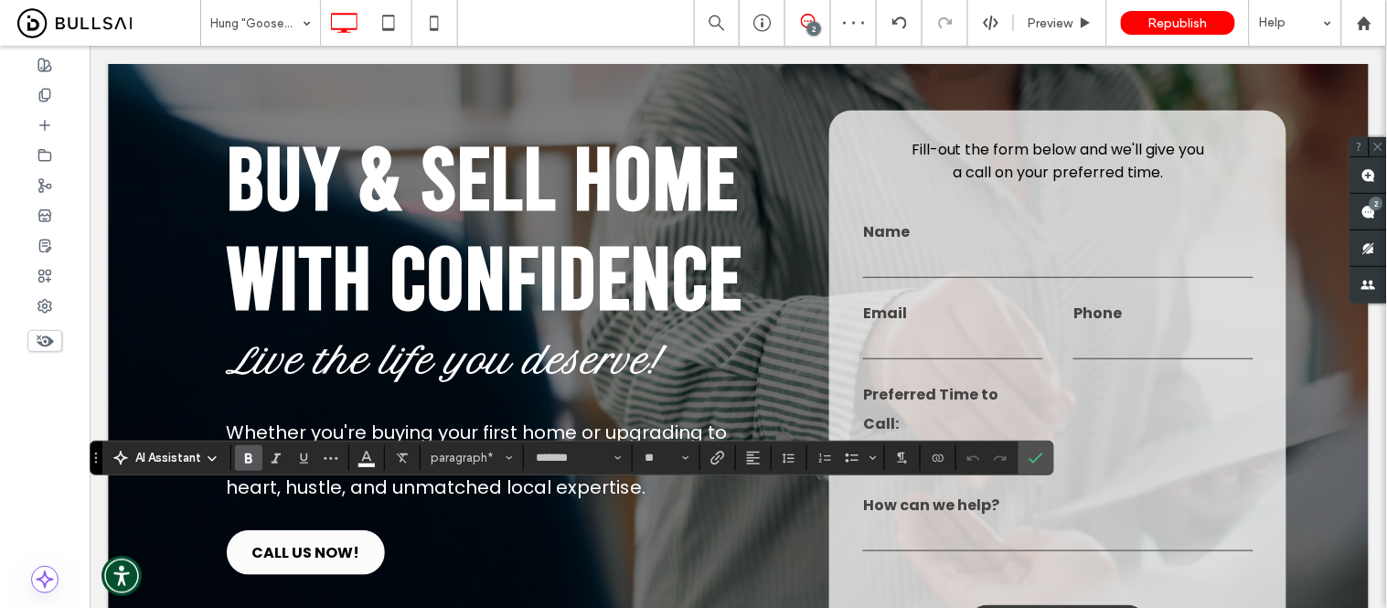
type input "*******"
type input "**"
click at [1041, 454] on use "Confirm" at bounding box center [1037, 458] width 15 height 11
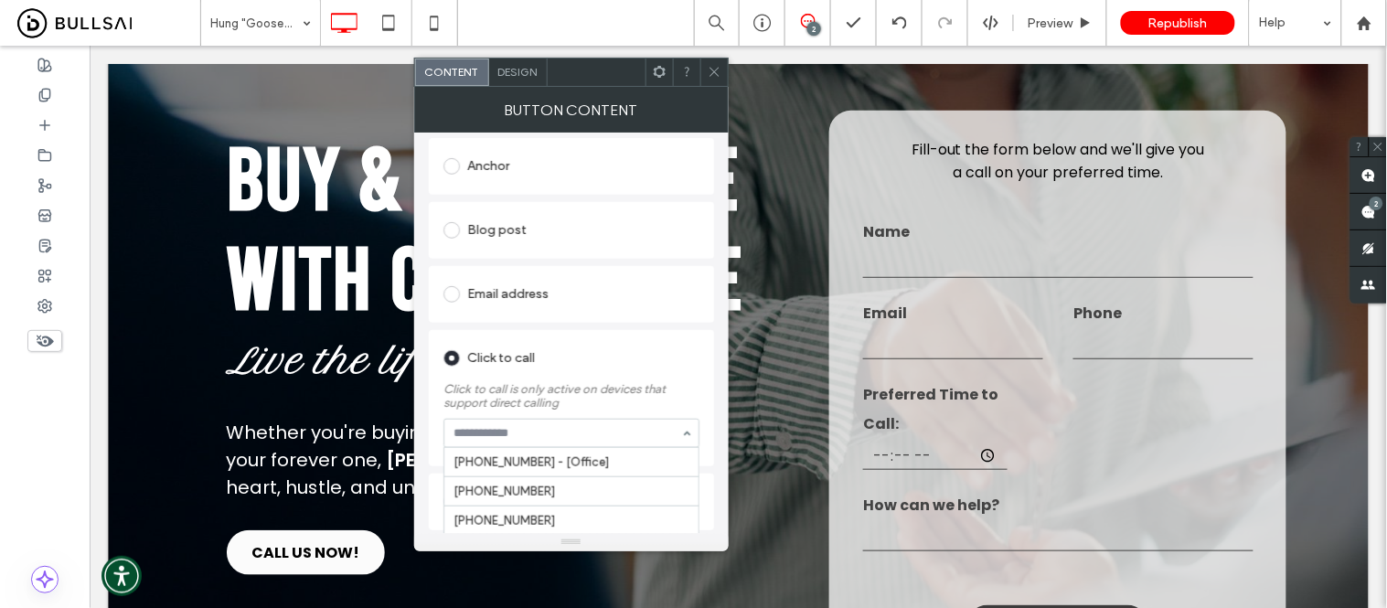
scroll to position [1131, 0]
paste input "**********"
type input "**********"
click at [650, 324] on div "Existing site page Web address Popup Anchor Blog post Email address Click to ca…" at bounding box center [571, 239] width 285 height 588
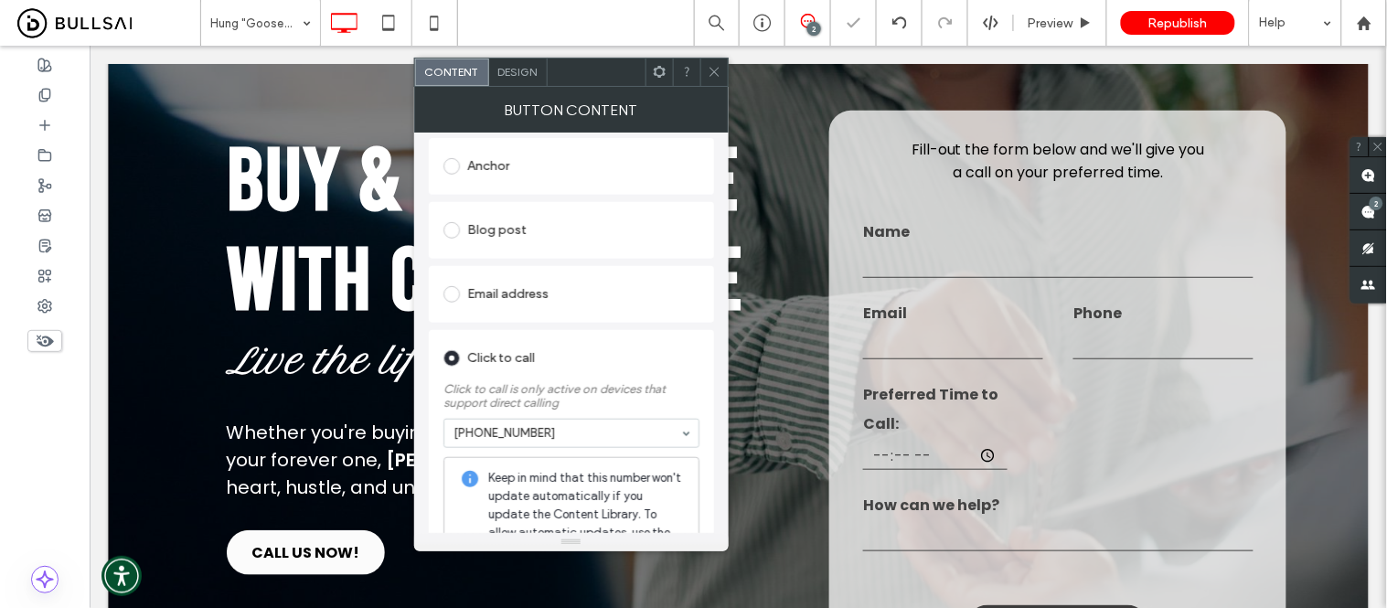
click at [711, 69] on icon at bounding box center [715, 72] width 14 height 14
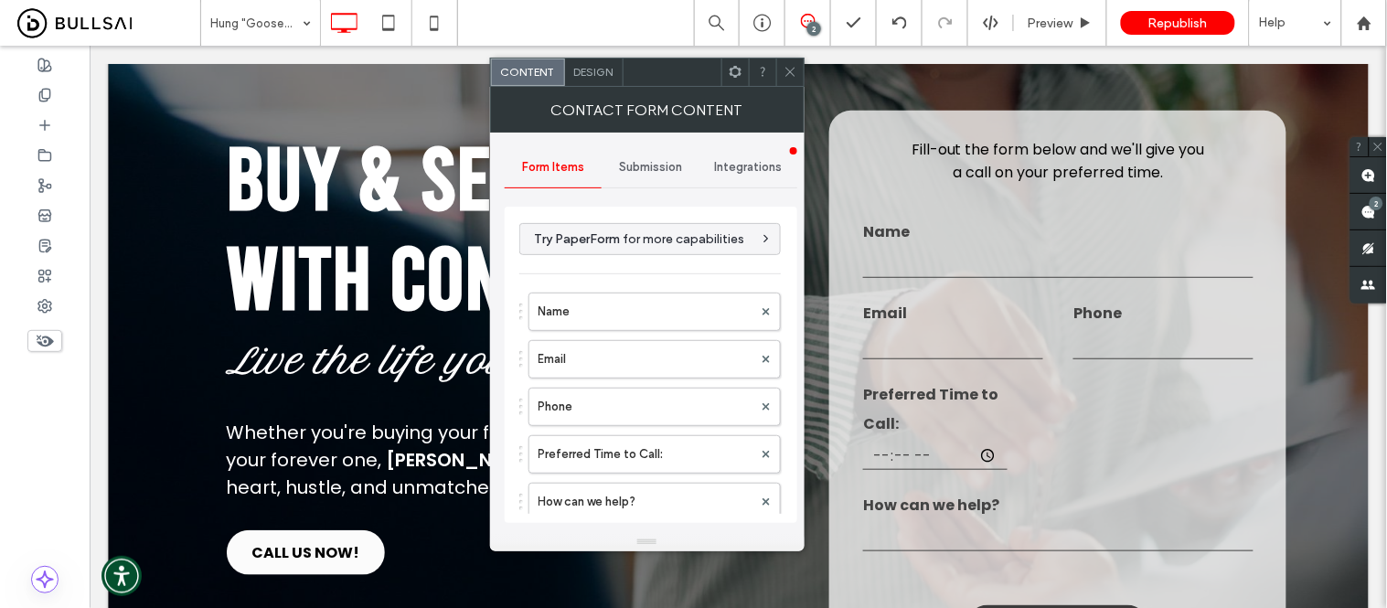
click at [663, 163] on span "Submission" at bounding box center [650, 167] width 63 height 15
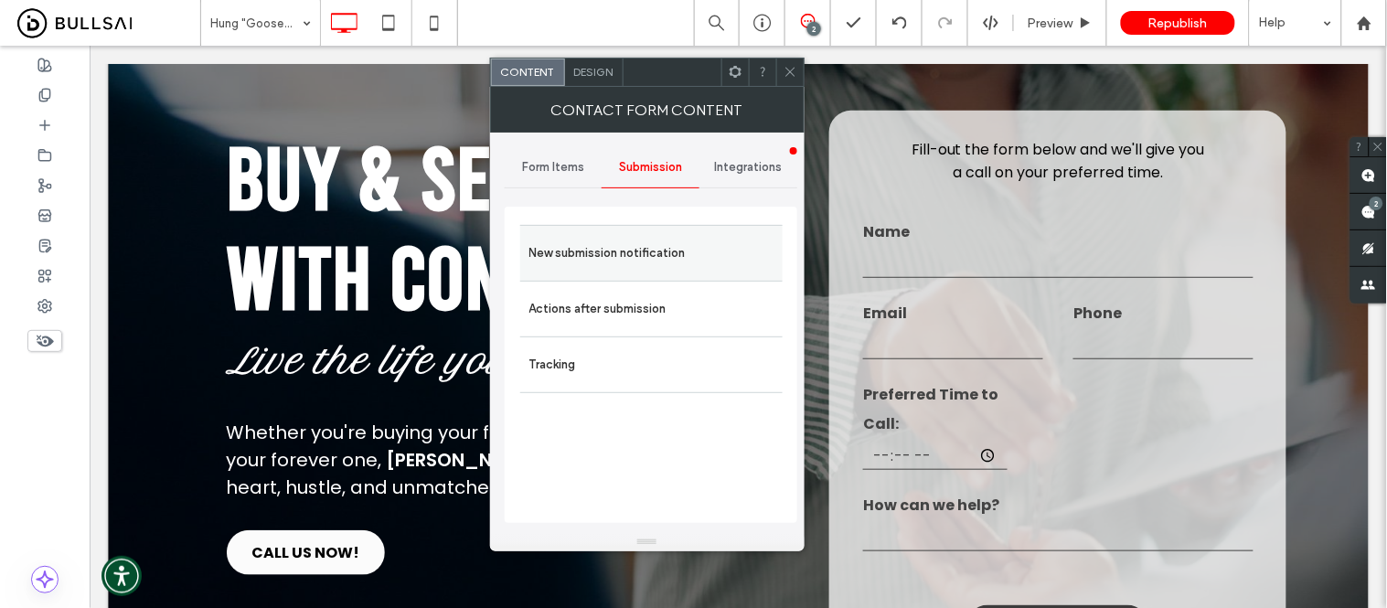
click at [649, 262] on label "New submission notification" at bounding box center [651, 253] width 244 height 37
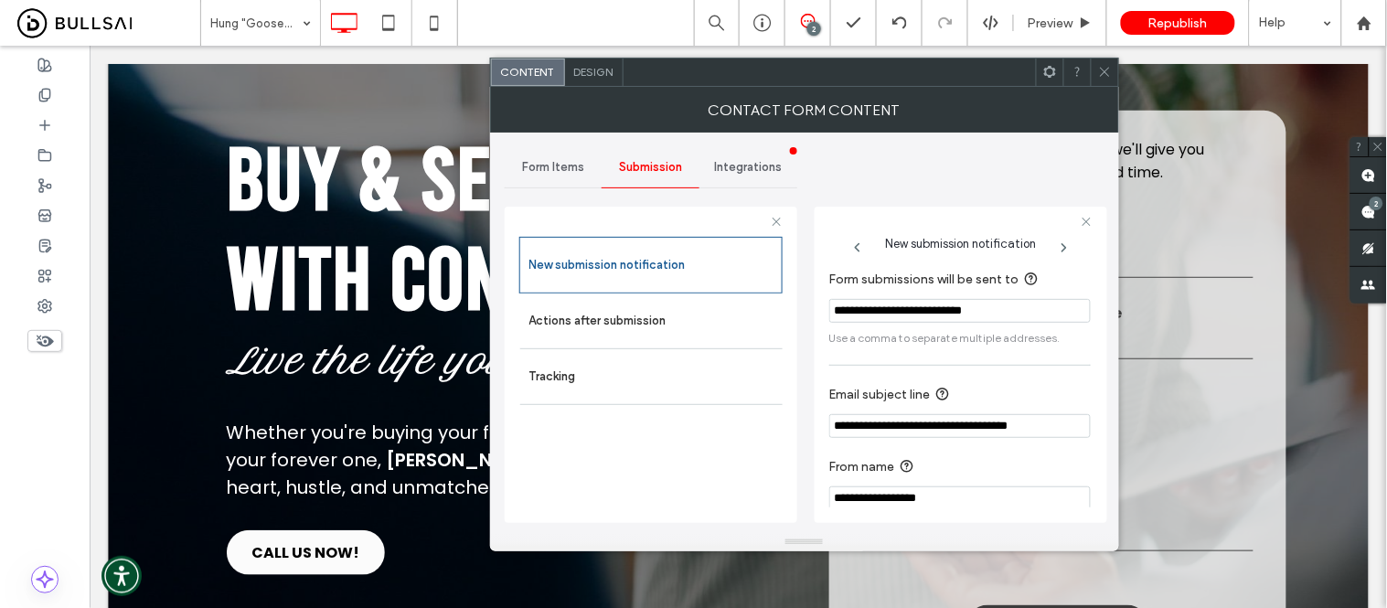
click at [911, 309] on input "**********" at bounding box center [960, 311] width 262 height 24
paste input "Form submissions will be sent to"
type input "**********"
drag, startPoint x: 994, startPoint y: 426, endPoint x: 925, endPoint y: 428, distance: 69.5
click at [925, 428] on input "**********" at bounding box center [960, 426] width 262 height 24
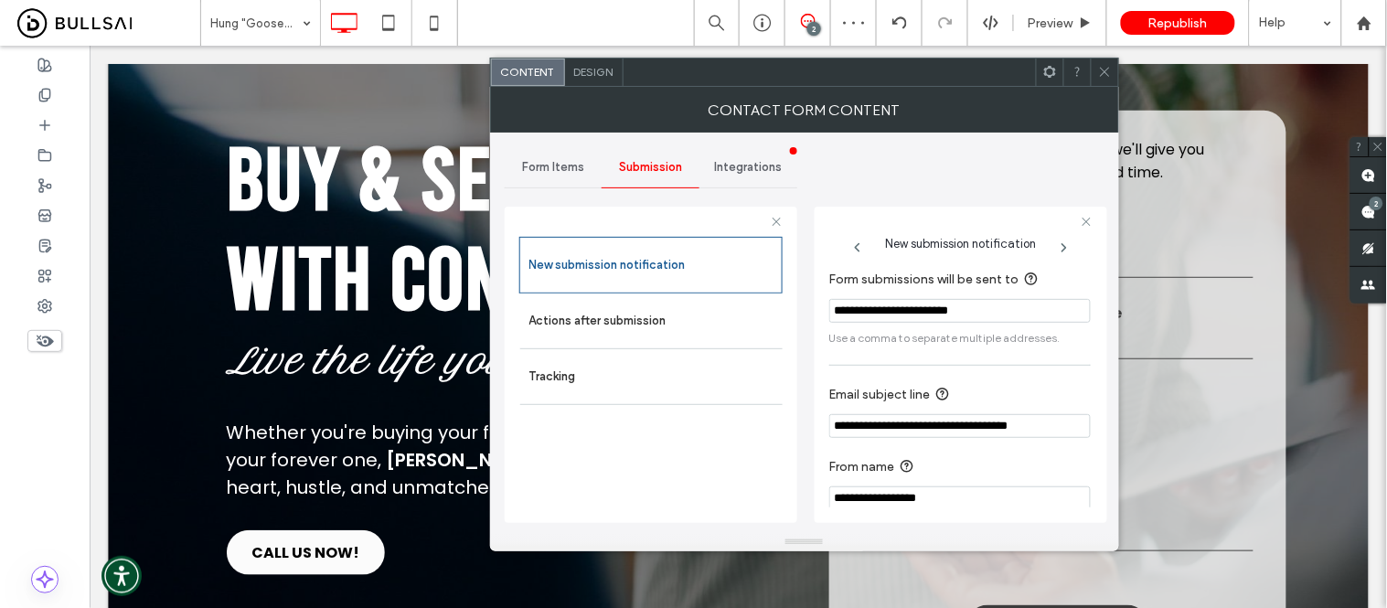
paste input "*****"
type input "**********"
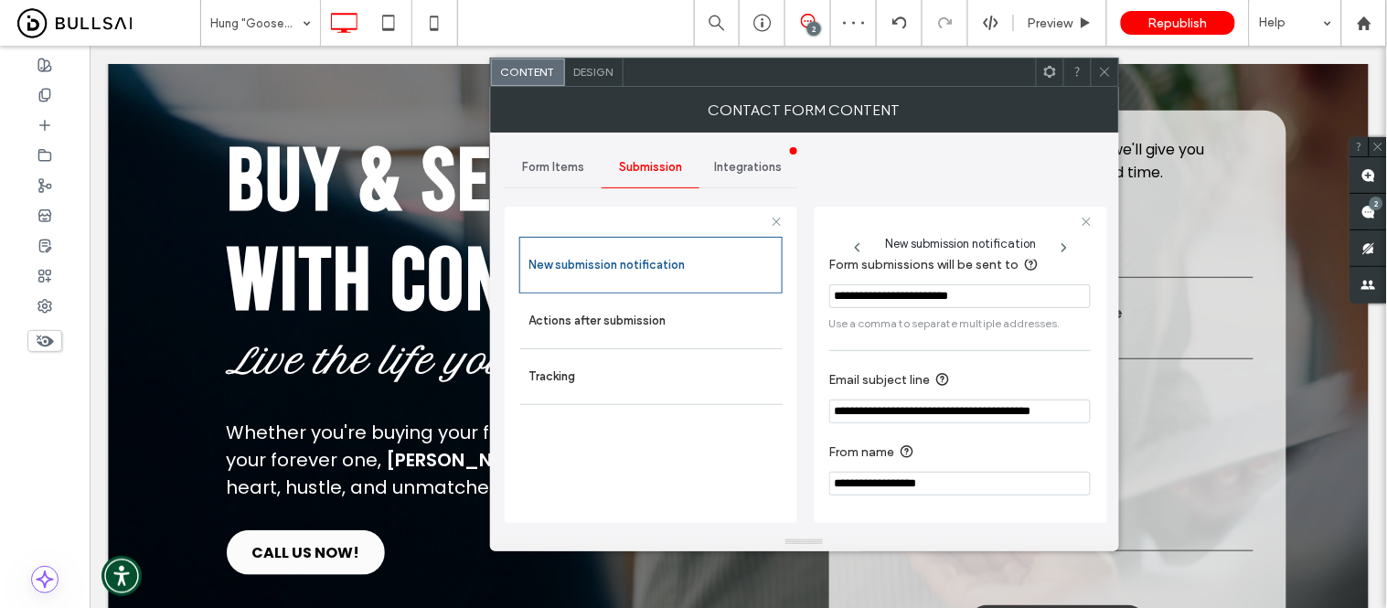
drag, startPoint x: 949, startPoint y: 496, endPoint x: 871, endPoint y: 486, distance: 79.2
click at [871, 486] on input "**********" at bounding box center [960, 484] width 262 height 24
paste input "*****"
type input "**********"
click at [1105, 66] on icon at bounding box center [1105, 72] width 14 height 14
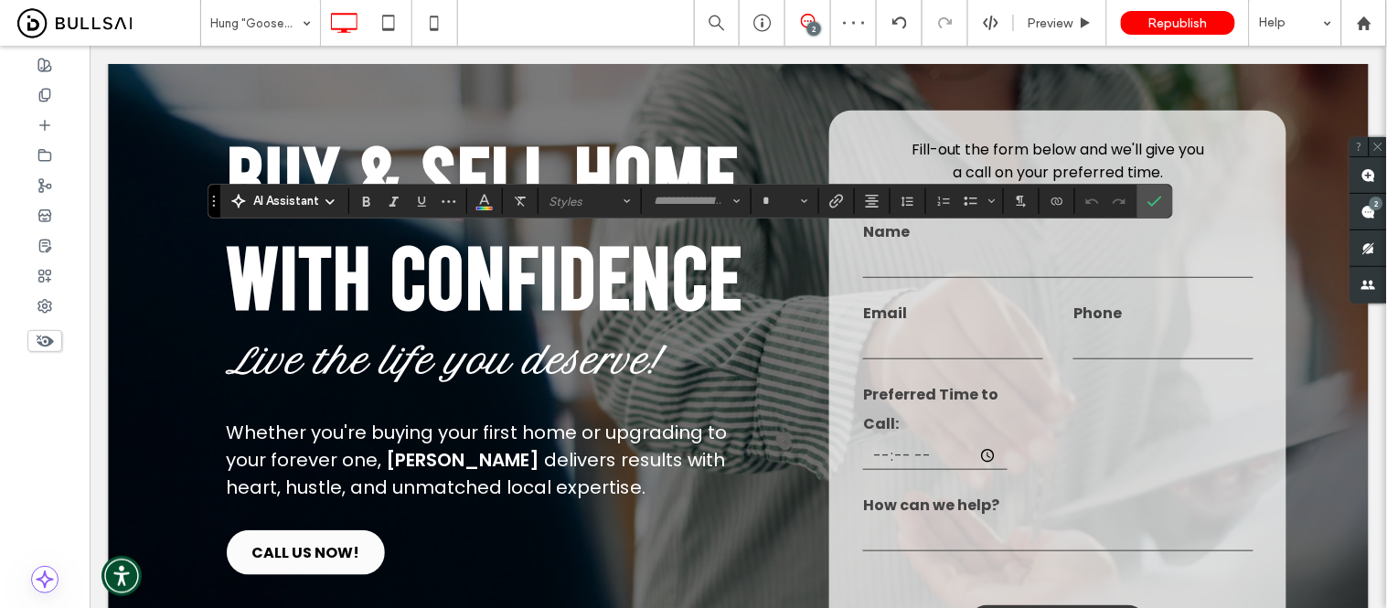
type input "*******"
type input "**"
click at [1159, 201] on icon "Confirm" at bounding box center [1155, 201] width 15 height 15
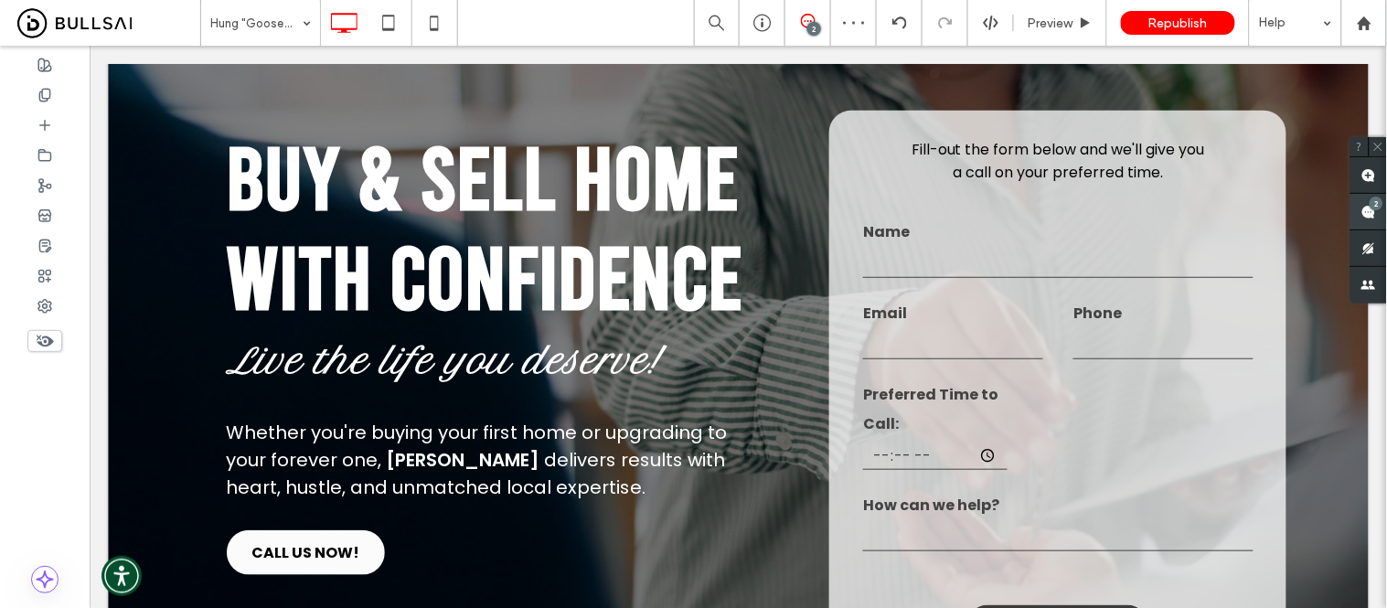
type input "*******"
type input "**"
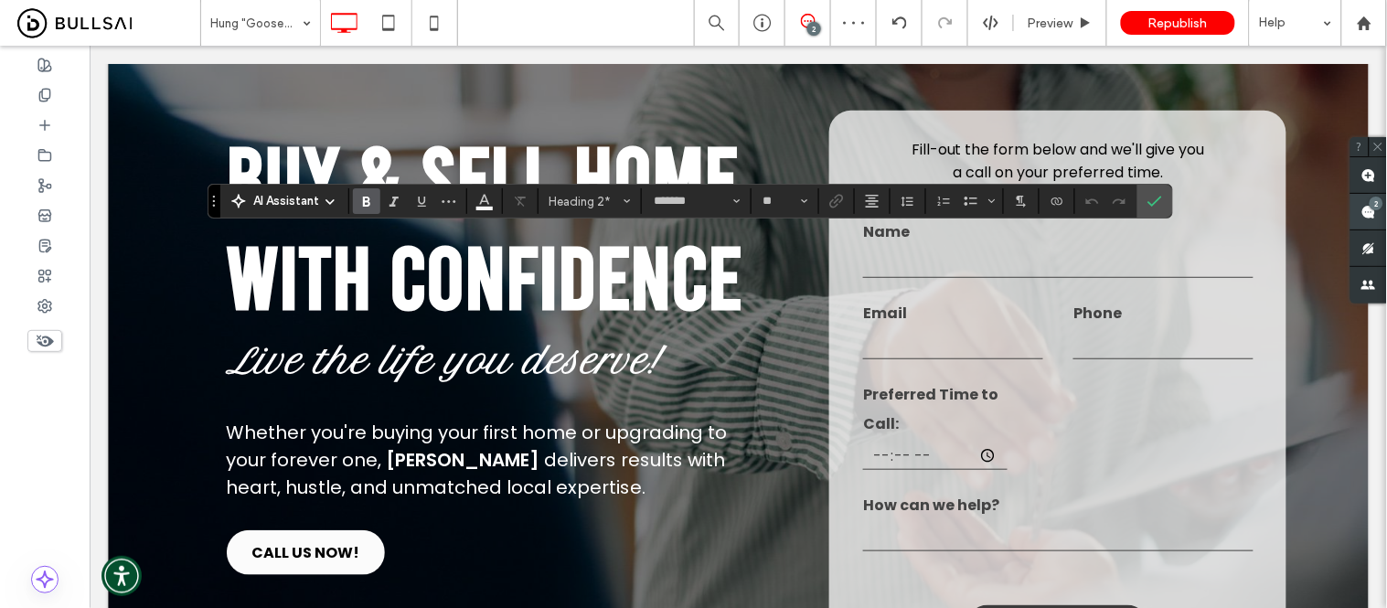
type input "*******"
type input "**"
click at [1160, 195] on icon "Confirm" at bounding box center [1155, 201] width 15 height 15
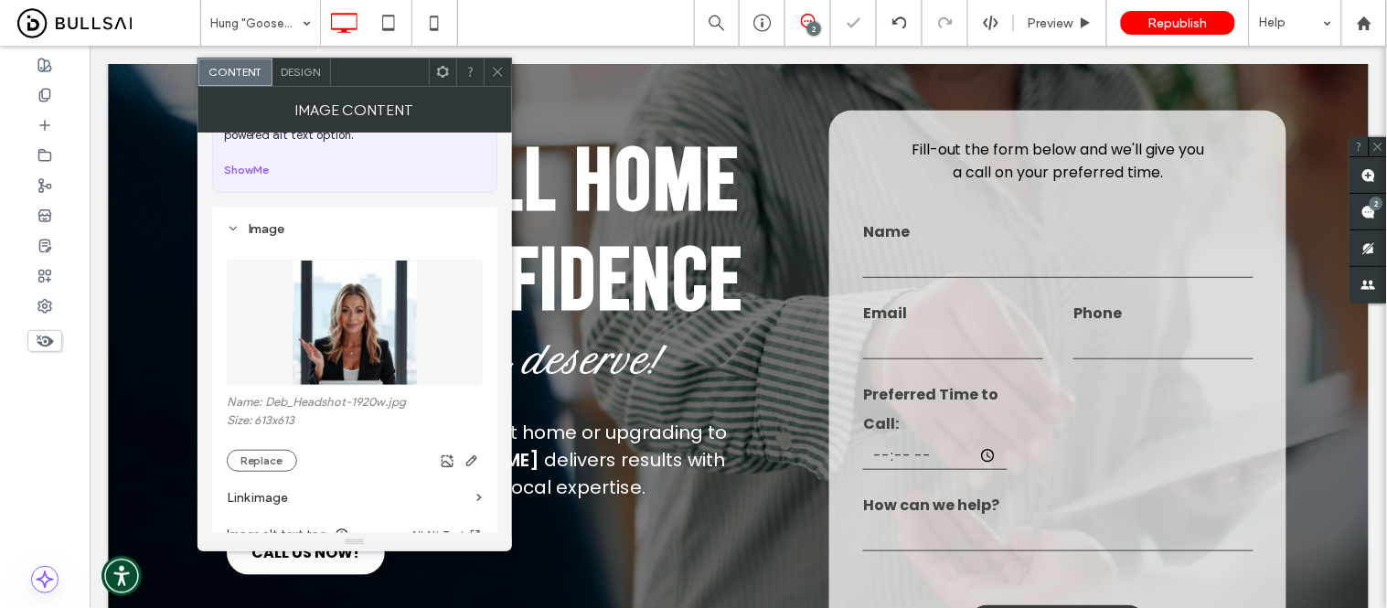
scroll to position [203, 0]
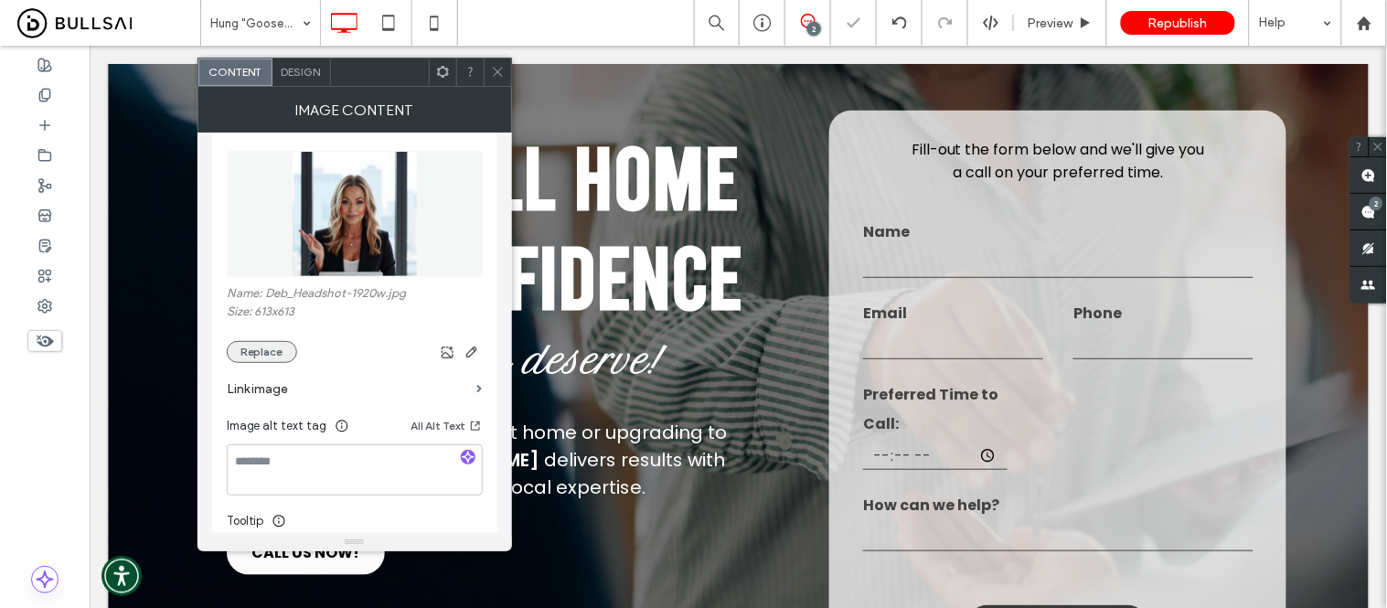
drag, startPoint x: 267, startPoint y: 354, endPoint x: 279, endPoint y: 355, distance: 11.9
click at [268, 354] on button "Replace" at bounding box center [262, 352] width 70 height 22
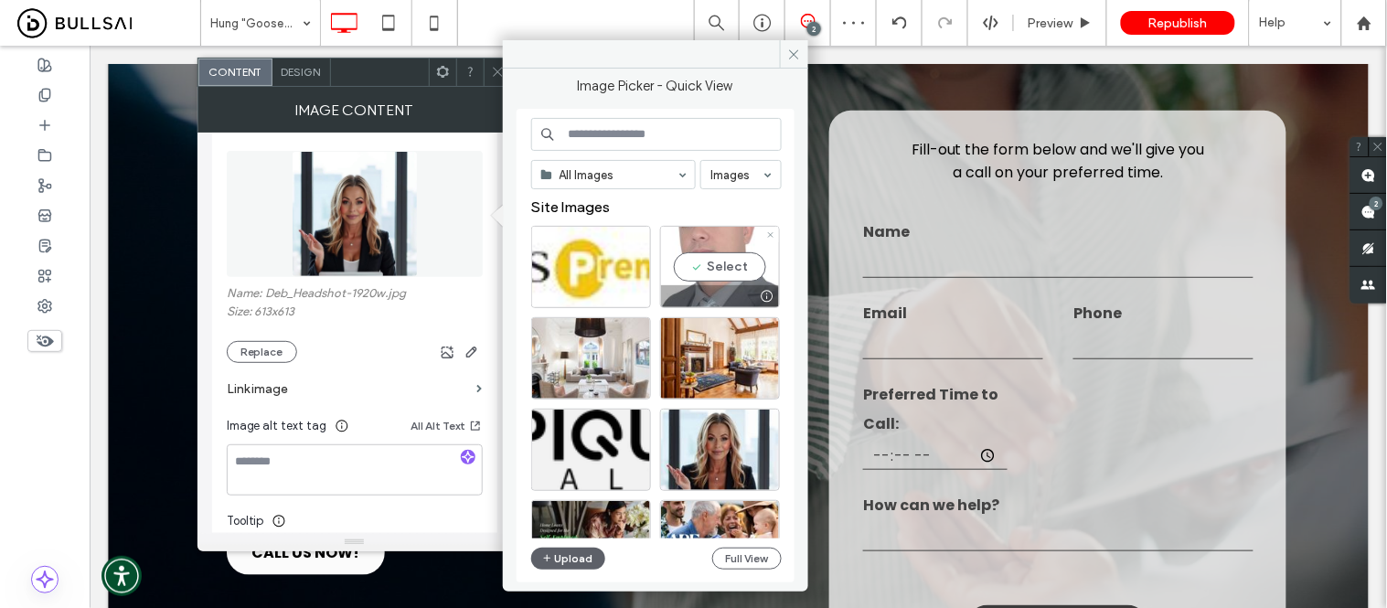
click at [724, 262] on div "Select" at bounding box center [720, 267] width 120 height 82
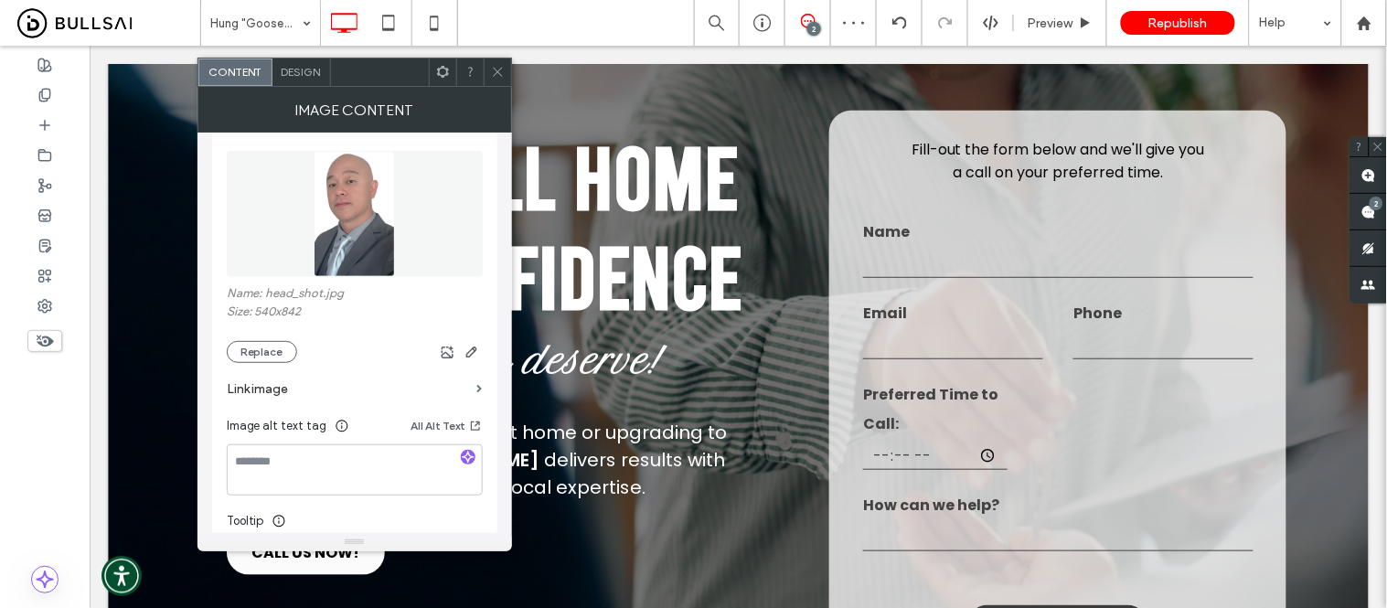
click at [497, 64] on span at bounding box center [498, 72] width 14 height 27
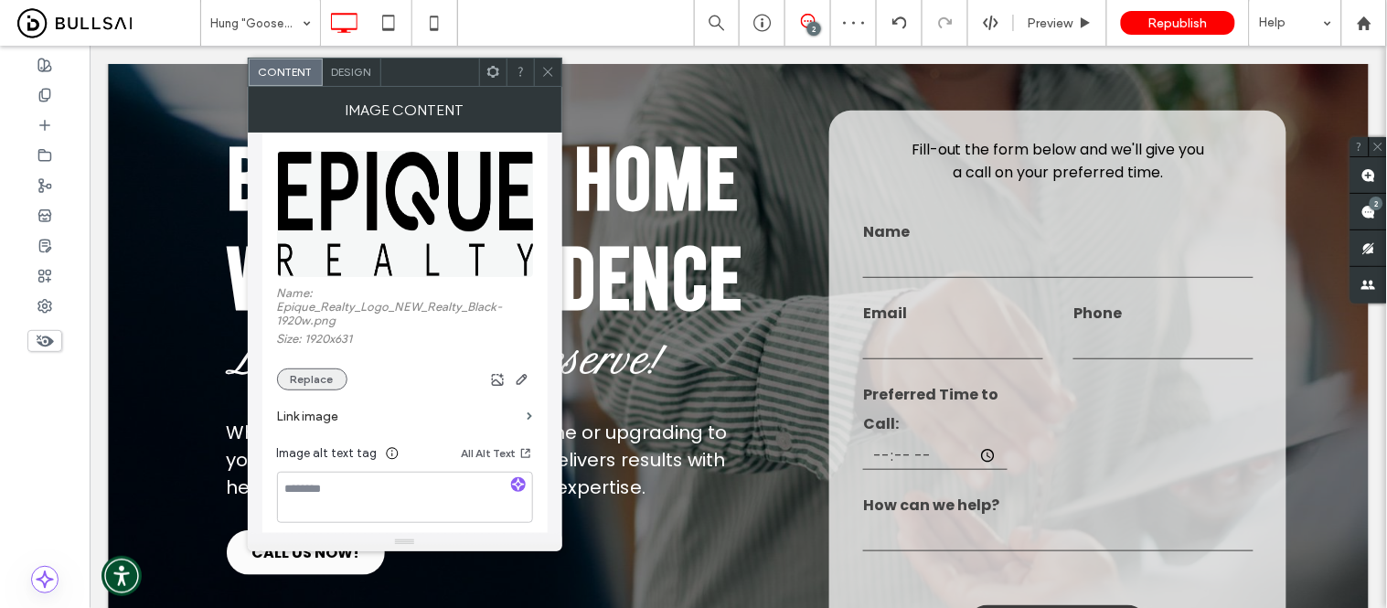
click at [317, 376] on button "Replace" at bounding box center [312, 380] width 70 height 22
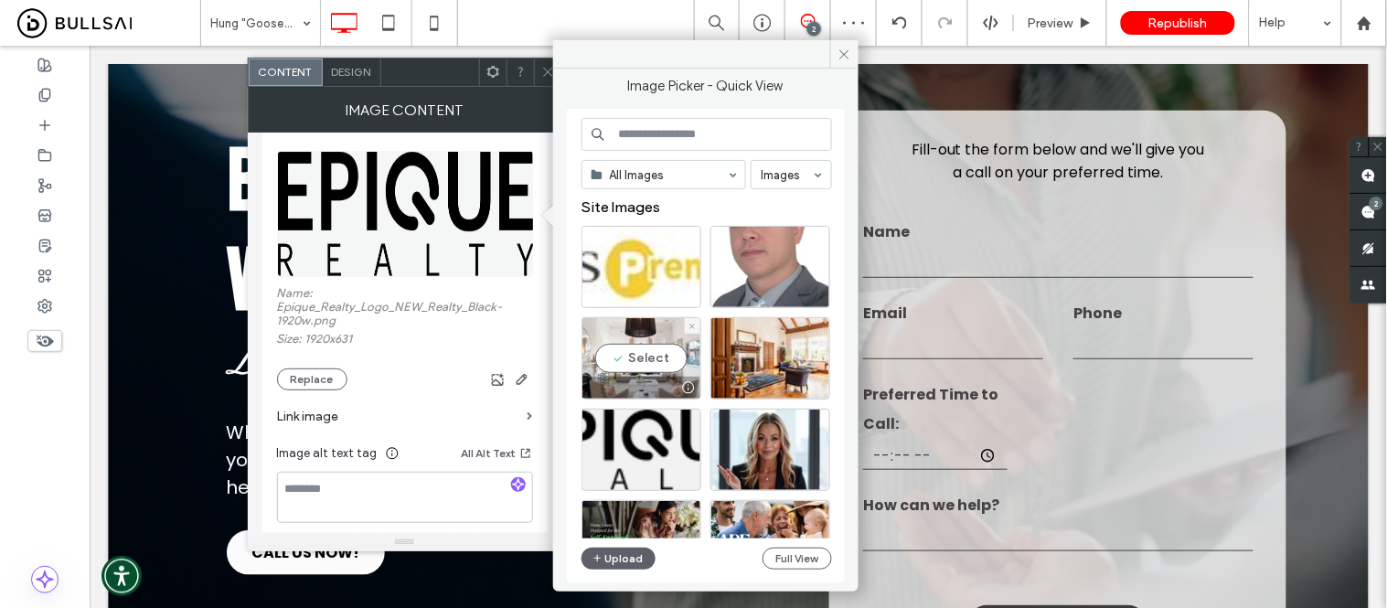
click at [625, 262] on div at bounding box center [642, 267] width 120 height 82
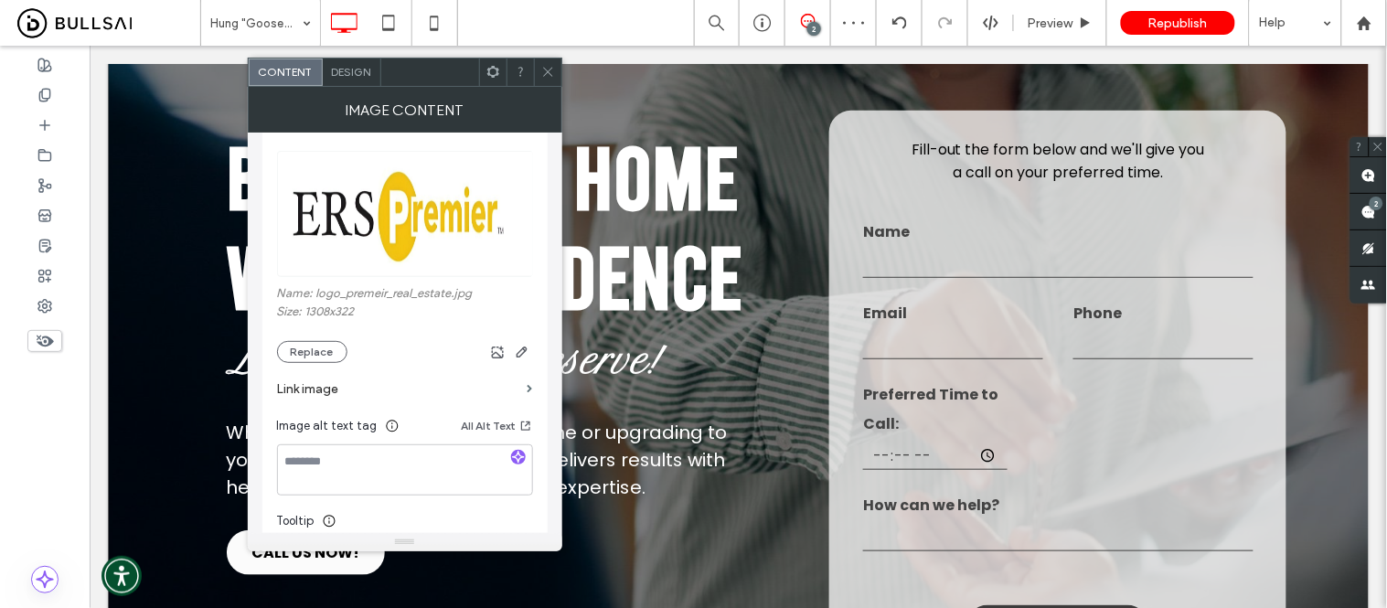
click at [551, 71] on icon at bounding box center [548, 72] width 14 height 14
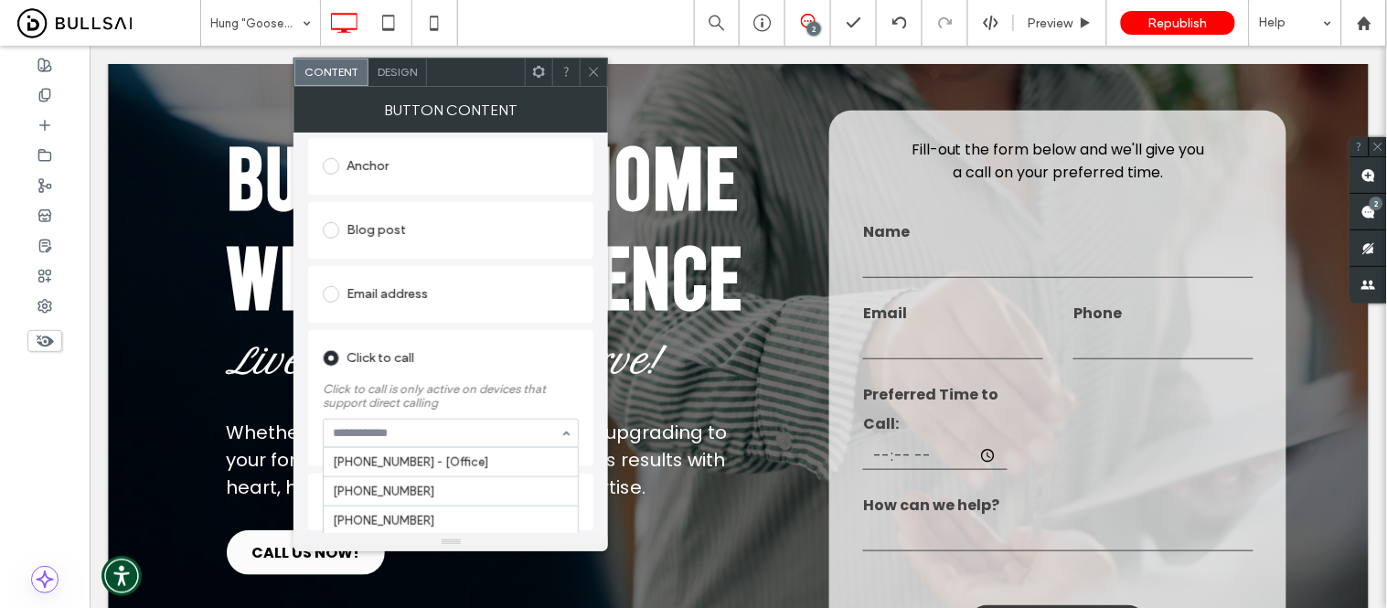
scroll to position [1131, 0]
paste input "**********"
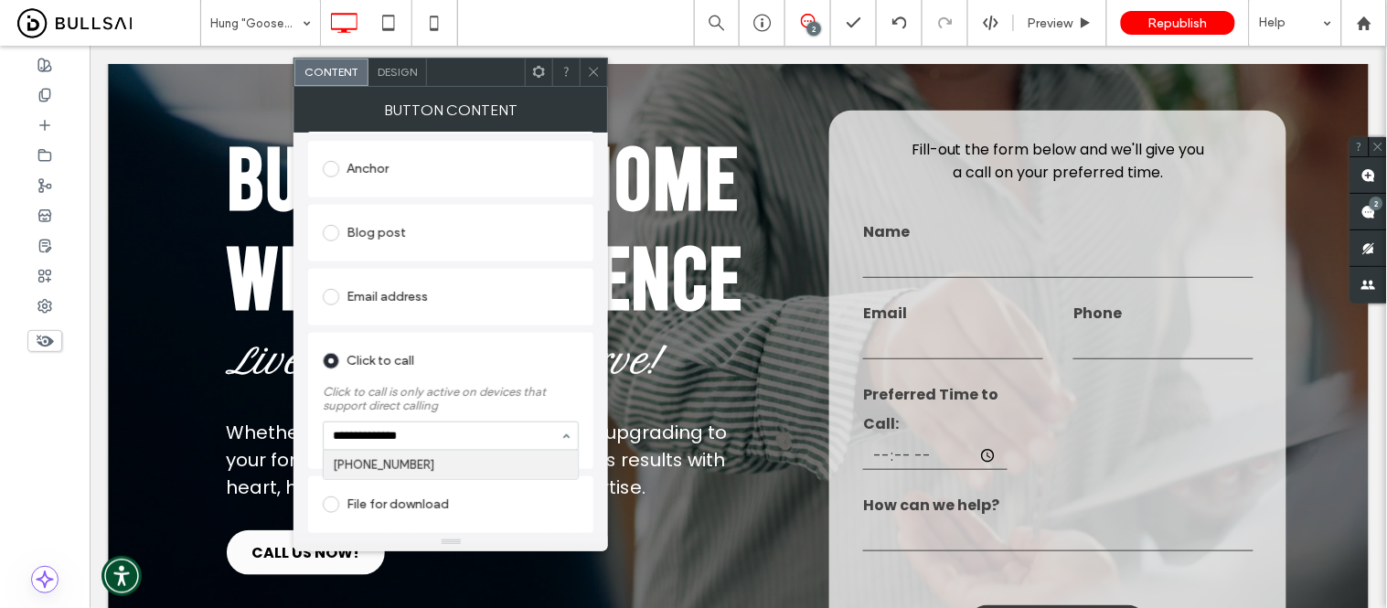
scroll to position [0, 0]
type input "**********"
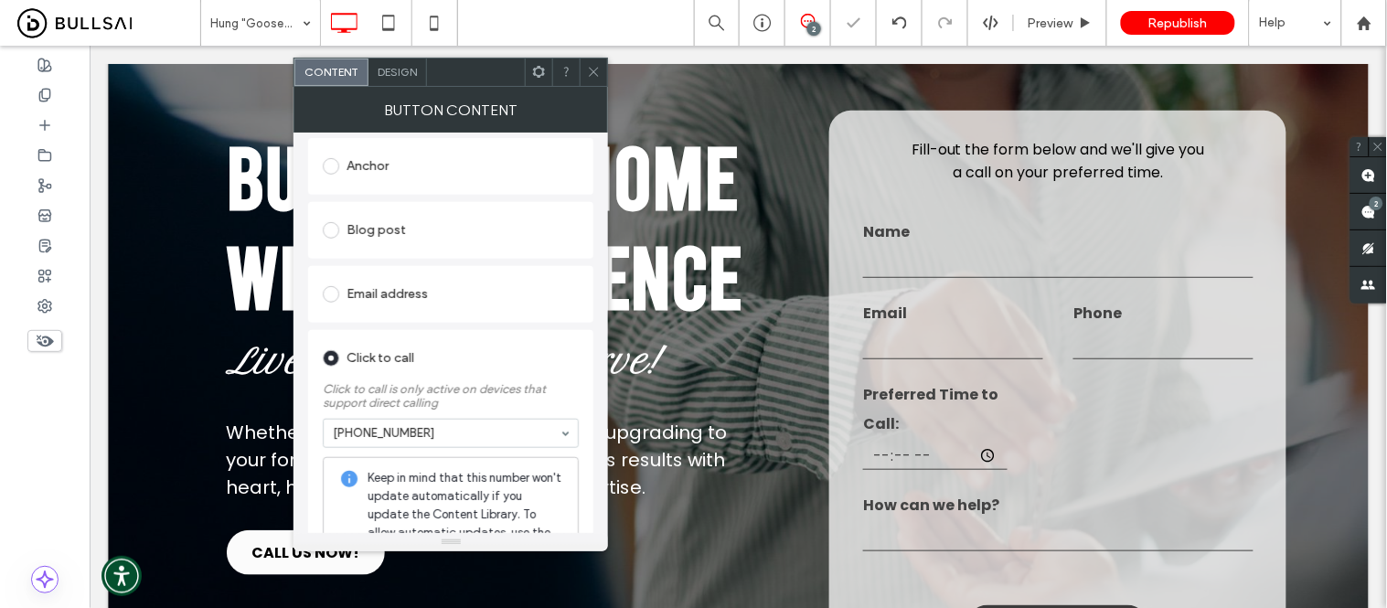
click at [495, 326] on div "Existing site page Web address Popup Anchor Blog post Email address Click to ca…" at bounding box center [450, 306] width 285 height 729
click at [594, 74] on icon at bounding box center [594, 72] width 14 height 14
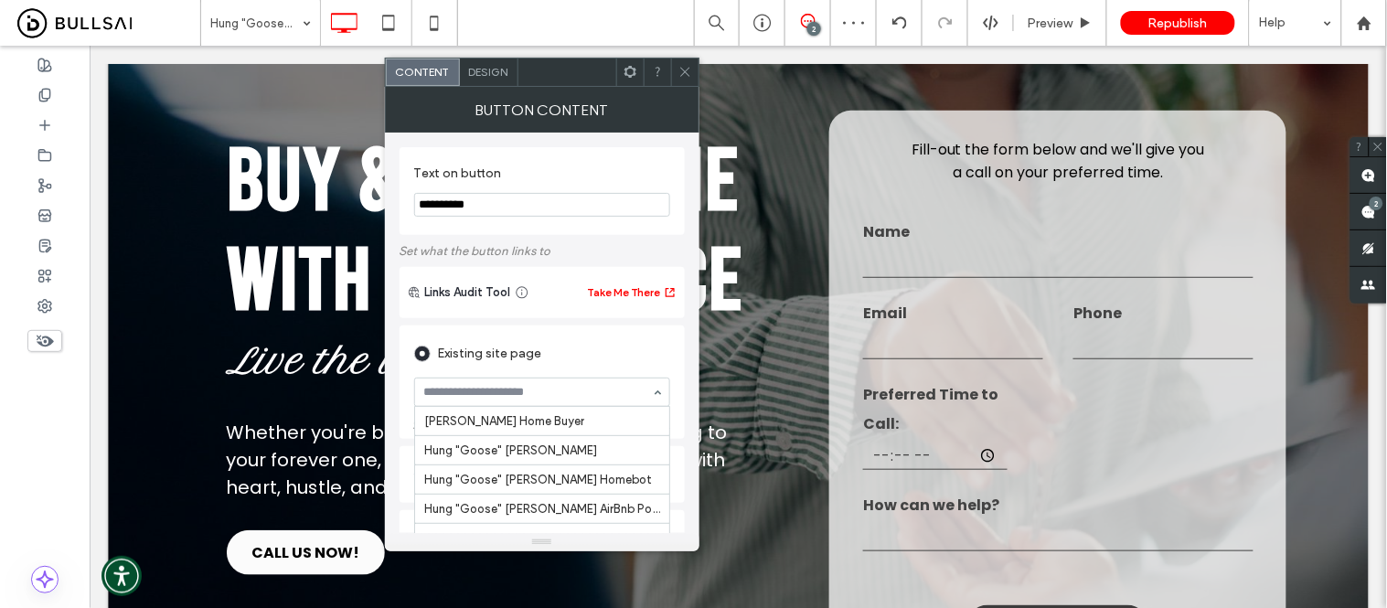
scroll to position [3086, 0]
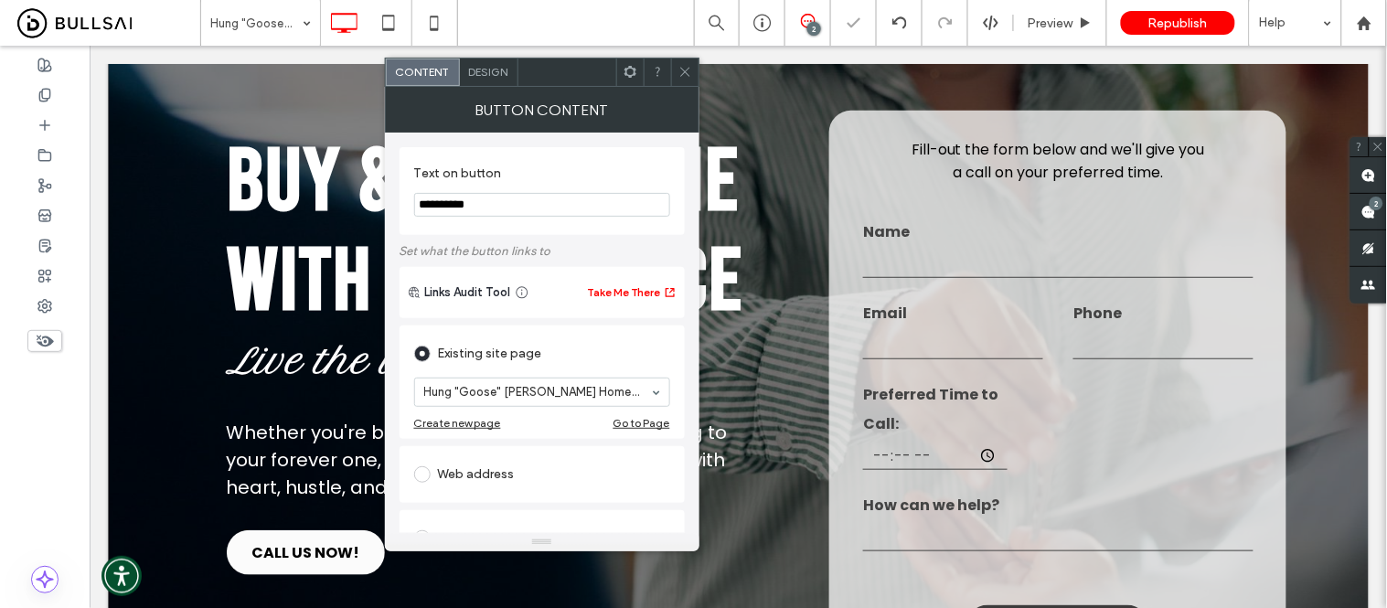
click at [687, 67] on icon at bounding box center [686, 72] width 14 height 14
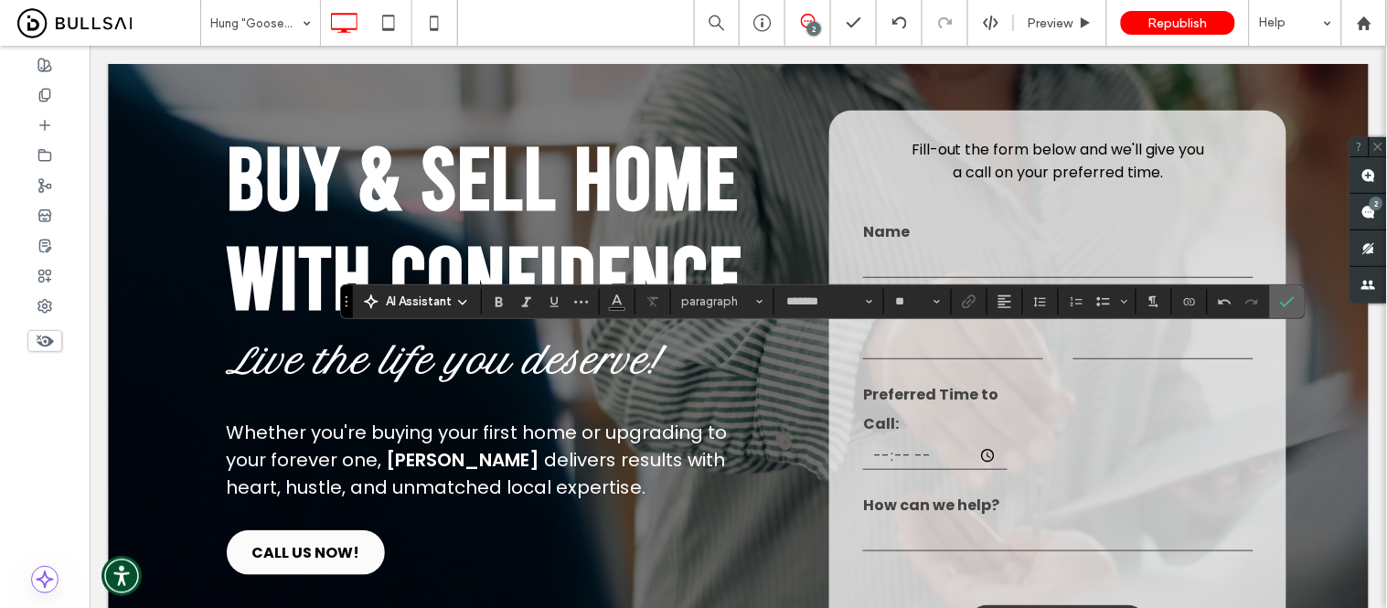
click at [1284, 299] on icon "Confirm" at bounding box center [1287, 301] width 15 height 15
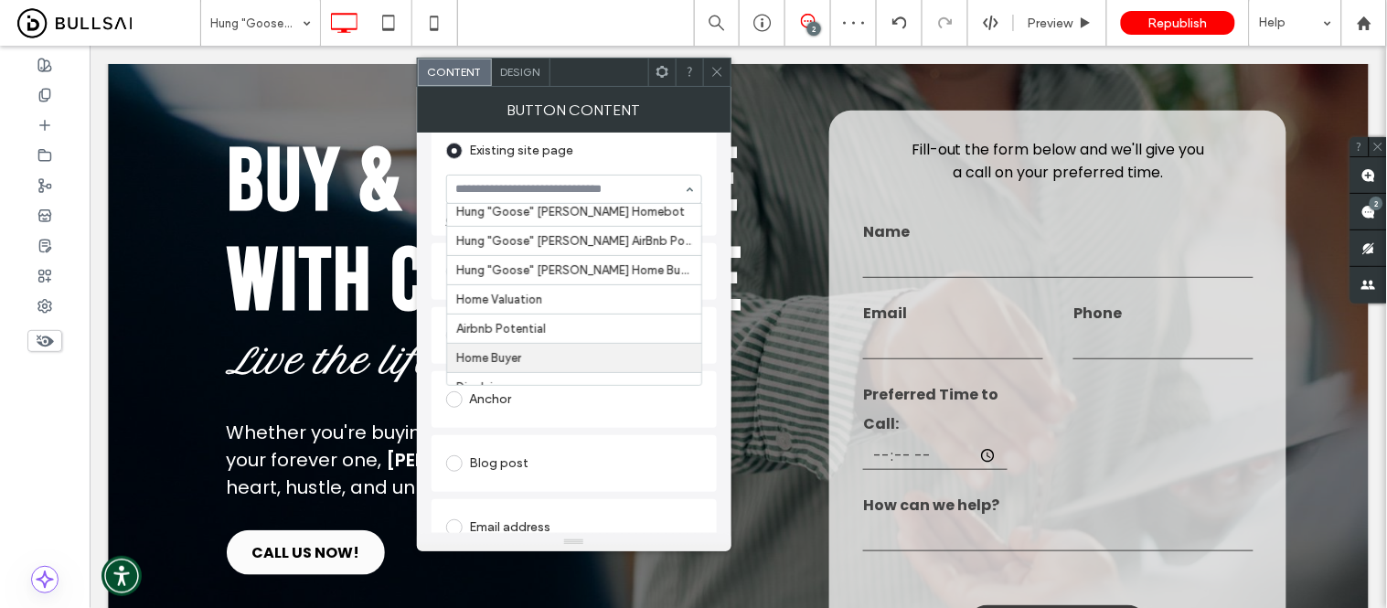
scroll to position [3014, 0]
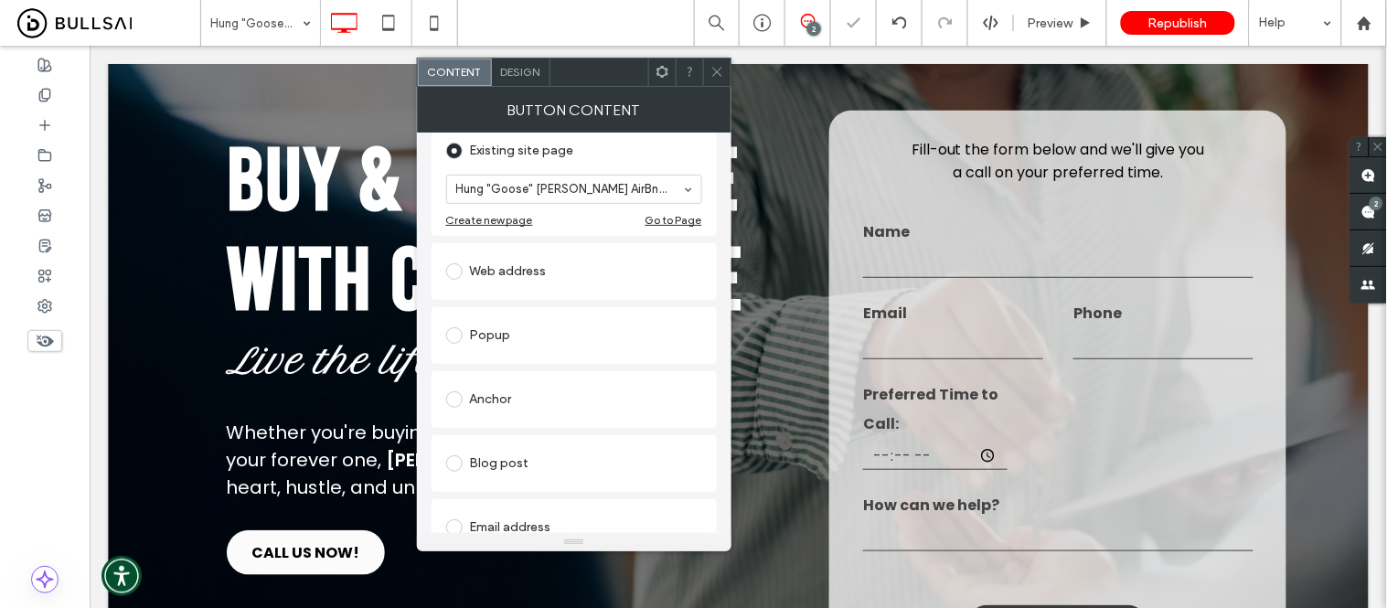
click at [722, 79] on span at bounding box center [718, 72] width 14 height 27
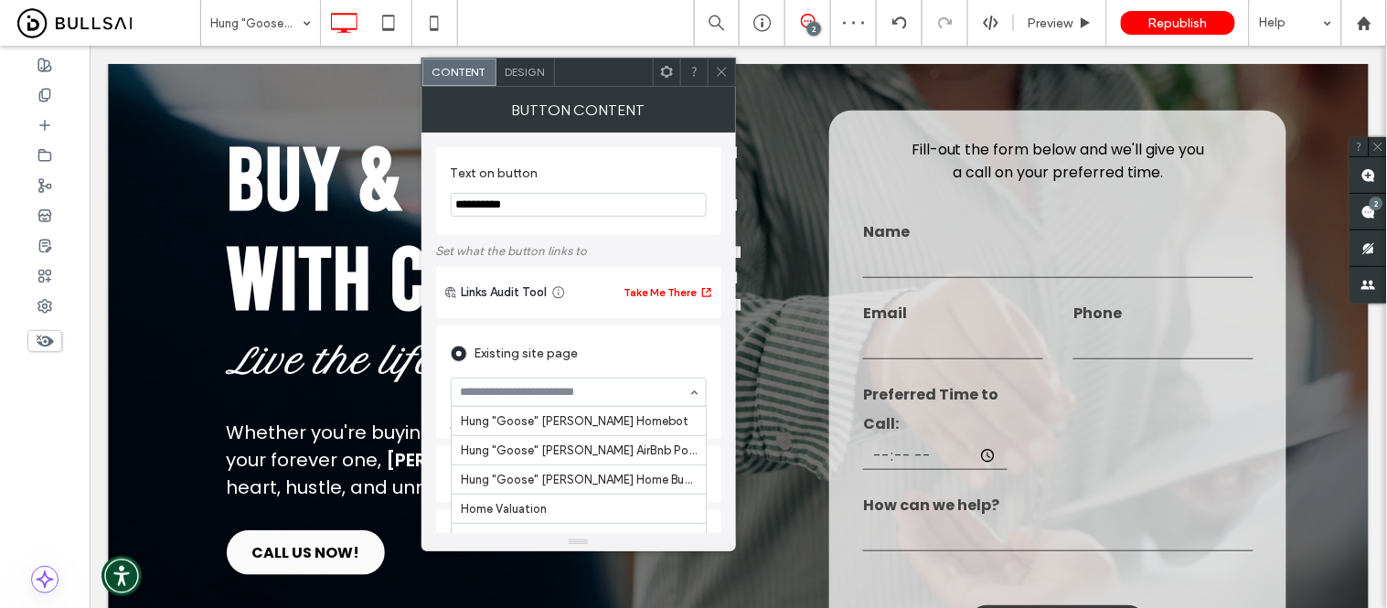
scroll to position [3146, 0]
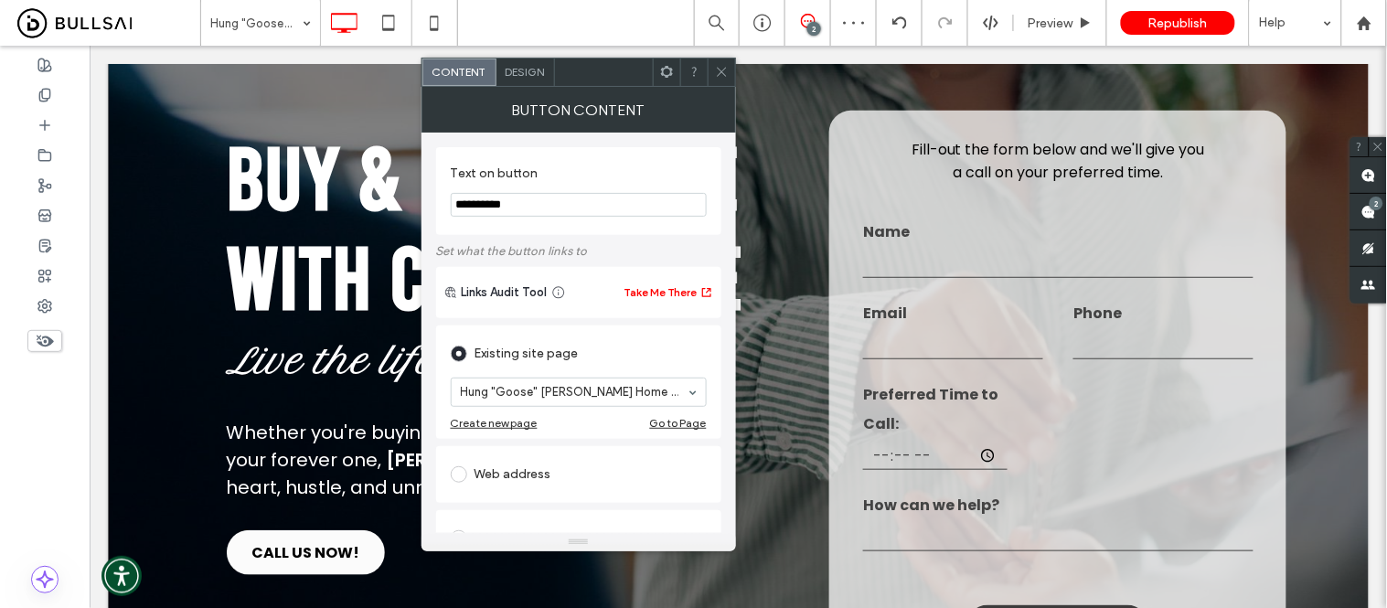
click at [719, 74] on use at bounding box center [721, 72] width 9 height 9
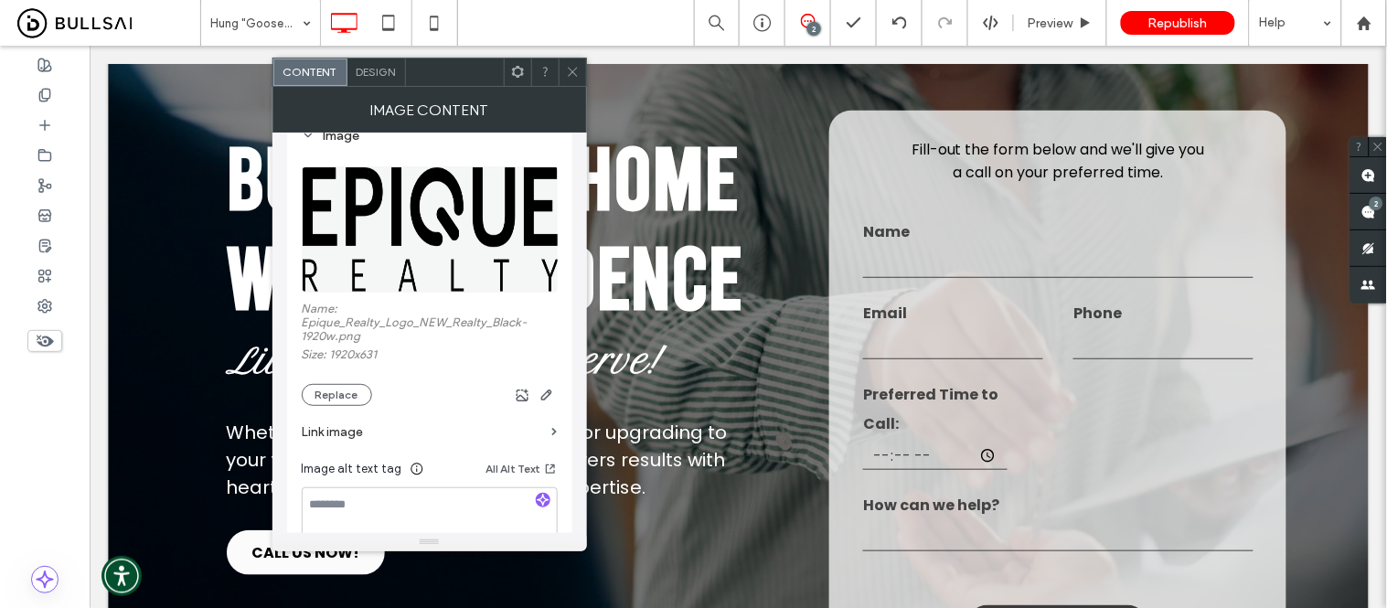
scroll to position [203, 0]
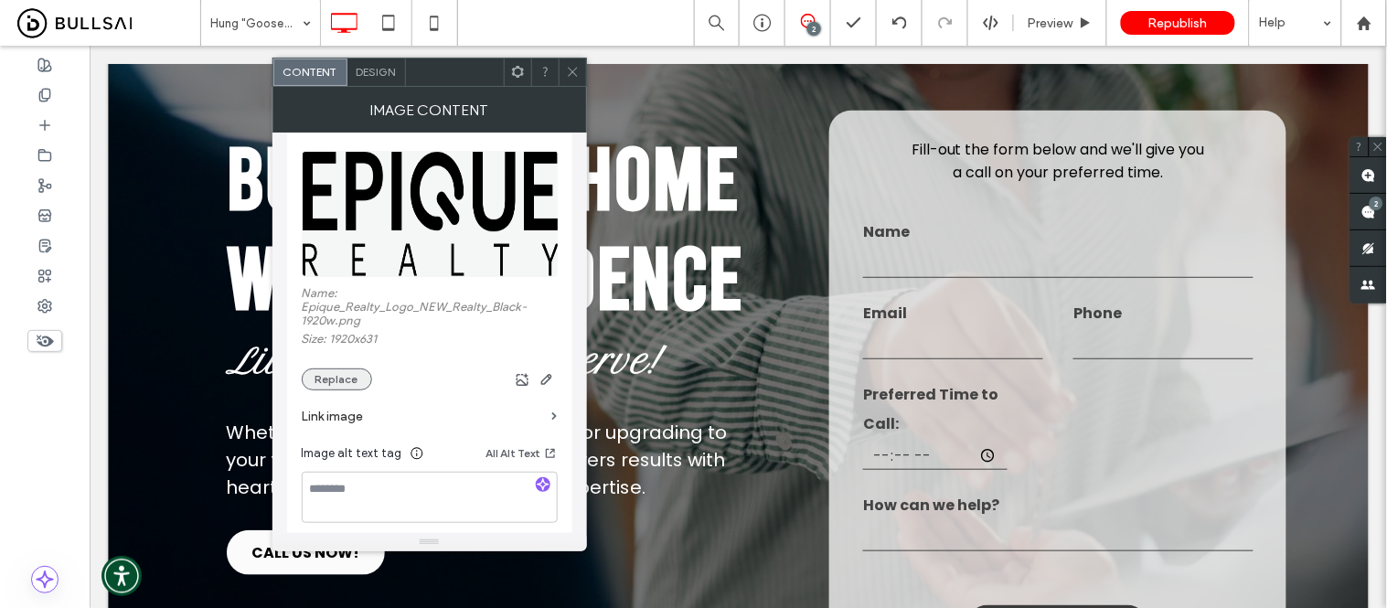
click at [332, 385] on button "Replace" at bounding box center [337, 380] width 70 height 22
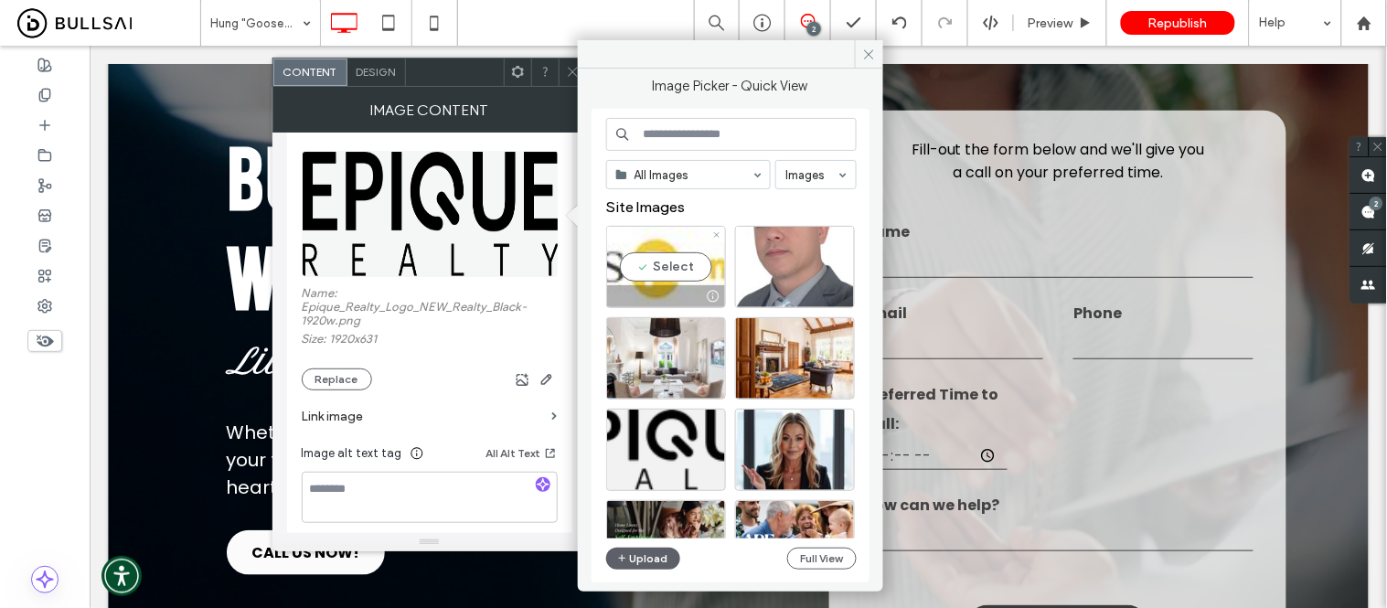
click at [675, 274] on div "Select" at bounding box center [666, 267] width 120 height 82
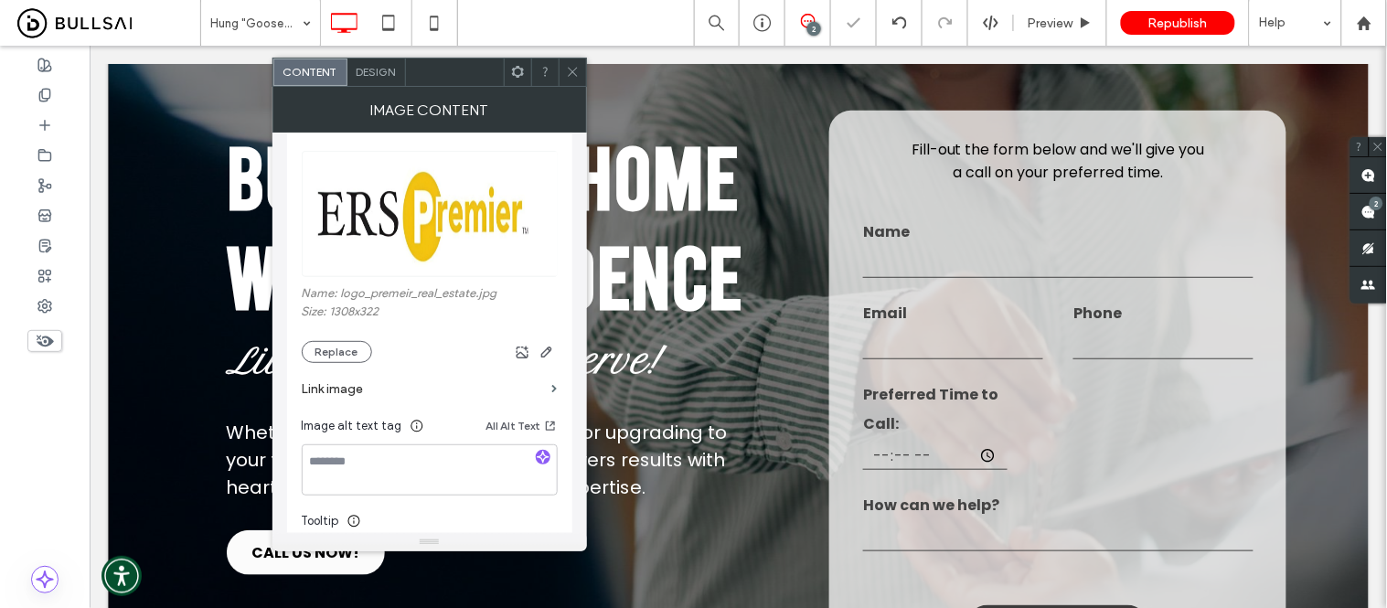
click at [574, 66] on icon at bounding box center [573, 72] width 14 height 14
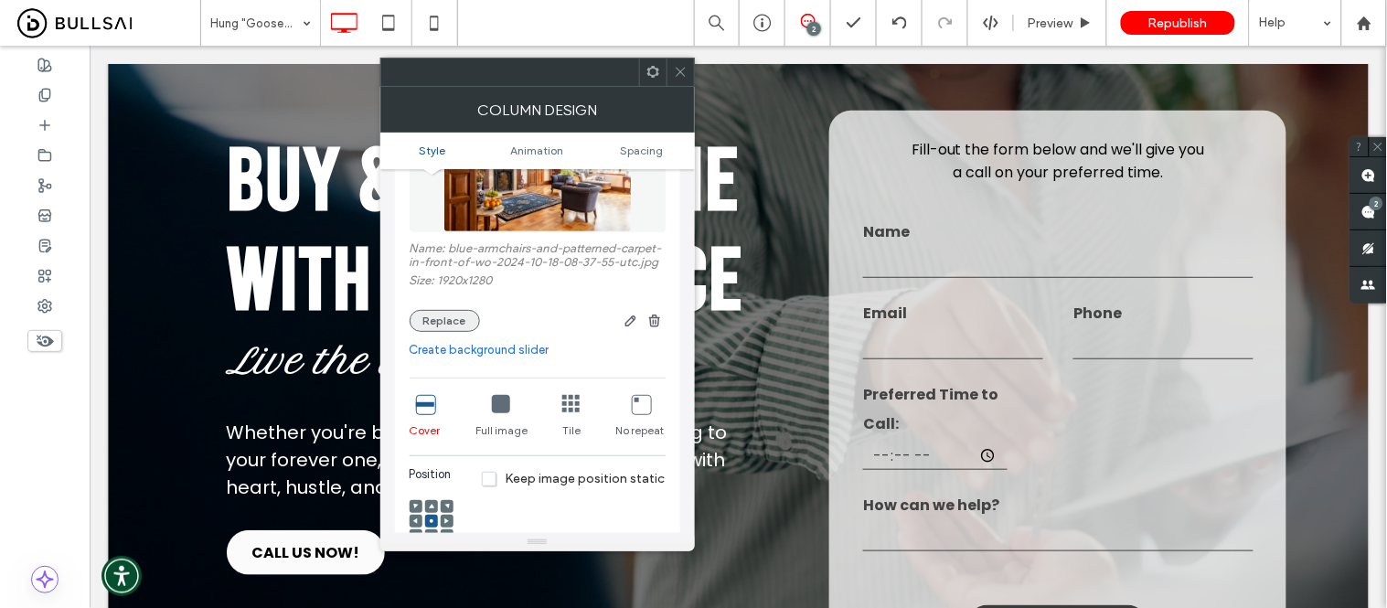
click at [453, 326] on button "Replace" at bounding box center [445, 321] width 70 height 22
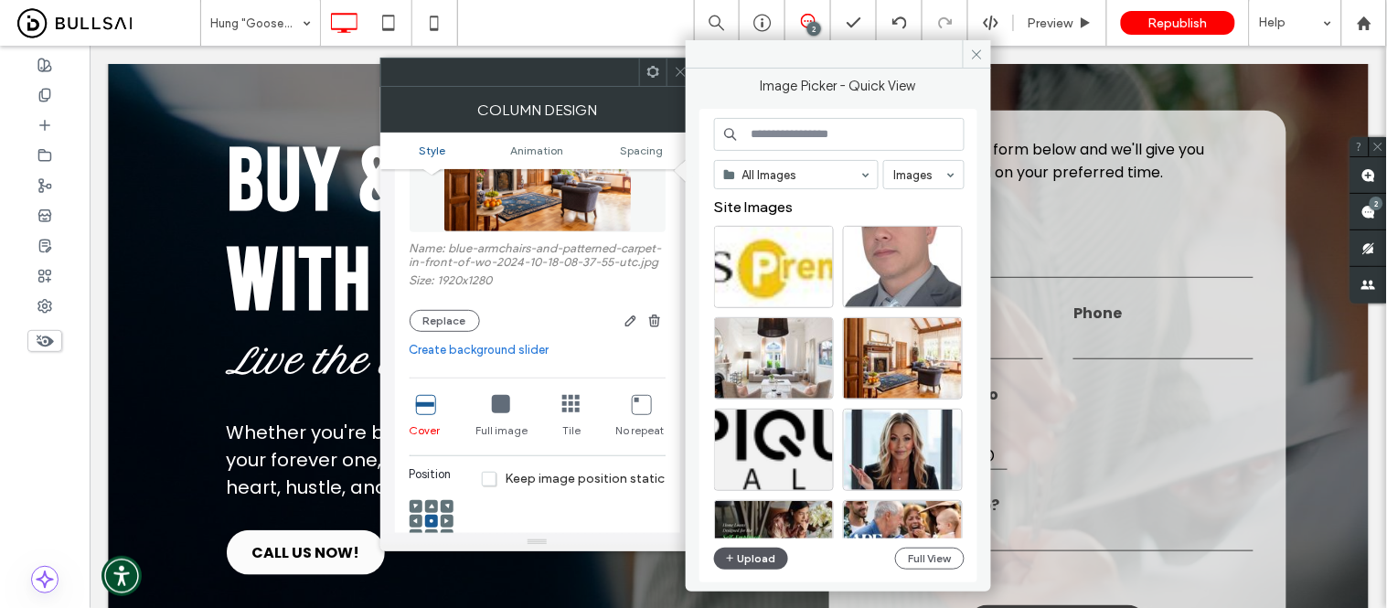
click at [744, 559] on button "Upload" at bounding box center [751, 559] width 75 height 22
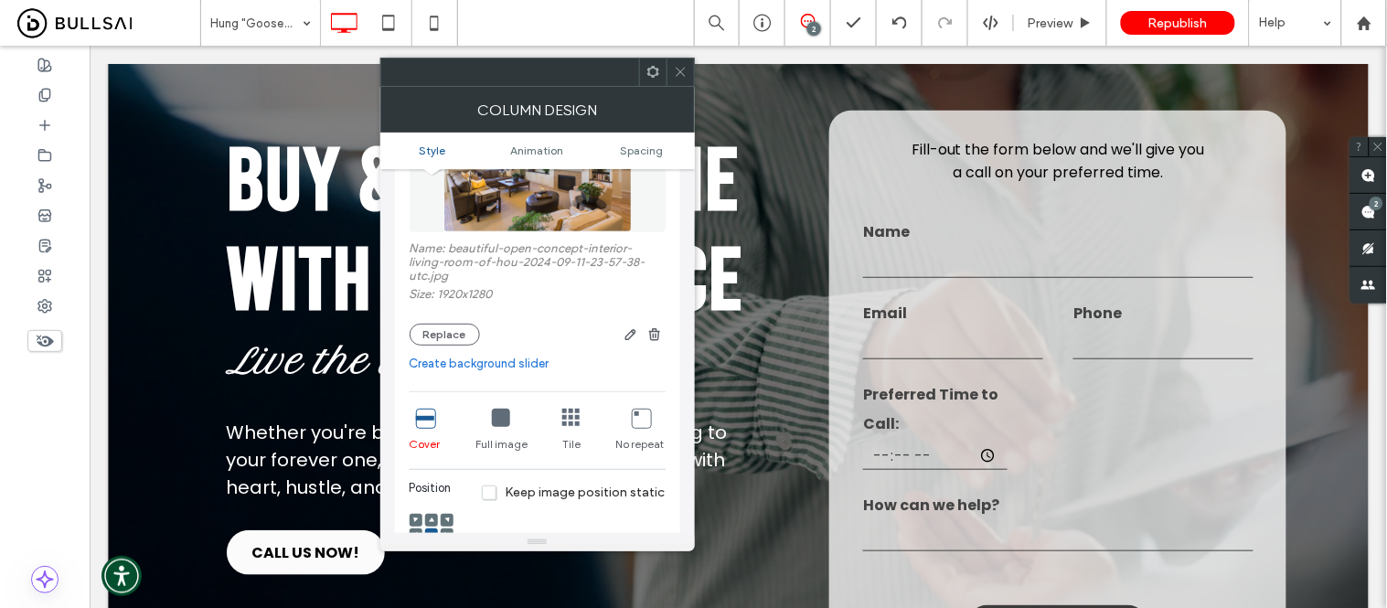
click at [677, 69] on icon at bounding box center [681, 72] width 14 height 14
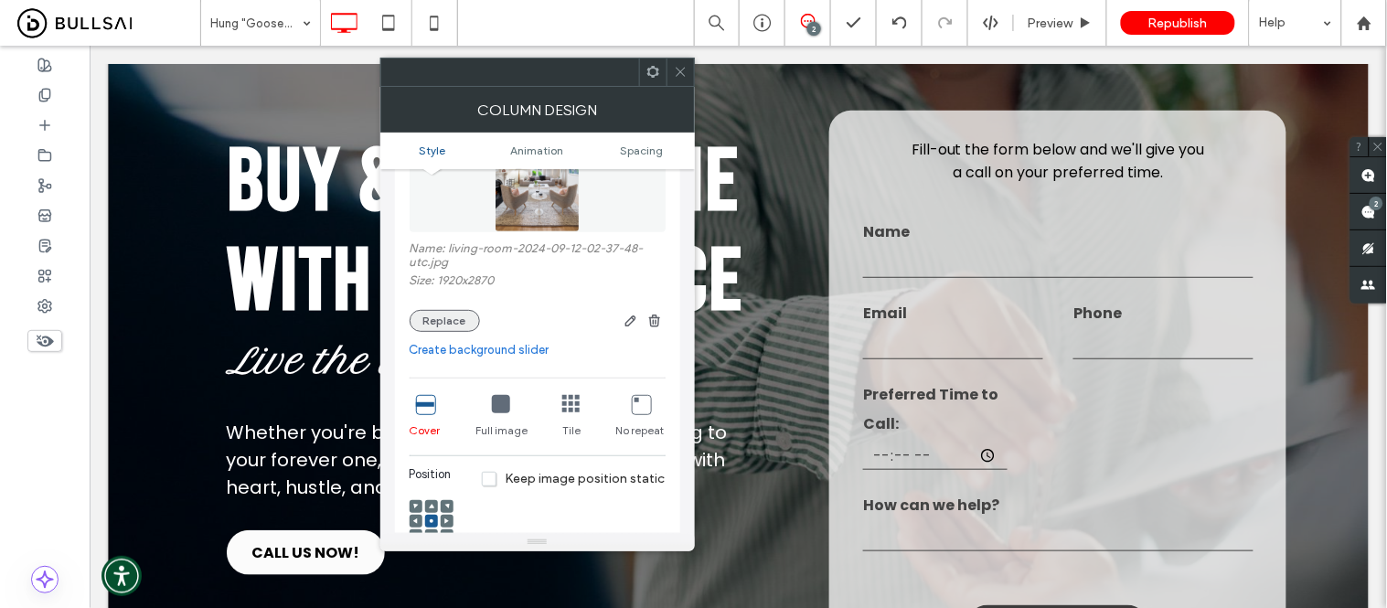
click at [437, 329] on button "Replace" at bounding box center [445, 321] width 70 height 22
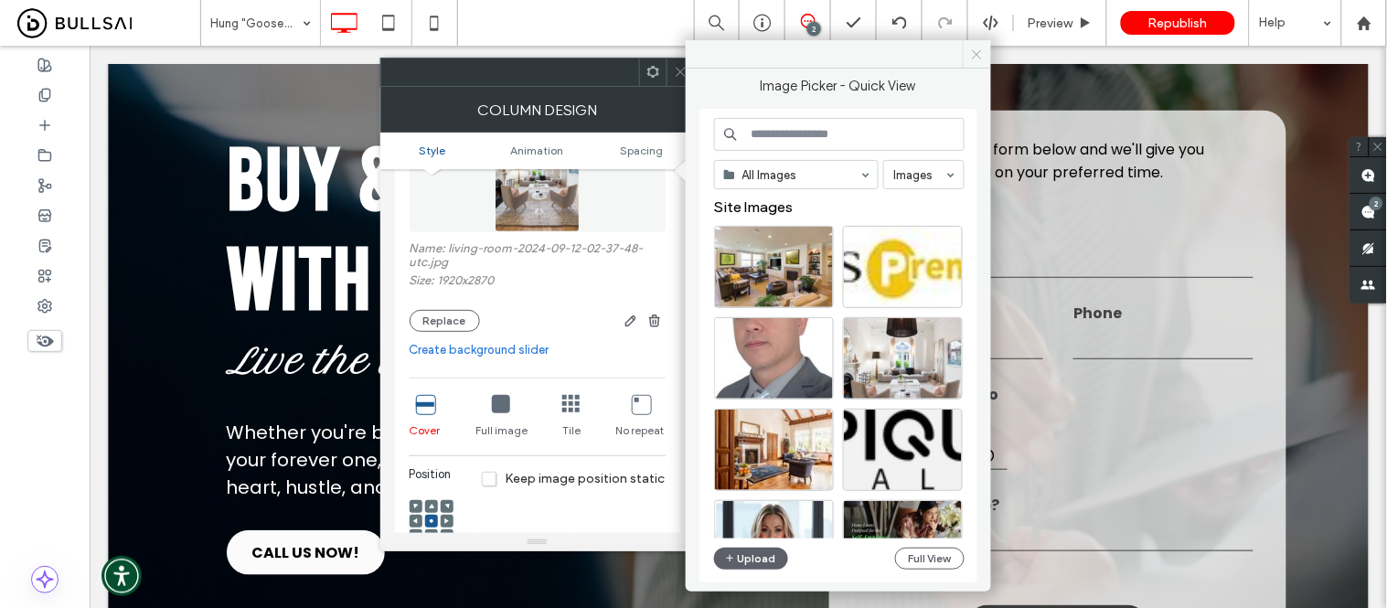
click at [978, 52] on use at bounding box center [976, 53] width 9 height 9
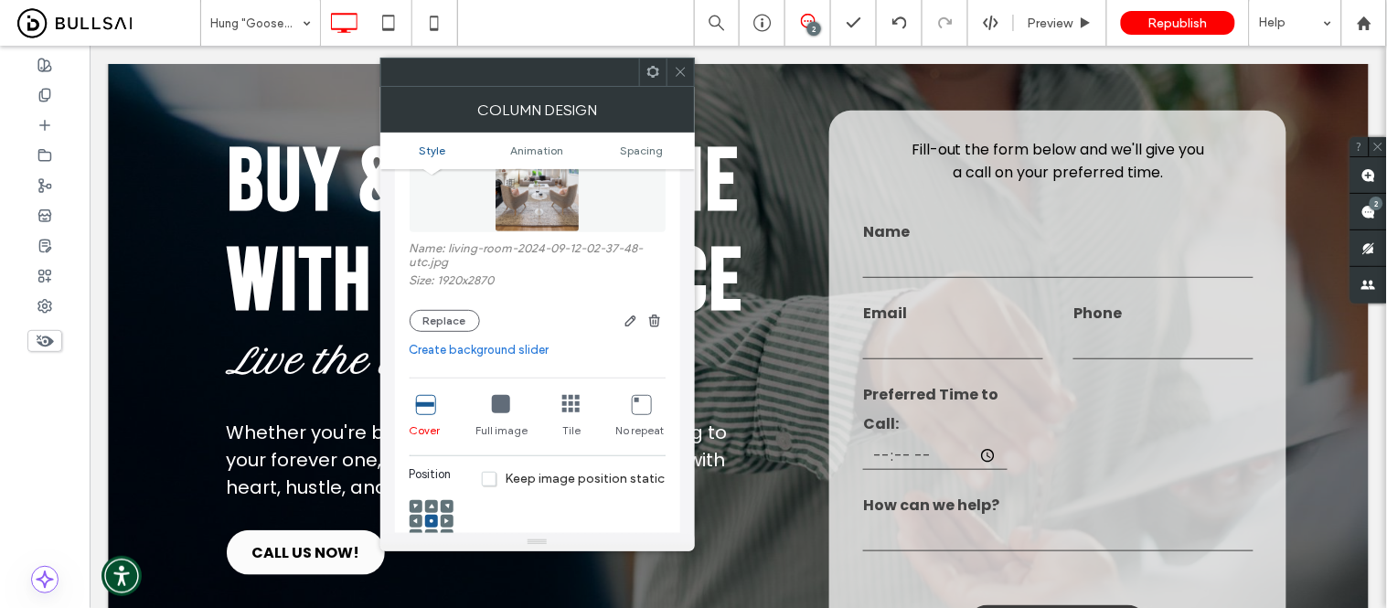
click at [679, 69] on icon at bounding box center [681, 72] width 14 height 14
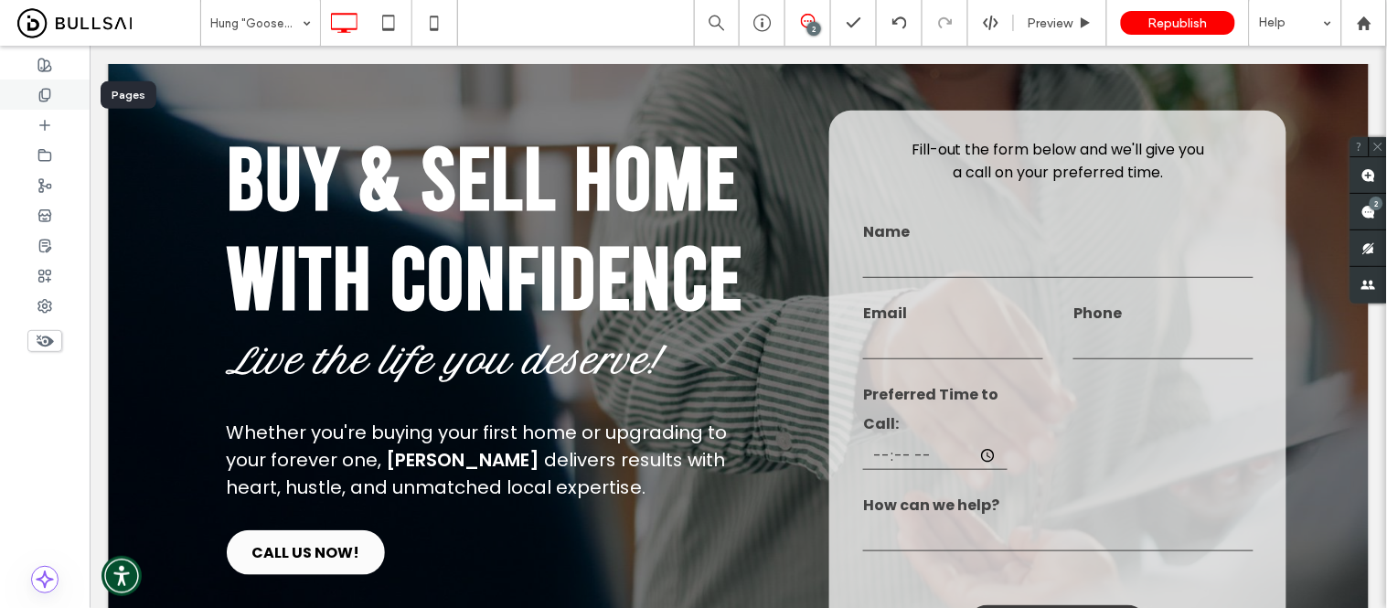
click at [40, 101] on use at bounding box center [44, 95] width 10 height 12
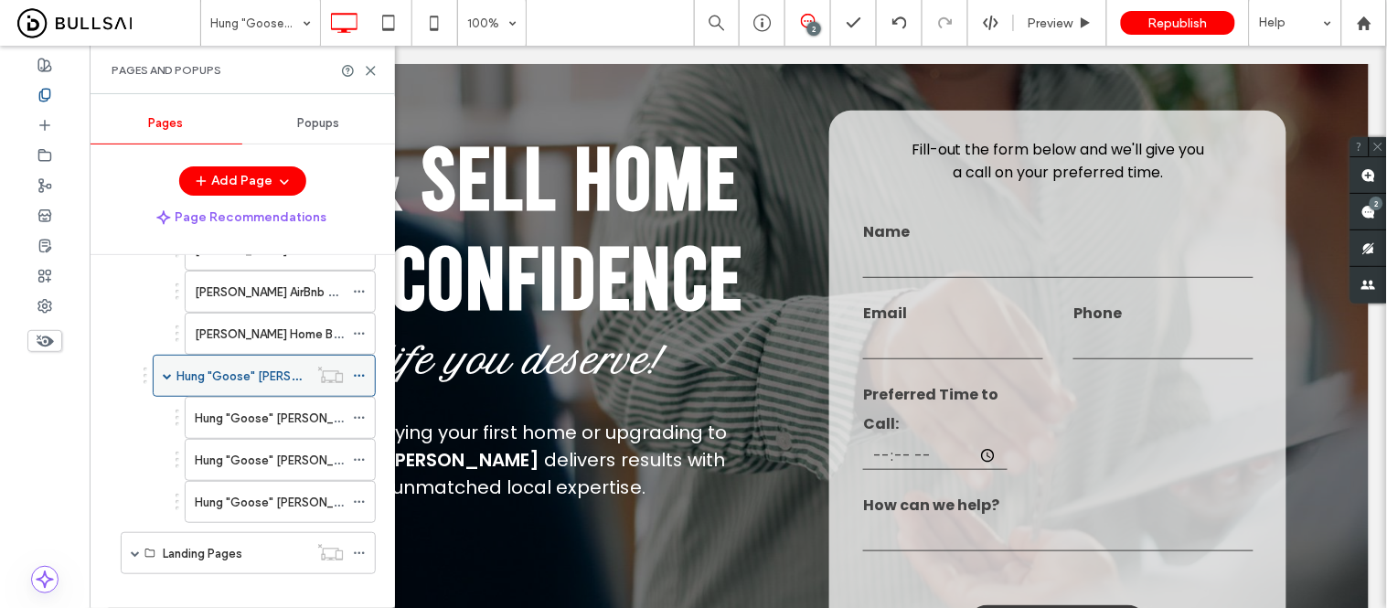
scroll to position [2032, 0]
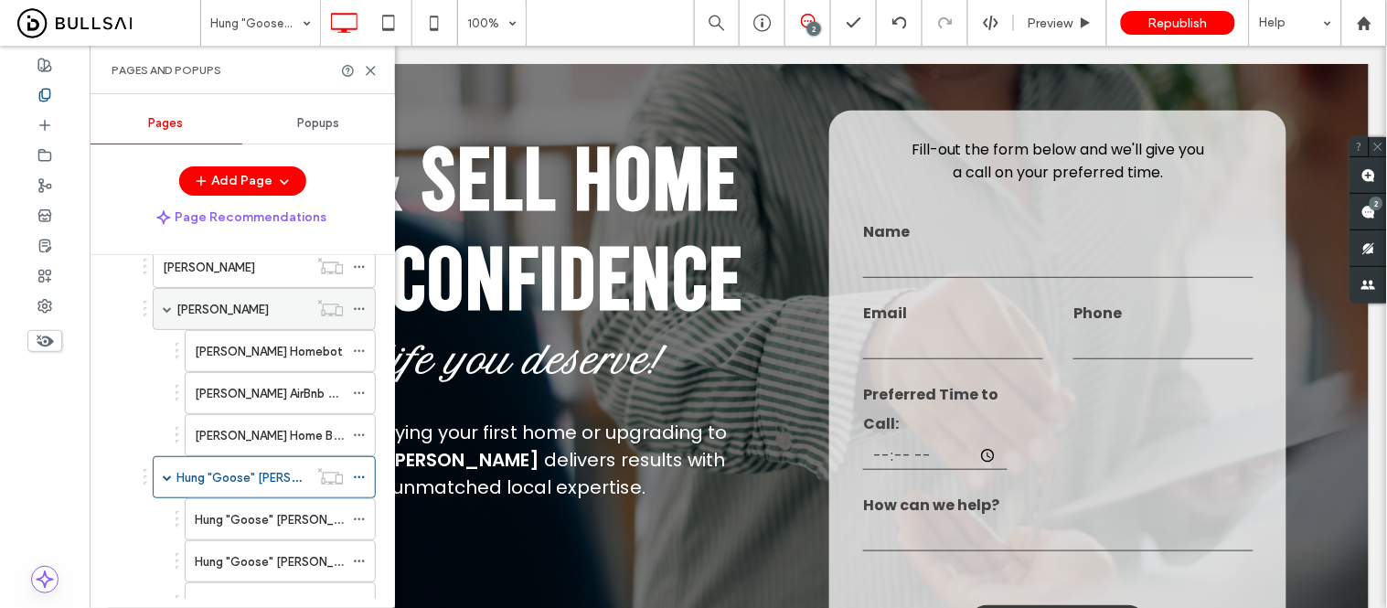
click at [220, 313] on label "Debra Pughsley" at bounding box center [222, 310] width 92 height 32
click at [369, 70] on icon at bounding box center [371, 71] width 14 height 14
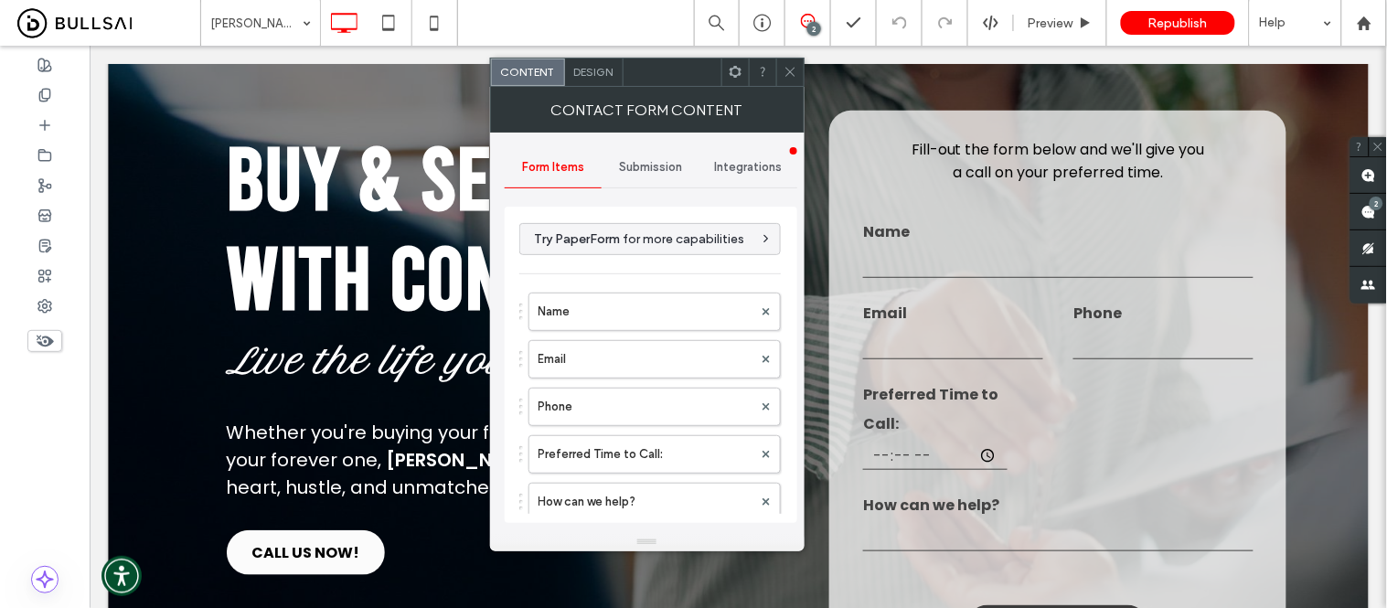
click at [642, 155] on div "Submission" at bounding box center [651, 167] width 98 height 40
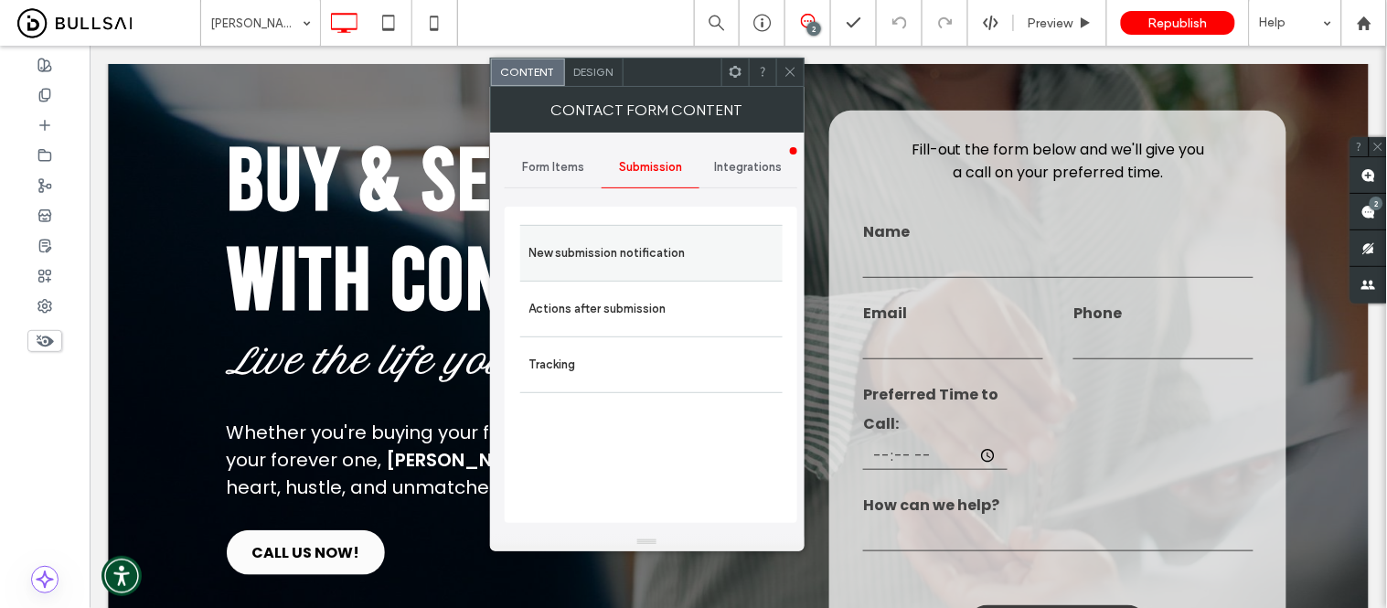
click at [604, 265] on label "New submission notification" at bounding box center [651, 253] width 244 height 37
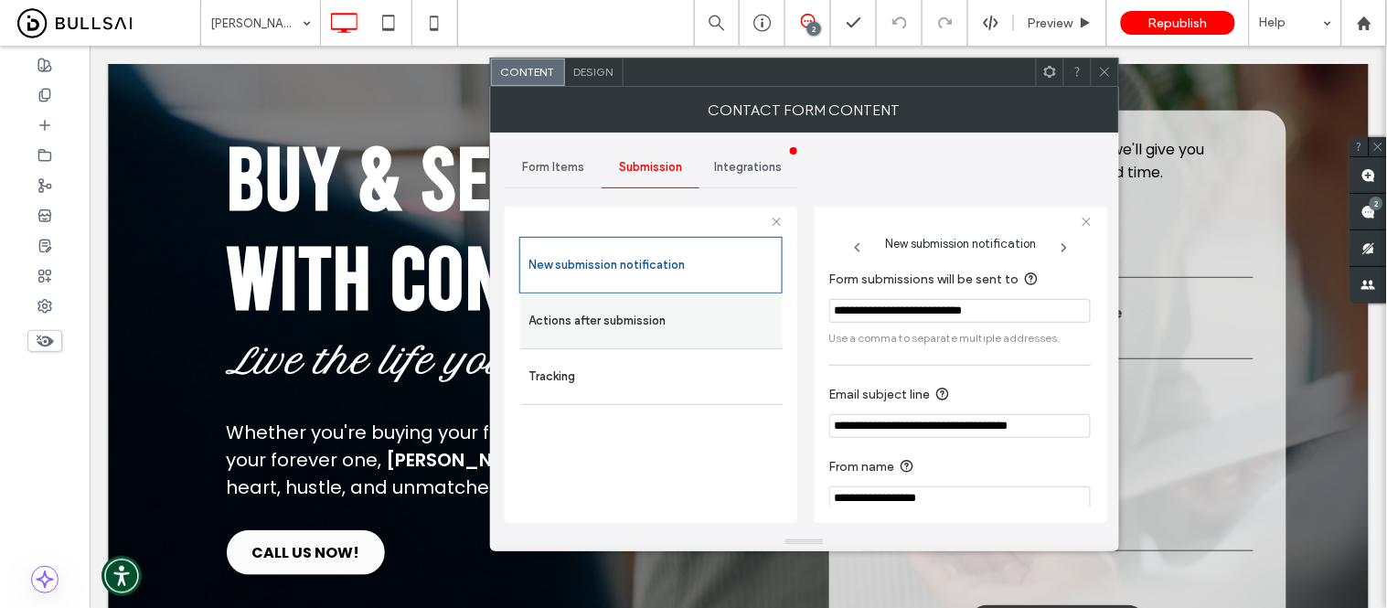
drag, startPoint x: 1050, startPoint y: 316, endPoint x: 750, endPoint y: 317, distance: 299.9
click at [750, 317] on div "**********" at bounding box center [651, 362] width 293 height 340
paste input "**"
type input "**********"
drag, startPoint x: 992, startPoint y: 428, endPoint x: 973, endPoint y: 433, distance: 19.7
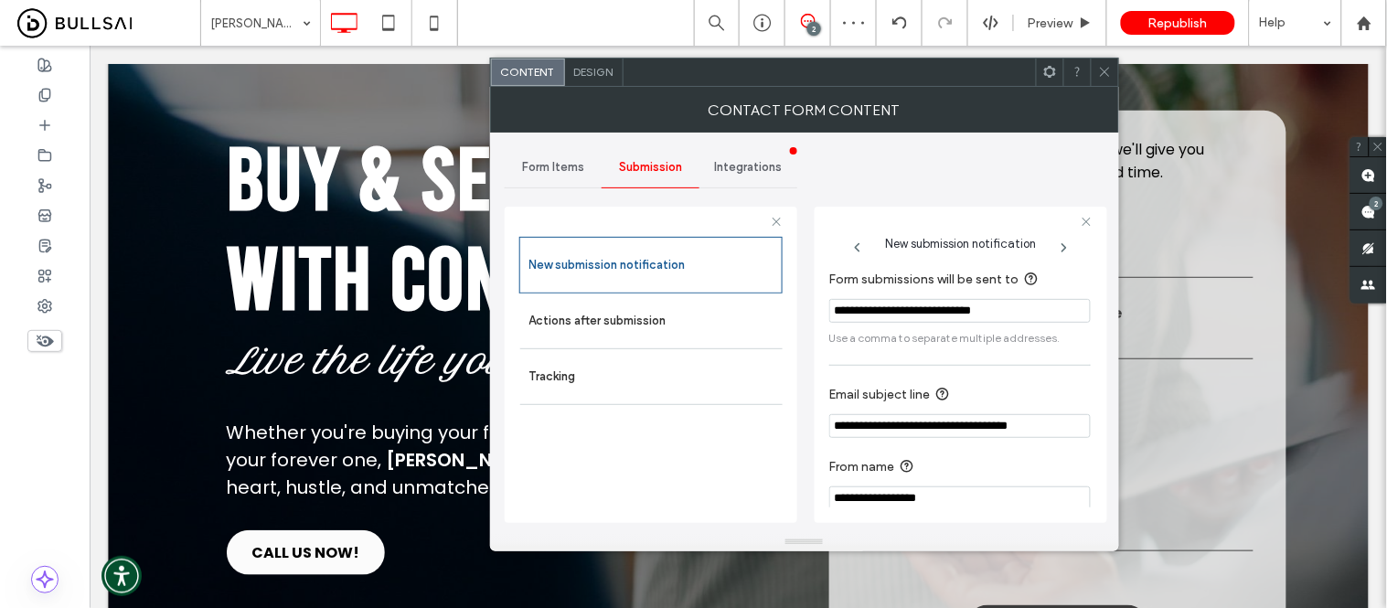
click at [973, 433] on input "**********" at bounding box center [960, 426] width 262 height 24
click at [997, 431] on input "**********" at bounding box center [960, 426] width 262 height 24
drag, startPoint x: 997, startPoint y: 427, endPoint x: 925, endPoint y: 425, distance: 71.4
click at [925, 425] on input "**********" at bounding box center [960, 426] width 262 height 24
paste input "**"
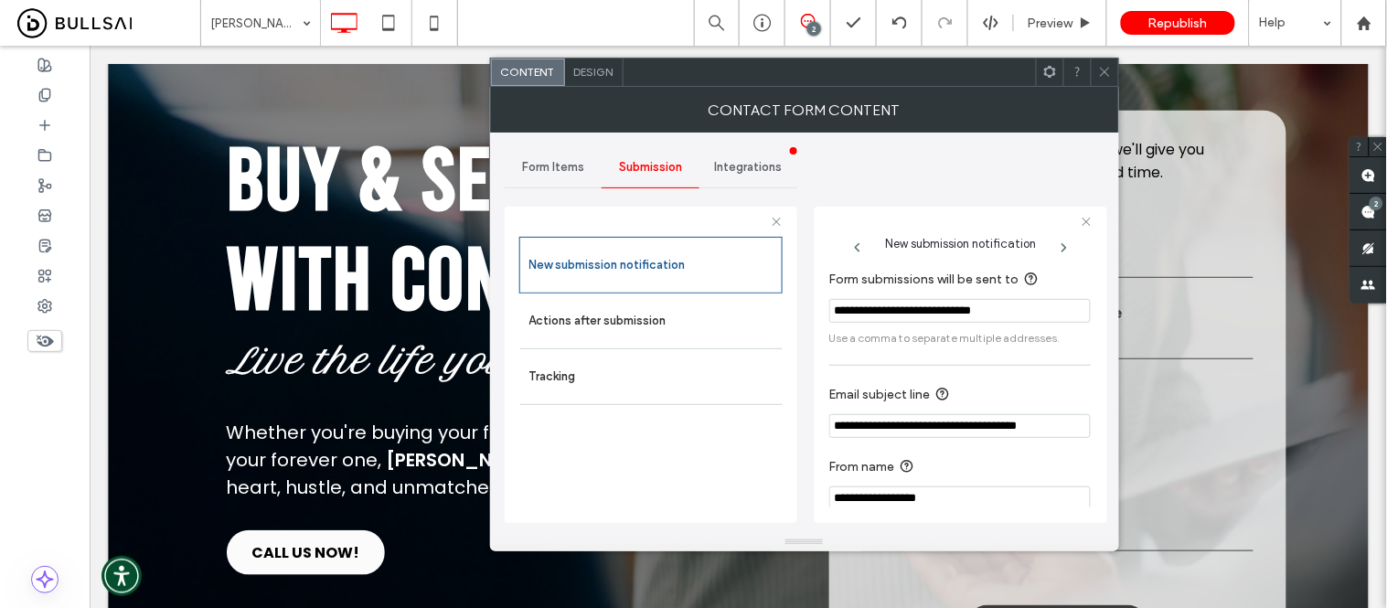
type input "**********"
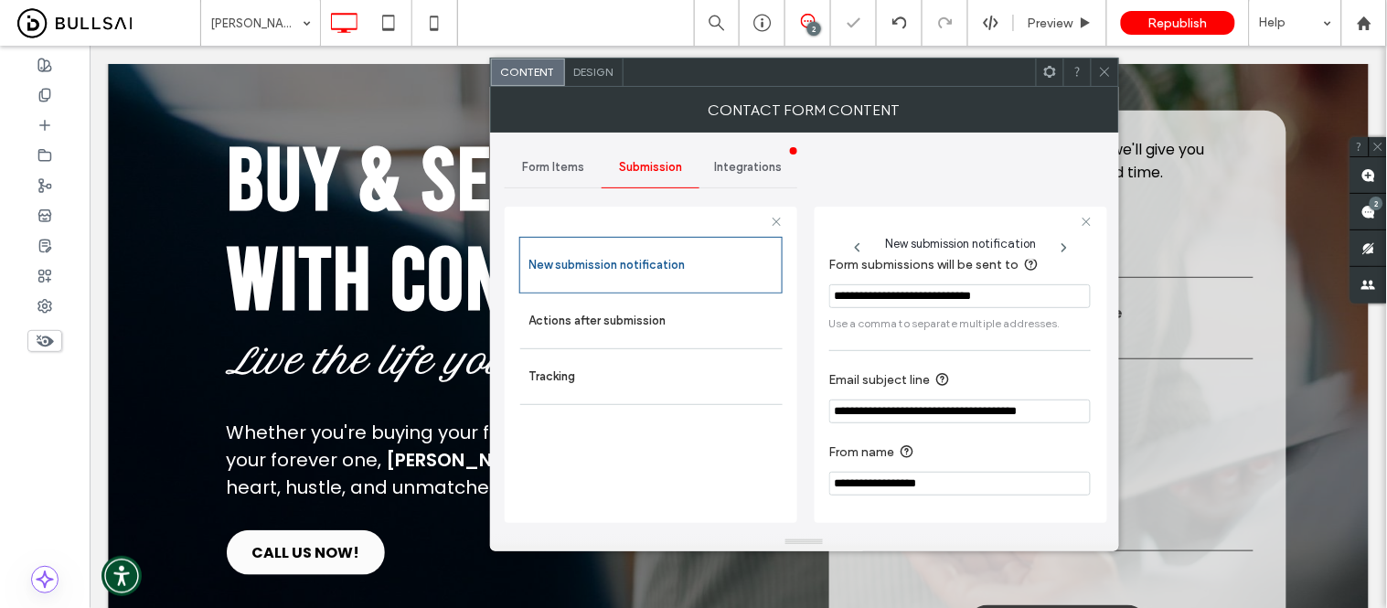
drag, startPoint x: 957, startPoint y: 501, endPoint x: 870, endPoint y: 489, distance: 88.6
click at [870, 489] on input "**********" at bounding box center [960, 484] width 262 height 24
paste input "**"
type input "**********"
click at [1108, 74] on icon at bounding box center [1105, 72] width 14 height 14
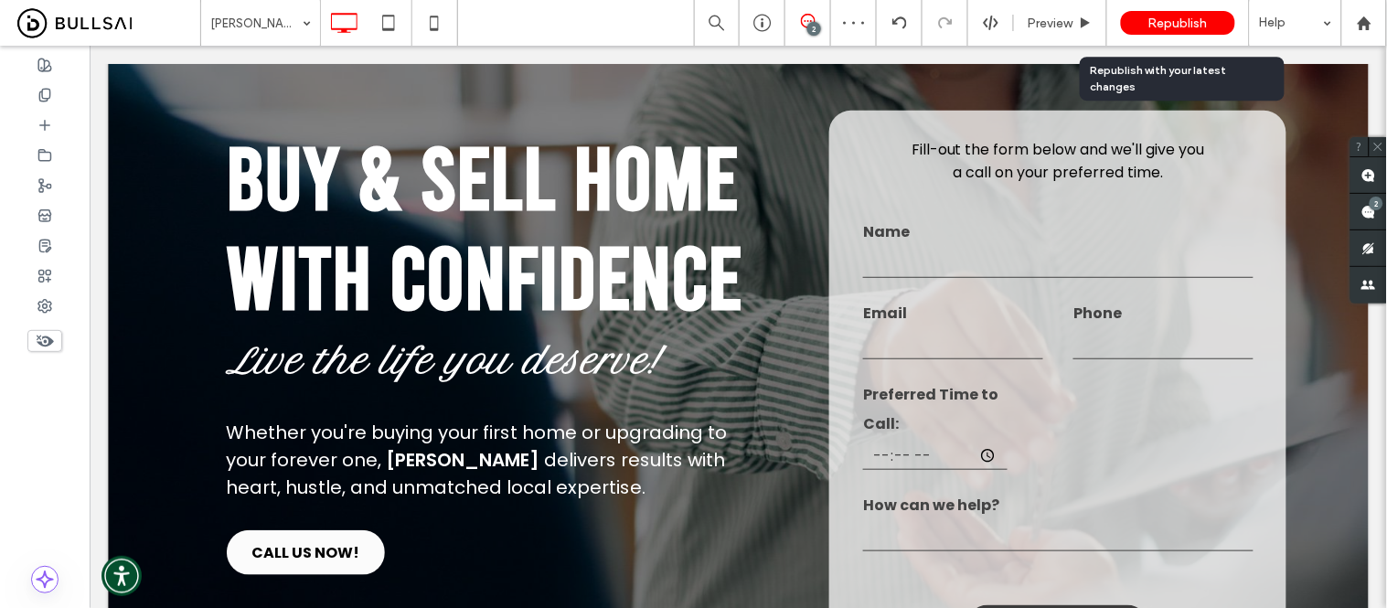
click at [1177, 26] on span "Republish" at bounding box center [1178, 24] width 59 height 16
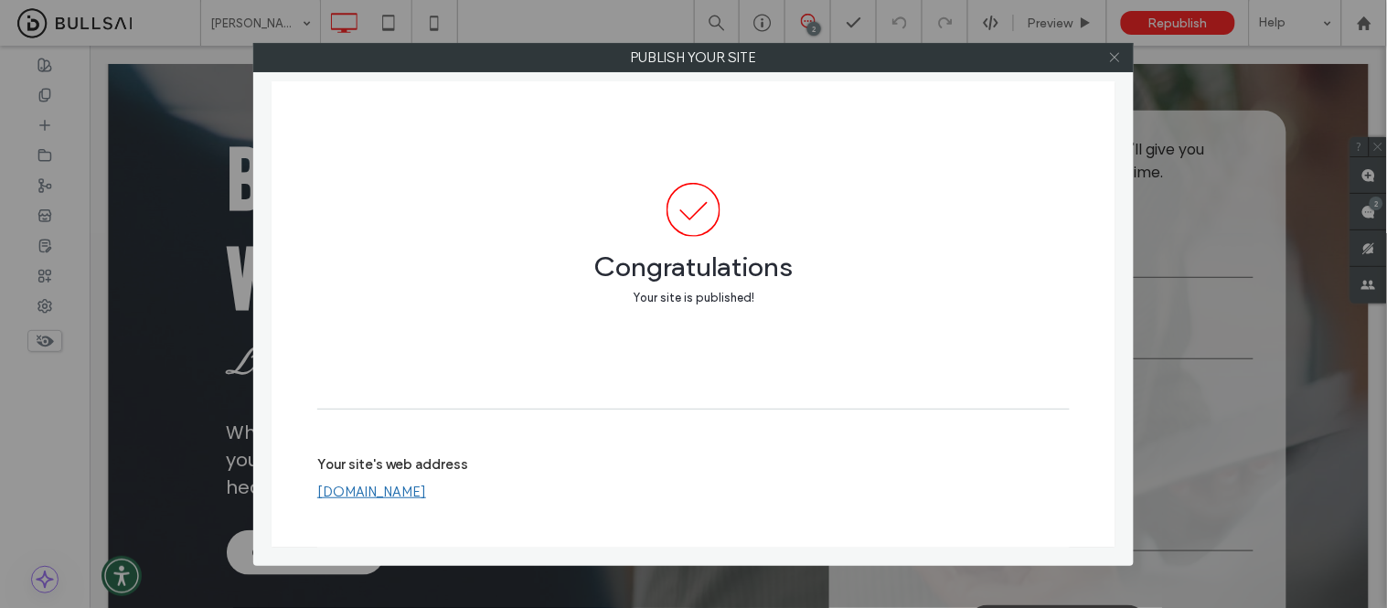
click at [1112, 59] on icon at bounding box center [1115, 57] width 14 height 14
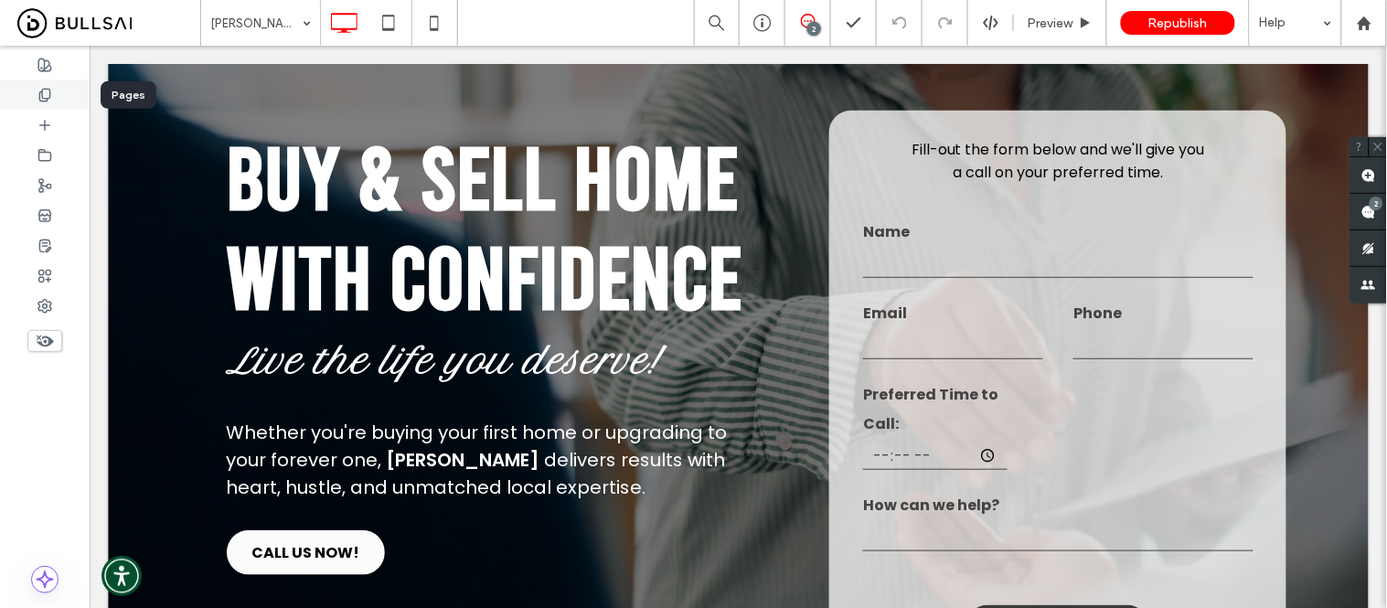
click at [46, 88] on icon at bounding box center [44, 95] width 15 height 15
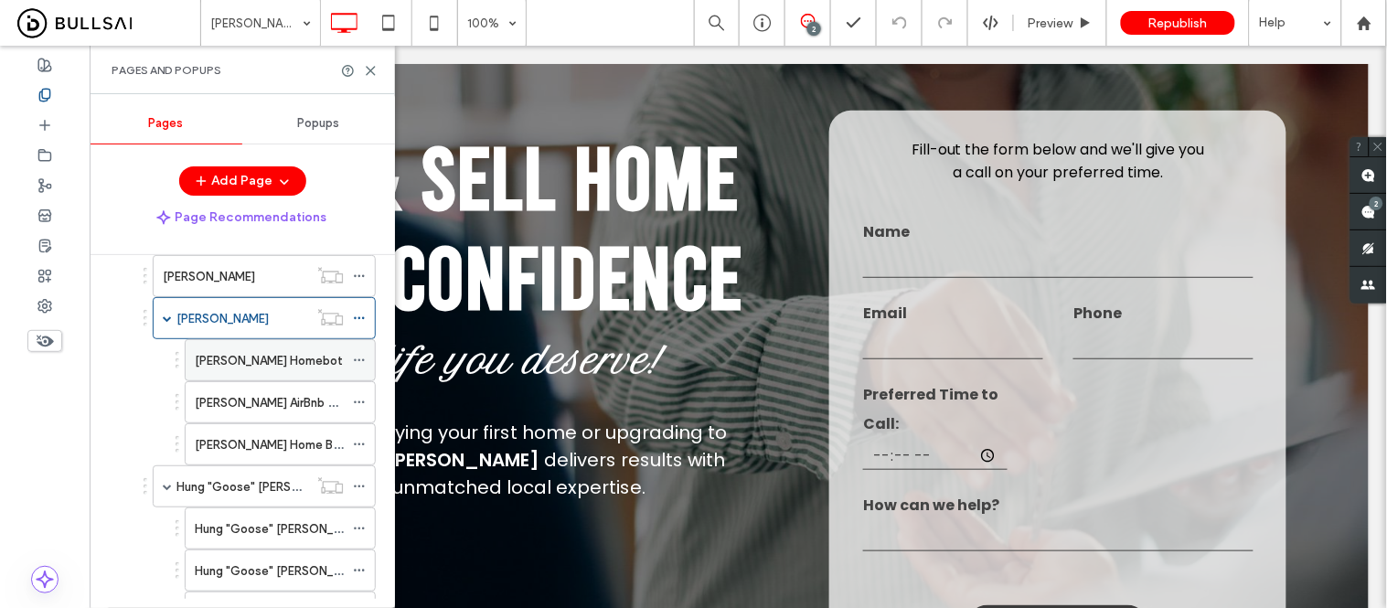
scroll to position [2164, 0]
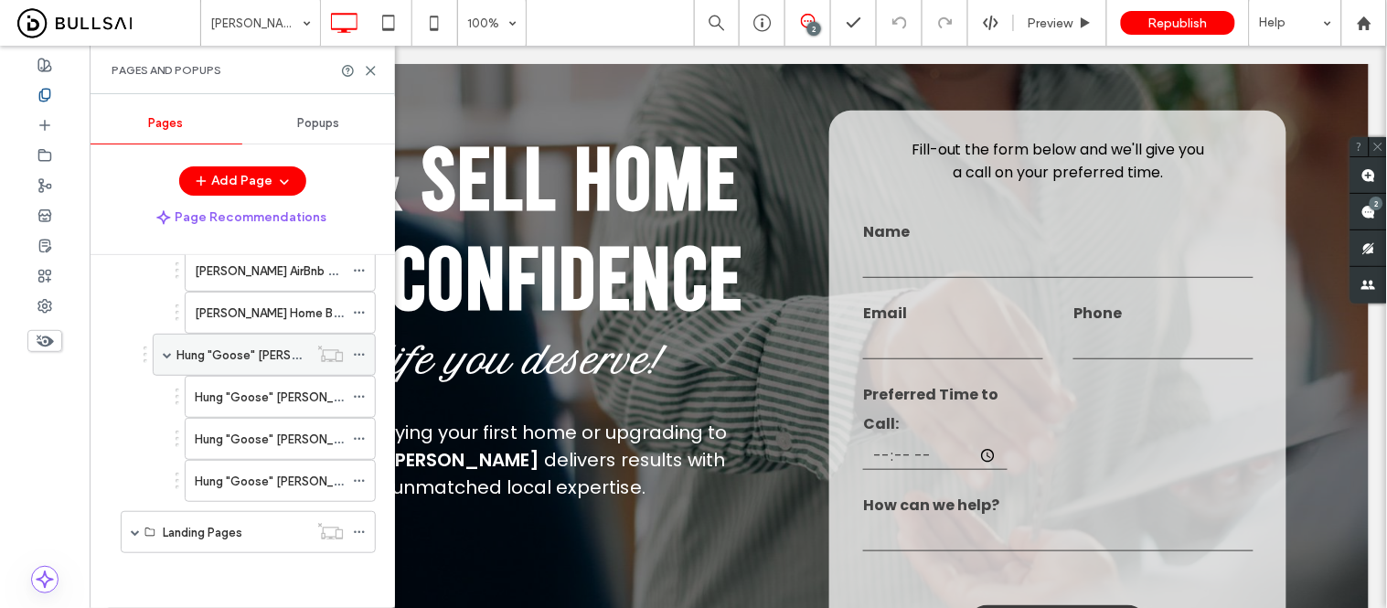
click at [360, 355] on icon at bounding box center [359, 354] width 13 height 13
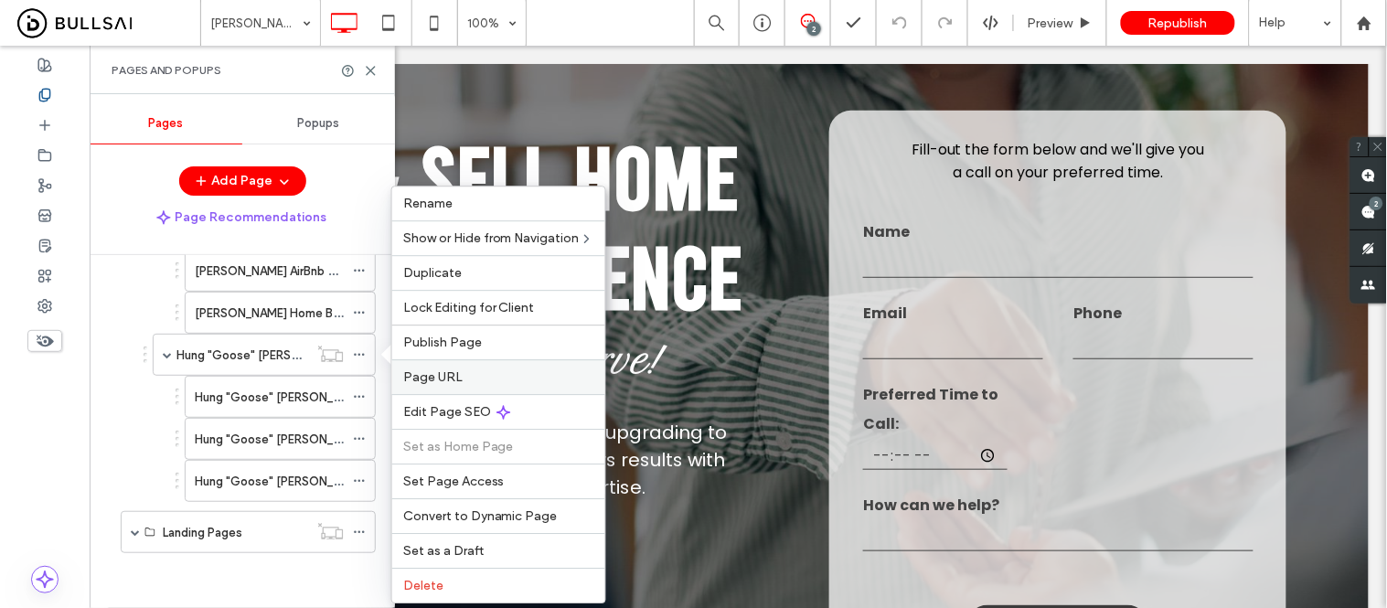
click at [436, 375] on span "Page URL" at bounding box center [432, 377] width 59 height 16
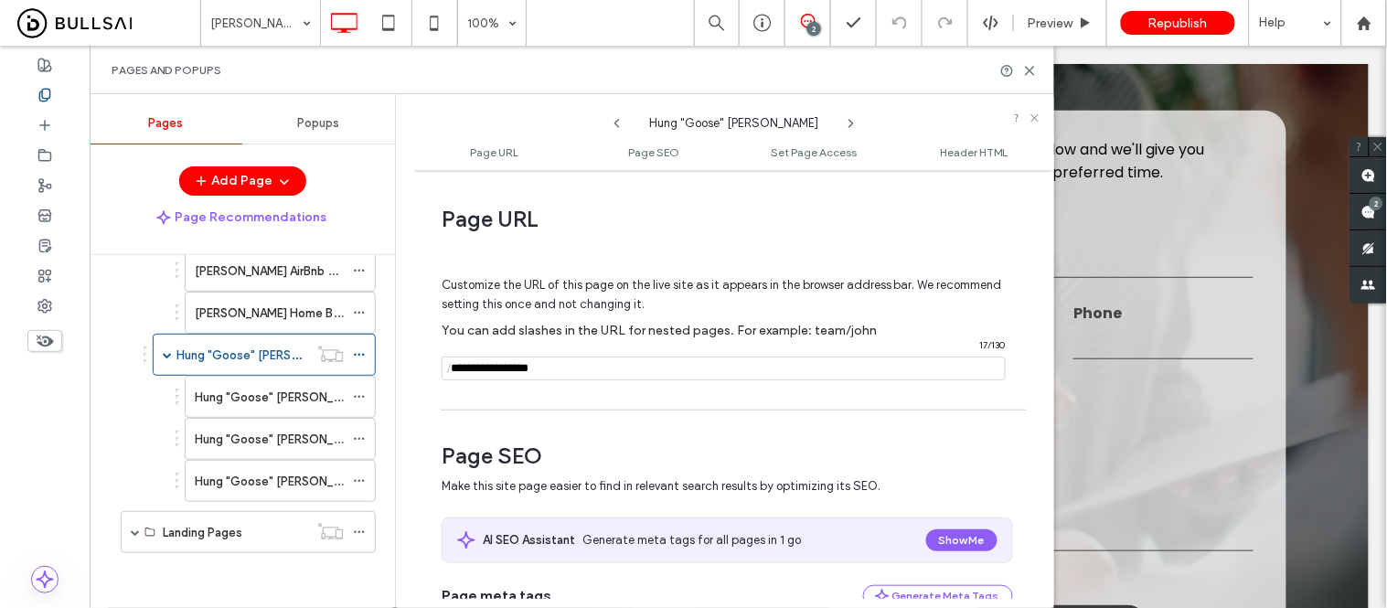
drag, startPoint x: 590, startPoint y: 377, endPoint x: 449, endPoint y: 368, distance: 141.1
click at [449, 368] on div "/ 17 / 130" at bounding box center [724, 369] width 564 height 24
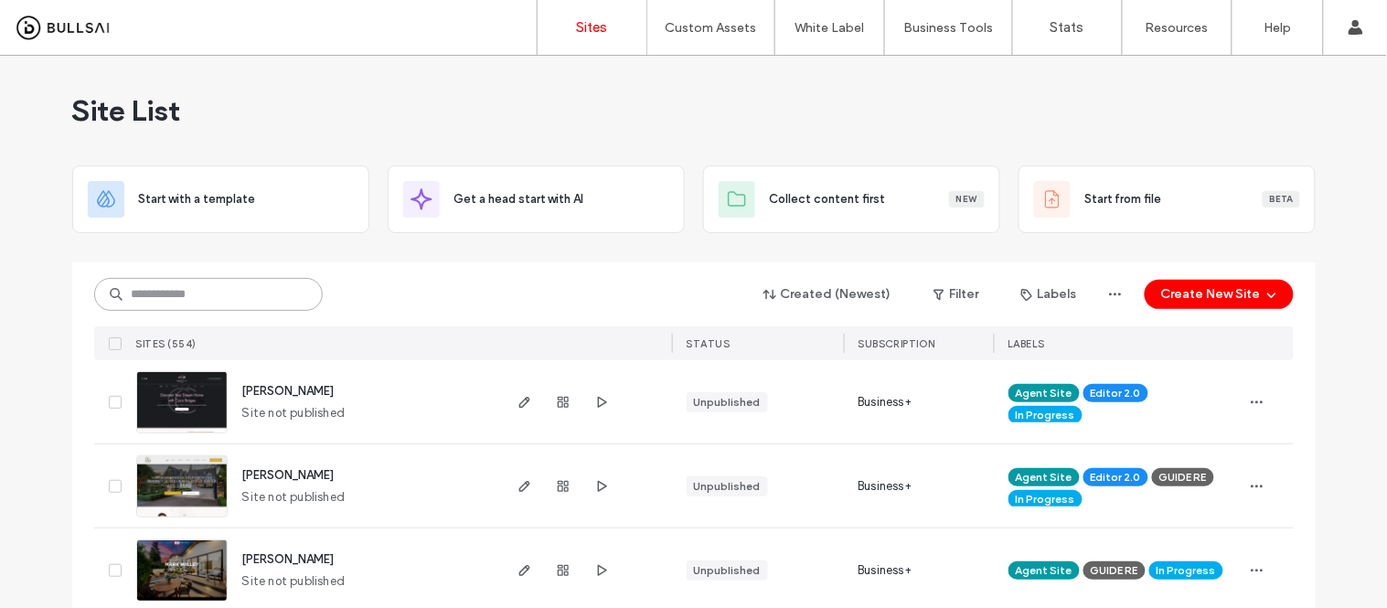
click at [251, 302] on input at bounding box center [208, 294] width 229 height 33
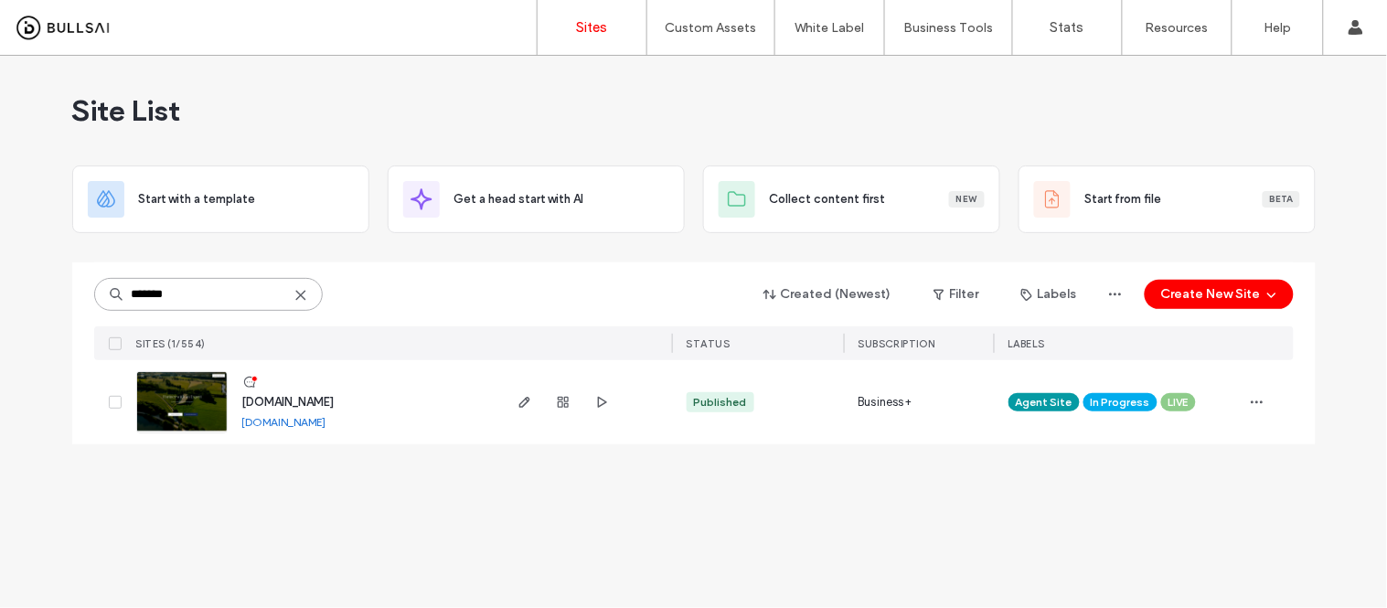
type input "*******"
click at [303, 423] on link "[DOMAIN_NAME]" at bounding box center [284, 422] width 84 height 14
click at [184, 406] on img at bounding box center [182, 434] width 90 height 124
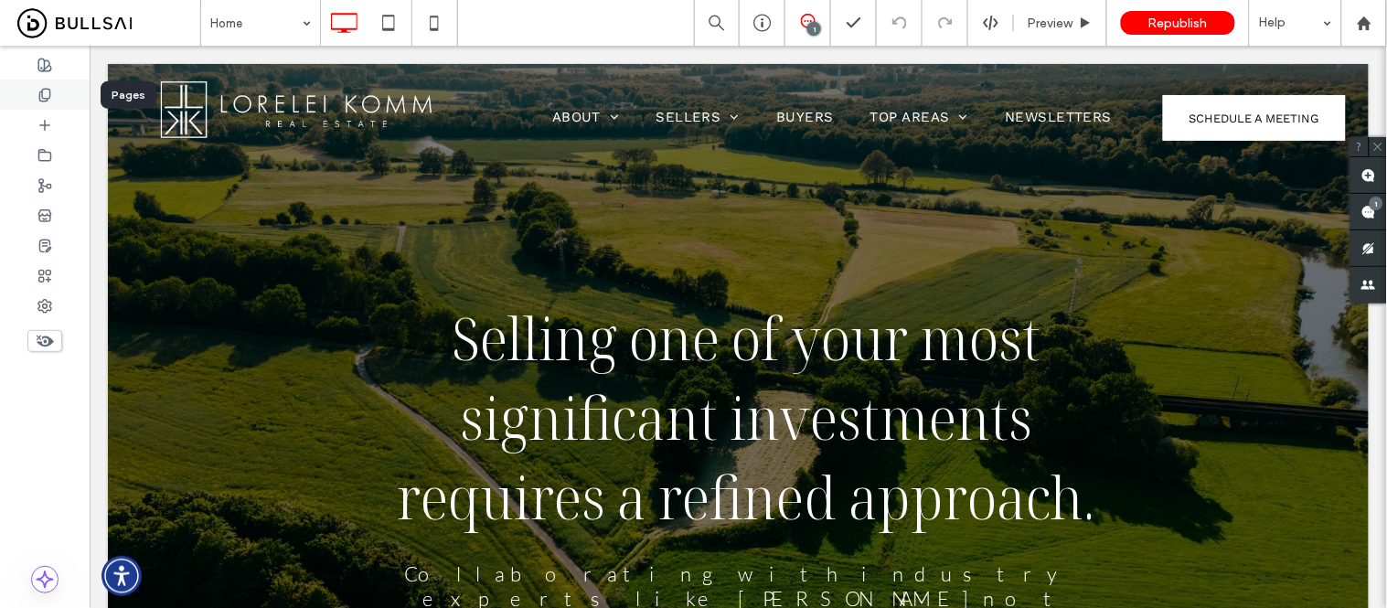
click at [38, 93] on icon at bounding box center [44, 95] width 15 height 15
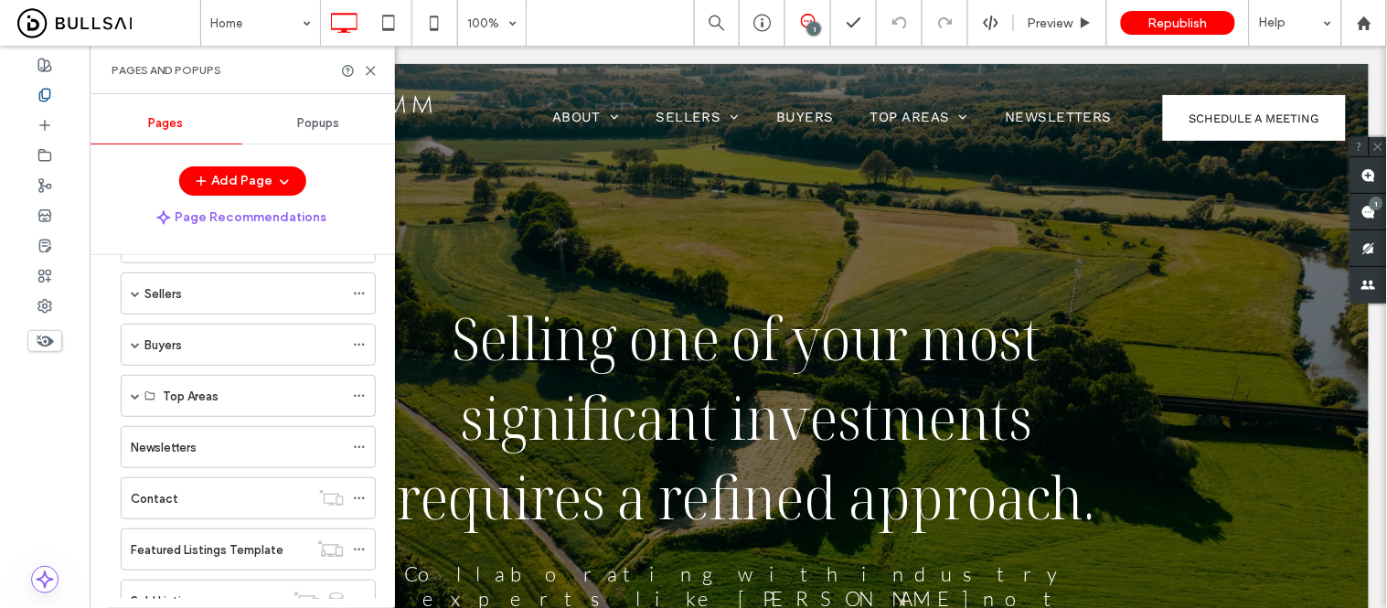
scroll to position [288, 0]
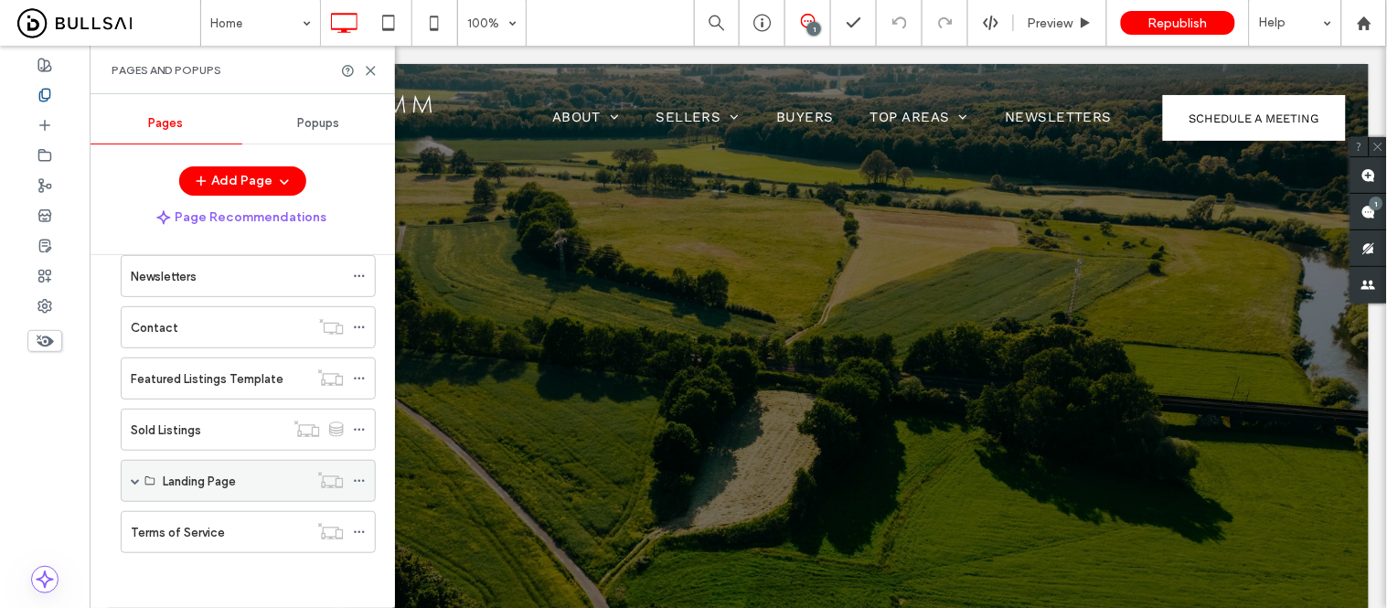
click at [137, 480] on span at bounding box center [135, 480] width 9 height 9
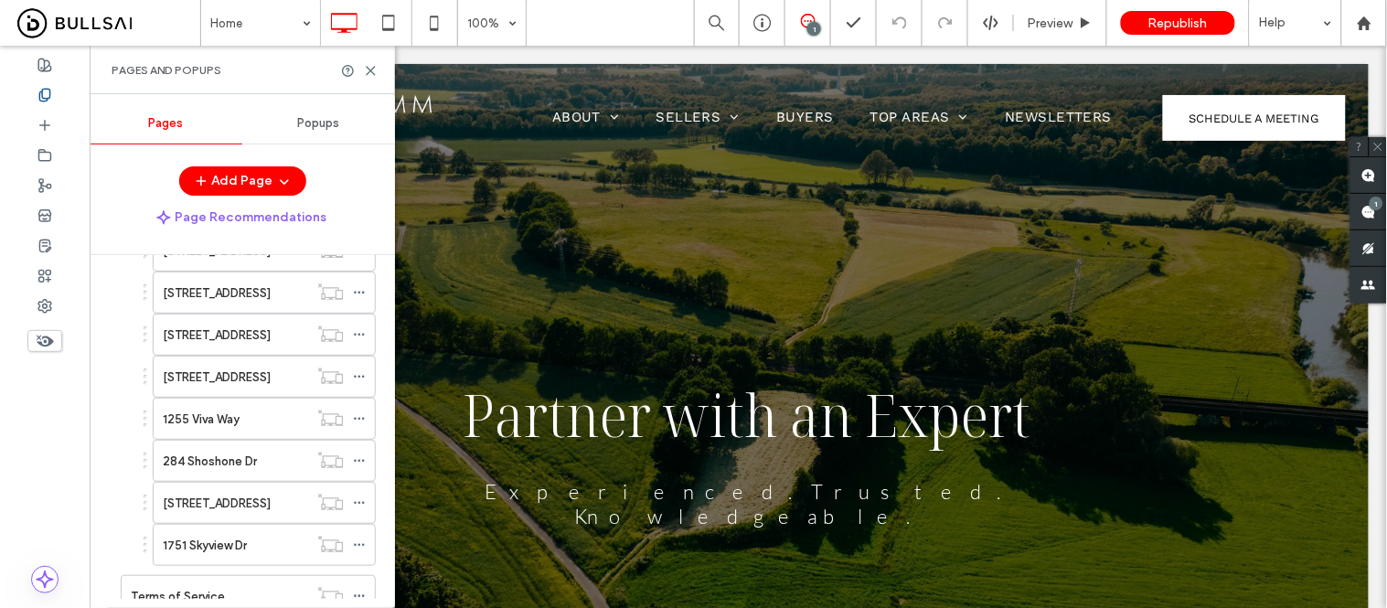
scroll to position [1101, 0]
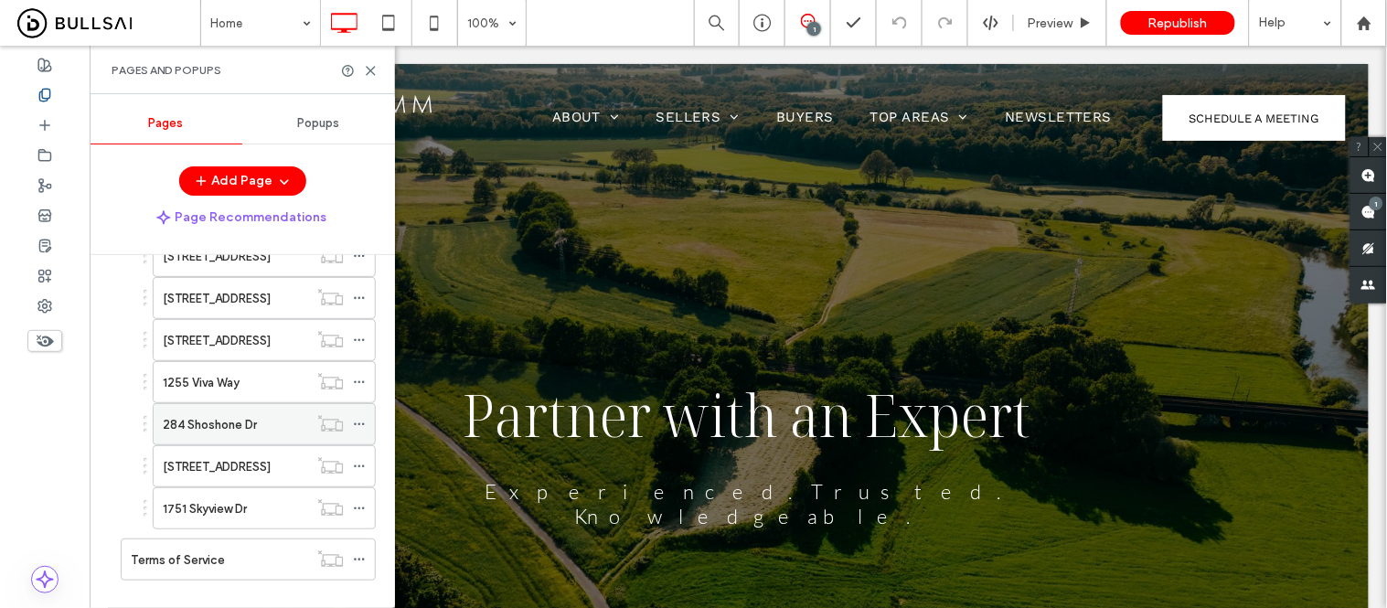
click at [250, 434] on label "284 Shoshone Dr" at bounding box center [210, 425] width 94 height 32
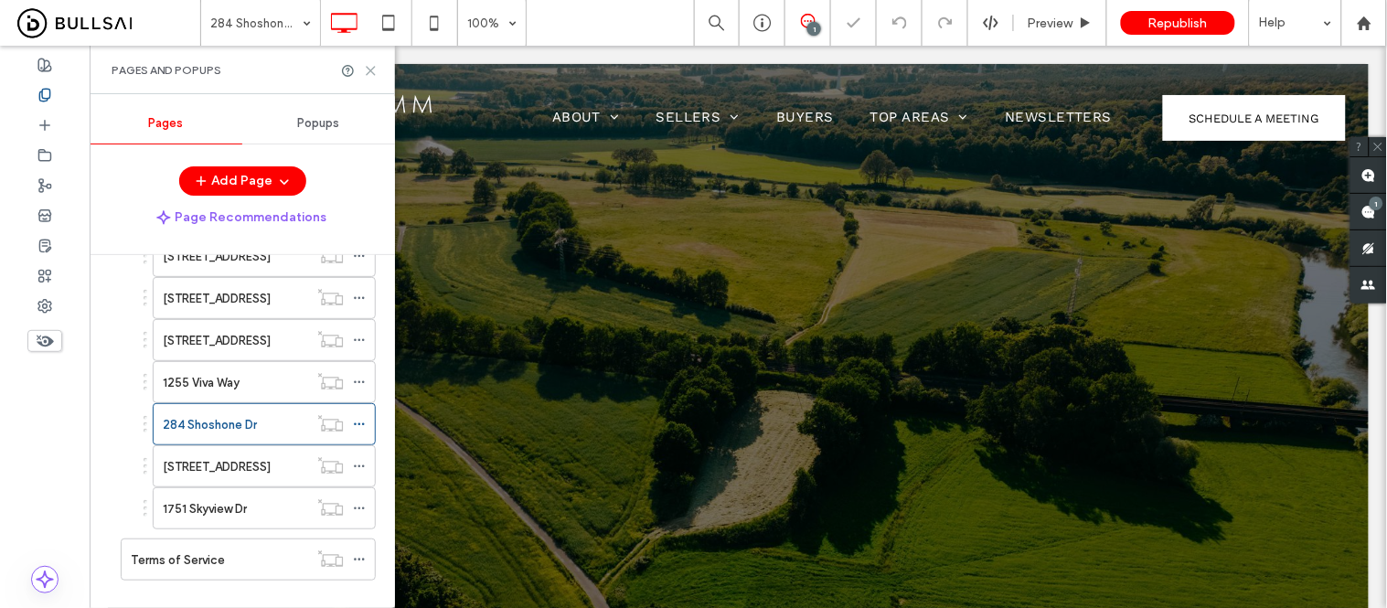
click at [371, 74] on icon at bounding box center [371, 71] width 14 height 14
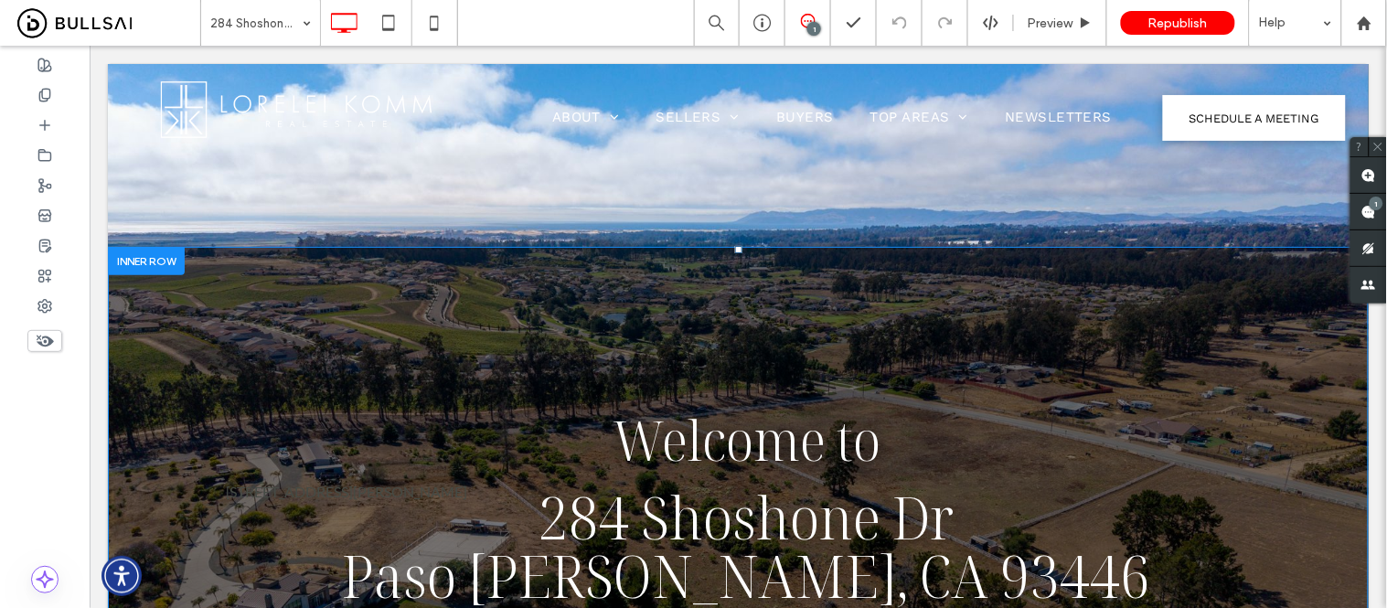
click at [161, 353] on div "Welcome to [STREET_ADDRESS][PERSON_NAME] [STREET_ADDRESS] ﻿ [GEOGRAPHIC_DATA][P…" at bounding box center [737, 537] width 1261 height 583
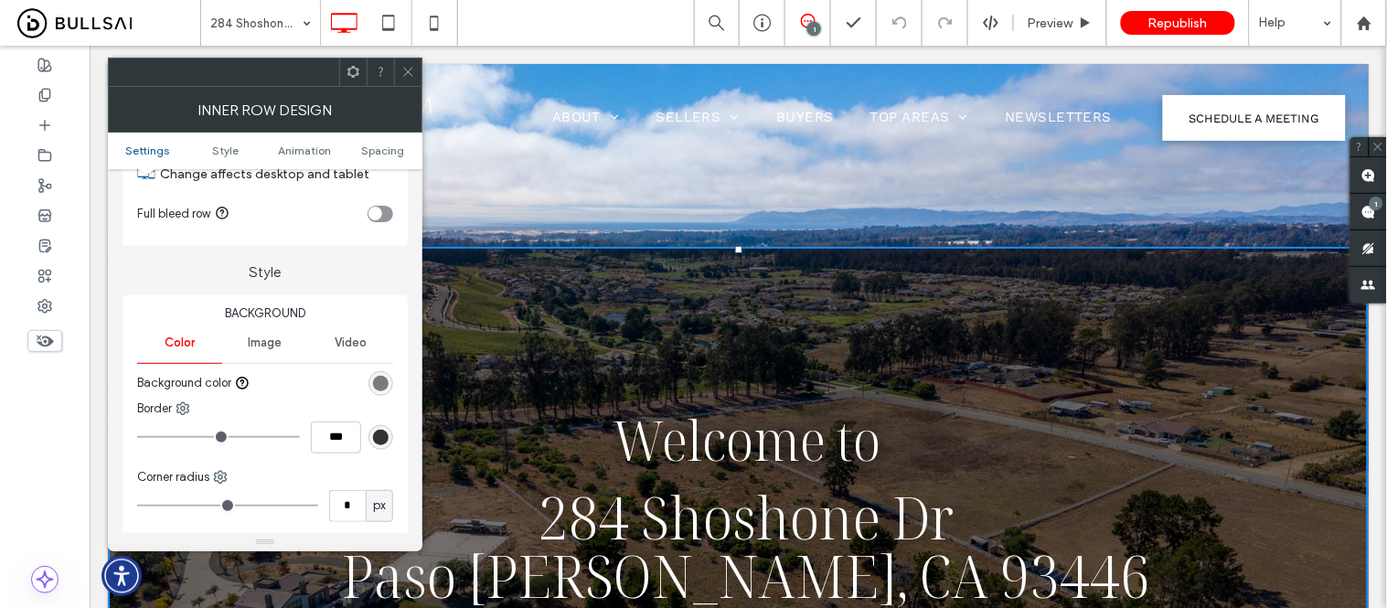
scroll to position [102, 0]
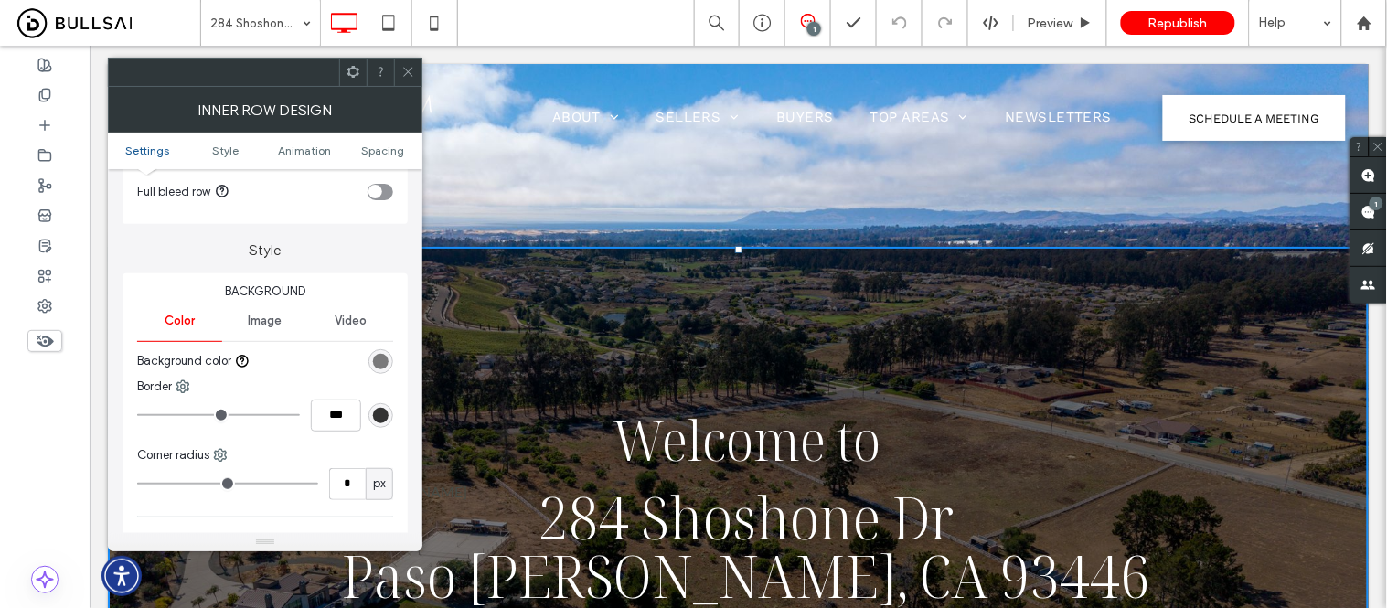
click at [272, 325] on span "Image" at bounding box center [265, 321] width 34 height 15
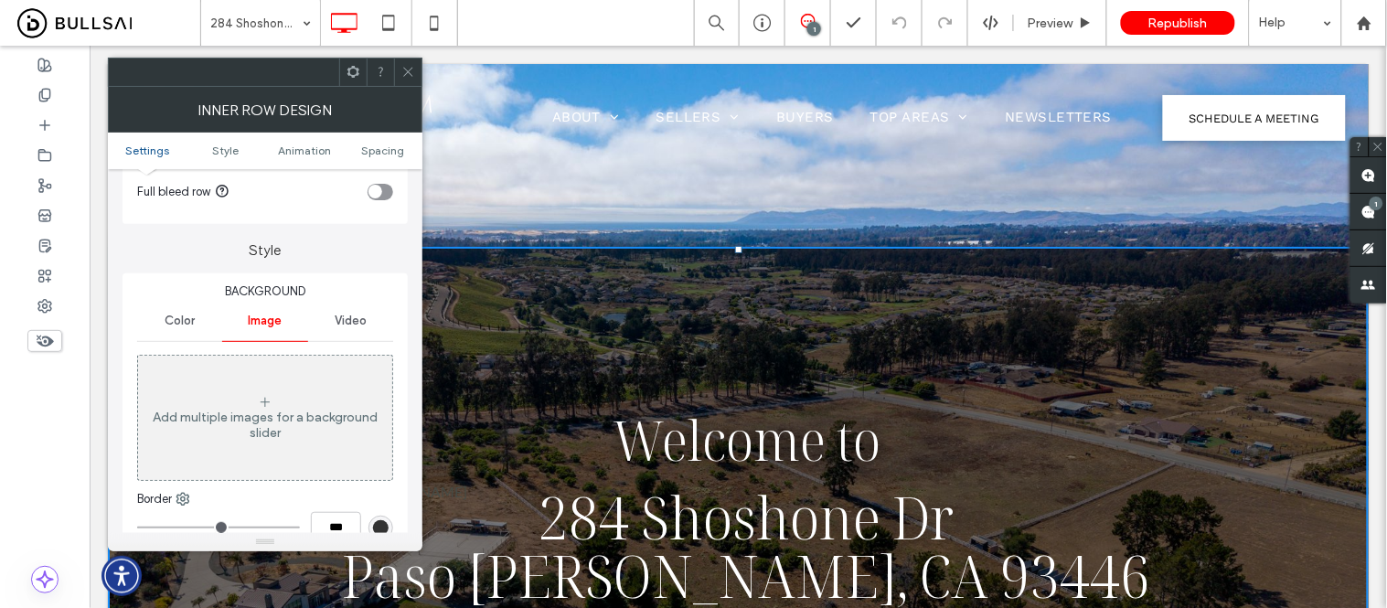
click at [408, 65] on icon at bounding box center [408, 72] width 14 height 14
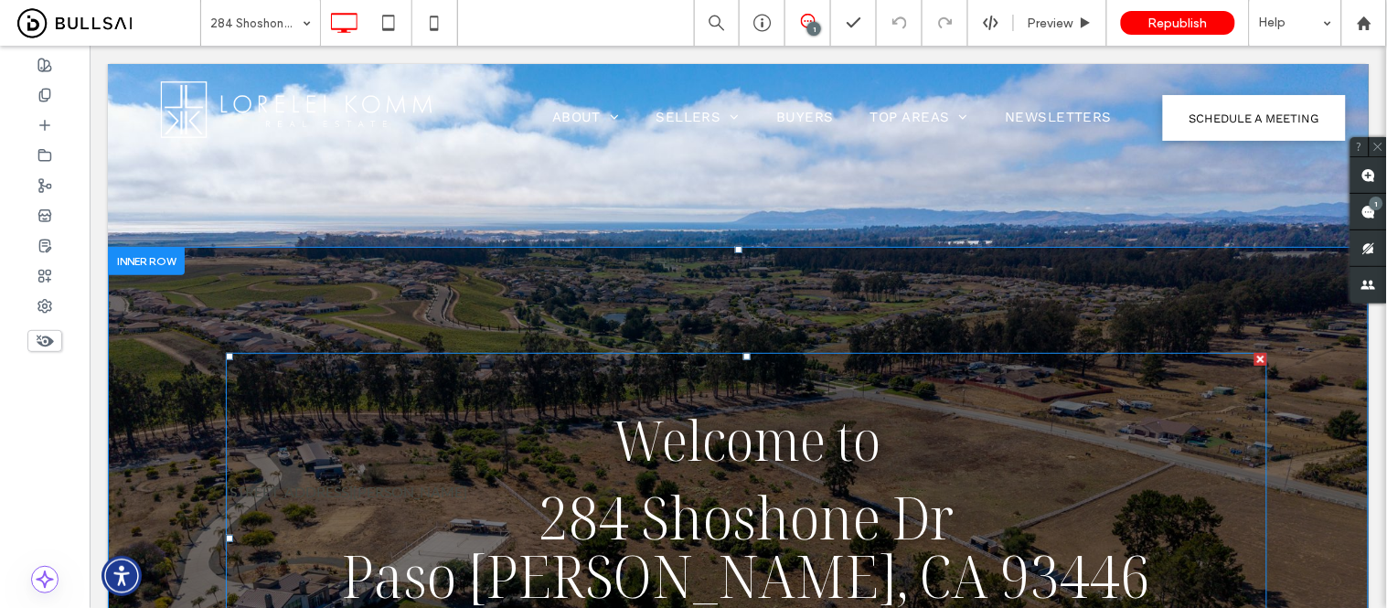
click at [369, 506] on h1 "284 Shoshone Dr" at bounding box center [746, 516] width 1042 height 29
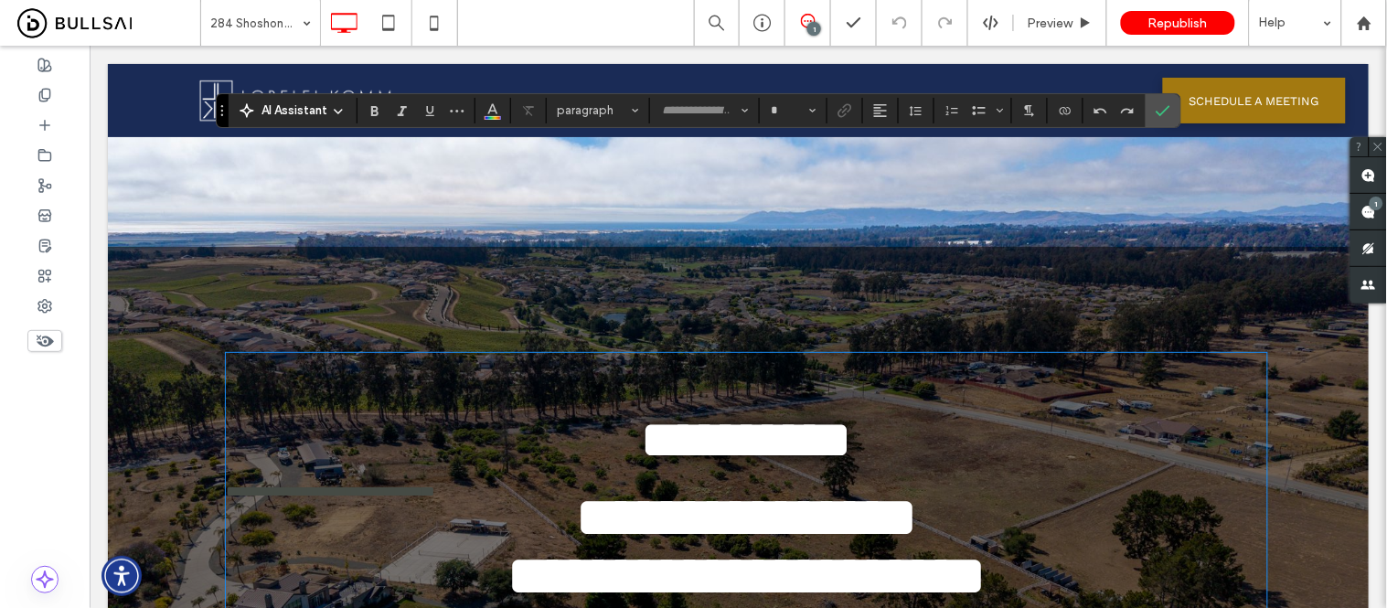
scroll to position [211, 0]
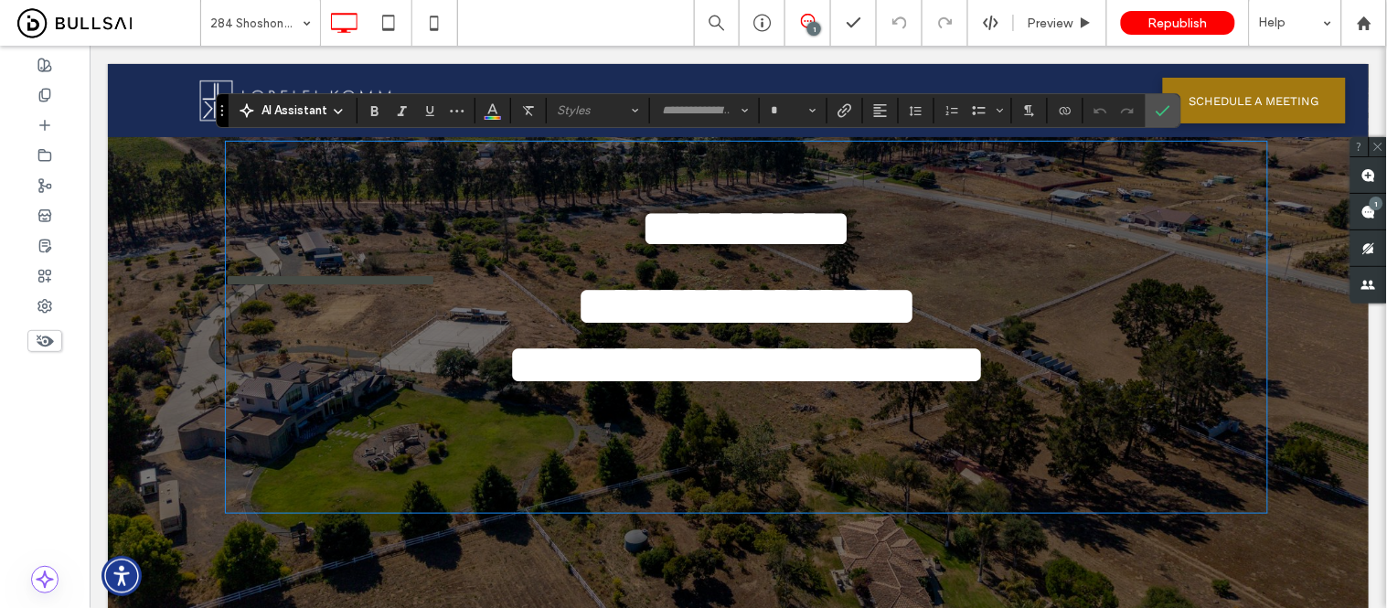
click at [156, 360] on div "**********" at bounding box center [737, 326] width 1261 height 583
click at [1164, 103] on icon "Confirm" at bounding box center [1163, 110] width 15 height 15
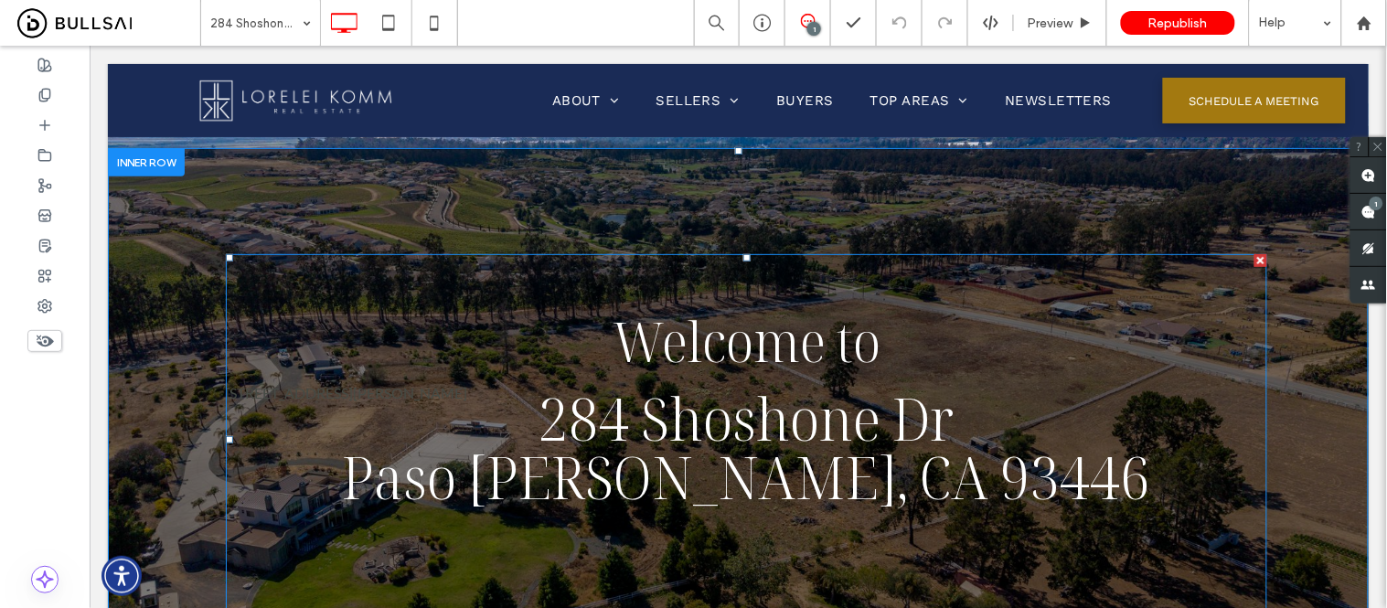
scroll to position [0, 0]
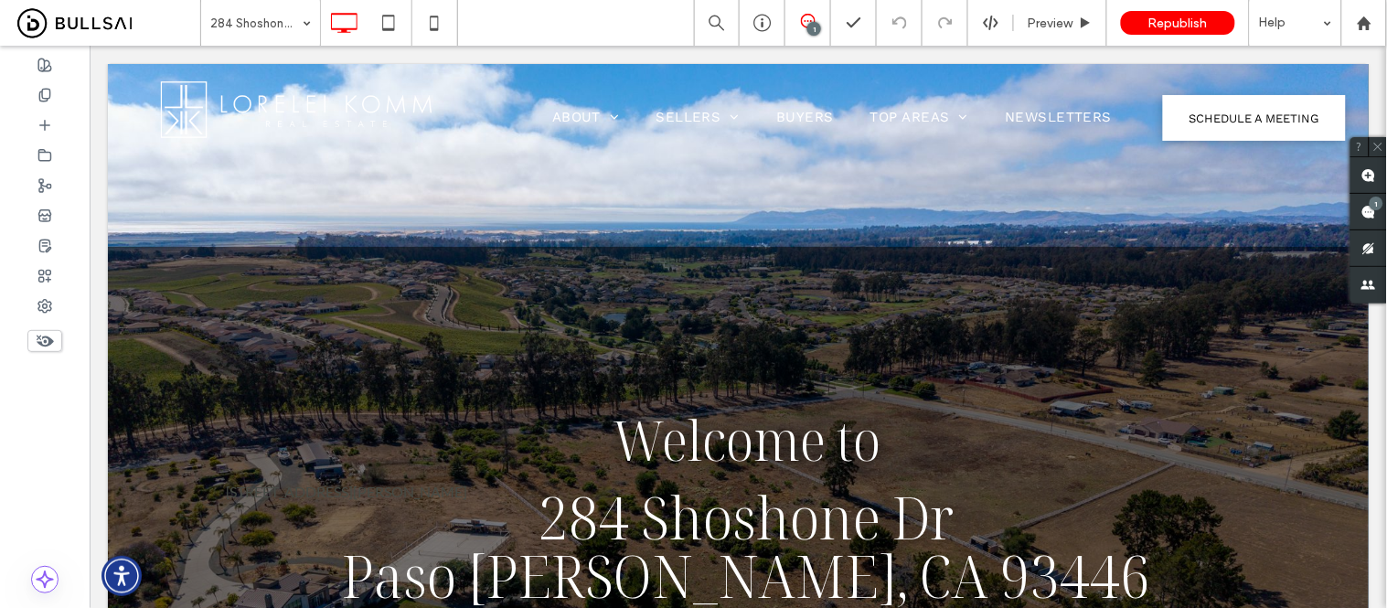
click at [251, 195] on div "Welcome to 284 Shoshone Dr, Paso Robles, CA 93446 284 Shoshone Dr Paso Robles, …" at bounding box center [737, 446] width 1261 height 766
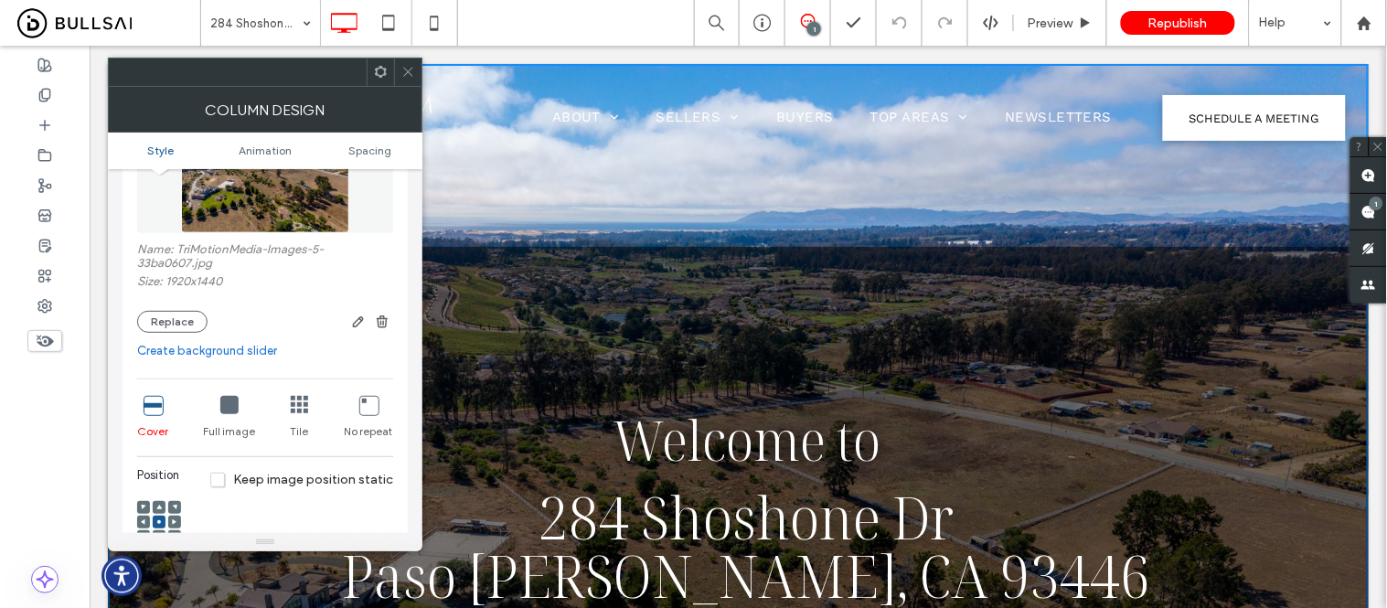
scroll to position [203, 0]
click at [166, 321] on button "Replace" at bounding box center [172, 321] width 70 height 22
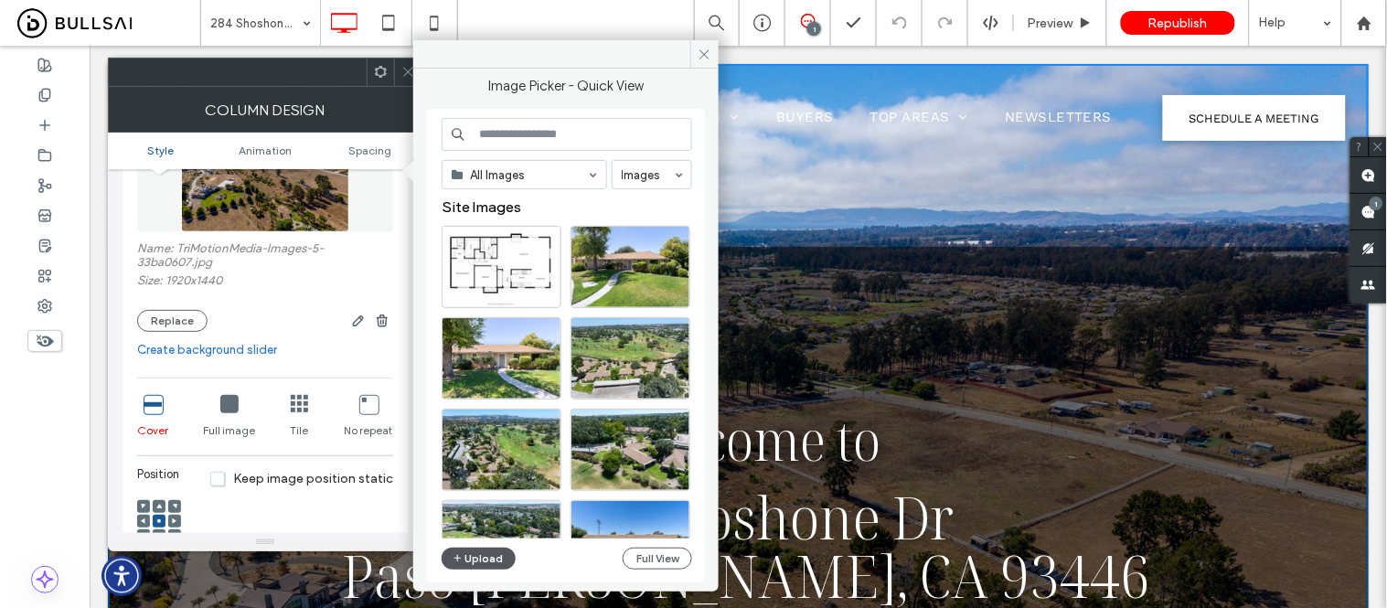
click at [463, 553] on span "button" at bounding box center [459, 559] width 13 height 20
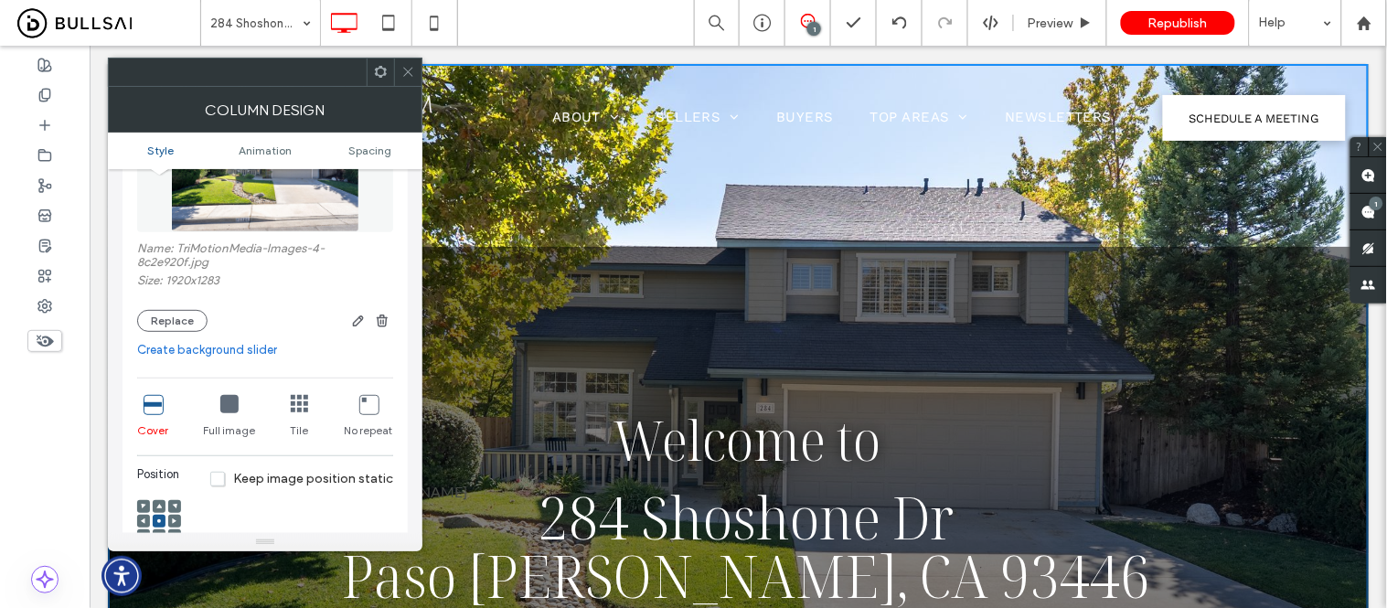
click at [404, 77] on icon at bounding box center [408, 72] width 14 height 14
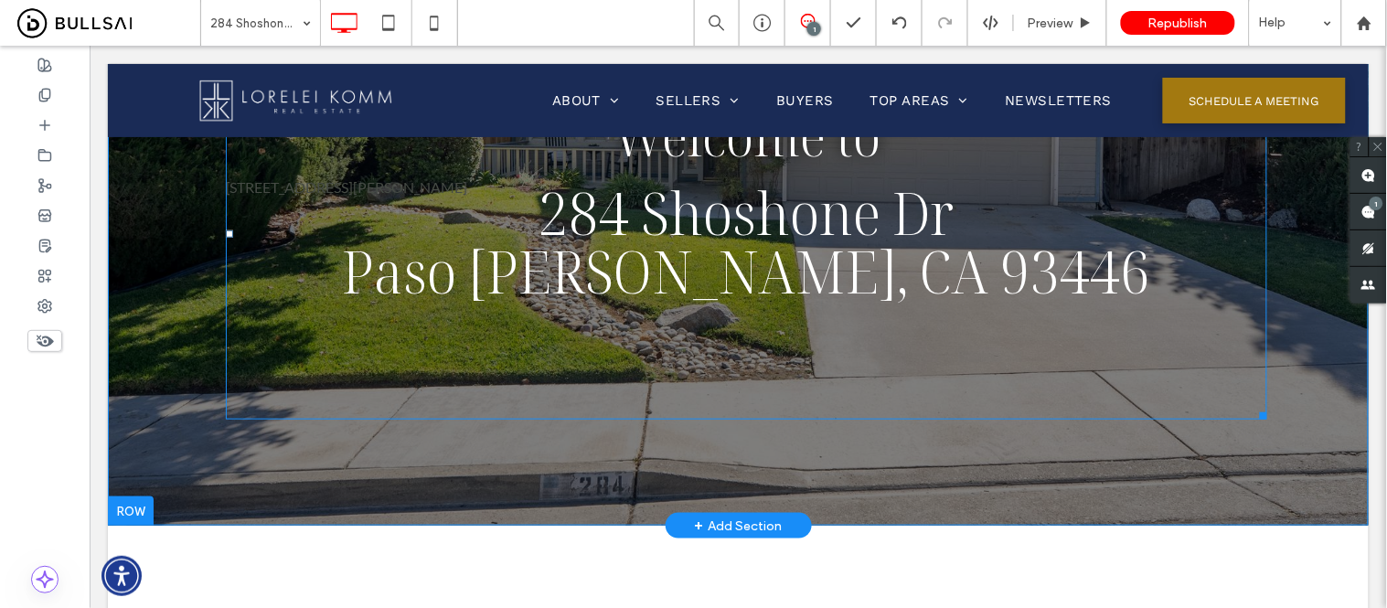
scroll to position [609, 0]
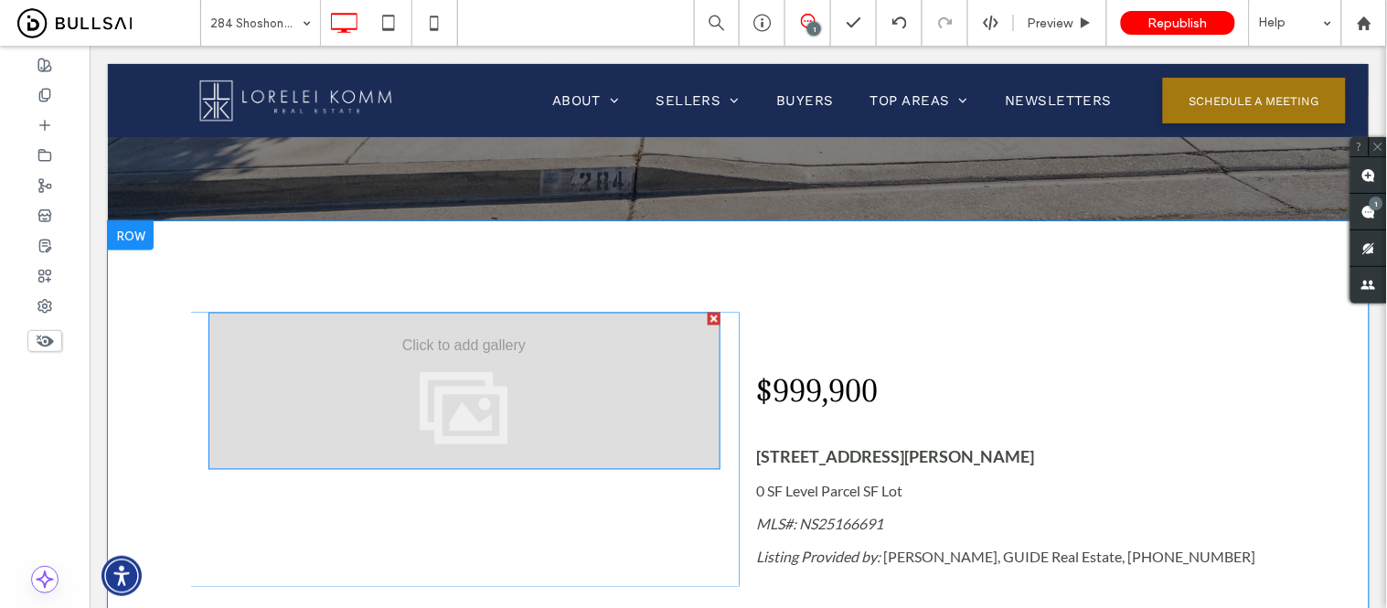
click at [443, 404] on div "View more" at bounding box center [464, 390] width 512 height 157
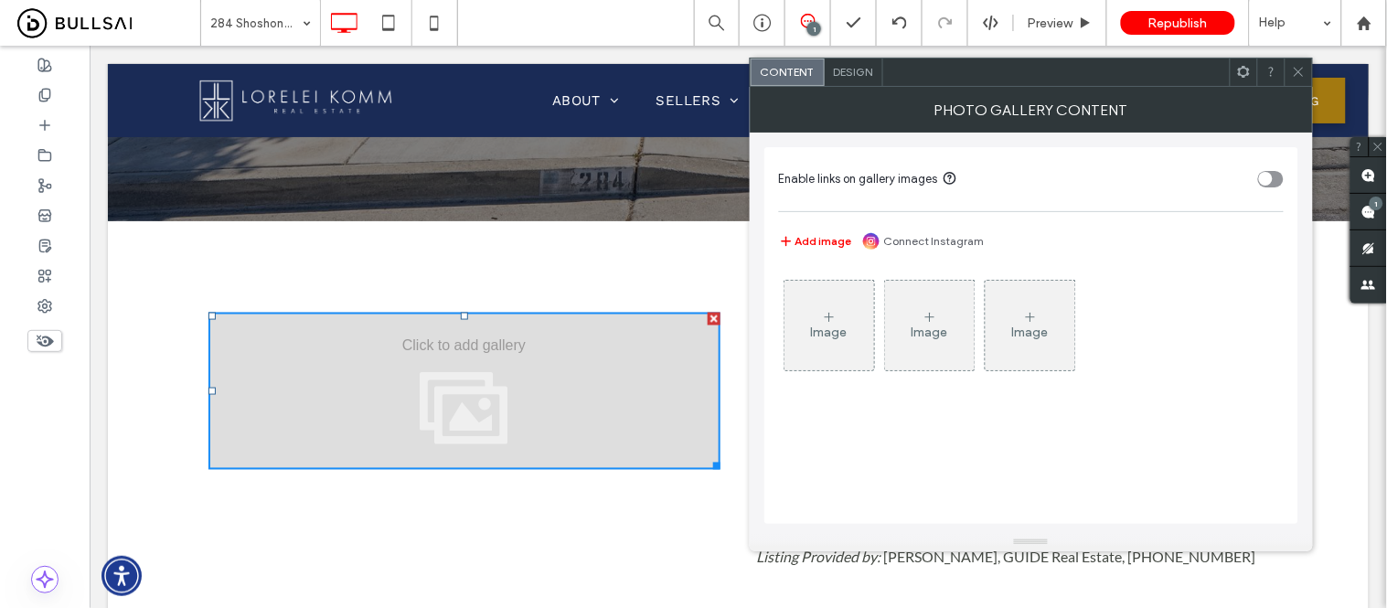
click at [829, 330] on div "Image" at bounding box center [829, 333] width 37 height 16
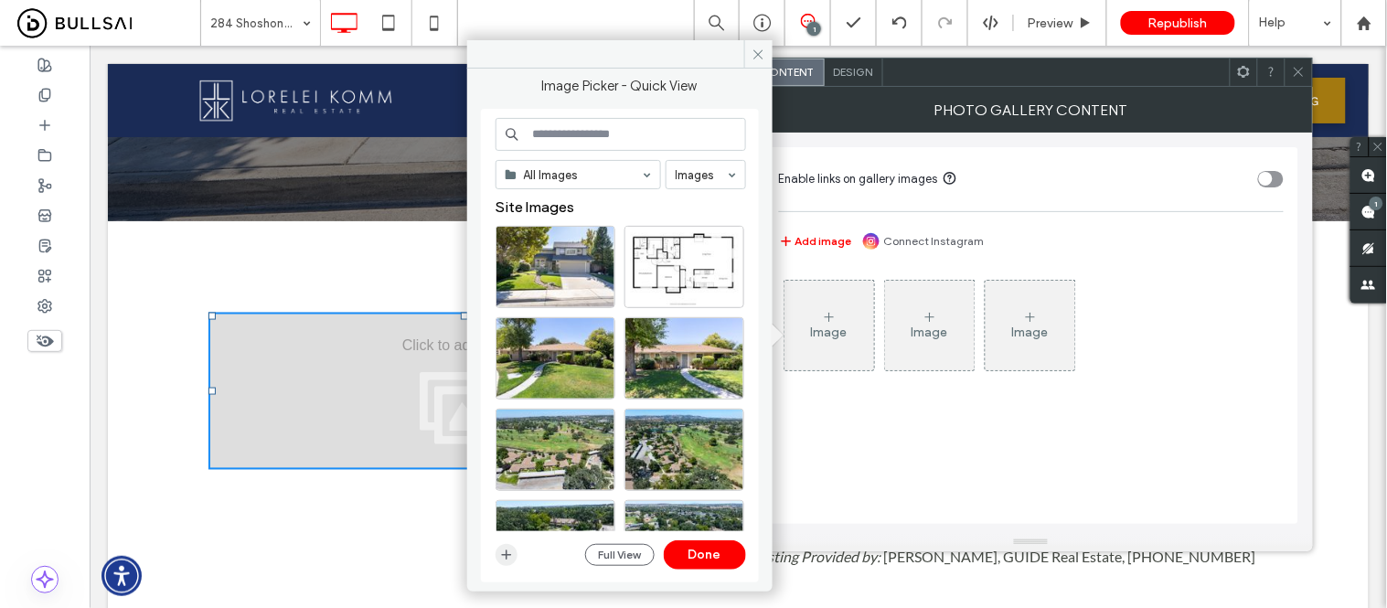
click at [507, 555] on icon "button" at bounding box center [506, 555] width 15 height 15
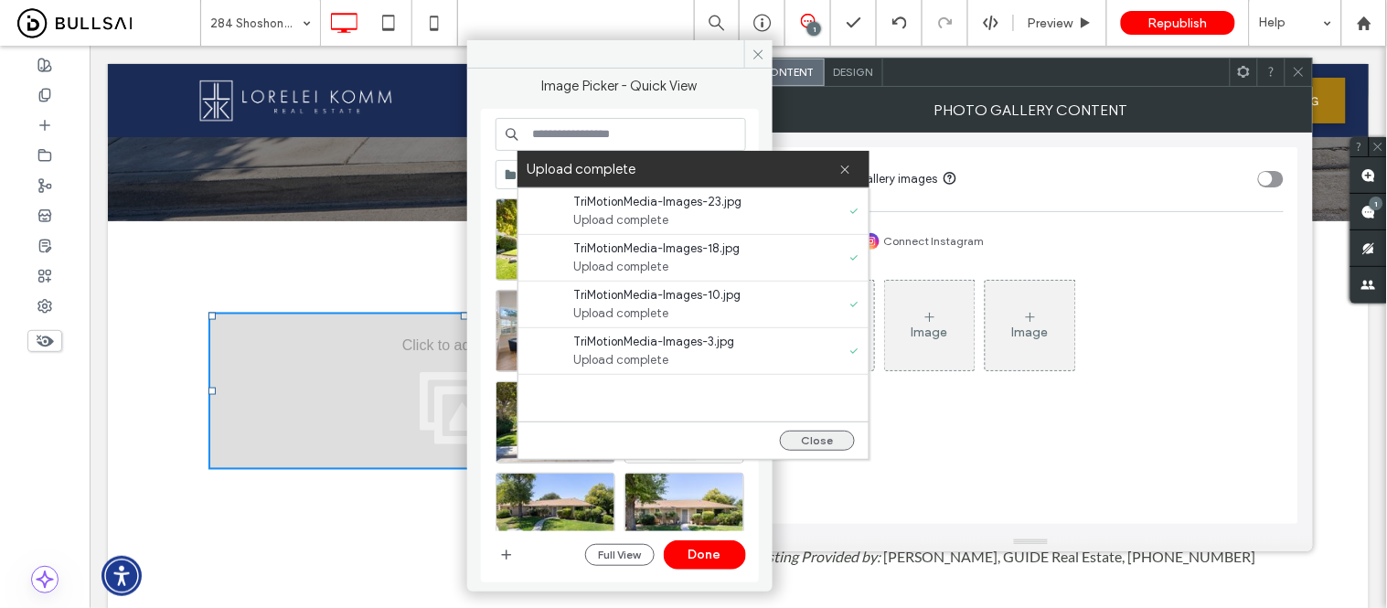
click at [817, 444] on button "Close" at bounding box center [817, 441] width 75 height 20
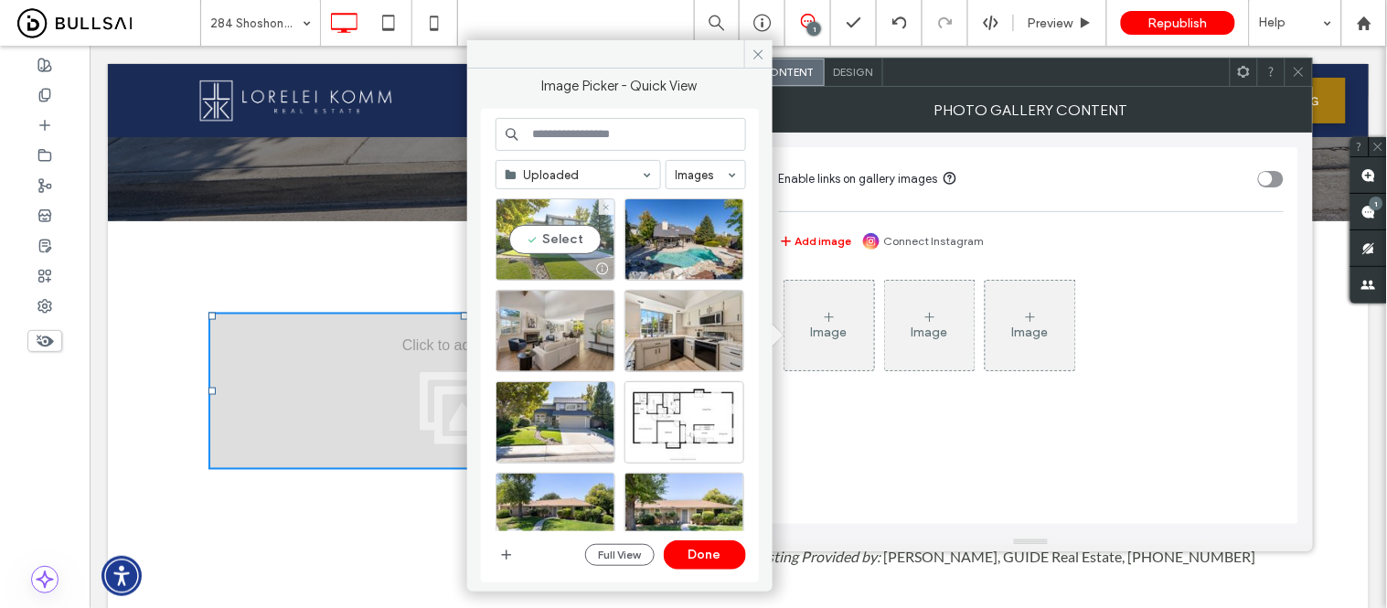
click at [564, 250] on div "Select" at bounding box center [556, 239] width 120 height 82
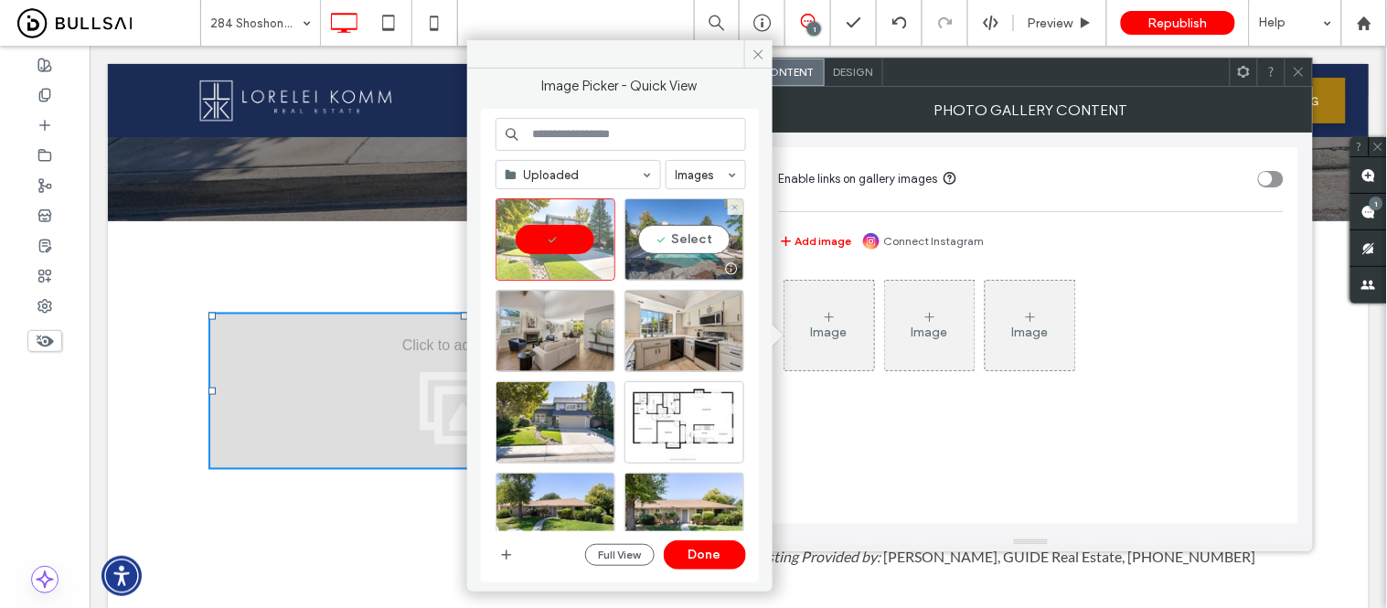
click at [663, 239] on div "Select" at bounding box center [685, 239] width 120 height 82
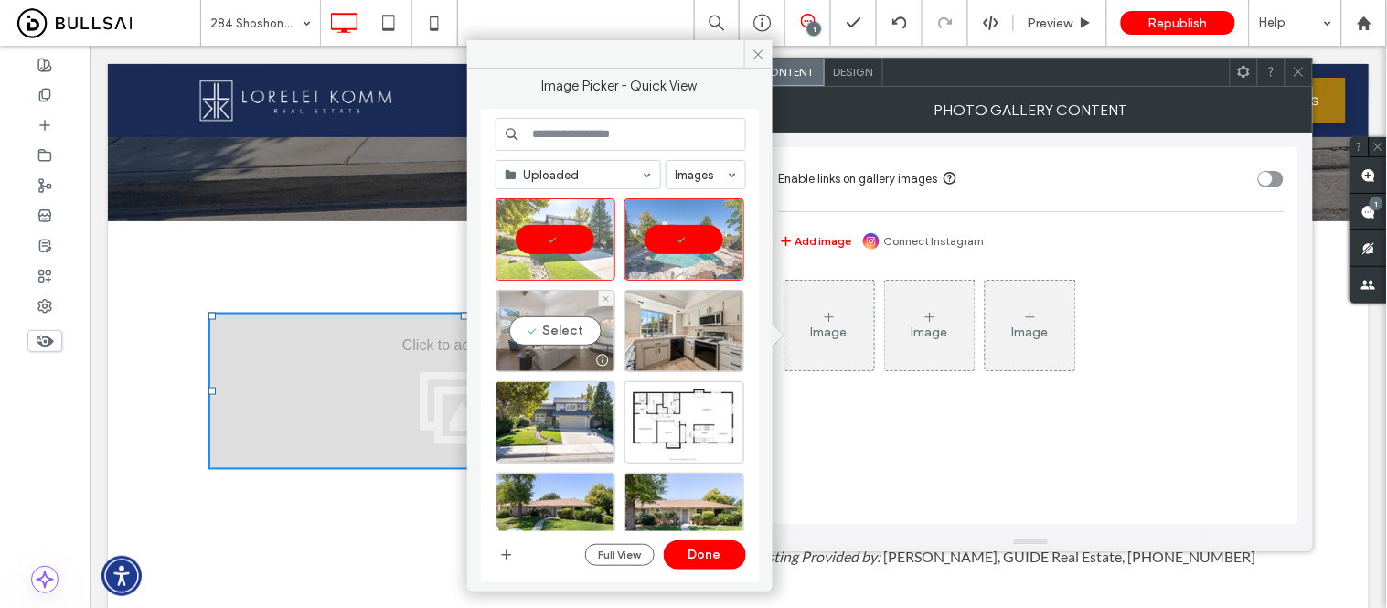
click at [556, 315] on div "Select" at bounding box center [556, 331] width 120 height 82
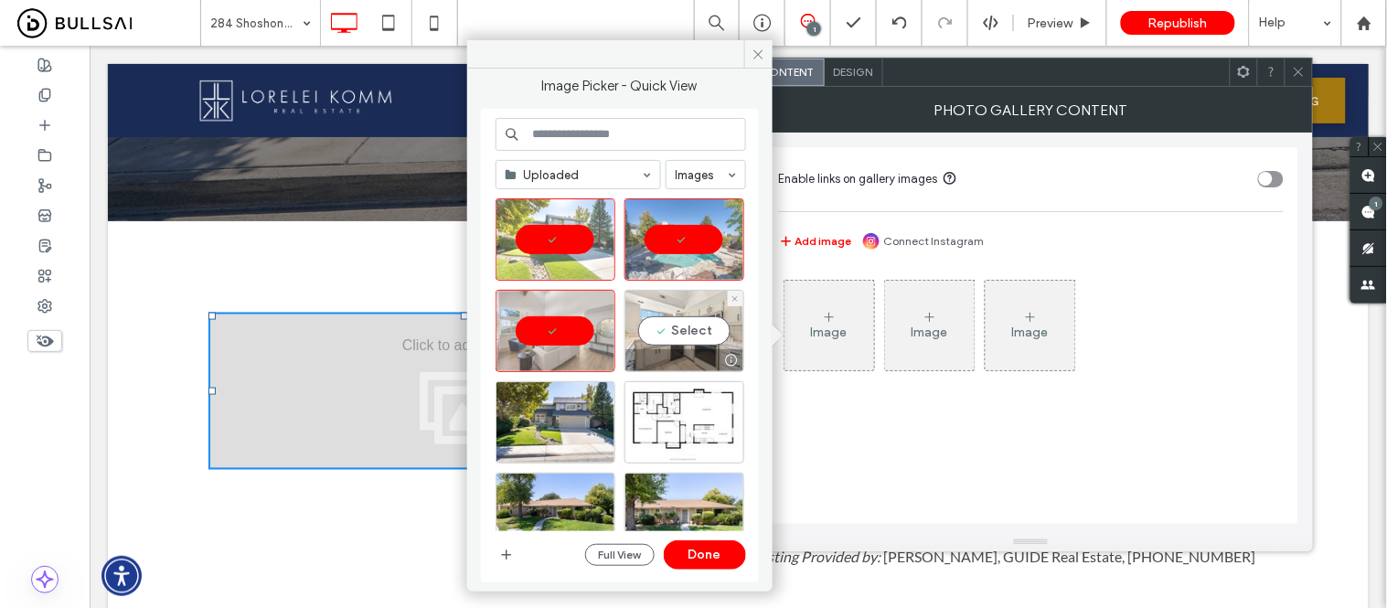
click at [705, 322] on div "Select" at bounding box center [685, 331] width 120 height 82
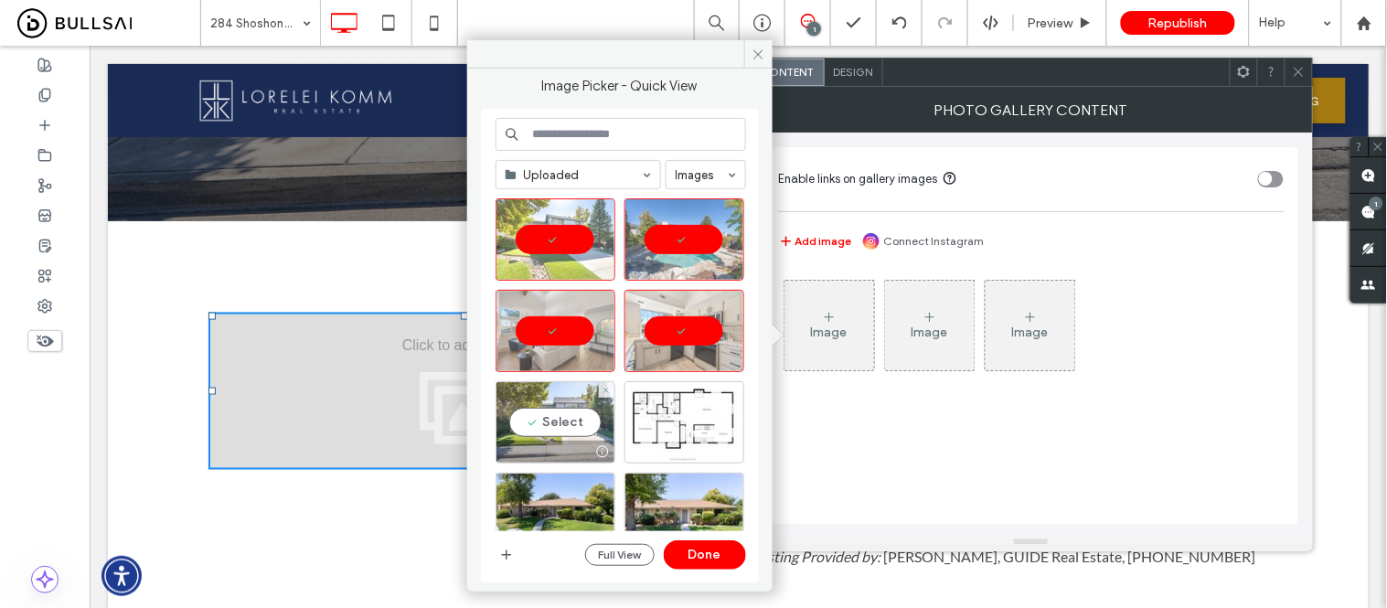
click at [587, 394] on div "Select" at bounding box center [556, 422] width 120 height 82
click at [555, 413] on div at bounding box center [556, 422] width 120 height 82
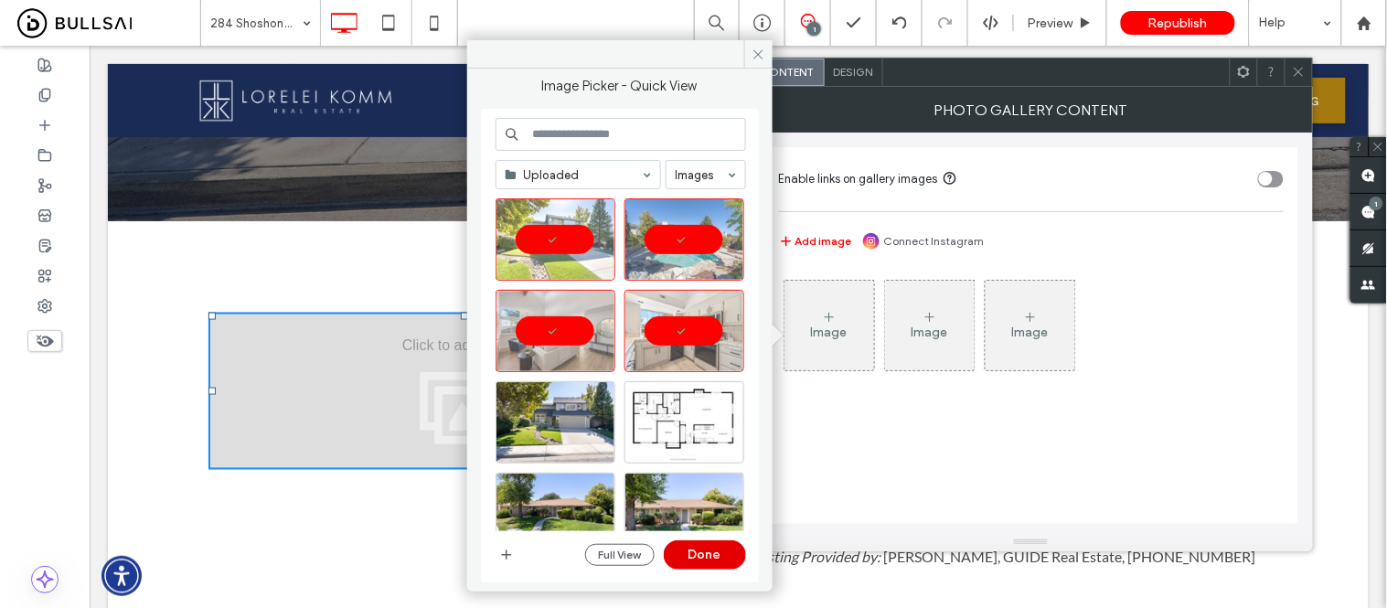
click at [713, 558] on button "Done" at bounding box center [705, 554] width 82 height 29
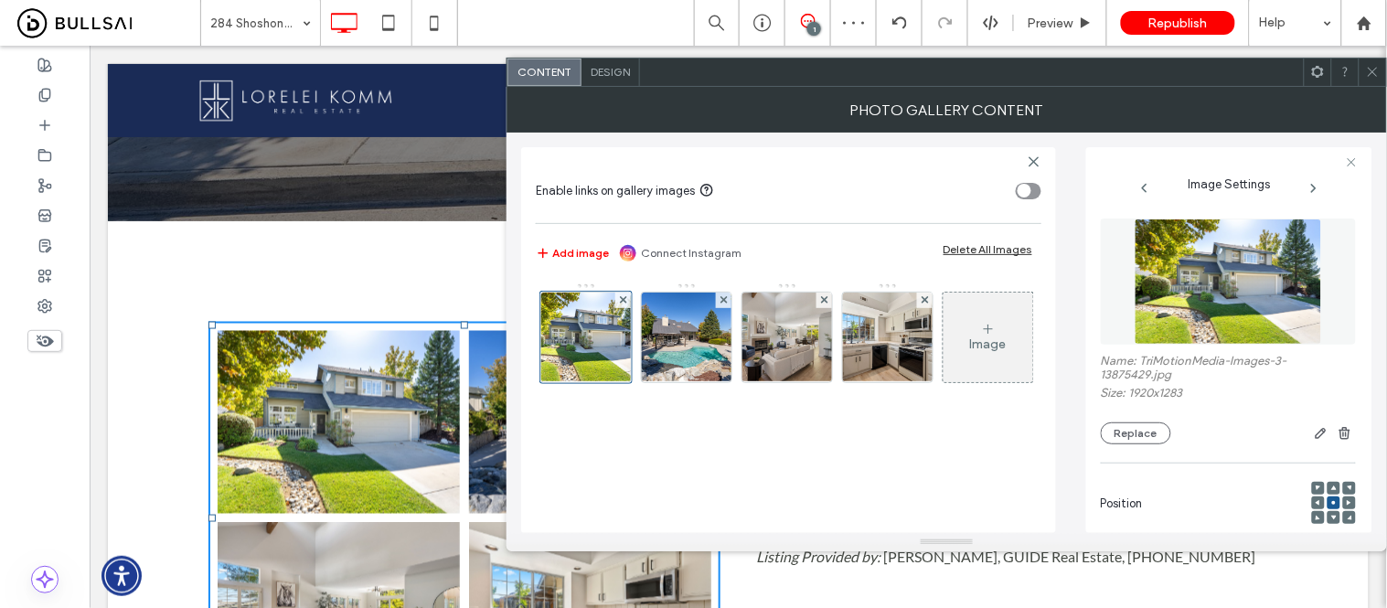
click at [1376, 65] on icon at bounding box center [1373, 72] width 14 height 14
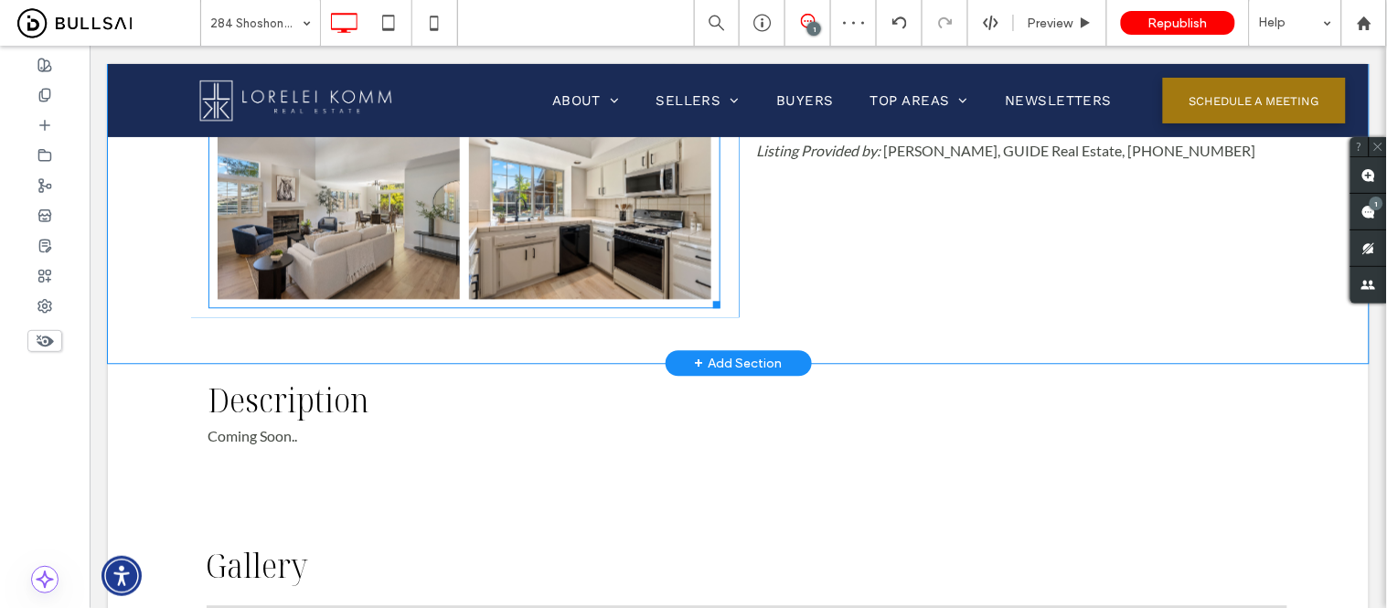
scroll to position [711, 0]
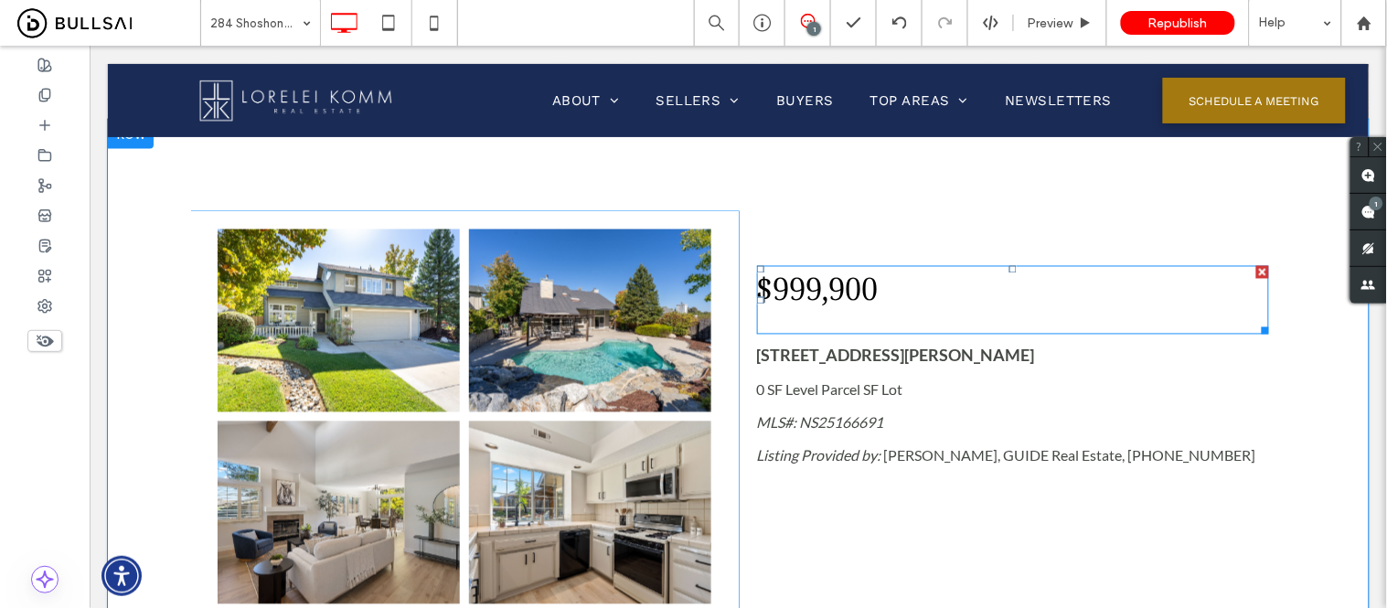
click at [831, 288] on strong "$999,900" at bounding box center [817, 288] width 122 height 39
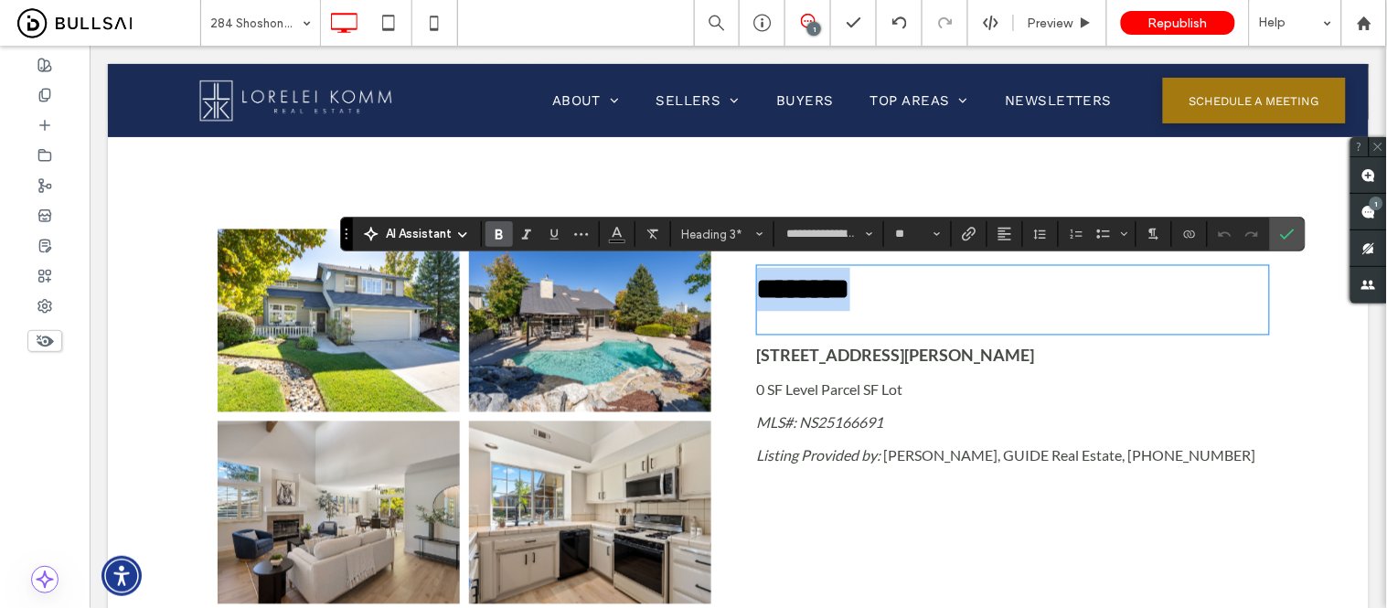
click at [776, 283] on strong "********" at bounding box center [802, 288] width 93 height 29
drag, startPoint x: 772, startPoint y: 285, endPoint x: 918, endPoint y: 294, distance: 146.5
click at [918, 294] on h3 "********" at bounding box center [1012, 289] width 512 height 44
click at [1297, 235] on label "Confirm" at bounding box center [1287, 234] width 27 height 33
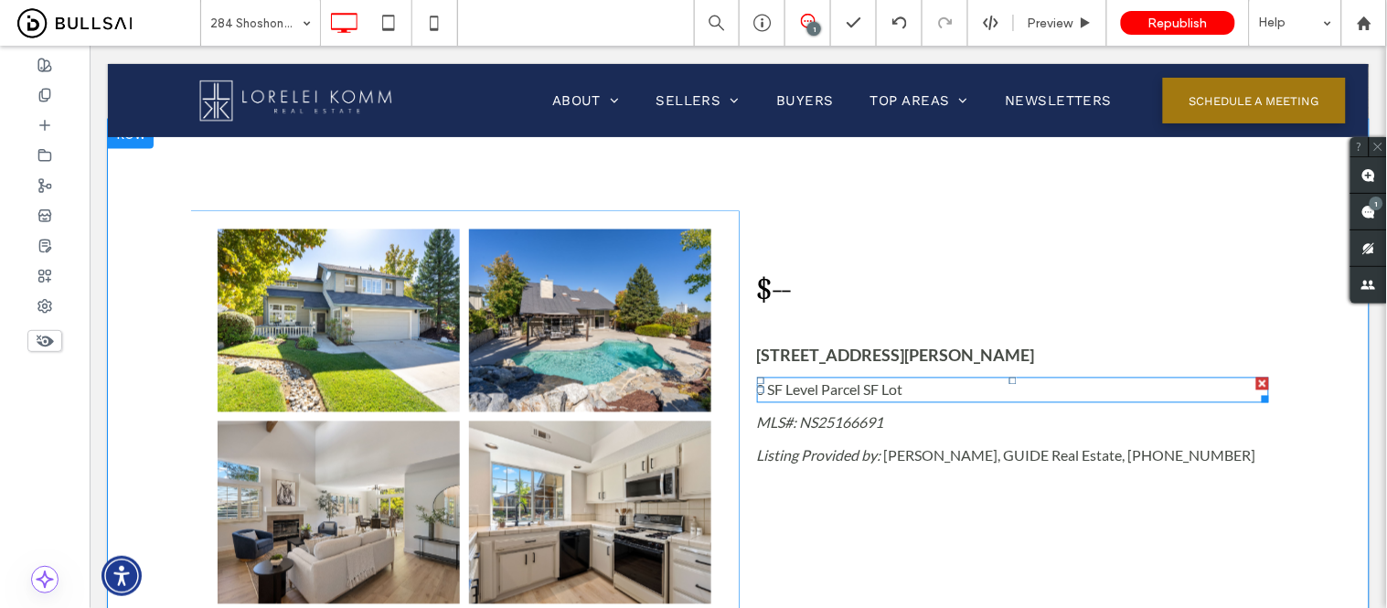
click at [862, 387] on span "0 SF Level Parcel SF Lot" at bounding box center [829, 388] width 146 height 17
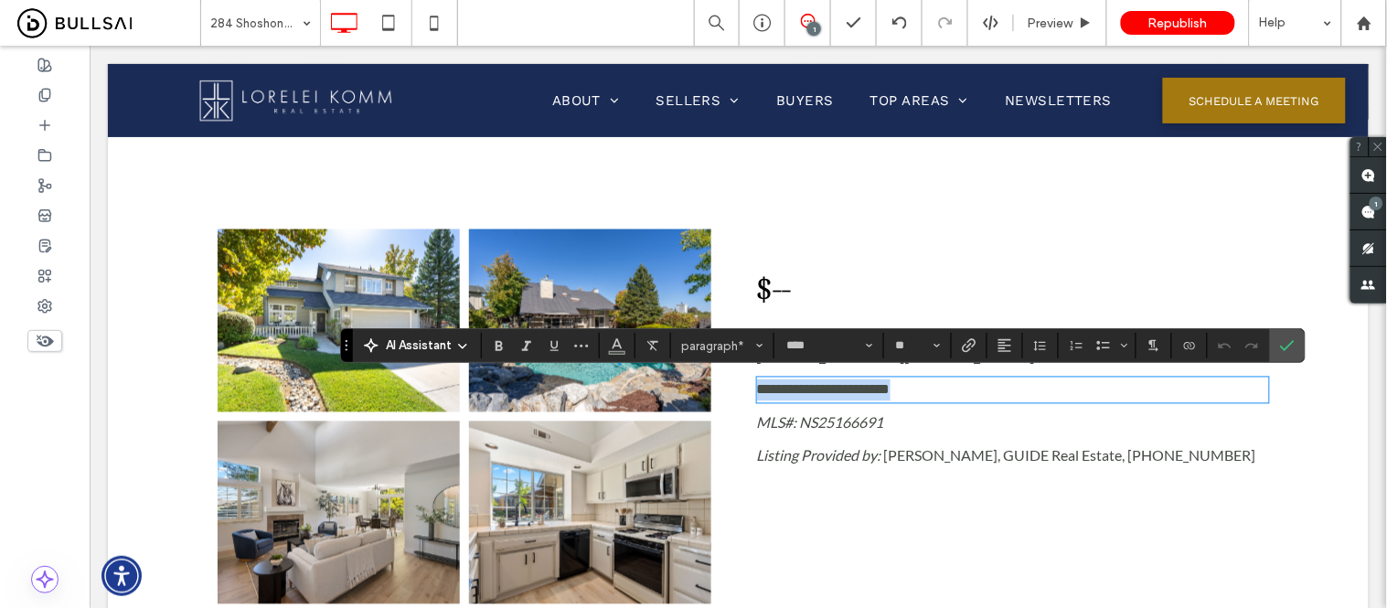
click at [855, 390] on span "**********" at bounding box center [823, 389] width 134 height 14
drag, startPoint x: 856, startPoint y: 390, endPoint x: 732, endPoint y: 390, distance: 124.4
click at [738, 390] on div "**********" at bounding box center [1012, 416] width 549 height 412
click at [1281, 351] on icon "Confirm" at bounding box center [1287, 345] width 15 height 15
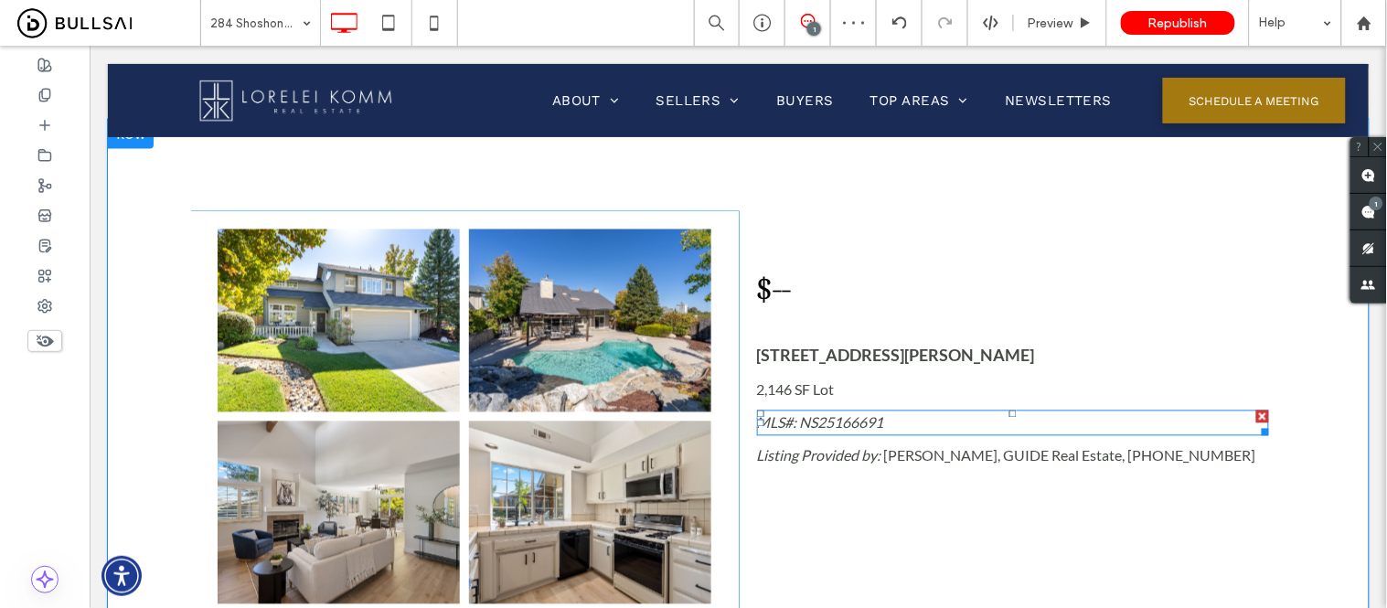
click at [842, 422] on span "MLS#: NS25166691" at bounding box center [819, 421] width 127 height 17
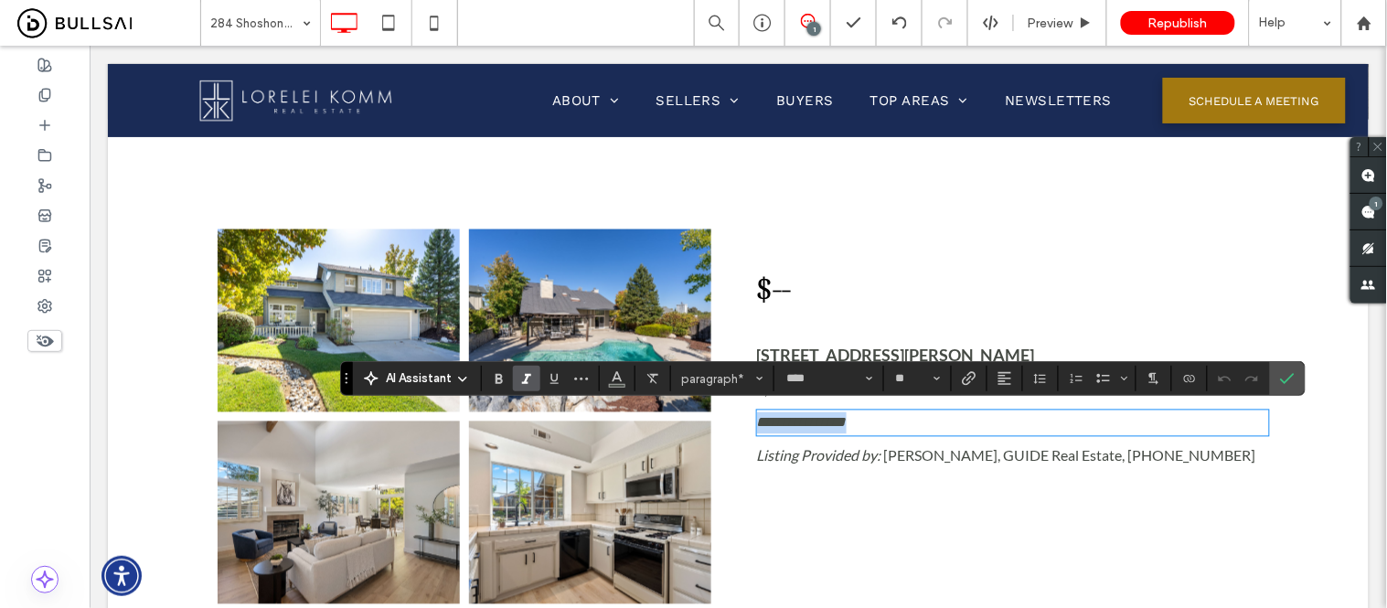
click at [896, 420] on p "**********" at bounding box center [1012, 423] width 512 height 22
drag, startPoint x: 818, startPoint y: 423, endPoint x: 795, endPoint y: 422, distance: 23.8
click at [795, 422] on p "**********" at bounding box center [1012, 423] width 512 height 22
click at [1286, 378] on icon "Confirm" at bounding box center [1287, 378] width 15 height 15
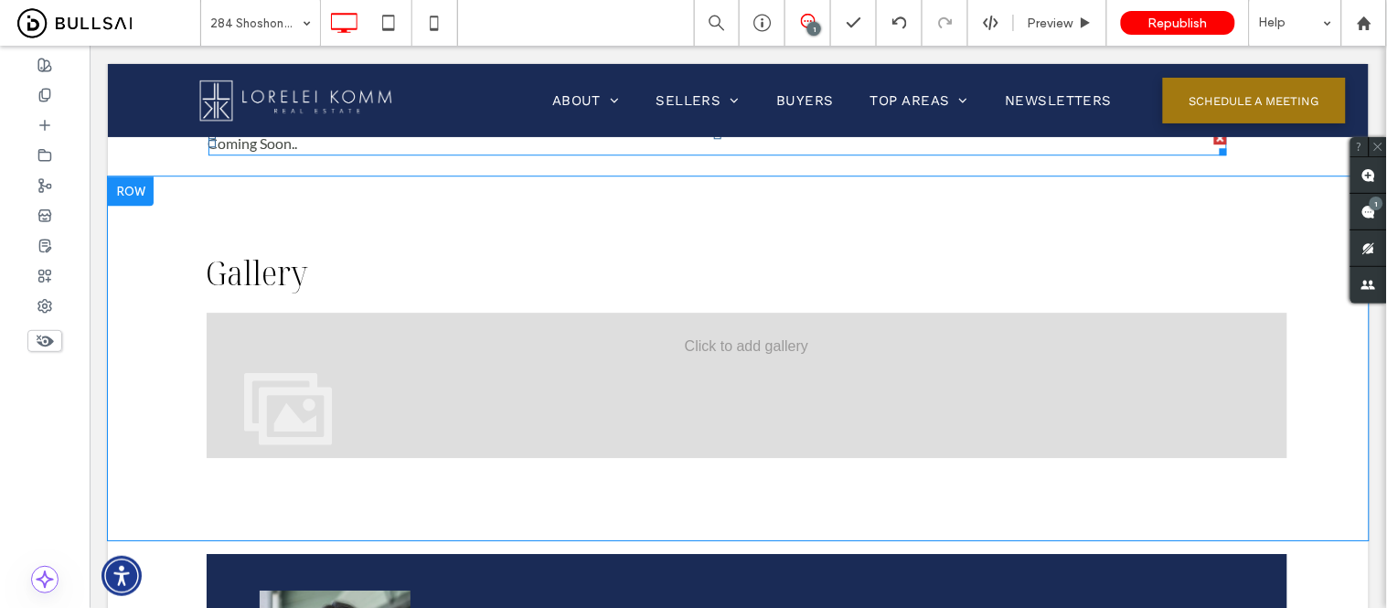
scroll to position [1320, 0]
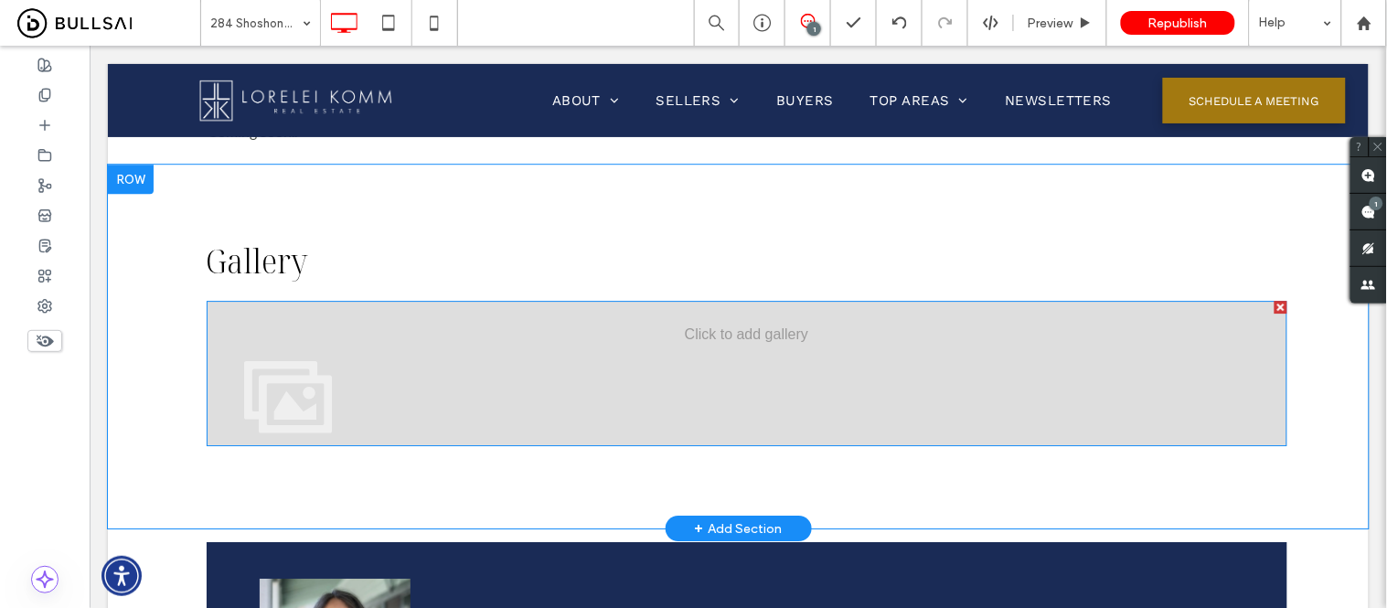
click at [423, 347] on div at bounding box center [746, 372] width 1081 height 145
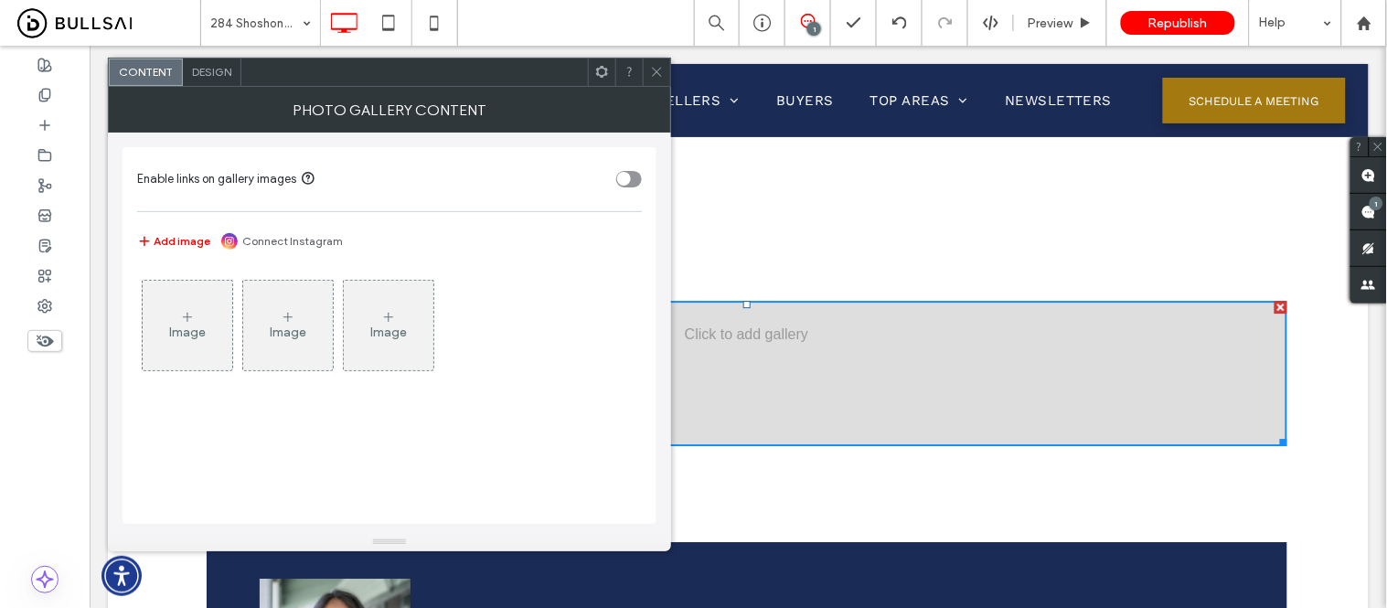
click at [180, 315] on icon at bounding box center [187, 317] width 15 height 15
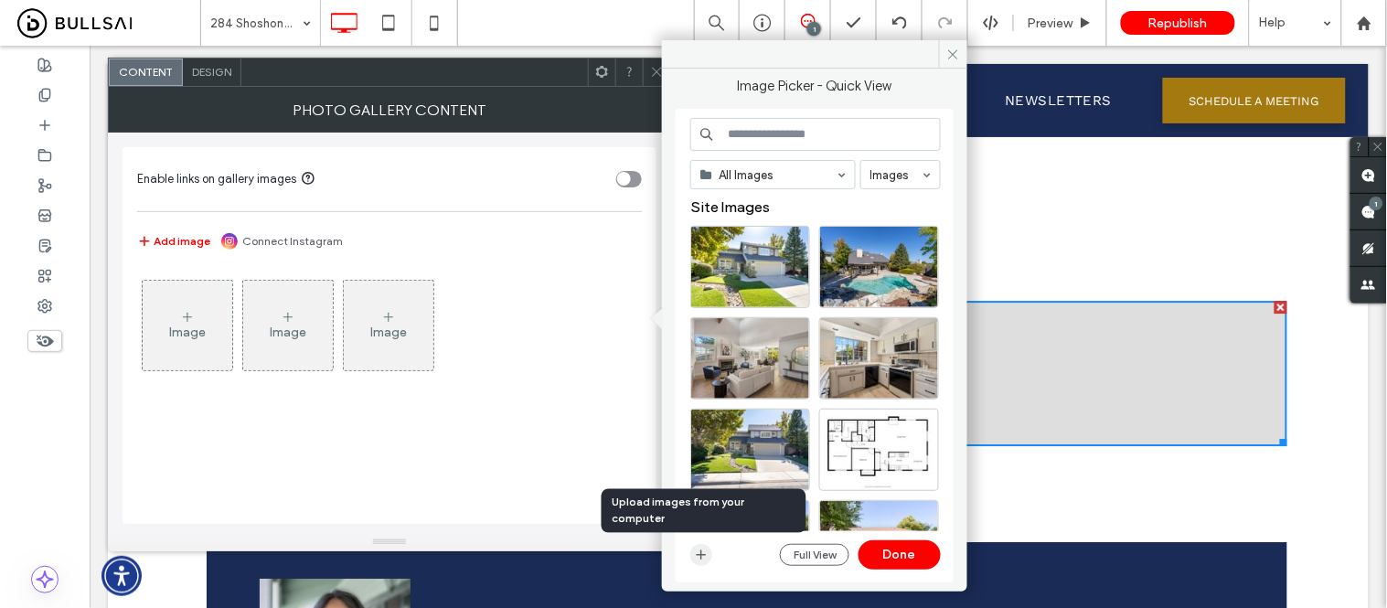
click at [696, 553] on icon "button" at bounding box center [701, 555] width 15 height 15
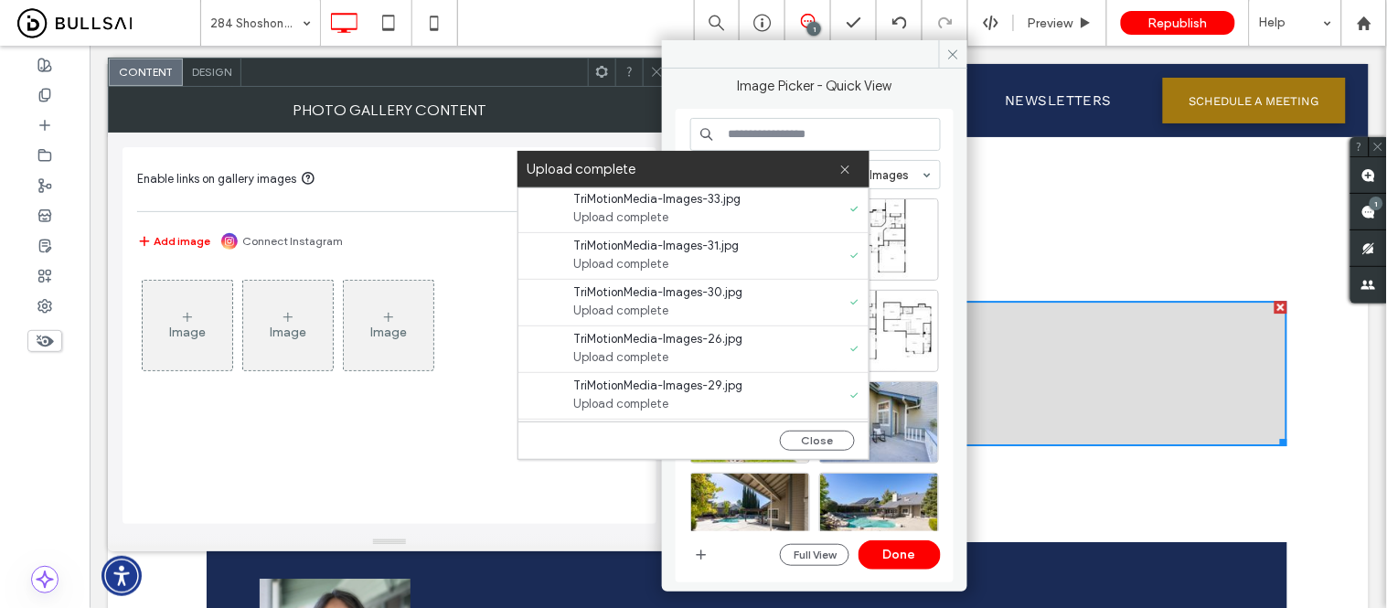
scroll to position [884, 0]
click at [805, 443] on button "Close" at bounding box center [817, 441] width 75 height 20
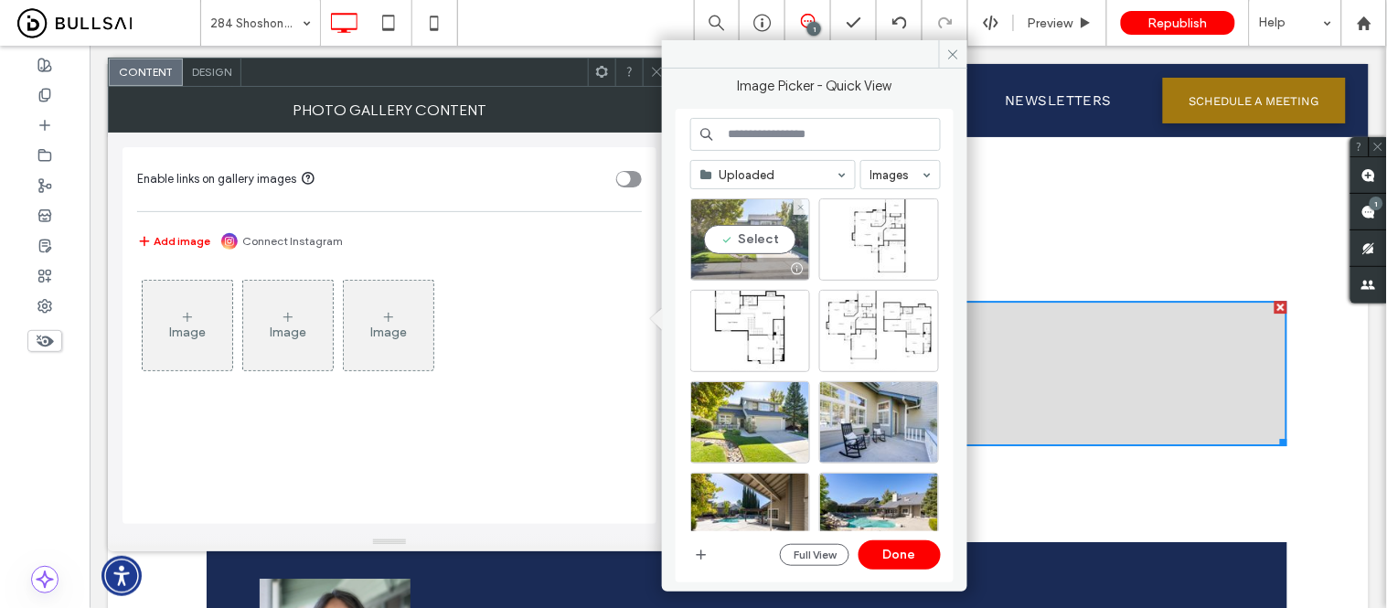
click at [762, 249] on div "Select" at bounding box center [750, 239] width 120 height 82
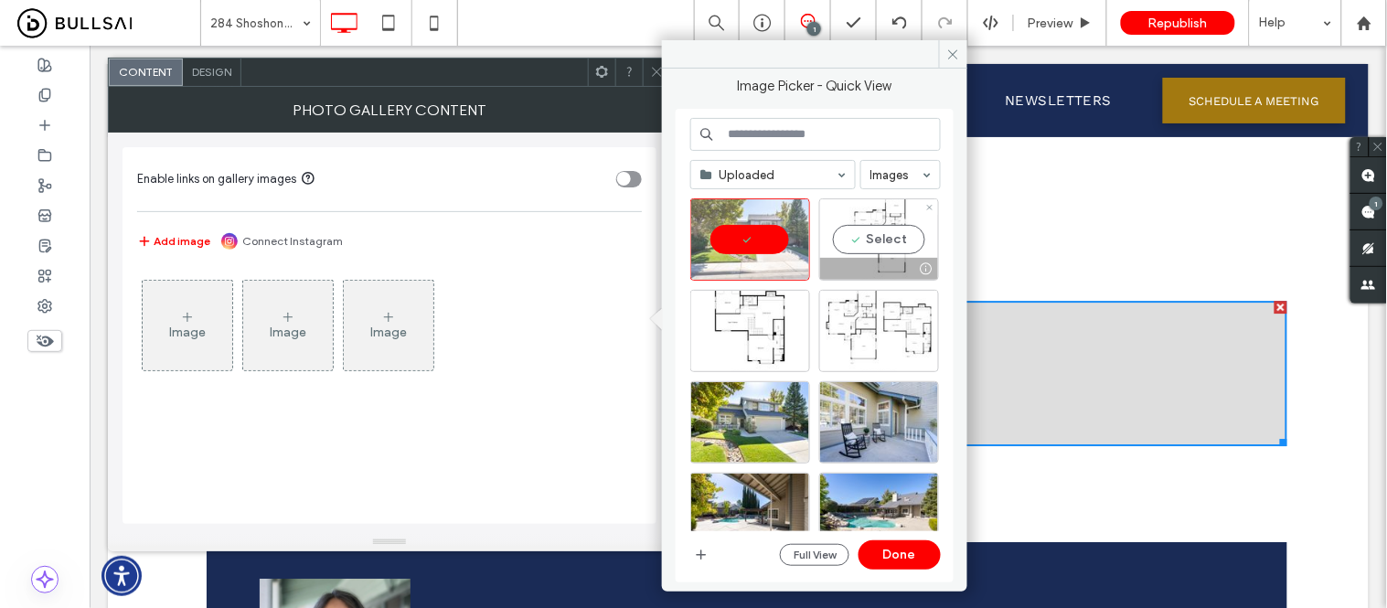
click at [880, 248] on div "Select" at bounding box center [879, 239] width 120 height 82
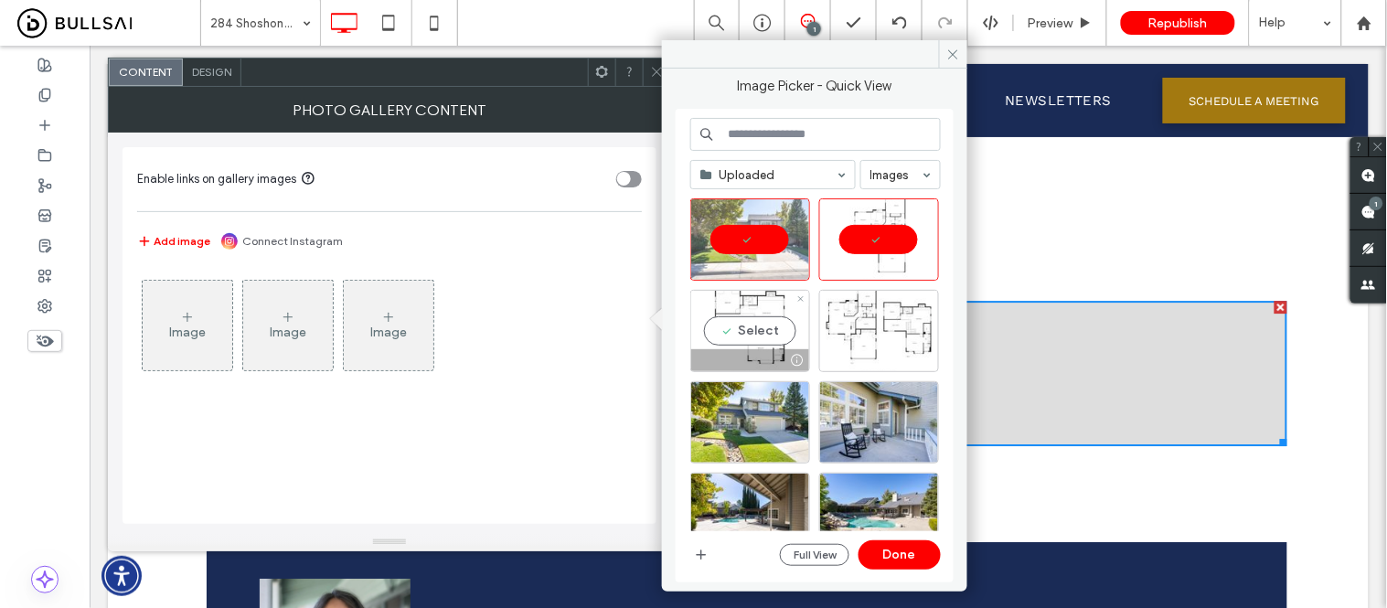
click at [762, 299] on div "Select" at bounding box center [750, 331] width 120 height 82
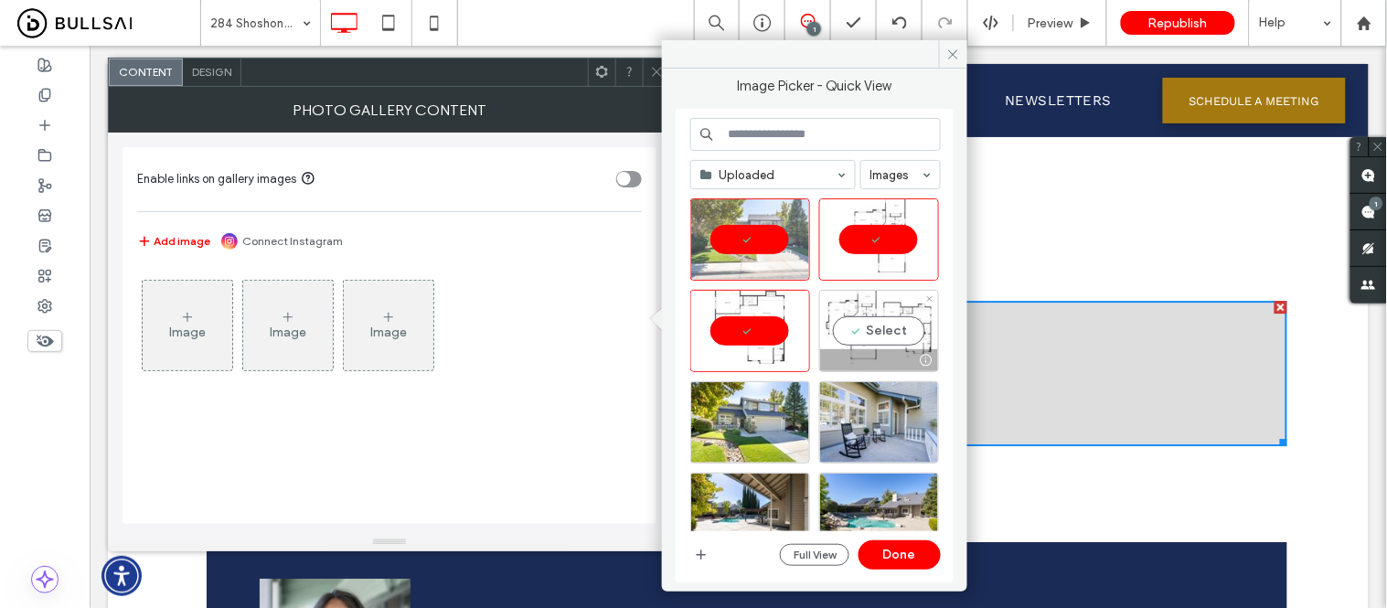
click at [883, 326] on div "Select" at bounding box center [879, 331] width 120 height 82
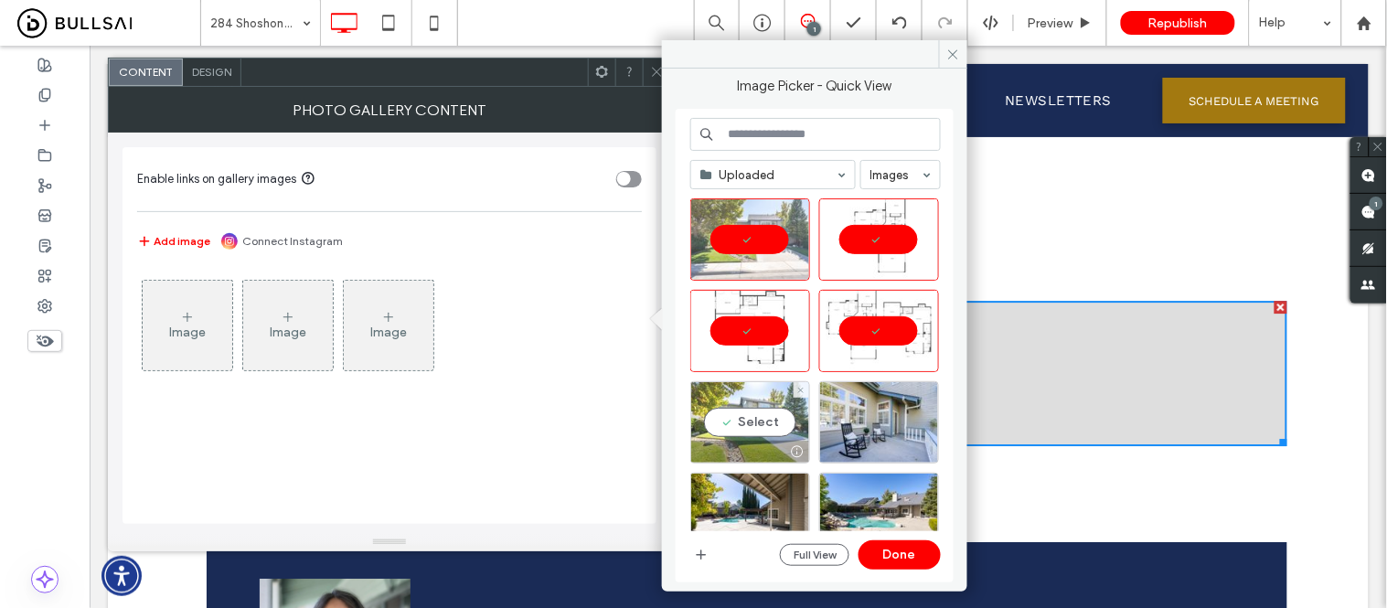
click at [726, 416] on div "Select" at bounding box center [750, 422] width 120 height 82
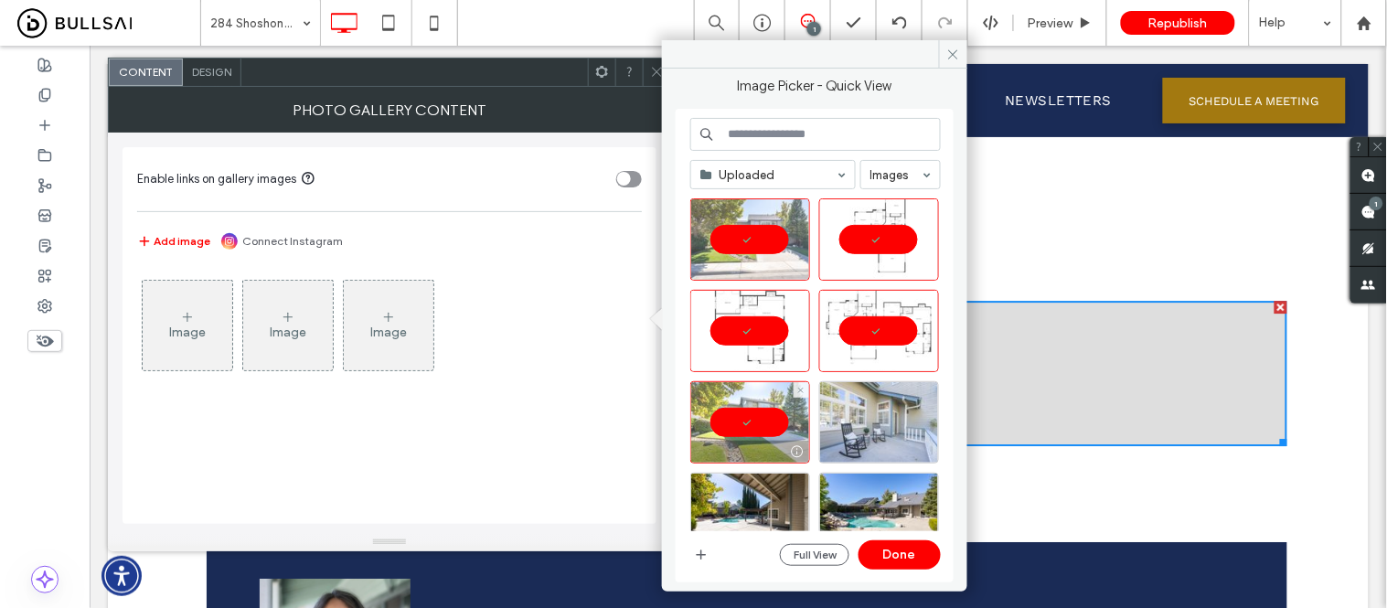
click at [873, 425] on div at bounding box center [879, 422] width 120 height 82
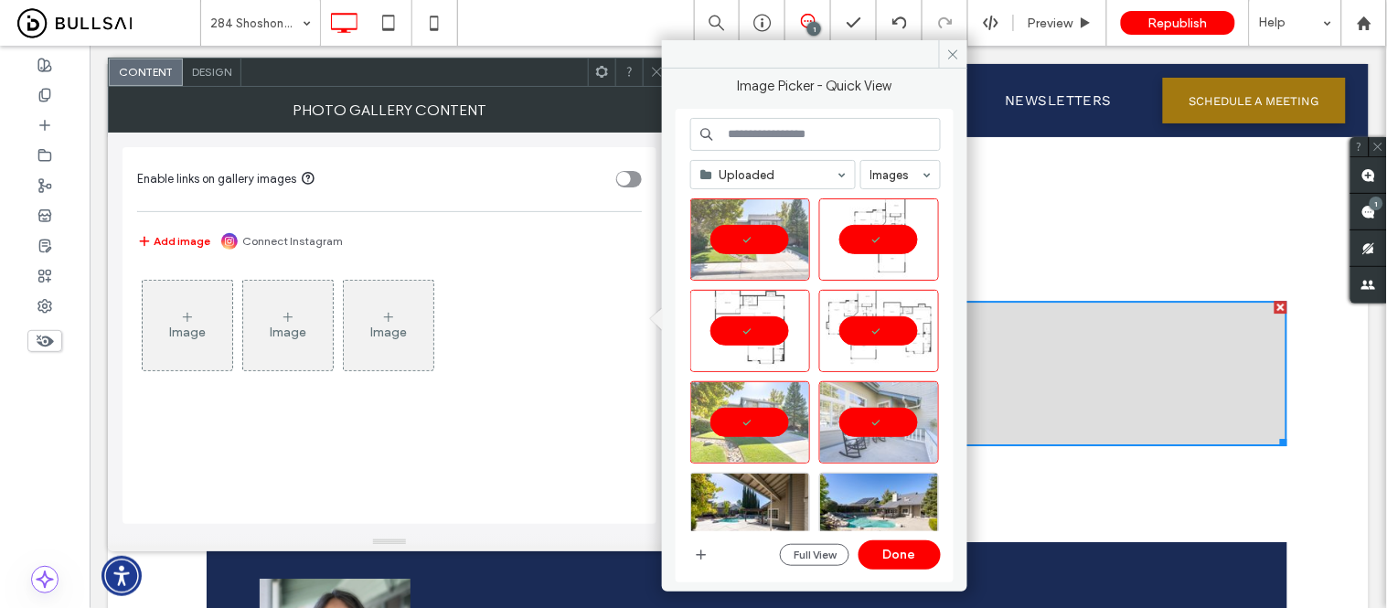
scroll to position [203, 0]
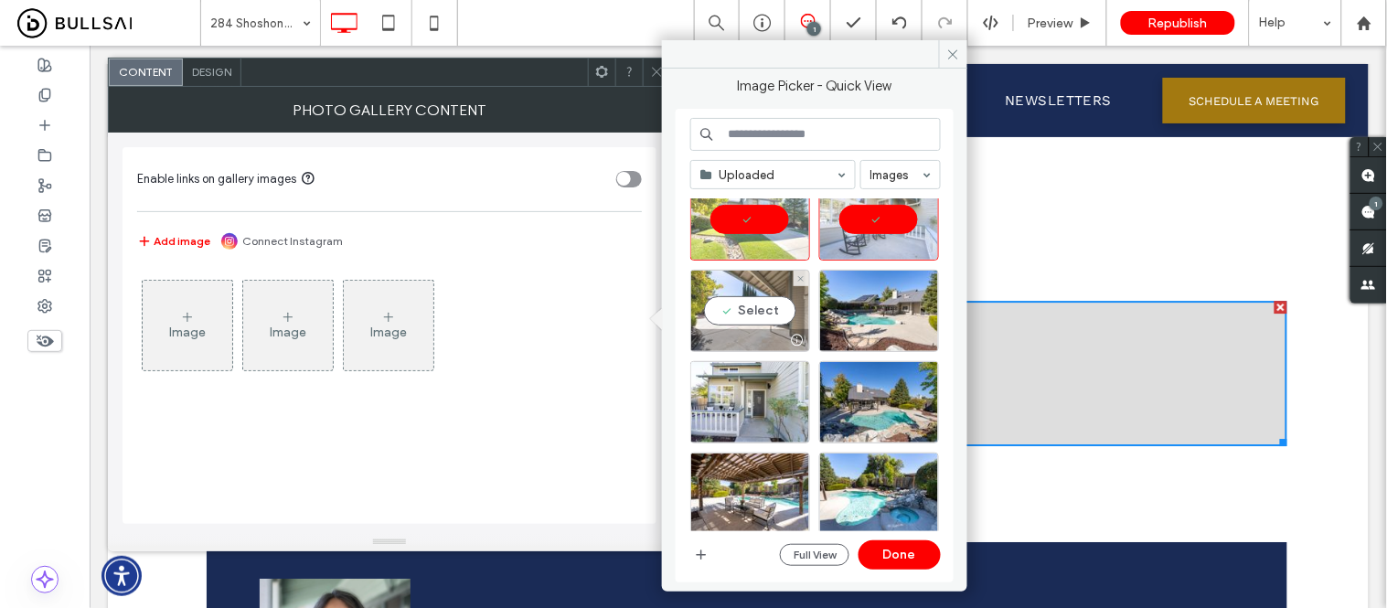
click at [748, 309] on div "Select" at bounding box center [750, 311] width 120 height 82
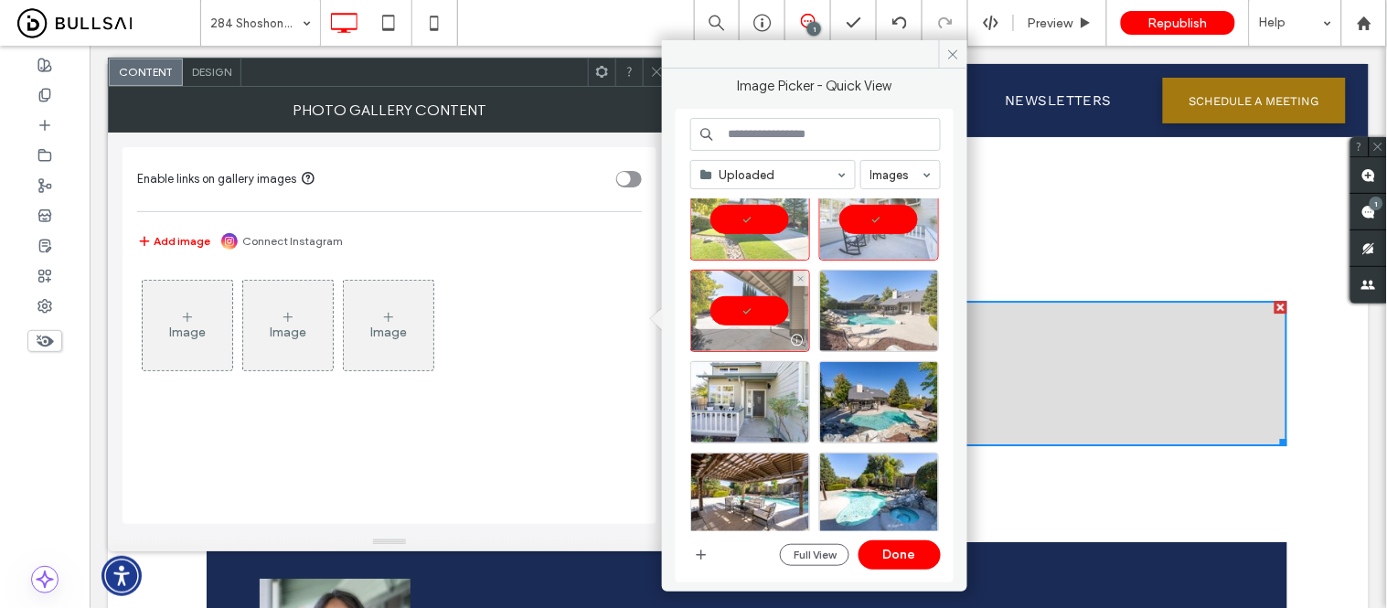
click at [853, 314] on div at bounding box center [879, 311] width 120 height 82
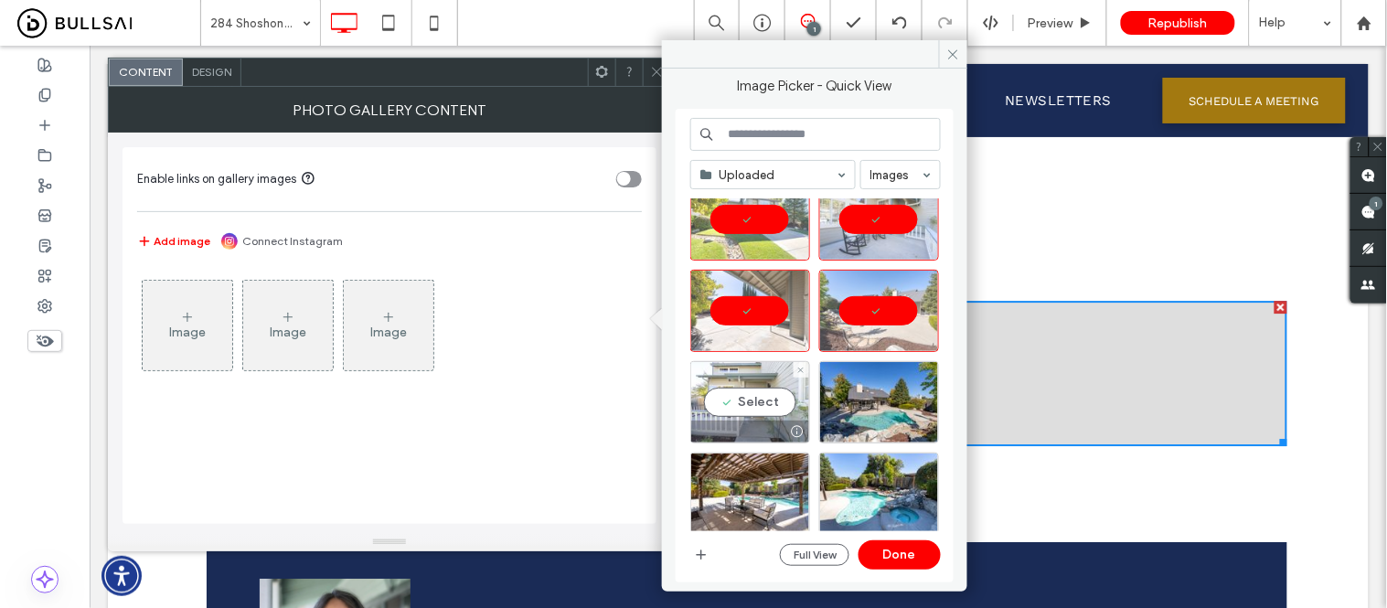
click at [771, 387] on div "Select" at bounding box center [750, 402] width 120 height 82
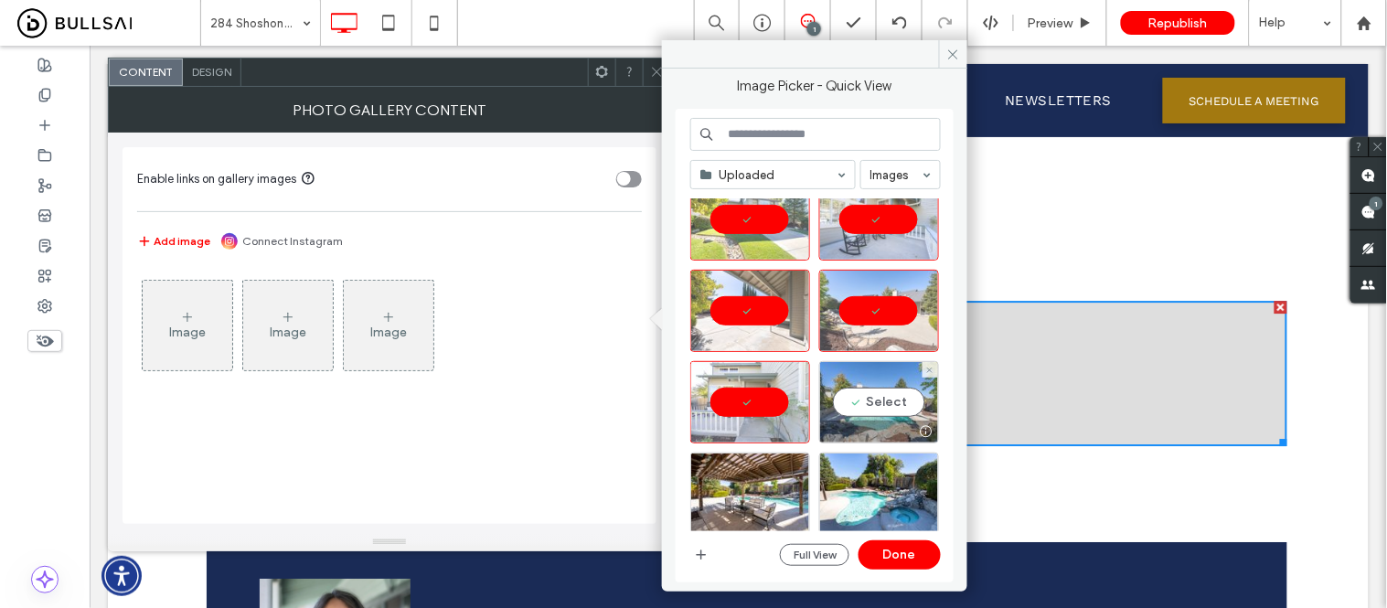
click at [872, 389] on div "Select" at bounding box center [879, 402] width 120 height 82
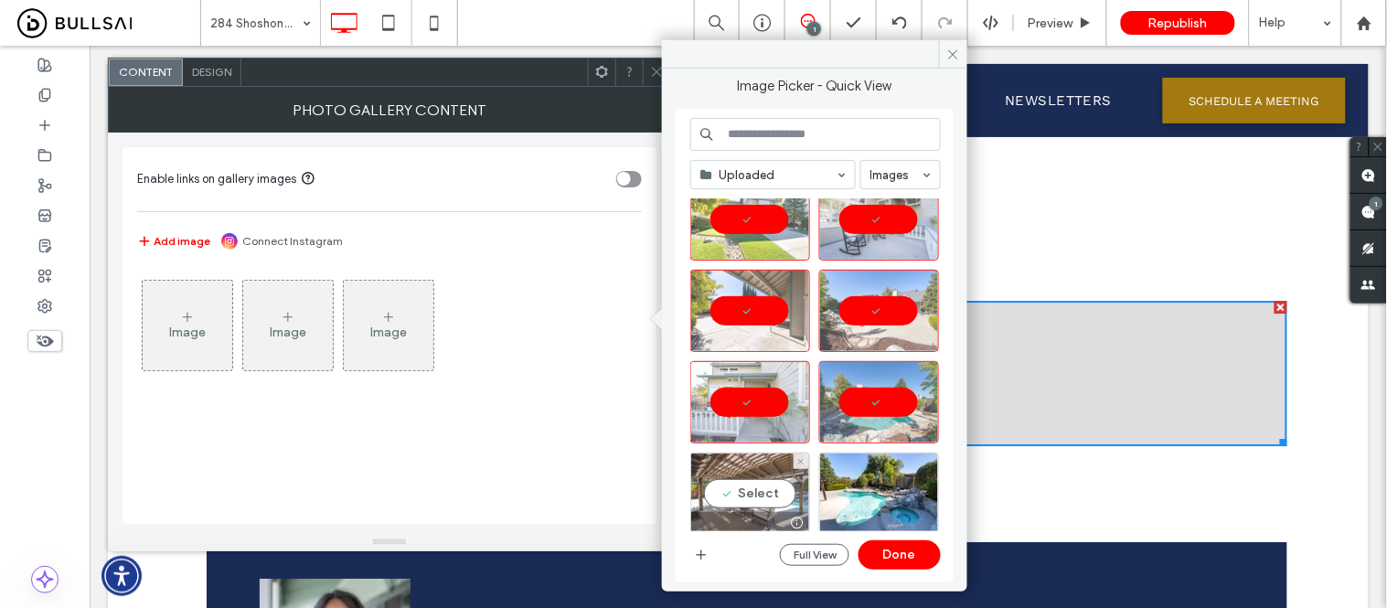
click at [726, 482] on div "Select" at bounding box center [750, 494] width 120 height 82
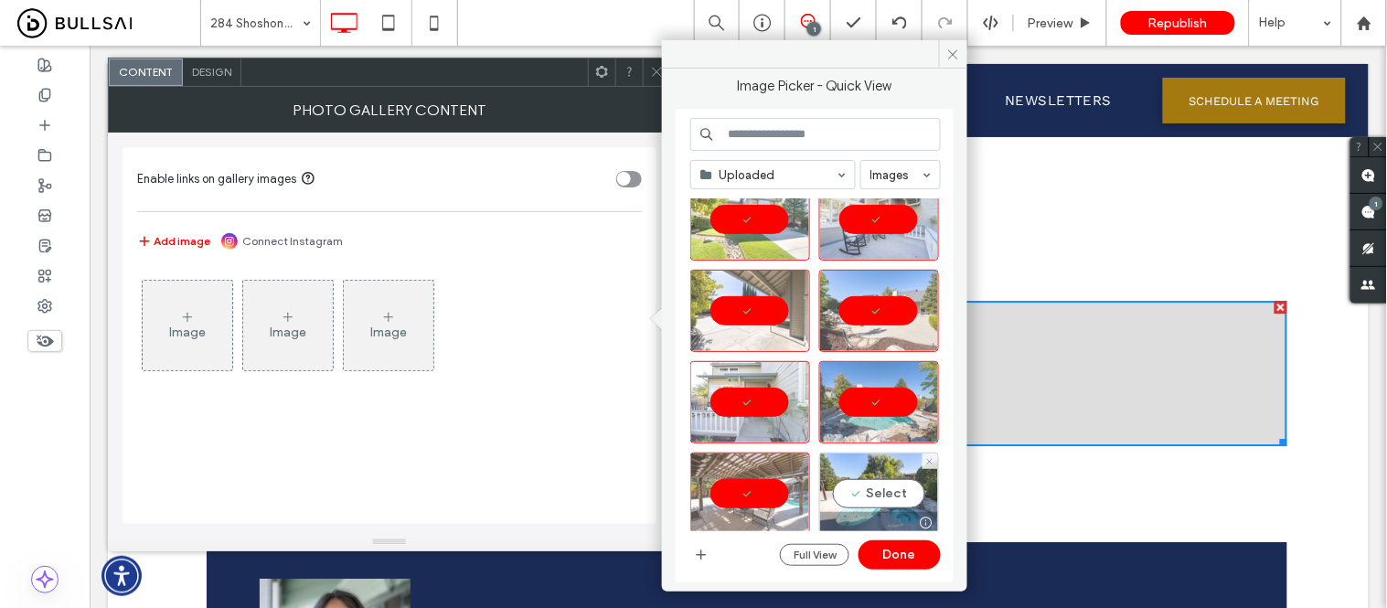
click at [864, 494] on div "Select" at bounding box center [879, 494] width 120 height 82
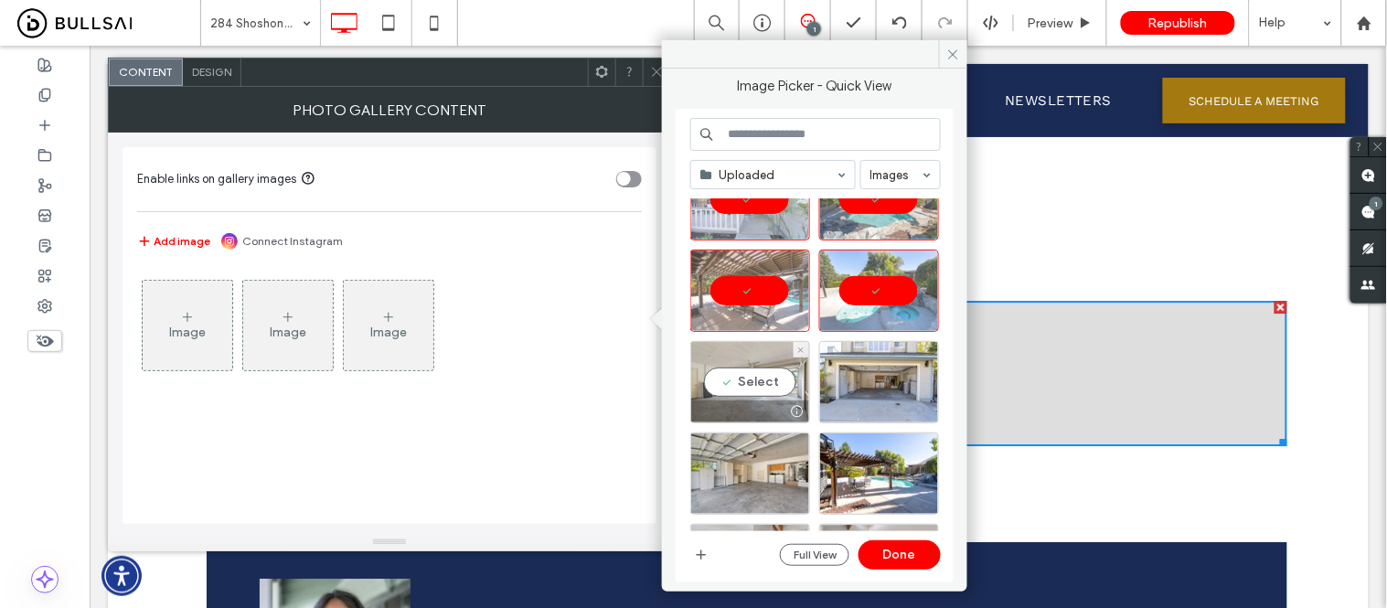
click at [754, 380] on div "Select" at bounding box center [750, 382] width 120 height 82
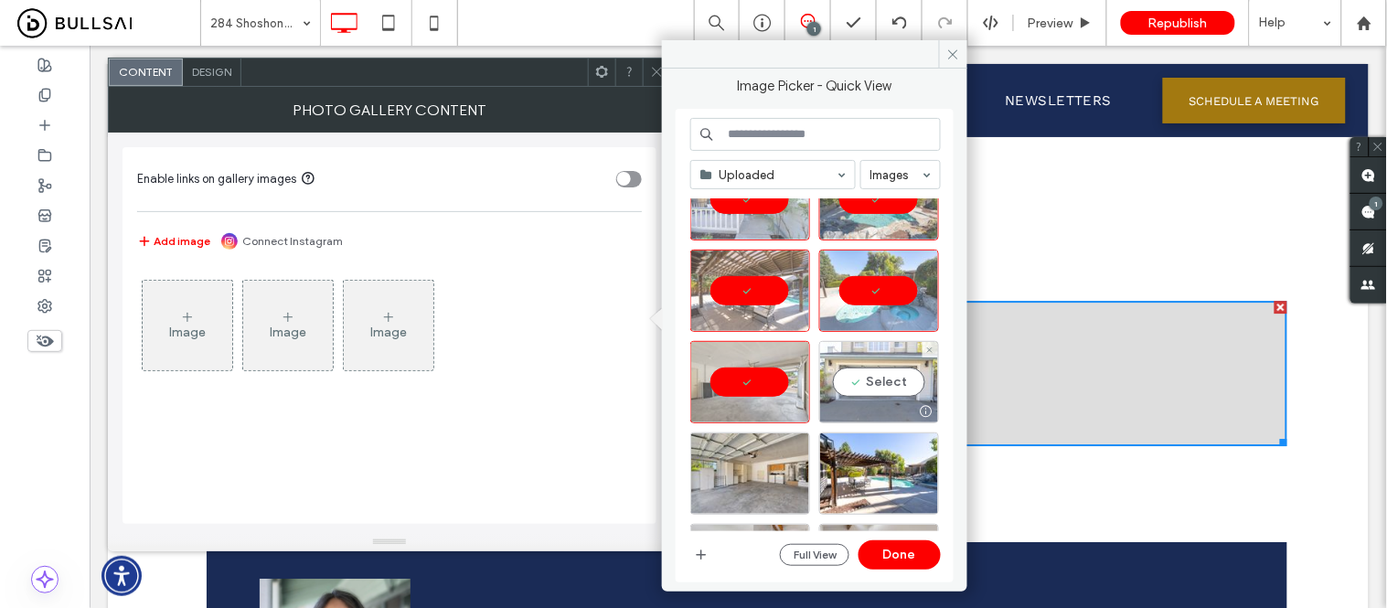
click at [866, 381] on div "Select" at bounding box center [879, 382] width 120 height 82
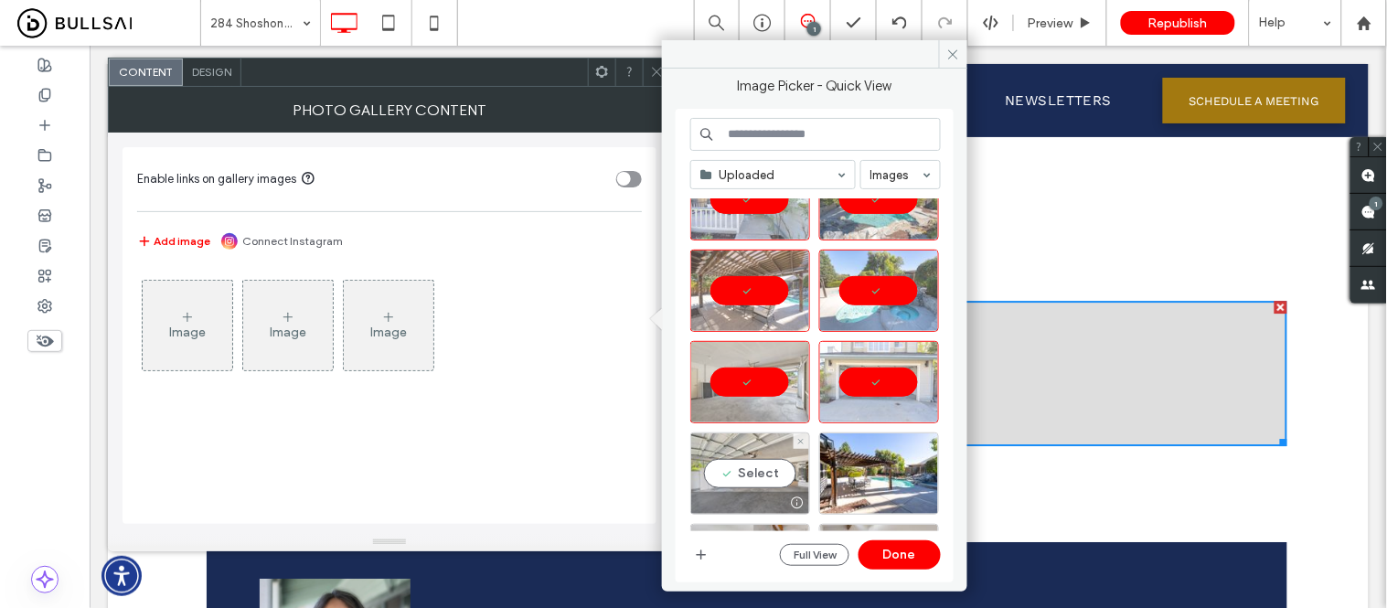
click at [761, 477] on div "Select" at bounding box center [750, 474] width 120 height 82
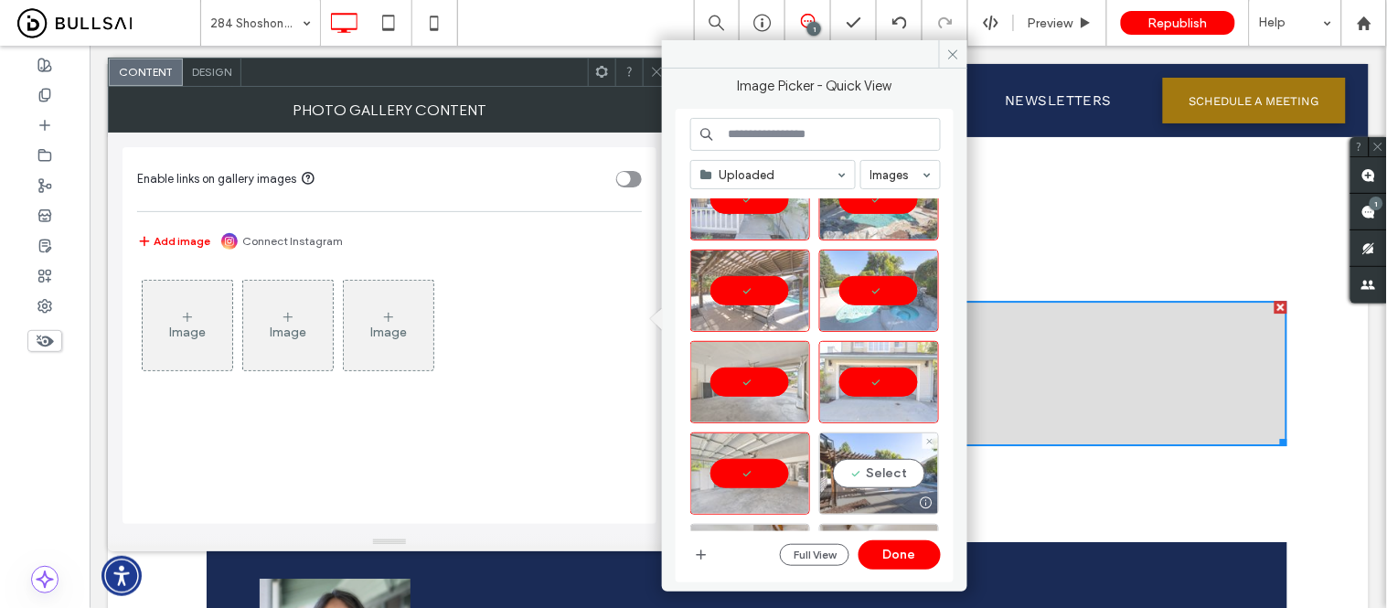
click at [869, 472] on div "Select" at bounding box center [879, 474] width 120 height 82
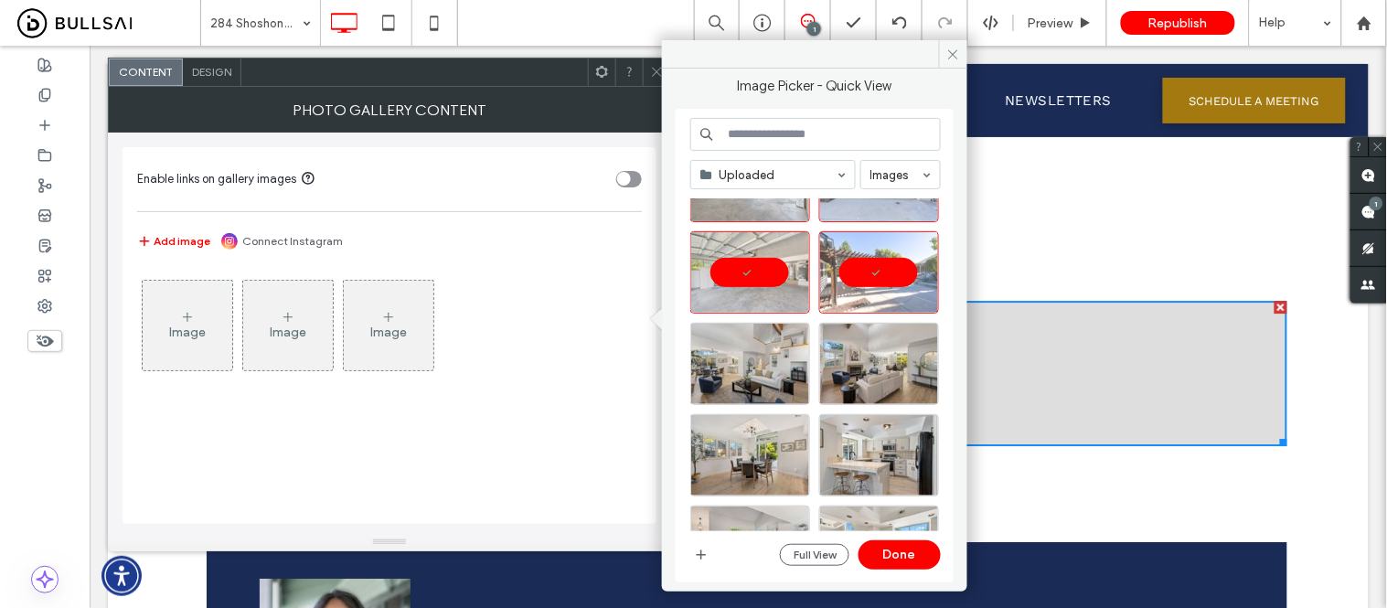
scroll to position [609, 0]
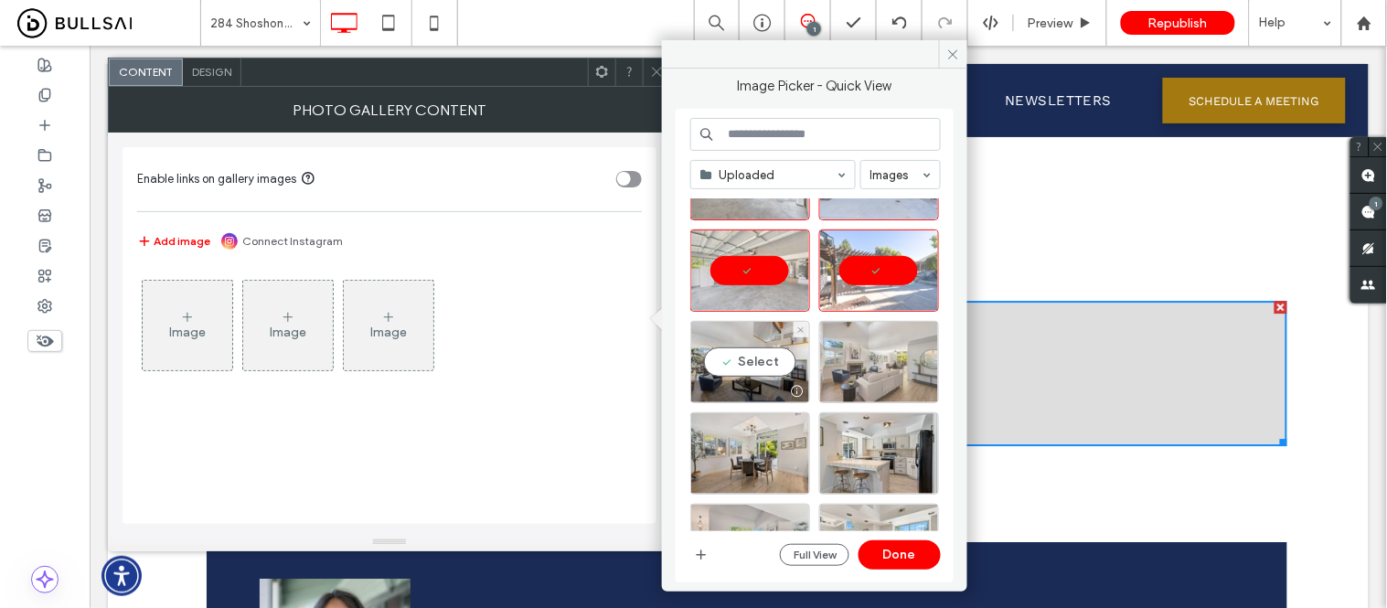
drag, startPoint x: 754, startPoint y: 359, endPoint x: 821, endPoint y: 367, distance: 67.2
click at [754, 359] on div "Select" at bounding box center [750, 362] width 120 height 82
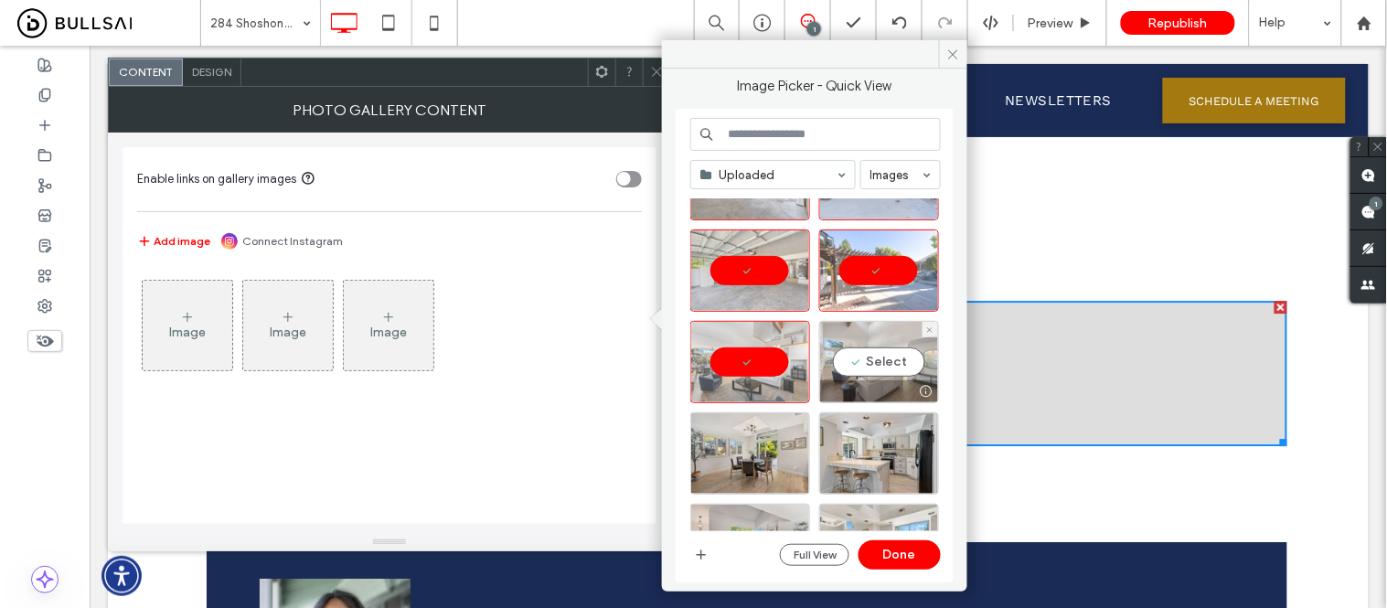
click at [869, 369] on div "Select" at bounding box center [879, 362] width 120 height 82
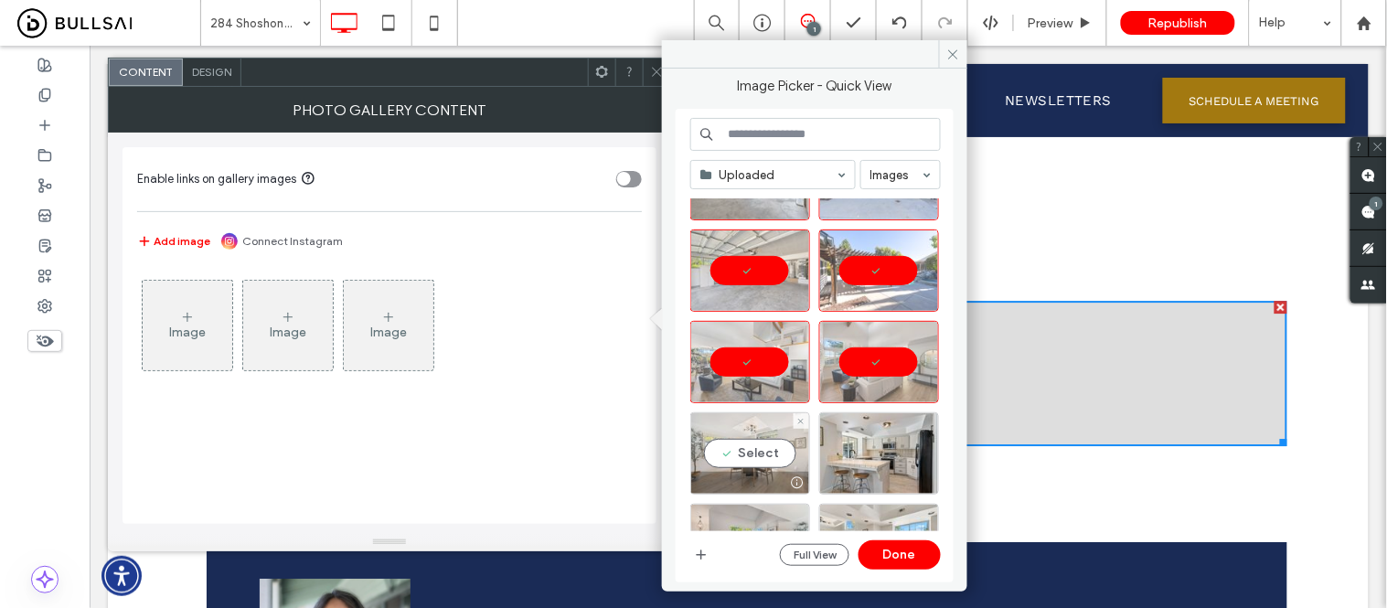
click at [760, 467] on div "Select" at bounding box center [750, 453] width 120 height 82
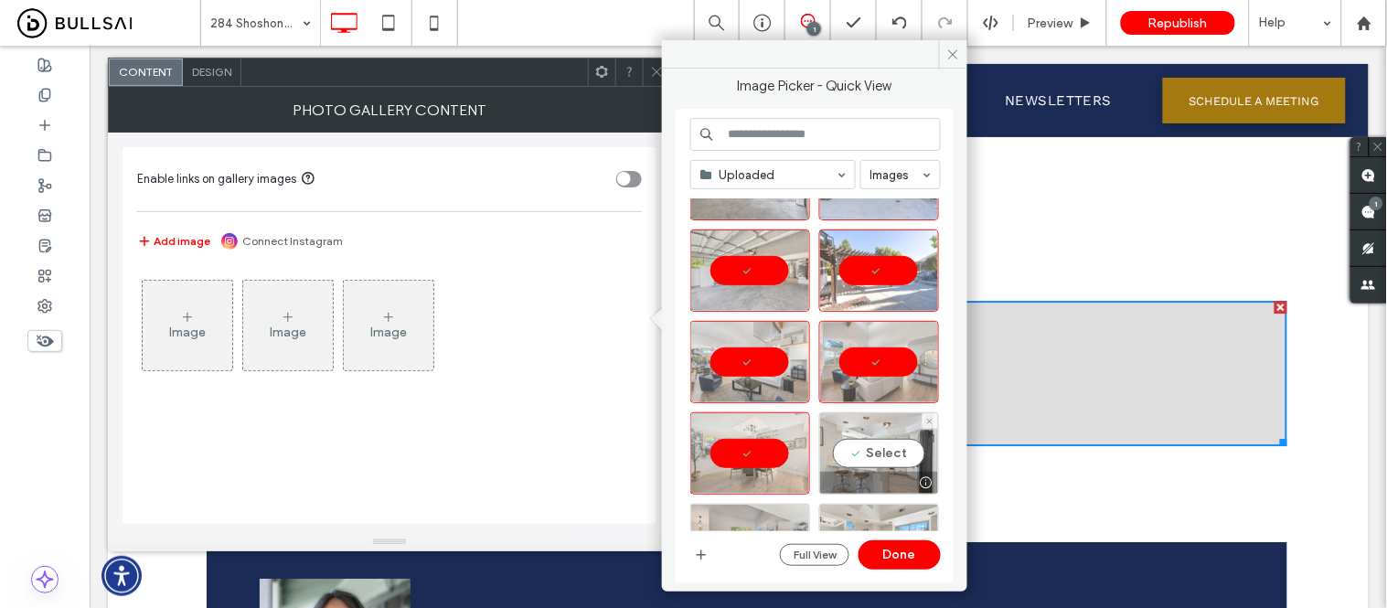
click at [879, 457] on div "Select" at bounding box center [879, 453] width 120 height 82
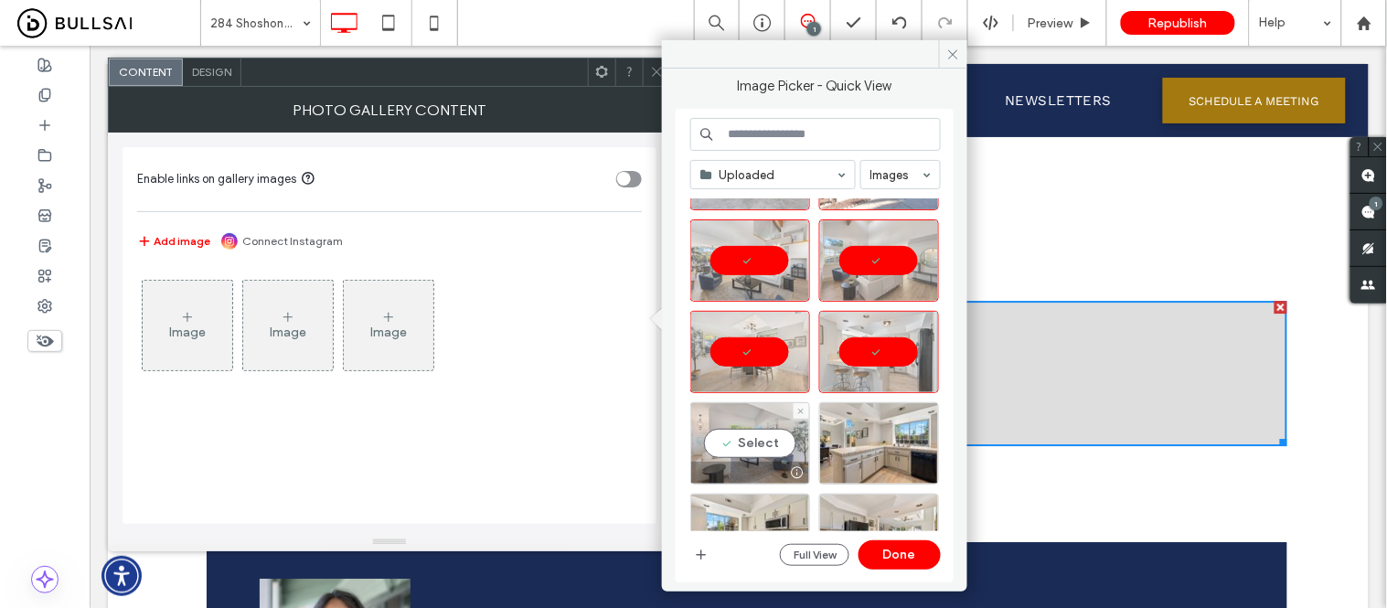
drag, startPoint x: 754, startPoint y: 433, endPoint x: 865, endPoint y: 443, distance: 111.1
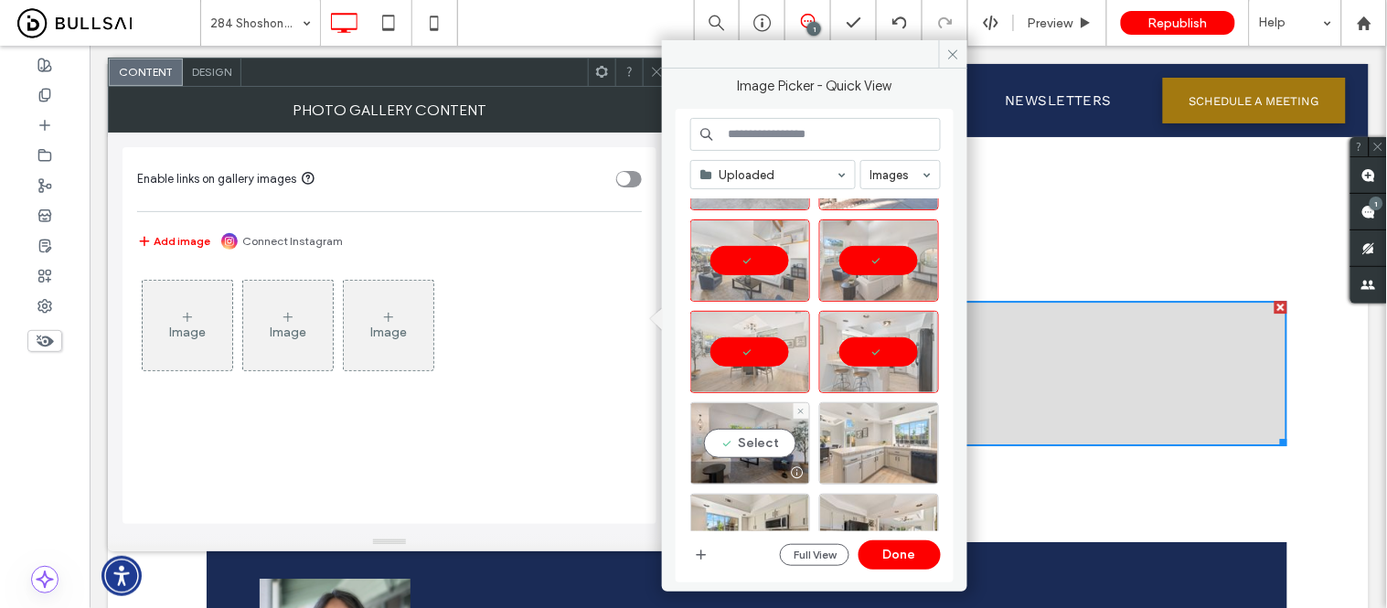
click at [754, 433] on div "Select" at bounding box center [750, 443] width 120 height 82
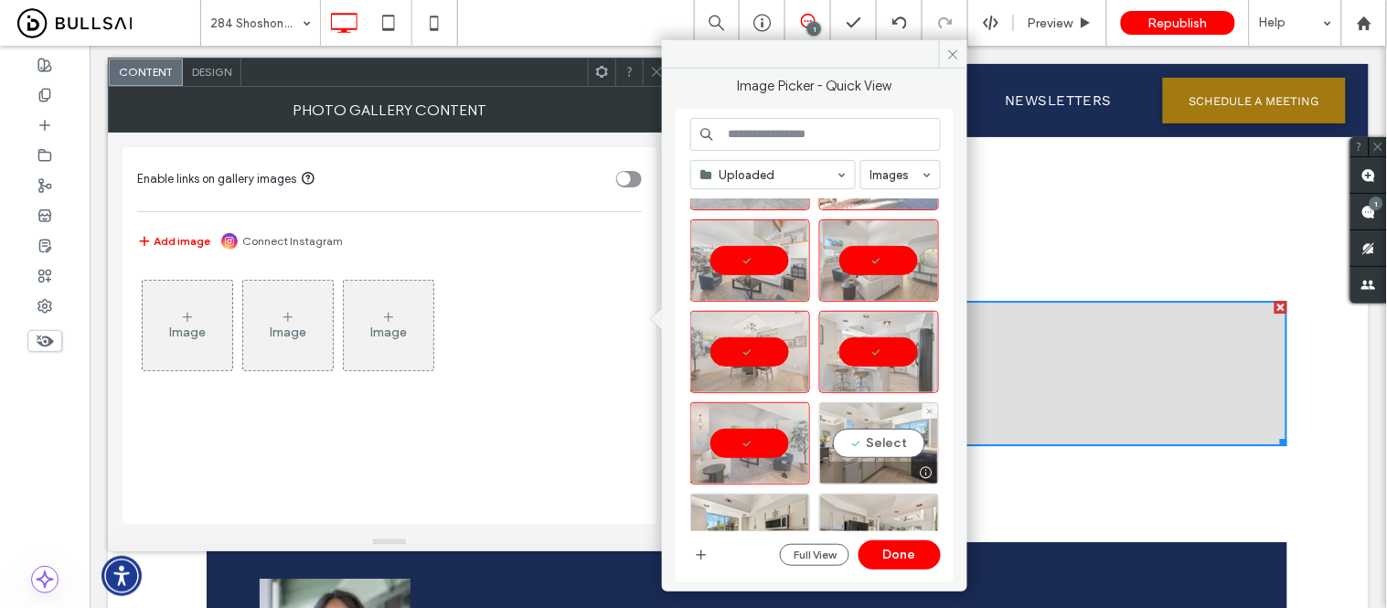
click at [869, 443] on div "Select" at bounding box center [879, 443] width 120 height 82
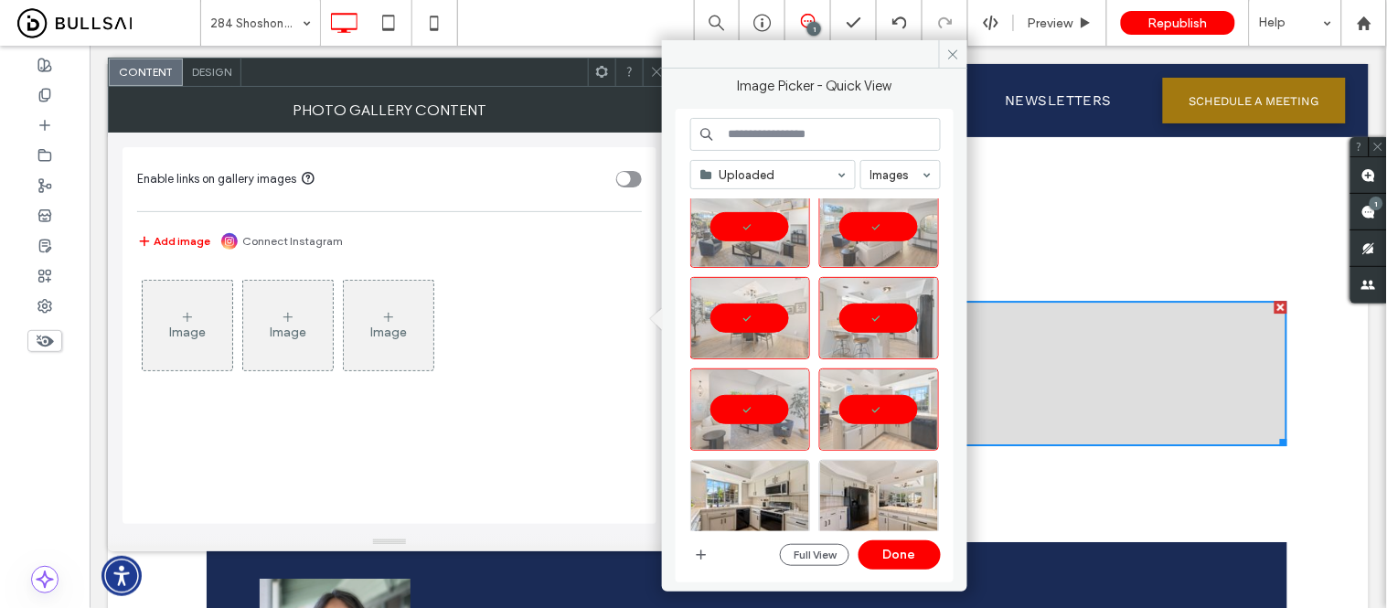
scroll to position [783, 0]
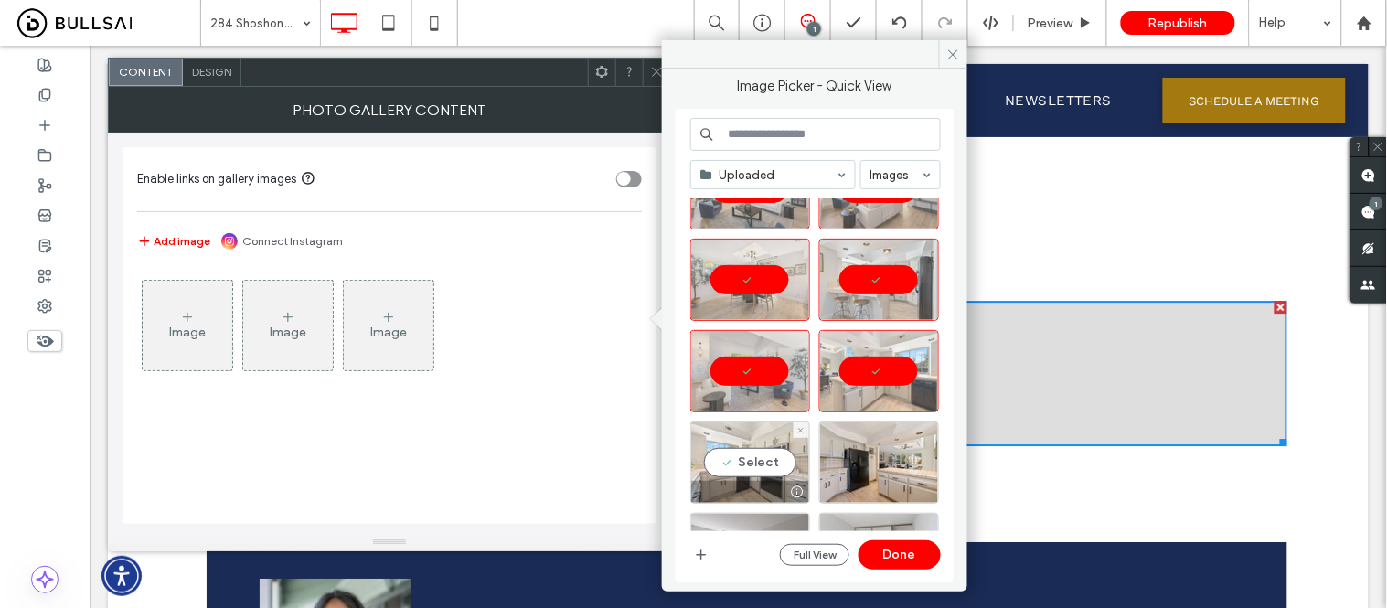
click at [761, 471] on div "Select" at bounding box center [750, 463] width 120 height 82
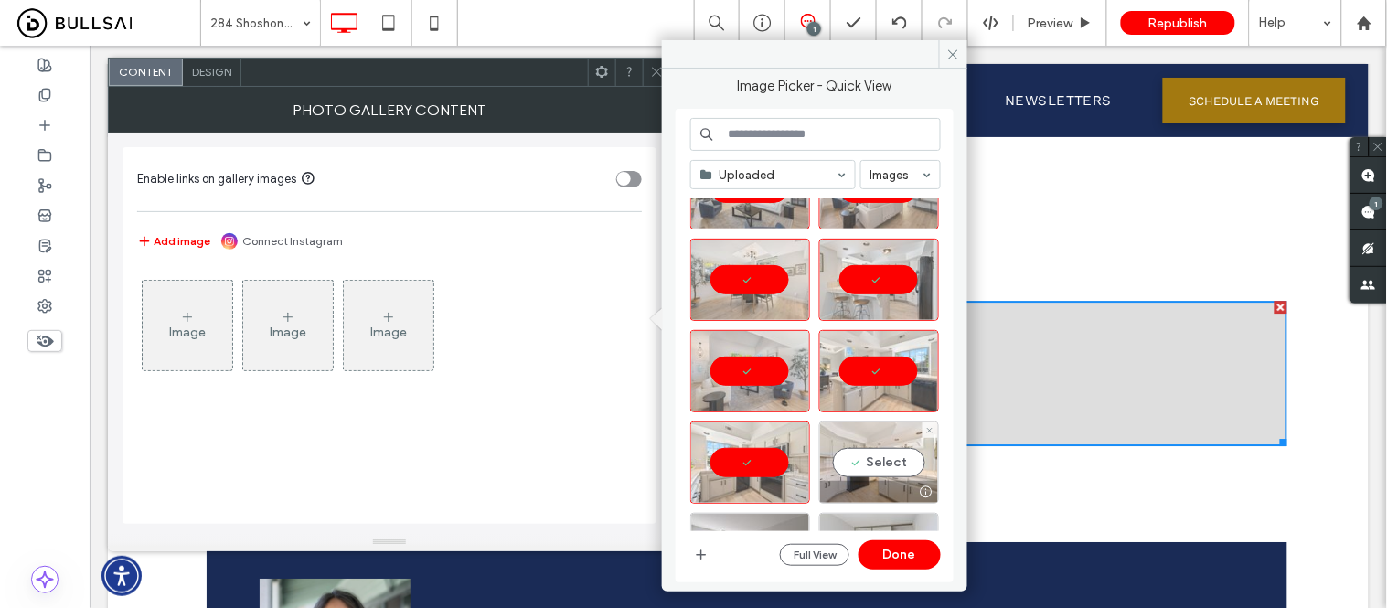
click at [867, 469] on div "Select" at bounding box center [879, 463] width 120 height 82
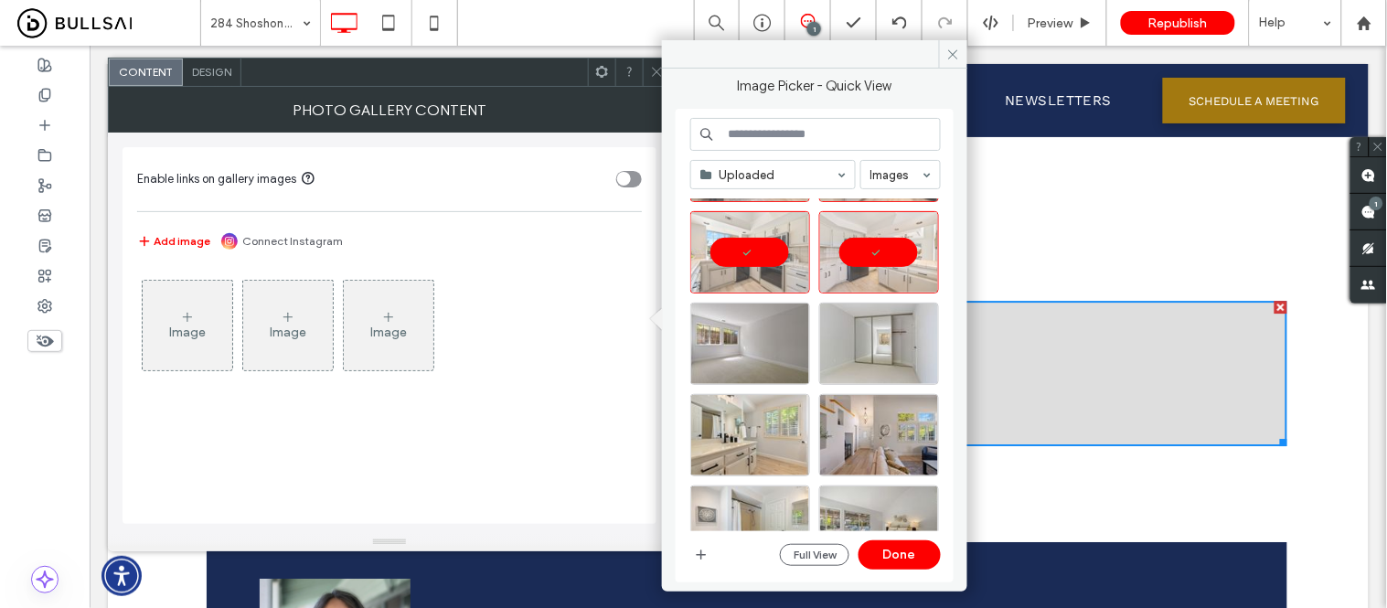
scroll to position [1088, 0]
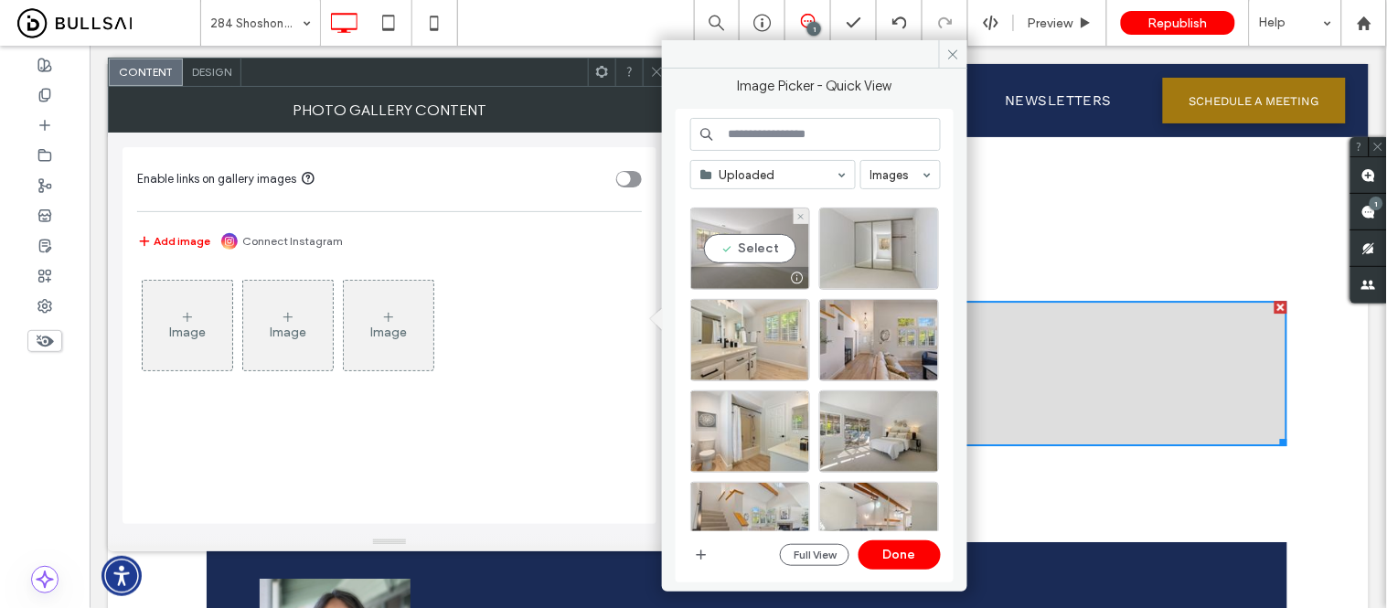
click at [743, 245] on div "Select" at bounding box center [750, 249] width 120 height 82
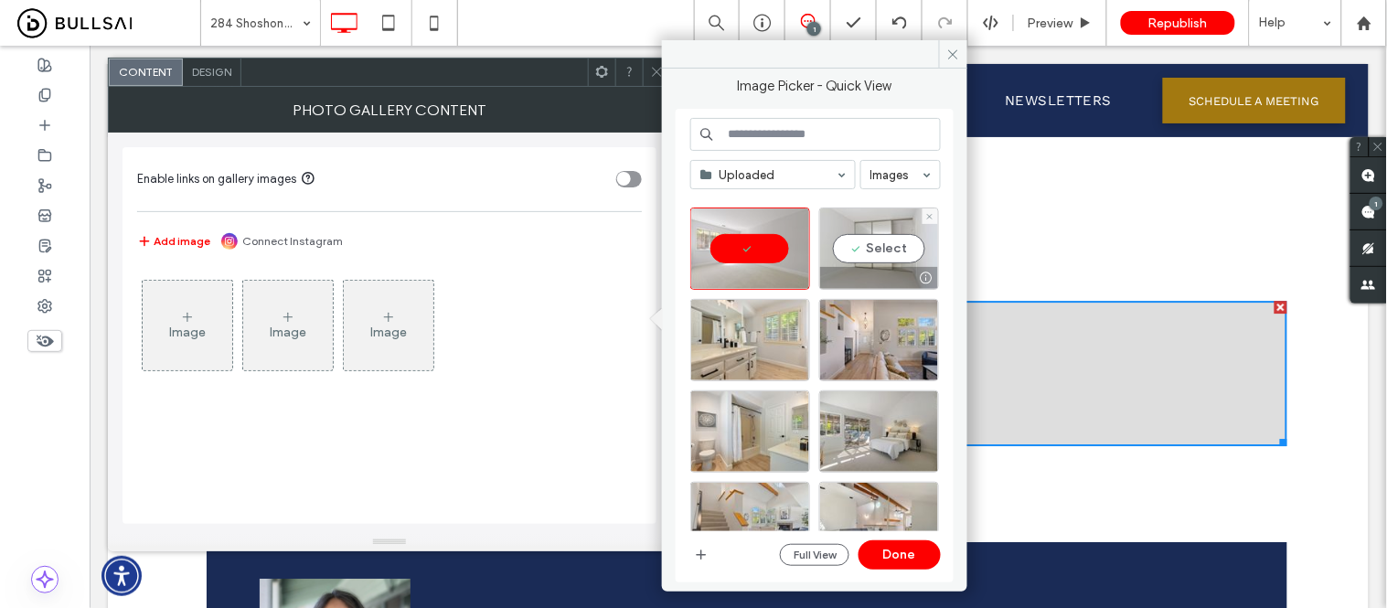
click at [858, 247] on div "Select" at bounding box center [879, 249] width 120 height 82
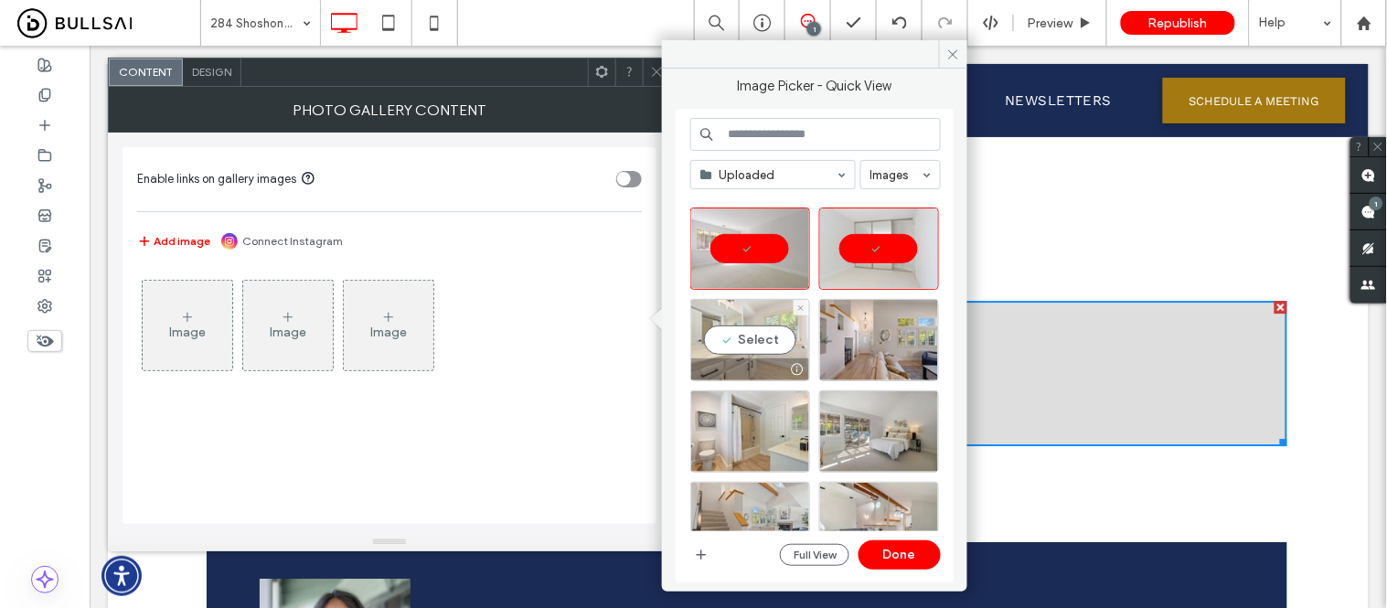
click at [761, 317] on div "Select" at bounding box center [750, 340] width 120 height 82
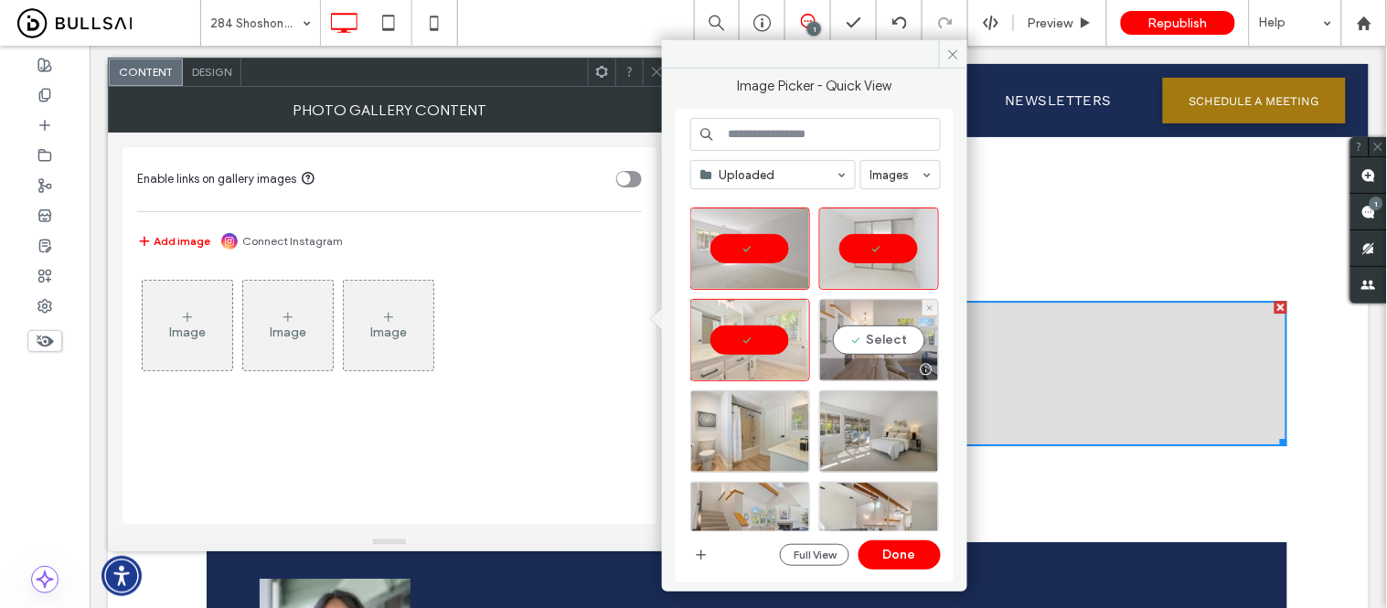
click at [867, 326] on div "Select" at bounding box center [879, 340] width 120 height 82
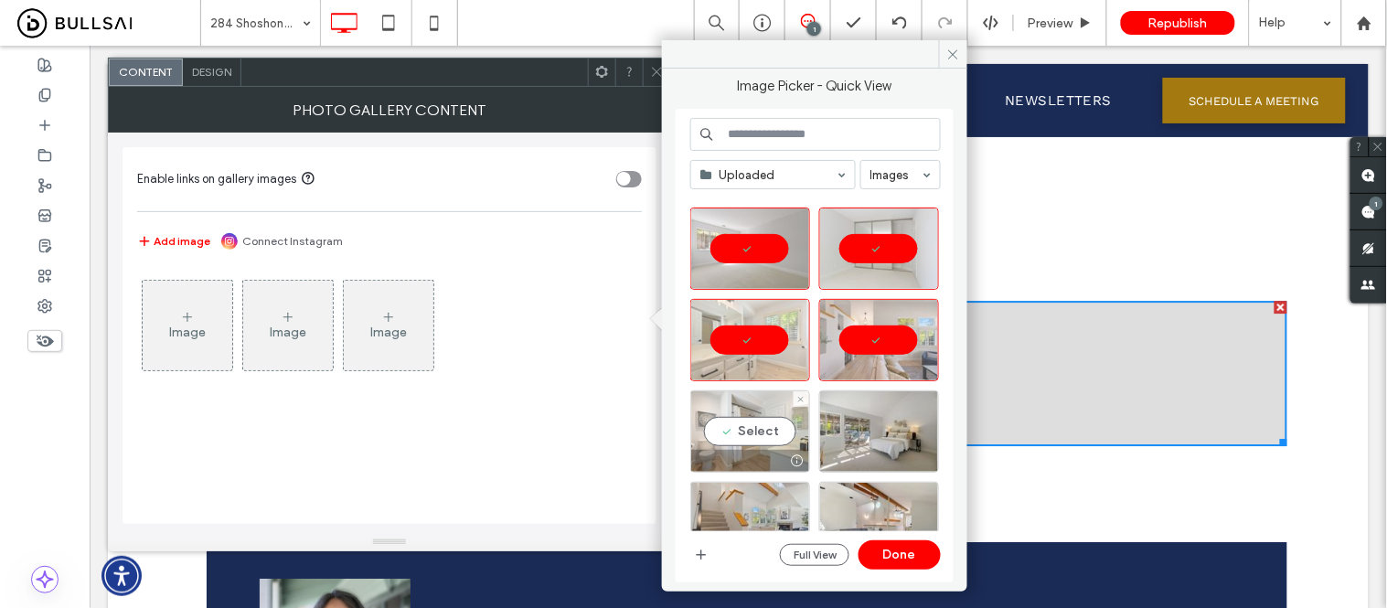
click at [760, 419] on div "Select" at bounding box center [750, 431] width 120 height 82
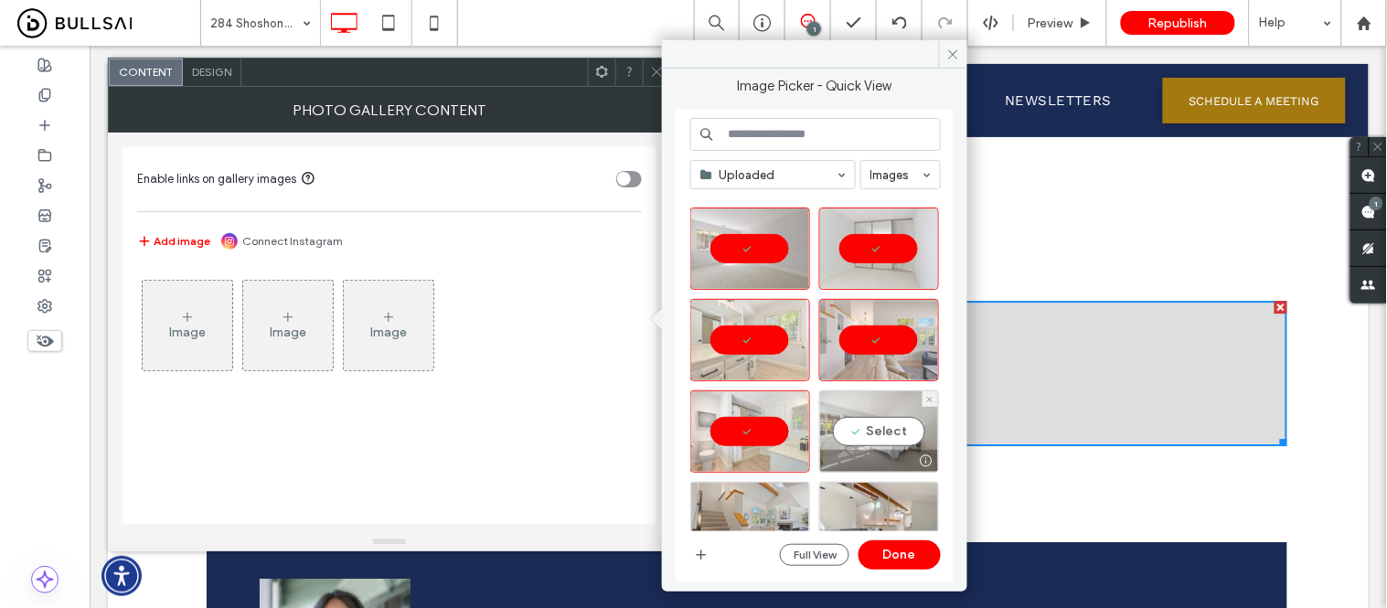
click at [860, 433] on div "Select" at bounding box center [879, 431] width 120 height 82
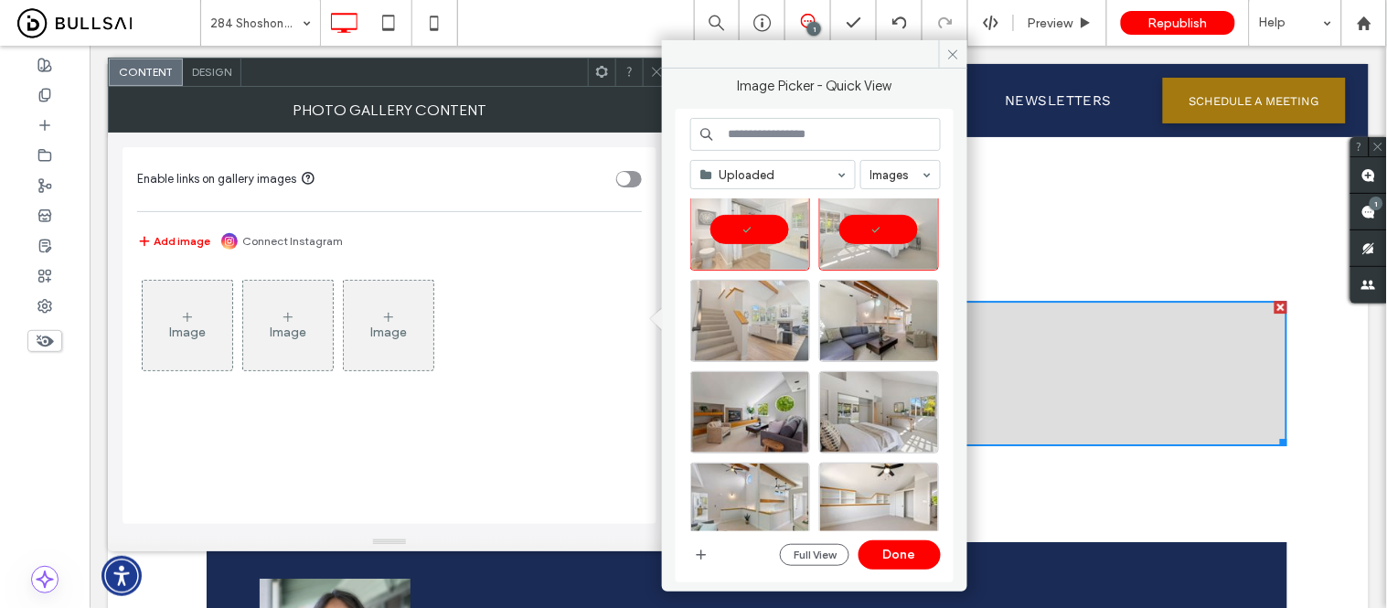
scroll to position [1291, 0]
click at [754, 313] on div "Select" at bounding box center [750, 320] width 120 height 82
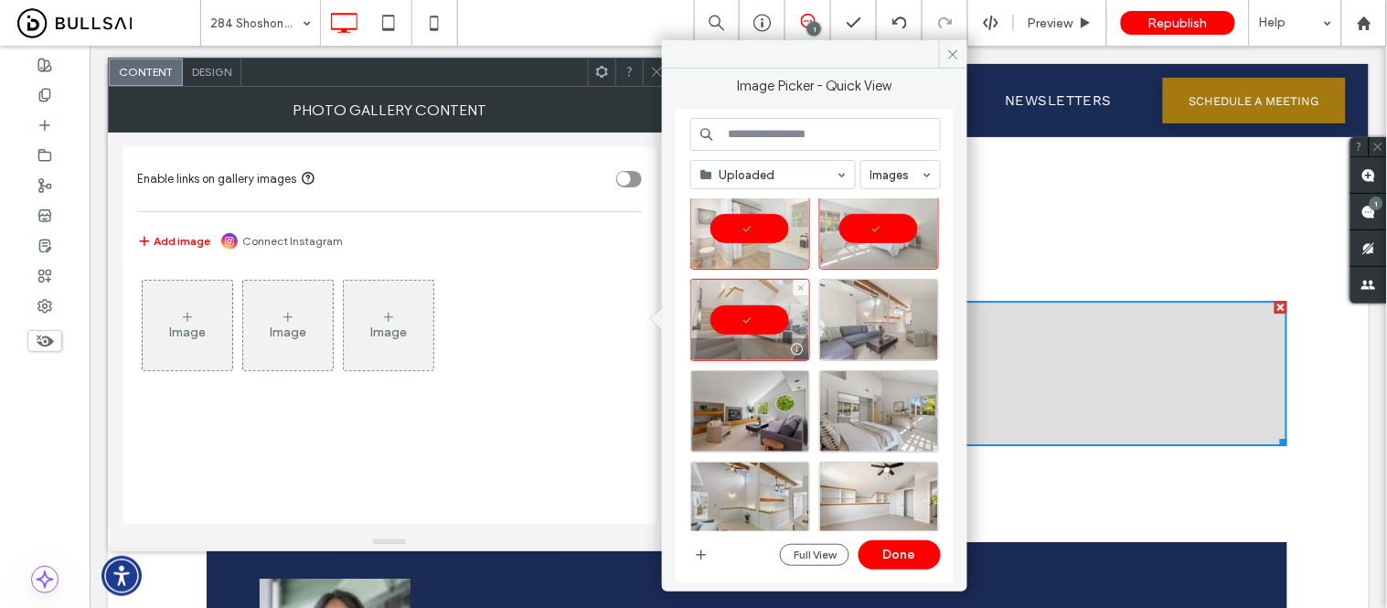
click at [867, 326] on div at bounding box center [879, 320] width 120 height 82
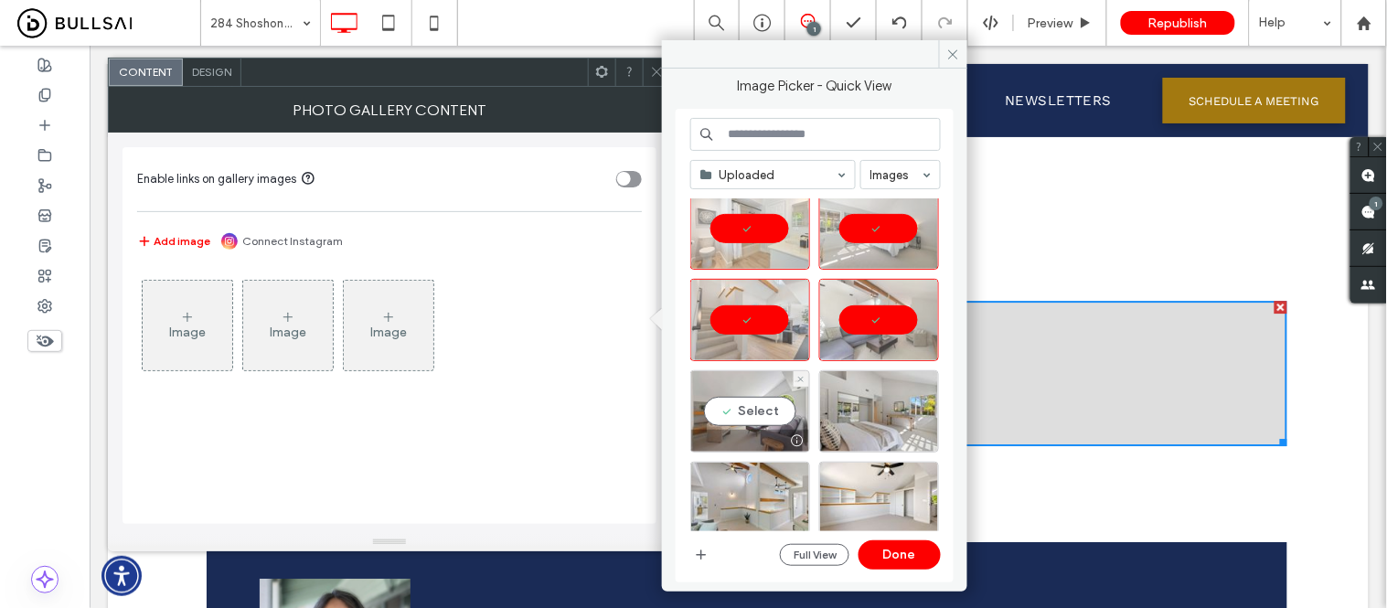
click at [761, 398] on div "Select" at bounding box center [750, 411] width 120 height 82
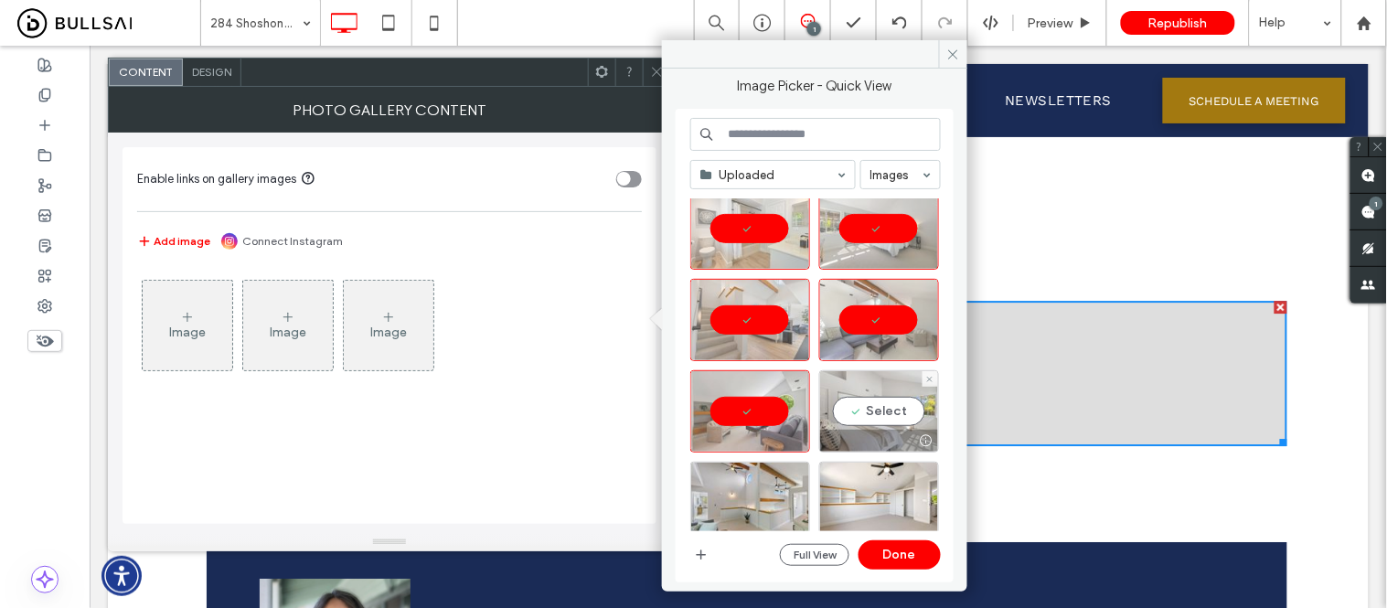
click at [863, 410] on div "Select" at bounding box center [879, 411] width 120 height 82
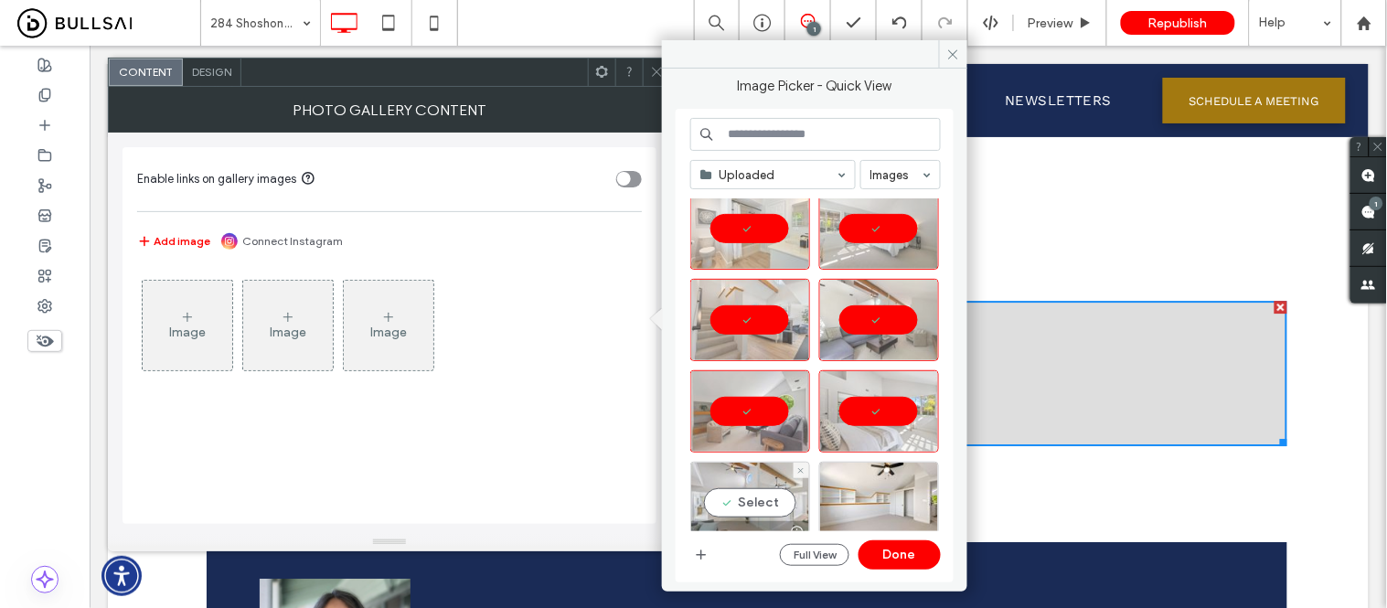
click at [759, 500] on div "Select" at bounding box center [750, 503] width 120 height 82
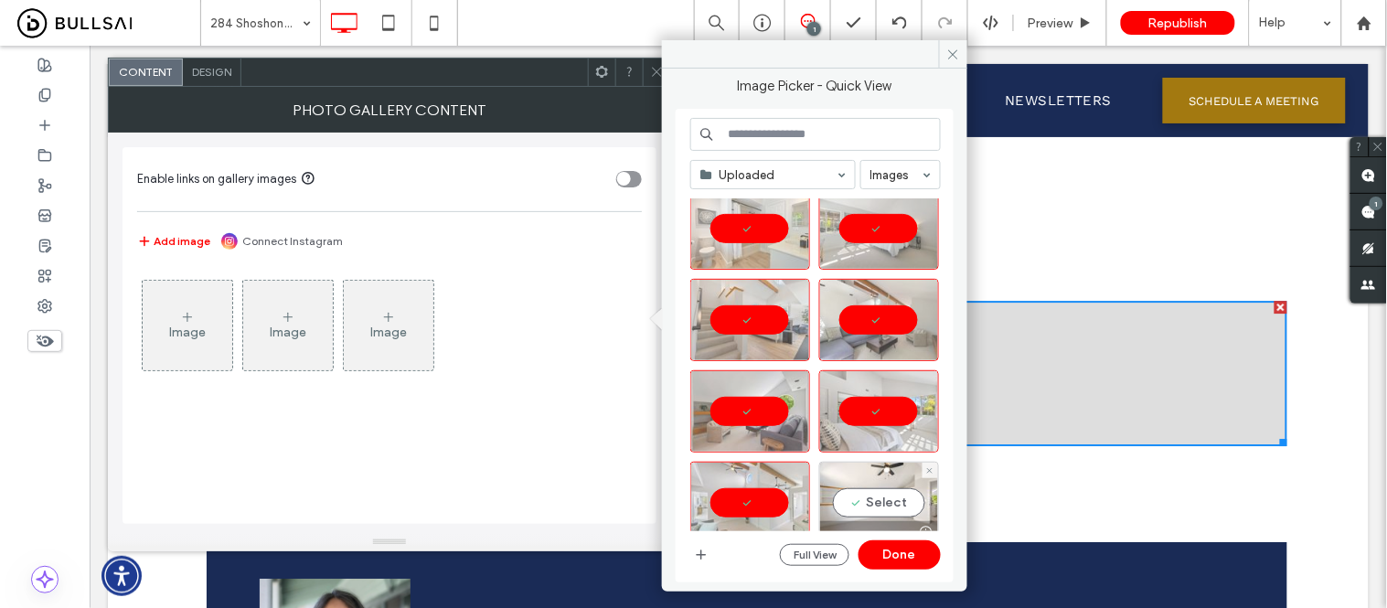
click at [882, 503] on div "Select" at bounding box center [879, 503] width 120 height 82
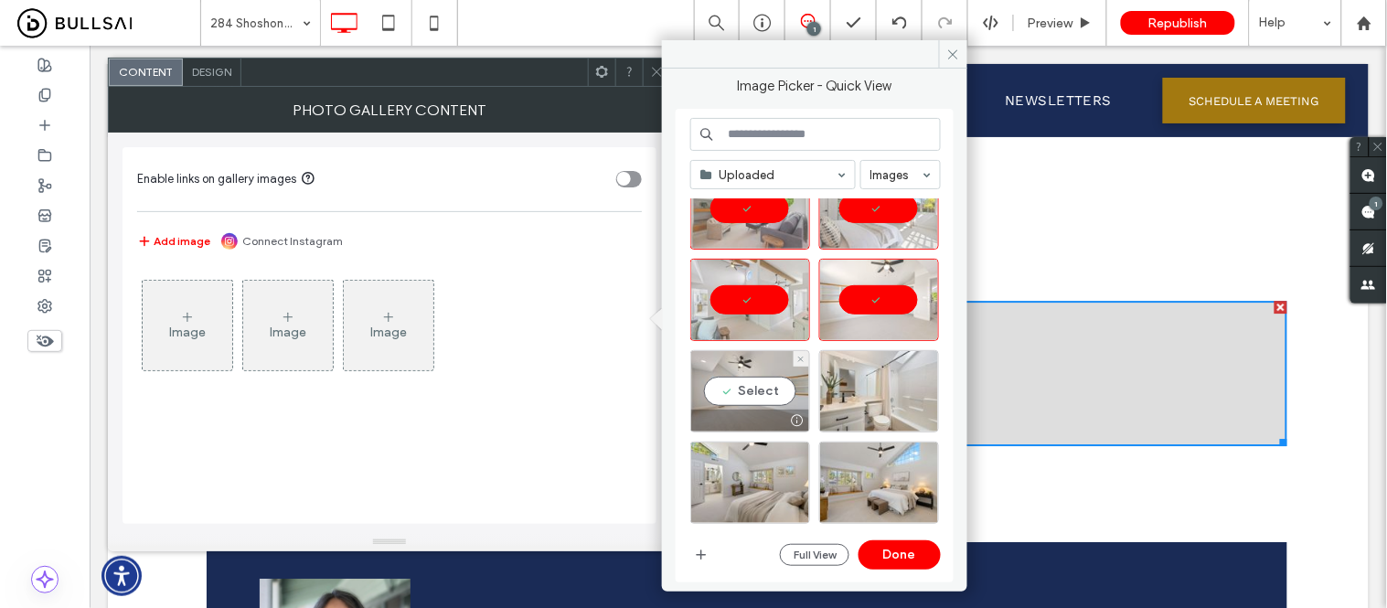
click at [752, 396] on div "Select" at bounding box center [750, 391] width 120 height 82
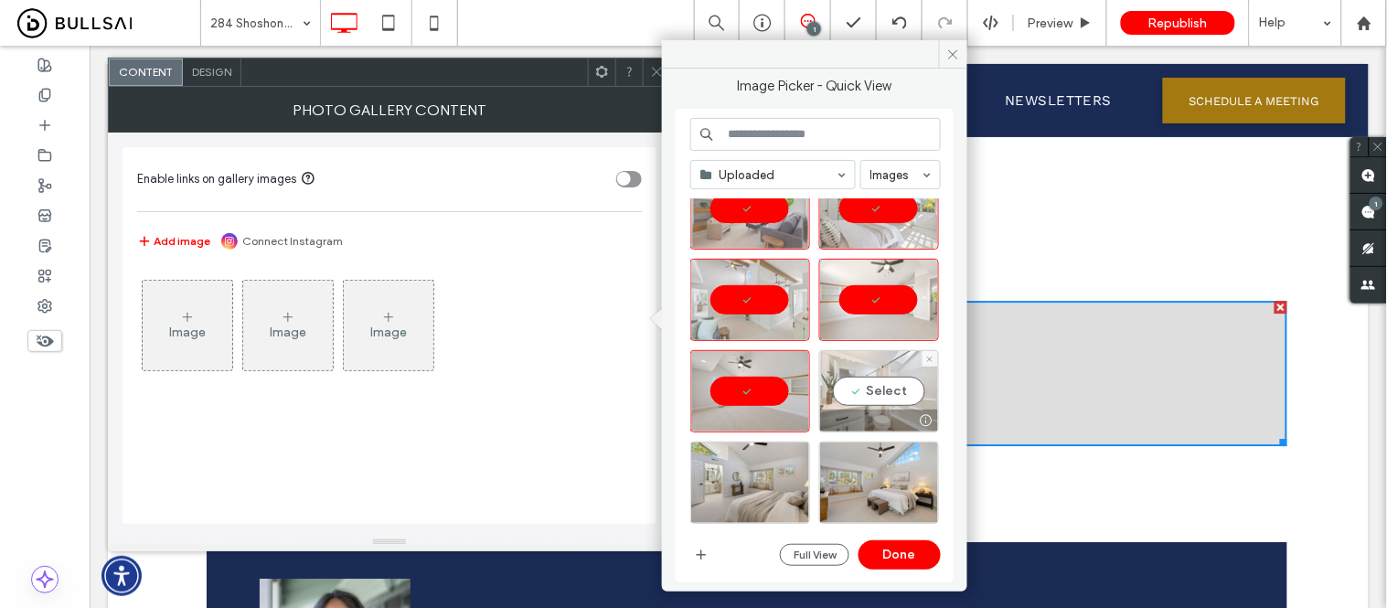
click at [893, 394] on div "Select" at bounding box center [879, 391] width 120 height 82
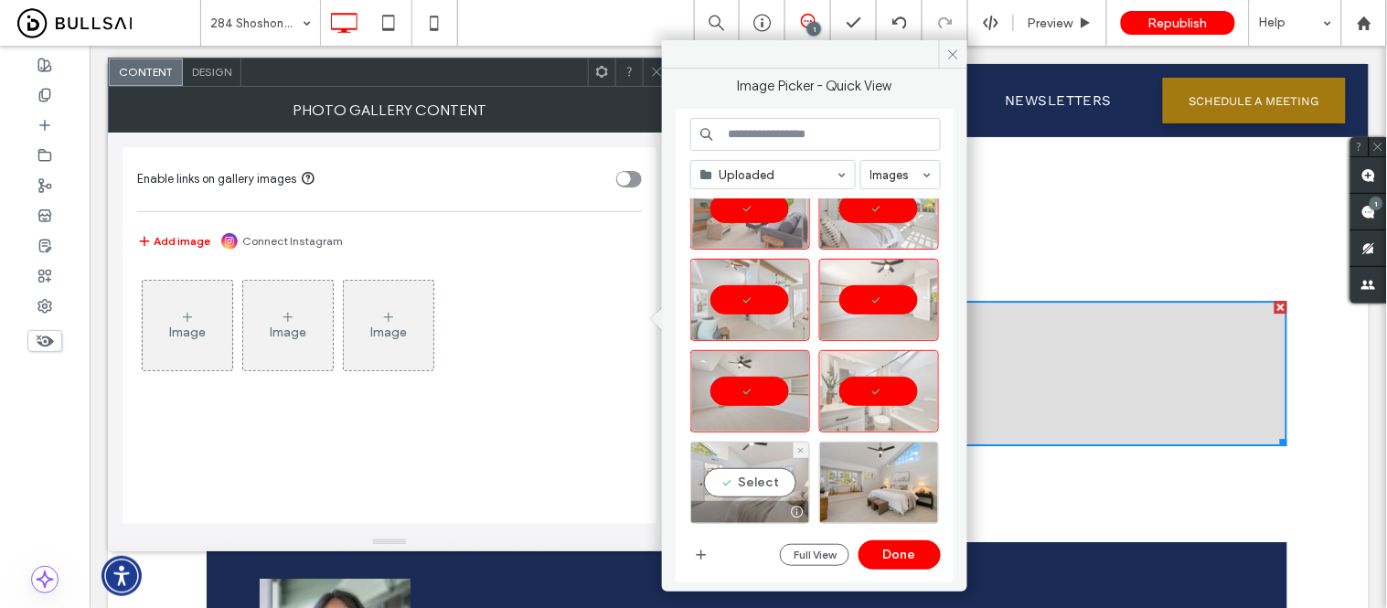
click at [755, 473] on div "Select" at bounding box center [750, 483] width 120 height 82
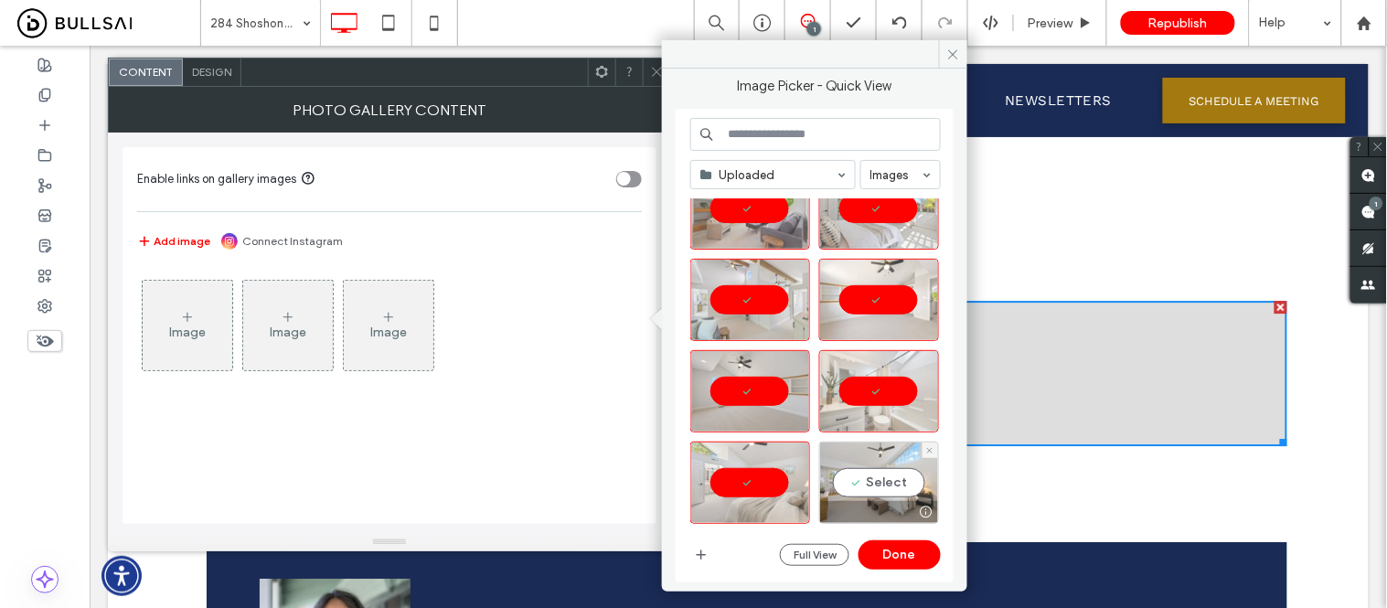
click at [887, 478] on div "Select" at bounding box center [879, 483] width 120 height 82
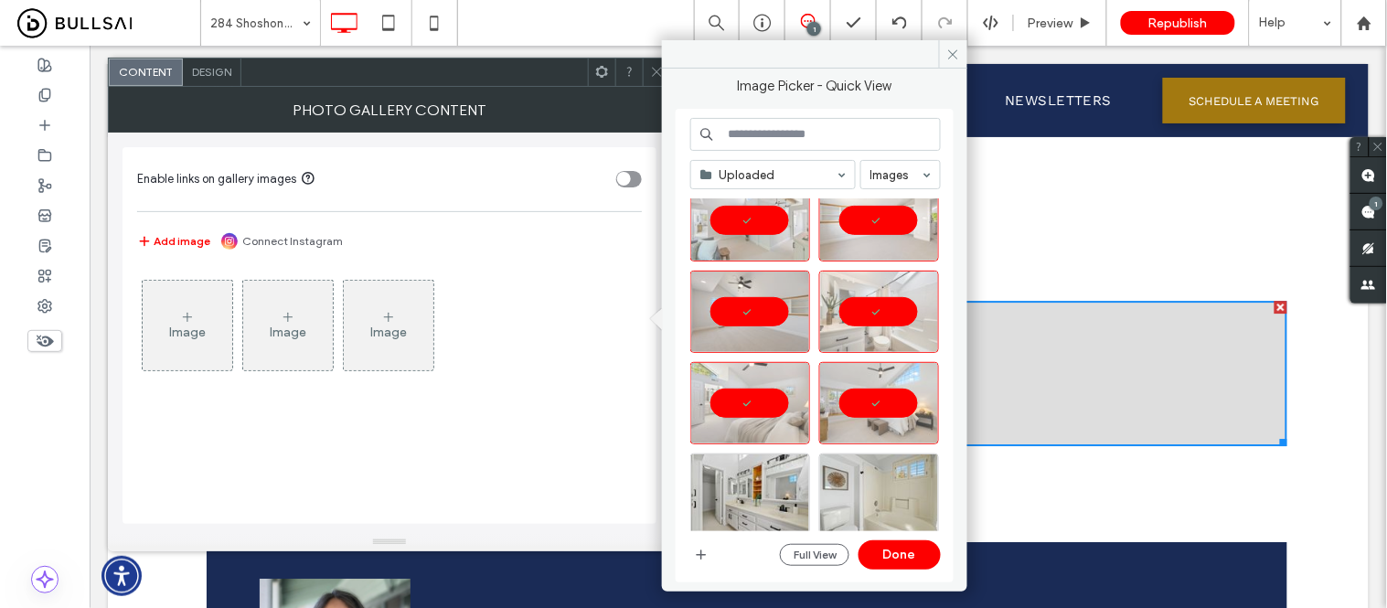
scroll to position [1697, 0]
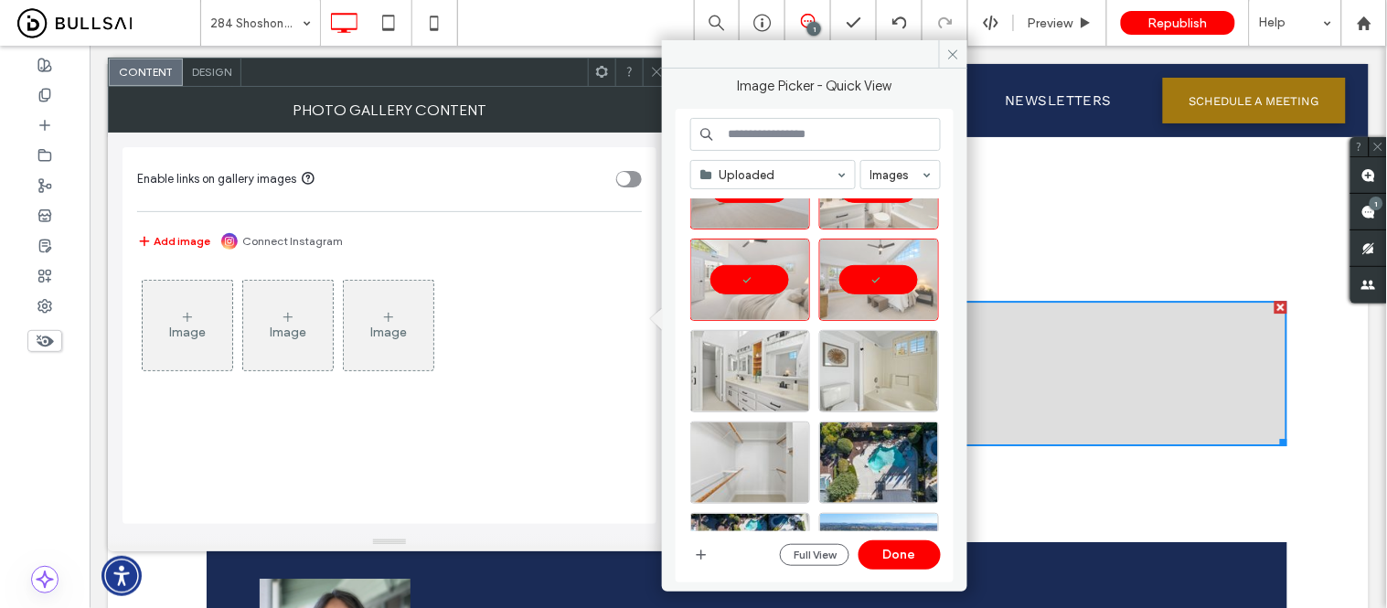
click at [764, 409] on div at bounding box center [750, 371] width 120 height 82
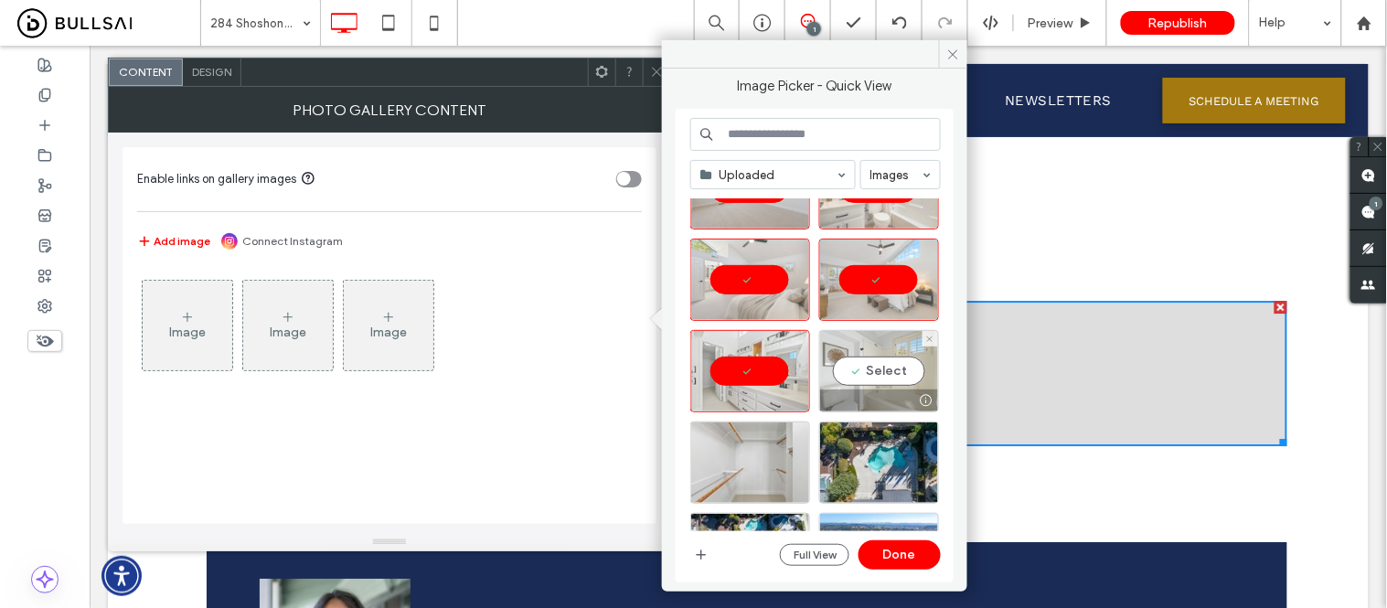
click at [848, 371] on div "Select" at bounding box center [879, 371] width 120 height 82
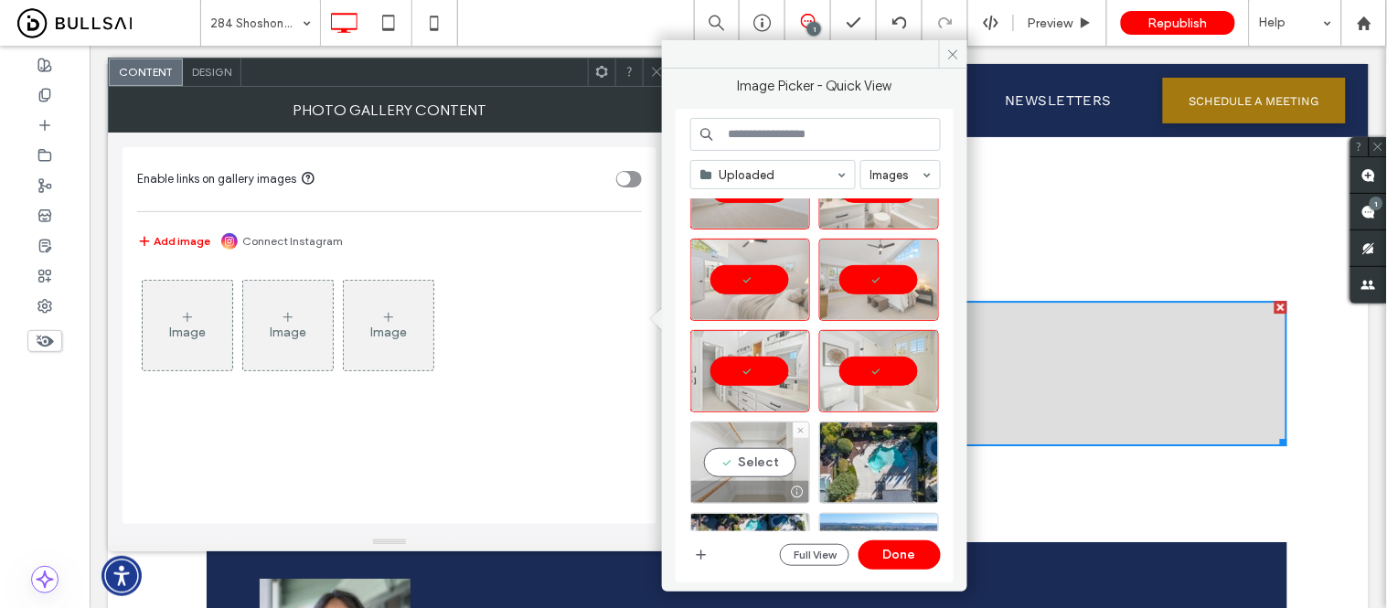
click at [761, 433] on div "Select" at bounding box center [750, 463] width 120 height 82
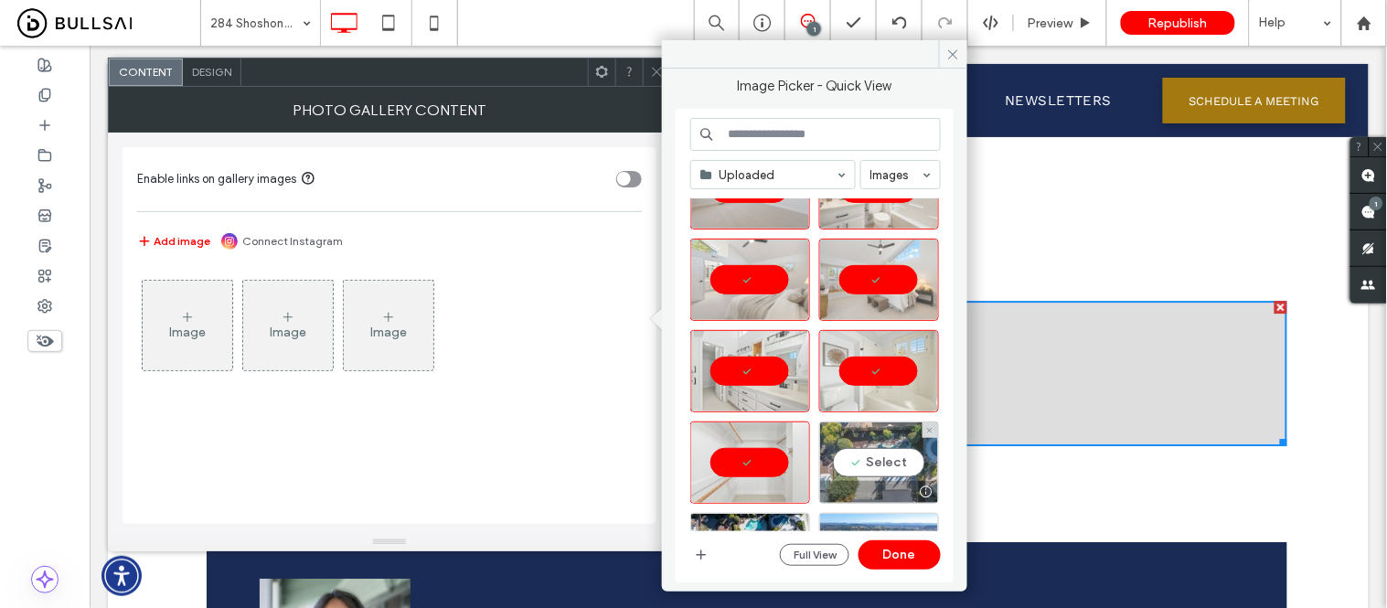
click at [862, 448] on div "Select" at bounding box center [879, 463] width 120 height 82
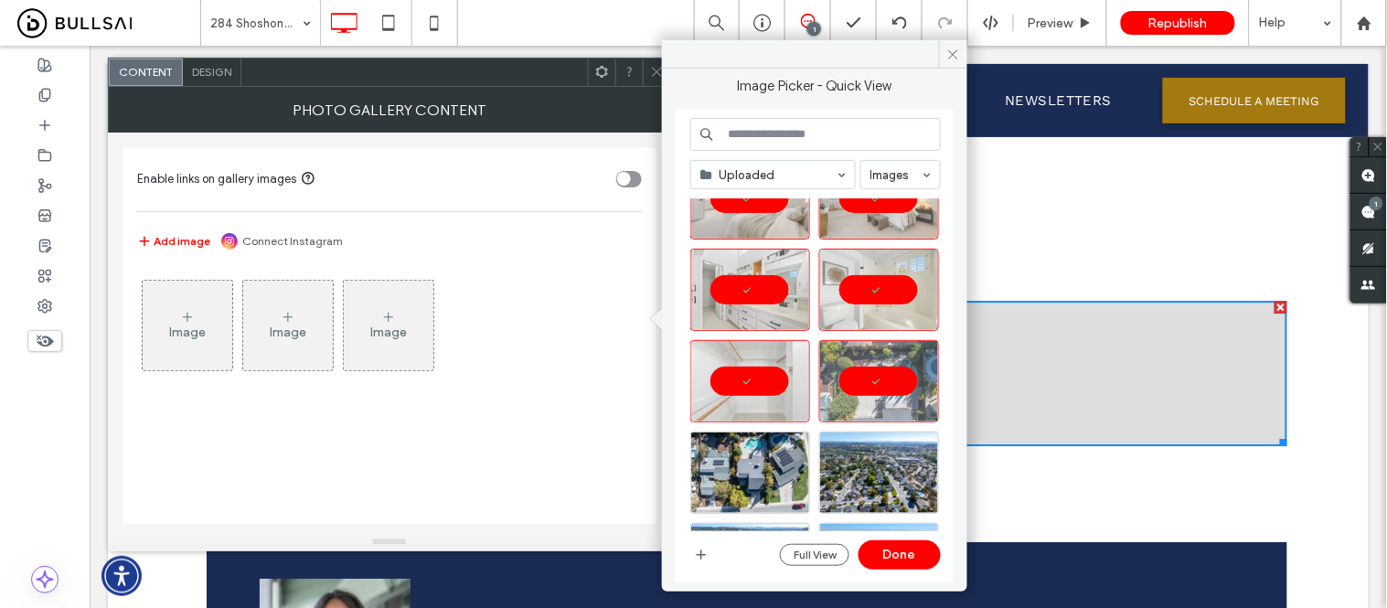
scroll to position [1862, 0]
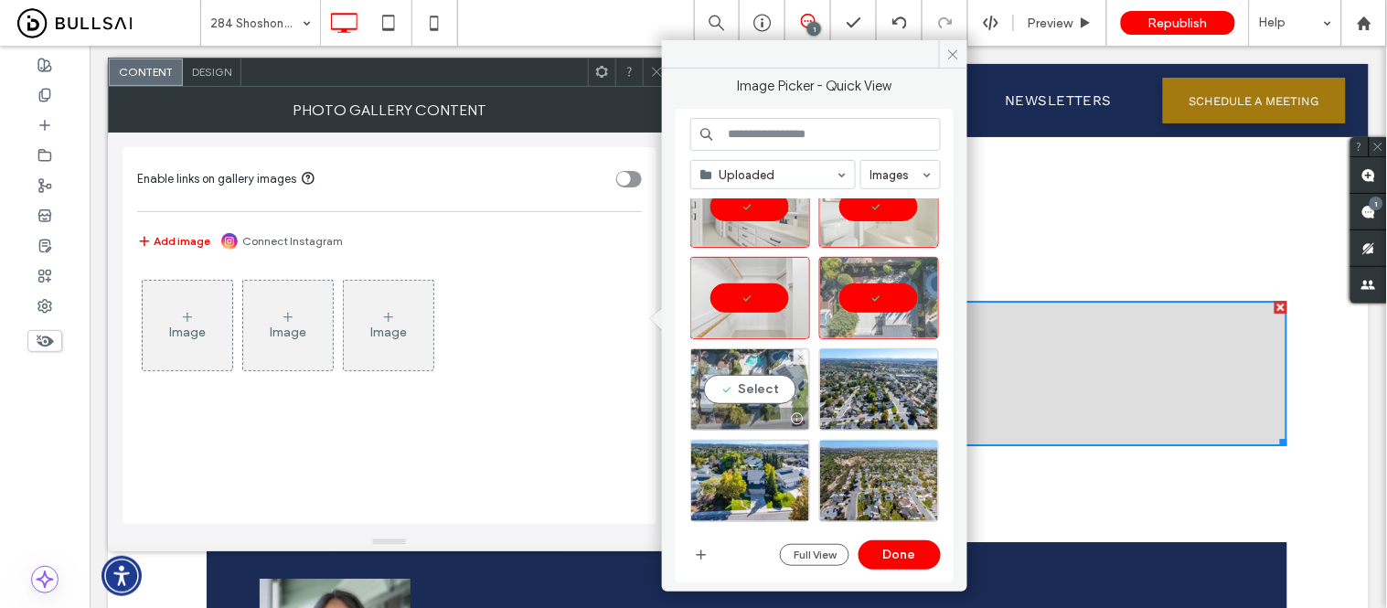
click at [743, 393] on div "Select" at bounding box center [750, 389] width 120 height 82
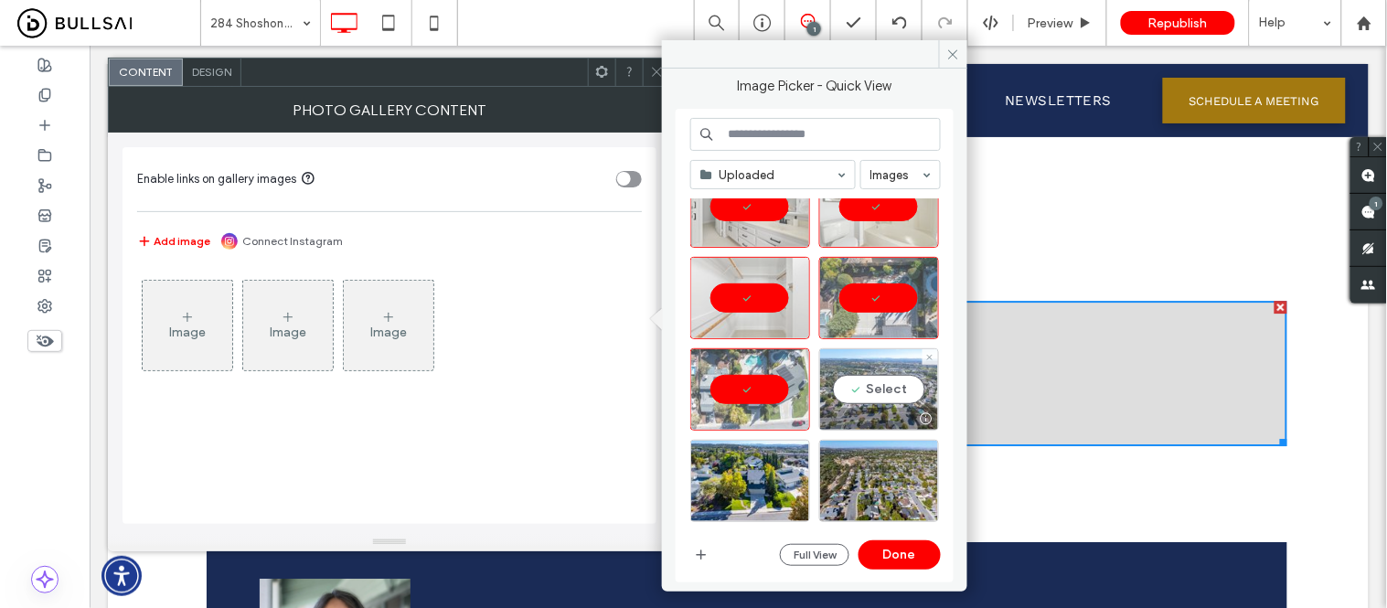
click at [866, 399] on div "Select" at bounding box center [879, 389] width 120 height 82
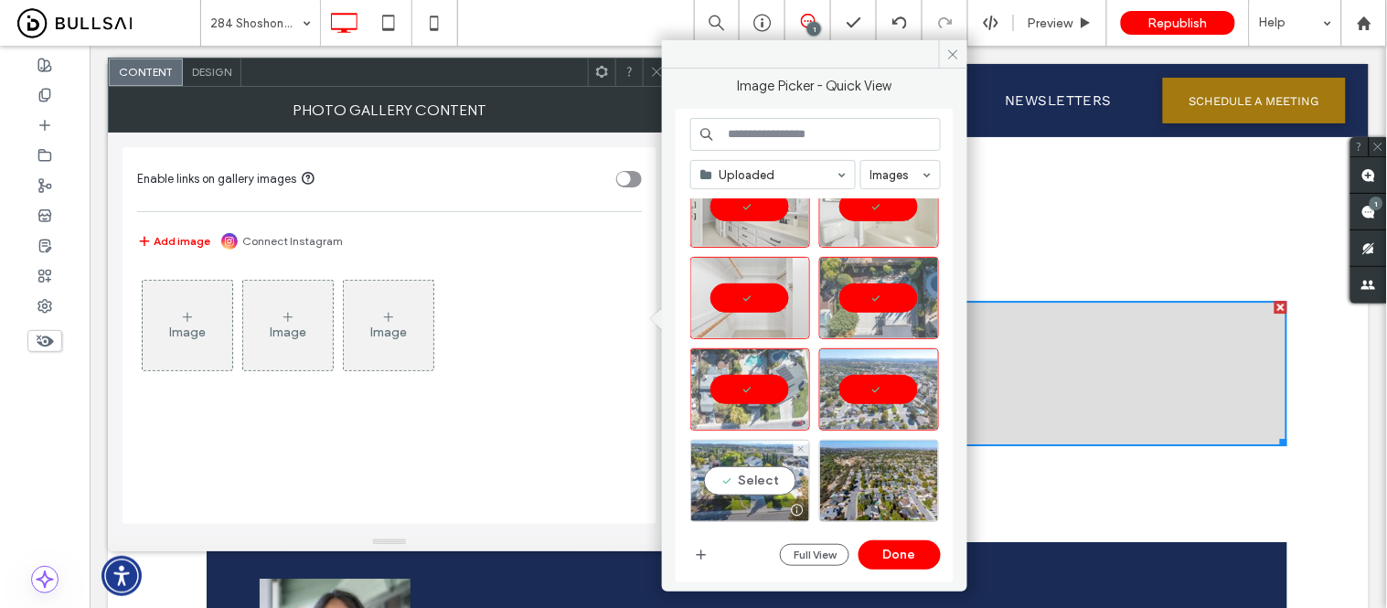
click at [784, 454] on div "Select" at bounding box center [750, 481] width 120 height 82
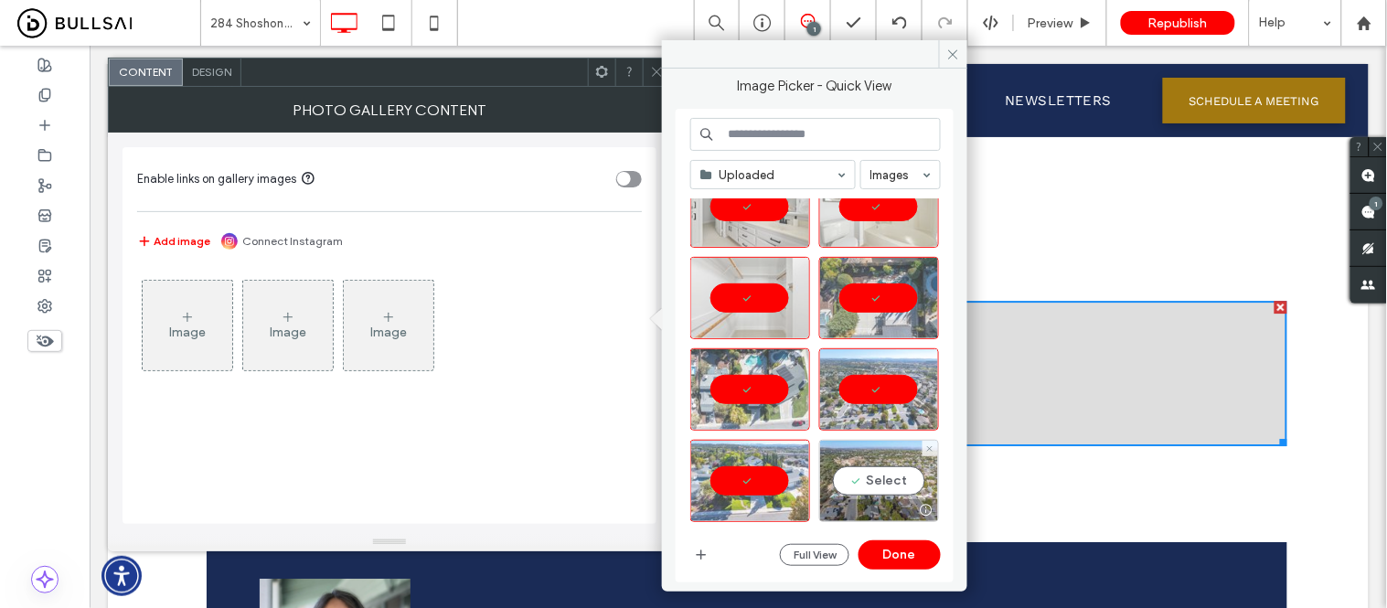
click at [880, 470] on div "Select" at bounding box center [879, 481] width 120 height 82
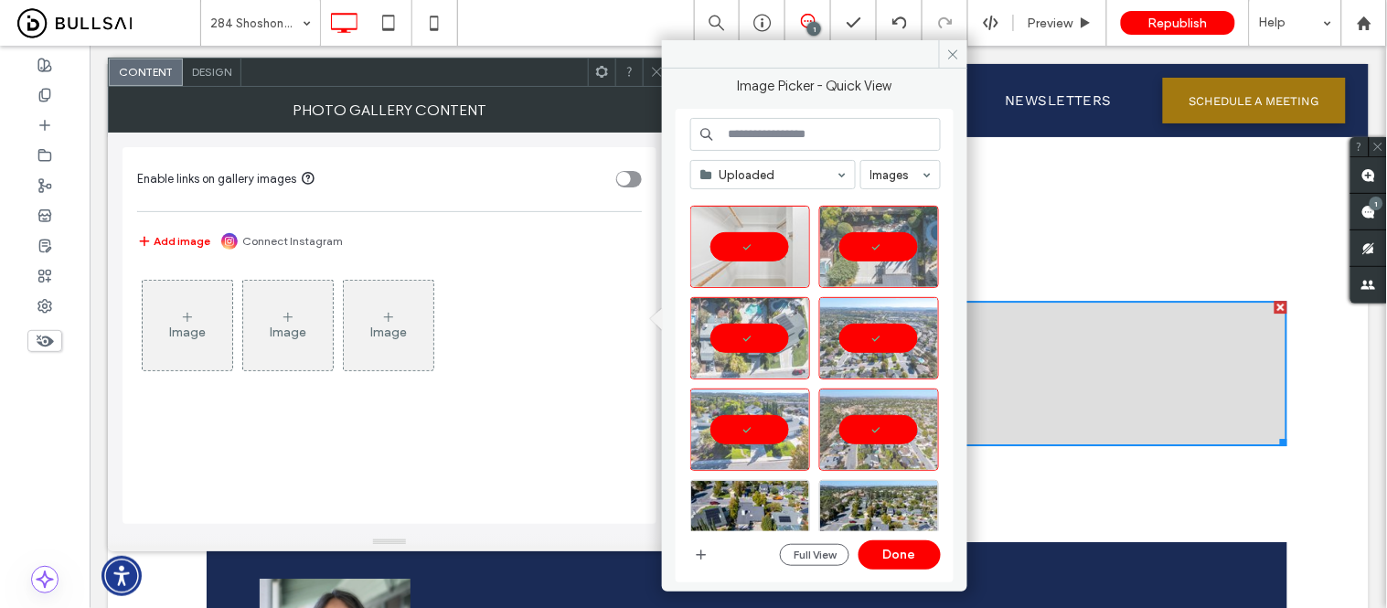
scroll to position [2065, 0]
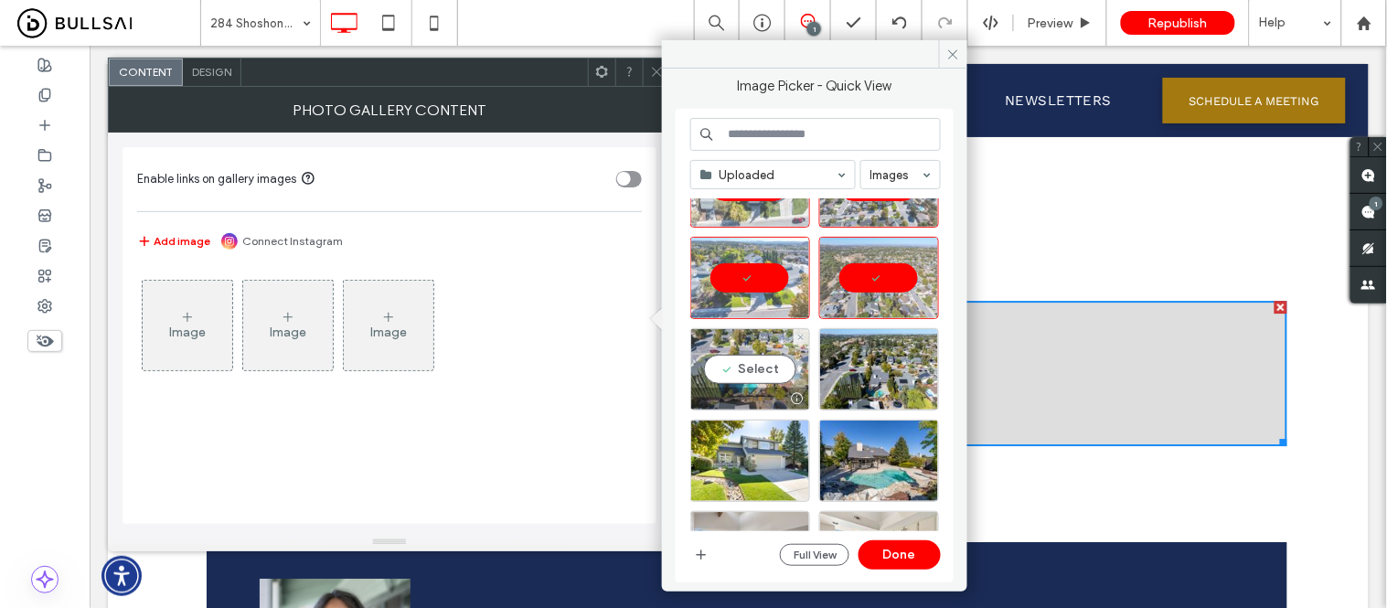
click at [775, 379] on div "Select" at bounding box center [750, 369] width 120 height 82
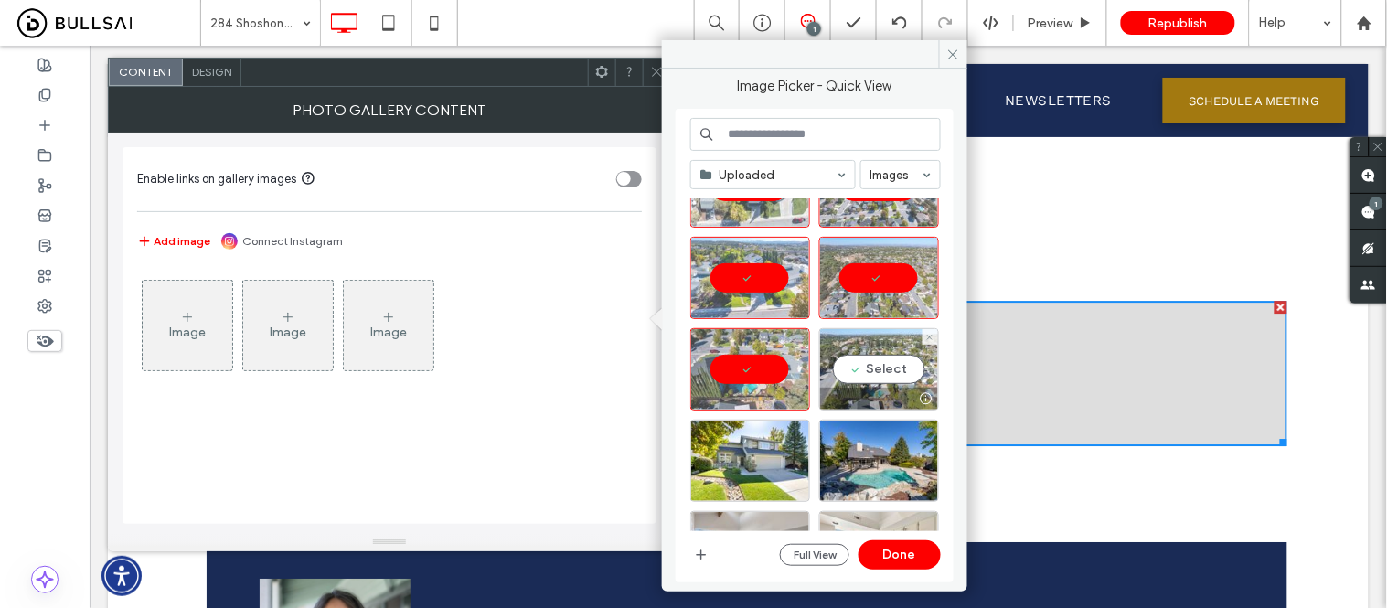
click at [852, 376] on div "Select" at bounding box center [879, 369] width 120 height 82
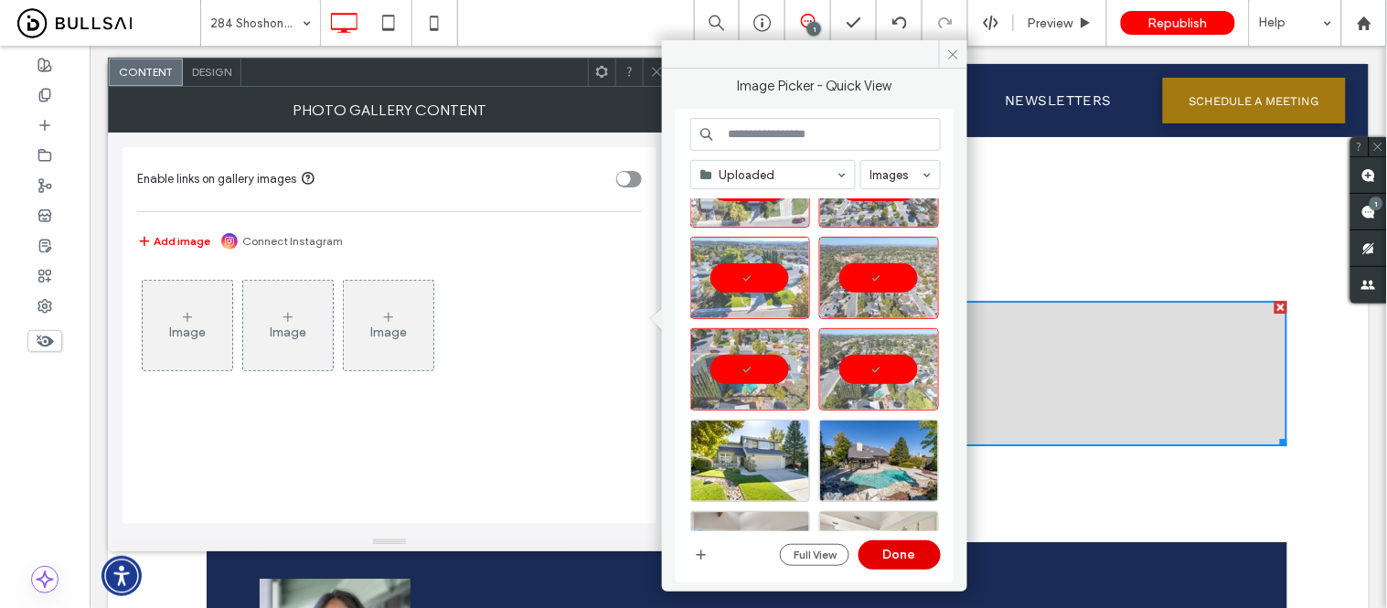
drag, startPoint x: 897, startPoint y: 561, endPoint x: 803, endPoint y: 510, distance: 106.8
click at [897, 561] on button "Done" at bounding box center [900, 554] width 82 height 29
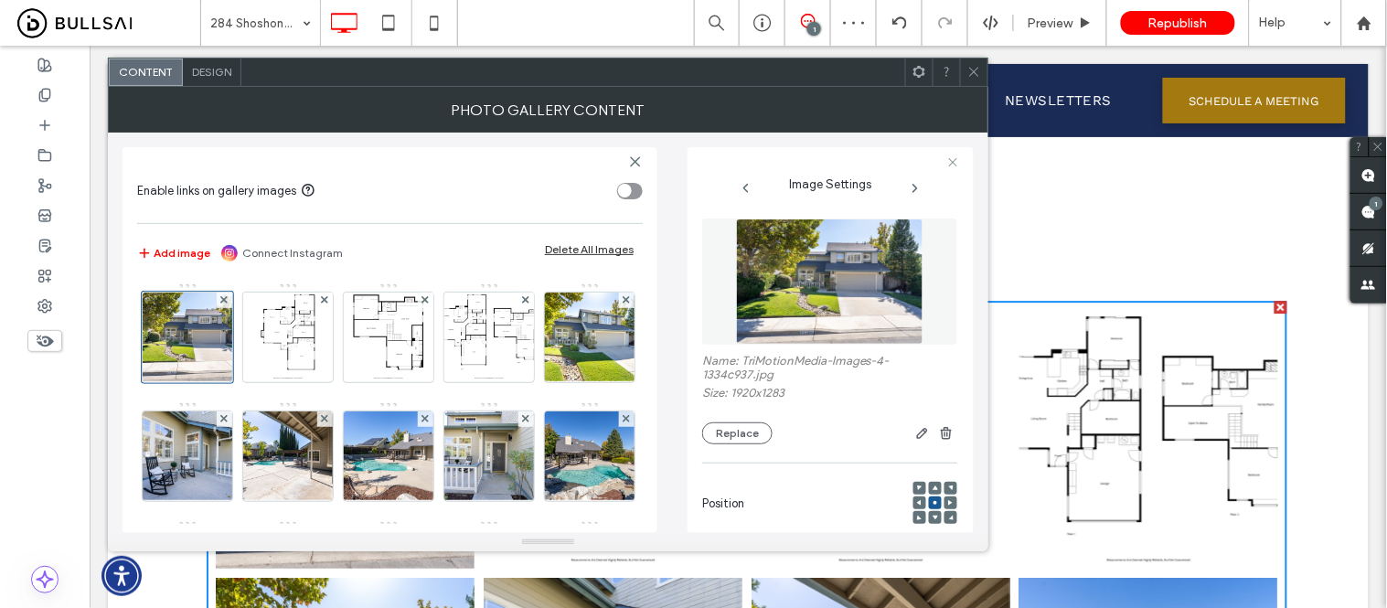
click at [971, 62] on span at bounding box center [974, 72] width 14 height 27
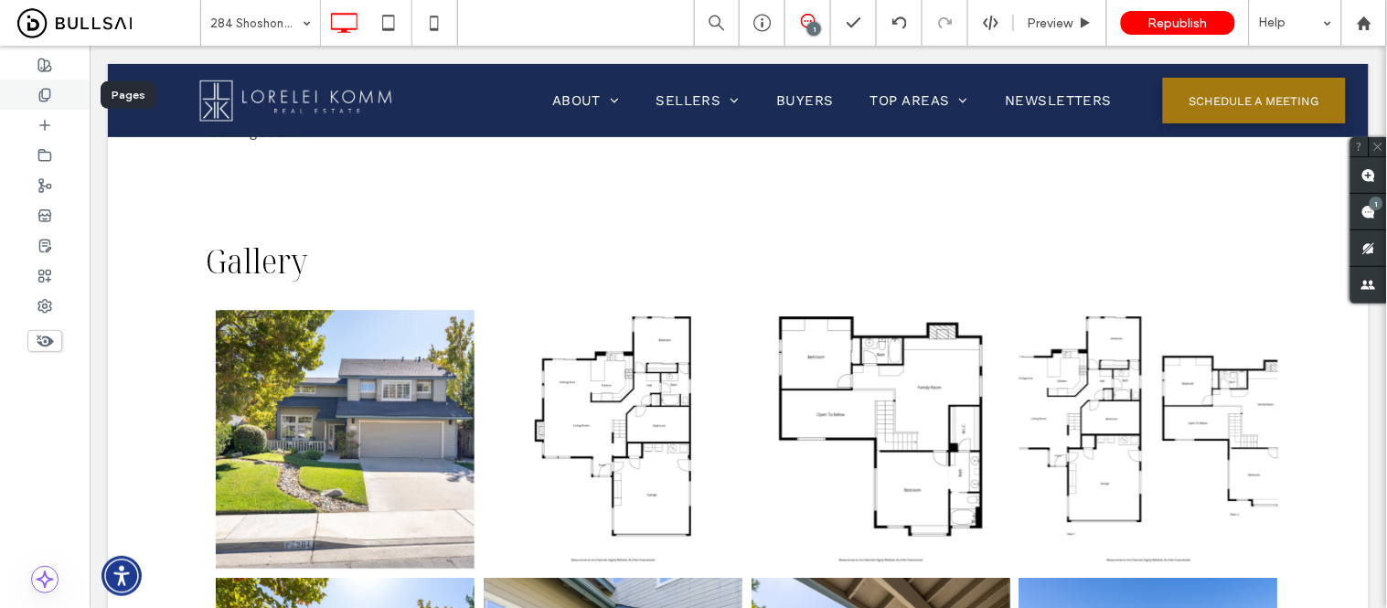
click at [41, 92] on use at bounding box center [44, 95] width 10 height 12
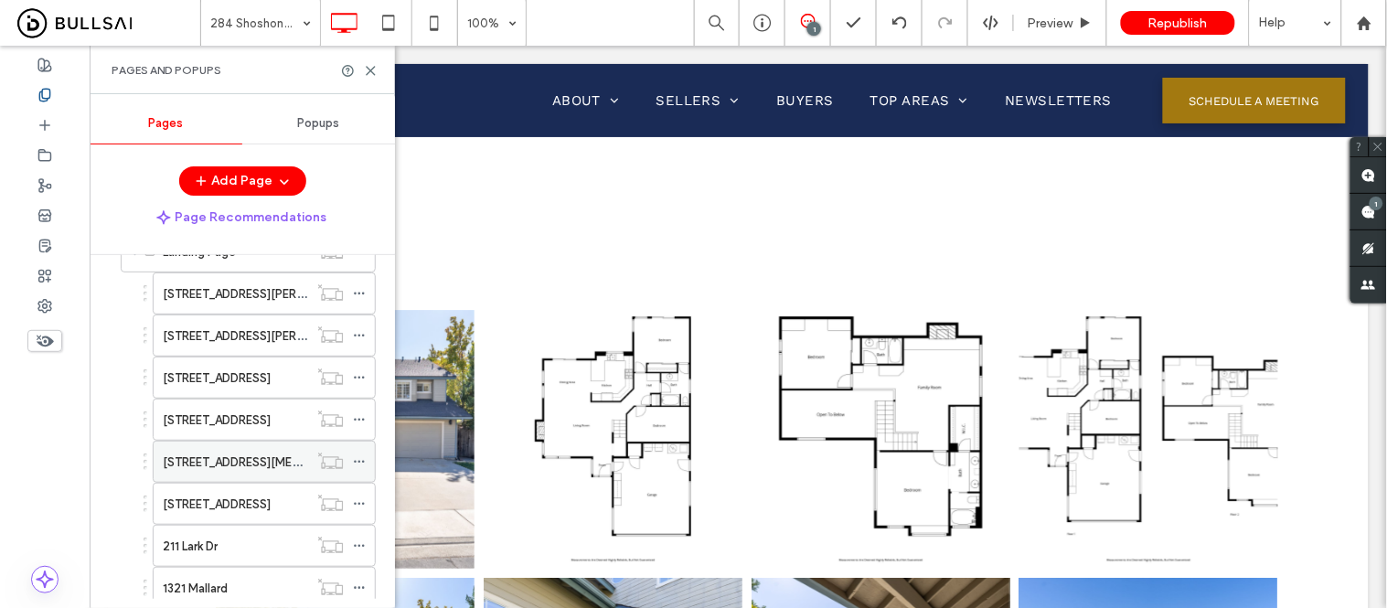
scroll to position [508, 0]
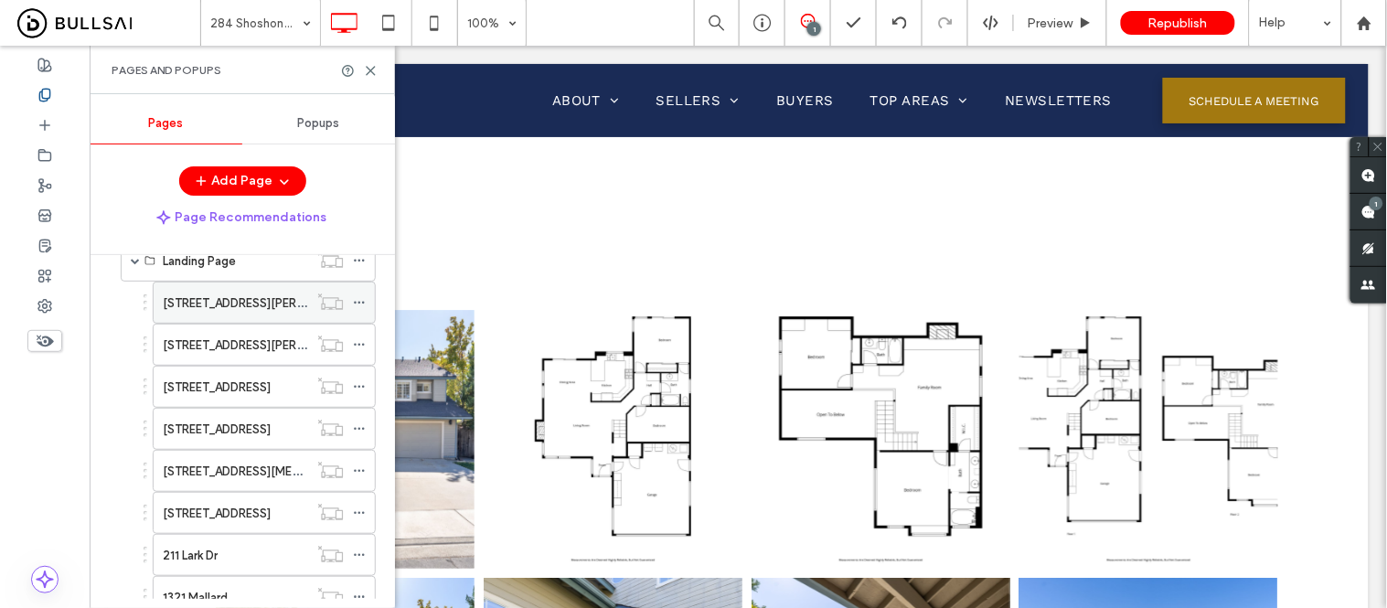
click at [219, 305] on label "[STREET_ADDRESS][PERSON_NAME]" at bounding box center [263, 303] width 200 height 32
click at [371, 70] on use at bounding box center [371, 71] width 8 height 8
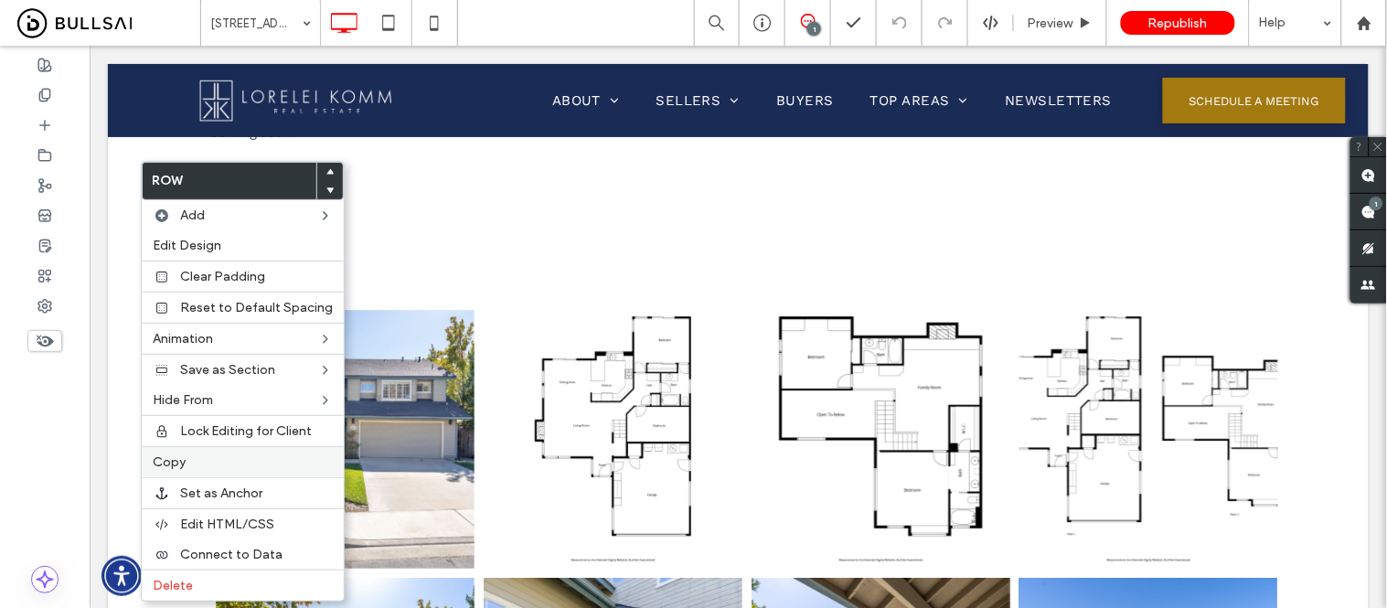
click at [201, 454] on label "Copy" at bounding box center [243, 462] width 180 height 16
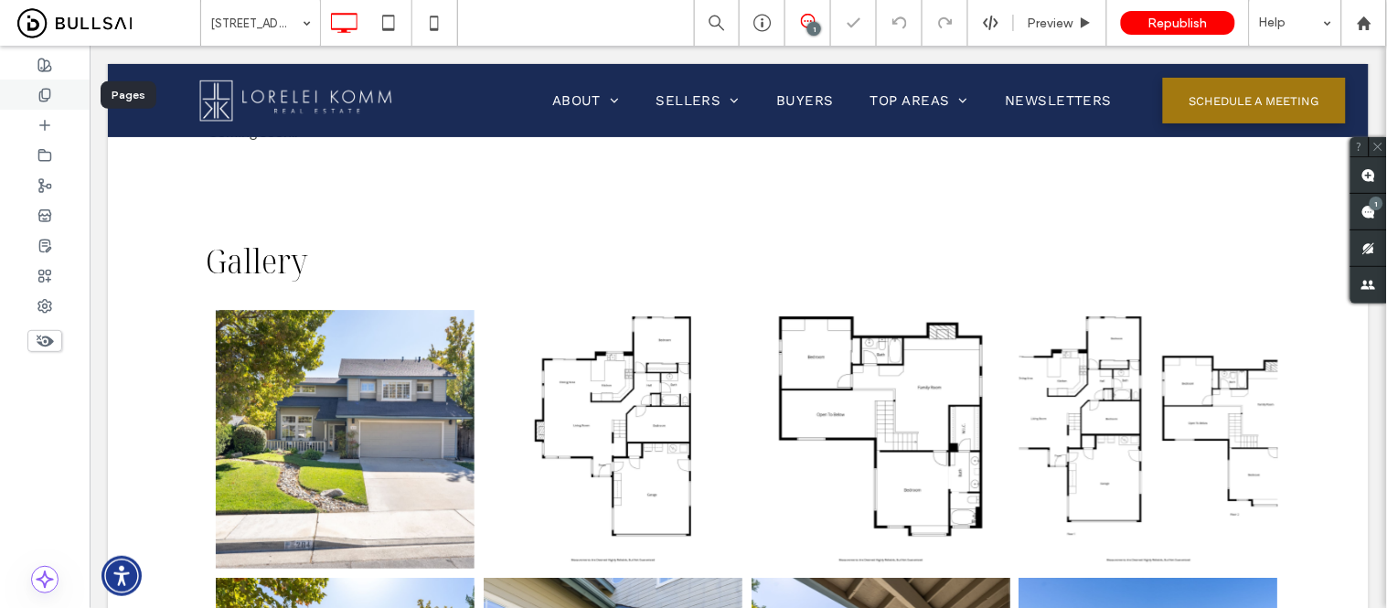
click at [44, 97] on use at bounding box center [44, 95] width 10 height 12
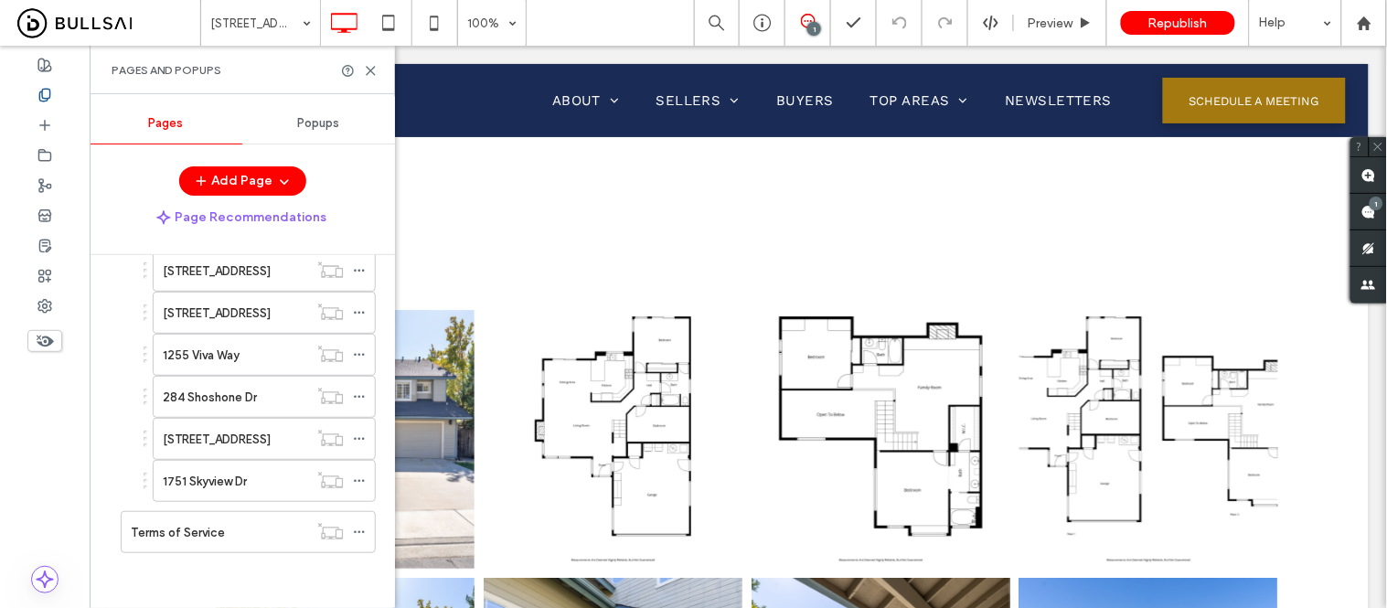
scroll to position [1134, 0]
click at [212, 396] on label "284 Shoshone Dr" at bounding box center [210, 397] width 94 height 32
click at [373, 68] on use at bounding box center [371, 71] width 8 height 8
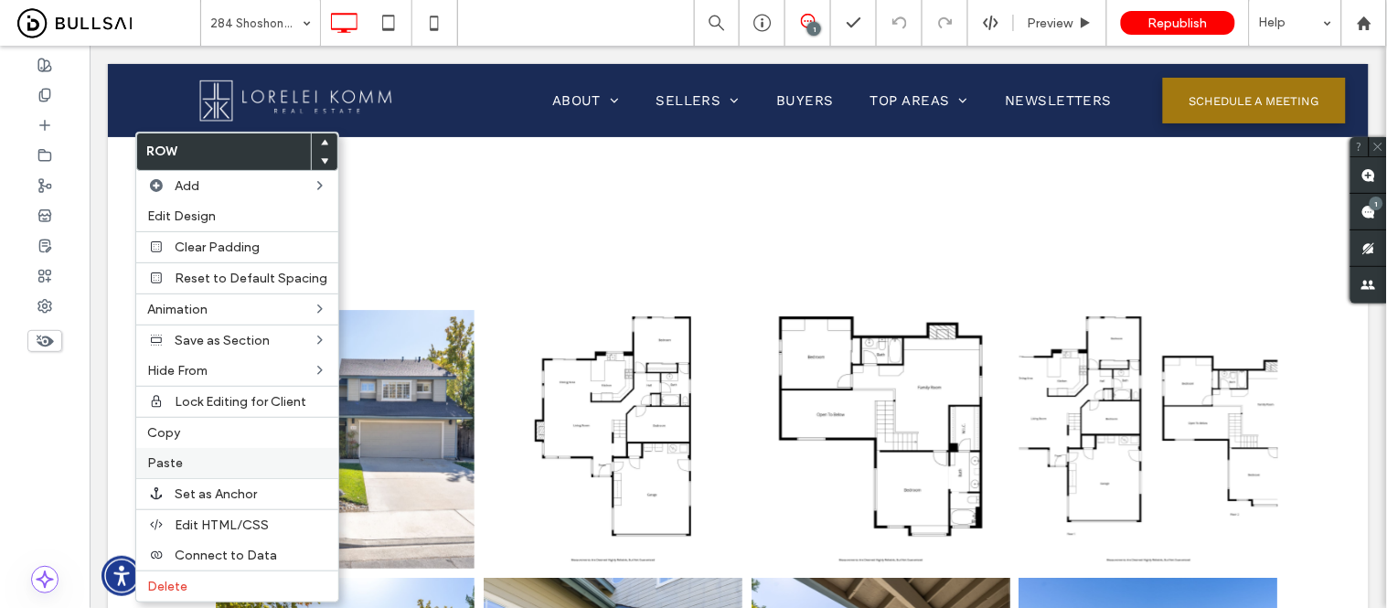
click at [166, 465] on span "Paste" at bounding box center [165, 463] width 36 height 16
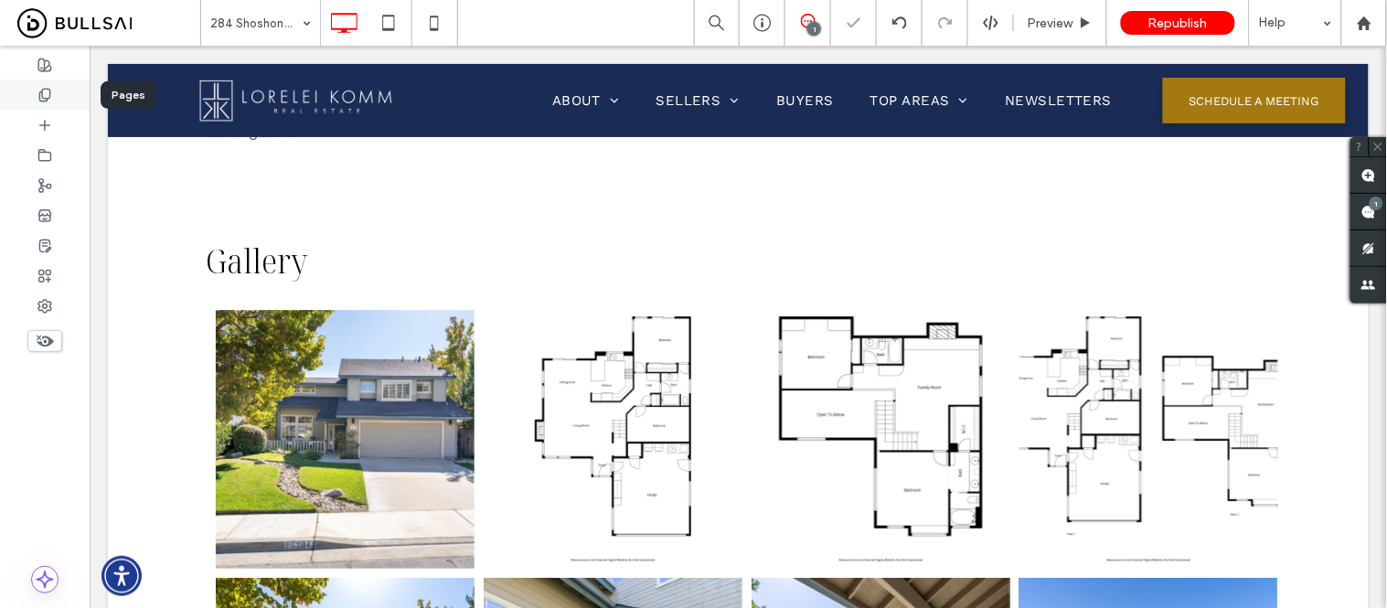
click at [46, 90] on icon at bounding box center [44, 95] width 15 height 15
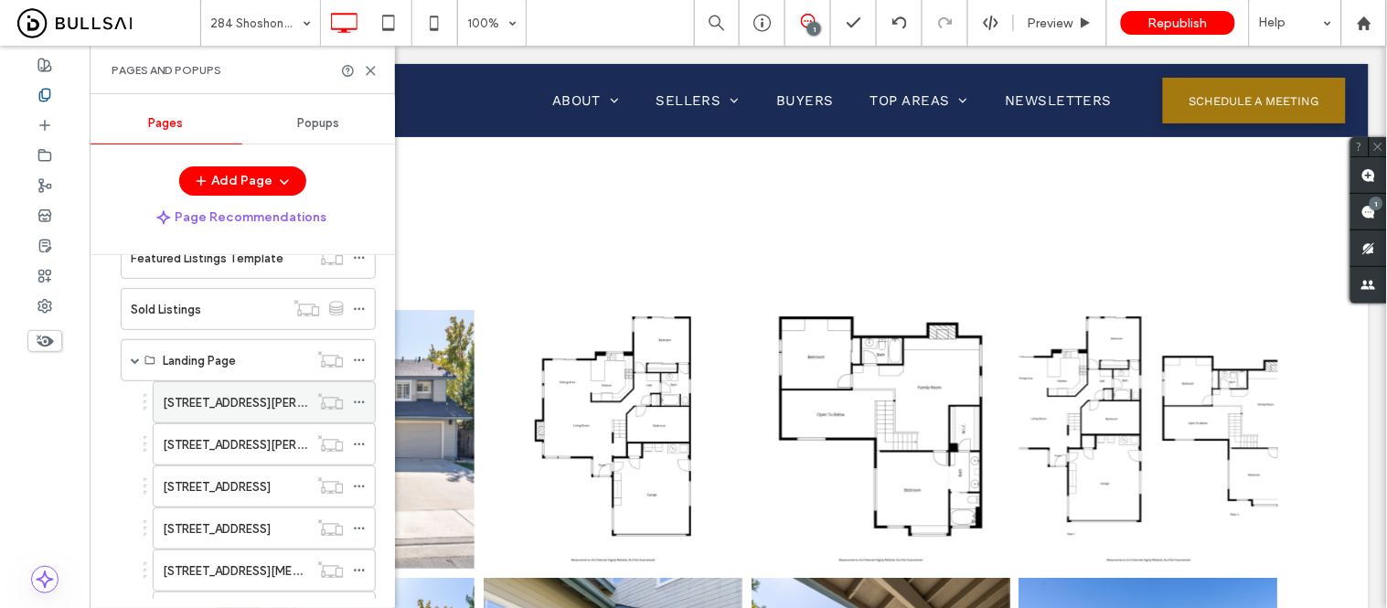
scroll to position [406, 0]
click at [225, 409] on label "[STREET_ADDRESS][PERSON_NAME]" at bounding box center [263, 405] width 200 height 32
click at [371, 73] on icon at bounding box center [371, 71] width 14 height 14
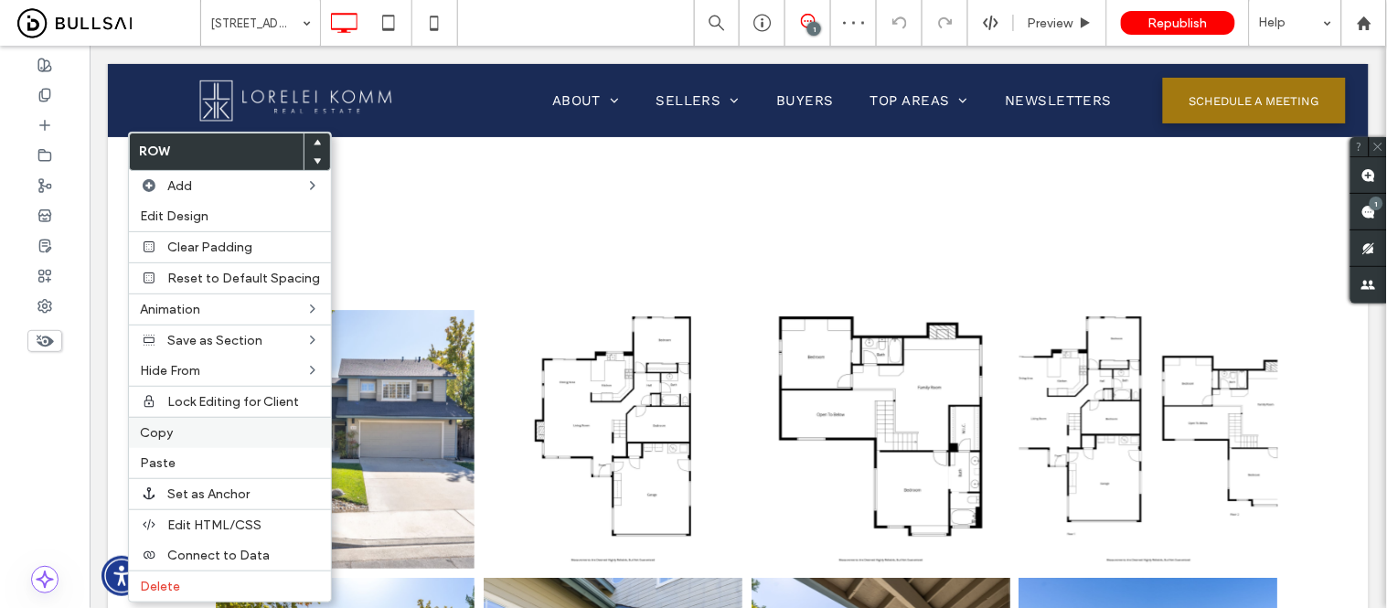
click at [169, 434] on span "Copy" at bounding box center [156, 433] width 33 height 16
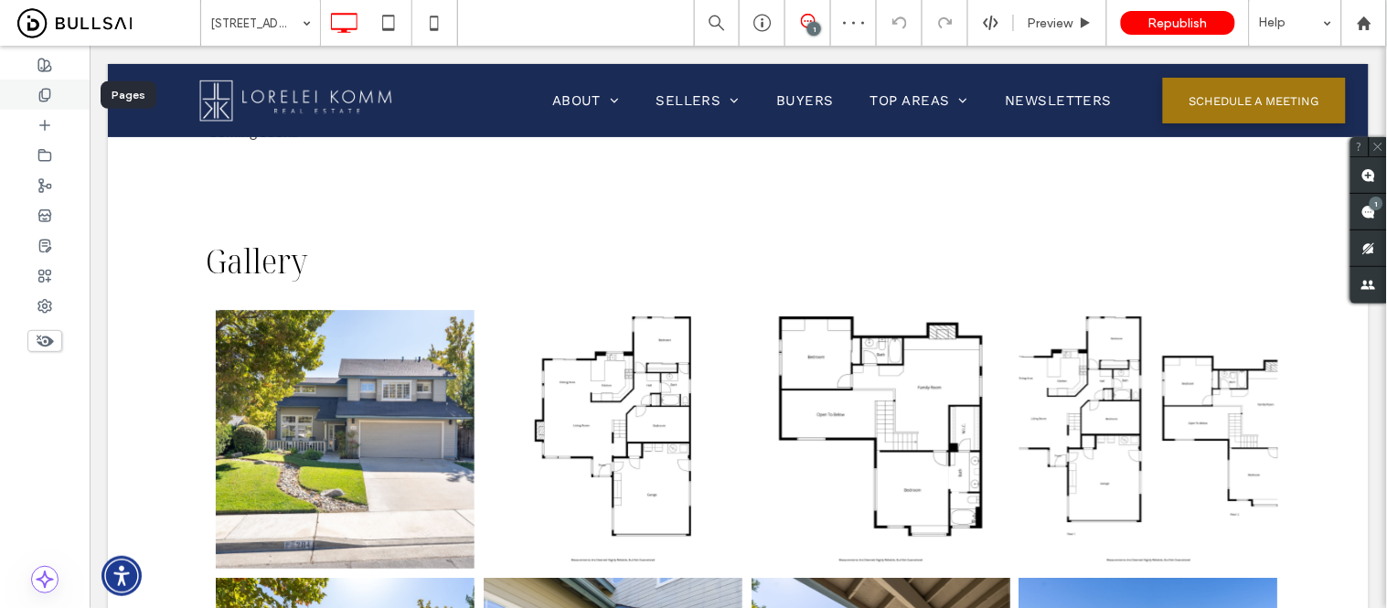
click at [44, 97] on use at bounding box center [44, 95] width 10 height 12
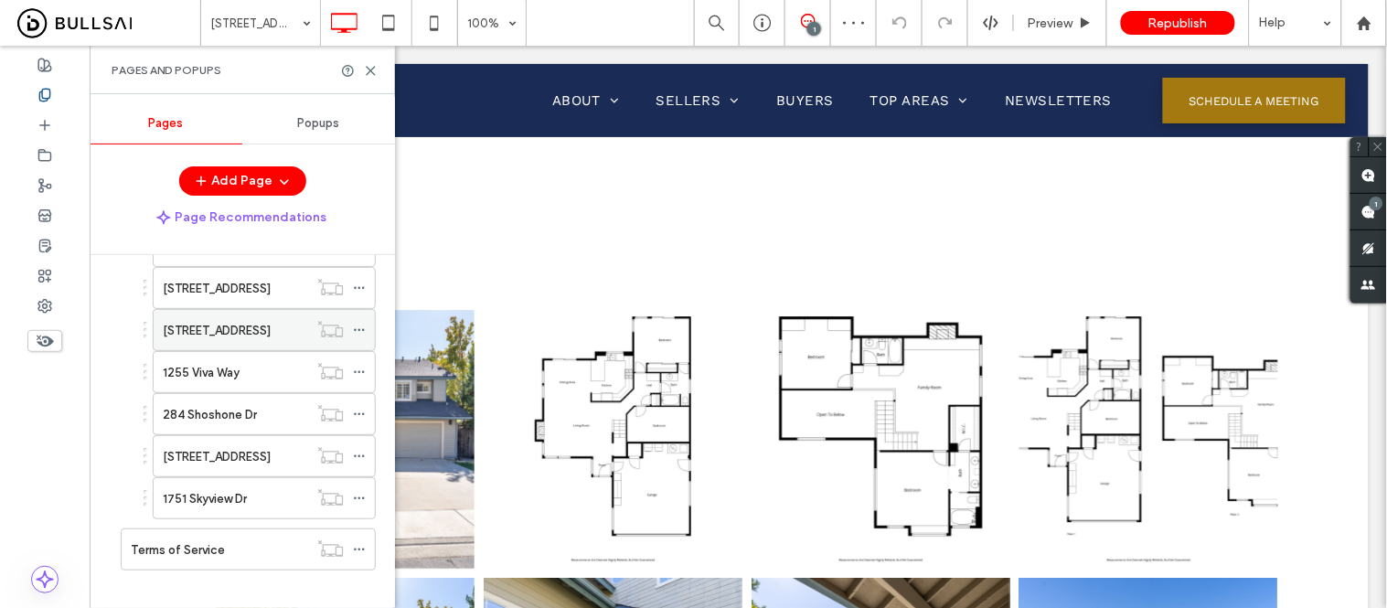
scroll to position [1134, 0]
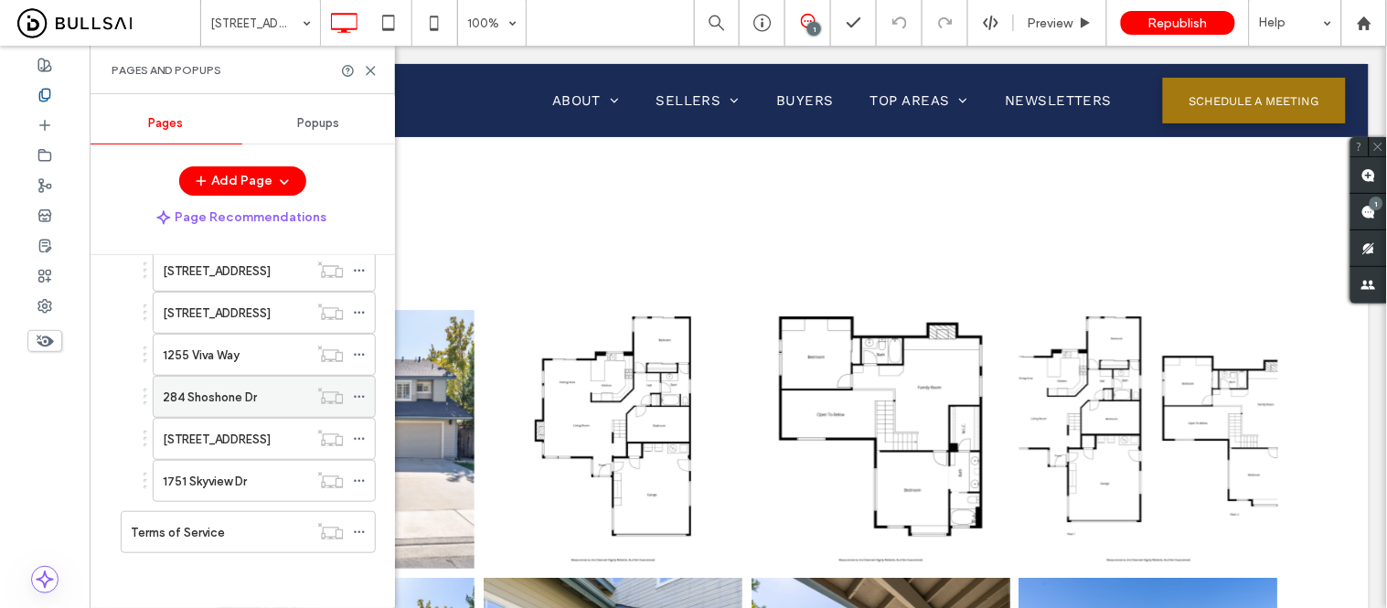
click at [208, 396] on label "284 Shoshone Dr" at bounding box center [210, 397] width 94 height 32
click at [369, 69] on use at bounding box center [371, 71] width 8 height 8
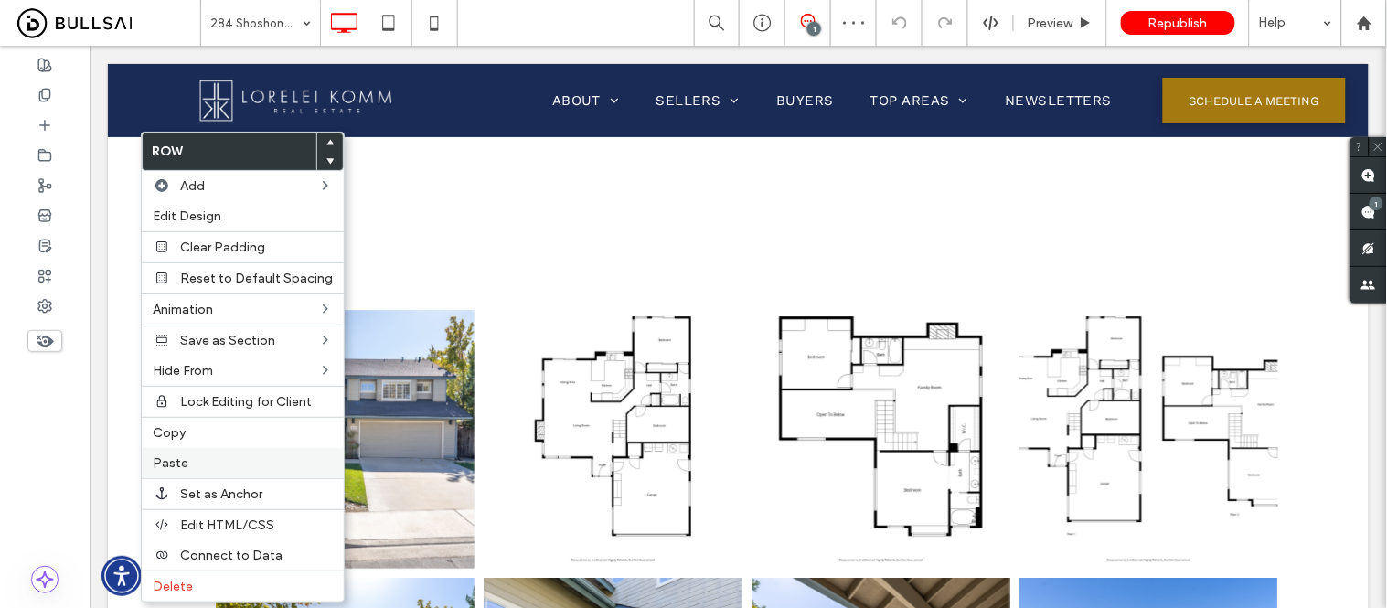
click at [179, 459] on span "Paste" at bounding box center [171, 463] width 36 height 16
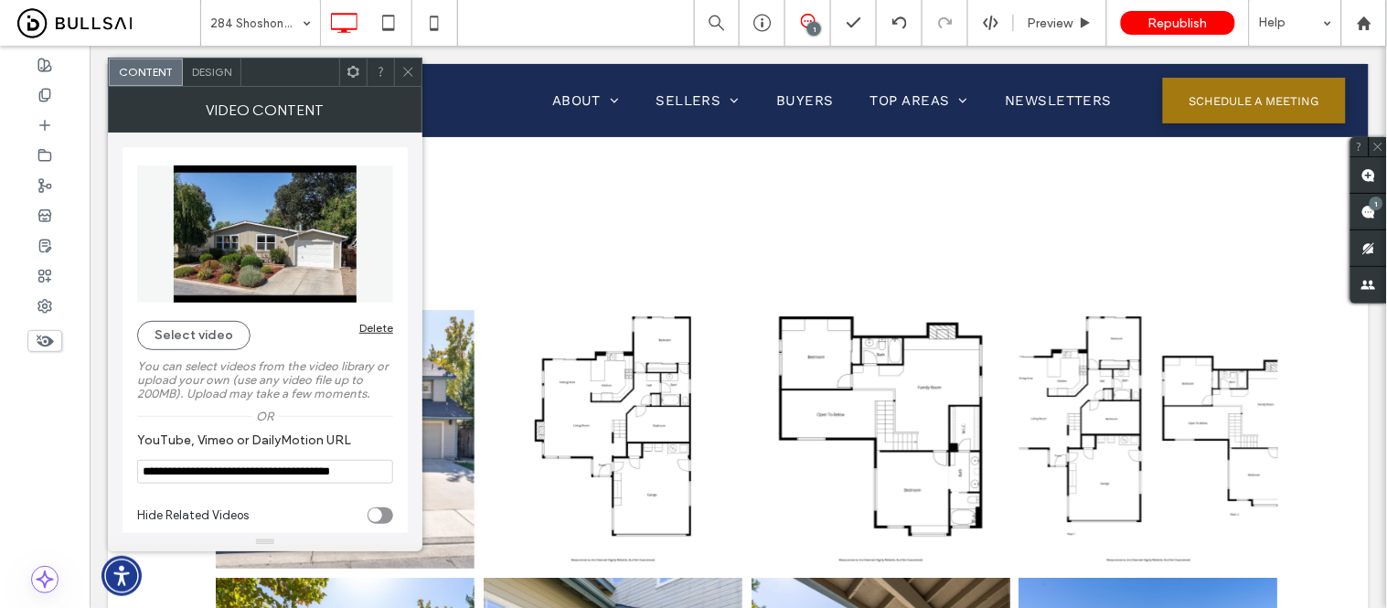
click at [223, 484] on input "**********" at bounding box center [265, 472] width 256 height 24
paste input "*******"
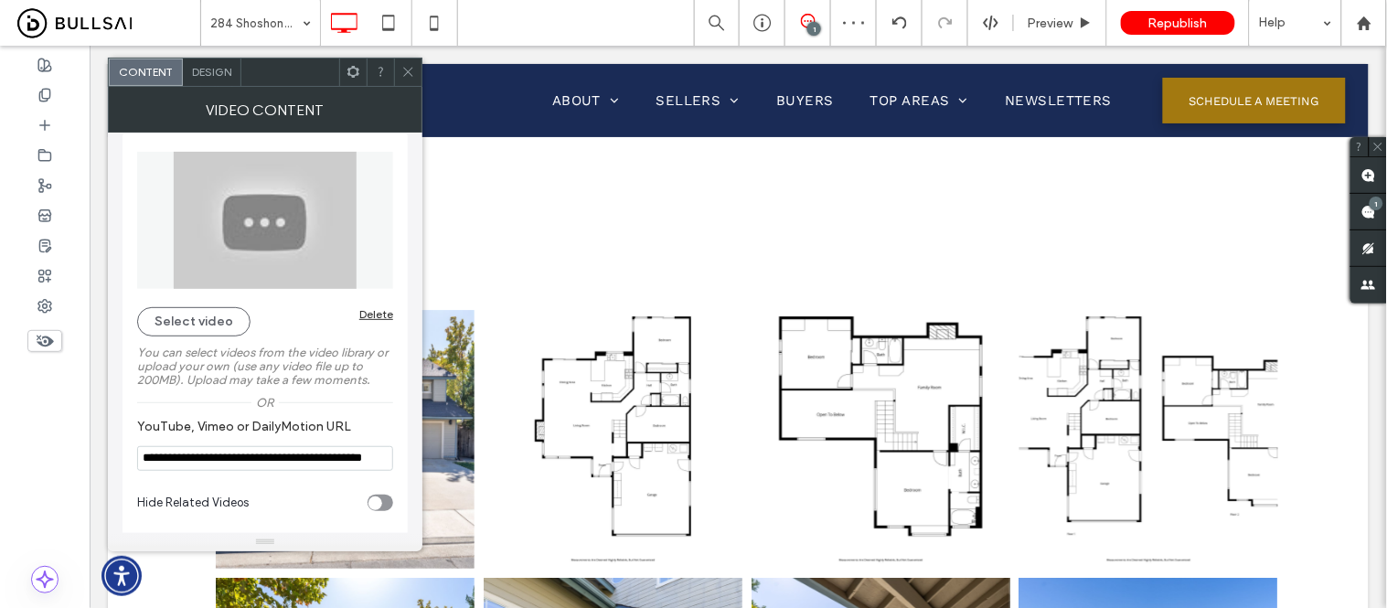
scroll to position [18, 0]
type input "**********"
click at [406, 76] on icon at bounding box center [408, 72] width 14 height 14
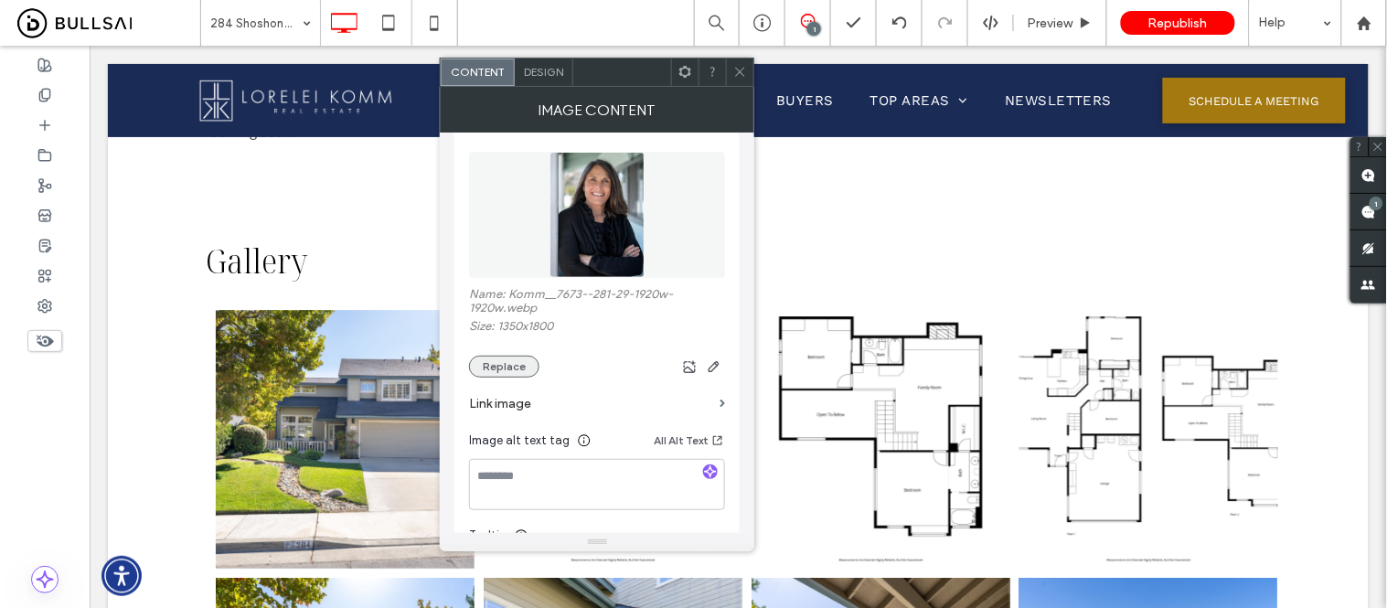
scroll to position [203, 0]
click at [505, 366] on button "Replace" at bounding box center [504, 366] width 70 height 22
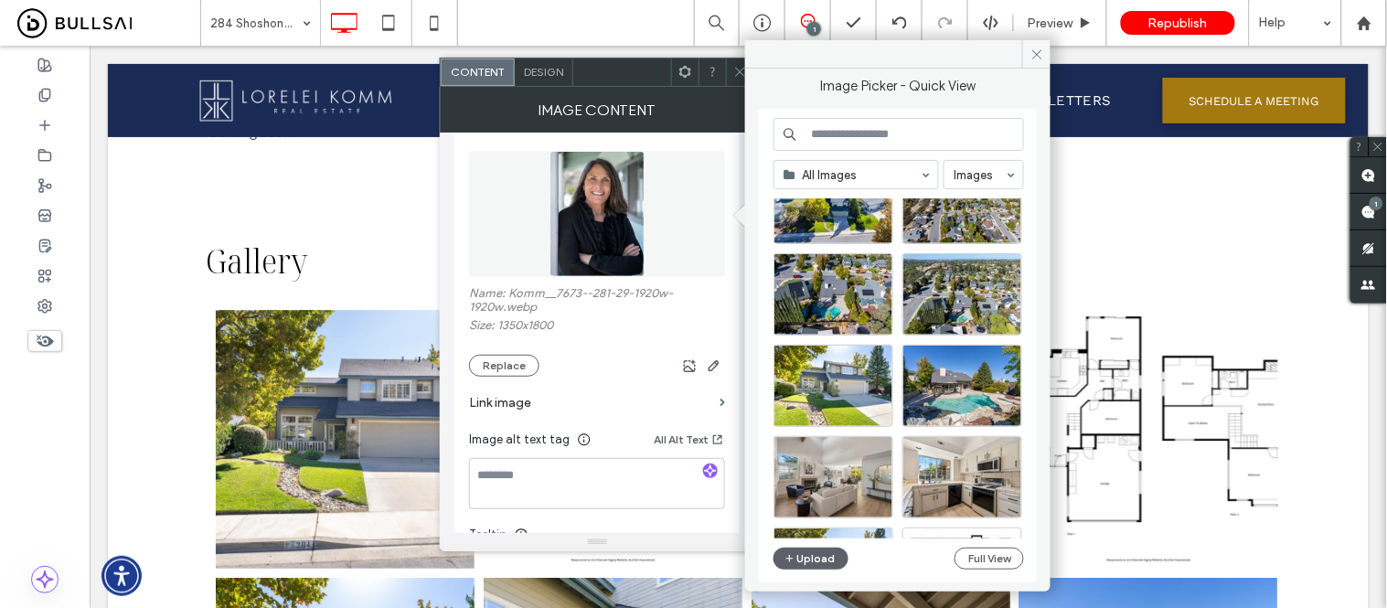
scroll to position [2409, 0]
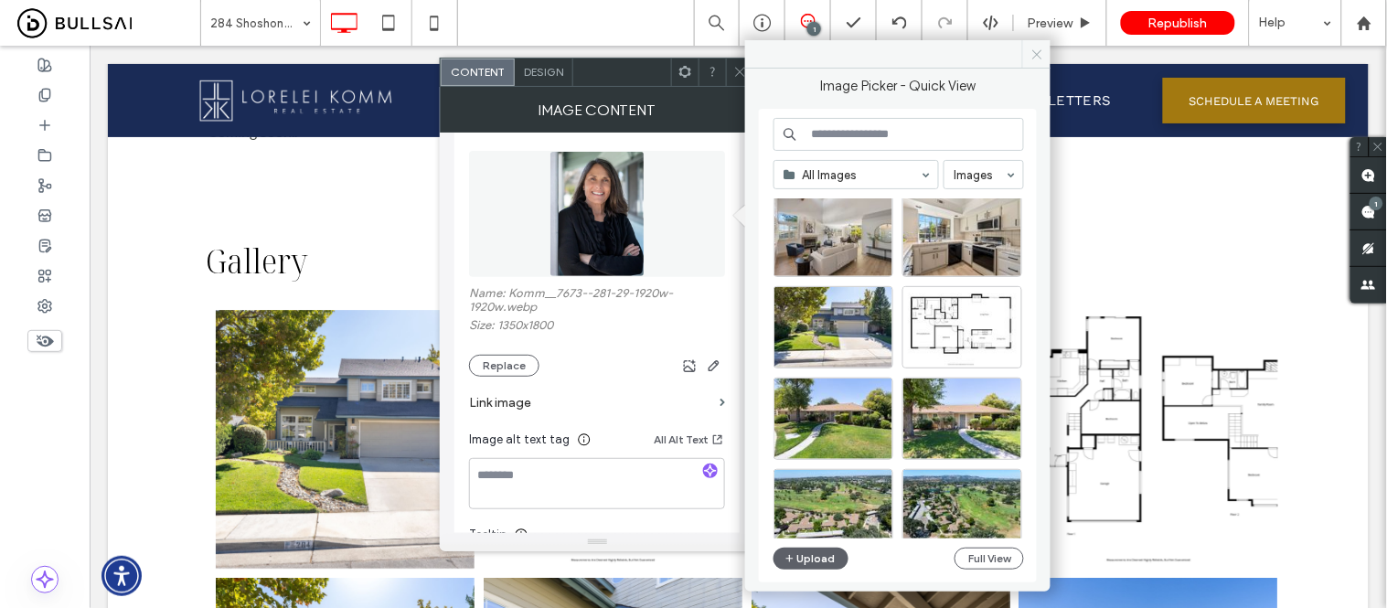
click at [1036, 52] on use at bounding box center [1036, 53] width 9 height 9
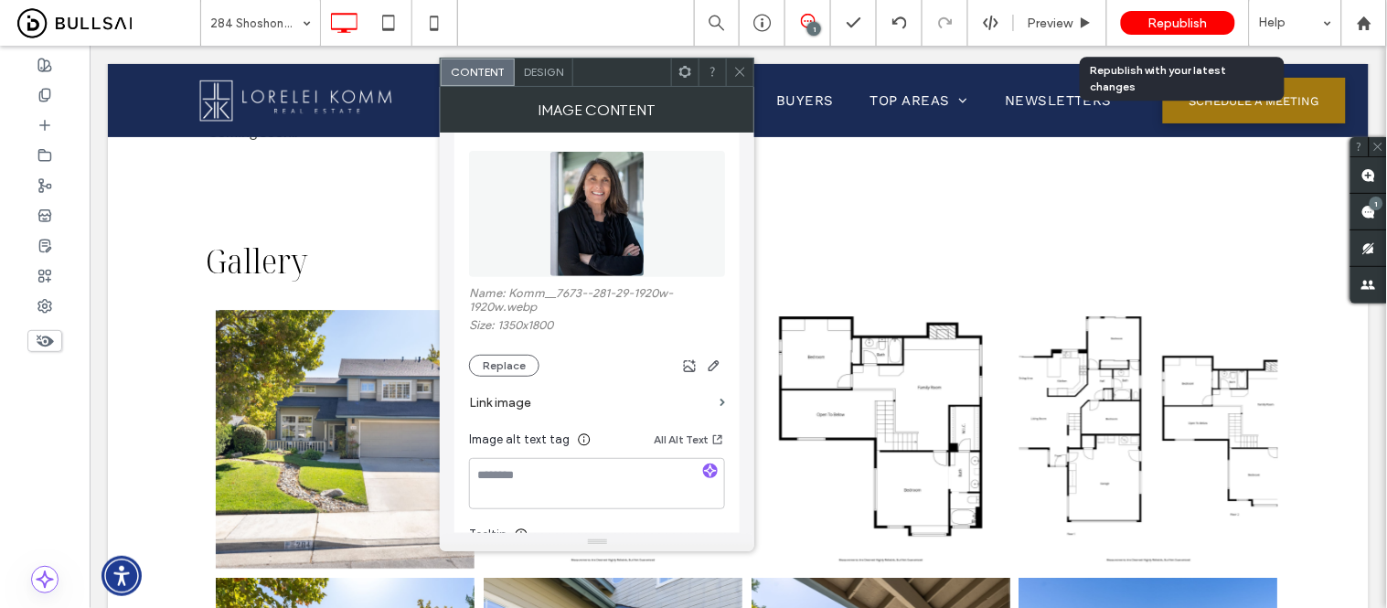
click at [1200, 26] on span "Republish" at bounding box center [1178, 24] width 59 height 16
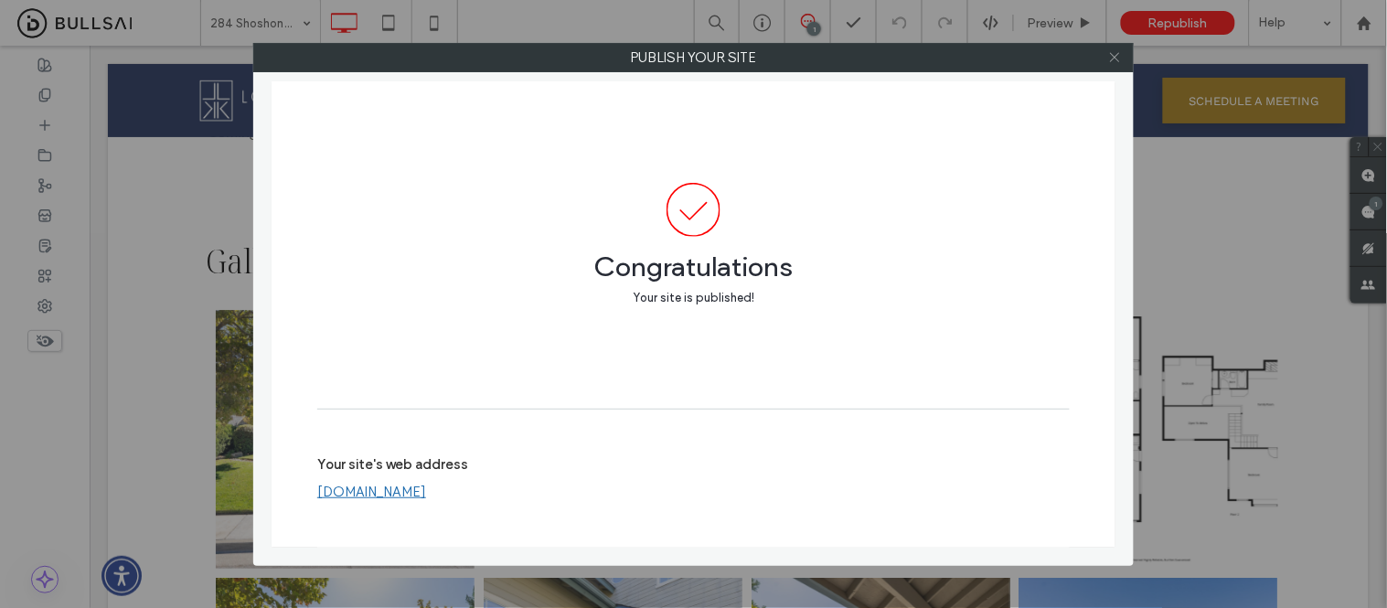
click at [1118, 52] on icon at bounding box center [1115, 57] width 14 height 14
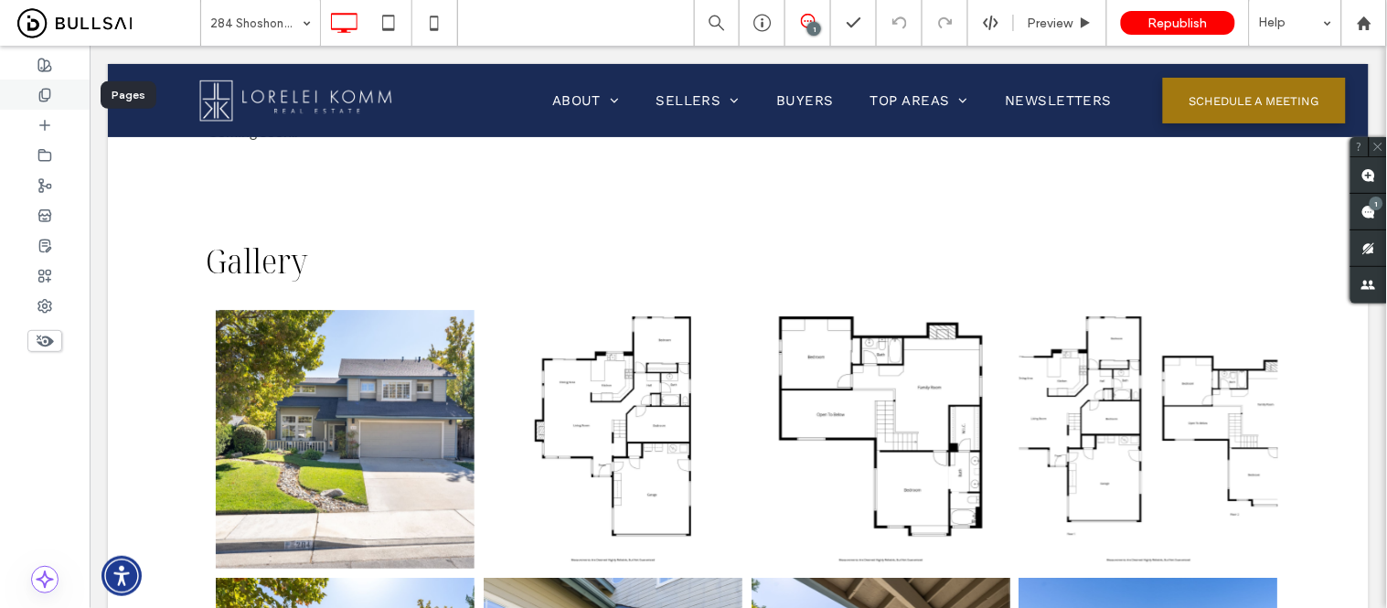
click at [37, 94] on icon at bounding box center [44, 95] width 15 height 15
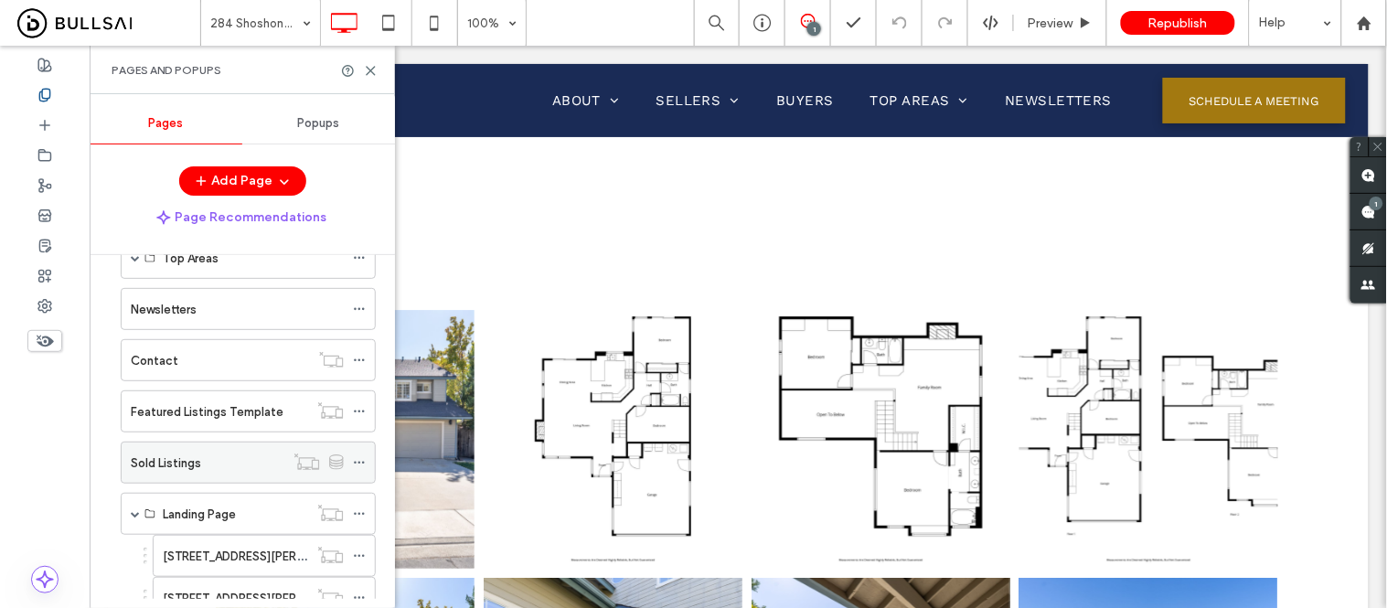
scroll to position [305, 0]
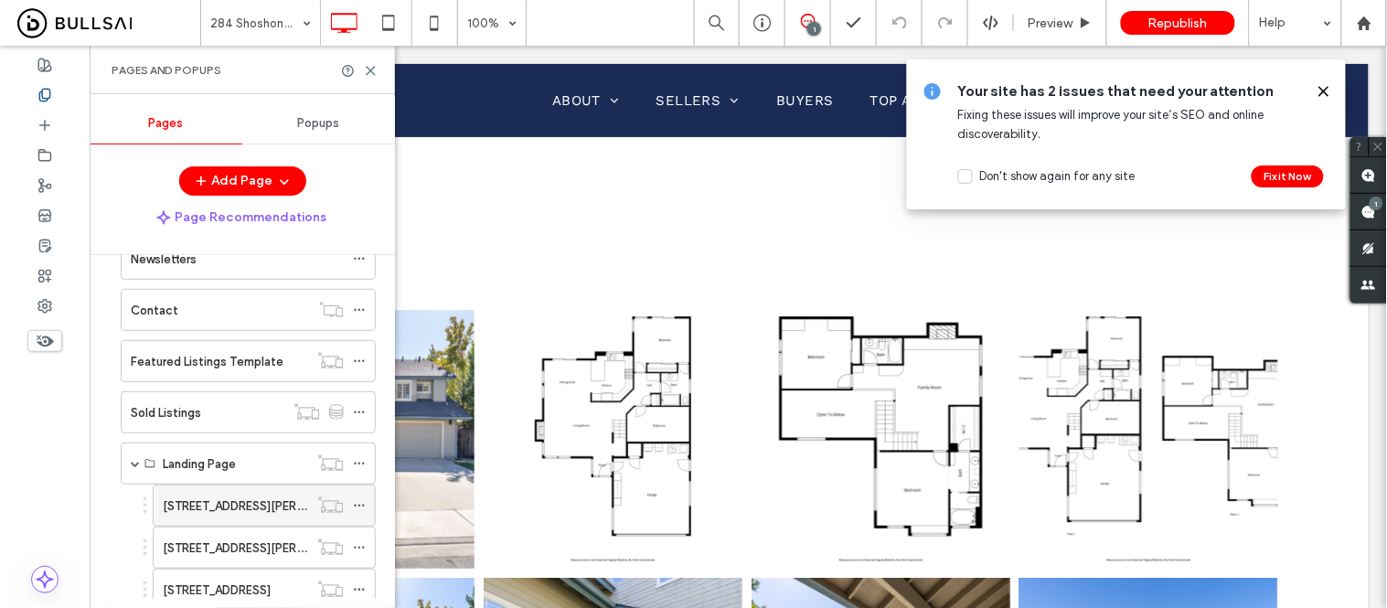
click at [180, 504] on label "[STREET_ADDRESS][PERSON_NAME]" at bounding box center [263, 506] width 200 height 32
click at [368, 69] on icon at bounding box center [371, 71] width 14 height 14
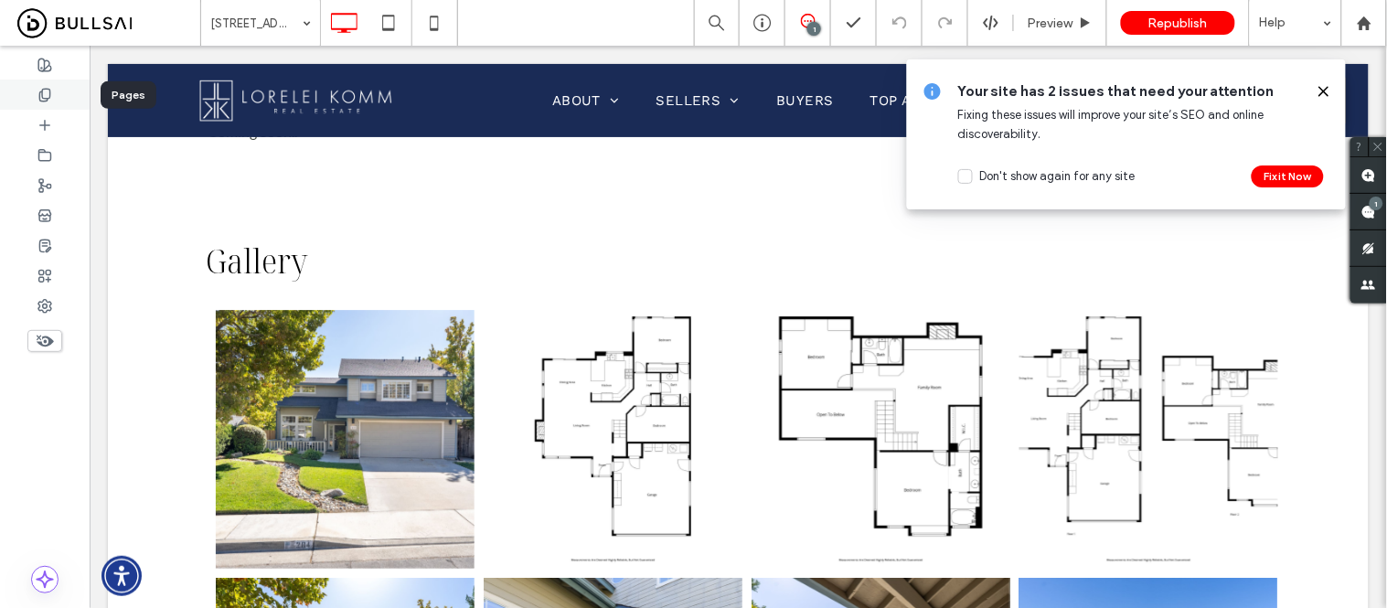
click at [46, 98] on use at bounding box center [44, 95] width 10 height 12
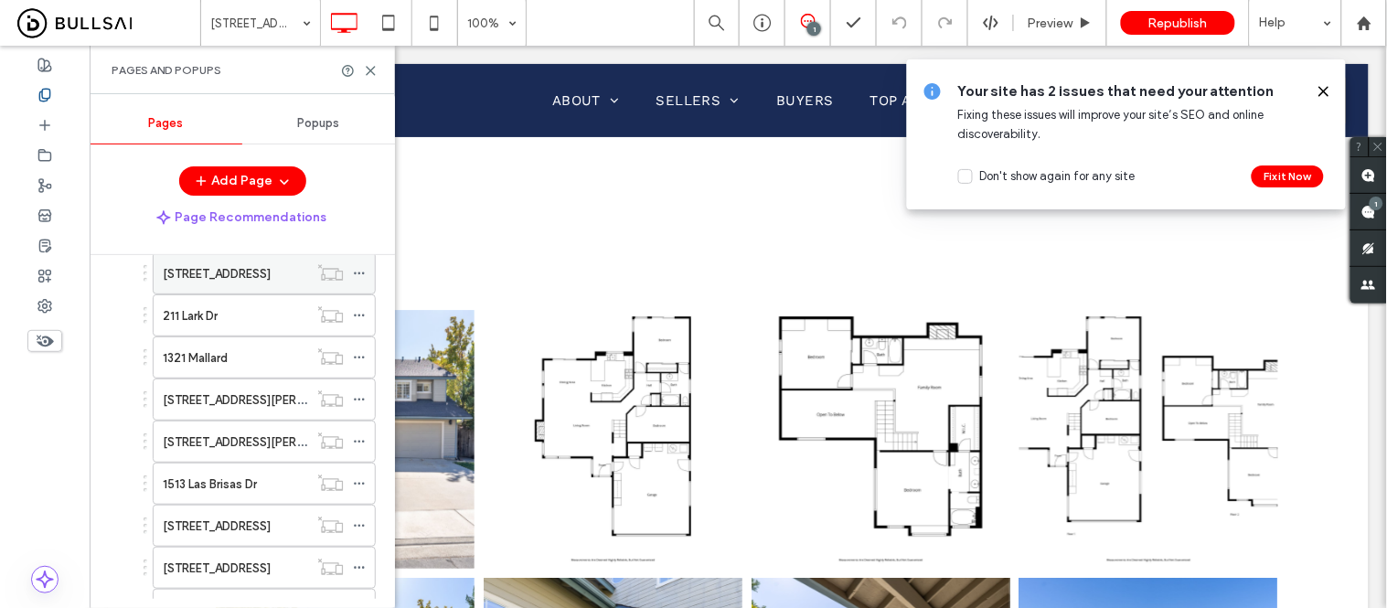
scroll to position [751, 0]
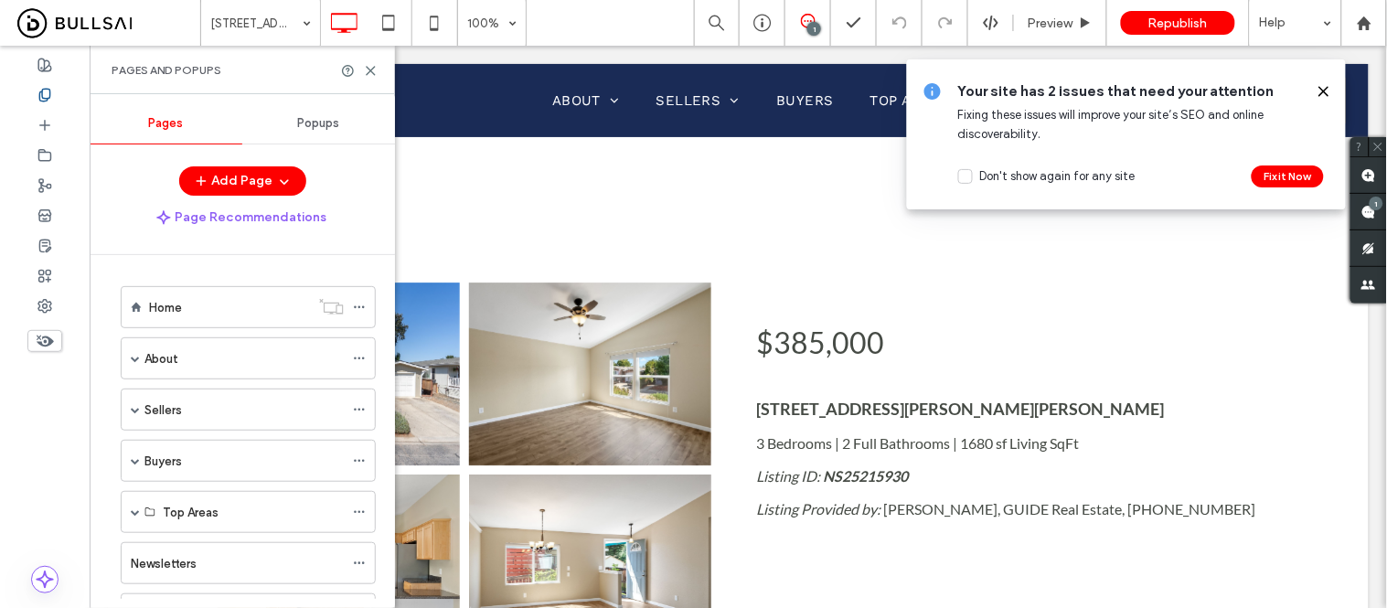
scroll to position [445, 0]
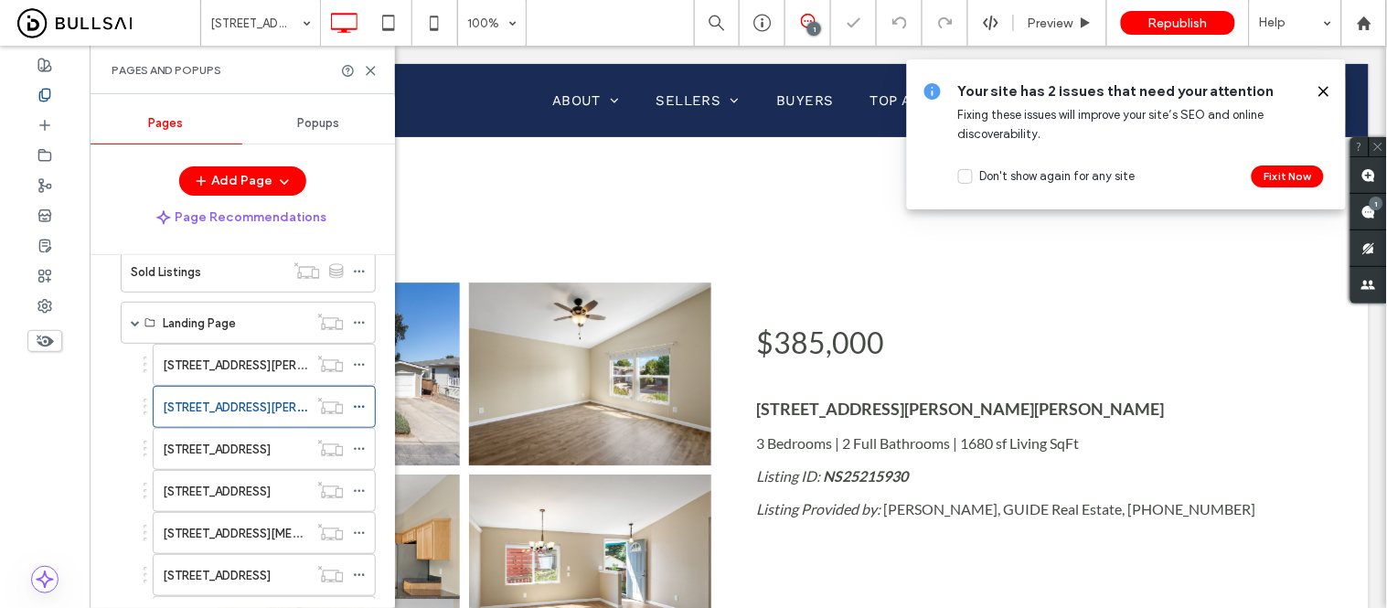
click at [1321, 86] on icon at bounding box center [1324, 91] width 15 height 15
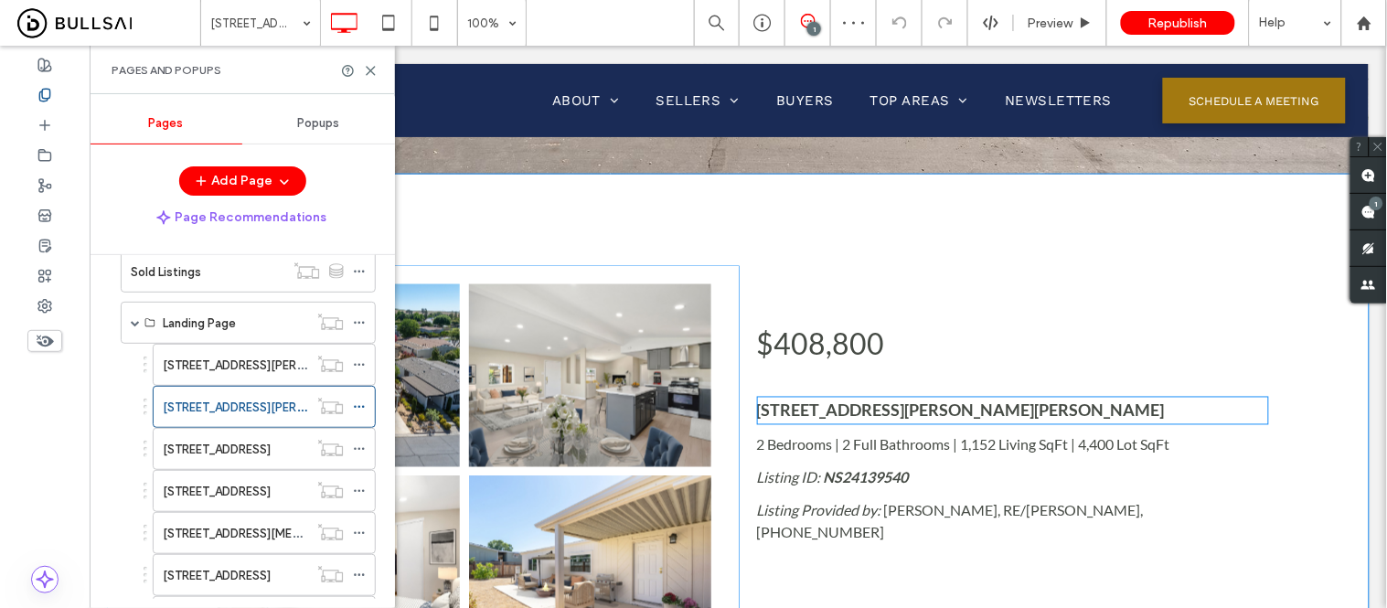
scroll to position [609, 0]
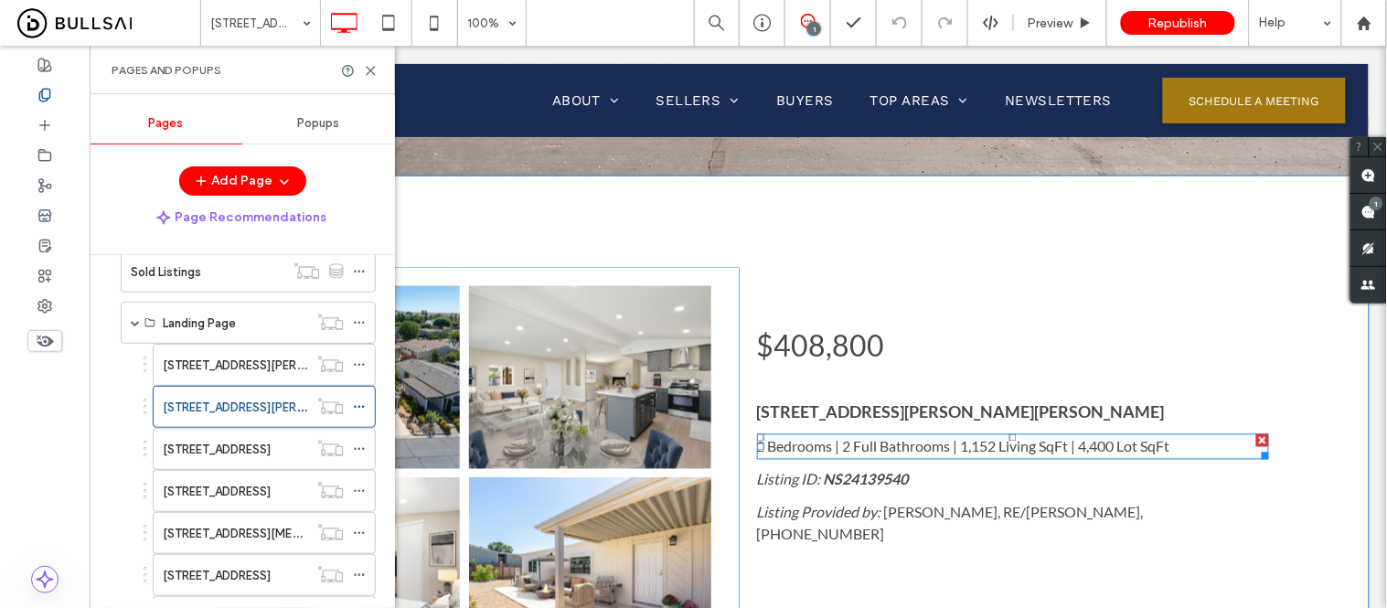
click at [963, 435] on p "2 Bedrooms | 2 Full Bathrooms | 1,152 Living SqFt | 4,400 Lot SqFt" at bounding box center [1012, 446] width 512 height 22
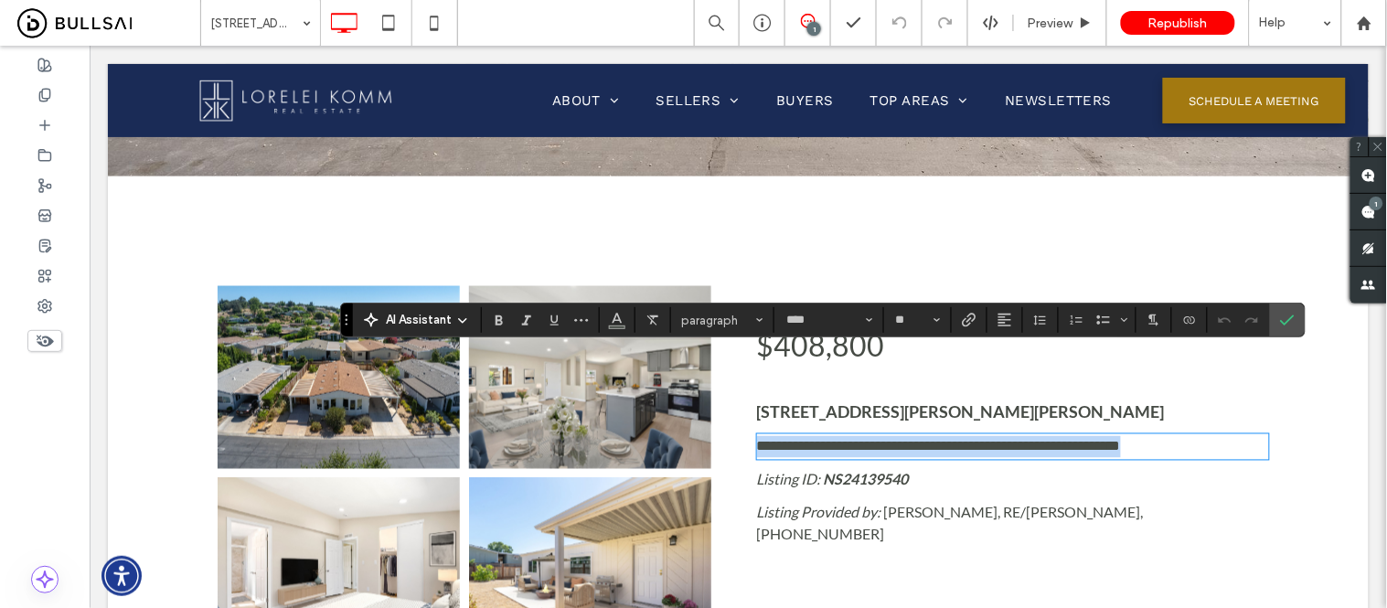
click at [945, 439] on span "**********" at bounding box center [938, 446] width 364 height 14
drag, startPoint x: 1192, startPoint y: 366, endPoint x: 957, endPoint y: 361, distance: 235.1
click at [957, 435] on p "**********" at bounding box center [1012, 446] width 512 height 22
copy span "**********"
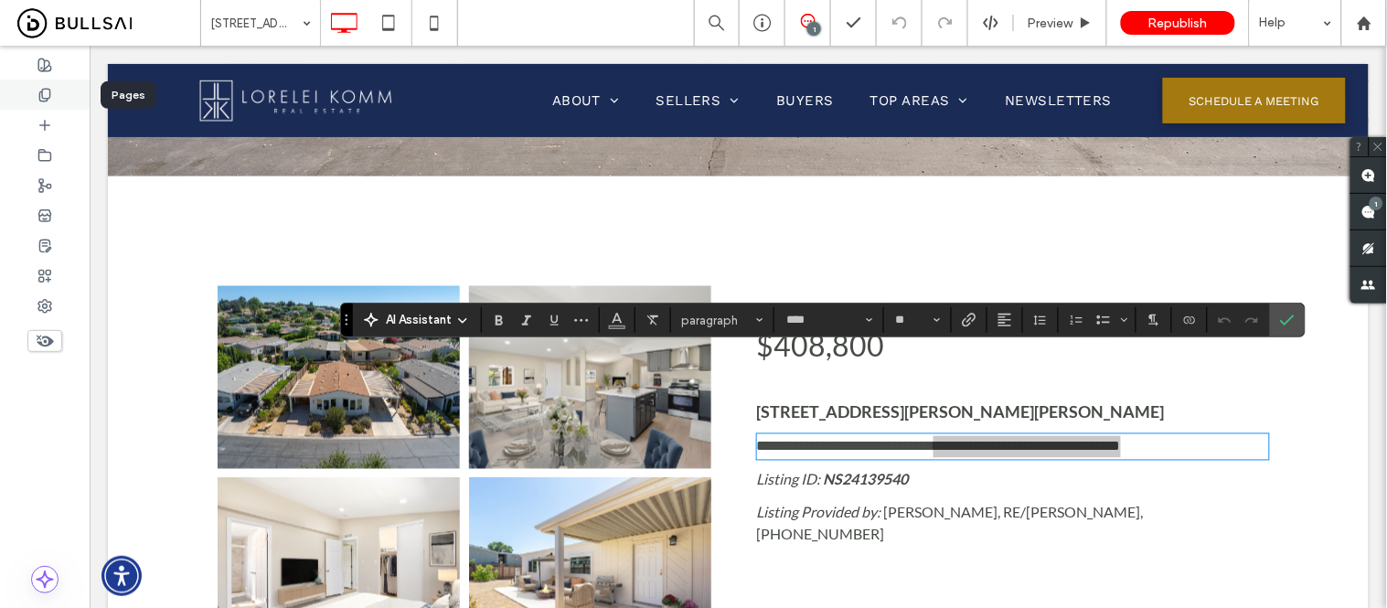
click at [40, 89] on icon at bounding box center [44, 95] width 15 height 15
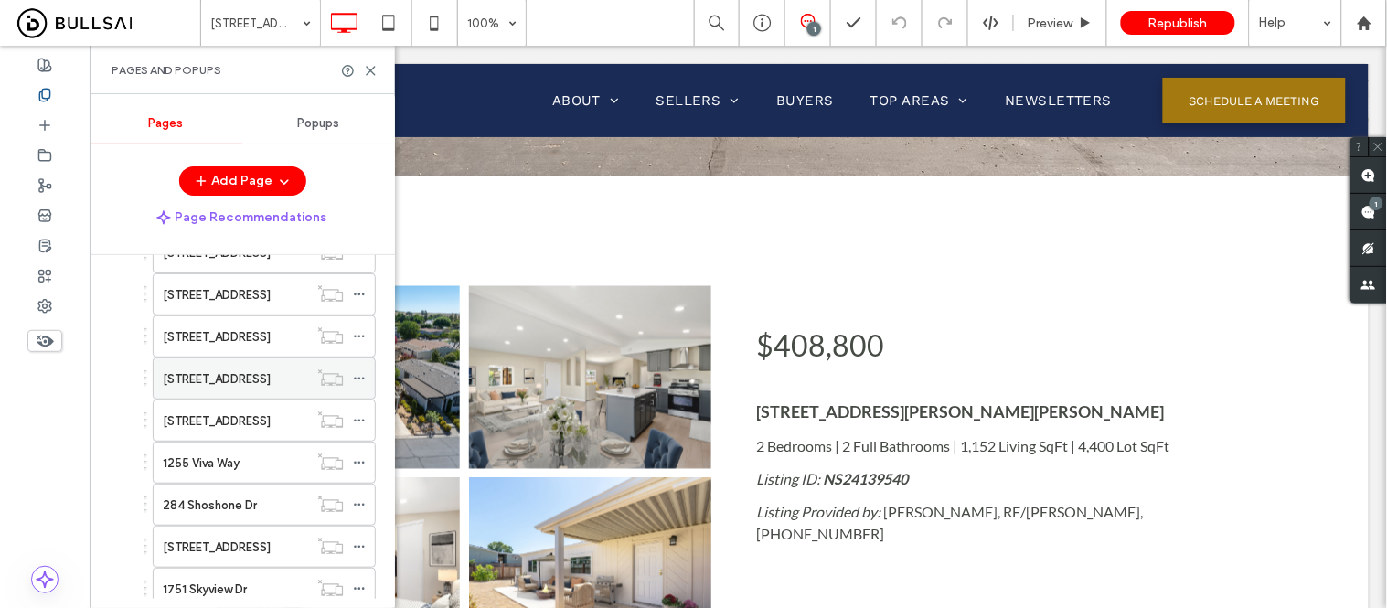
scroll to position [1134, 0]
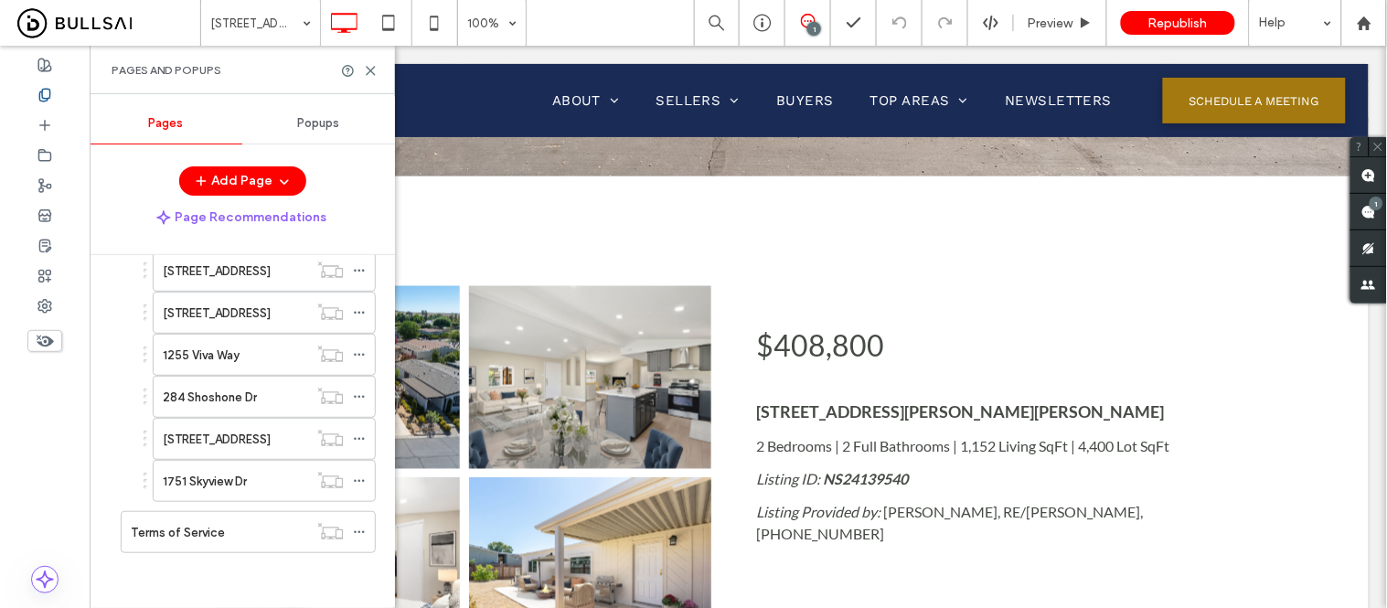
click at [198, 401] on label "284 Shoshone Dr" at bounding box center [210, 397] width 94 height 32
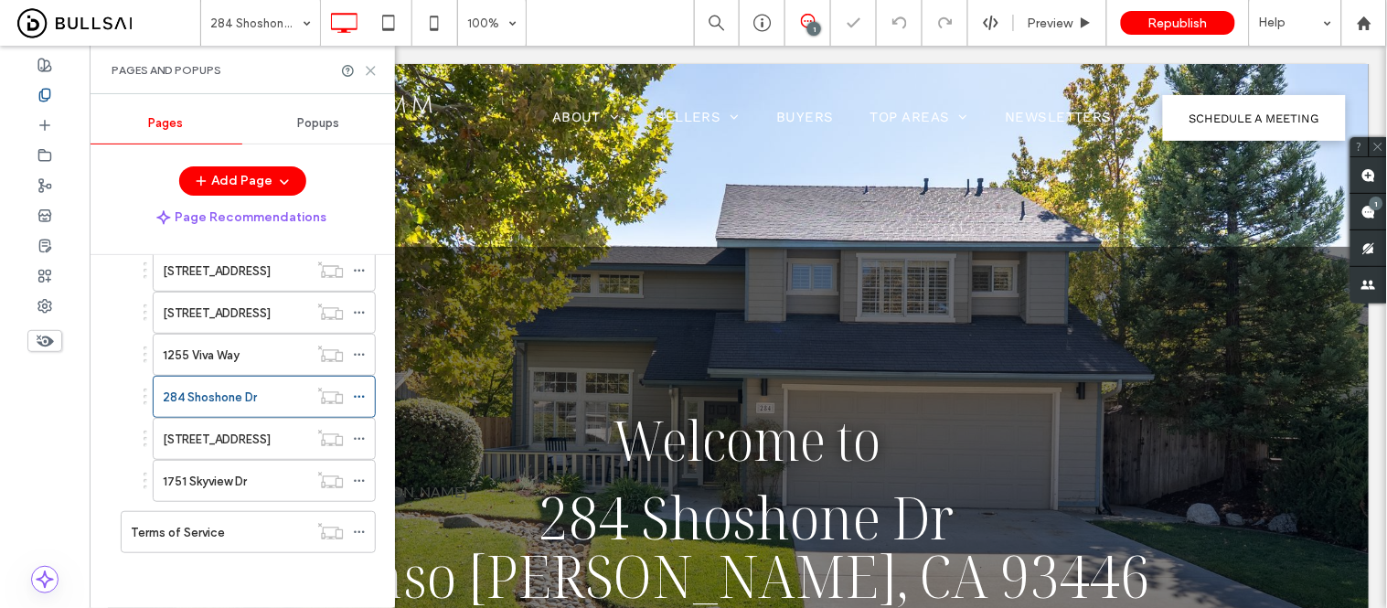
click at [370, 70] on use at bounding box center [371, 71] width 8 height 8
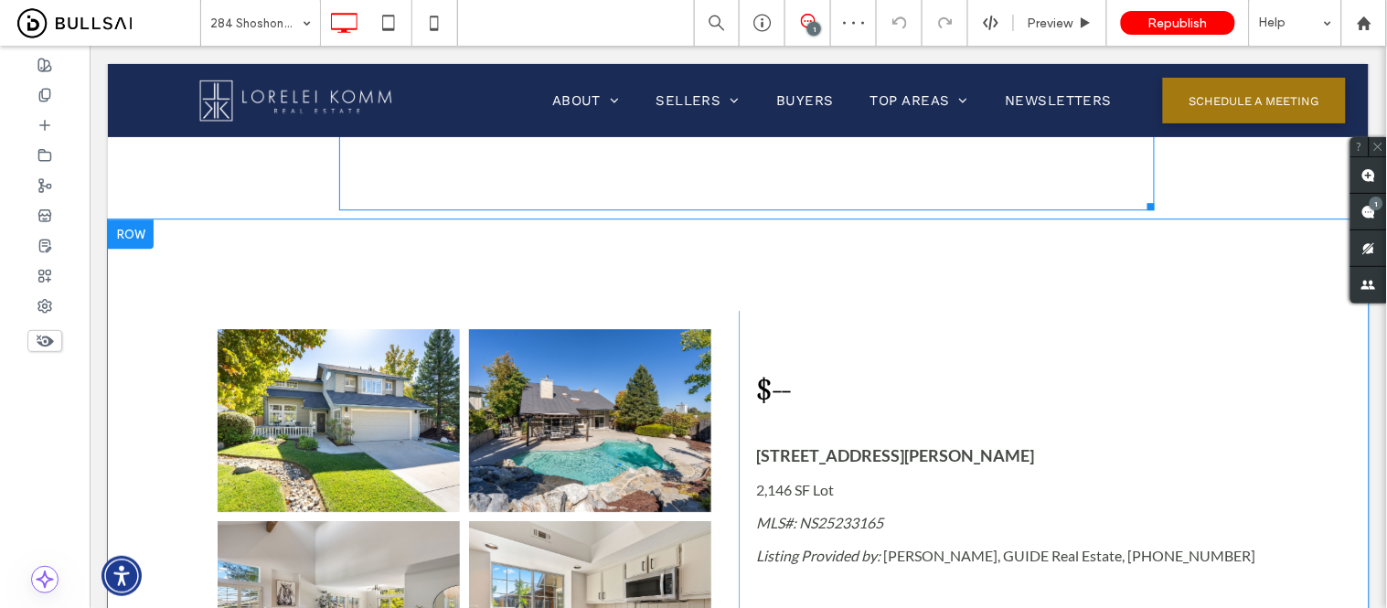
scroll to position [1422, 0]
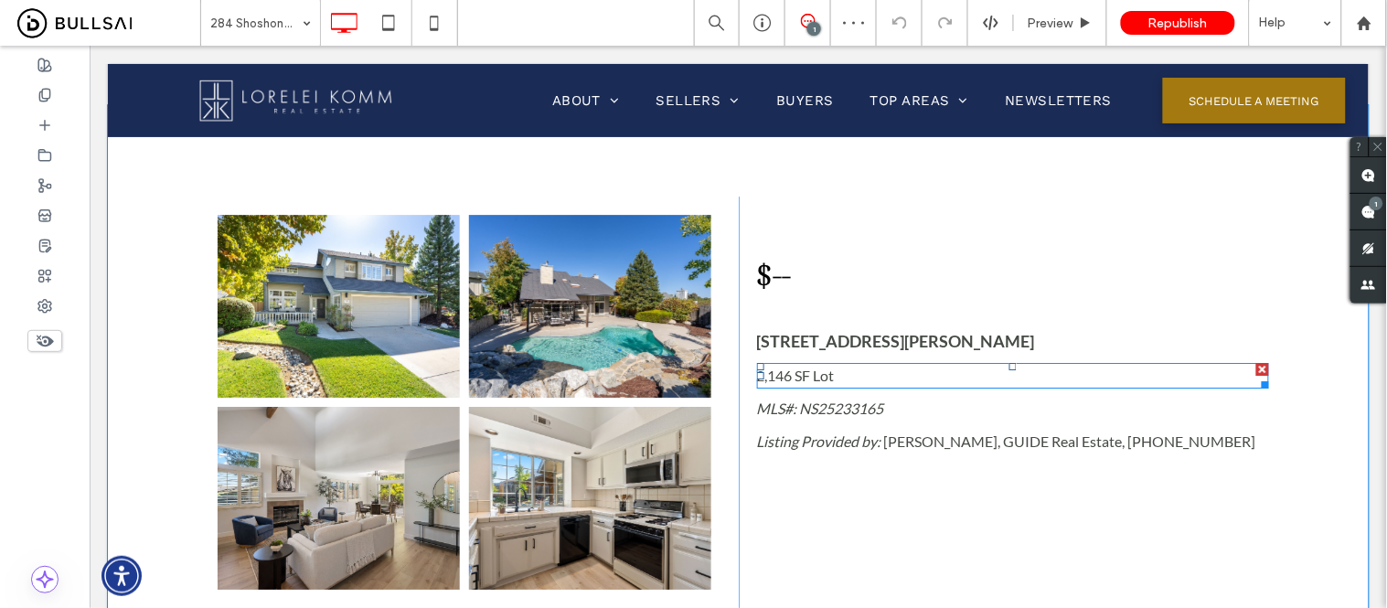
click at [840, 376] on p "2,146 SF Lot" at bounding box center [1012, 375] width 512 height 22
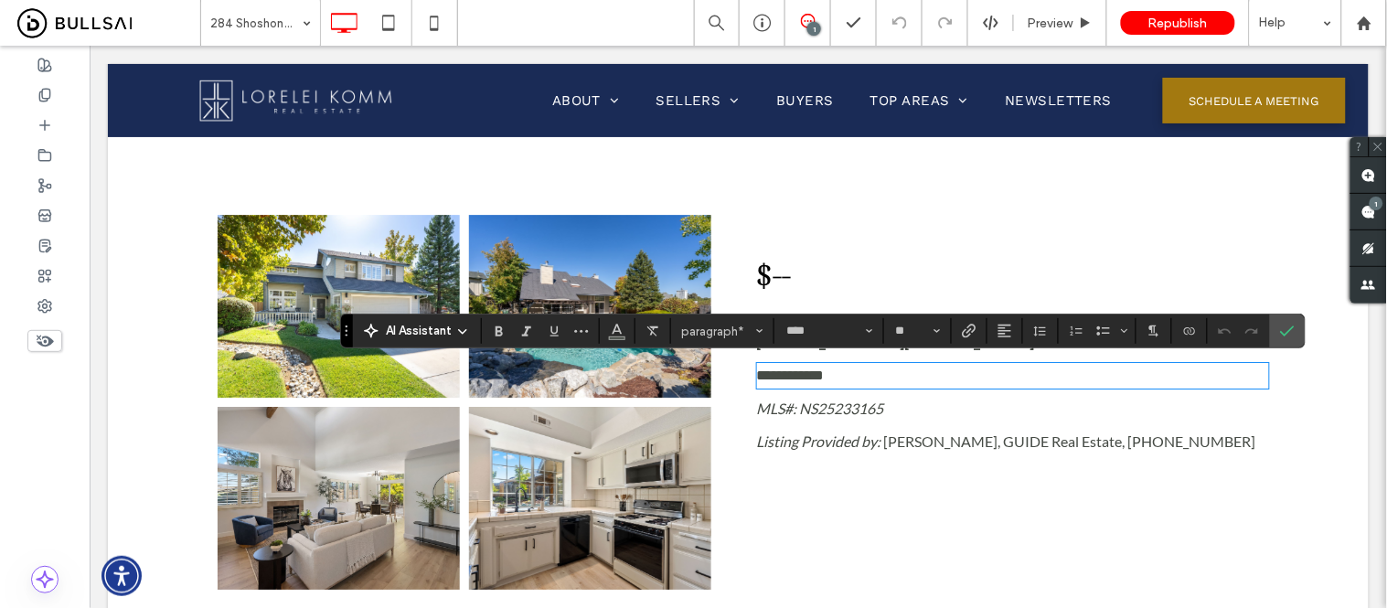
click at [878, 378] on p "**********" at bounding box center [1012, 375] width 512 height 22
paste div
drag, startPoint x: 941, startPoint y: 377, endPoint x: 831, endPoint y: 374, distance: 109.8
click at [831, 374] on span "**********" at bounding box center [886, 375] width 260 height 14
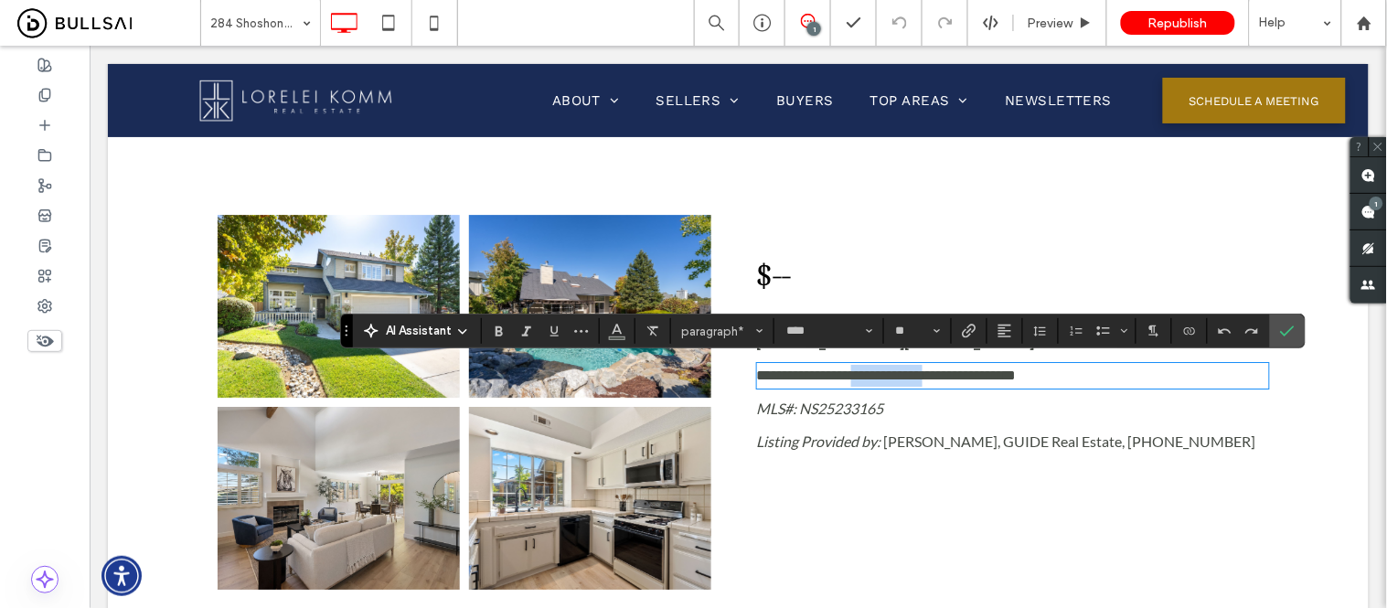
drag, startPoint x: 942, startPoint y: 374, endPoint x: 857, endPoint y: 371, distance: 85.1
click at [857, 371] on span "**********" at bounding box center [886, 375] width 260 height 14
click at [842, 376] on span "**********" at bounding box center [886, 375] width 260 height 14
drag, startPoint x: 868, startPoint y: 376, endPoint x: 807, endPoint y: 375, distance: 60.4
click at [807, 375] on span "**********" at bounding box center [886, 375] width 260 height 14
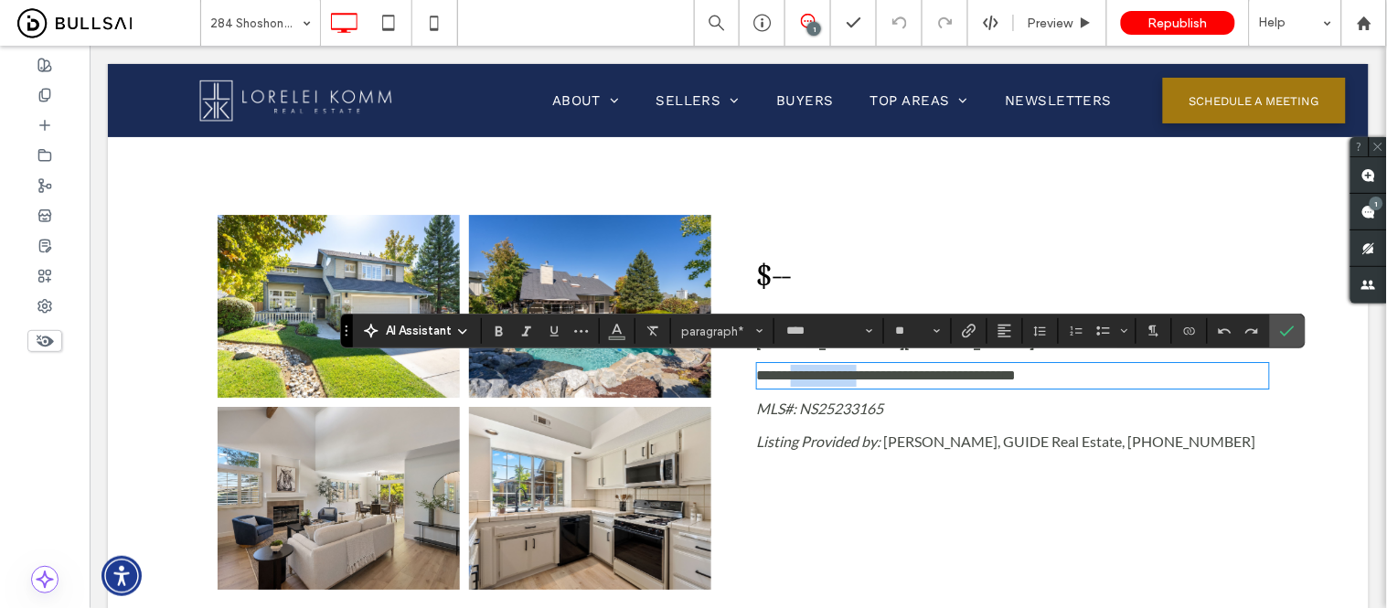
drag, startPoint x: 866, startPoint y: 369, endPoint x: 791, endPoint y: 371, distance: 75.0
click at [791, 371] on span "**********" at bounding box center [886, 375] width 260 height 14
click at [861, 378] on span "**********" at bounding box center [850, 375] width 188 height 14
click at [974, 372] on span "**********" at bounding box center [943, 375] width 375 height 14
copy span "*"
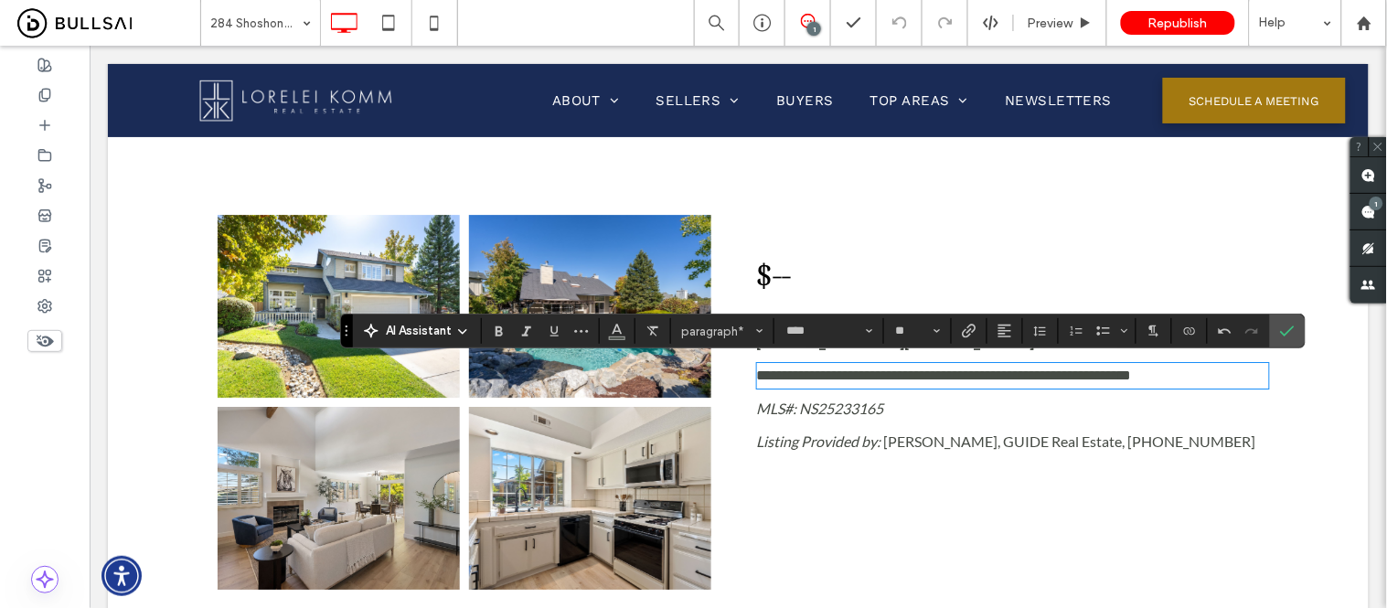
click at [1192, 362] on div "**********" at bounding box center [1012, 375] width 512 height 26
drag, startPoint x: 1204, startPoint y: 370, endPoint x: 981, endPoint y: 369, distance: 223.1
click at [981, 369] on p "**********" at bounding box center [1012, 375] width 512 height 22
click at [860, 378] on span "**********" at bounding box center [861, 375] width 210 height 14
drag, startPoint x: 982, startPoint y: 377, endPoint x: 870, endPoint y: 370, distance: 112.7
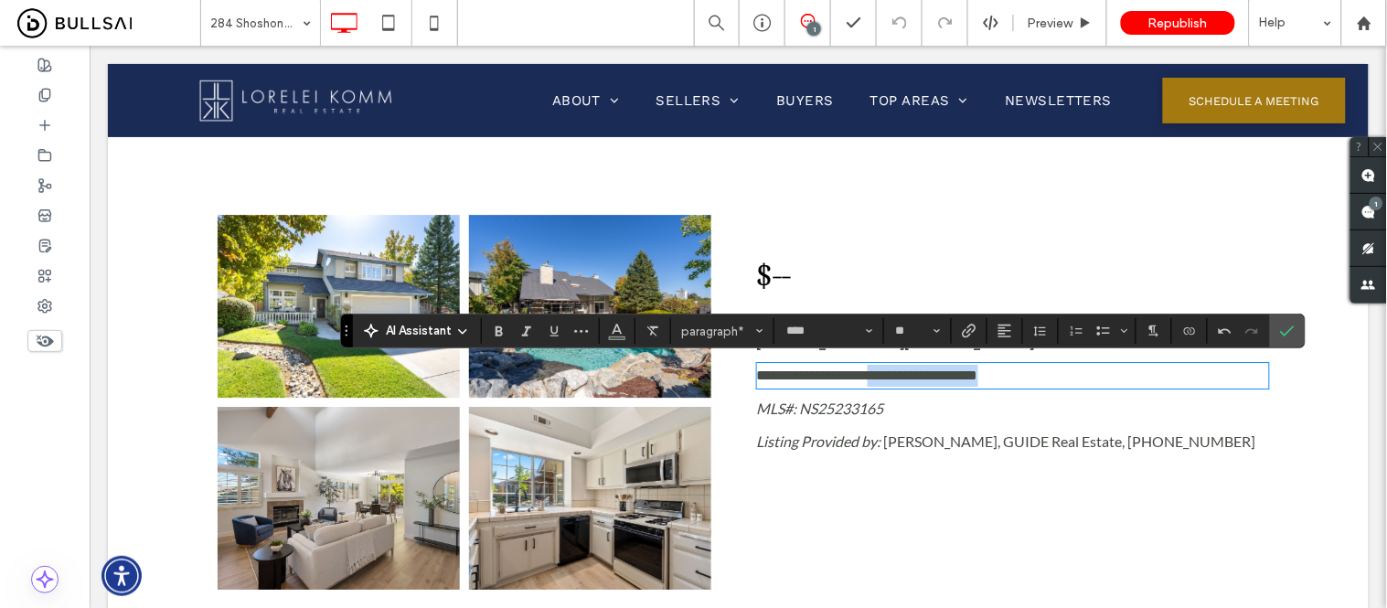
click at [870, 370] on p "**********" at bounding box center [1012, 375] width 512 height 22
drag, startPoint x: 903, startPoint y: 374, endPoint x: 870, endPoint y: 377, distance: 33.0
click at [870, 377] on span "**********" at bounding box center [866, 375] width 221 height 14
click at [1286, 330] on icon "Confirm" at bounding box center [1287, 331] width 15 height 15
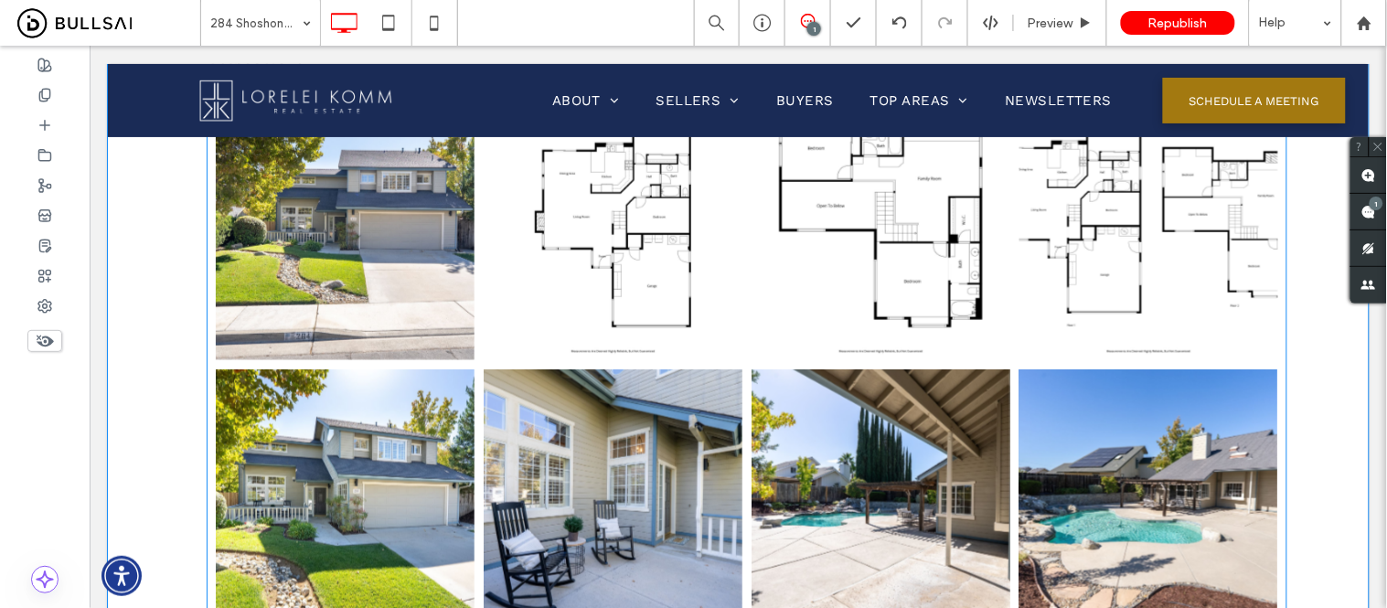
scroll to position [2133, 0]
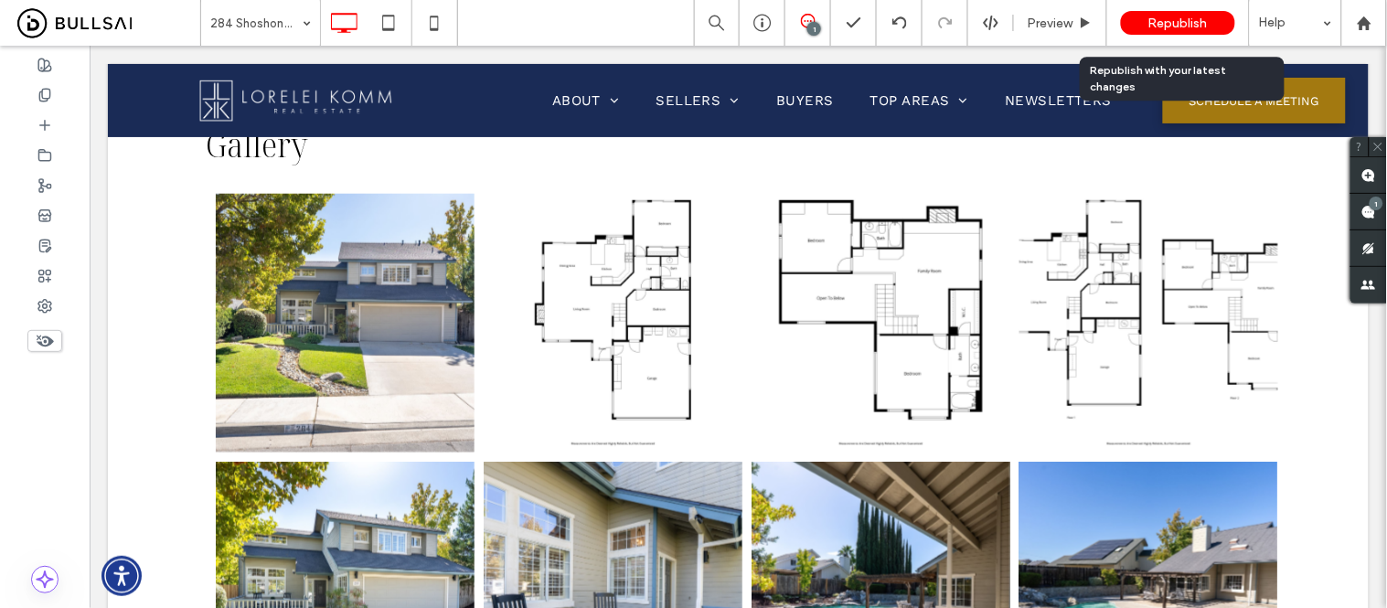
click at [1177, 29] on span "Republish" at bounding box center [1178, 24] width 59 height 16
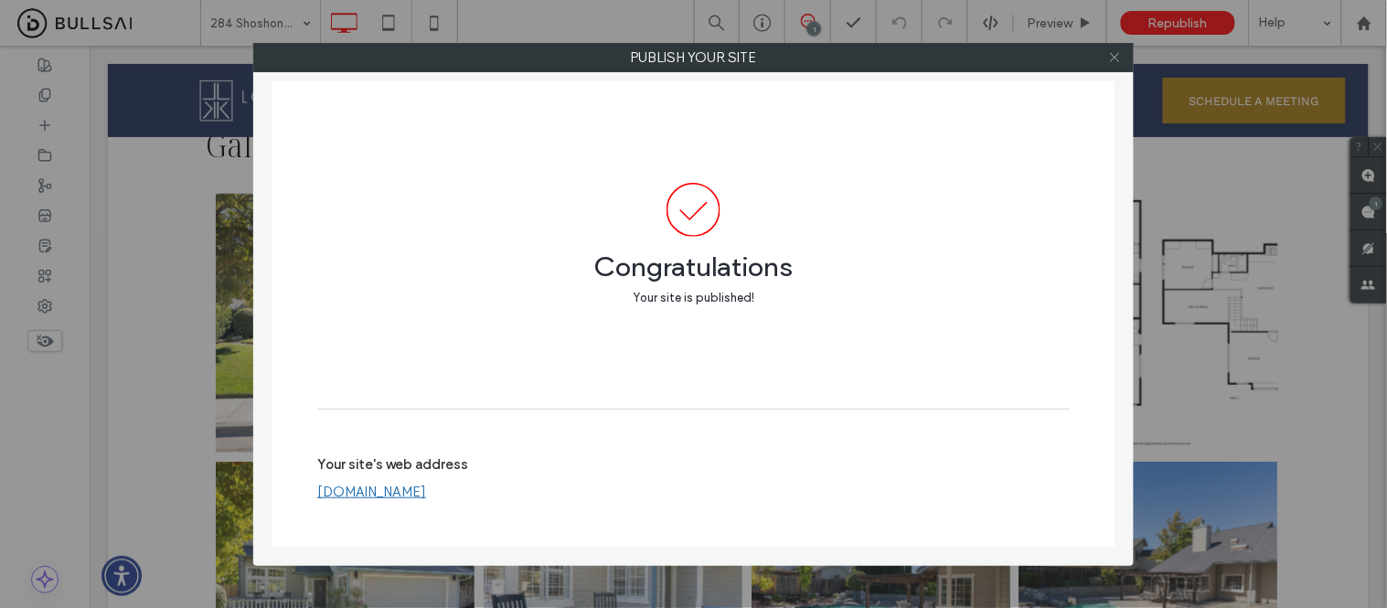
click at [1114, 59] on icon at bounding box center [1115, 57] width 14 height 14
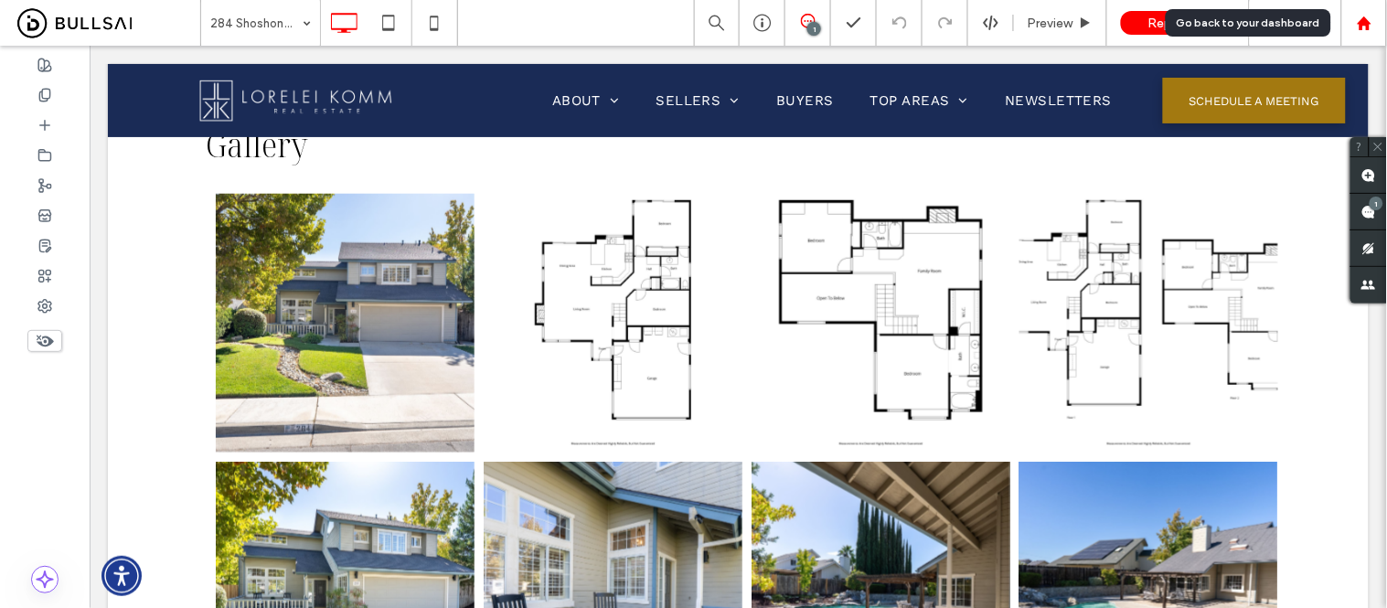
click at [1372, 22] on icon at bounding box center [1365, 24] width 16 height 16
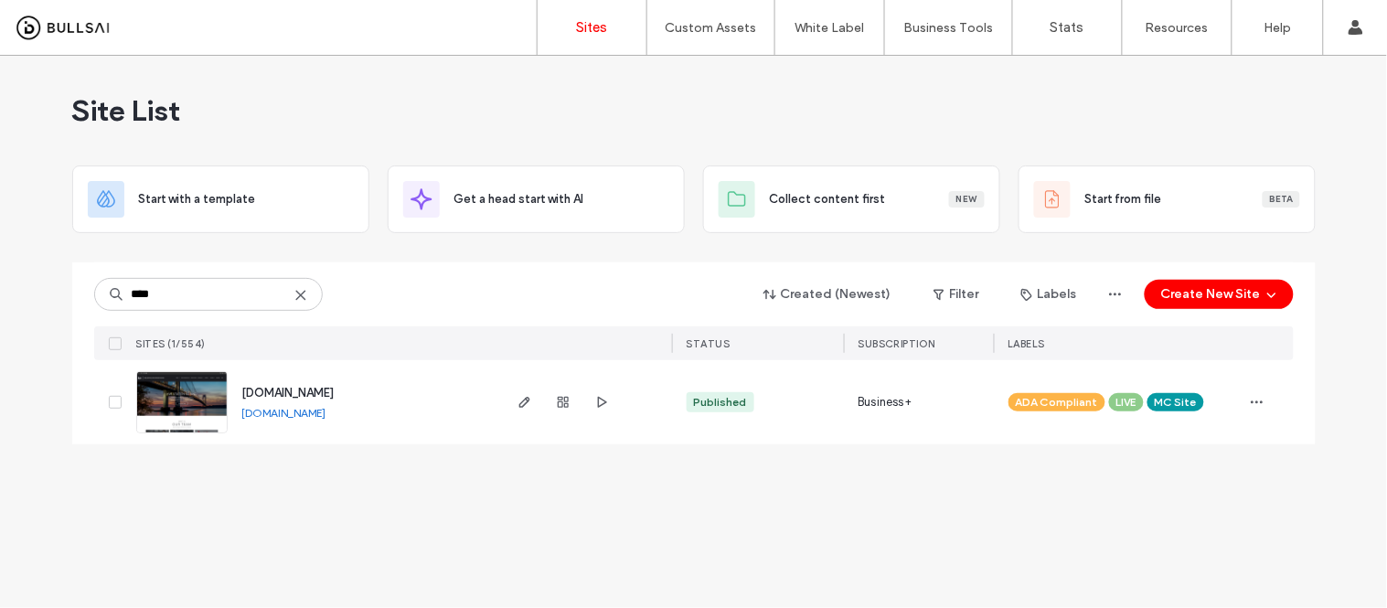
type input "****"
click at [315, 417] on link "[DOMAIN_NAME]" at bounding box center [284, 413] width 84 height 14
click at [170, 405] on img at bounding box center [182, 434] width 90 height 124
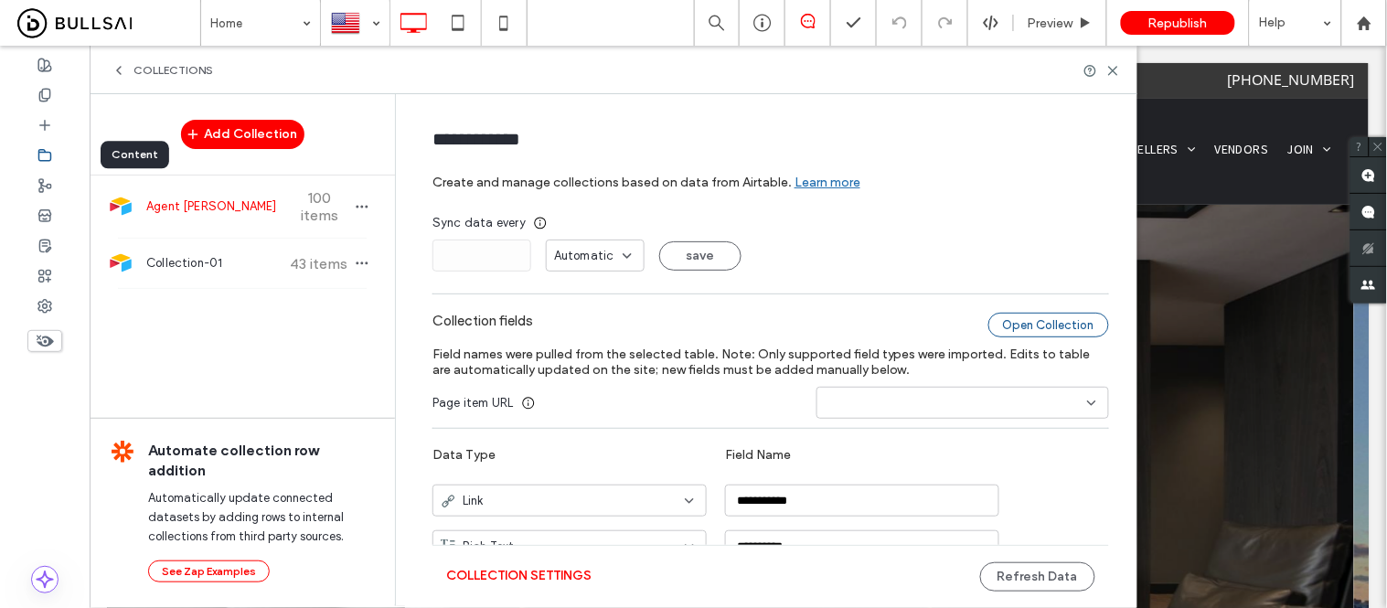
click at [1017, 336] on div "Open Collection" at bounding box center [1049, 325] width 121 height 25
click at [1044, 571] on button "Refresh Data" at bounding box center [1037, 576] width 115 height 29
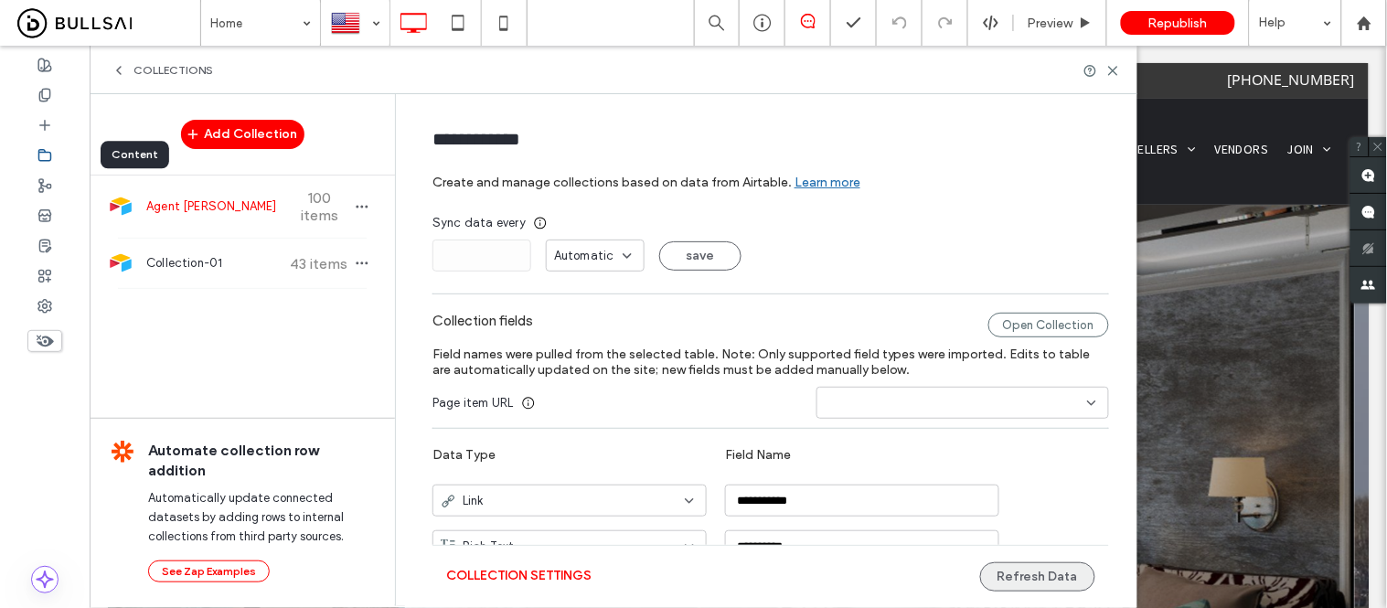
click at [1021, 572] on button "Refresh Data" at bounding box center [1037, 576] width 115 height 29
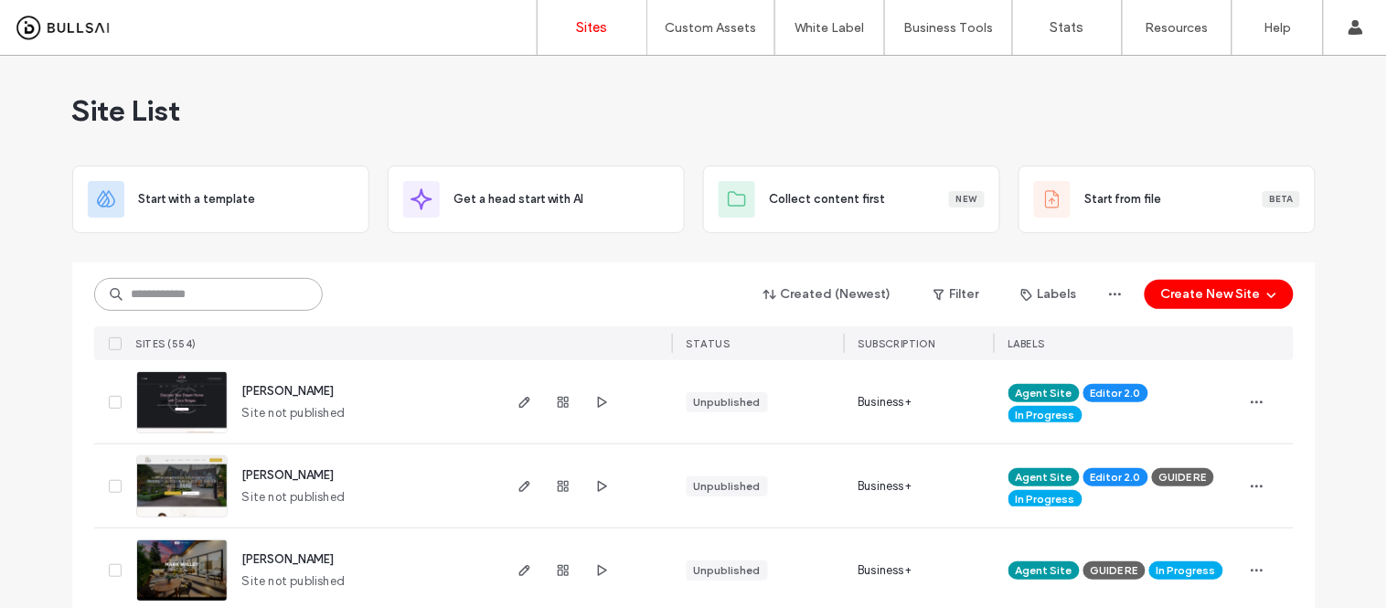
click at [258, 296] on input at bounding box center [208, 294] width 229 height 33
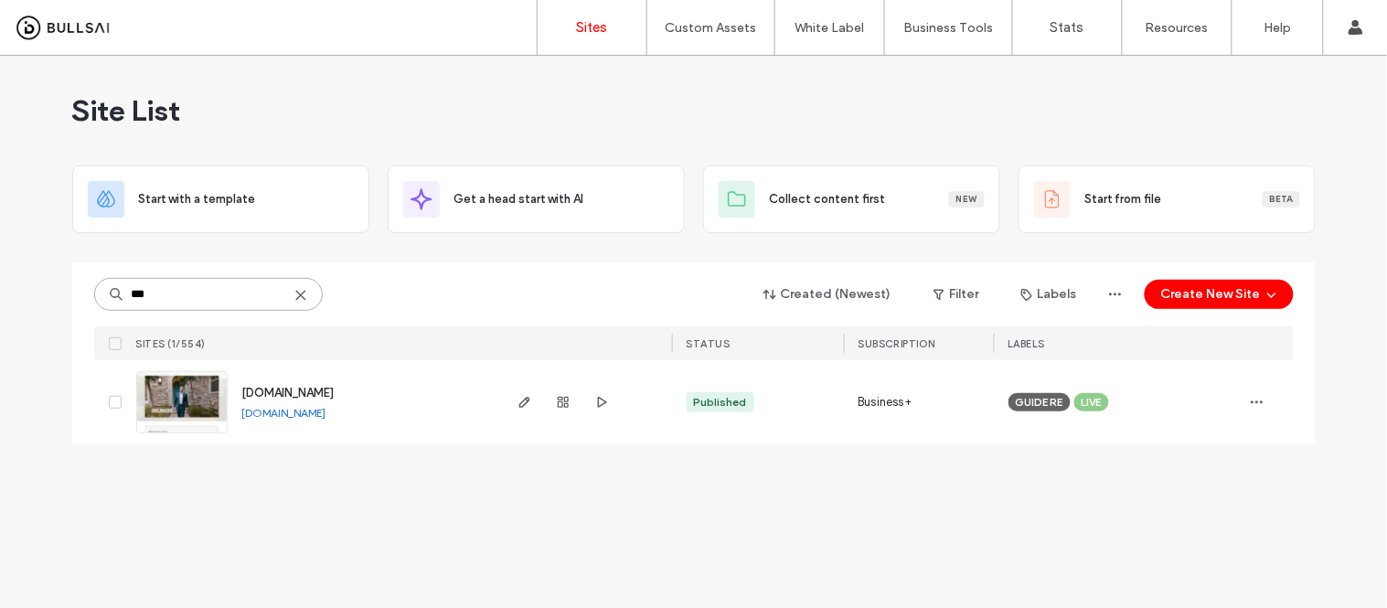
drag, startPoint x: 189, startPoint y: 289, endPoint x: 61, endPoint y: 281, distance: 128.3
click at [61, 281] on div "Site List Start with a template Get a head start with AI Collect content first …" at bounding box center [693, 332] width 1387 height 552
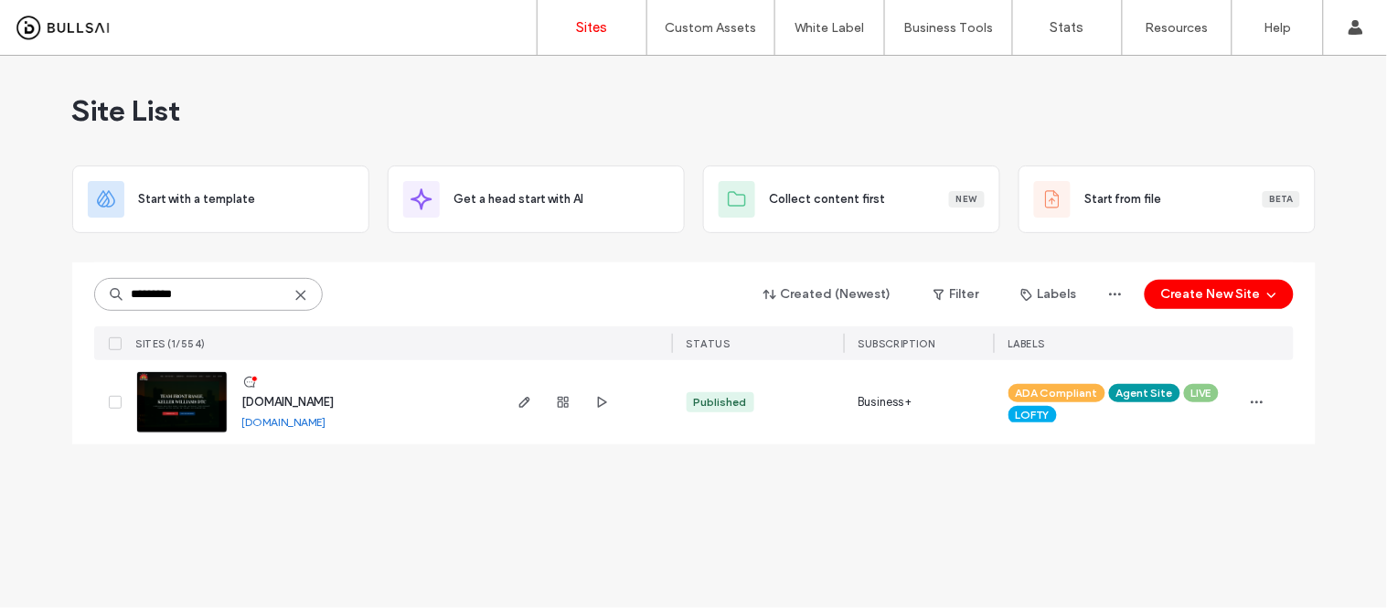
type input "*********"
click at [326, 423] on link "[DOMAIN_NAME]" at bounding box center [284, 422] width 84 height 14
click at [169, 412] on img at bounding box center [182, 434] width 90 height 124
